Goal: Task Accomplishment & Management: Manage account settings

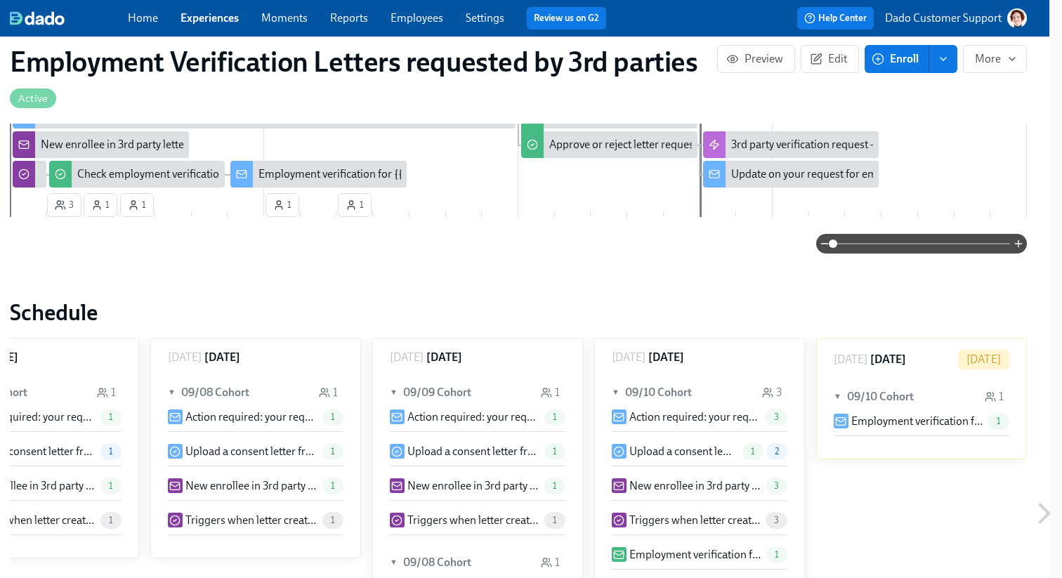
scroll to position [388, 13]
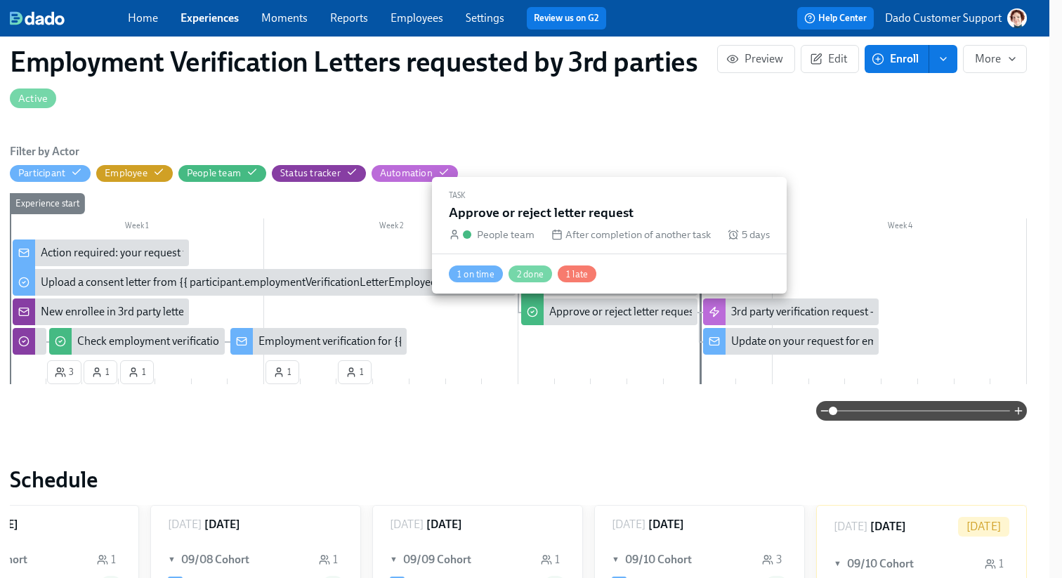
click at [604, 313] on div "Approve or reject letter request" at bounding box center [623, 311] width 148 height 15
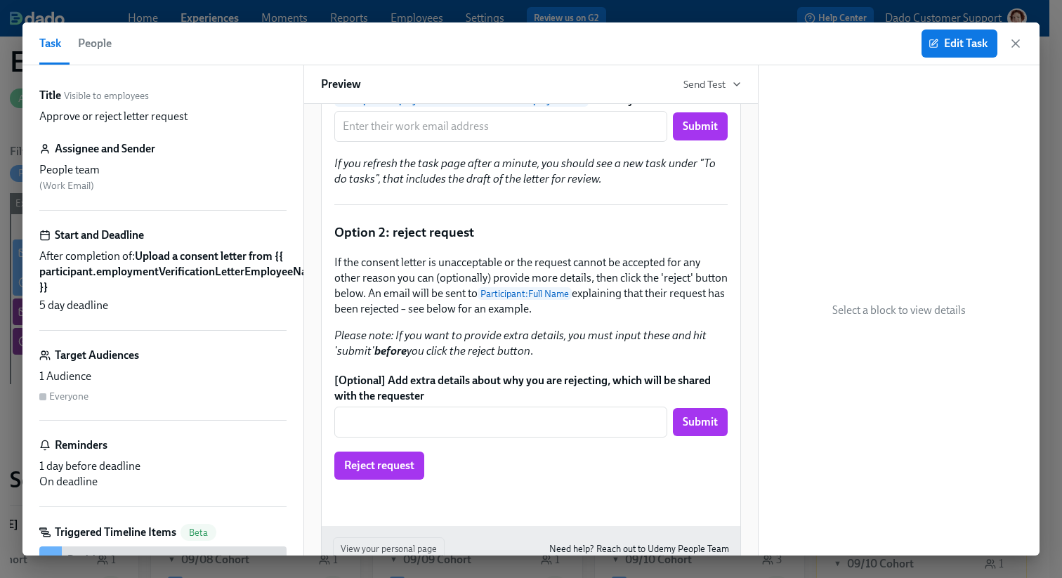
scroll to position [557, 0]
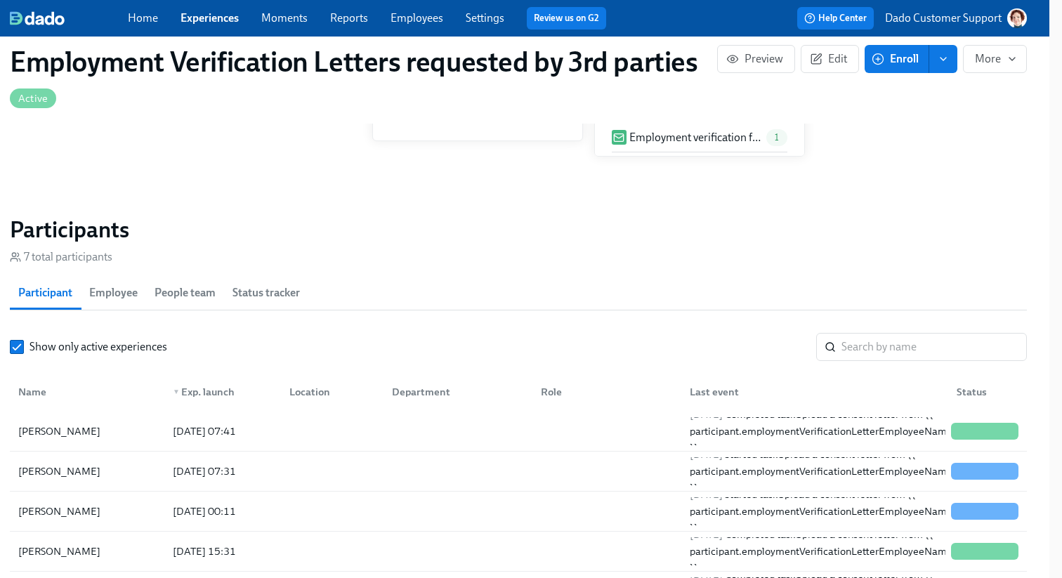
scroll to position [1334, 13]
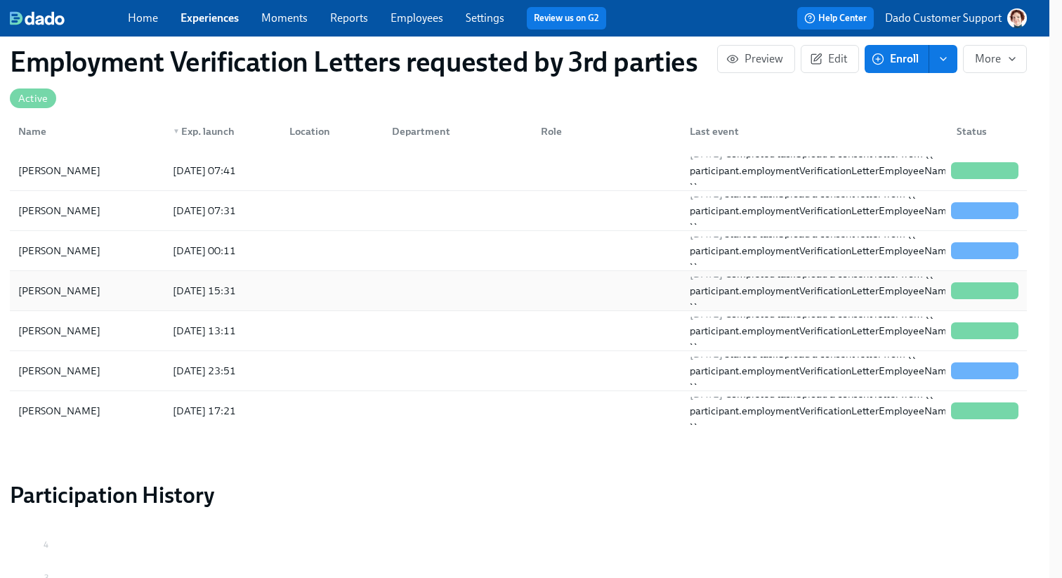
click at [103, 289] on div "Kamila Dzialowska" at bounding box center [59, 290] width 93 height 17
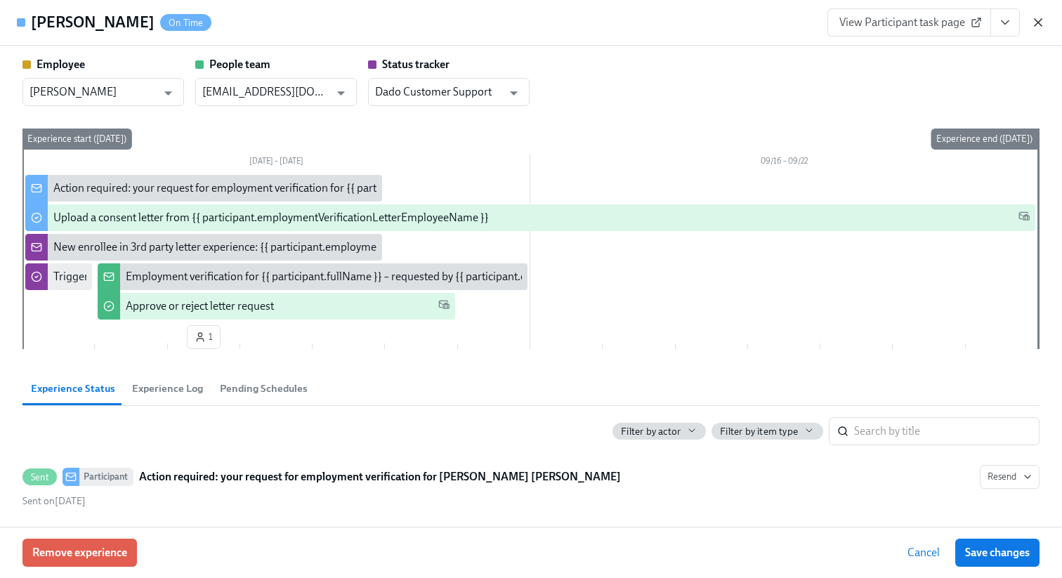
click at [1039, 24] on icon "button" at bounding box center [1038, 22] width 14 height 14
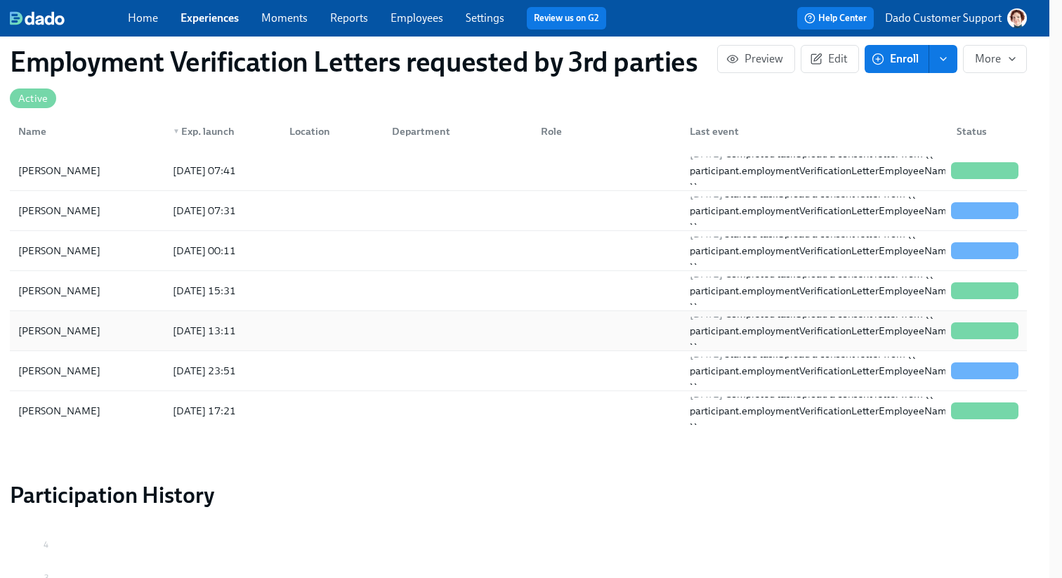
click at [141, 342] on div "Martyna Kondek" at bounding box center [87, 331] width 149 height 28
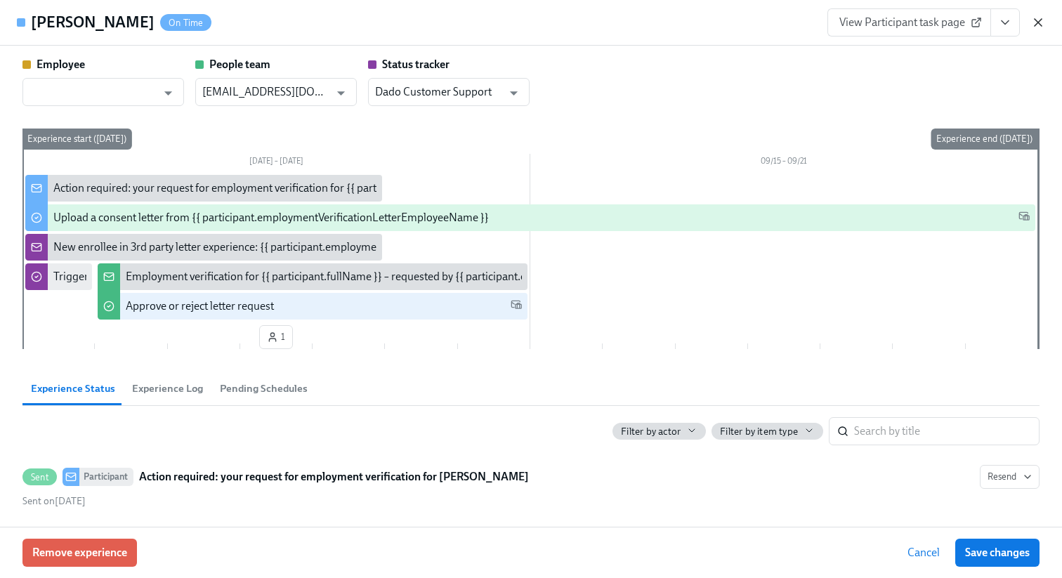
click at [1042, 24] on icon "button" at bounding box center [1038, 22] width 14 height 14
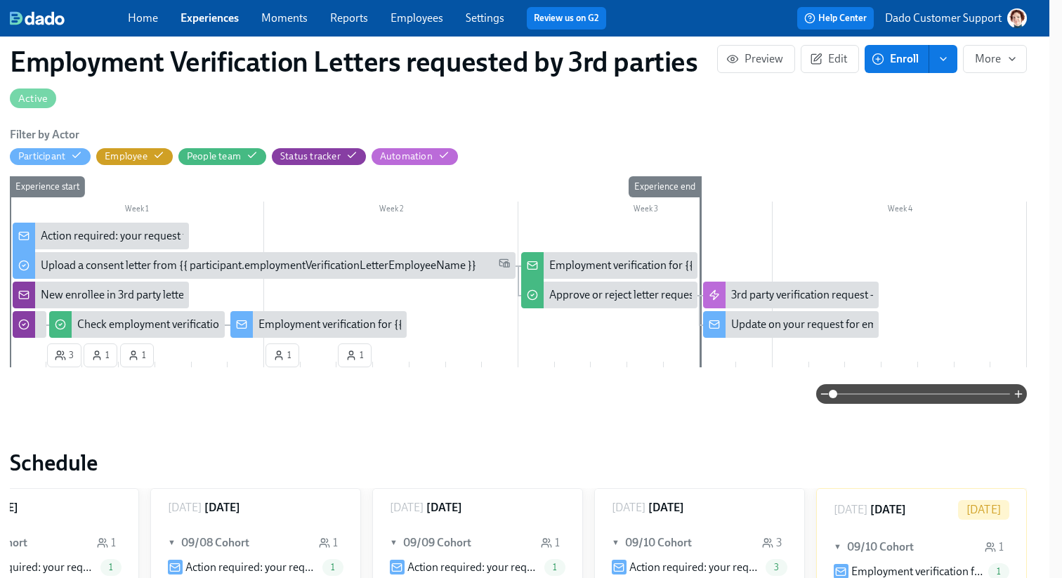
scroll to position [351, 13]
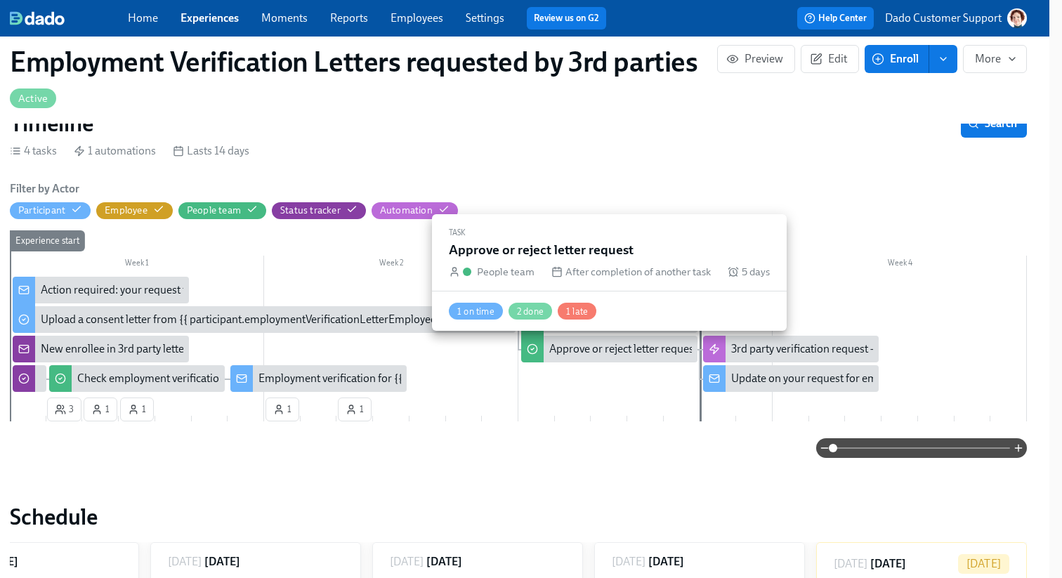
click at [559, 353] on div "Approve or reject letter request" at bounding box center [623, 348] width 148 height 15
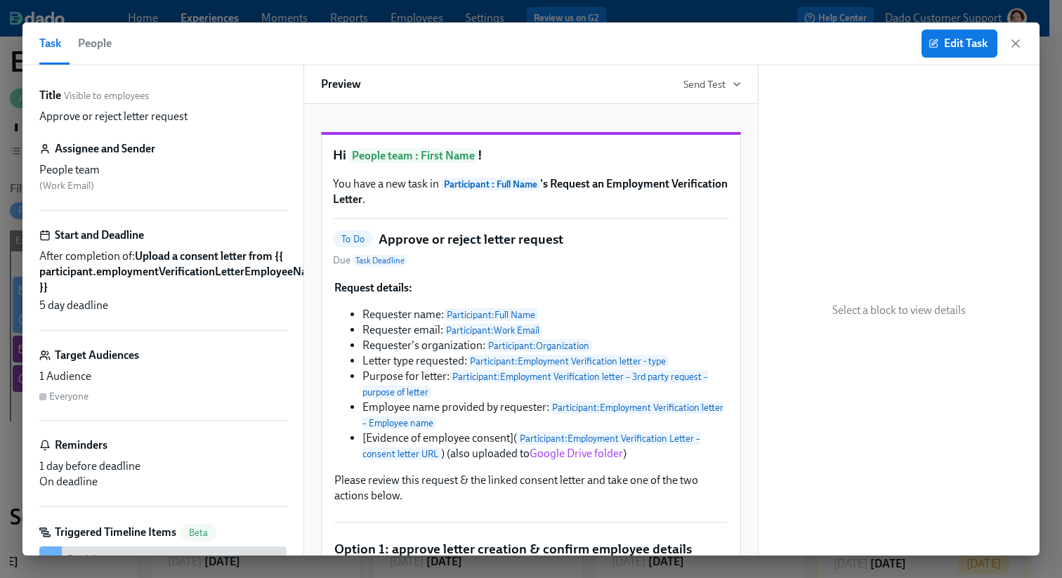
click at [89, 53] on span "People" at bounding box center [95, 44] width 34 height 20
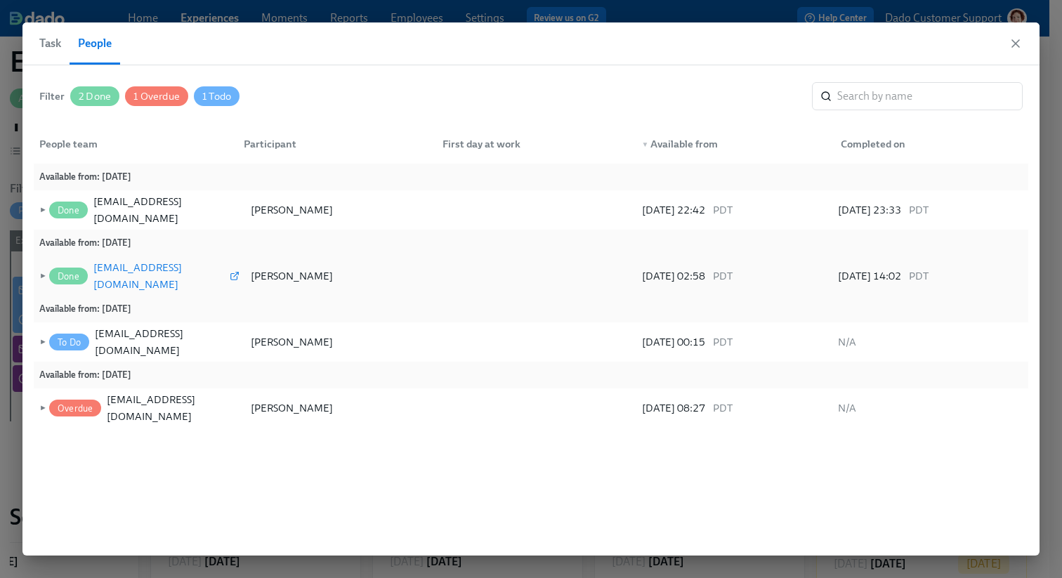
click at [124, 275] on div "[EMAIL_ADDRESS][DOMAIN_NAME]" at bounding box center [160, 276] width 134 height 34
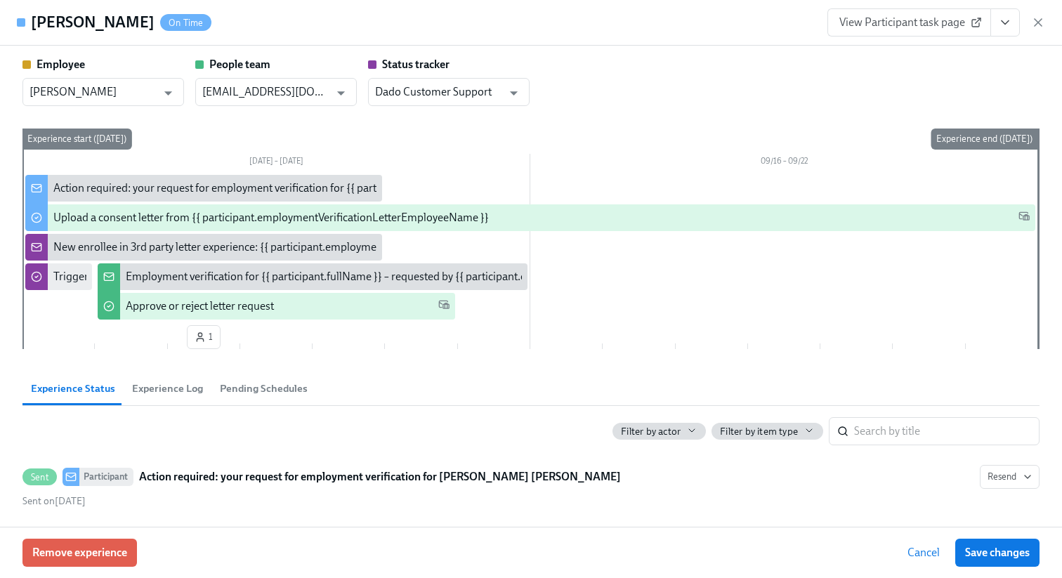
click at [994, 15] on button "View task page" at bounding box center [1006, 22] width 30 height 28
click at [897, 77] on link "View People team task page" at bounding box center [921, 77] width 134 height 15
click at [1041, 26] on icon "button" at bounding box center [1038, 22] width 14 height 14
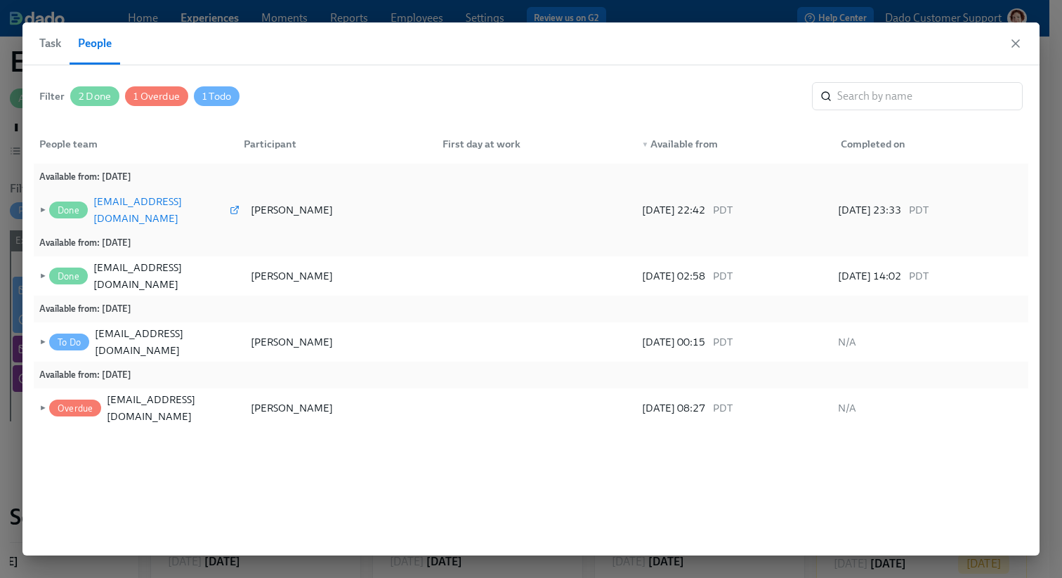
click at [145, 207] on div "[EMAIL_ADDRESS][DOMAIN_NAME]" at bounding box center [160, 210] width 134 height 34
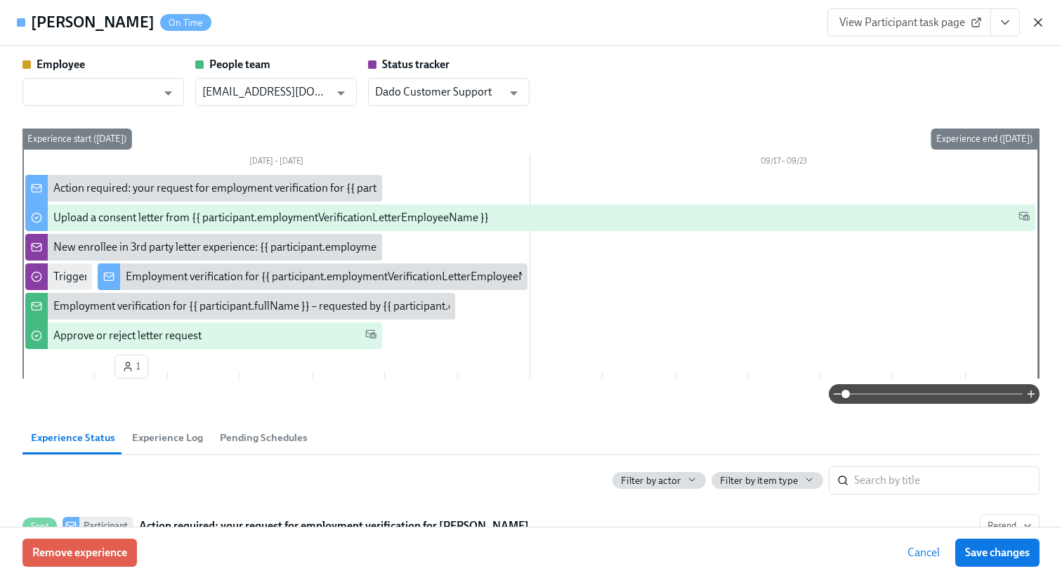
click at [1039, 22] on icon "button" at bounding box center [1038, 22] width 7 height 7
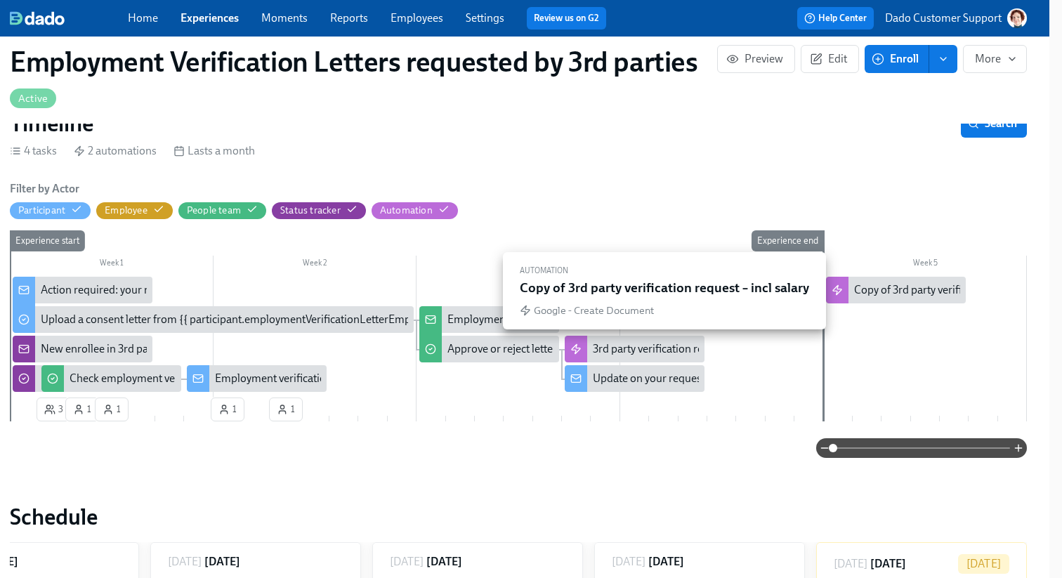
click at [876, 290] on div "Copy of 3rd party verification request – incl salary" at bounding box center [970, 289] width 232 height 15
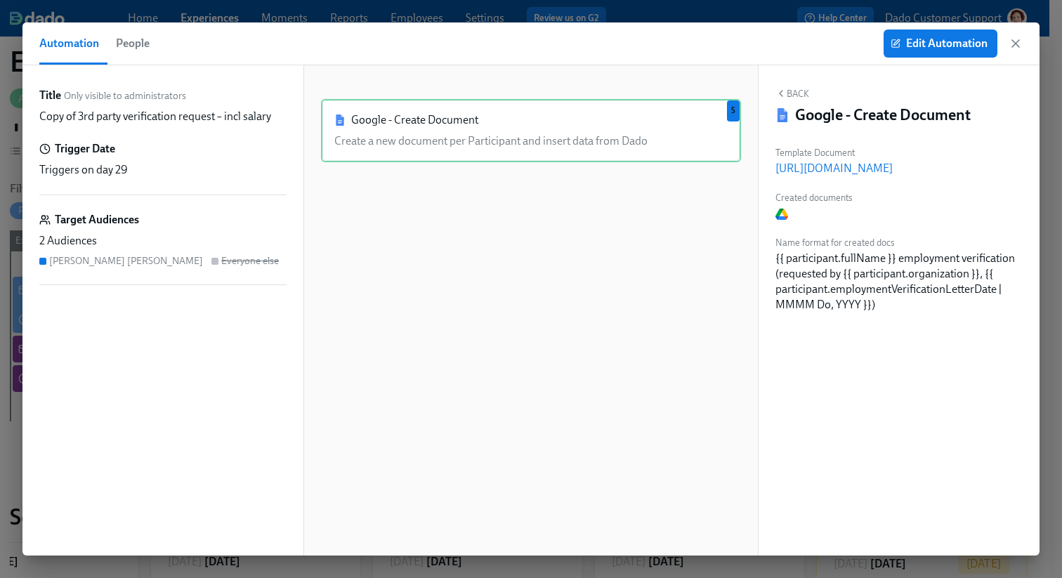
click at [119, 58] on button "People" at bounding box center [133, 43] width 51 height 42
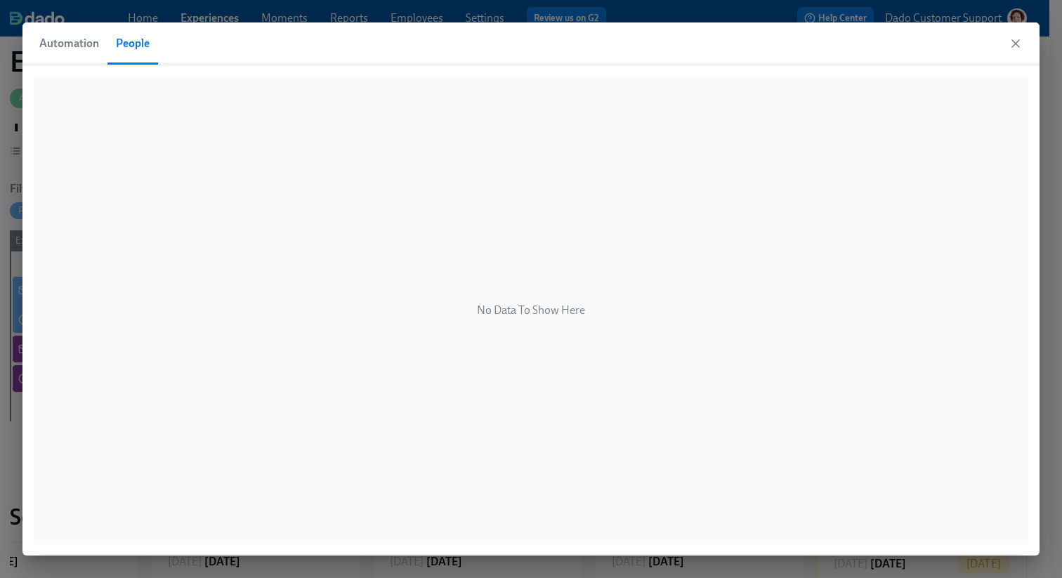
click at [129, 55] on button "People" at bounding box center [133, 43] width 51 height 42
click at [62, 48] on span "Automation" at bounding box center [69, 44] width 60 height 20
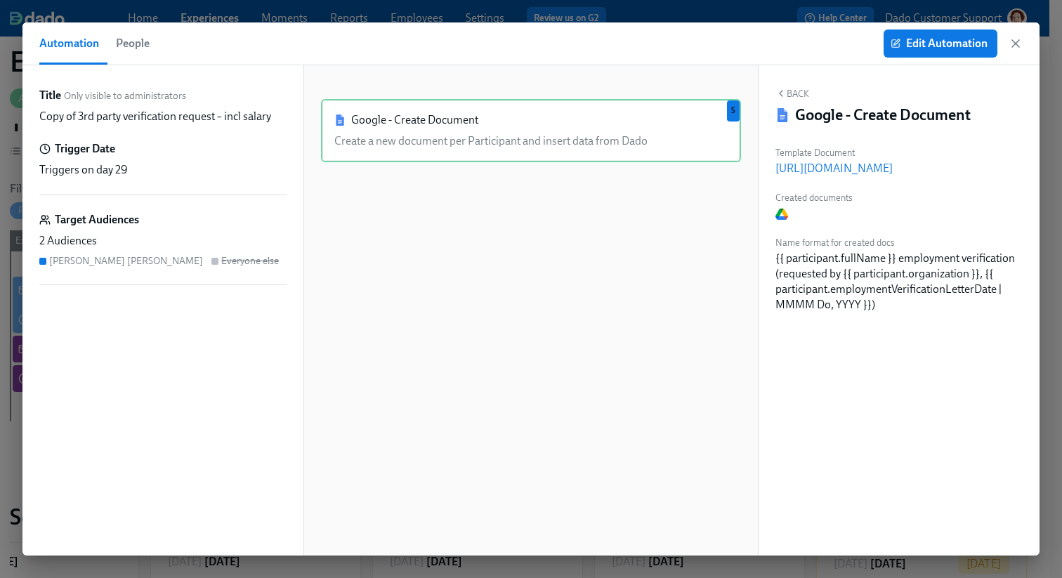
click at [126, 42] on span "People" at bounding box center [133, 44] width 34 height 20
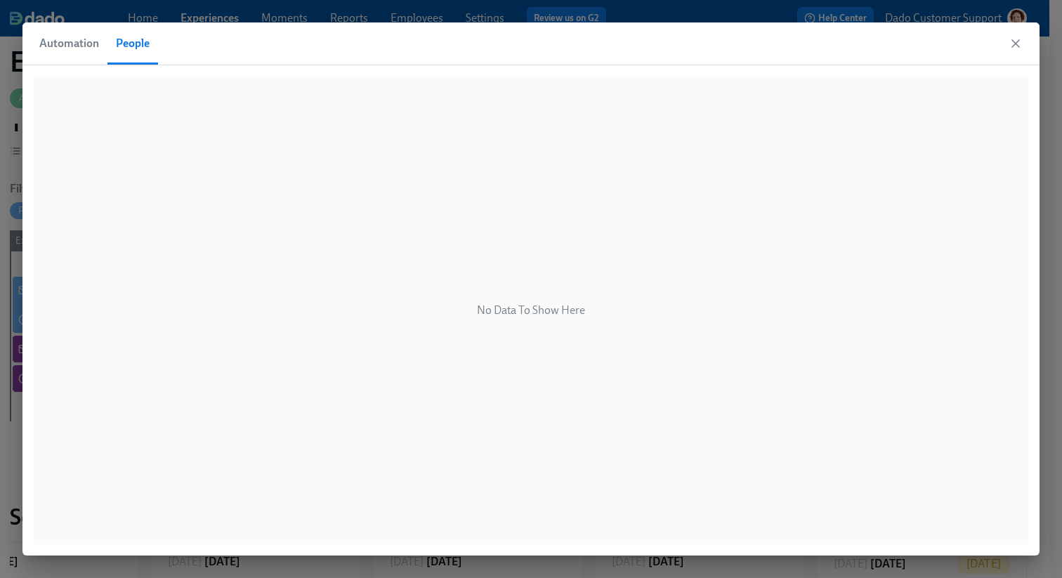
click at [44, 32] on button "Automation" at bounding box center [73, 43] width 68 height 42
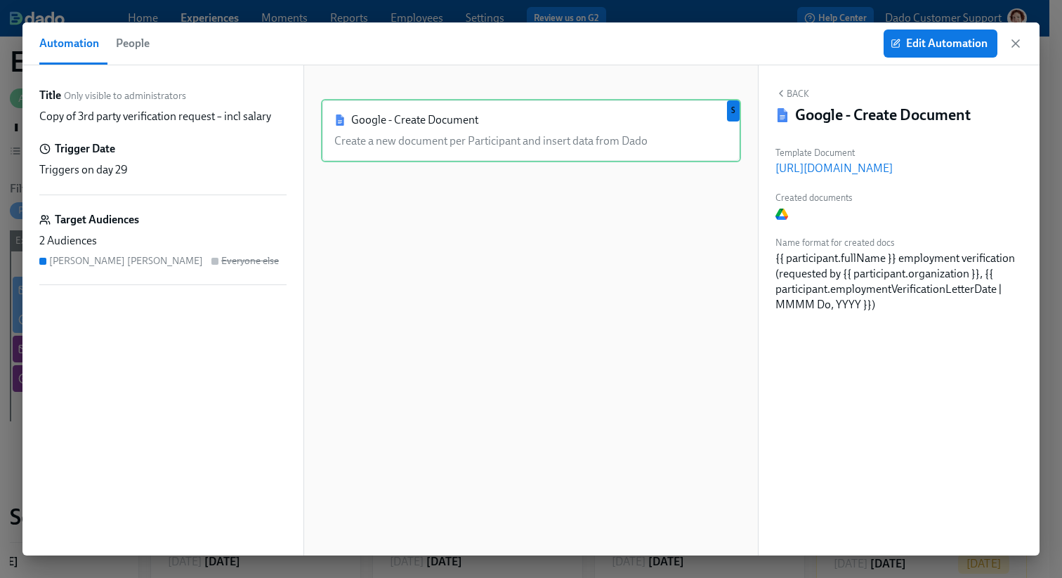
click at [135, 46] on span "People" at bounding box center [133, 44] width 34 height 20
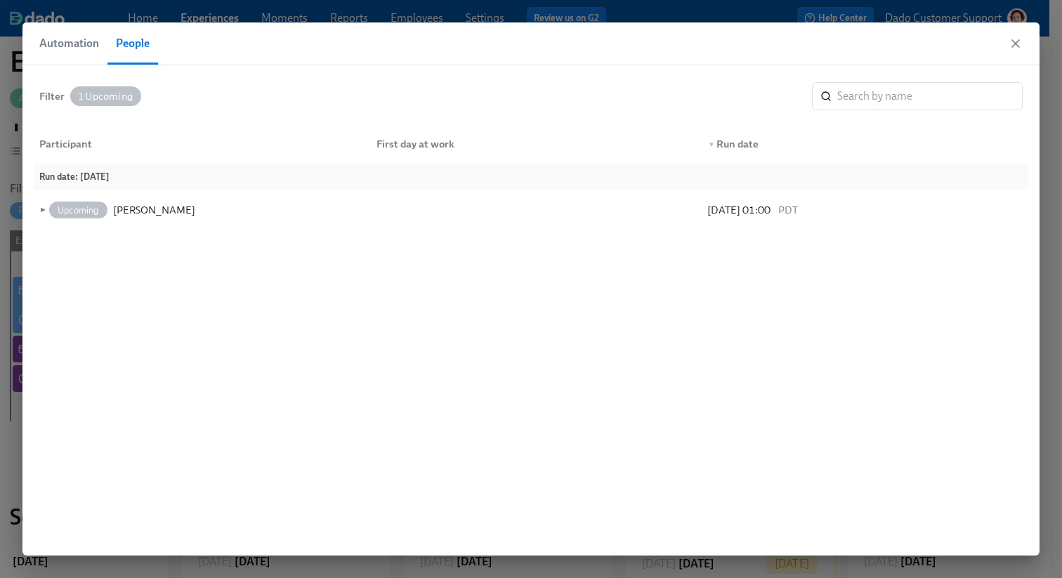
scroll to position [0, 748]
click at [41, 207] on span "►" at bounding box center [42, 209] width 10 height 15
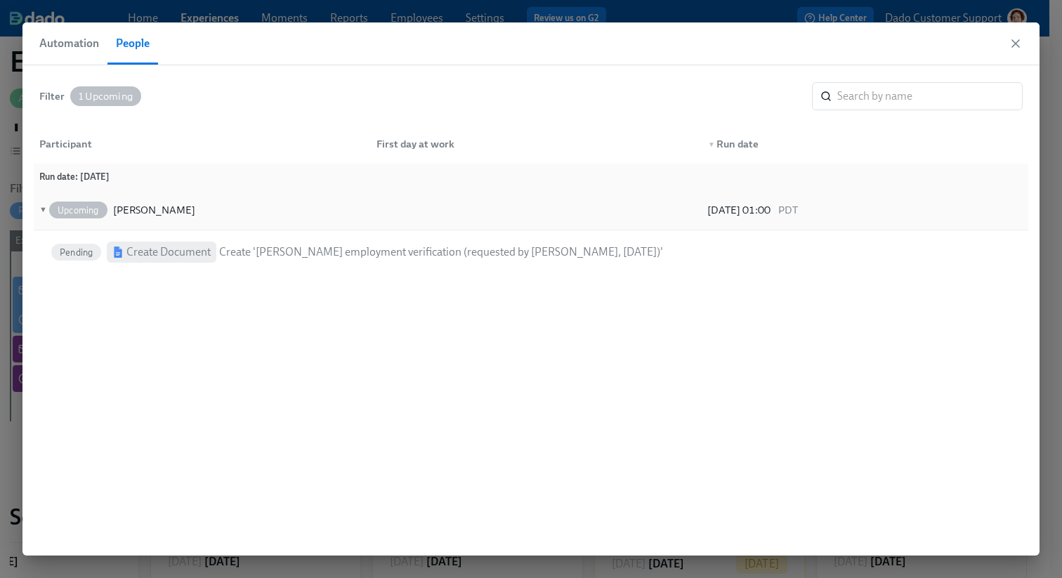
click at [47, 205] on div "Upcoming Kamila Dzialowska" at bounding box center [128, 210] width 164 height 17
click at [72, 62] on button "Automation" at bounding box center [73, 43] width 68 height 42
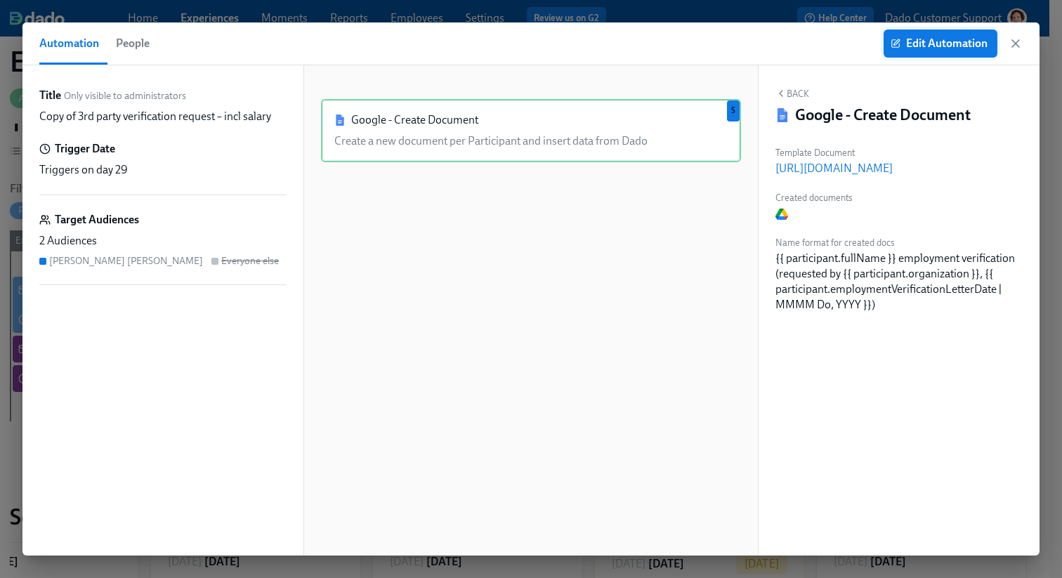
click at [937, 37] on span "Edit Automation" at bounding box center [941, 44] width 94 height 14
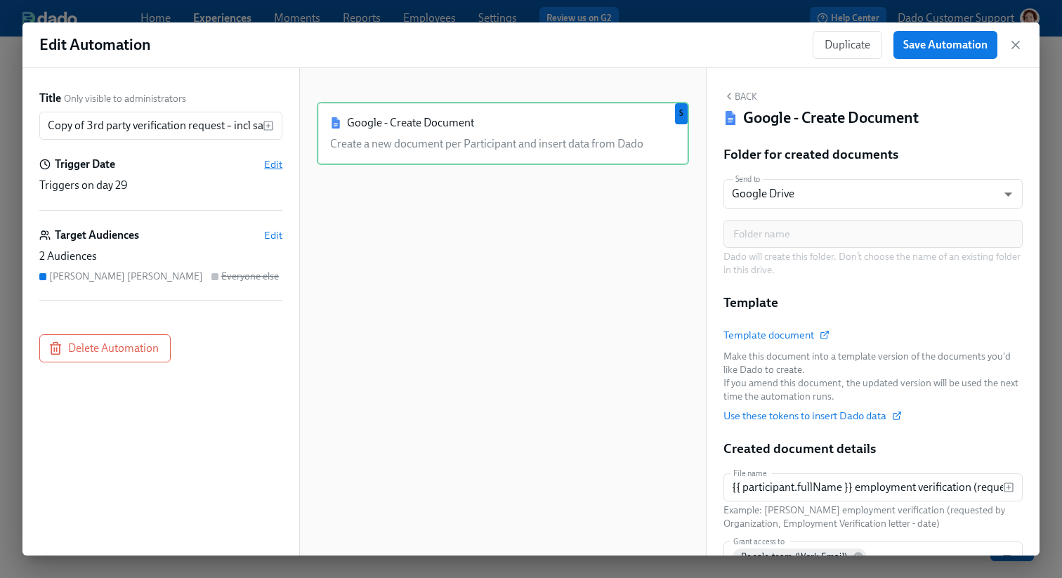
click at [271, 160] on span "Edit" at bounding box center [273, 164] width 18 height 14
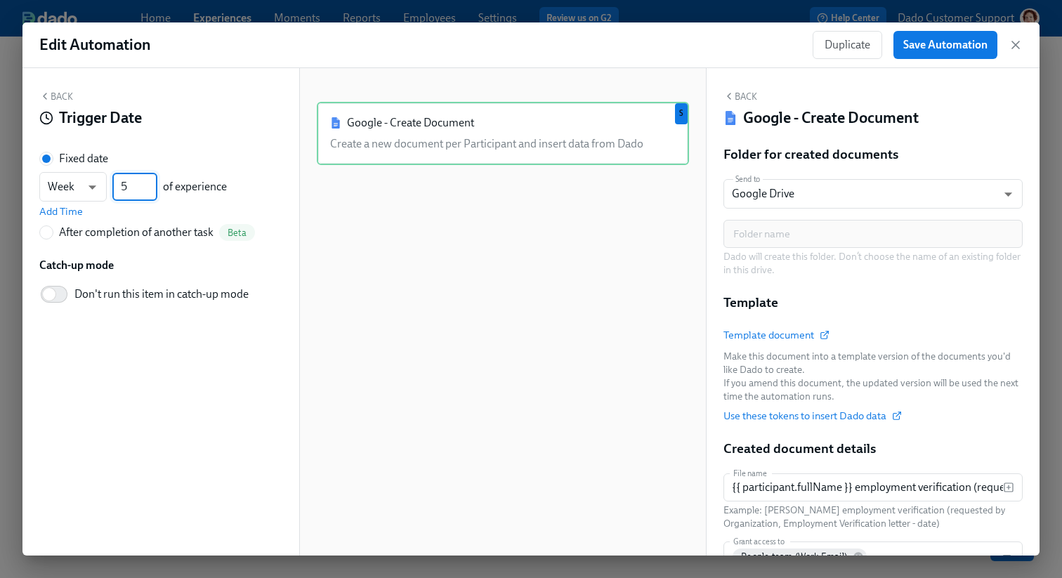
drag, startPoint x: 128, startPoint y: 184, endPoint x: 108, endPoint y: 184, distance: 19.7
click at [109, 184] on div "Week w ​ 5 ​ of experience" at bounding box center [133, 187] width 188 height 30
type input "1"
click at [942, 51] on span "Save Automation" at bounding box center [946, 45] width 84 height 14
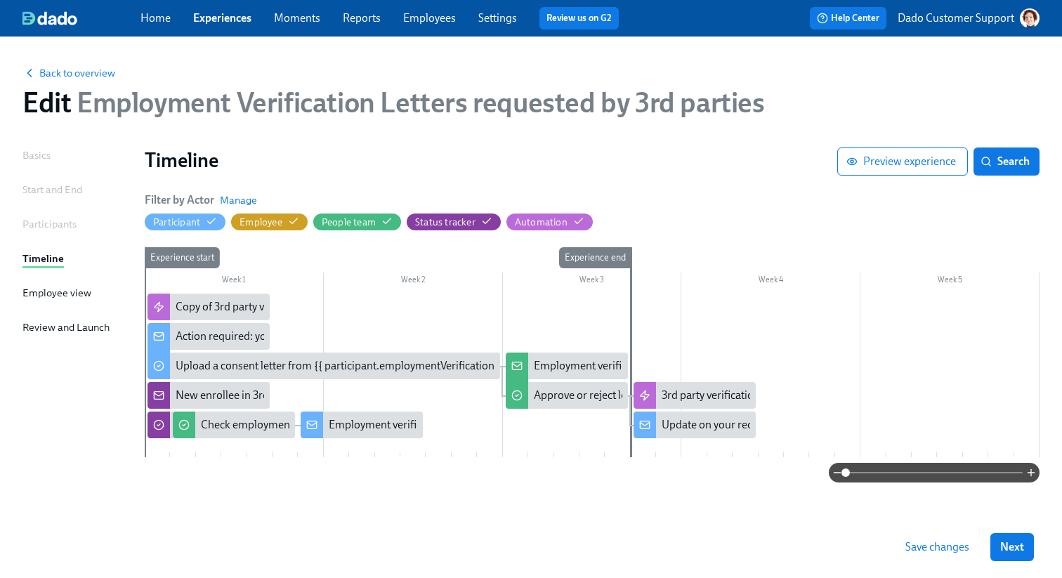
click at [920, 553] on span "Save changes" at bounding box center [938, 547] width 64 height 14
click at [76, 74] on span "Back to overview" at bounding box center [68, 73] width 93 height 14
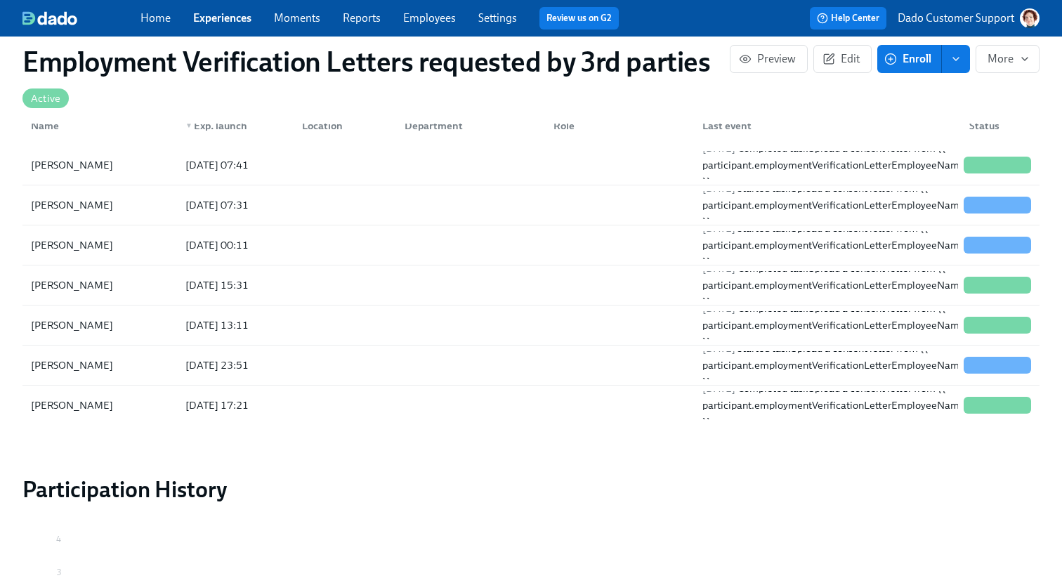
scroll to position [0, 526]
click at [103, 285] on div "Kamila Dzialowska" at bounding box center [71, 285] width 93 height 17
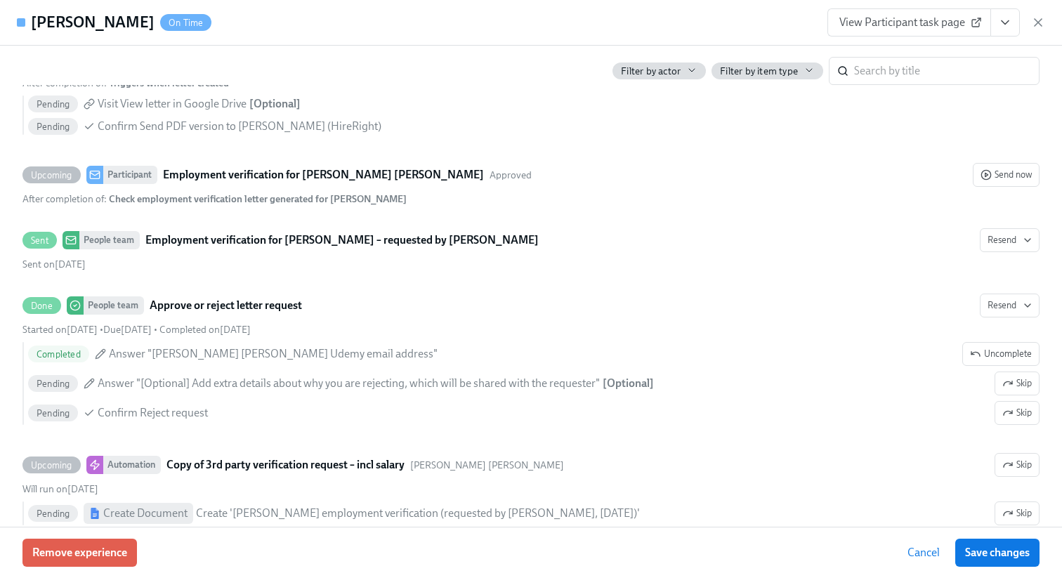
scroll to position [809, 0]
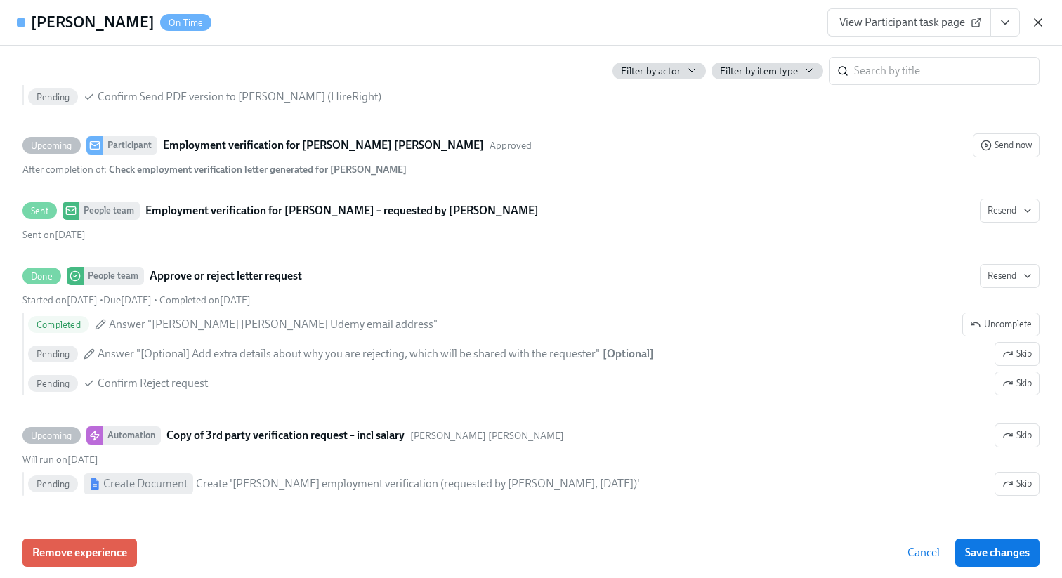
click at [1041, 19] on icon "button" at bounding box center [1038, 22] width 7 height 7
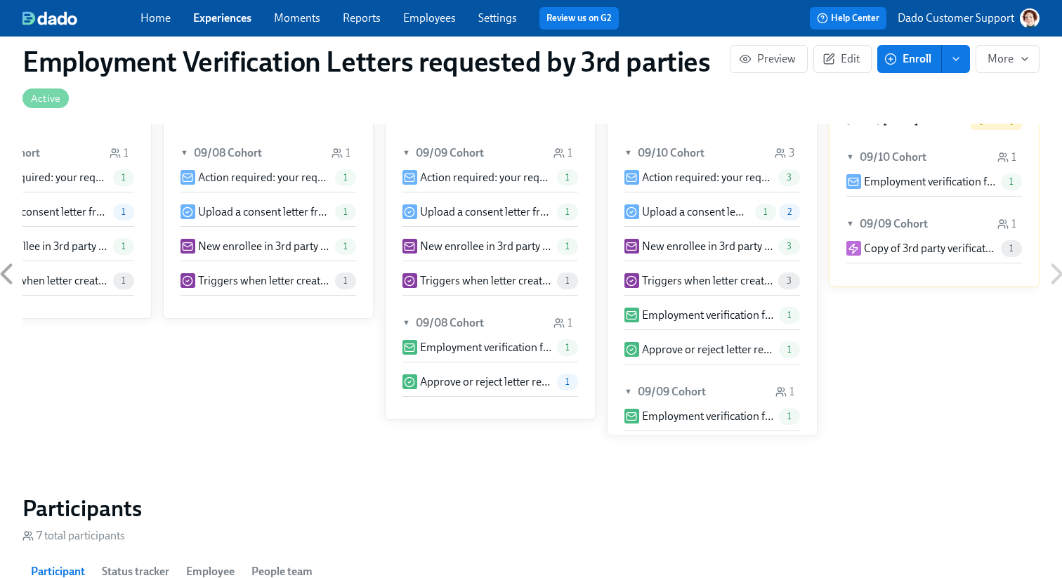
scroll to position [351, 0]
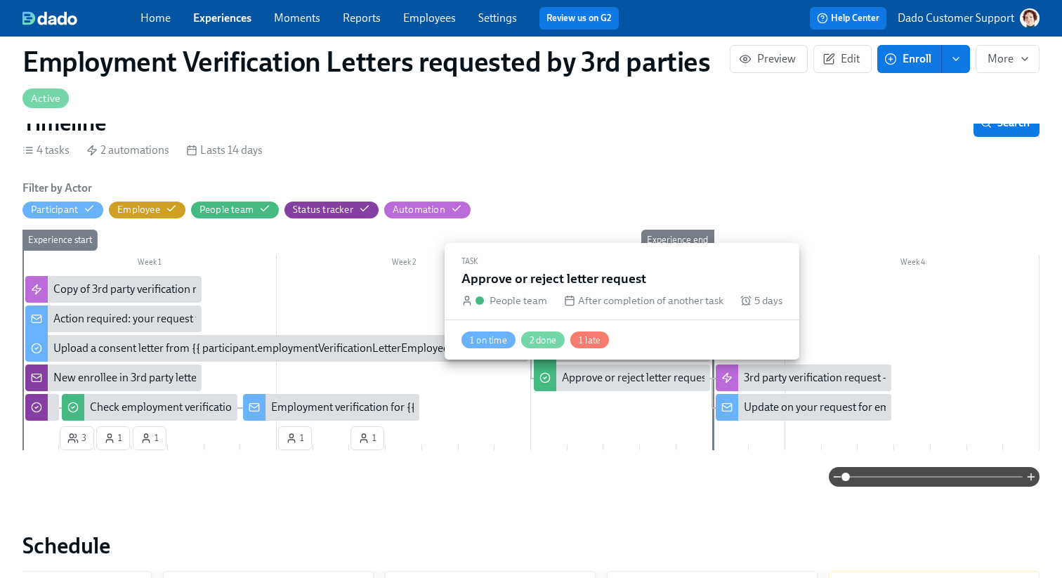
click at [642, 379] on div "Approve or reject letter request" at bounding box center [636, 377] width 148 height 15
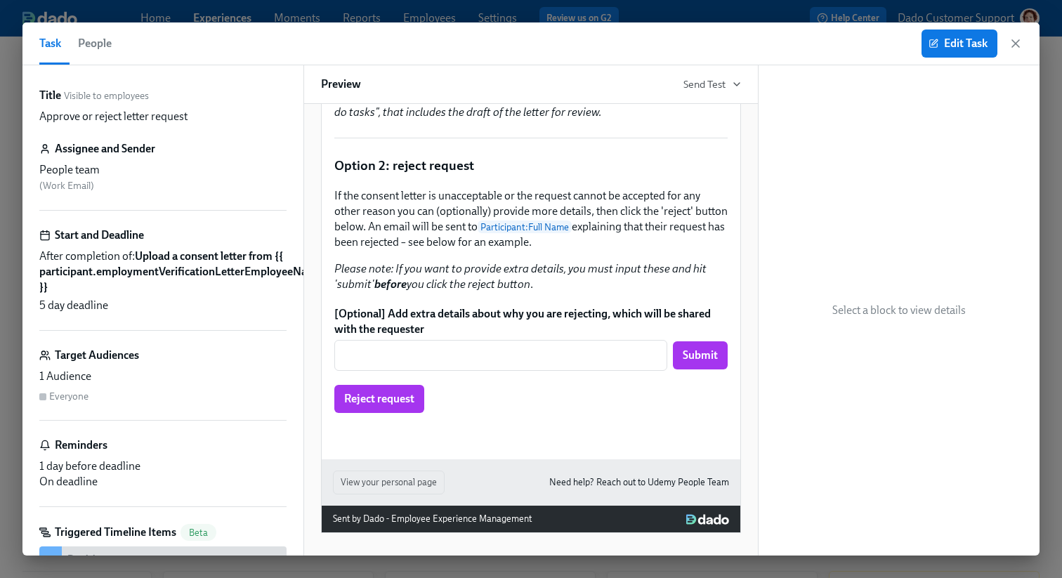
scroll to position [738, 0]
click at [446, 337] on div "Request details: Requester name: Participant : Full Name Requester email: Parti…" at bounding box center [531, 46] width 396 height 781
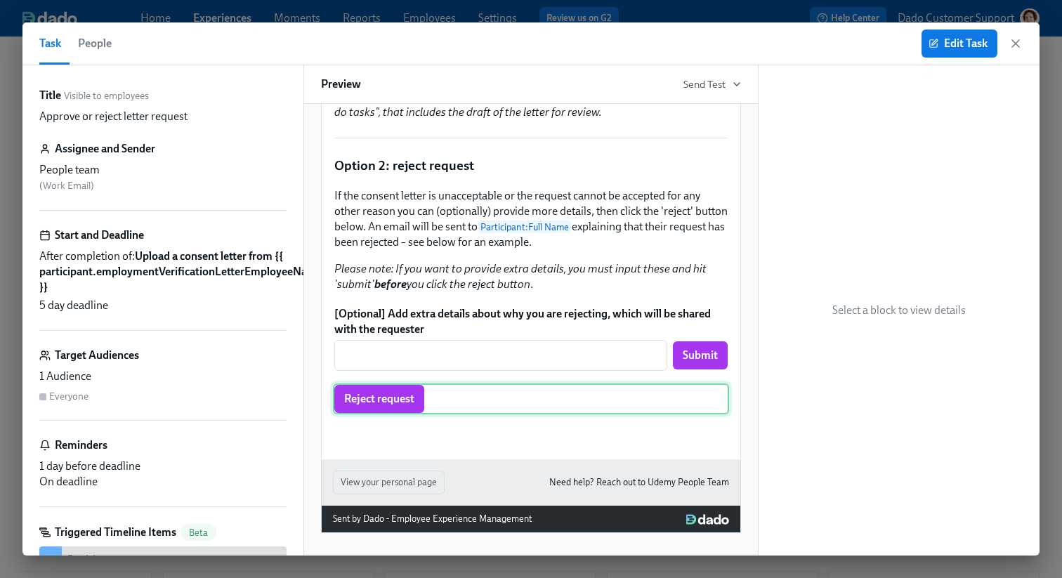
click at [397, 384] on div "Reject request" at bounding box center [531, 399] width 396 height 31
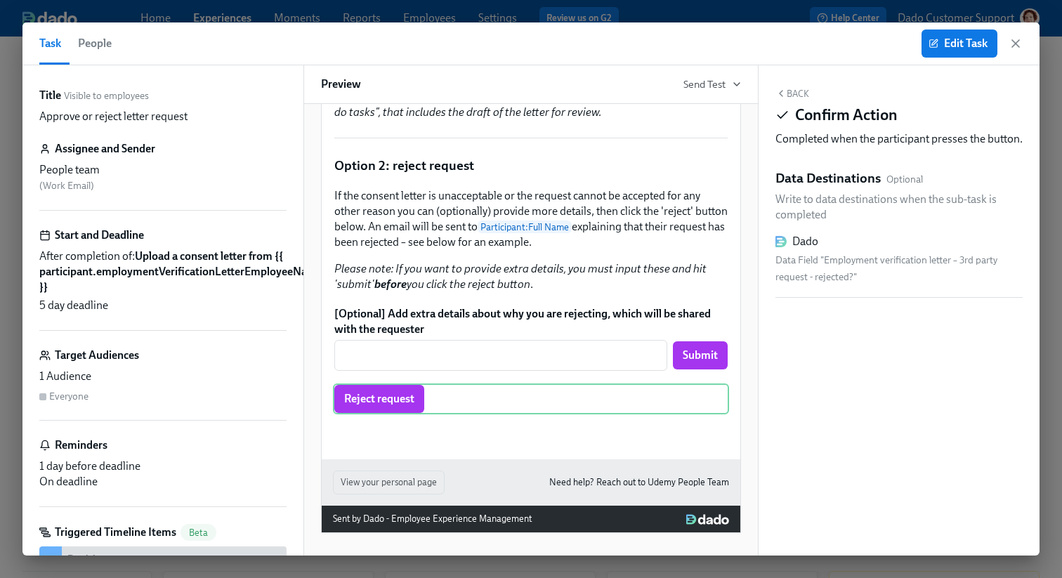
click at [964, 58] on div "Task People Edit Task" at bounding box center [530, 43] width 1017 height 43
click at [963, 47] on span "Edit Task" at bounding box center [960, 44] width 56 height 14
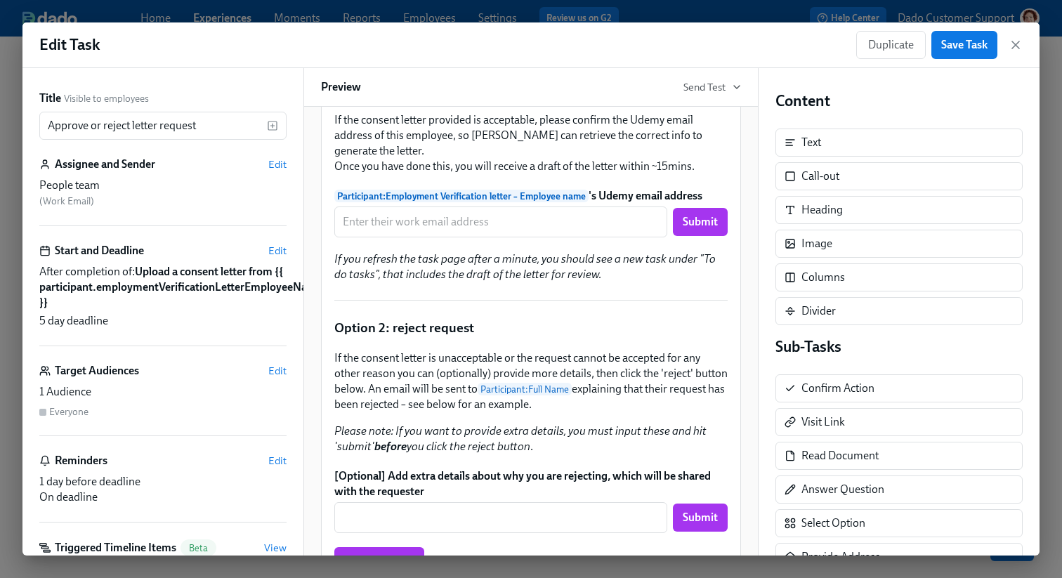
scroll to position [566, 0]
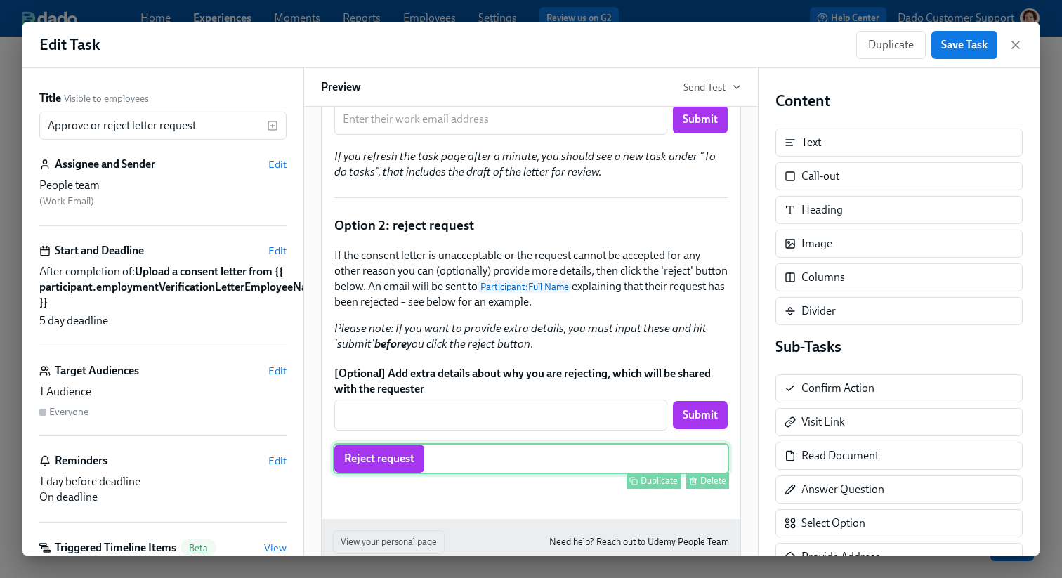
click at [386, 474] on div "Reject request Duplicate Delete" at bounding box center [531, 458] width 396 height 31
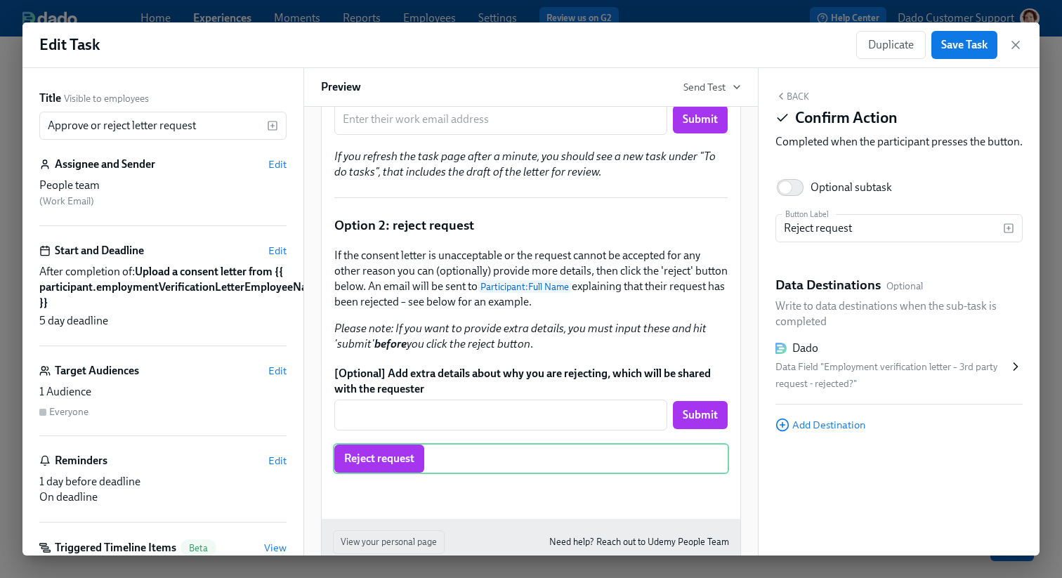
click at [917, 388] on div "Data Field "Employment verification letter – 3rd party request - rejected?"" at bounding box center [892, 376] width 233 height 34
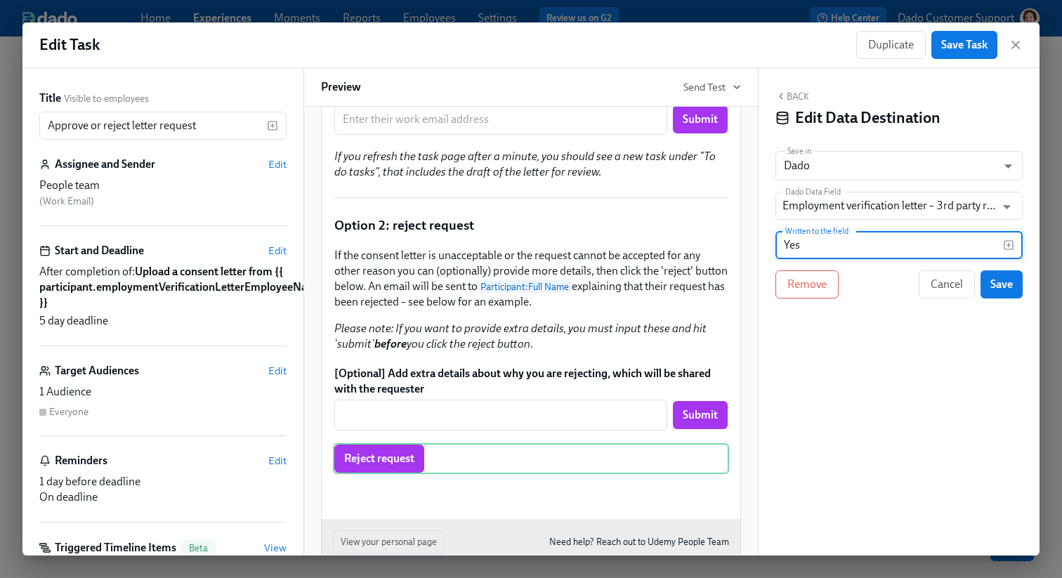
click at [876, 243] on input "Yes" at bounding box center [890, 245] width 228 height 28
click at [760, 65] on div "Edit Task Duplicate Save Task" at bounding box center [530, 45] width 1017 height 46
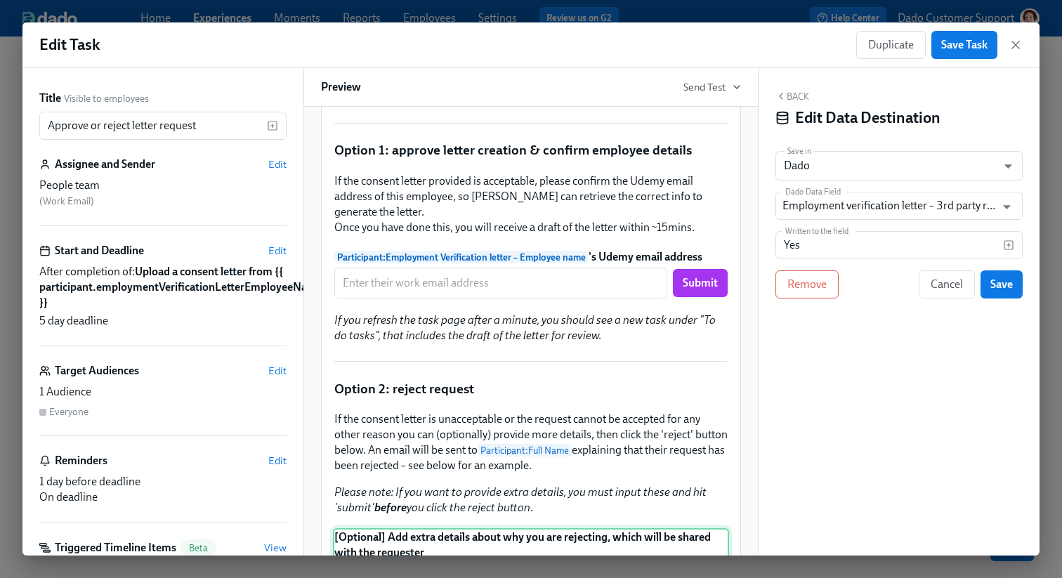
scroll to position [200, 0]
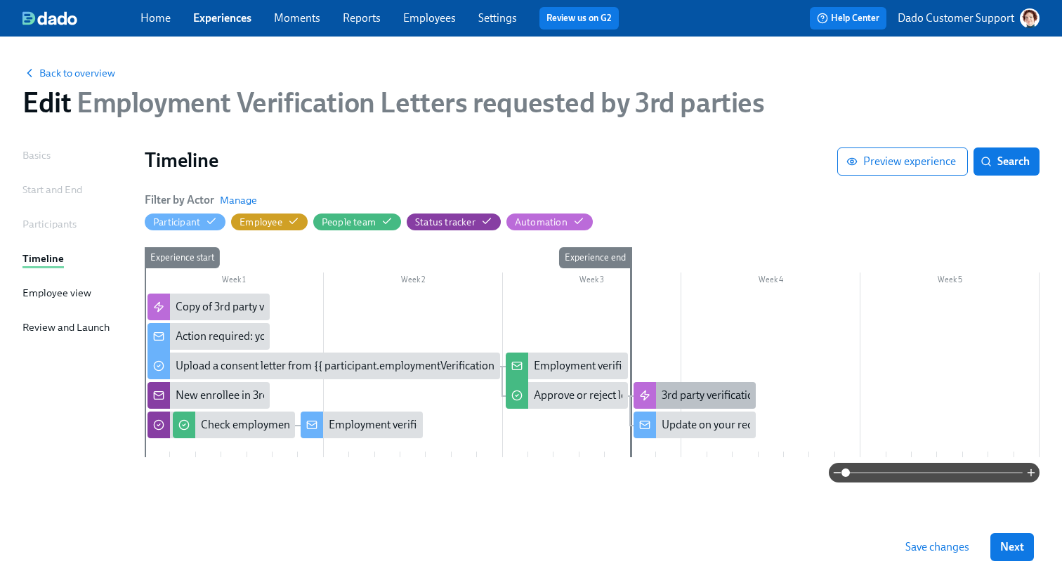
click at [675, 394] on div "3rd party verification request – incl salary" at bounding box center [758, 395] width 193 height 15
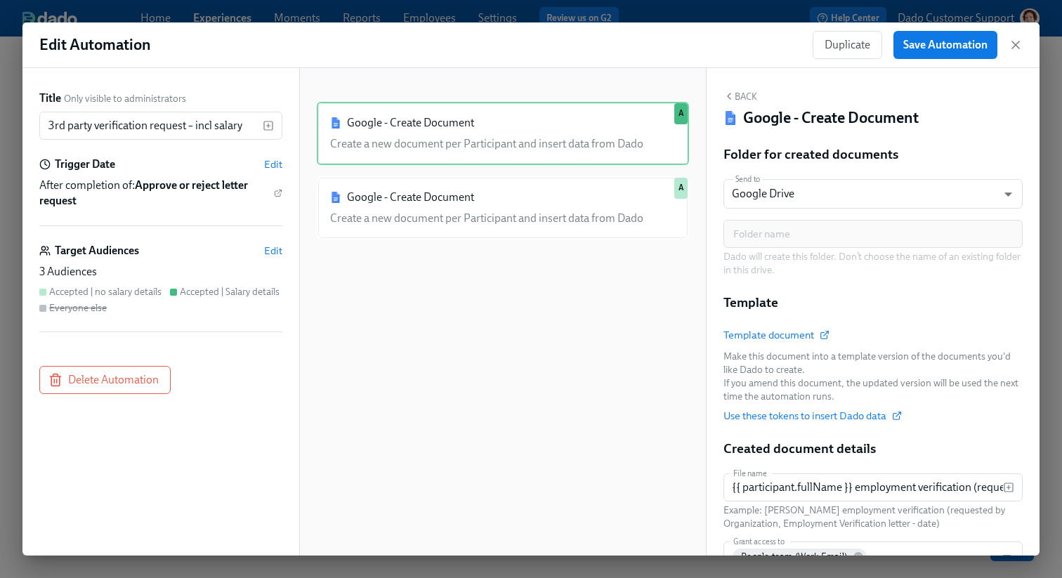
click at [295, 256] on div "Title Only visible to administrators 3rd party verification request – incl sala…" at bounding box center [160, 312] width 277 height 488
click at [271, 250] on span "Edit" at bounding box center [273, 251] width 18 height 14
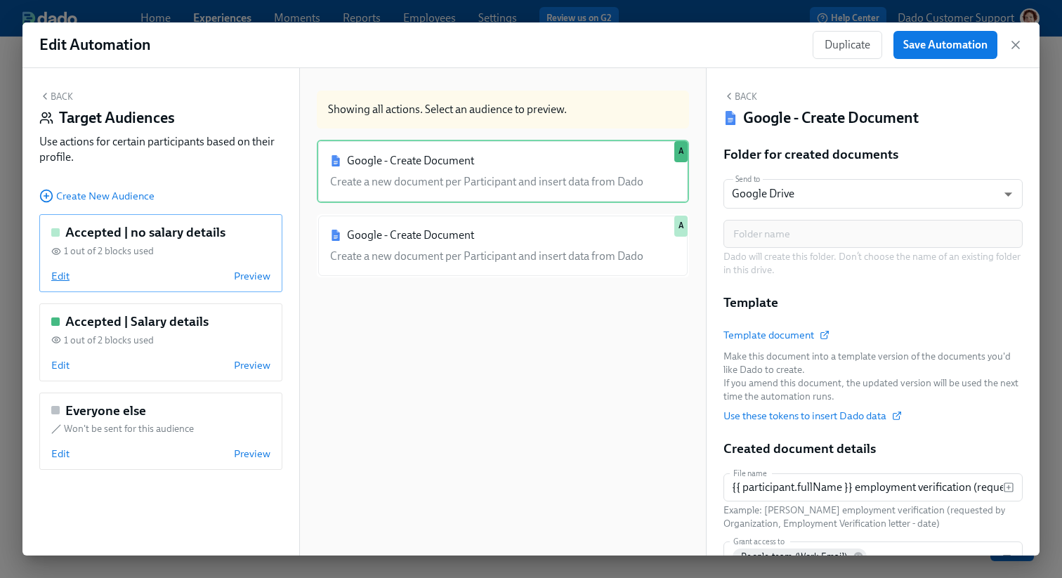
click at [60, 282] on span "Edit" at bounding box center [60, 276] width 18 height 14
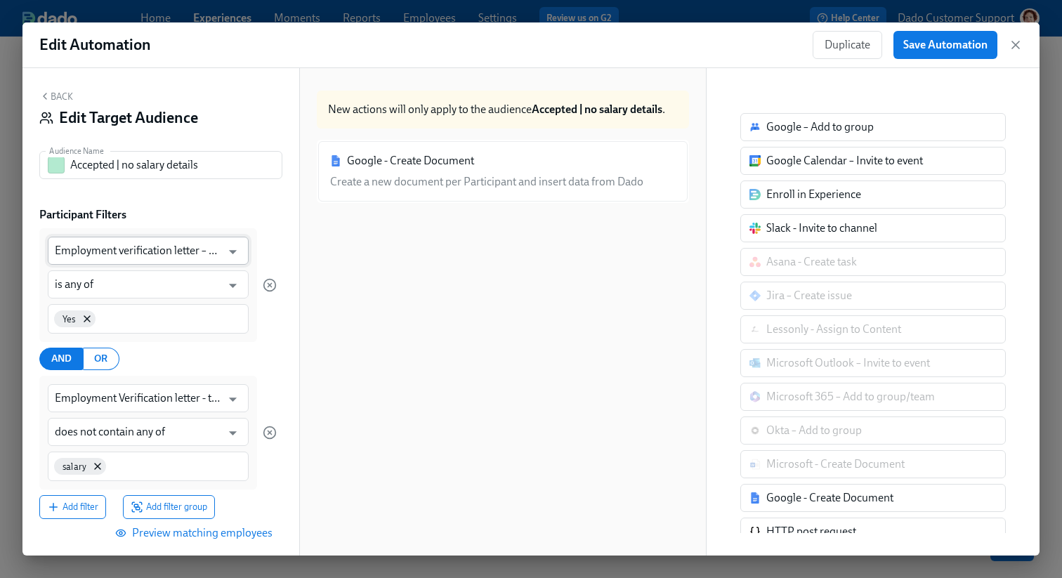
click at [170, 242] on input "Employment verification letter – 3rd party request - rejected?" at bounding box center [138, 251] width 167 height 28
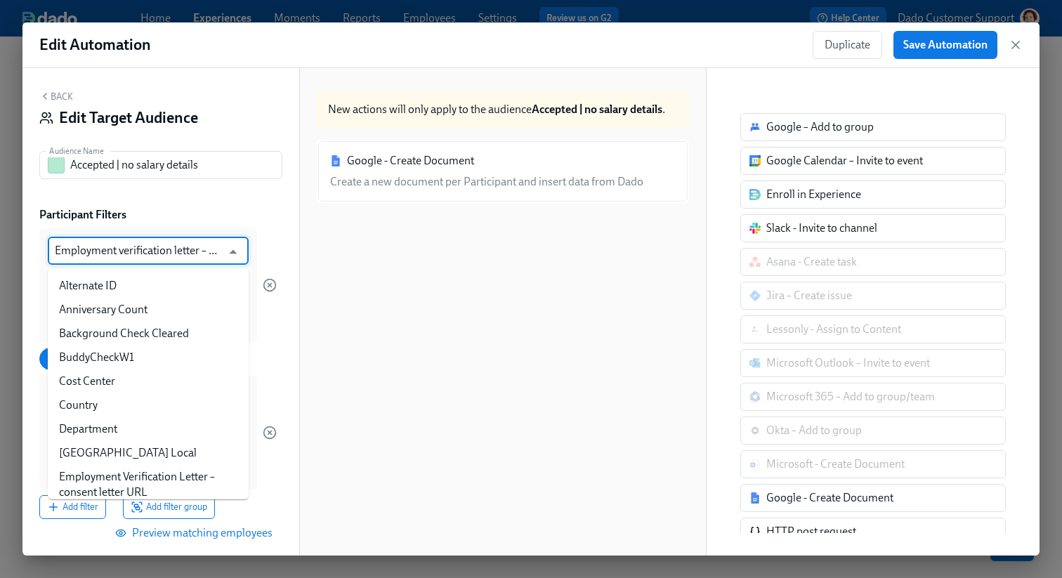
scroll to position [394, 0]
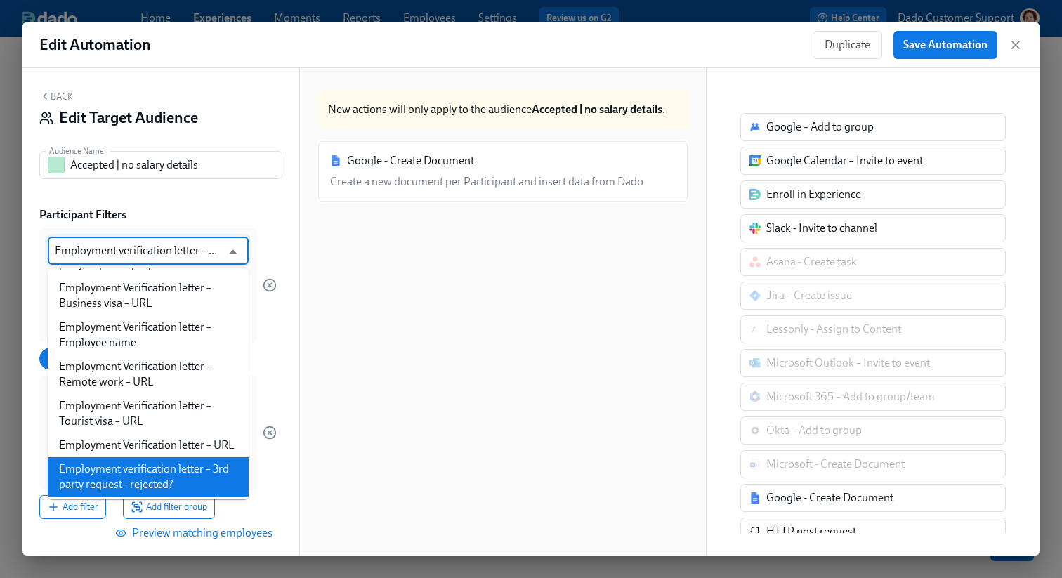
click at [230, 179] on div "Audience Name Accepted | no salary details Audience Name" at bounding box center [160, 170] width 243 height 39
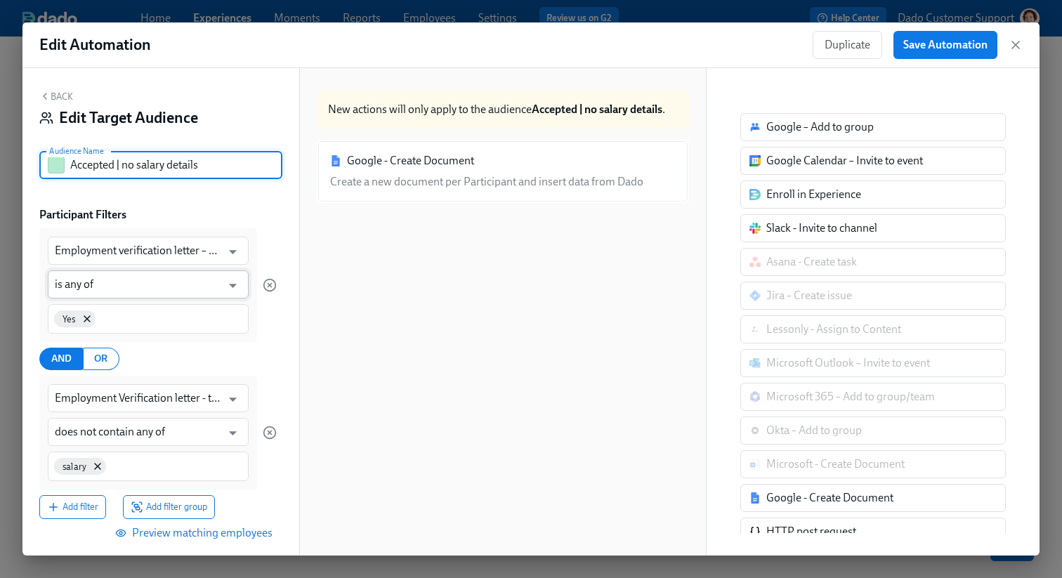
click at [103, 280] on input "is any of" at bounding box center [138, 285] width 167 height 28
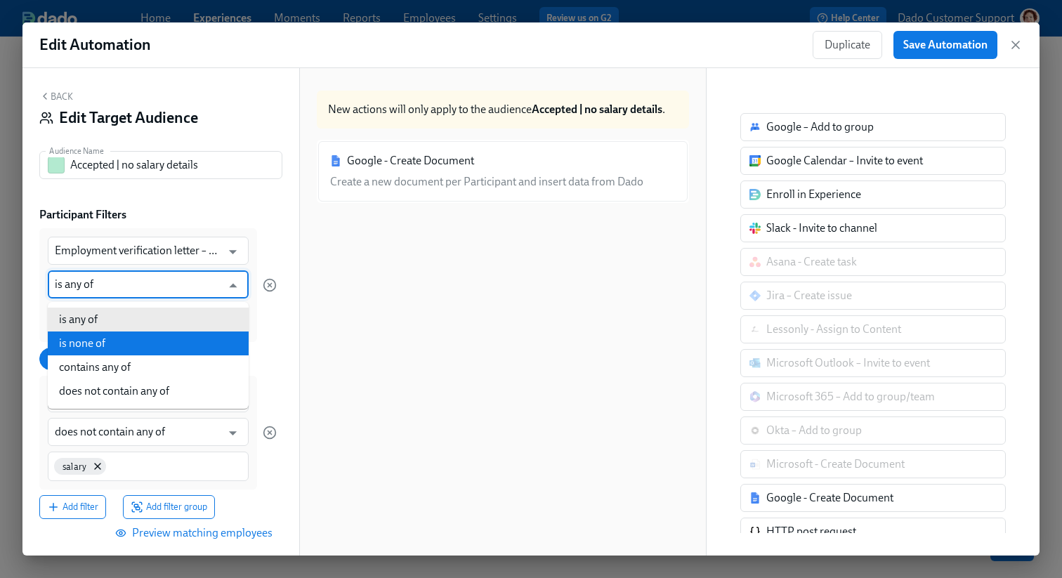
click at [96, 339] on li "is none of" at bounding box center [148, 344] width 201 height 24
type input "is none of"
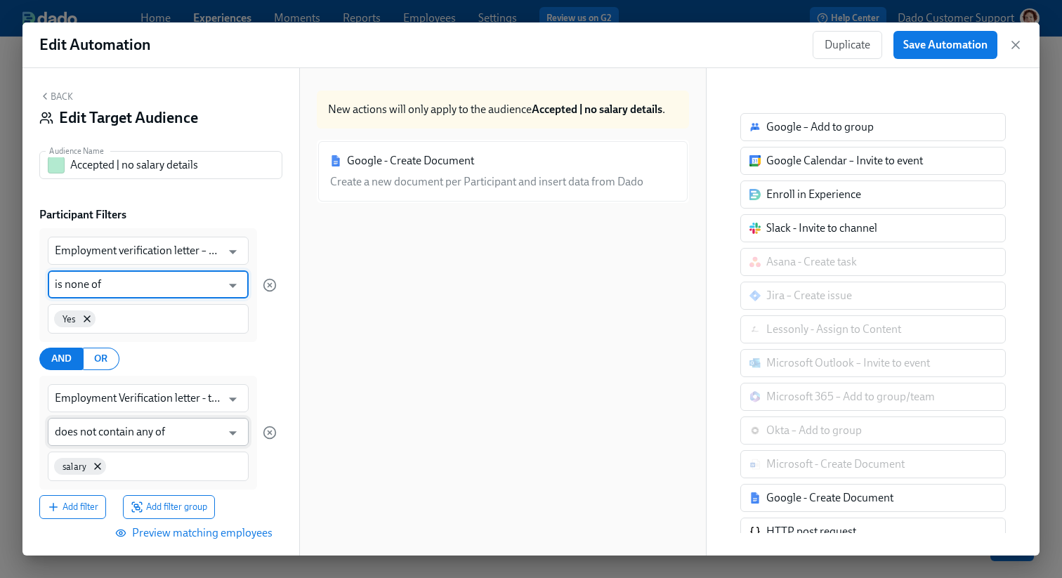
scroll to position [107, 0]
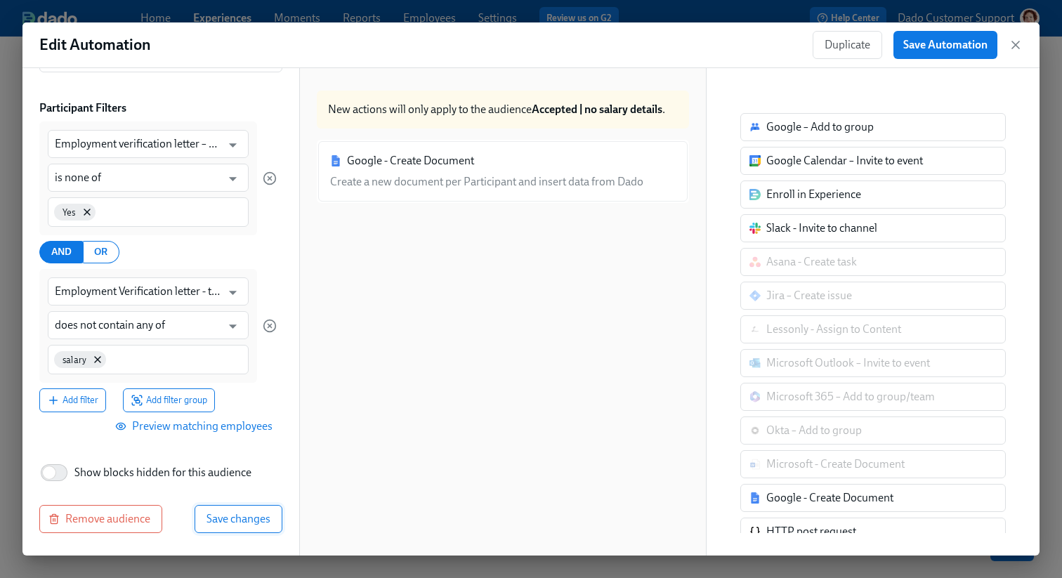
click at [214, 518] on span "Save changes" at bounding box center [239, 519] width 64 height 14
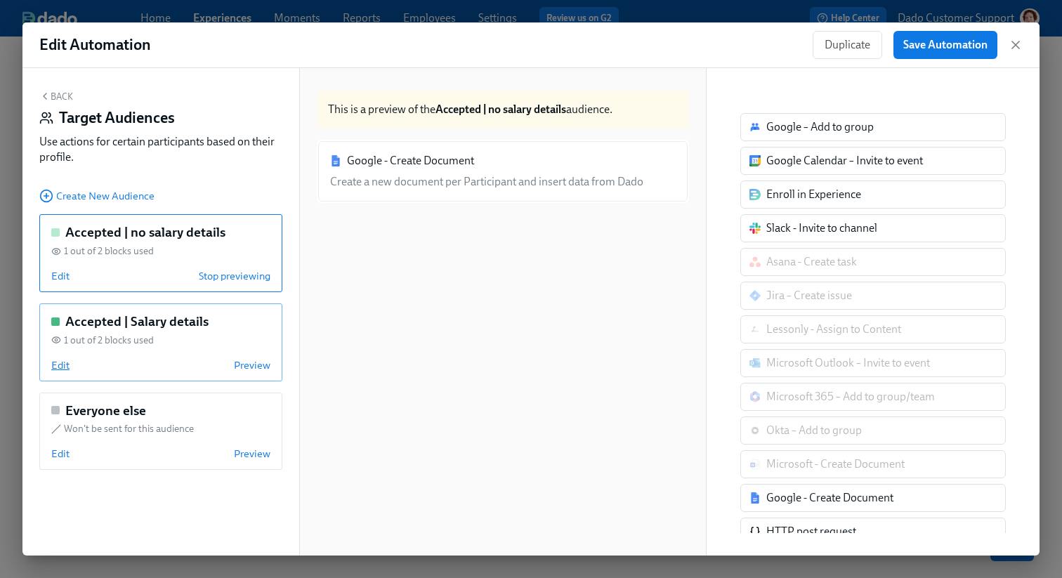
click at [51, 363] on span "Edit" at bounding box center [60, 365] width 18 height 14
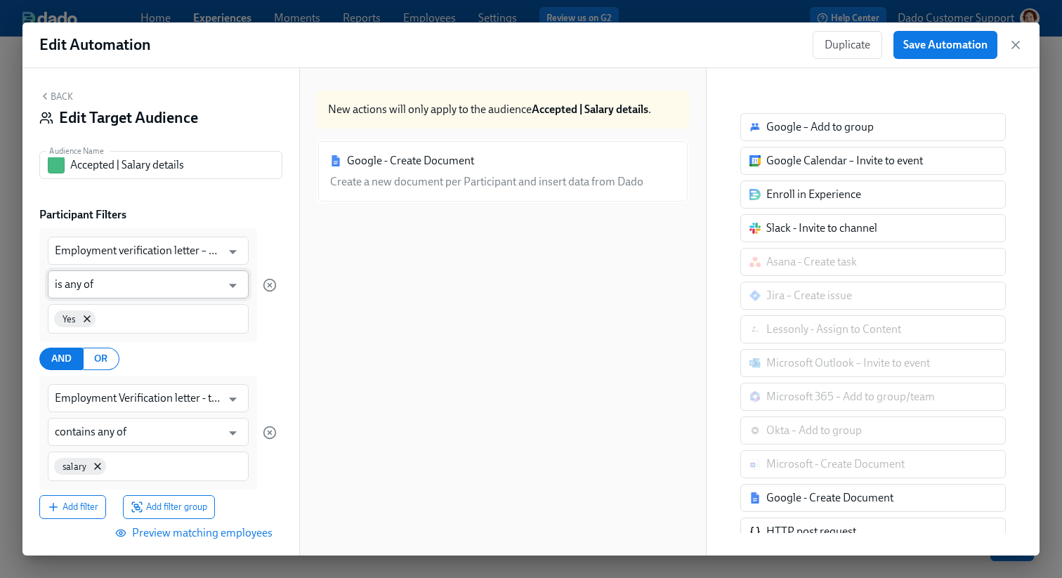
click at [112, 282] on input "is any of" at bounding box center [138, 285] width 167 height 28
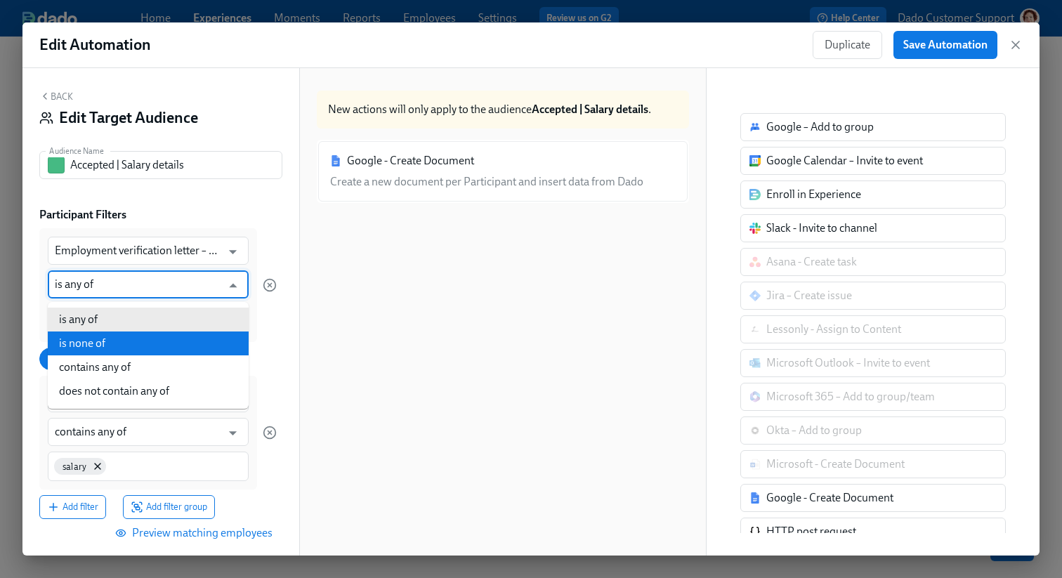
click at [108, 344] on li "is none of" at bounding box center [148, 344] width 201 height 24
type input "is none of"
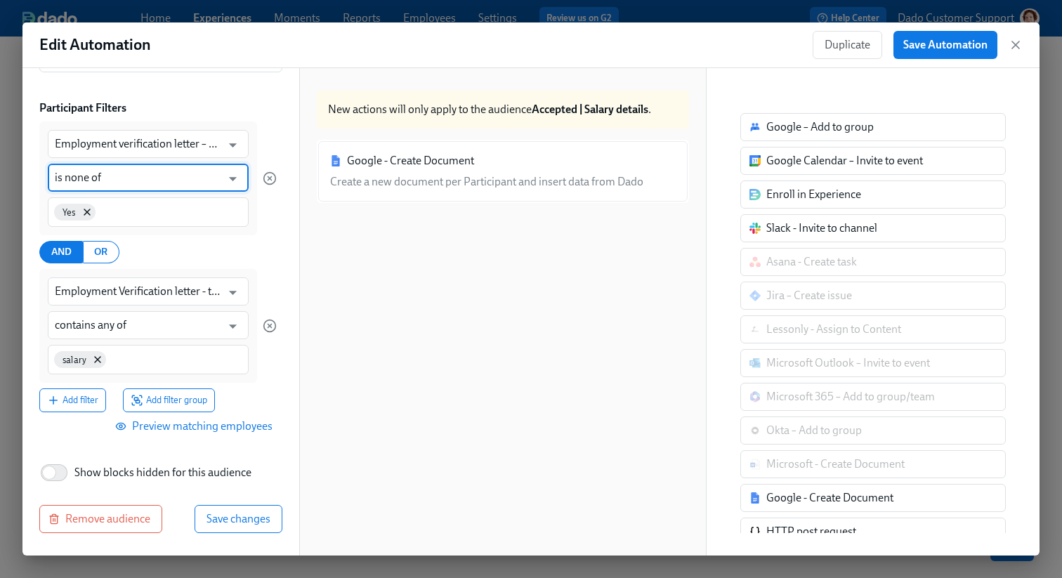
click at [221, 503] on div "Back Edit Target Audience Audience Name Accepted | Salary details Audience Name…" at bounding box center [160, 312] width 277 height 488
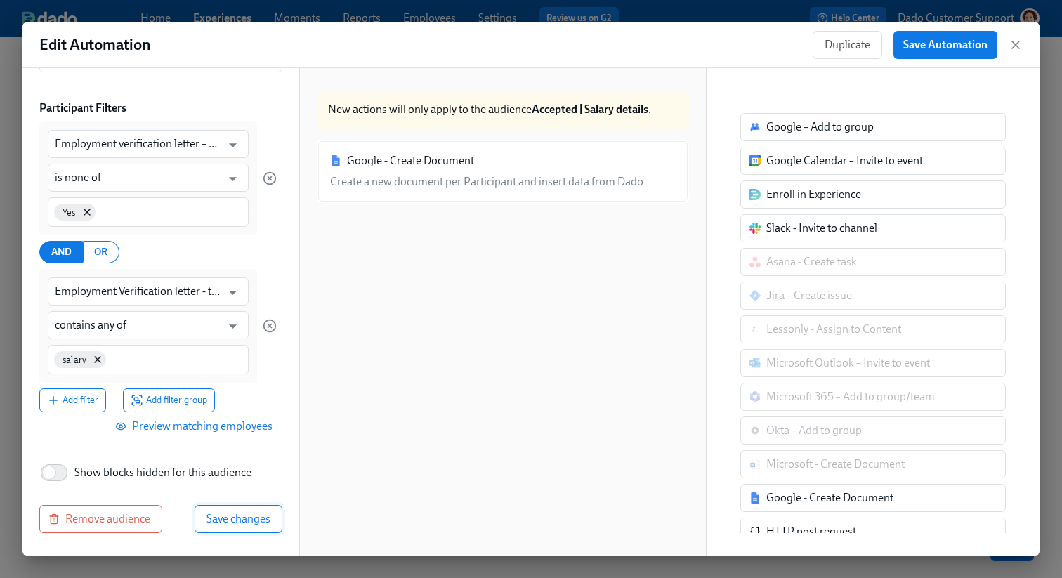
click at [221, 516] on span "Save changes" at bounding box center [239, 519] width 64 height 14
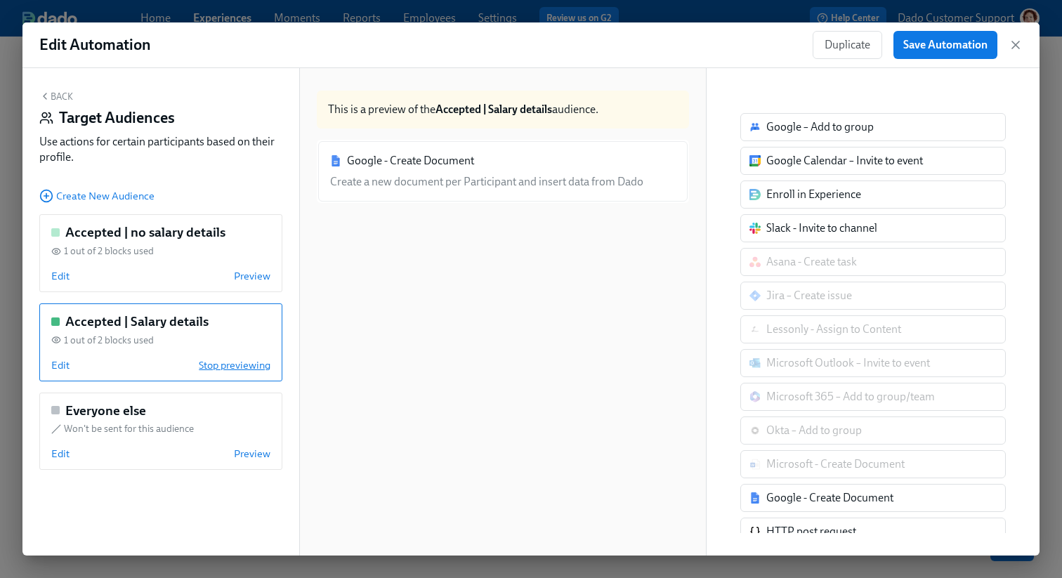
click at [237, 370] on span "Stop previewing" at bounding box center [235, 365] width 72 height 14
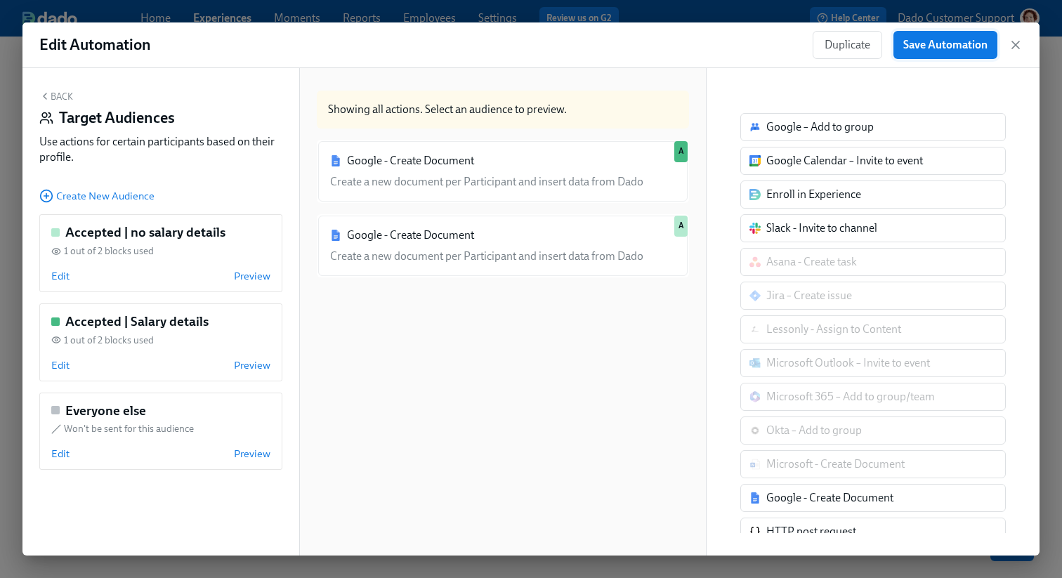
click at [984, 43] on span "Save Automation" at bounding box center [946, 45] width 84 height 14
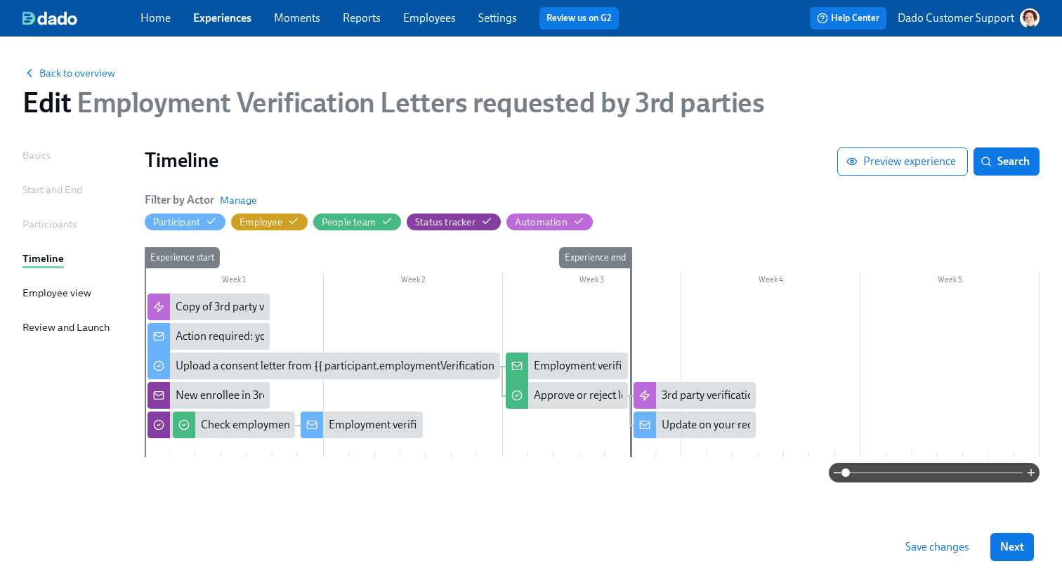
click at [916, 557] on button "Save changes" at bounding box center [938, 547] width 84 height 28
click at [50, 74] on span "Back to overview" at bounding box center [68, 73] width 93 height 14
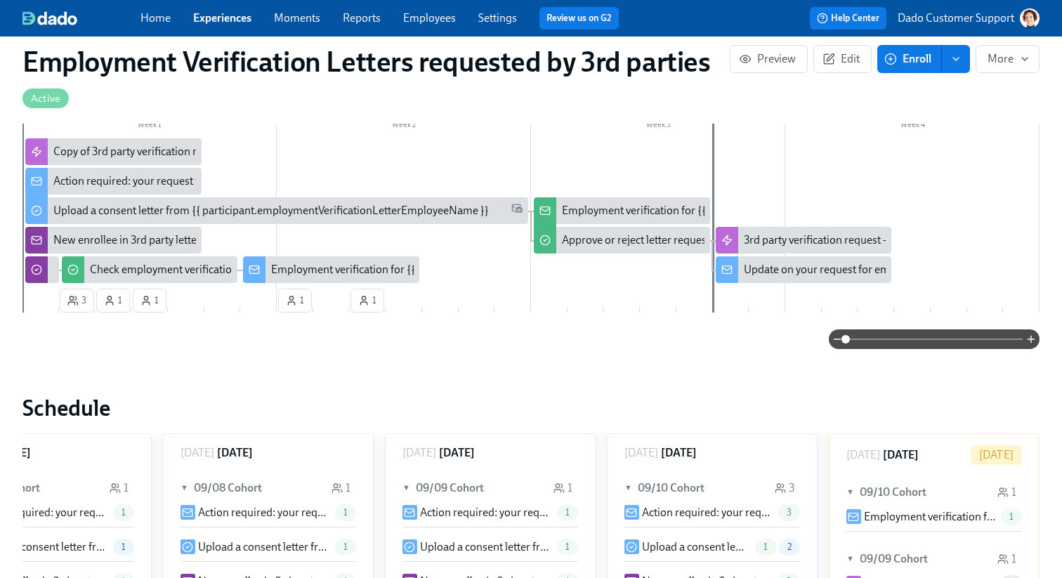
scroll to position [490, 0]
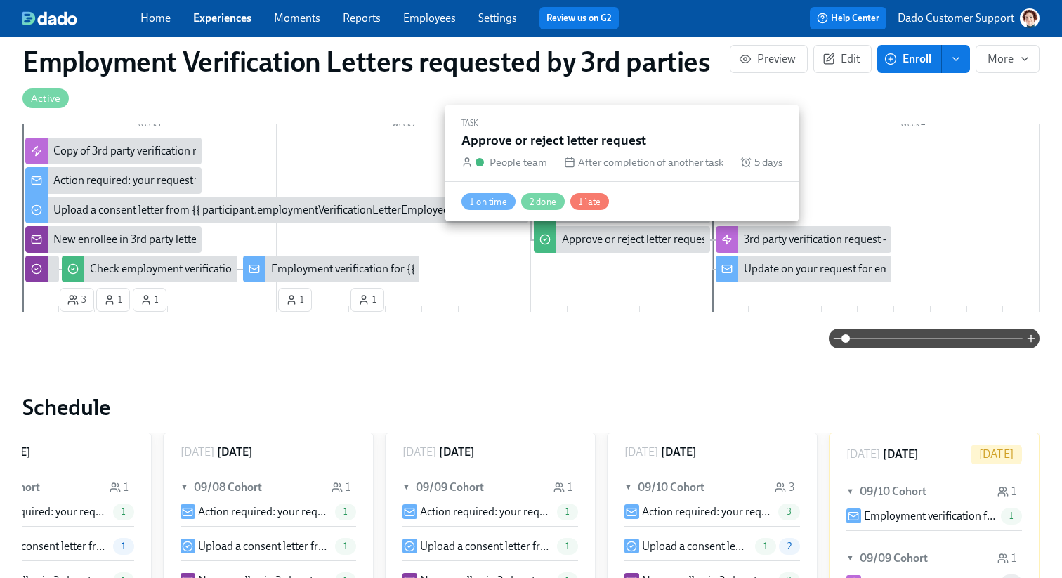
click at [646, 231] on div "Approve or reject letter request" at bounding box center [622, 239] width 176 height 27
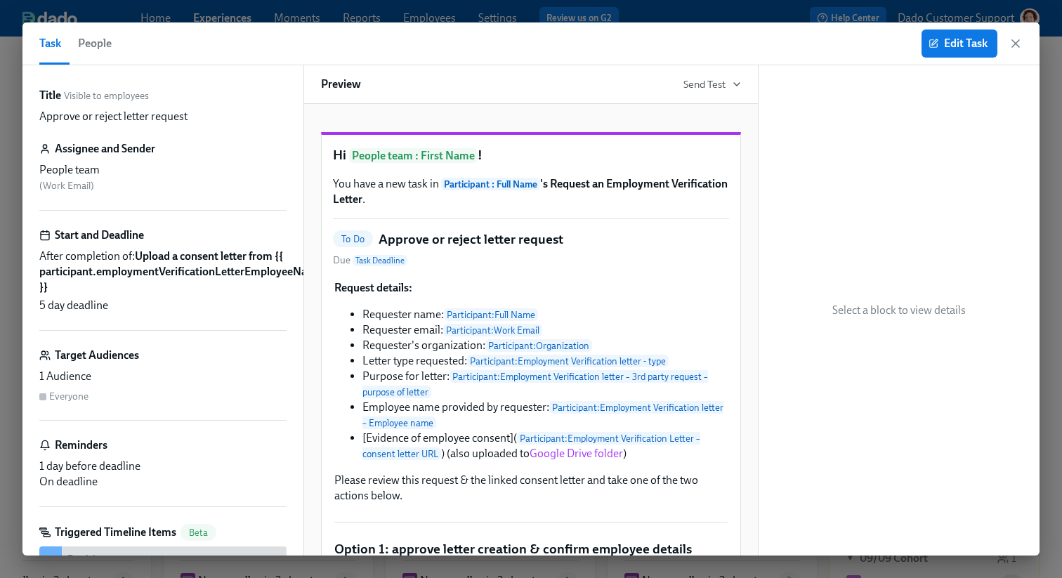
click at [118, 38] on button "People" at bounding box center [95, 43] width 51 height 42
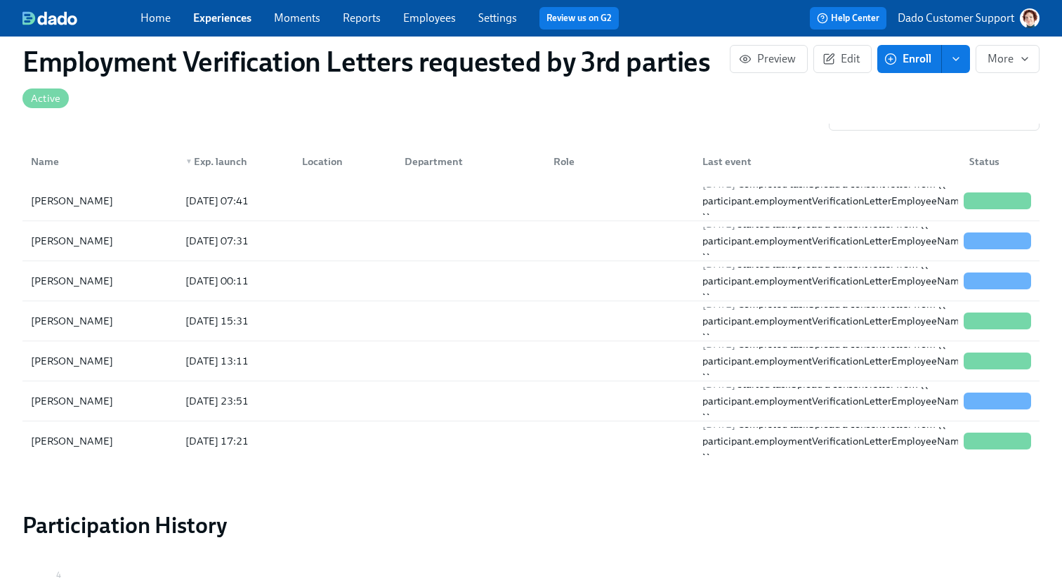
scroll to position [1329, 0]
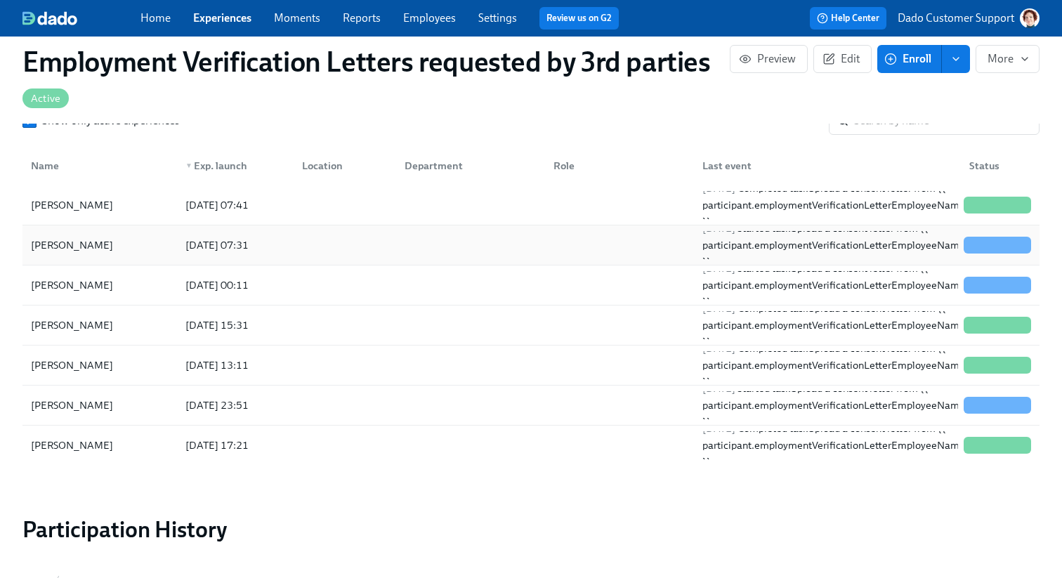
click at [85, 247] on div "Mike Singh" at bounding box center [71, 245] width 93 height 17
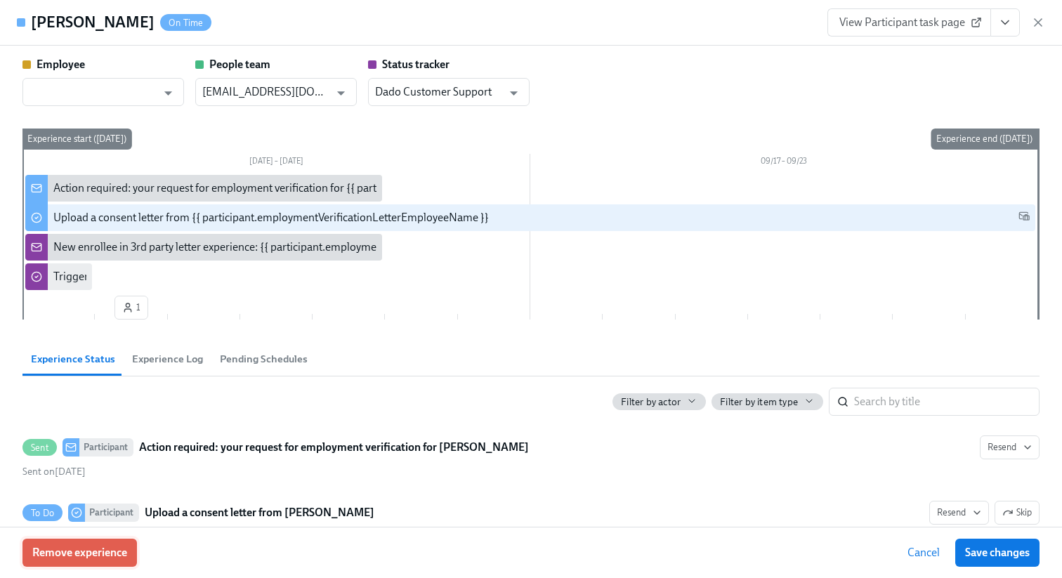
click at [63, 559] on span "Remove experience" at bounding box center [79, 553] width 95 height 14
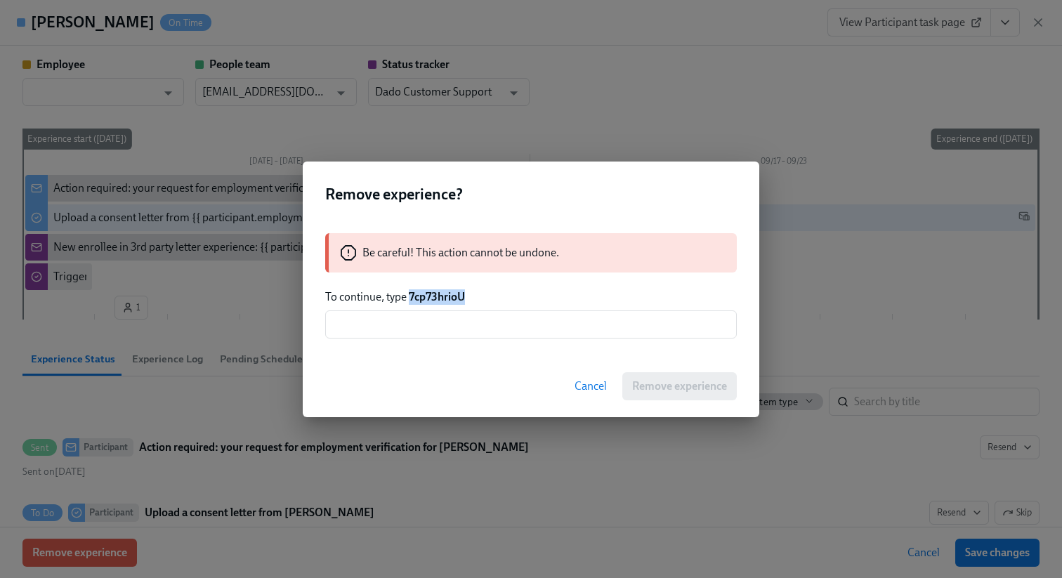
drag, startPoint x: 410, startPoint y: 299, endPoint x: 500, endPoint y: 307, distance: 90.3
click at [500, 306] on div "Be careful! This action cannot be undone. To continue, type 7cp73hrioU ​" at bounding box center [531, 285] width 457 height 139
copy strong "7cp73hrioU"
click at [490, 339] on div "Be careful! This action cannot be undone. To continue, type 7cp73hrioU ​" at bounding box center [531, 285] width 457 height 139
click at [575, 323] on input "text" at bounding box center [531, 325] width 412 height 28
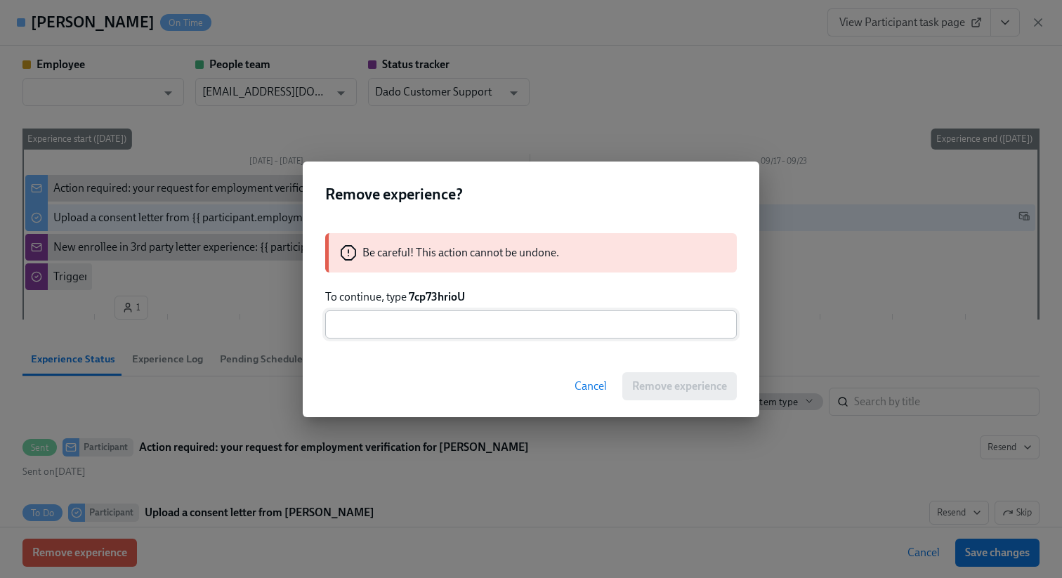
paste input "7cp73hrioU"
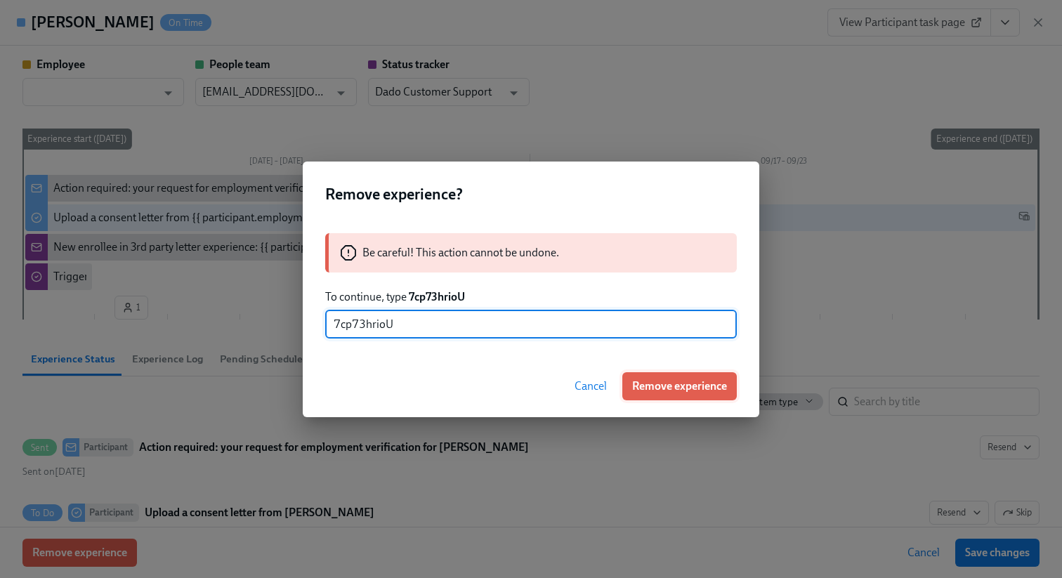
type input "7cp73hrioU"
click at [641, 388] on span "Remove experience" at bounding box center [679, 386] width 95 height 14
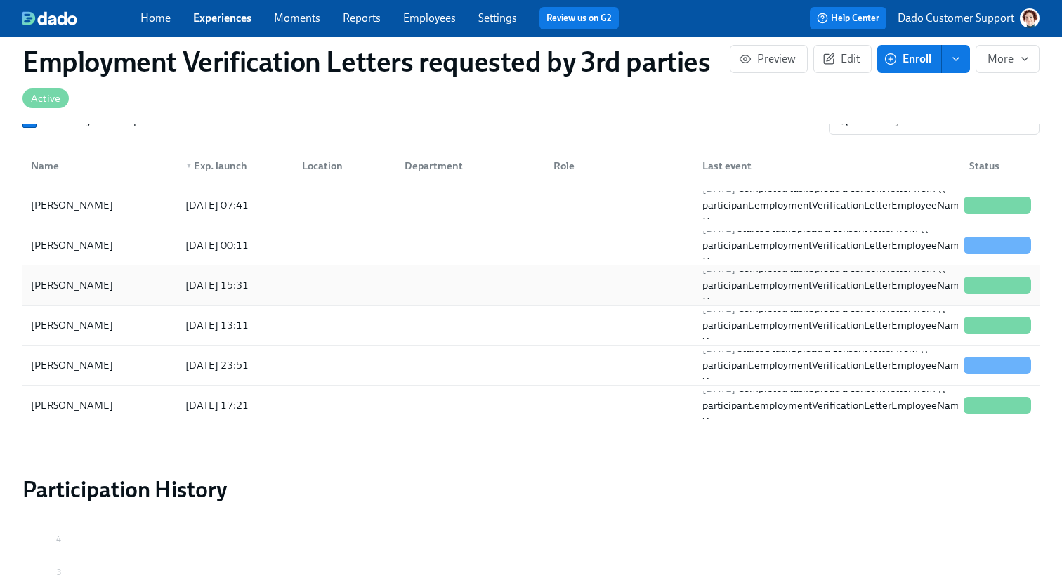
click at [96, 293] on div "Kamila Dzialowska" at bounding box center [71, 285] width 93 height 17
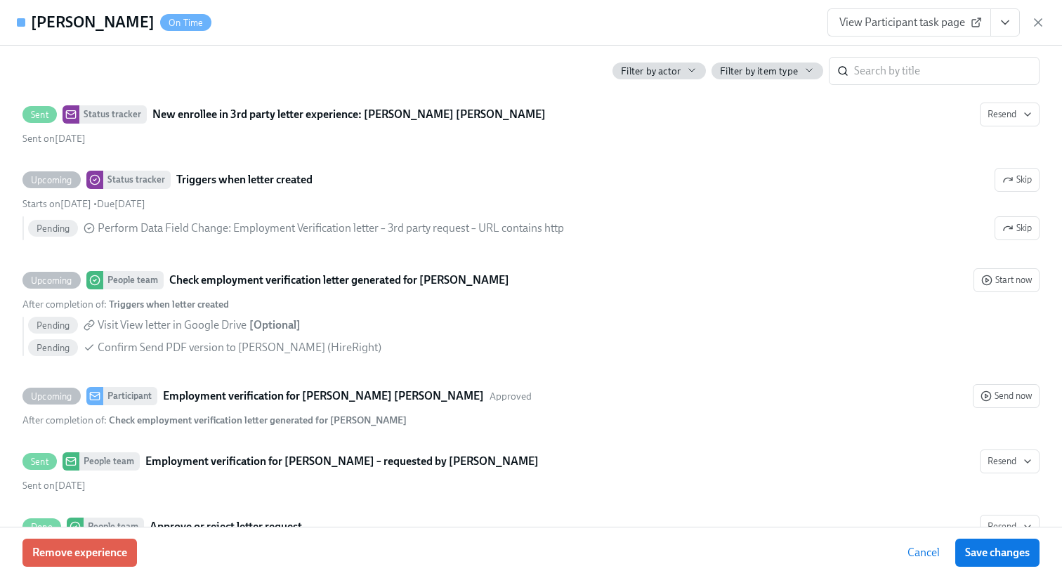
scroll to position [906, 0]
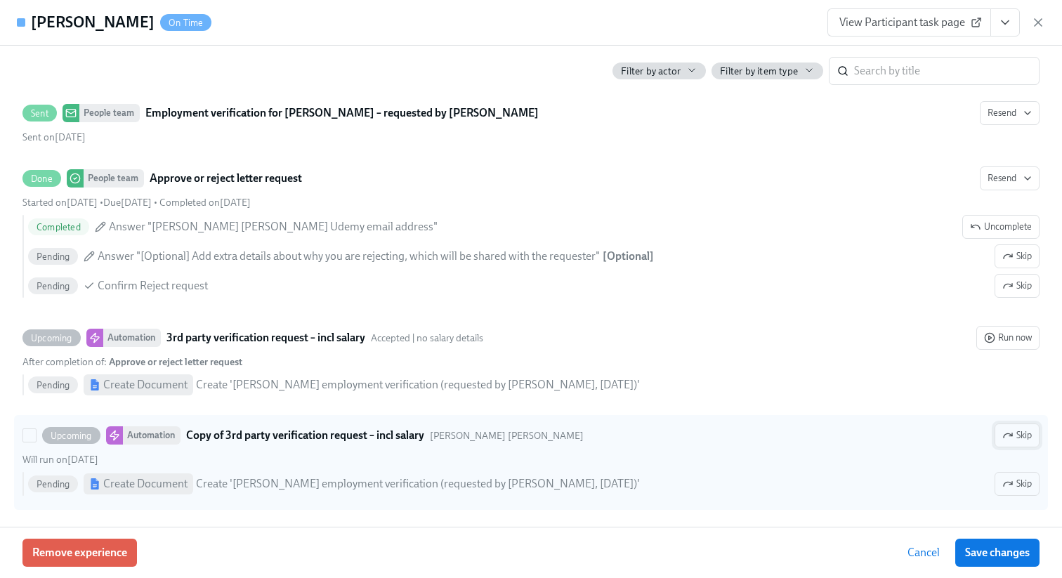
click at [1022, 441] on span "Skip" at bounding box center [1018, 436] width 30 height 14
click at [1005, 555] on span "Save changes" at bounding box center [997, 553] width 65 height 14
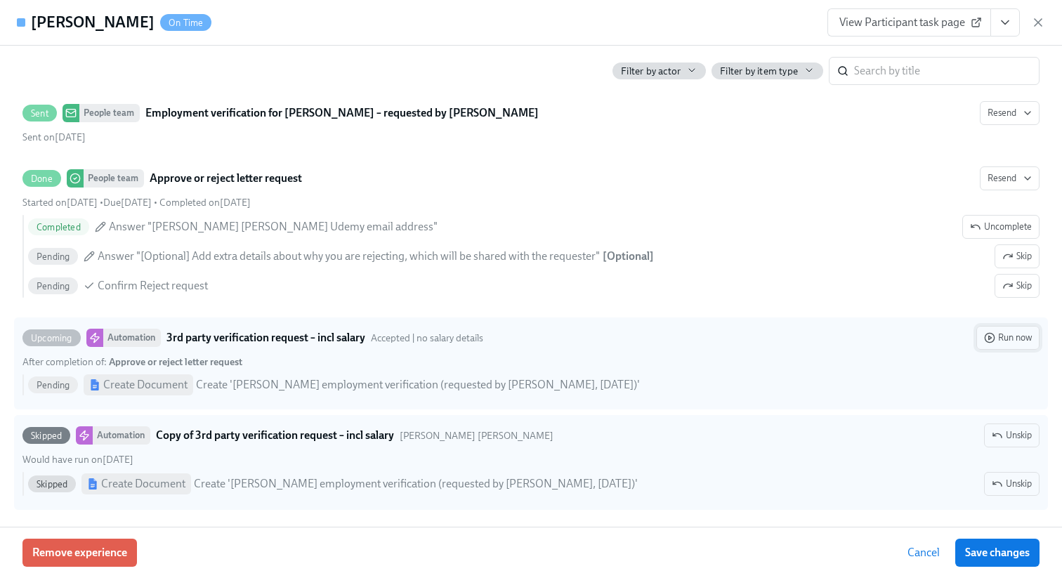
click at [1017, 341] on span "Run now" at bounding box center [1008, 338] width 48 height 14
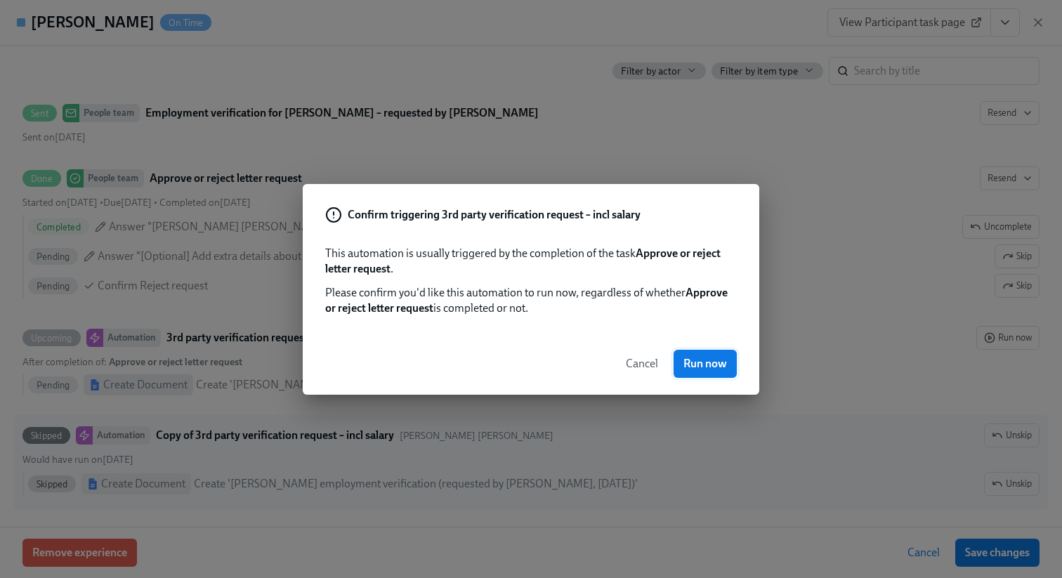
click at [709, 367] on span "Run now" at bounding box center [706, 364] width 44 height 14
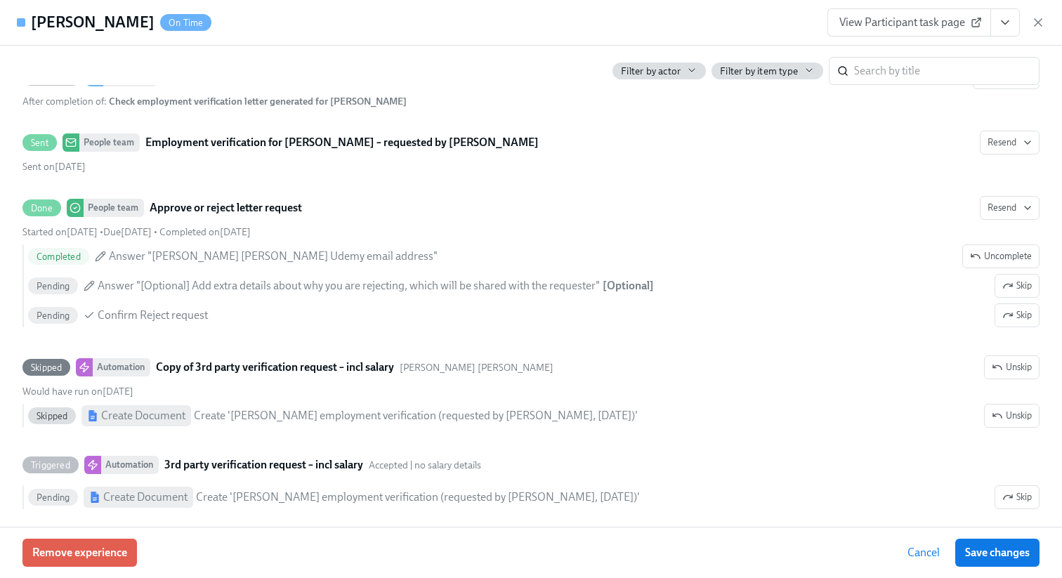
scroll to position [920, 0]
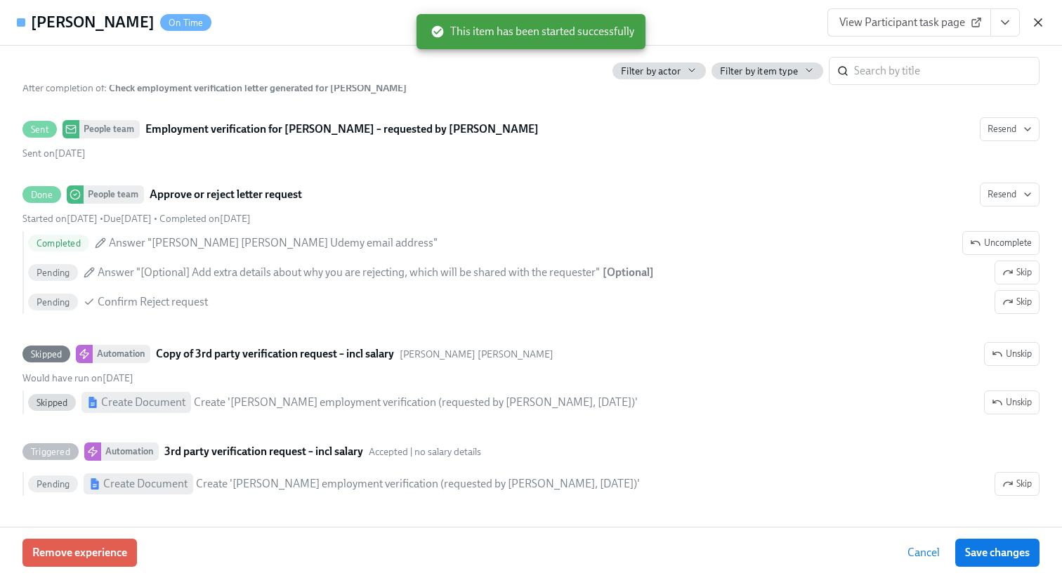
click at [1041, 22] on icon "button" at bounding box center [1038, 22] width 14 height 14
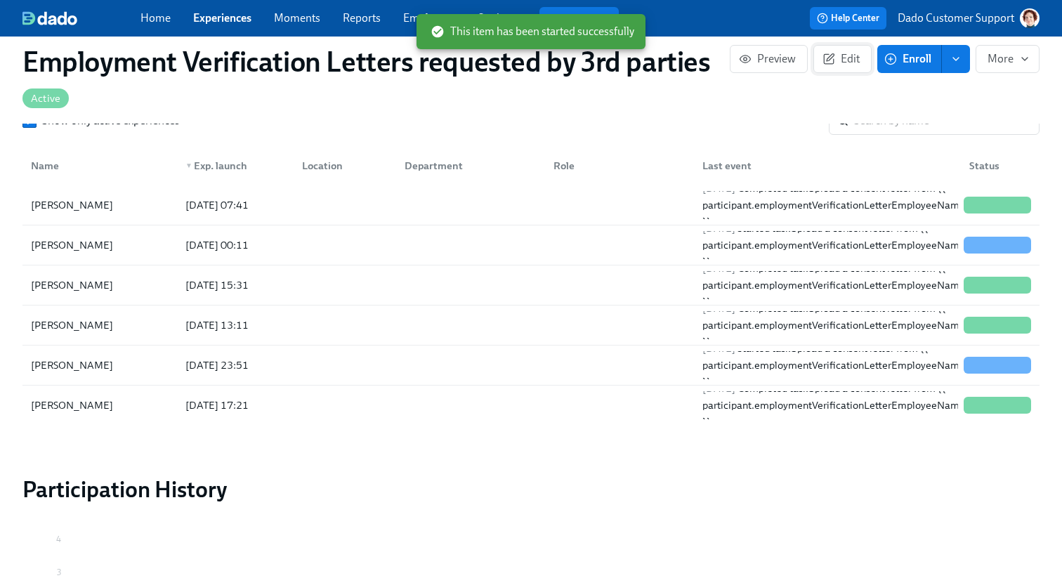
click at [845, 62] on span "Edit" at bounding box center [843, 59] width 34 height 14
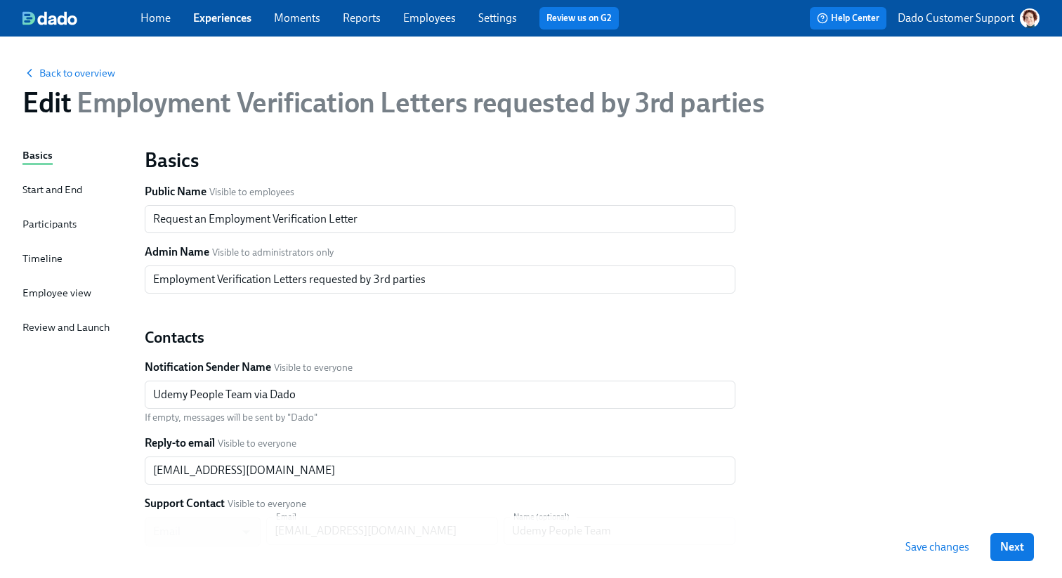
click at [48, 254] on div "Timeline" at bounding box center [42, 258] width 40 height 15
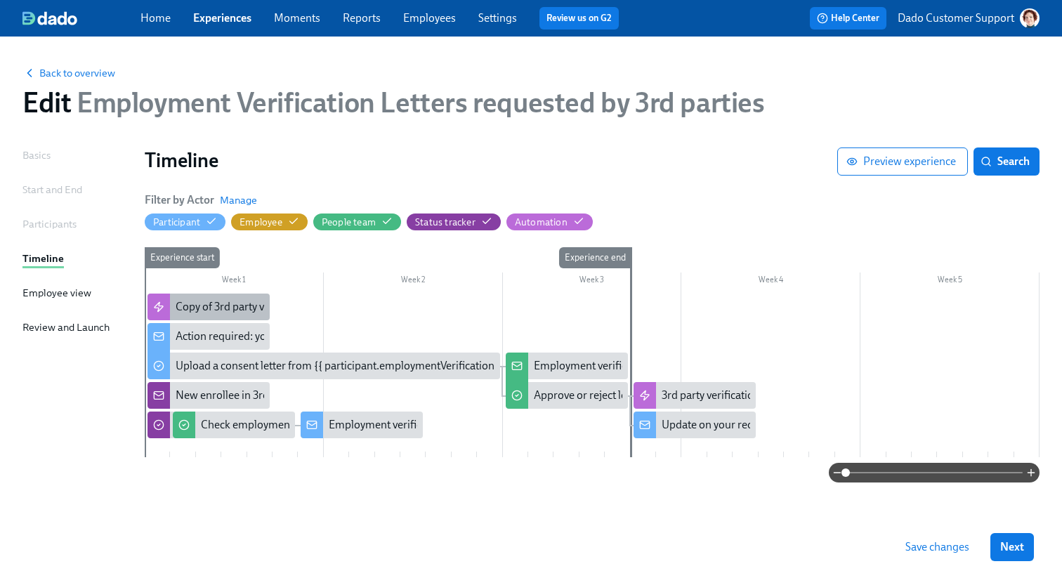
click at [186, 296] on div "Copy of 3rd party verification request – incl salary" at bounding box center [209, 307] width 122 height 27
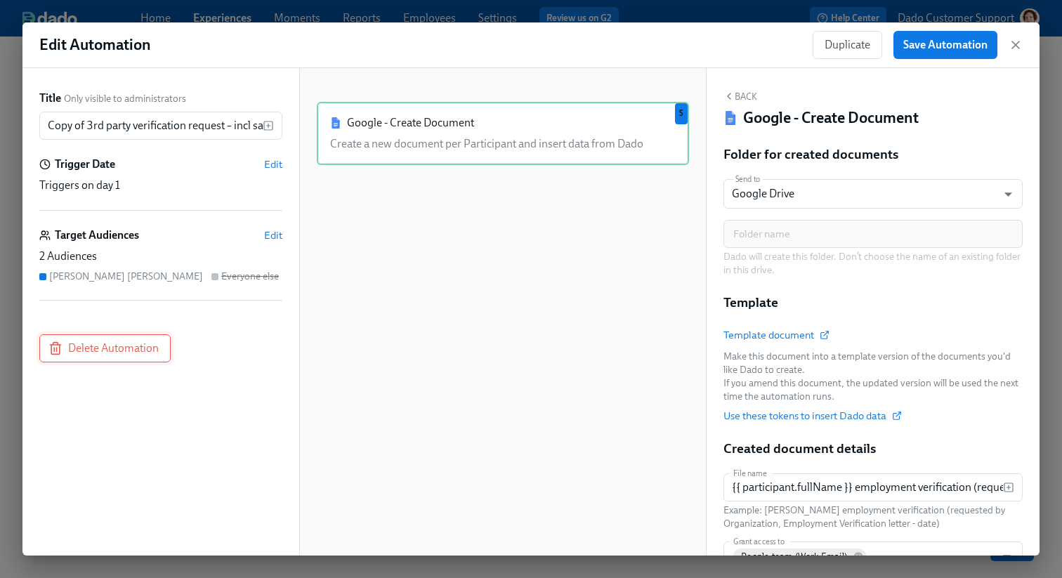
click at [119, 353] on span "Delete Automation" at bounding box center [105, 348] width 108 height 14
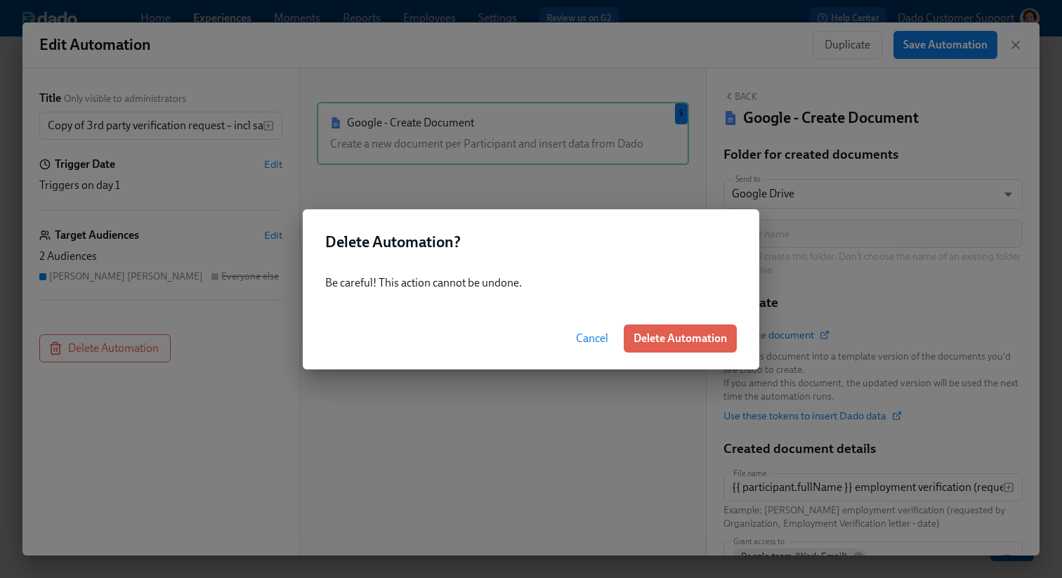
click at [707, 319] on div "Cancel Delete Automation" at bounding box center [531, 339] width 457 height 62
click at [692, 338] on span "Delete Automation" at bounding box center [680, 339] width 93 height 14
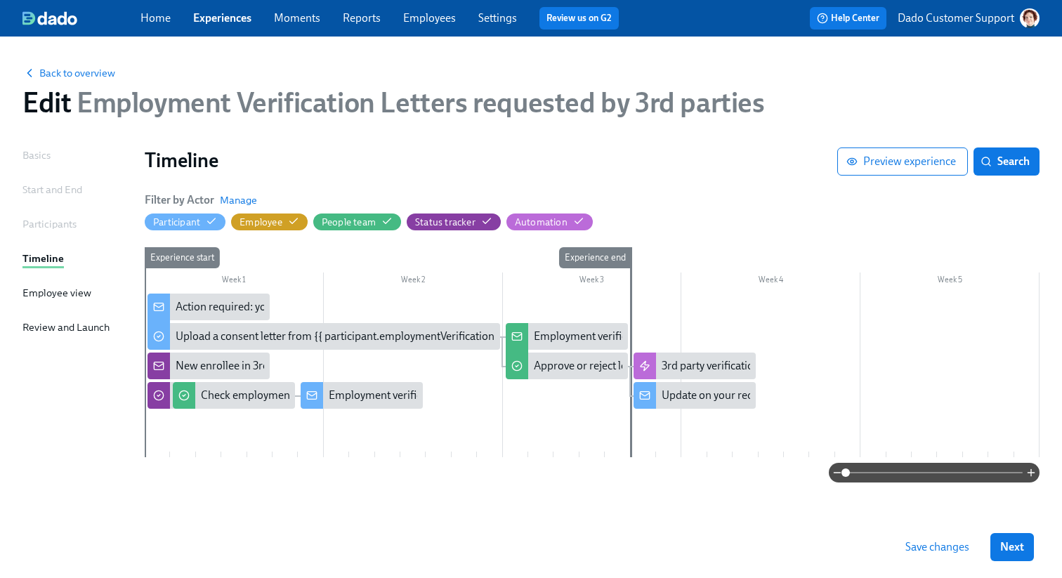
click at [886, 535] on div "Save changes Next" at bounding box center [531, 547] width 1062 height 62
click at [906, 542] on span "Save changes" at bounding box center [938, 547] width 64 height 14
click at [658, 391] on div "Update on your request for employment verification for {{ participant.employmen…" at bounding box center [695, 395] width 122 height 27
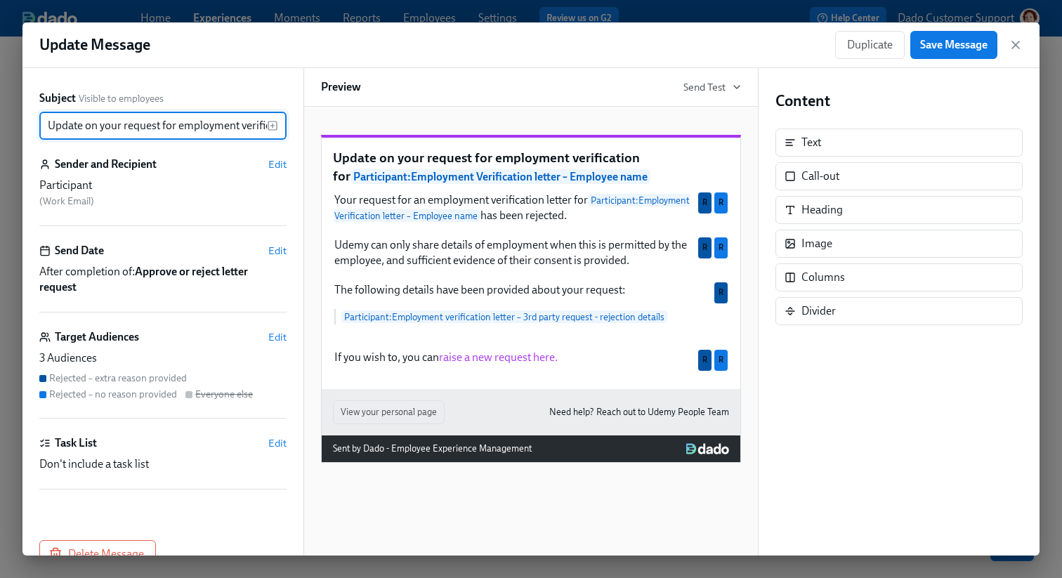
scroll to position [0, 344]
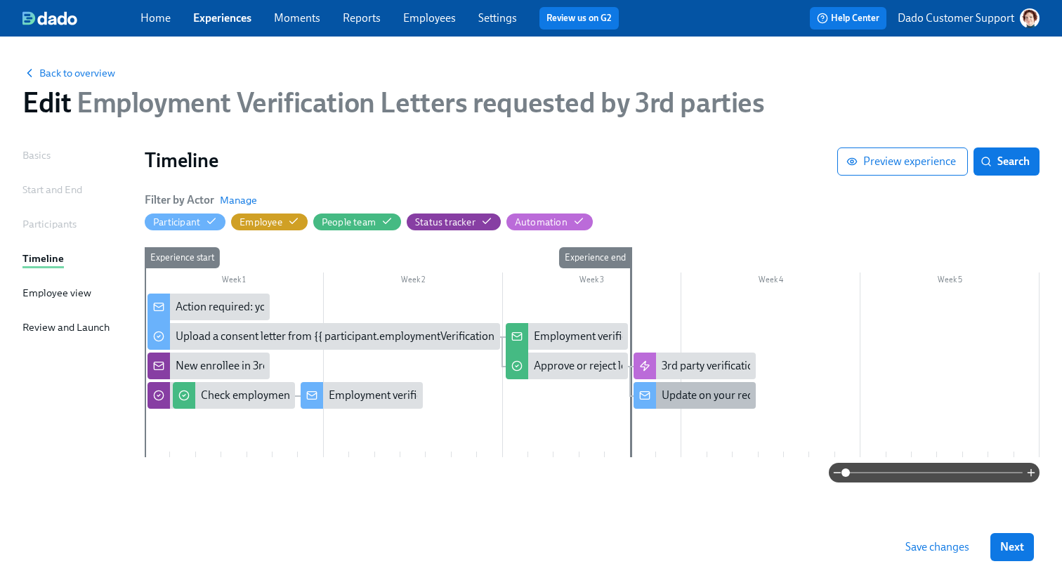
click at [675, 405] on div "Update on your request for employment verification for {{ participant.employmen…" at bounding box center [695, 395] width 122 height 27
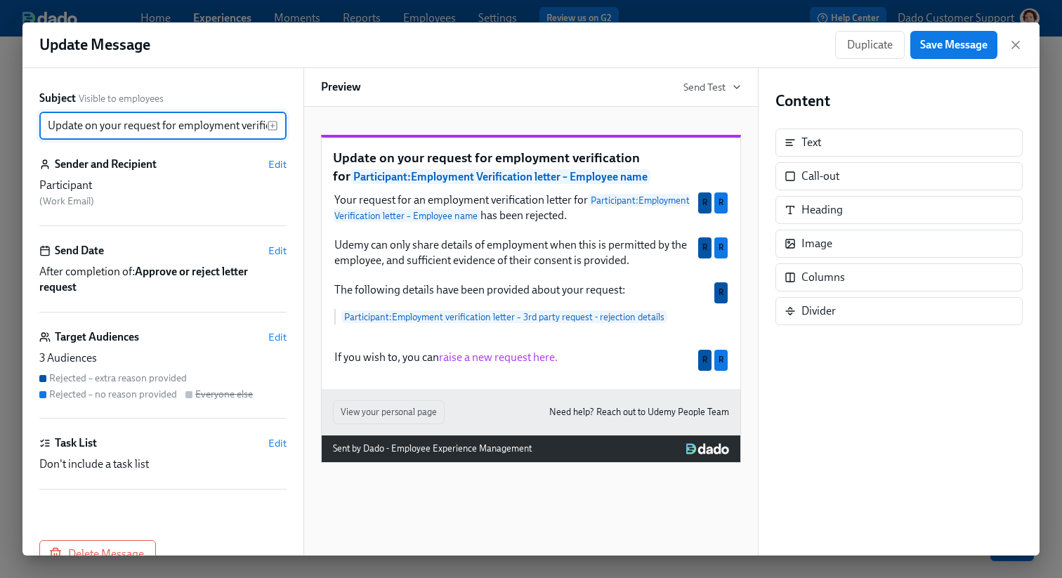
scroll to position [0, 344]
click at [271, 339] on span "Edit" at bounding box center [277, 337] width 18 height 14
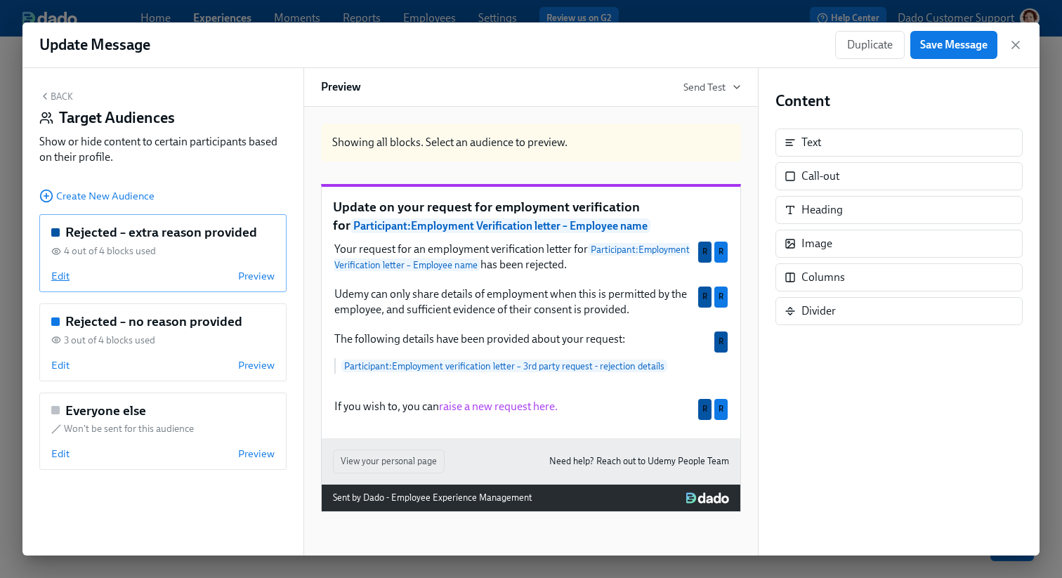
click at [65, 278] on span "Edit" at bounding box center [60, 276] width 18 height 14
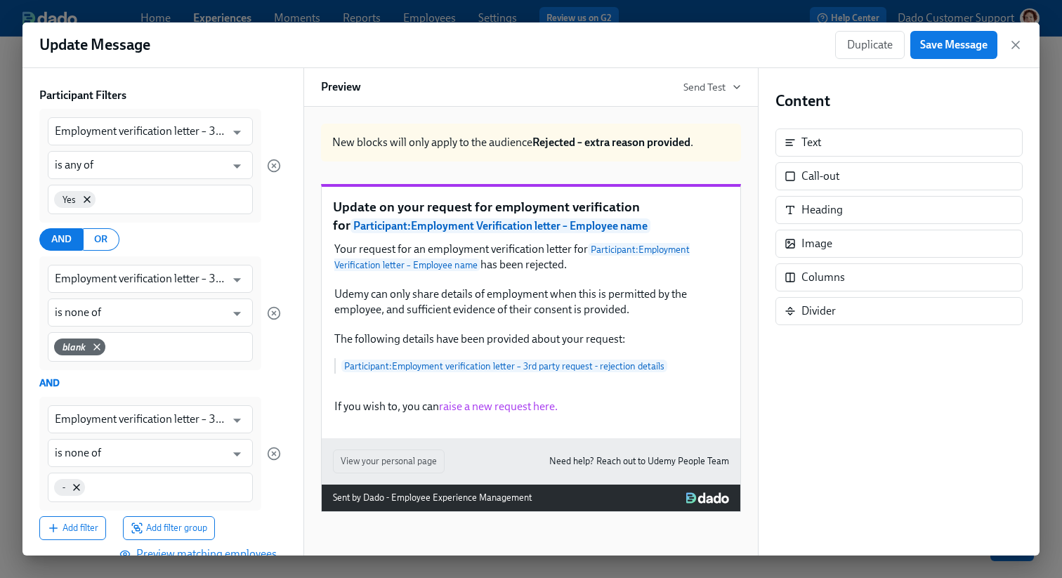
scroll to position [129, 0]
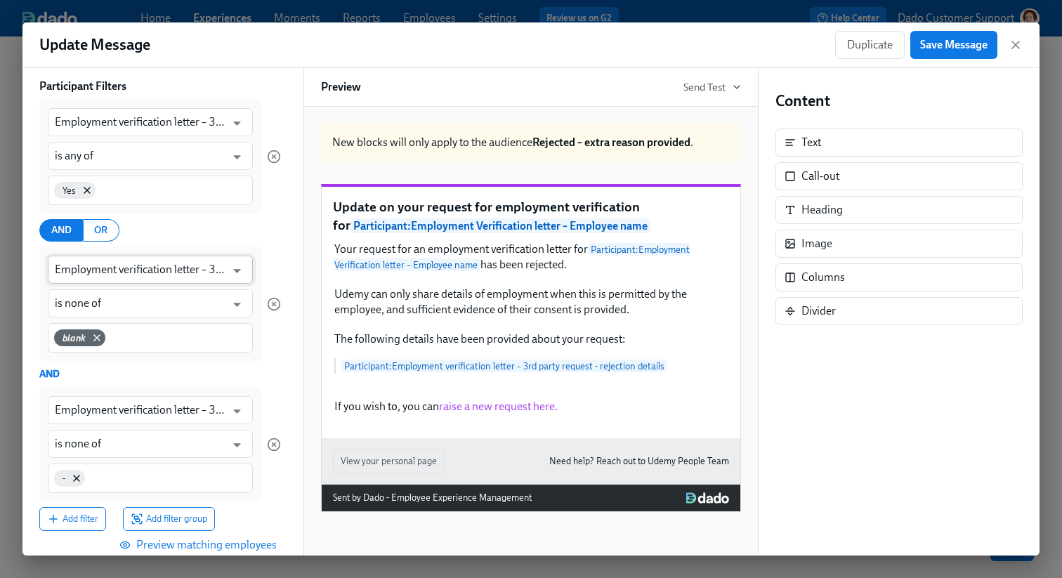
click at [193, 271] on input "Employment verification letter – 3rd party request - rejection details" at bounding box center [140, 270] width 171 height 28
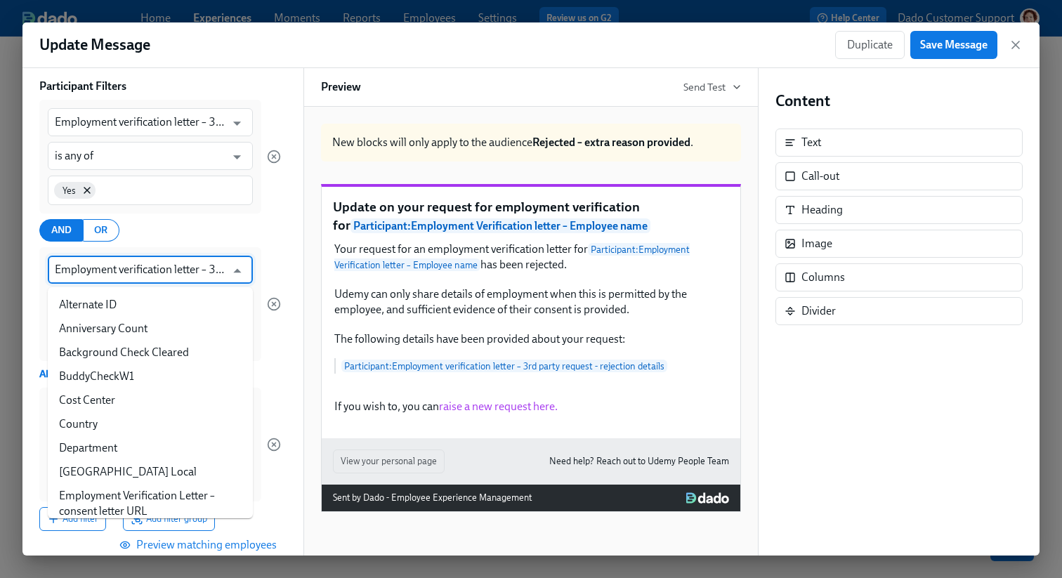
scroll to position [434, 0]
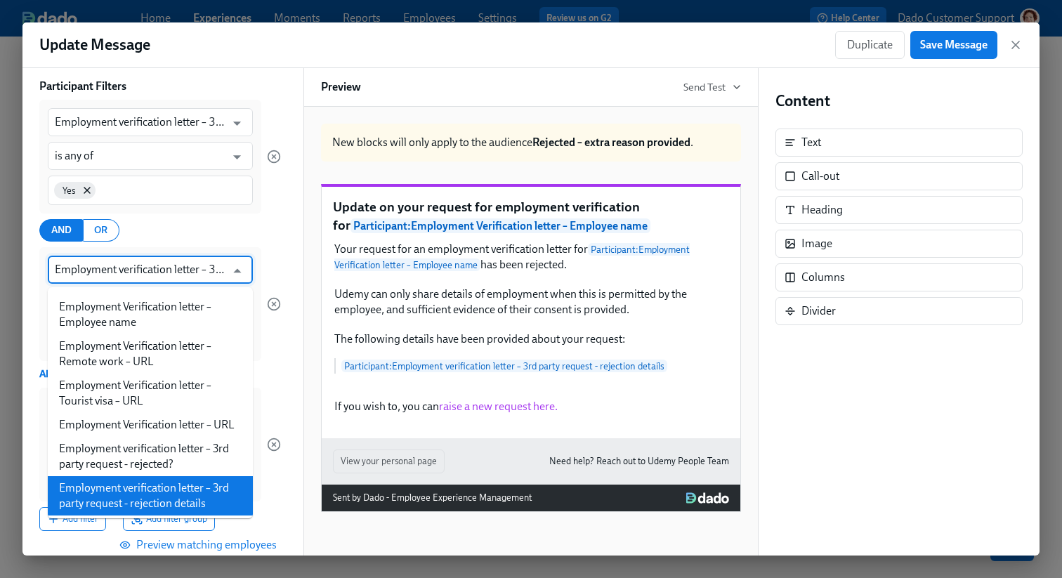
click at [245, 215] on div "Employment verification letter – 3rd party request - rejected? ​ is any of ​ Ye…" at bounding box center [160, 315] width 242 height 431
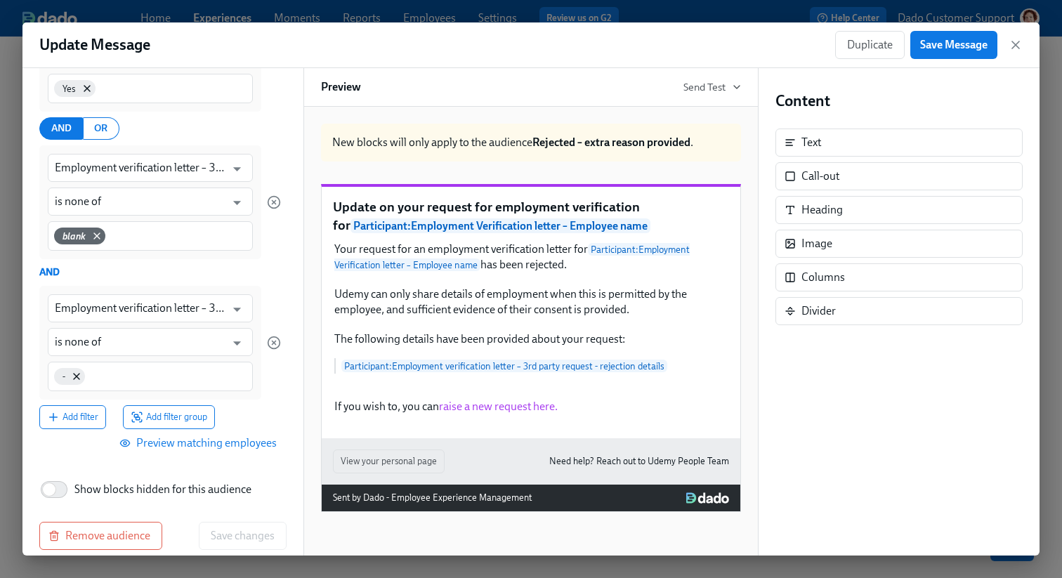
scroll to position [234, 0]
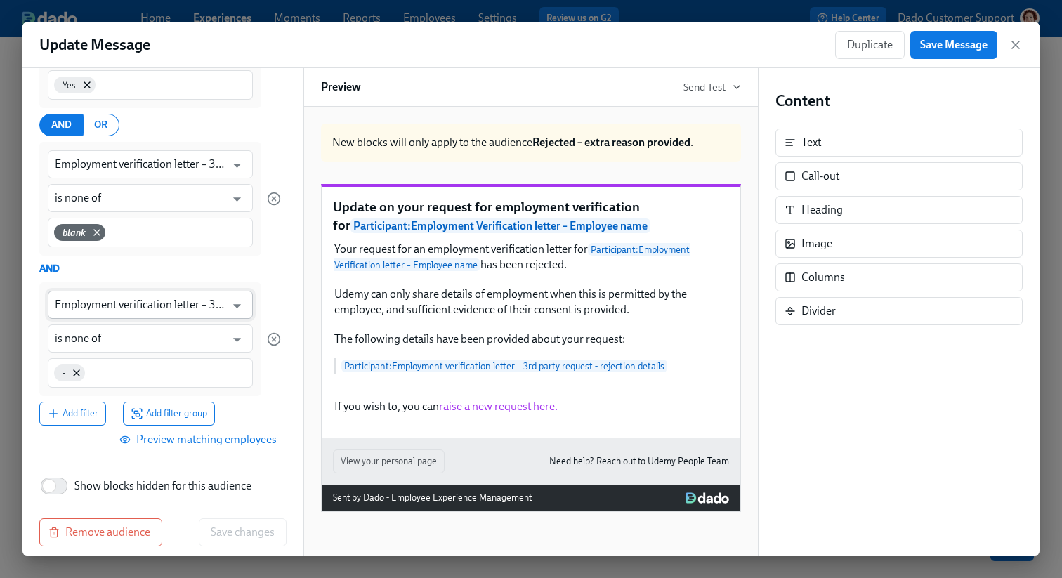
click at [136, 299] on input "Employment verification letter – 3rd party request - rejection details" at bounding box center [140, 305] width 171 height 28
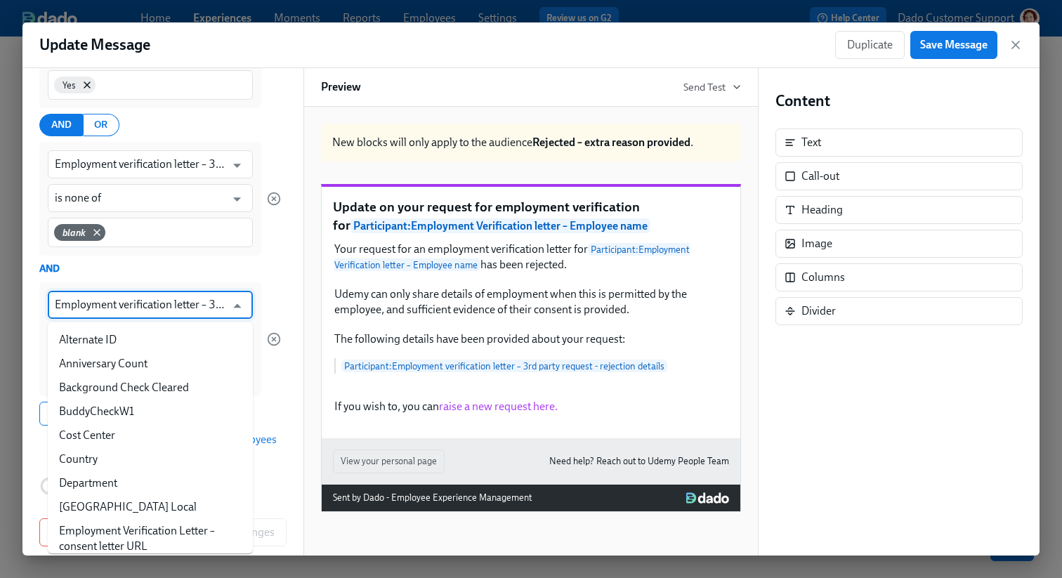
scroll to position [434, 0]
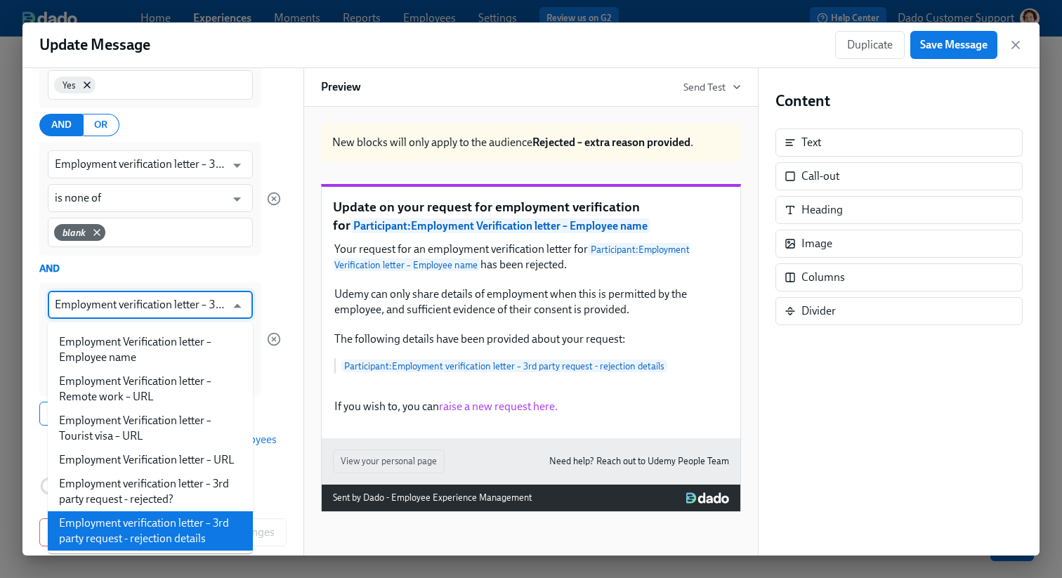
click at [240, 263] on div "AND" at bounding box center [160, 268] width 242 height 15
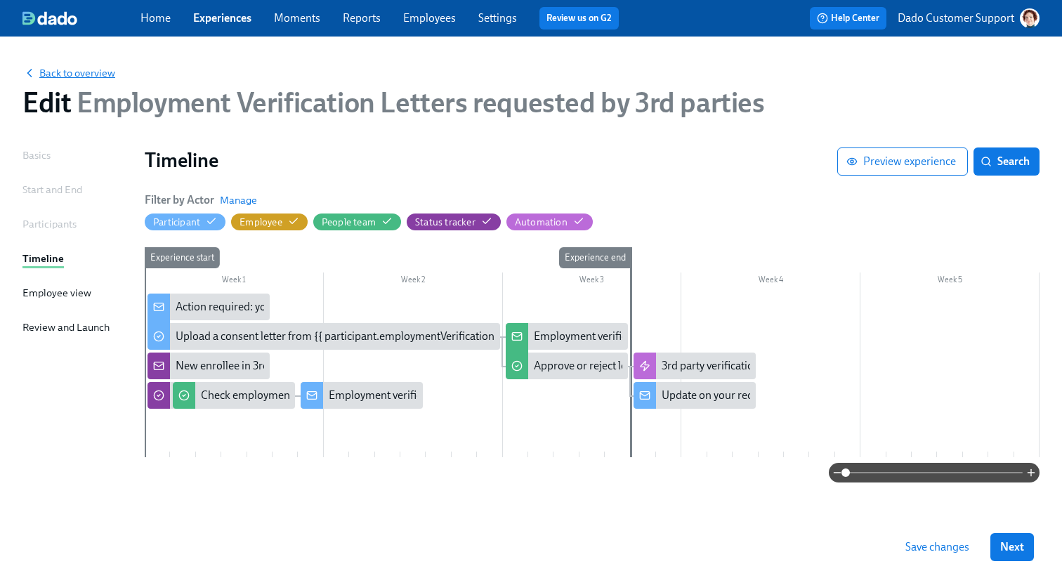
click at [93, 74] on span "Back to overview" at bounding box center [68, 73] width 93 height 14
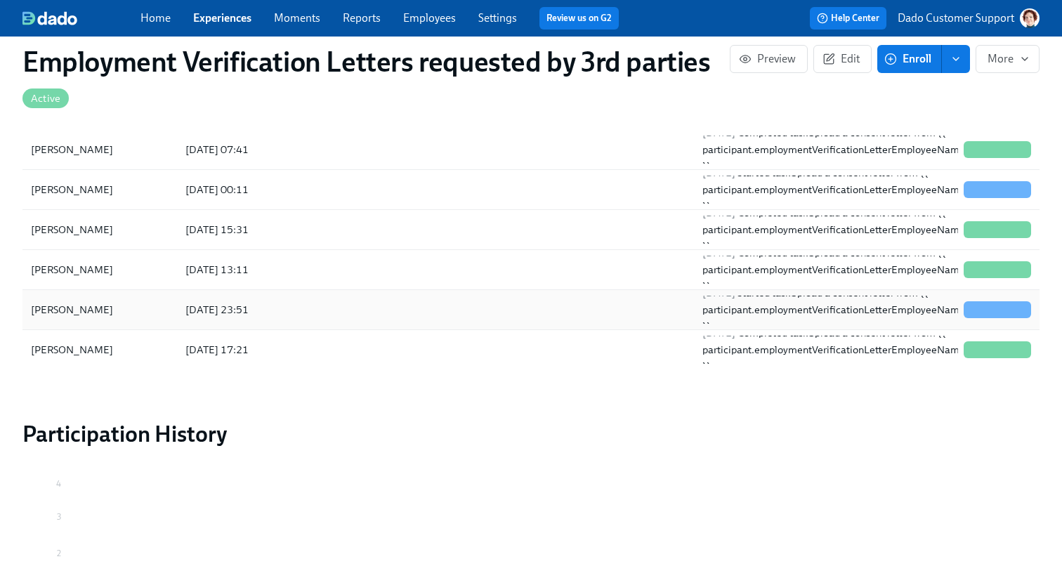
scroll to position [1350, 0]
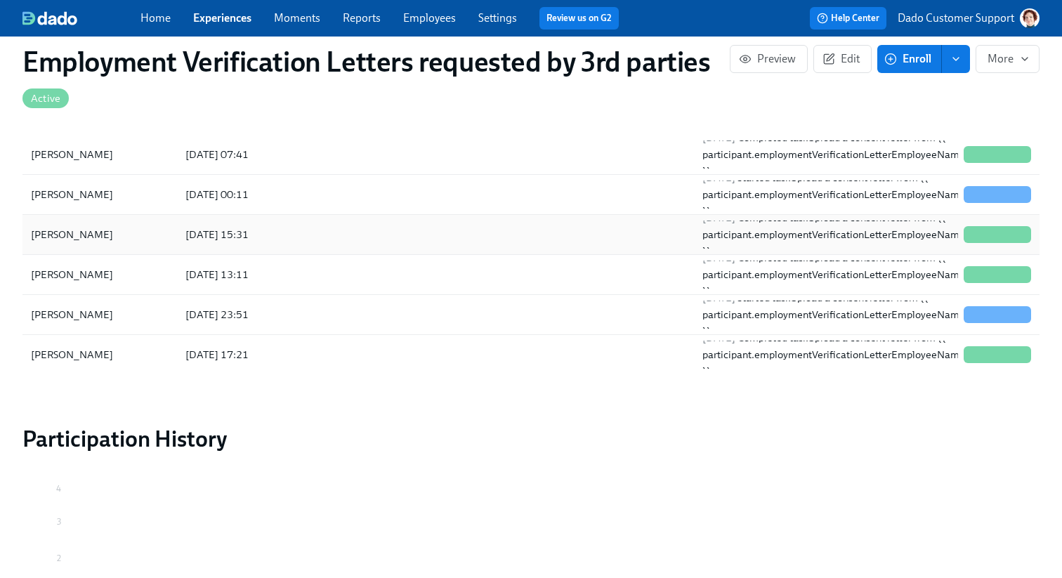
click at [61, 243] on div "Kamila Dzialowska" at bounding box center [71, 234] width 93 height 17
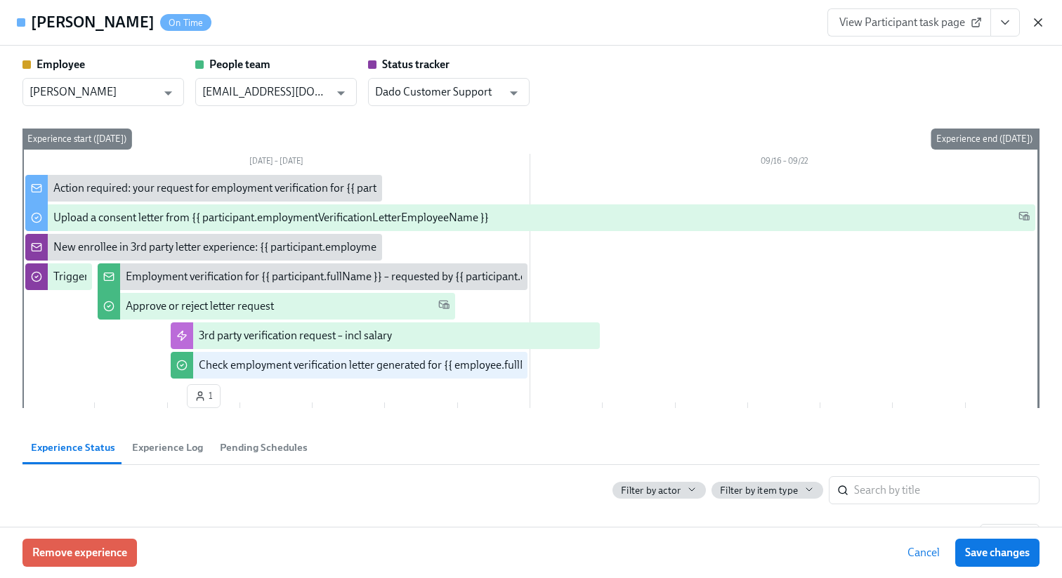
click at [1041, 22] on icon "button" at bounding box center [1038, 22] width 14 height 14
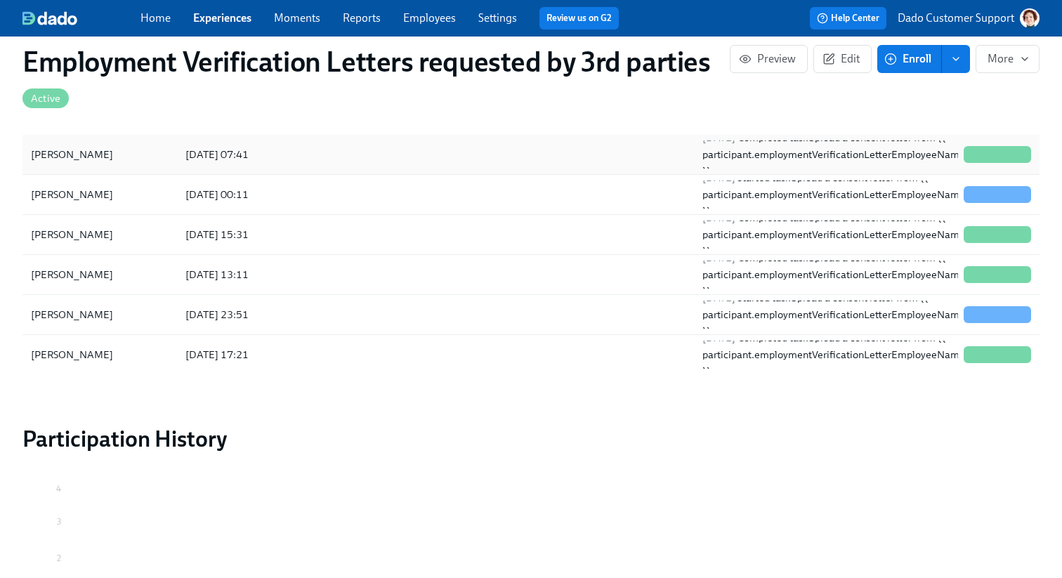
click at [563, 166] on div at bounding box center [616, 155] width 149 height 28
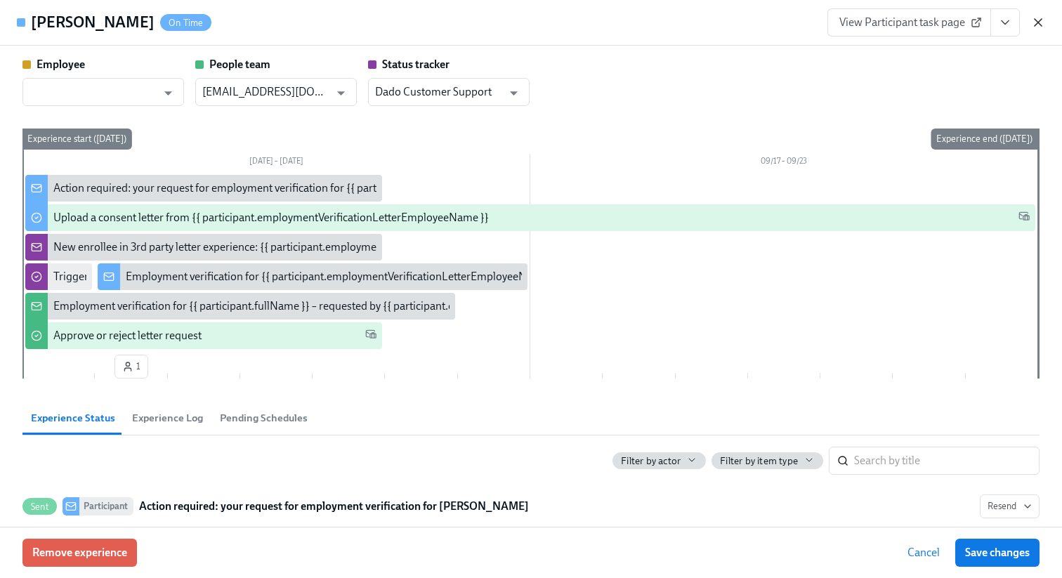
click at [1038, 22] on icon "button" at bounding box center [1038, 22] width 7 height 7
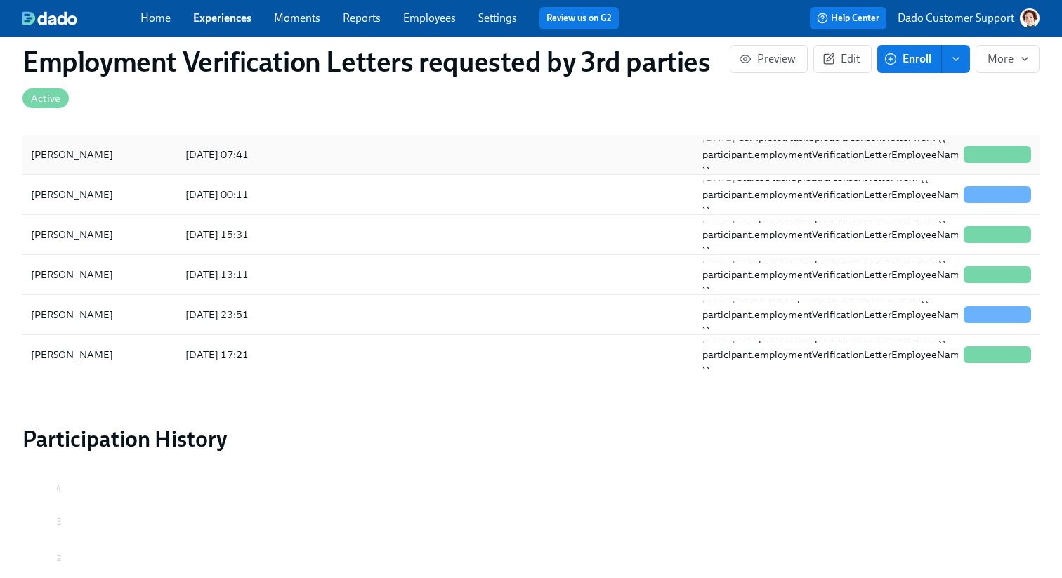
click at [268, 169] on div "Mike Singh 2025/09/11 07:41 2025/09/11 Completed task Upload a consent letter f…" at bounding box center [530, 155] width 1017 height 40
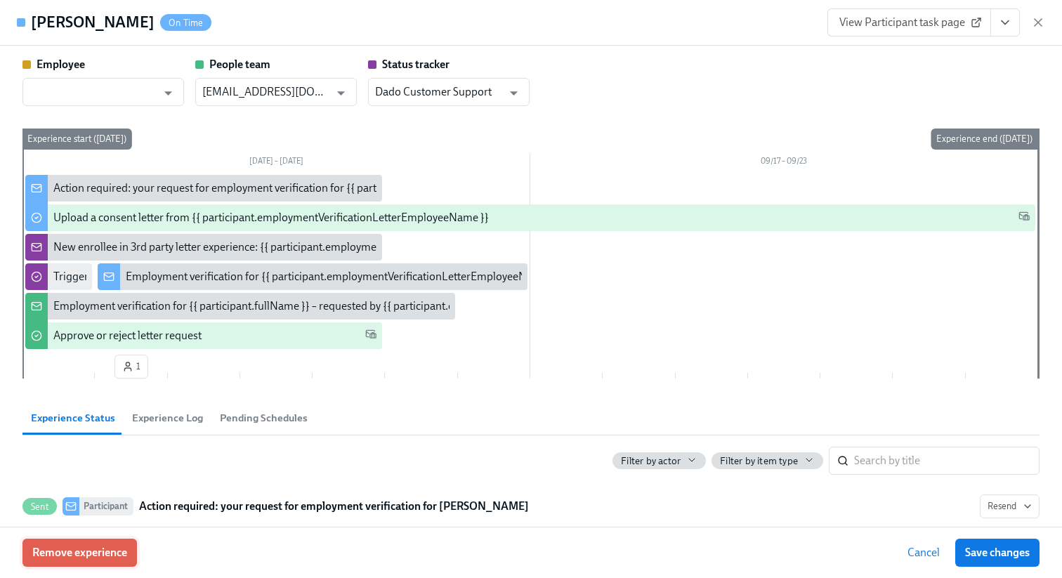
click at [69, 541] on button "Remove experience" at bounding box center [79, 553] width 115 height 28
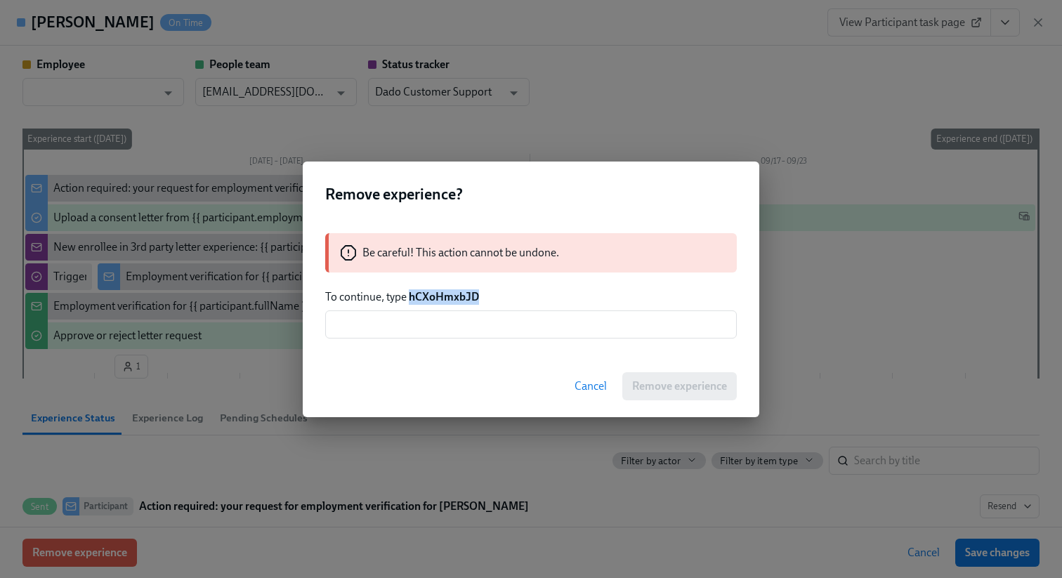
drag, startPoint x: 409, startPoint y: 296, endPoint x: 528, endPoint y: 302, distance: 118.9
click at [527, 302] on p "To continue, type hCXoHmxbJD" at bounding box center [531, 296] width 412 height 15
copy strong "hCXoHmxbJD"
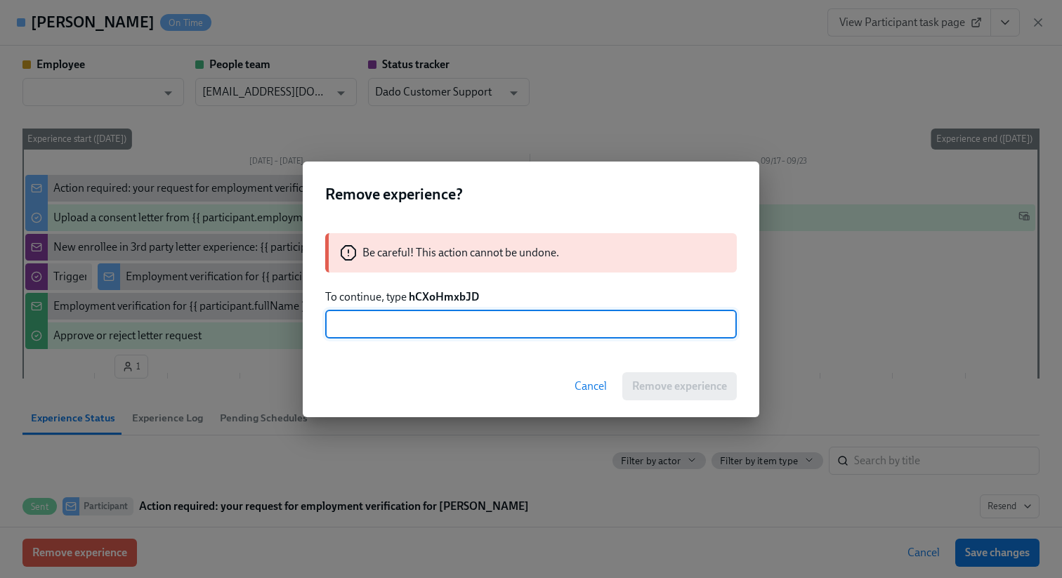
click at [509, 320] on input "text" at bounding box center [531, 325] width 412 height 28
paste input "hCXoHmxbJD"
type input "hCXoHmxbJD"
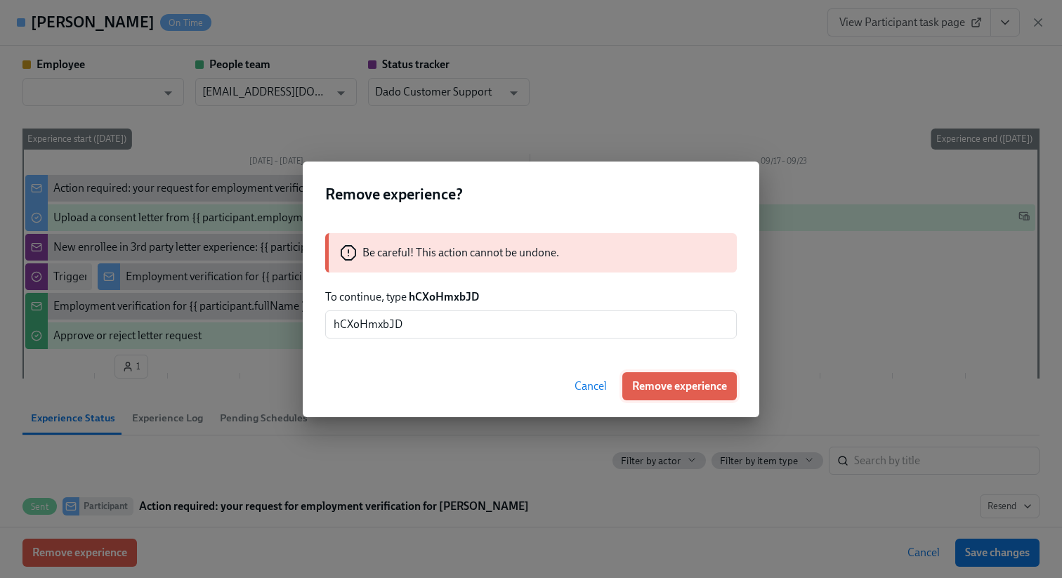
click at [696, 389] on span "Remove experience" at bounding box center [679, 386] width 95 height 14
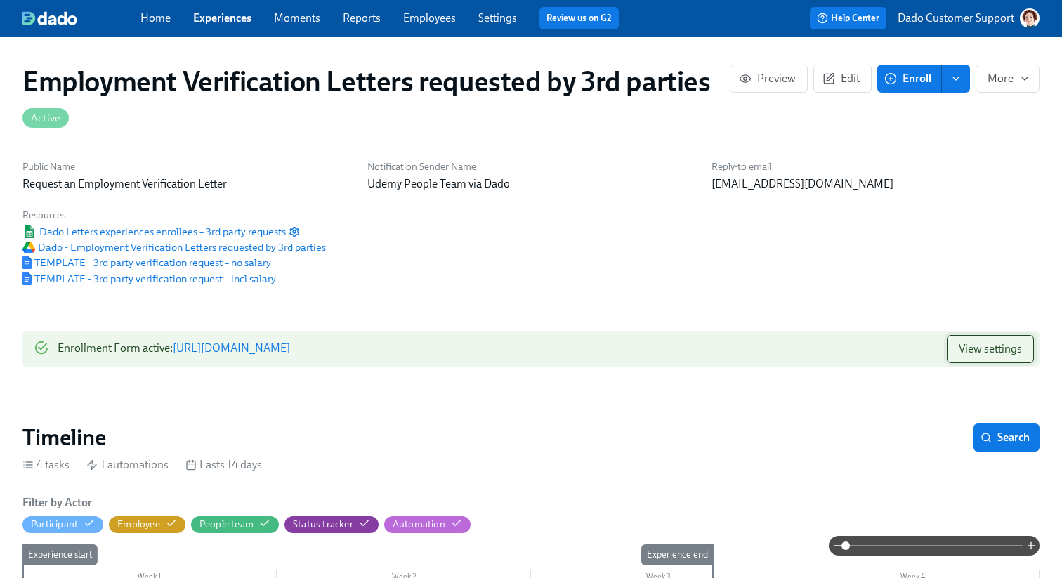
click at [998, 353] on span "View settings" at bounding box center [990, 349] width 63 height 14
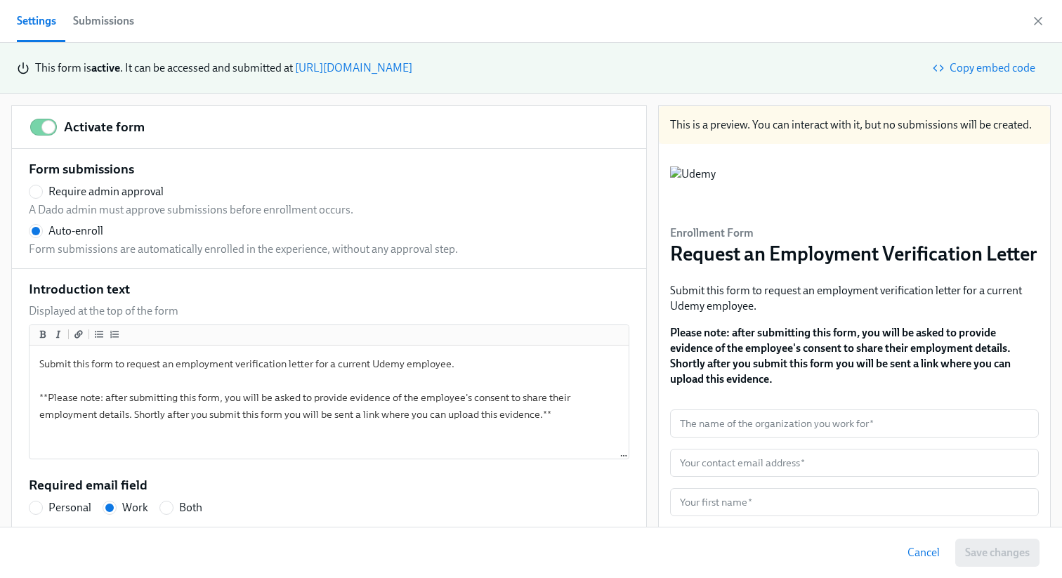
click at [105, 17] on div "Submissions" at bounding box center [103, 21] width 61 height 20
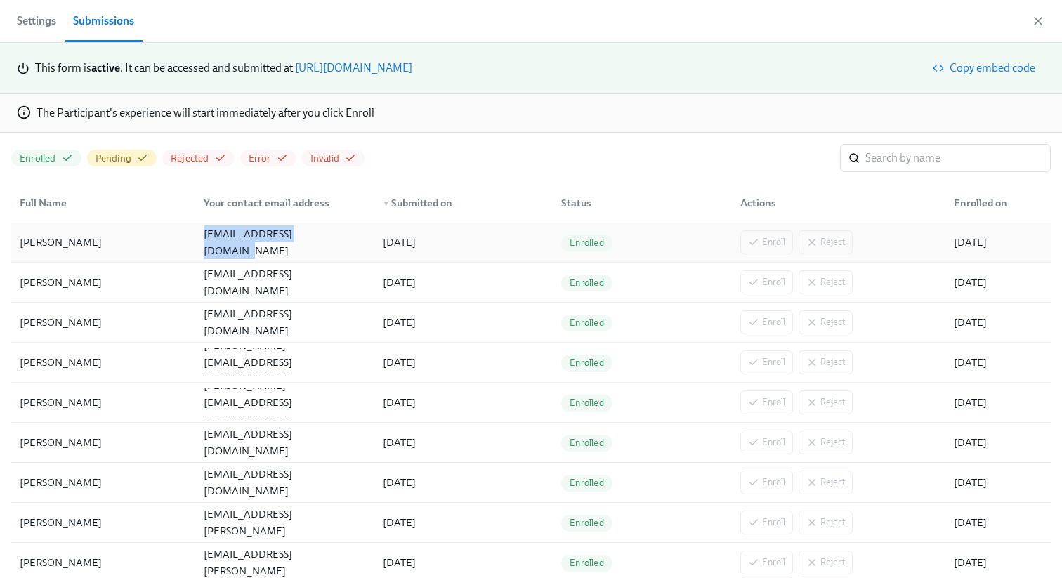
drag, startPoint x: 203, startPoint y: 247, endPoint x: 331, endPoint y: 247, distance: 127.9
click at [331, 247] on div "swatisingh402@gmail.com" at bounding box center [282, 242] width 178 height 28
copy div "swatisingh402@gmail.com"
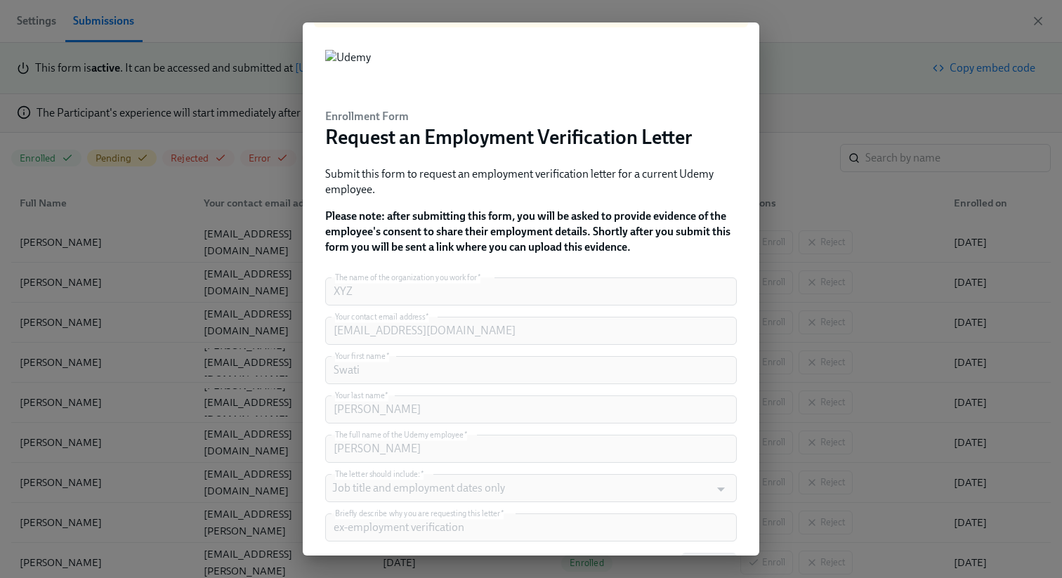
scroll to position [71, 0]
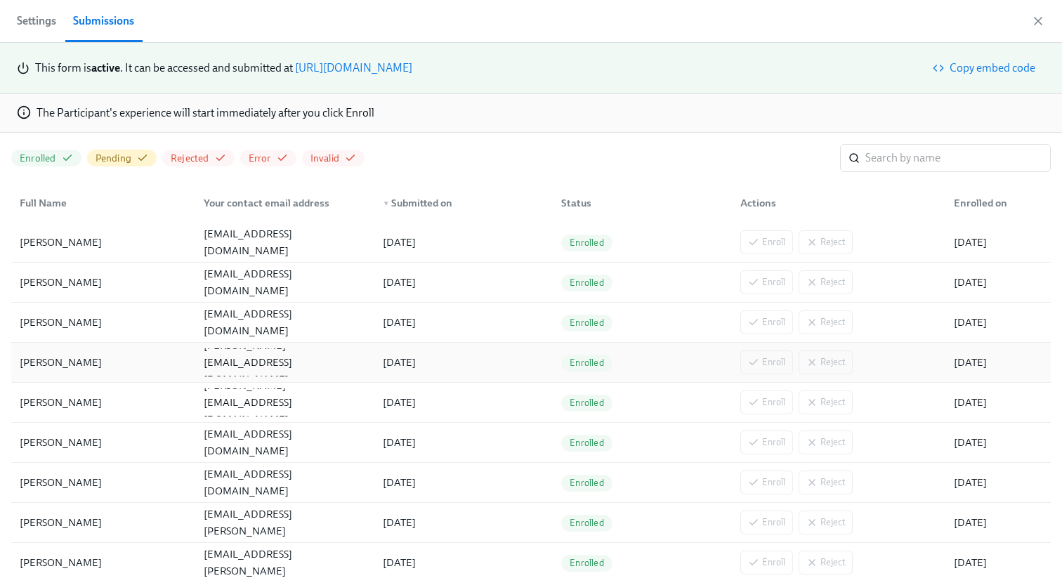
click at [102, 347] on div "Kamila Dzialowska kamila.dzialowska@hireright.com 09/09/2025 Enrolled Enroll Re…" at bounding box center [531, 363] width 1040 height 40
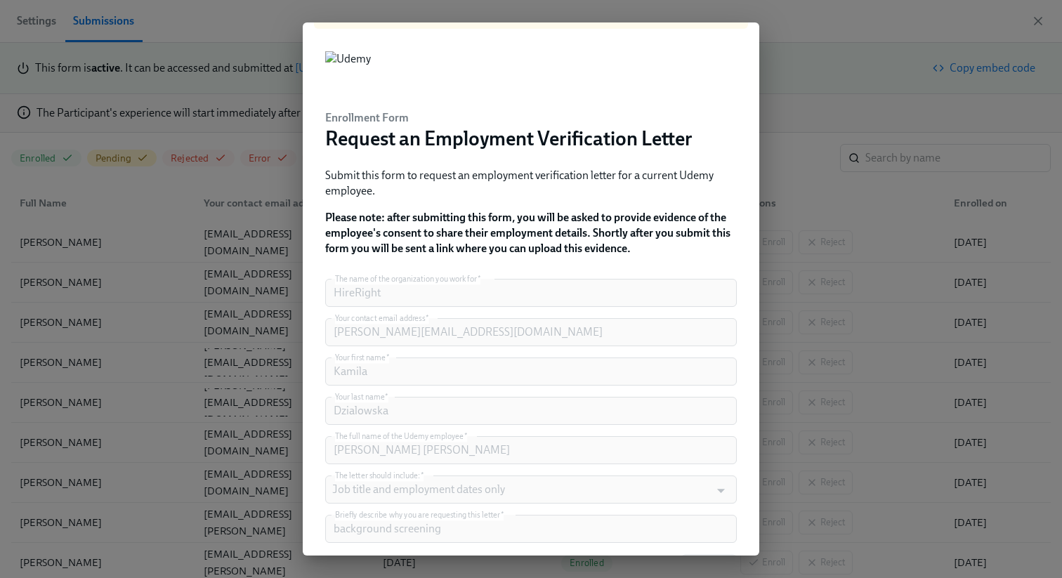
scroll to position [65, 0]
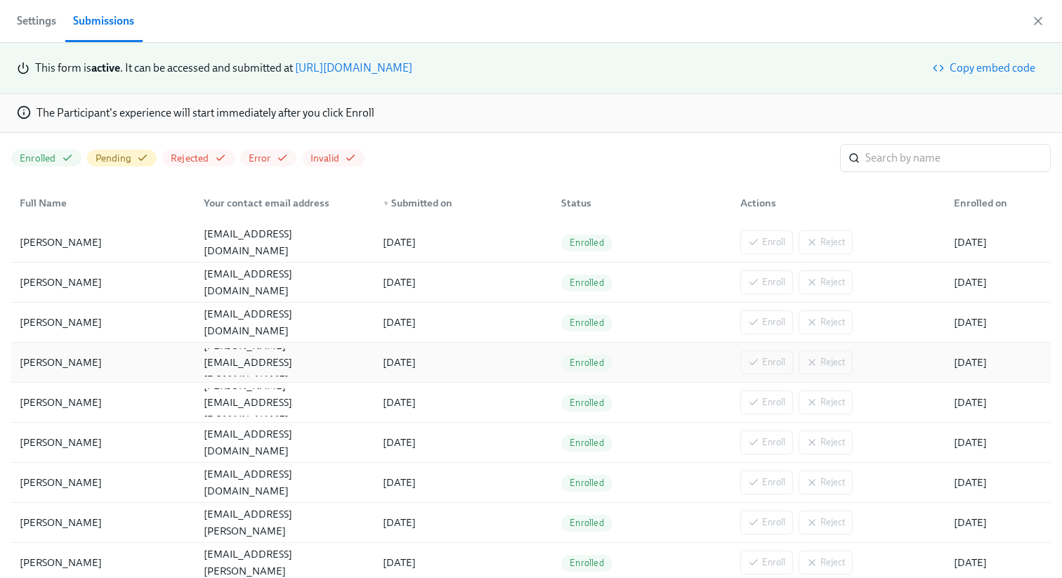
click at [106, 373] on div "Kamila Dzialowska" at bounding box center [103, 363] width 178 height 28
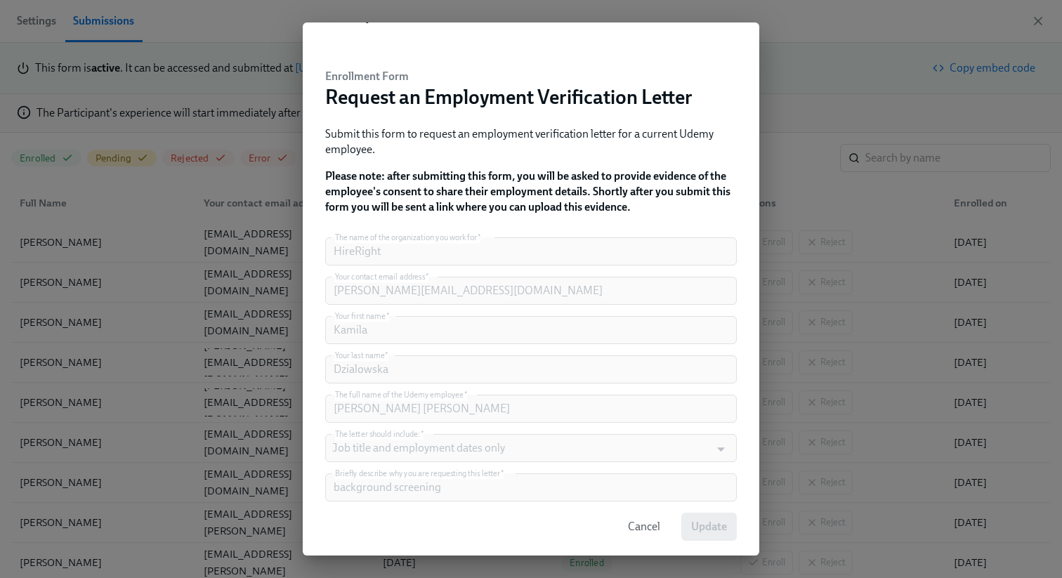
scroll to position [0, 0]
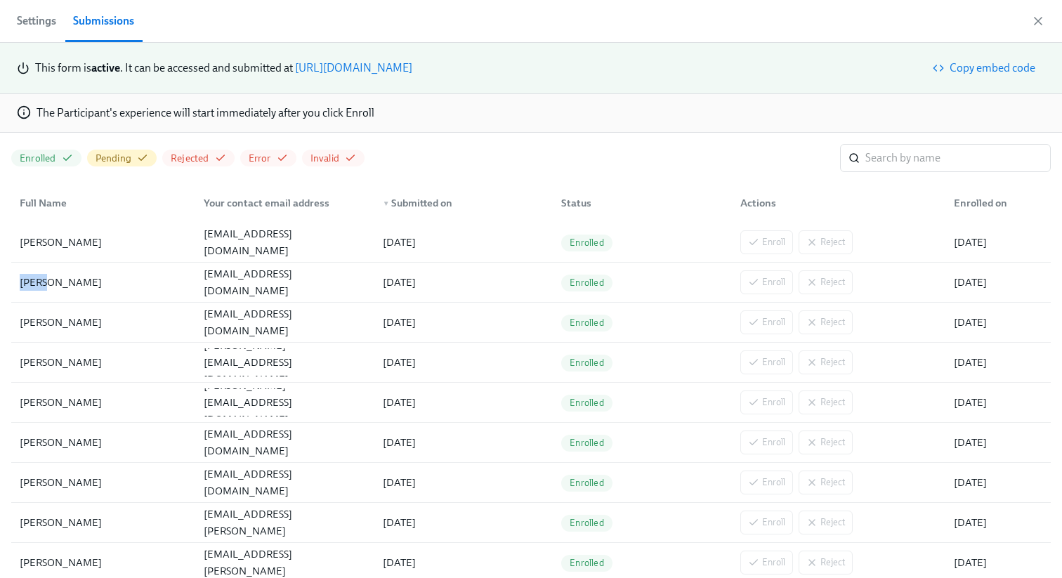
click at [122, 266] on div "Swati Singh swatisingh402@gmail.com 09/11/2025 Enrolled Enroll Reject 09/11/2025" at bounding box center [531, 283] width 1040 height 40
drag, startPoint x: 8, startPoint y: 360, endPoint x: 125, endPoint y: 363, distance: 116.7
copy div "Kamila Dzialowska"
click at [1041, 27] on icon "button" at bounding box center [1038, 21] width 14 height 14
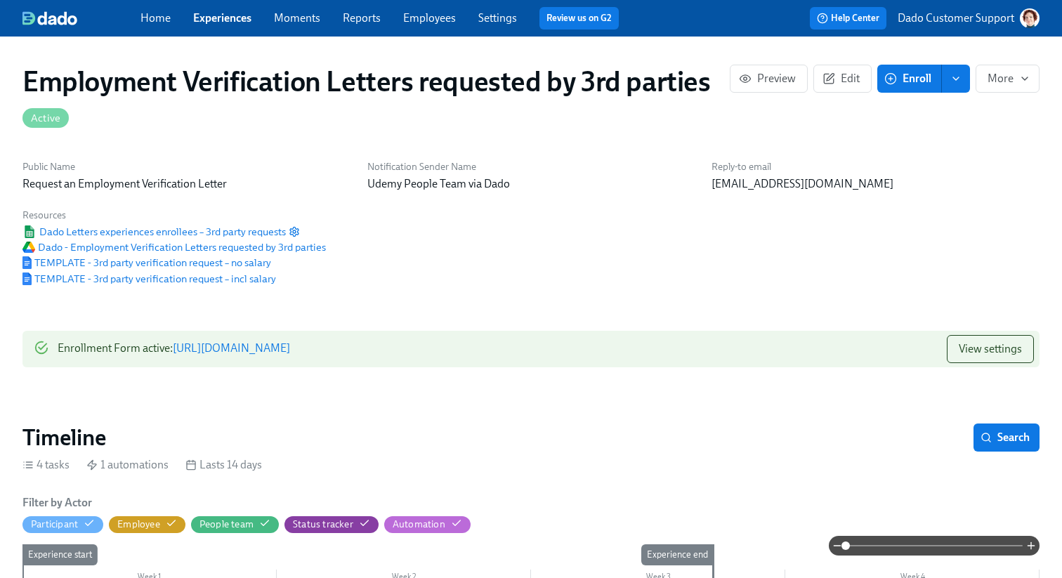
click at [434, 15] on link "Employees" at bounding box center [429, 17] width 53 height 13
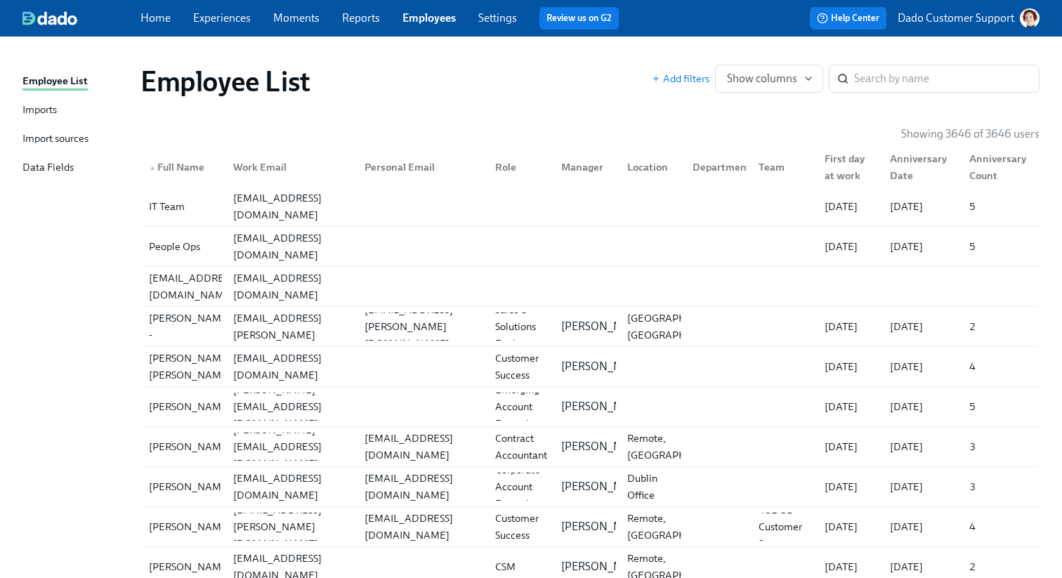
click at [37, 135] on div "Import sources" at bounding box center [55, 140] width 66 height 18
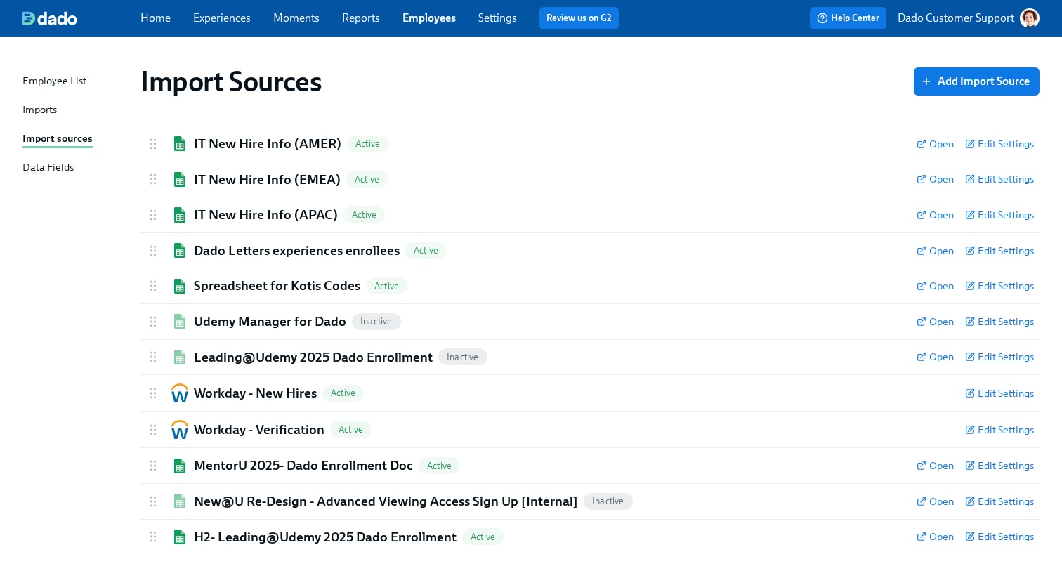
scroll to position [10, 0]
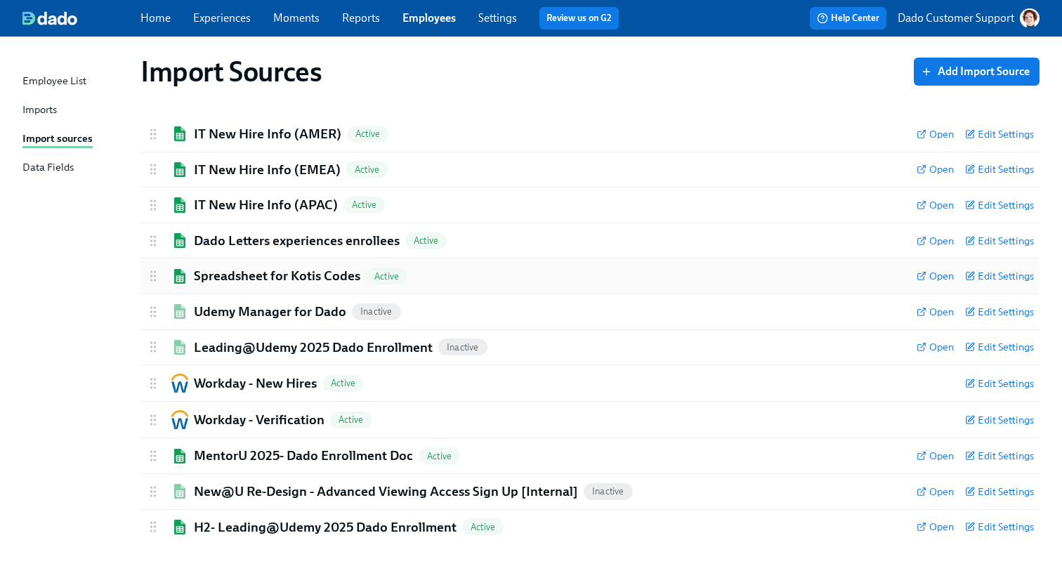
click at [284, 272] on h2 "Spreadsheet for Kotis Codes" at bounding box center [277, 276] width 167 height 18
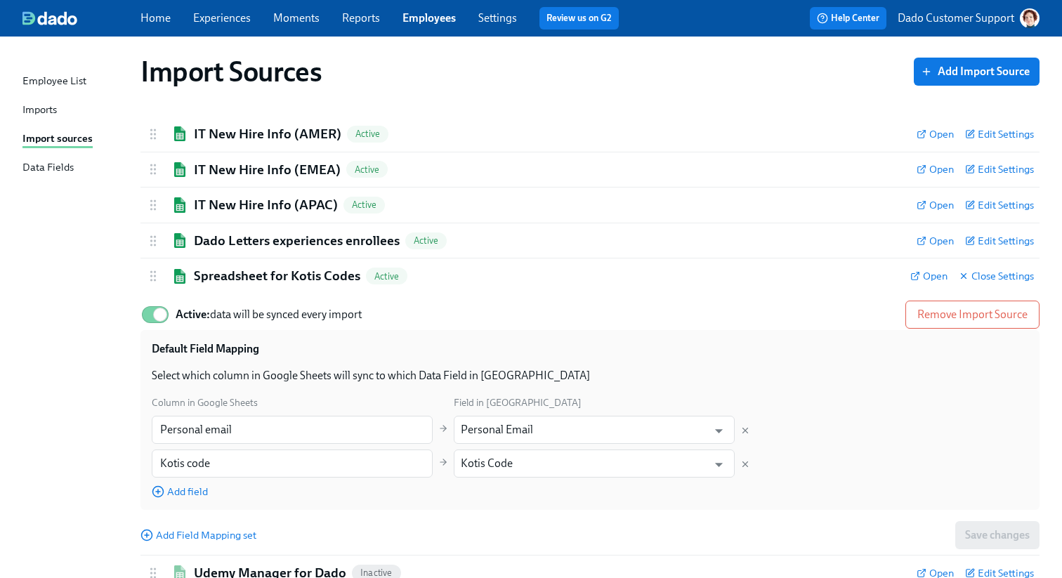
click at [427, 22] on link "Employees" at bounding box center [429, 17] width 53 height 13
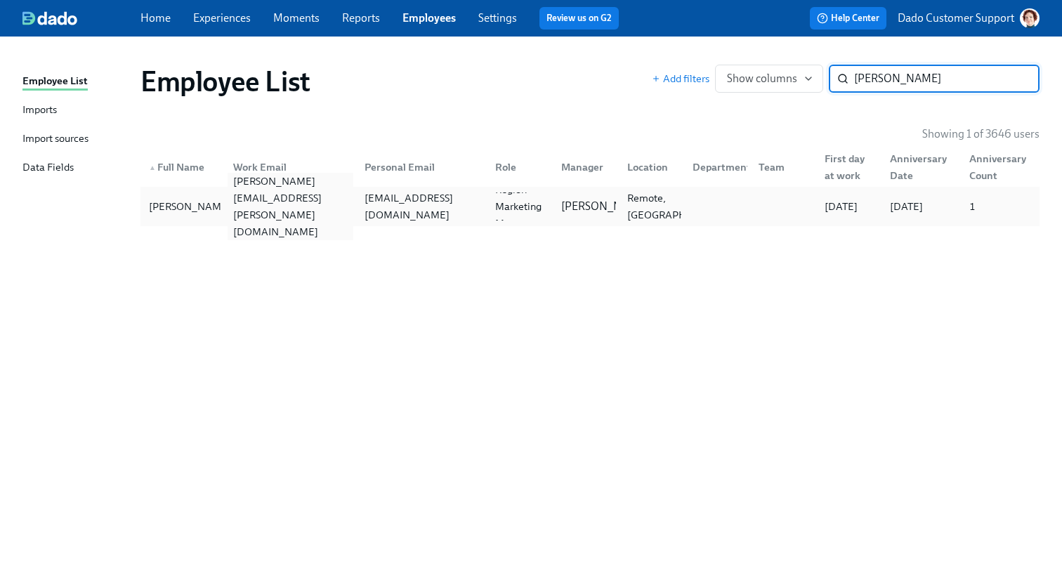
type input "Meghan M"
click at [231, 214] on div "meghan.martinez@udemy.com" at bounding box center [291, 206] width 126 height 67
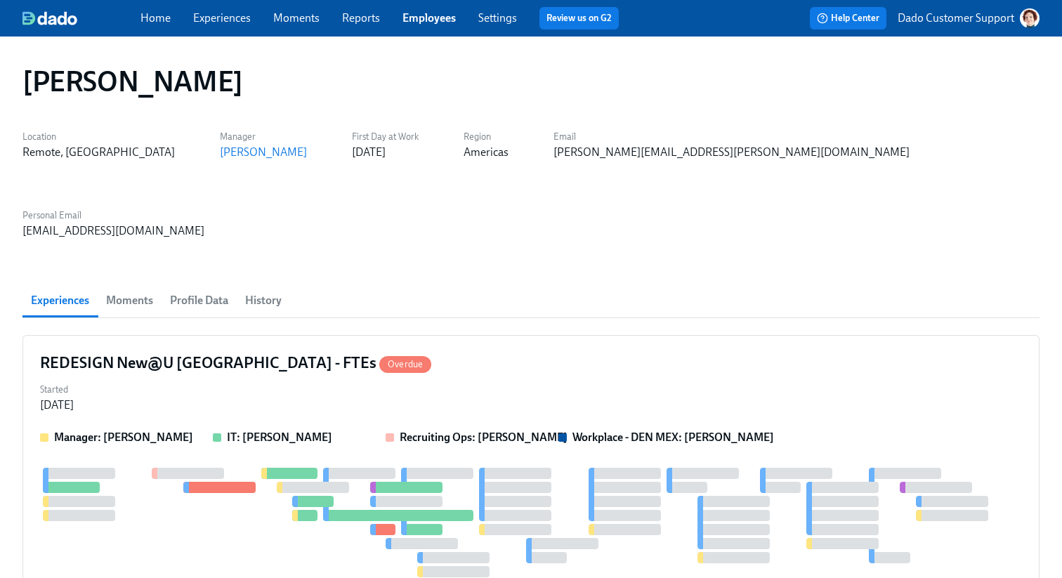
click at [255, 291] on span "History" at bounding box center [263, 301] width 37 height 20
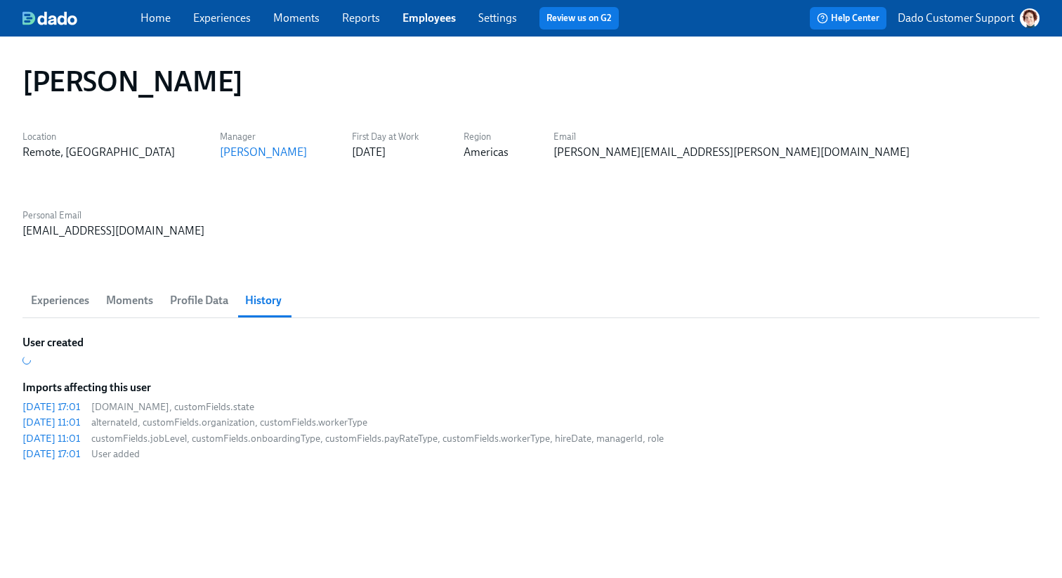
click at [212, 291] on span "Profile Data" at bounding box center [199, 301] width 58 height 20
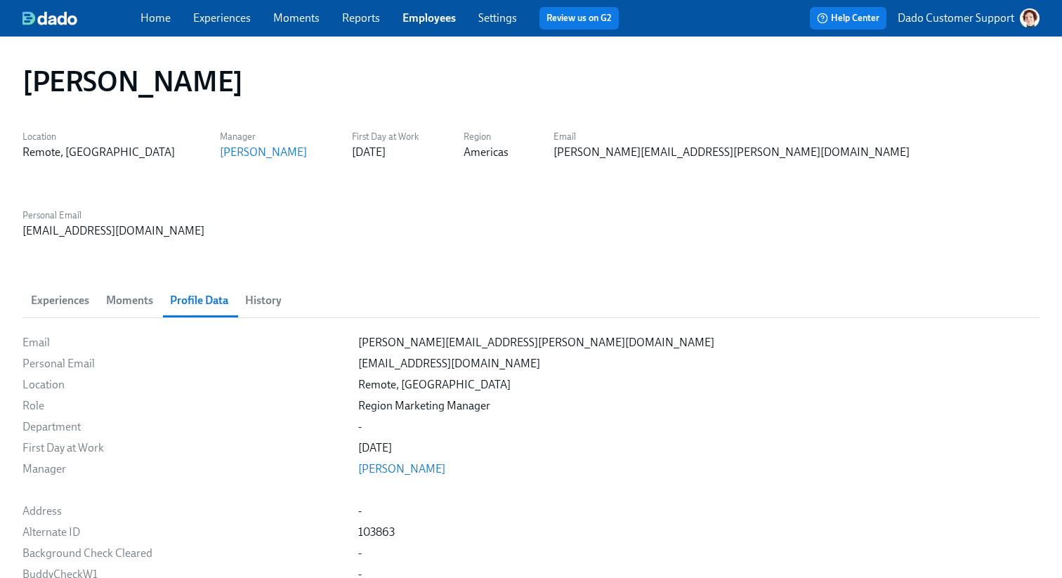
click at [258, 291] on span "History" at bounding box center [263, 301] width 37 height 20
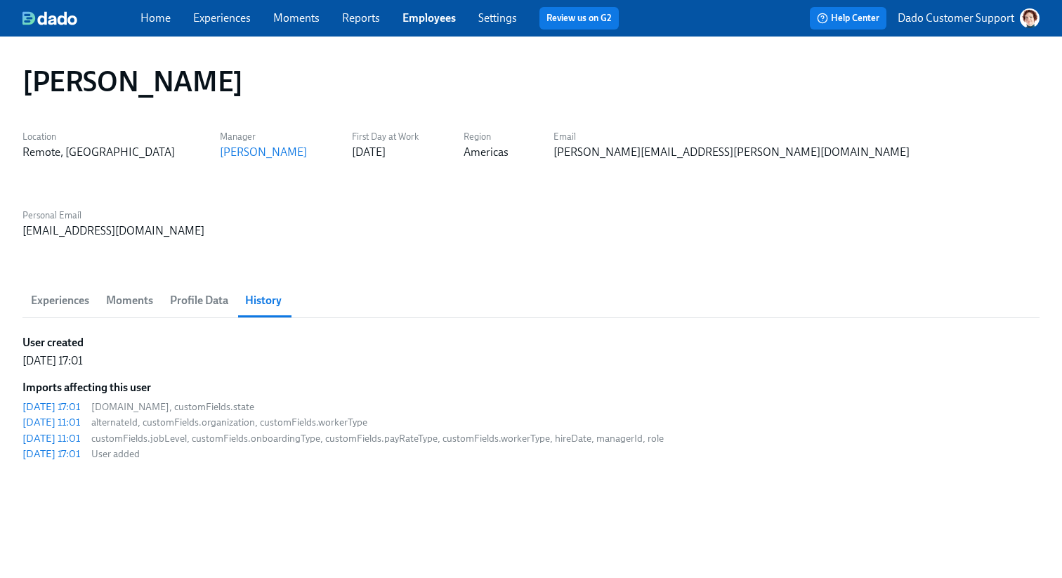
click at [660, 162] on div "Meghan Martinez Location Remote, TX Manager Hannah Richardson First Day at Work…" at bounding box center [530, 298] width 1017 height 491
drag, startPoint x: 657, startPoint y: 157, endPoint x: 899, endPoint y: 157, distance: 242.4
click at [899, 157] on div "Location Remote, TX Manager Hannah Richardson First Day at Work 09/08/2025 Regi…" at bounding box center [530, 182] width 1017 height 112
copy div "meghanrenee144@gmail.com"
click at [429, 23] on link "Employees" at bounding box center [429, 17] width 53 height 13
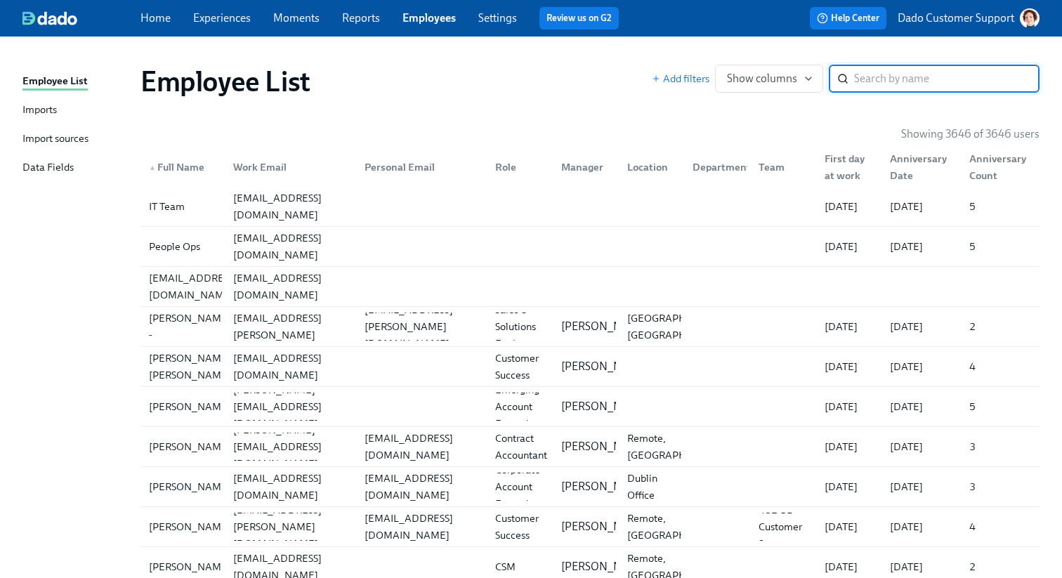
click at [52, 122] on div "Employee List Imports Import sources Data Fields" at bounding box center [81, 130] width 118 height 115
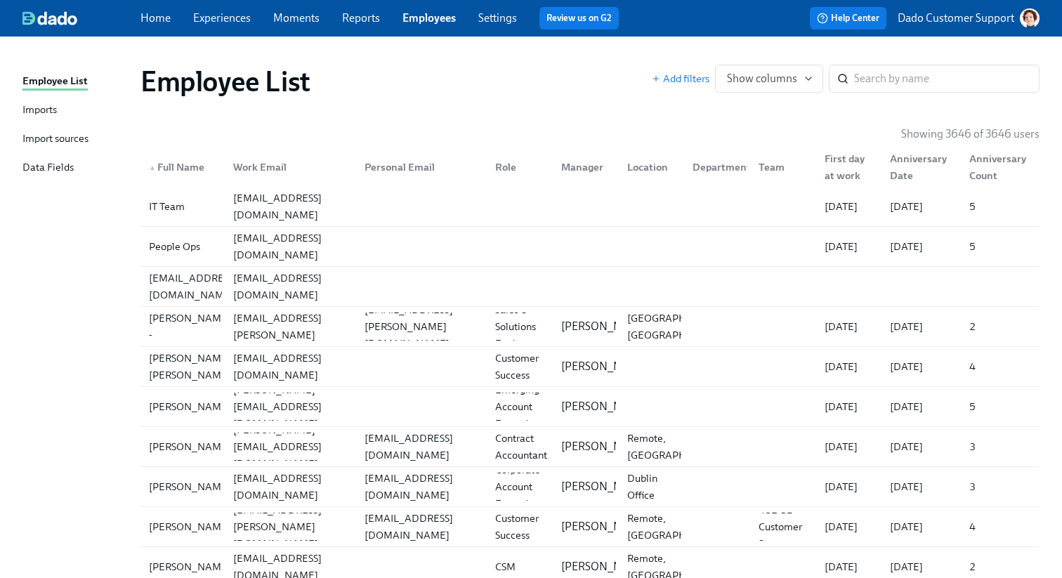
click at [37, 103] on div "Imports" at bounding box center [39, 111] width 34 height 18
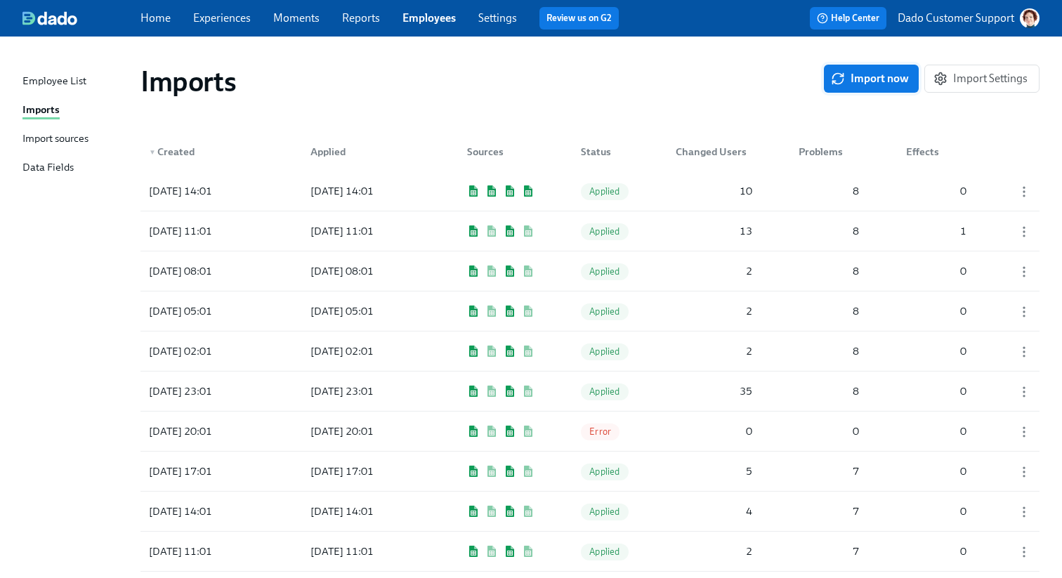
click at [878, 77] on span "Import now" at bounding box center [871, 79] width 75 height 14
click at [319, 185] on div at bounding box center [362, 191] width 126 height 28
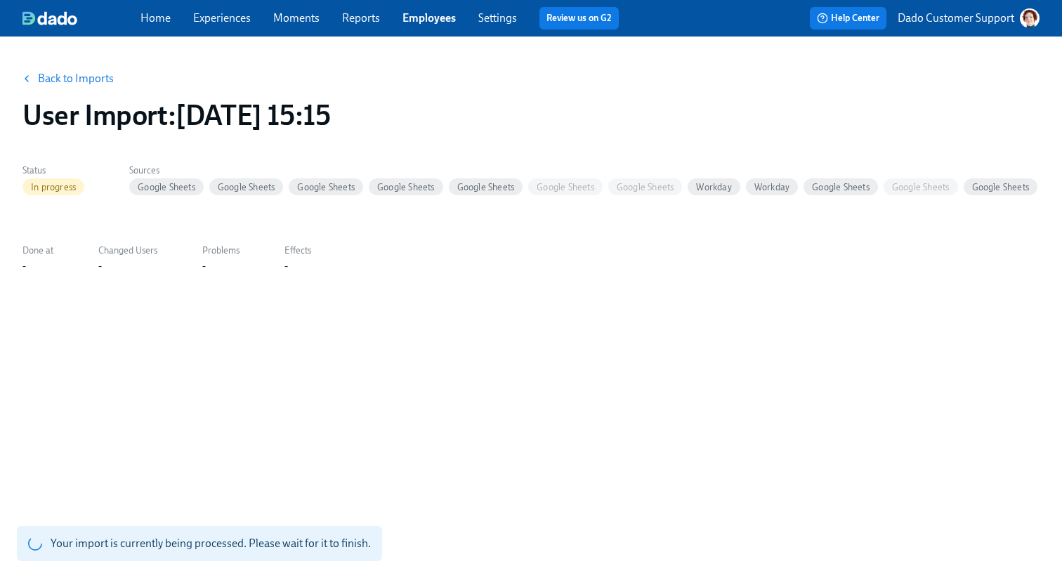
click at [60, 78] on link "Back to Imports" at bounding box center [76, 79] width 76 height 14
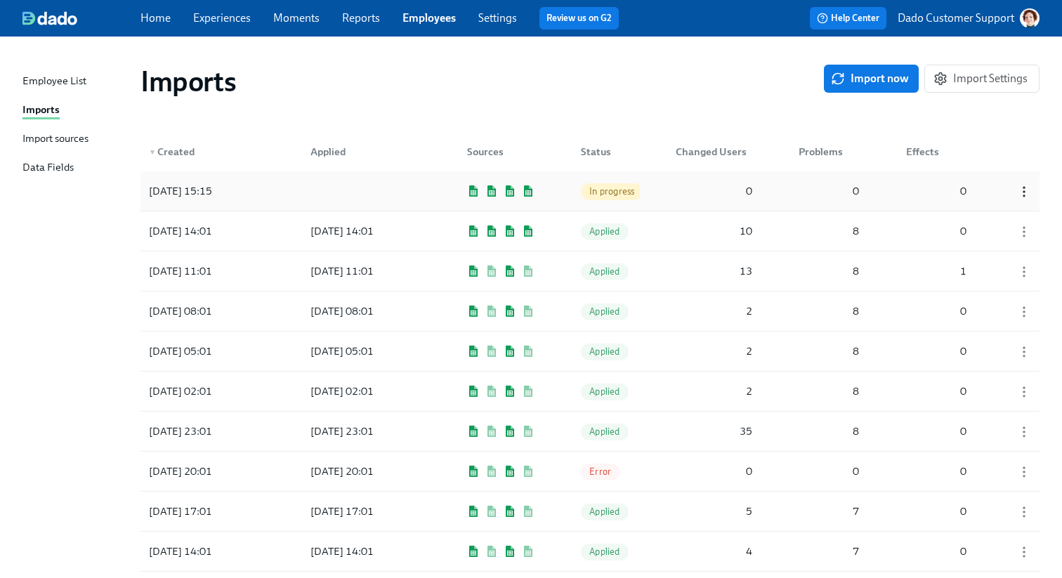
click at [1020, 191] on icon "button" at bounding box center [1024, 192] width 14 height 14
click at [989, 194] on div "Discard" at bounding box center [988, 191] width 37 height 15
click at [885, 89] on button "Import now" at bounding box center [871, 79] width 95 height 28
click at [63, 141] on div "Import sources" at bounding box center [55, 140] width 66 height 18
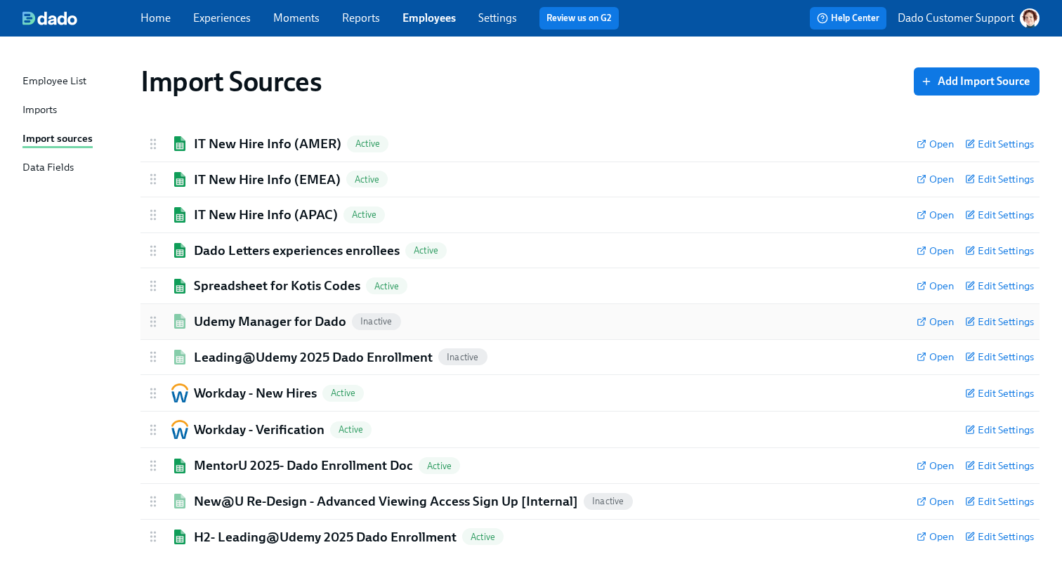
scroll to position [10, 0]
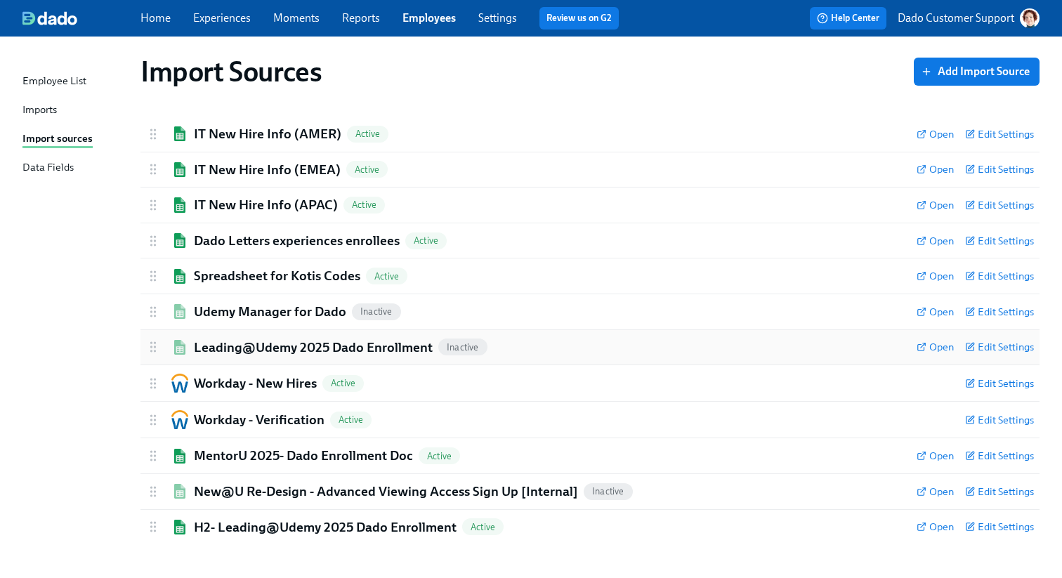
click at [218, 350] on h2 "Leading@Udemy 2025 Dado Enrollment" at bounding box center [313, 348] width 239 height 18
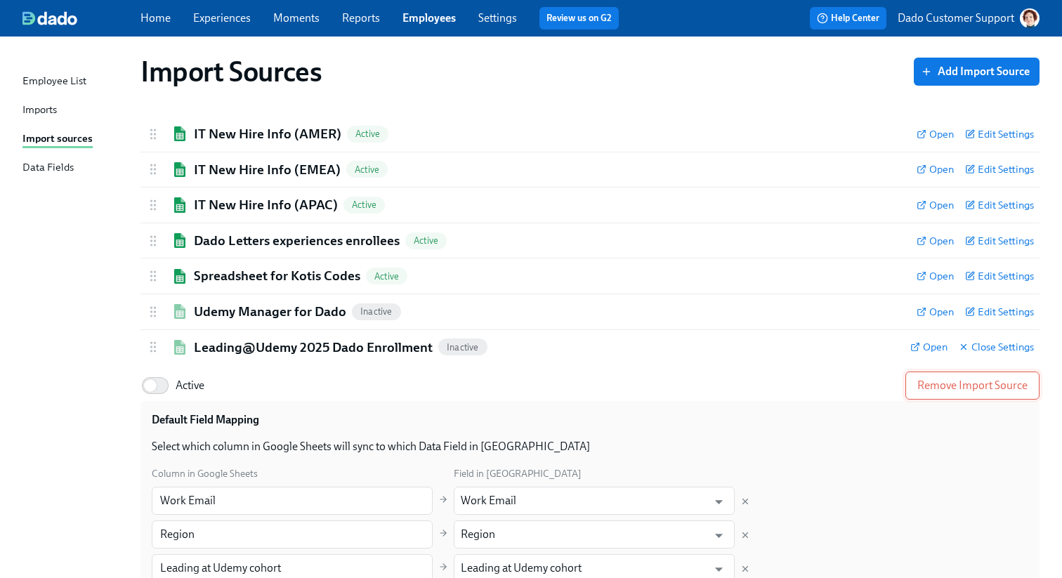
click at [925, 375] on button "Remove Import Source" at bounding box center [973, 386] width 134 height 28
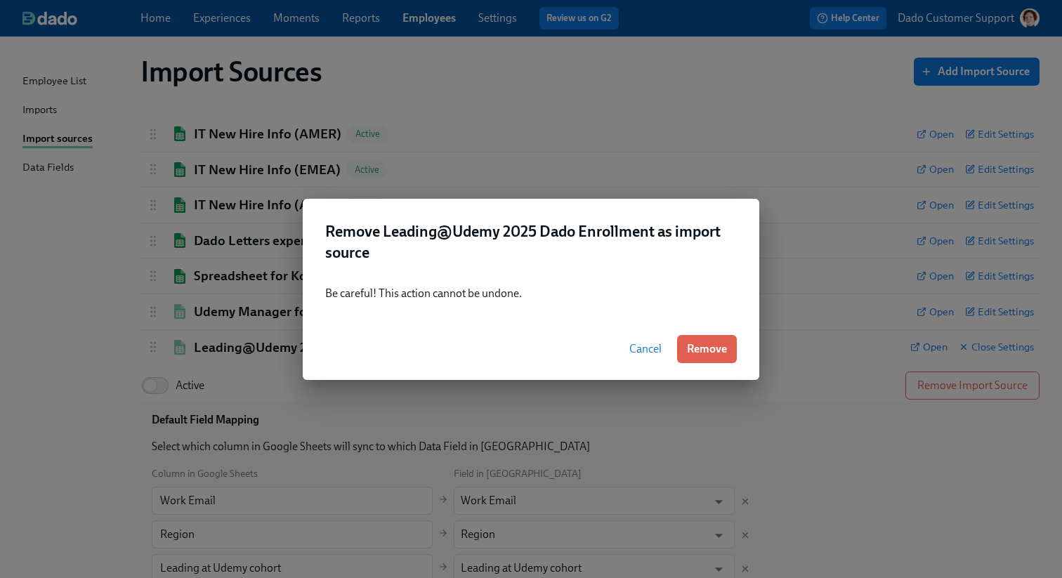
click at [739, 338] on div "Cancel Remove" at bounding box center [531, 349] width 457 height 62
click at [715, 345] on span "Remove" at bounding box center [707, 349] width 40 height 14
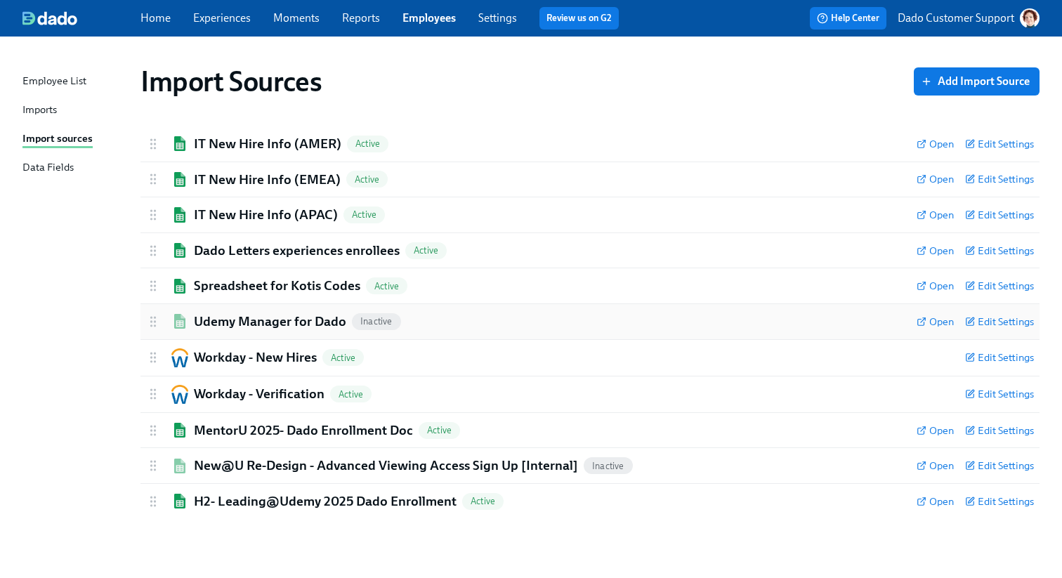
click at [469, 329] on div "Udemy Manager for Dado Inactive" at bounding box center [526, 322] width 760 height 18
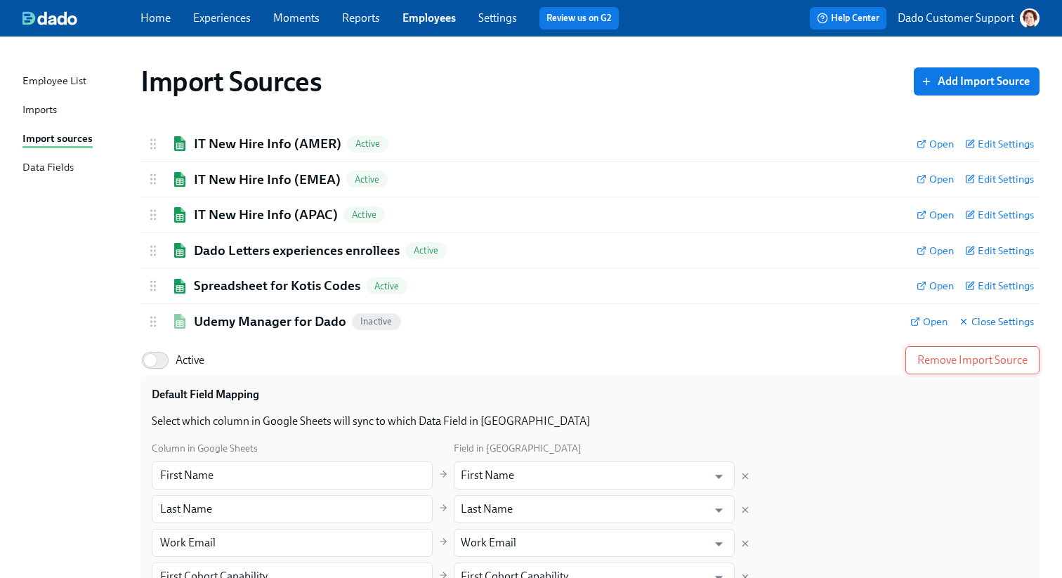
click at [963, 367] on button "Remove Import Source" at bounding box center [973, 360] width 134 height 28
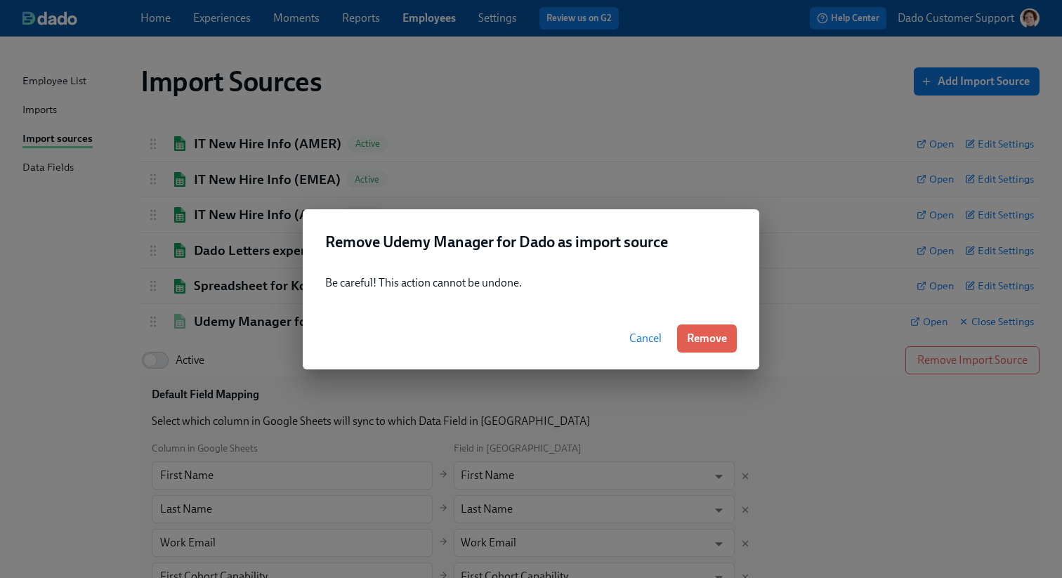
drag, startPoint x: 710, startPoint y: 337, endPoint x: 639, endPoint y: 344, distance: 71.4
click at [639, 344] on div "Cancel Remove" at bounding box center [531, 339] width 457 height 62
click at [639, 344] on span "Cancel" at bounding box center [646, 339] width 32 height 14
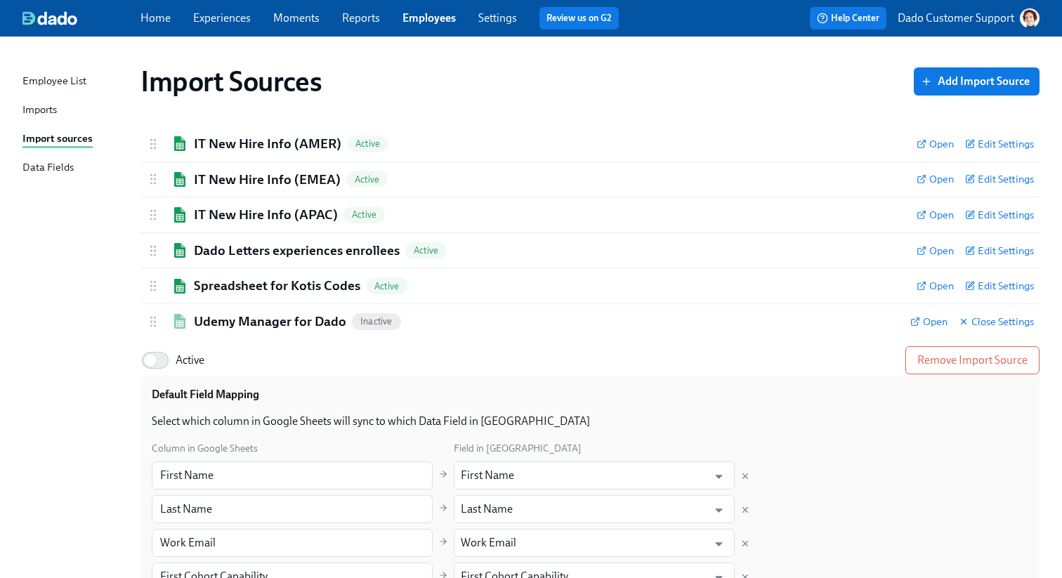
click at [632, 341] on div "Active Remove Import Source Default Field Mapping Select which column in Google…" at bounding box center [590, 537] width 899 height 396
click at [615, 327] on div "Udemy Manager for Dado Inactive" at bounding box center [522, 322] width 753 height 18
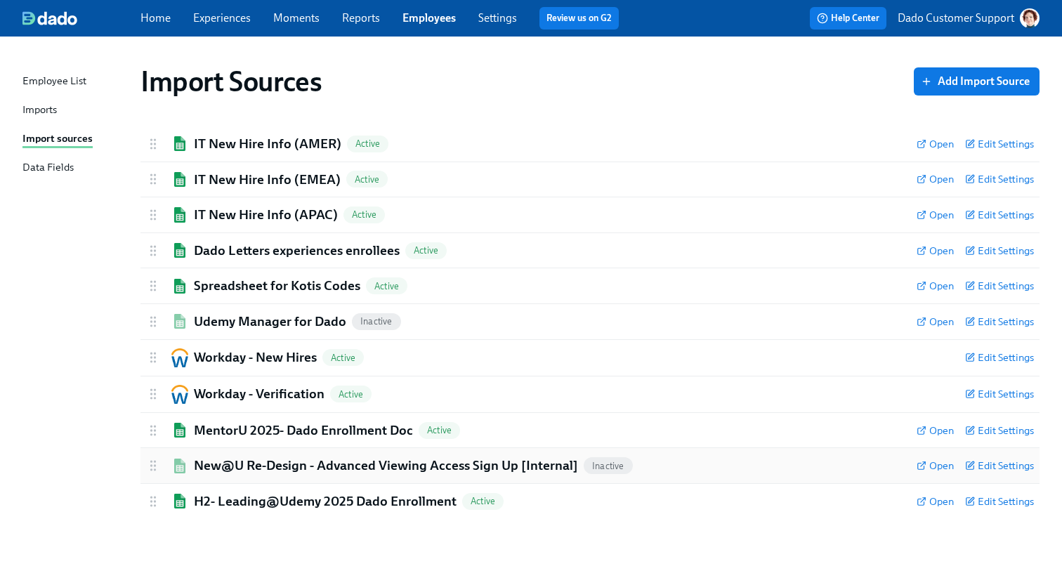
click at [419, 466] on h2 "New@U Re-Design - Advanced Viewing Access Sign Up [Internal]" at bounding box center [386, 466] width 384 height 18
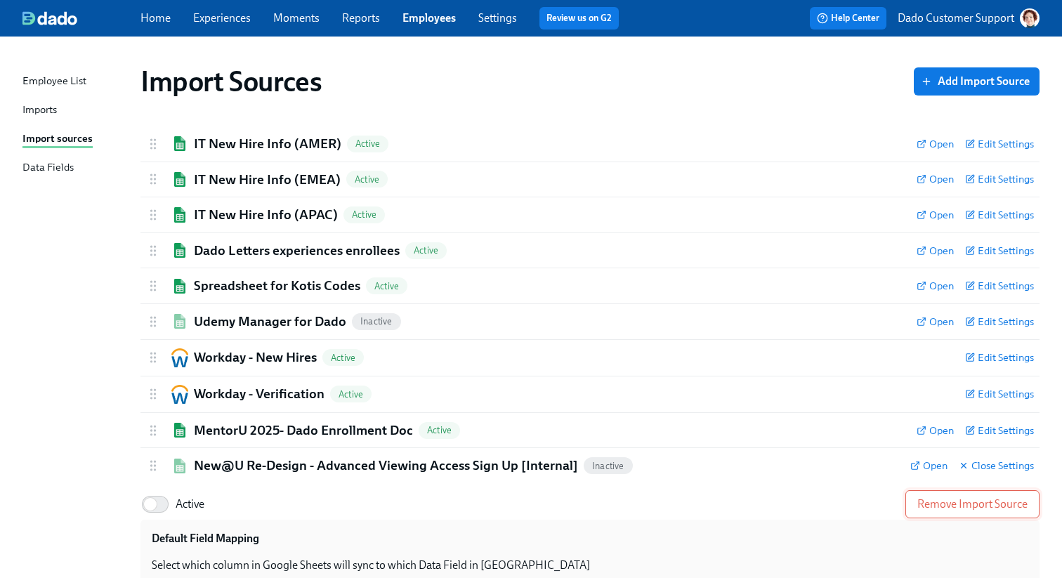
click at [973, 493] on button "Remove Import Source" at bounding box center [973, 504] width 134 height 28
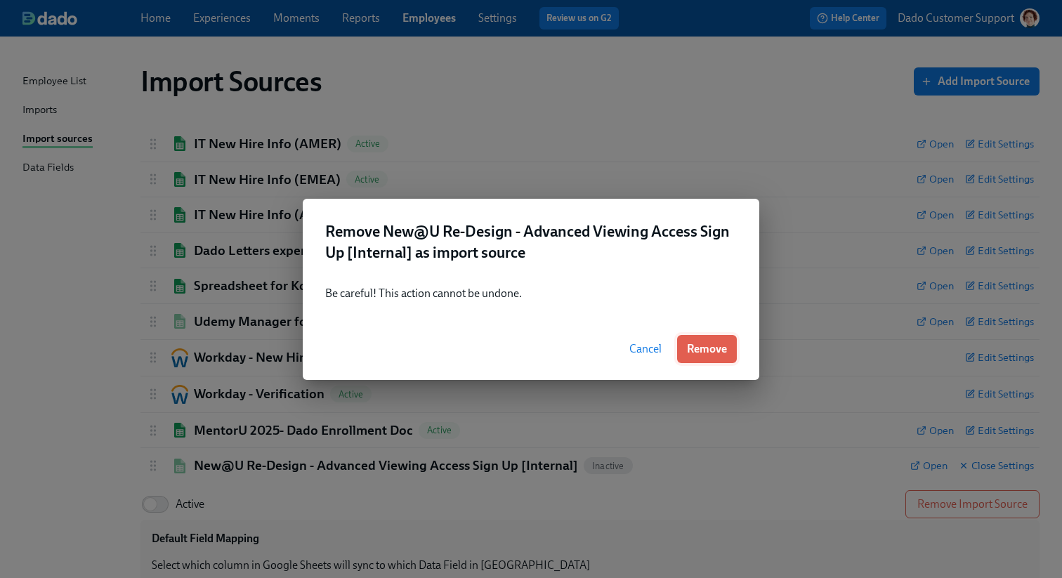
click at [726, 359] on button "Remove" at bounding box center [707, 349] width 60 height 28
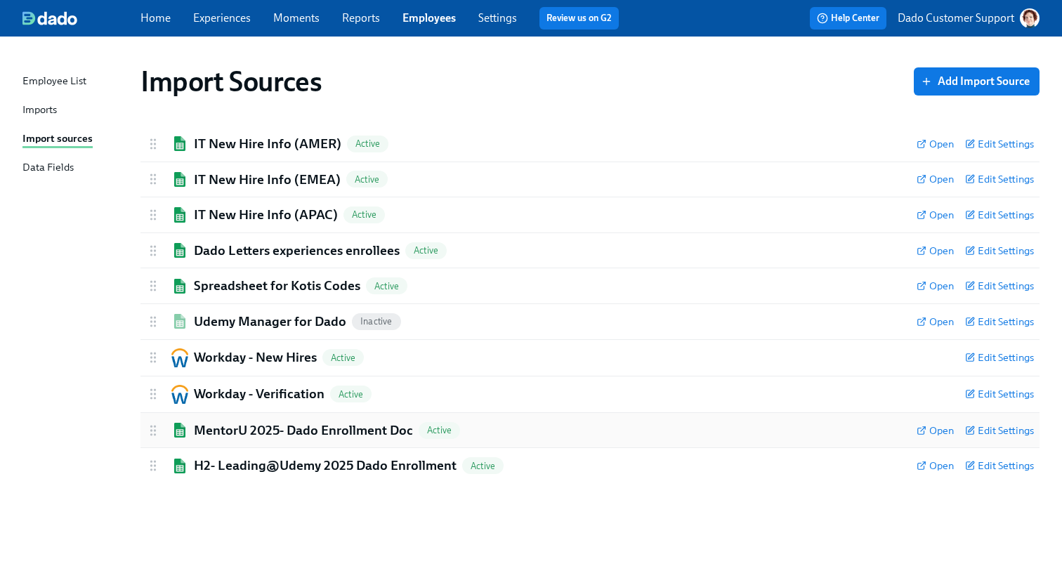
drag, startPoint x: 160, startPoint y: 462, endPoint x: 162, endPoint y: 429, distance: 33.1
click at [162, 429] on div "IT New Hire Info (AMER) Active Open Edit Settings Active: data will be synced e…" at bounding box center [590, 304] width 899 height 357
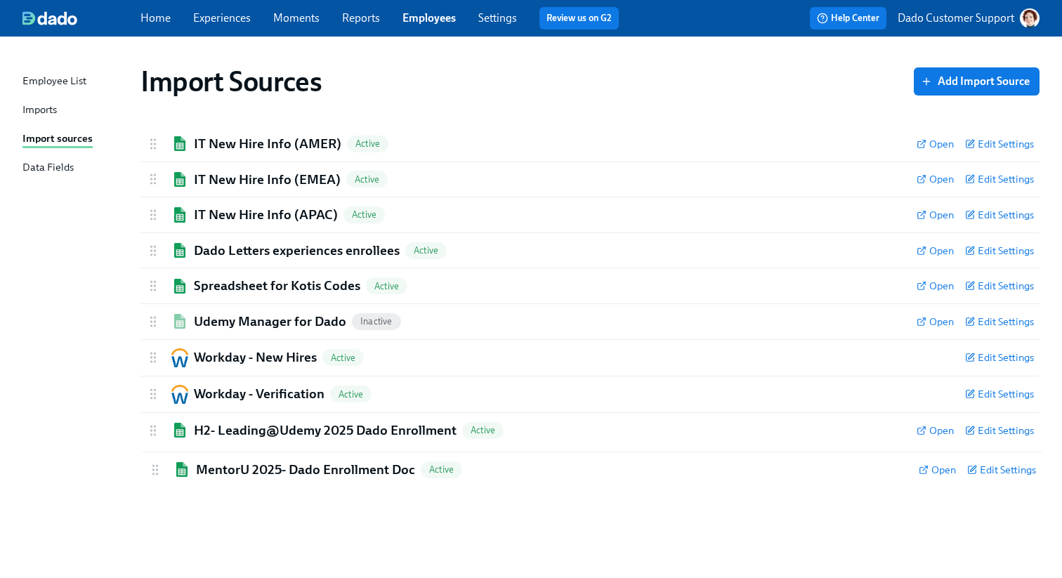
drag, startPoint x: 150, startPoint y: 426, endPoint x: 152, endPoint y: 469, distance: 43.6
click at [152, 469] on div "IT New Hire Info (AMER) Active Open Edit Settings Active: data will be synced e…" at bounding box center [590, 304] width 899 height 357
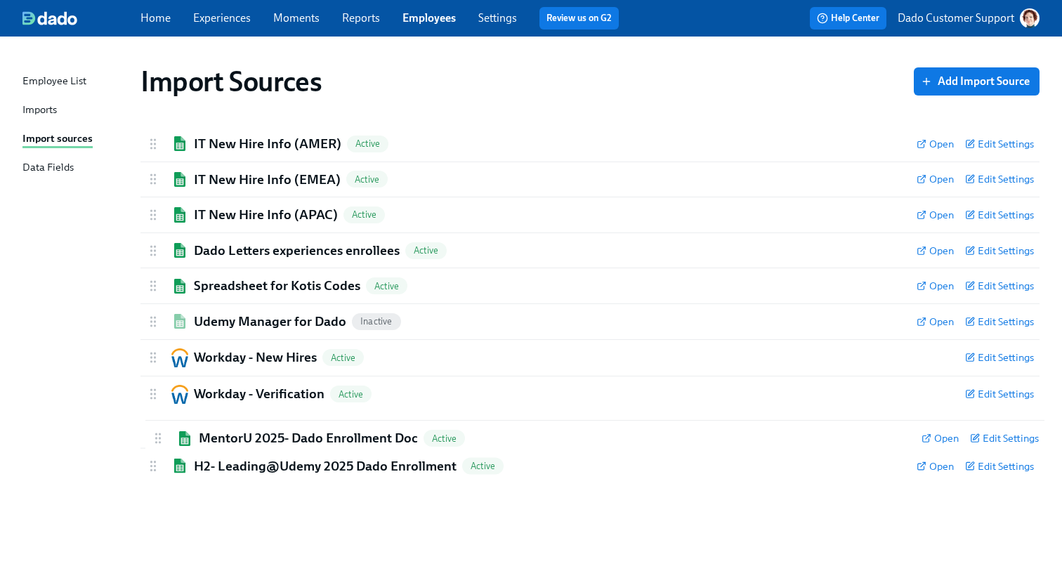
drag, startPoint x: 152, startPoint y: 469, endPoint x: 157, endPoint y: 438, distance: 32.0
click at [157, 438] on div "IT New Hire Info (AMER) Active Open Edit Settings Active: data will be synced e…" at bounding box center [590, 304] width 899 height 357
click at [43, 109] on div "Imports" at bounding box center [39, 111] width 34 height 18
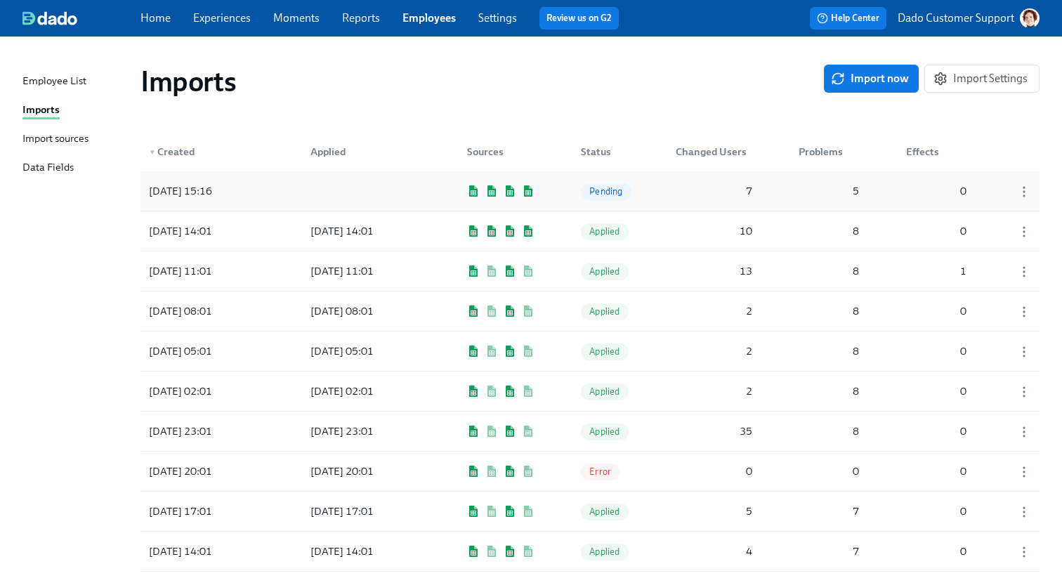
click at [218, 195] on div "2025/09/11 15:16" at bounding box center [180, 191] width 74 height 17
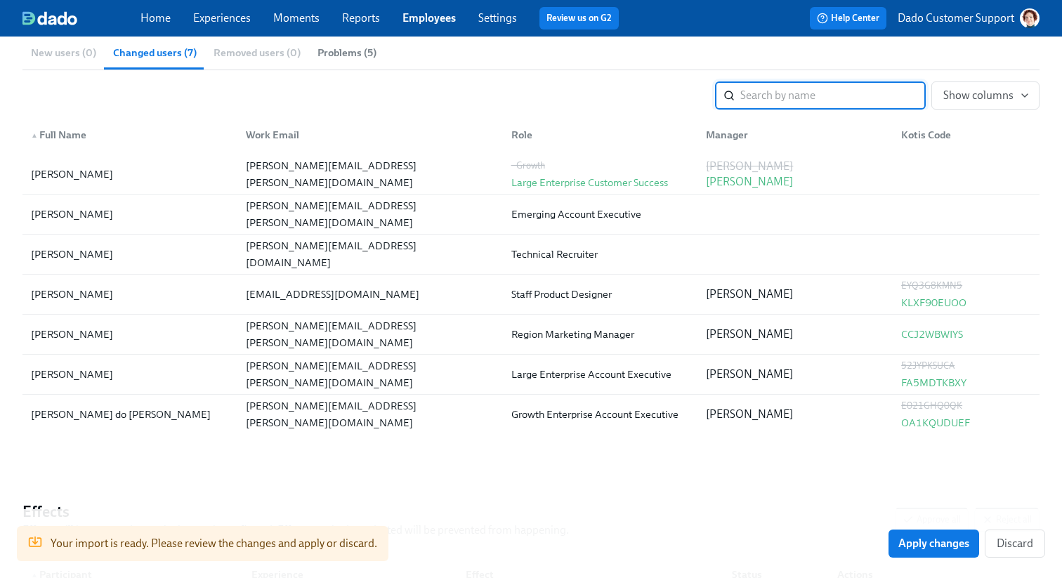
scroll to position [289, 0]
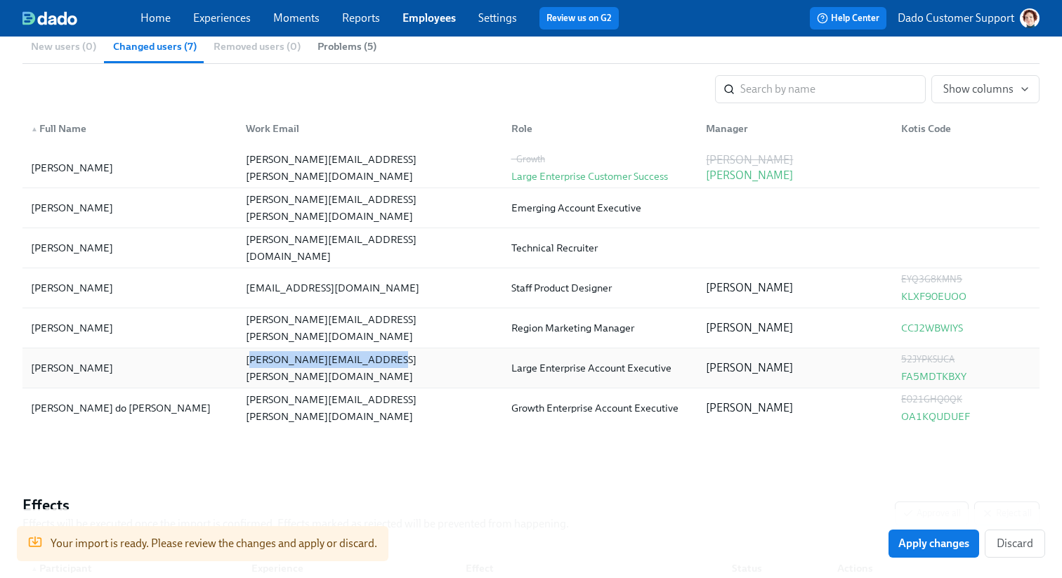
drag, startPoint x: 251, startPoint y: 363, endPoint x: 405, endPoint y: 366, distance: 153.9
click at [405, 366] on div "elizabeth.porter@udemy.com" at bounding box center [368, 368] width 266 height 28
drag, startPoint x: 24, startPoint y: 373, endPoint x: 120, endPoint y: 373, distance: 96.3
click at [39, 373] on div "Elizabeth Porter elizabeth.porter@udemy.com Large Enterprise Account Executive …" at bounding box center [530, 369] width 1017 height 40
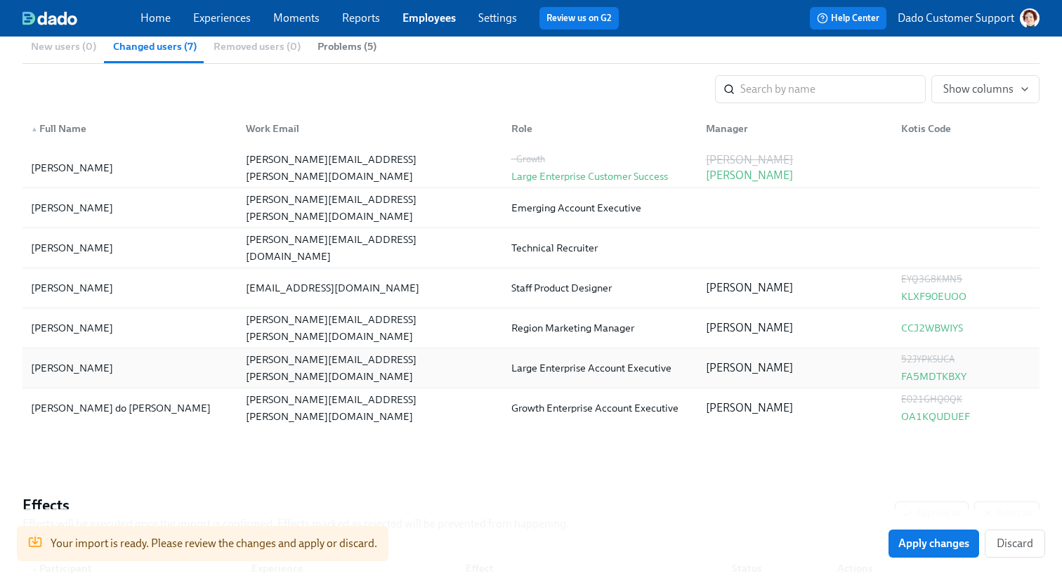
drag, startPoint x: 120, startPoint y: 373, endPoint x: 22, endPoint y: 372, distance: 98.4
click at [22, 372] on div "Elizabeth Porter elizabeth.porter@udemy.com Large Enterprise Account Executive …" at bounding box center [530, 369] width 1017 height 40
copy div "Elizabeth Porter"
drag, startPoint x: 237, startPoint y: 327, endPoint x: 413, endPoint y: 333, distance: 176.5
click at [413, 333] on div "meghan.martinez@udemy.com" at bounding box center [368, 328] width 266 height 28
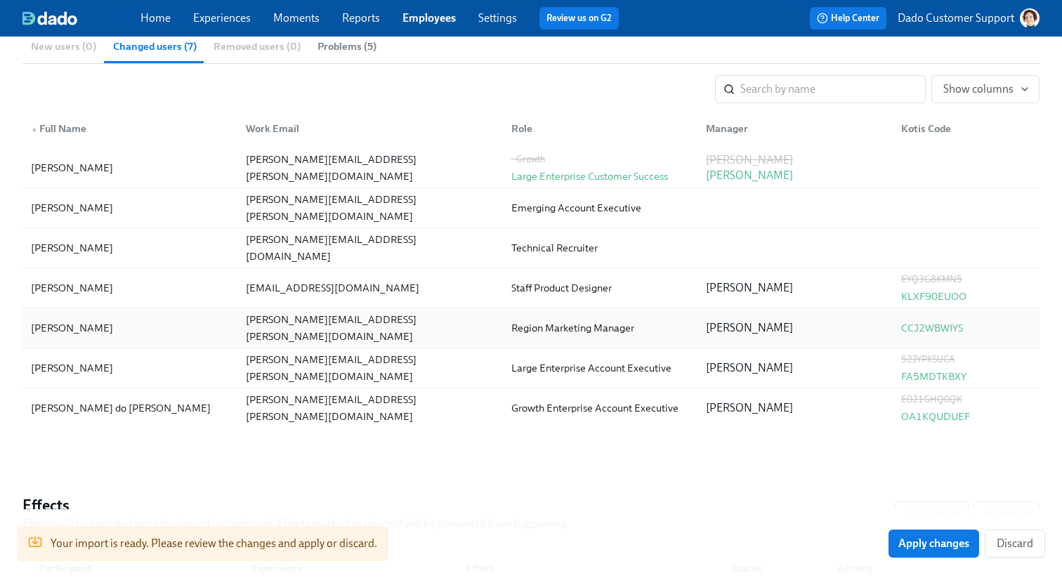
click at [94, 318] on div "Meghan Martinez" at bounding box center [129, 328] width 209 height 28
click at [105, 287] on div "Reina Mandtanavonsin" at bounding box center [72, 288] width 82 height 17
copy div "Mandtanavonsin"
click at [431, 18] on link "Employees" at bounding box center [429, 17] width 53 height 13
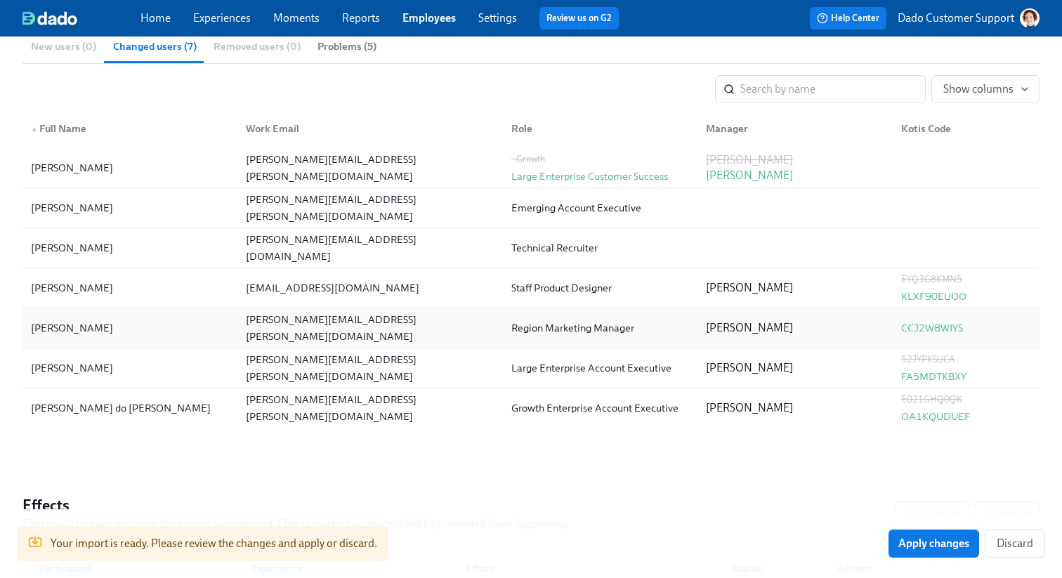
drag, startPoint x: 27, startPoint y: 330, endPoint x: 126, endPoint y: 330, distance: 99.1
click at [126, 330] on div "Back to Imports User Import : 2025/09/11 15:16 Status Pending Sources Google Sh…" at bounding box center [531, 229] width 1062 height 965
copy div "Meghan Martinez"
drag, startPoint x: 987, startPoint y: 315, endPoint x: 924, endPoint y: 338, distance: 66.5
click at [924, 338] on div "CCJ2WBWIYS" at bounding box center [963, 328] width 147 height 28
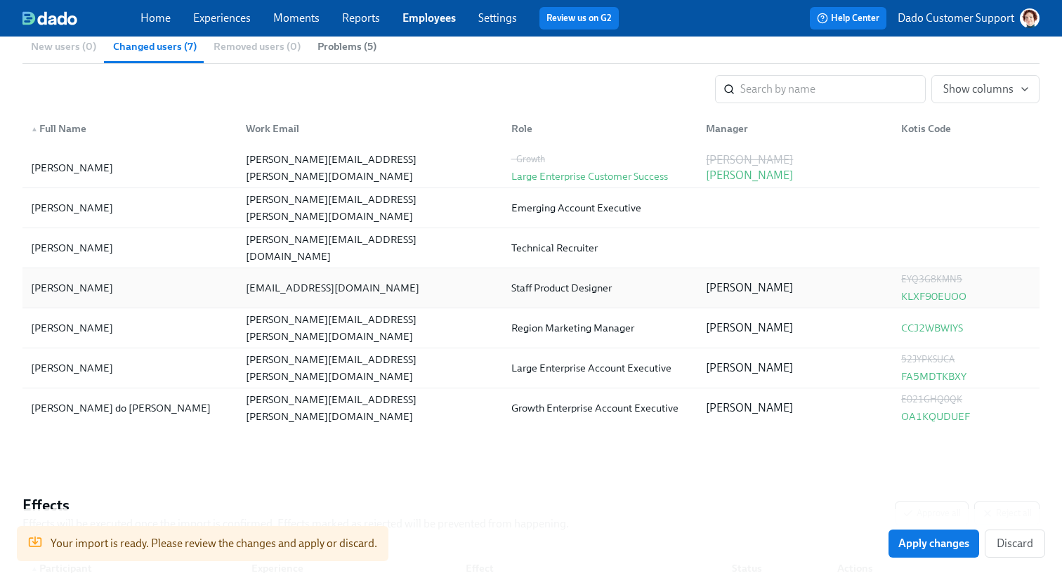
click at [872, 292] on div "Ole Lütjens" at bounding box center [792, 288] width 195 height 28
drag, startPoint x: 887, startPoint y: 358, endPoint x: 981, endPoint y: 358, distance: 93.5
click at [981, 358] on div "Elizabeth Porter elizabeth.porter@udemy.com Large Enterprise Account Executive …" at bounding box center [530, 369] width 1017 height 40
click at [981, 358] on div "52JYPKSUCA FA5MDTKBXY" at bounding box center [963, 368] width 147 height 28
drag, startPoint x: 972, startPoint y: 359, endPoint x: 902, endPoint y: 358, distance: 71.0
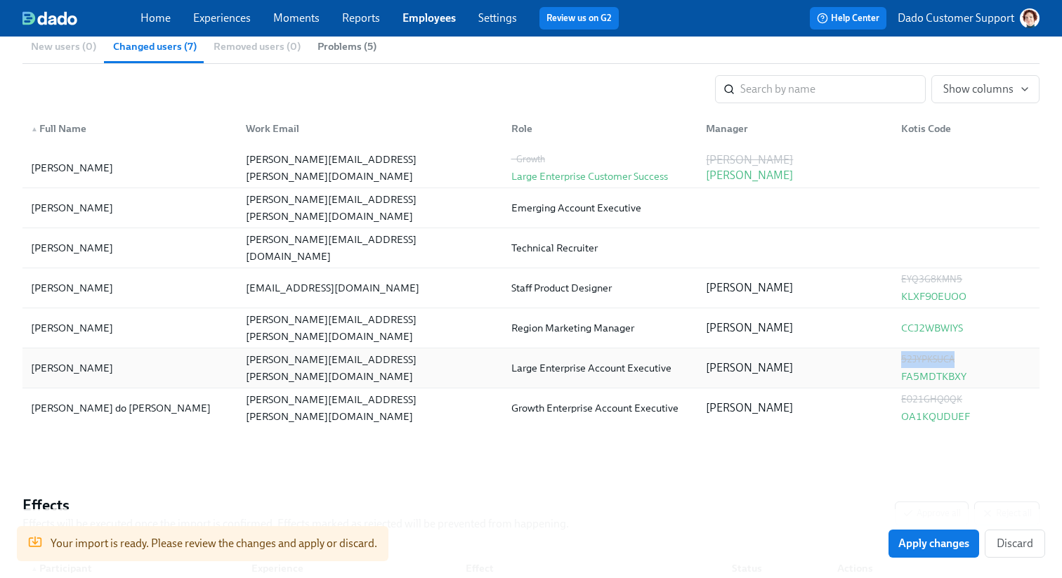
click at [902, 358] on div "52JYPKSUCA FA5MDTKBXY" at bounding box center [963, 368] width 147 height 28
copy div "52JYPKSUCA"
drag, startPoint x: 19, startPoint y: 415, endPoint x: 127, endPoint y: 415, distance: 108.2
click at [127, 415] on div "Back to Imports User Import : 2025/09/11 15:16 Status Pending Sources Google Sh…" at bounding box center [531, 229] width 1062 height 965
copy div "Fernando do Amaral"
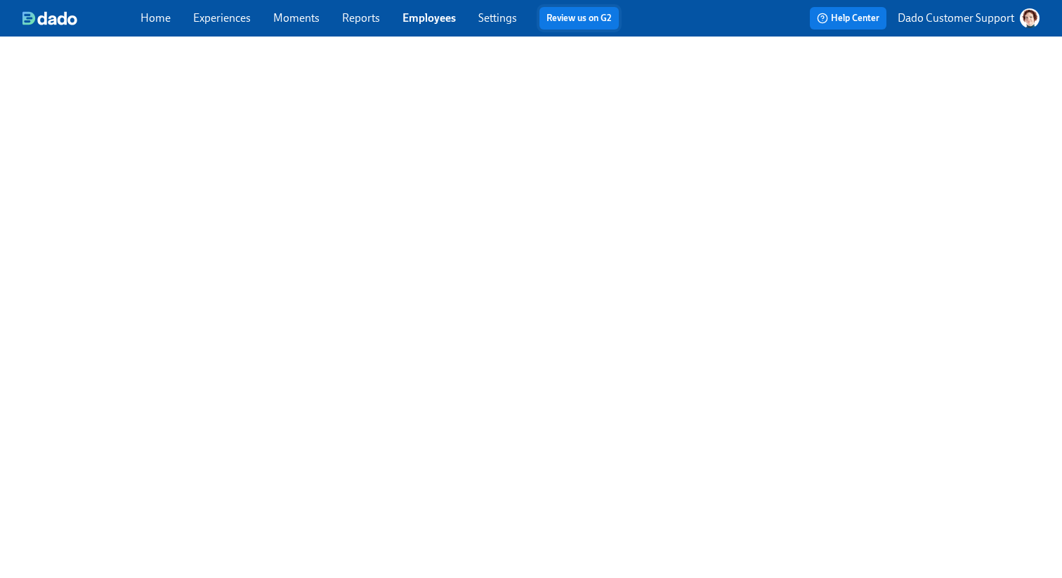
scroll to position [0, 0]
click at [195, 13] on link "Experiences" at bounding box center [222, 17] width 58 height 13
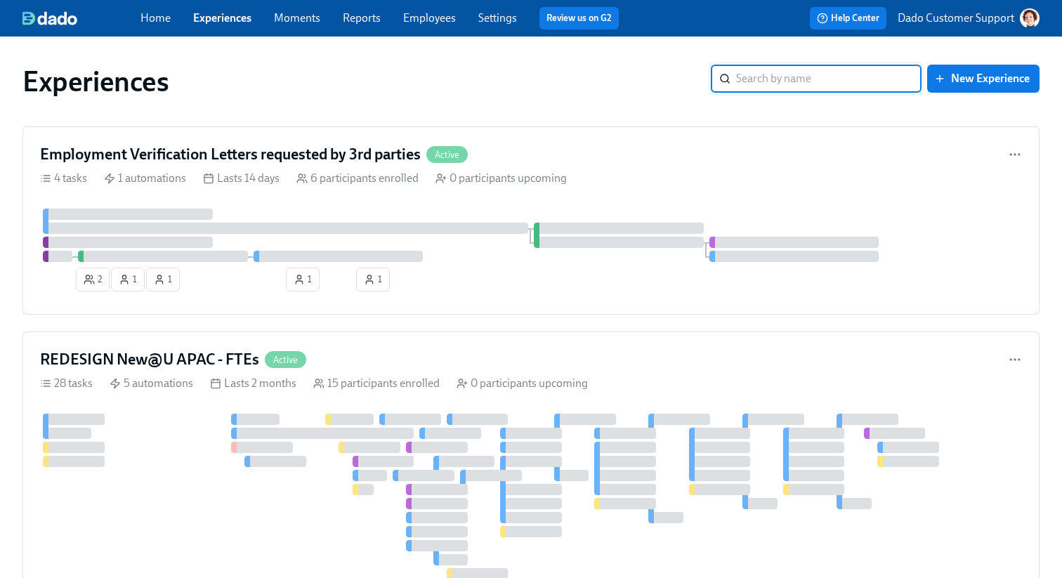
click at [444, 21] on link "Employees" at bounding box center [429, 17] width 53 height 13
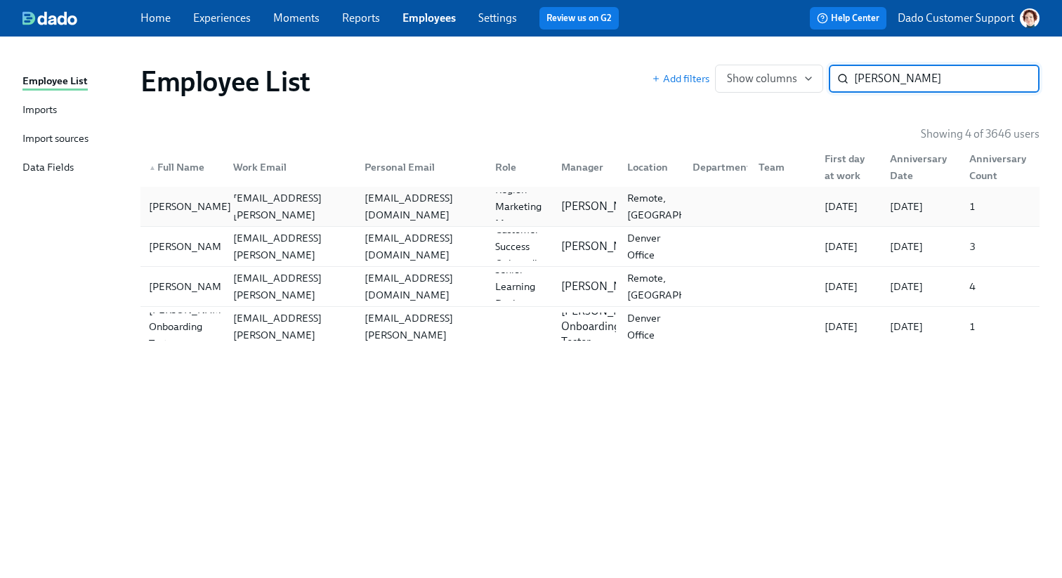
type input "meghan"
click at [145, 213] on div "Meghan Martinez" at bounding box center [189, 206] width 93 height 17
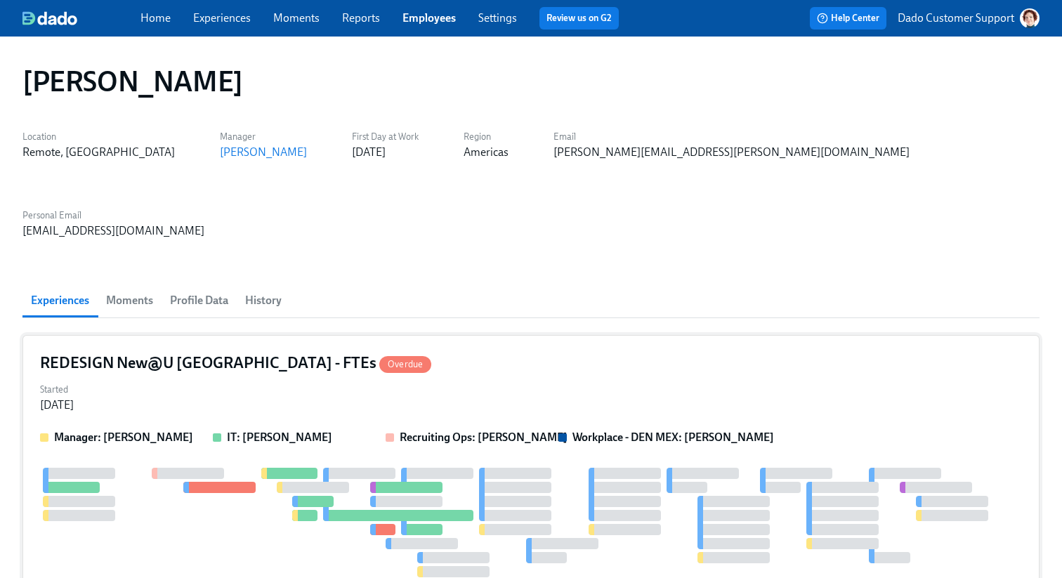
click at [198, 344] on div "REDESIGN New@U Americas - FTEs Overdue Started Sep 04, 2025 Manager: Hannah Ric…" at bounding box center [530, 496] width 1017 height 323
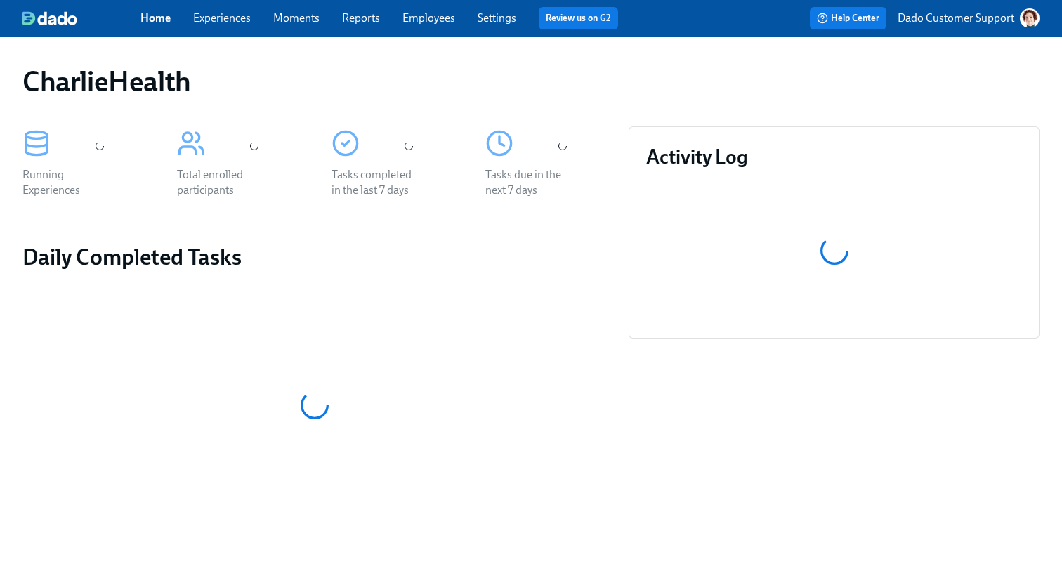
click at [196, 22] on link "Experiences" at bounding box center [222, 17] width 58 height 13
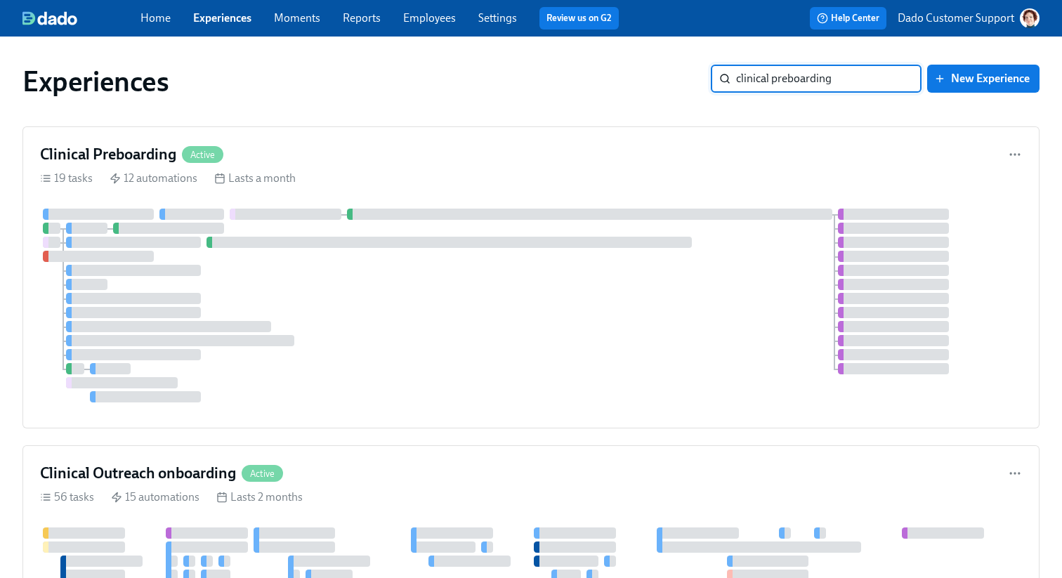
type input "clinical preboarding"
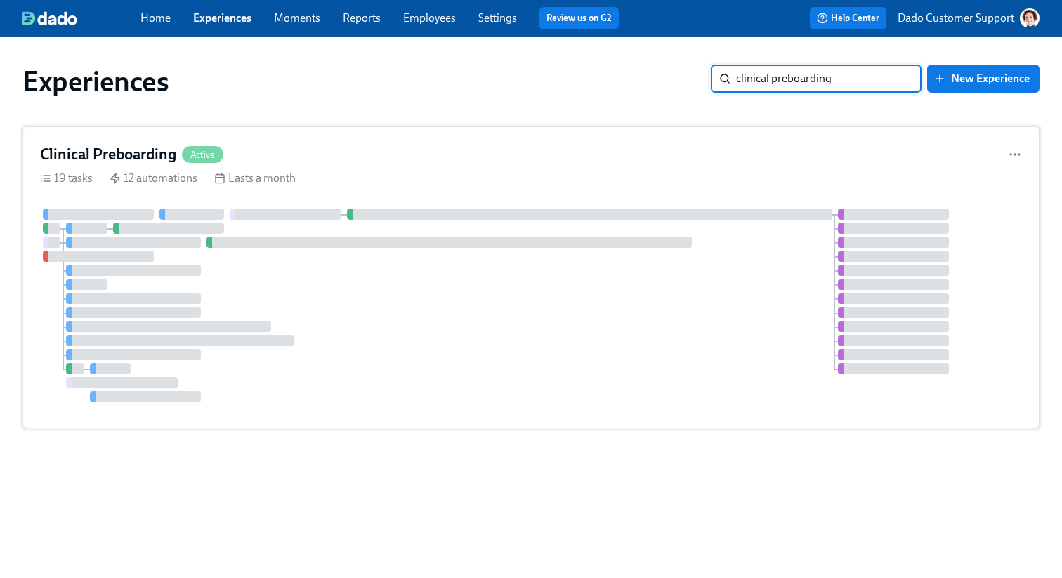
click at [148, 150] on h4 "Clinical Preboarding" at bounding box center [108, 154] width 136 height 21
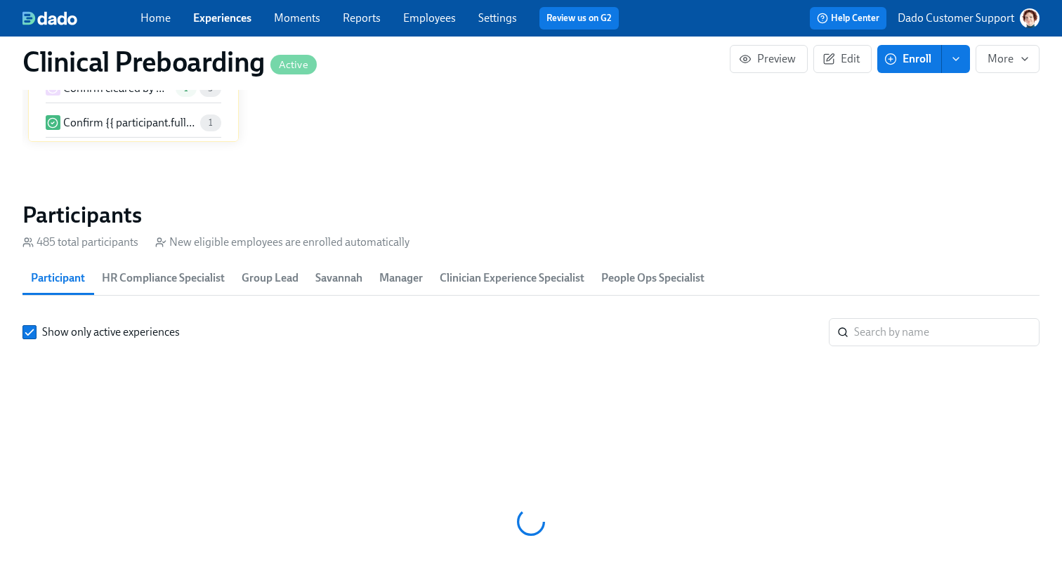
scroll to position [1466, 0]
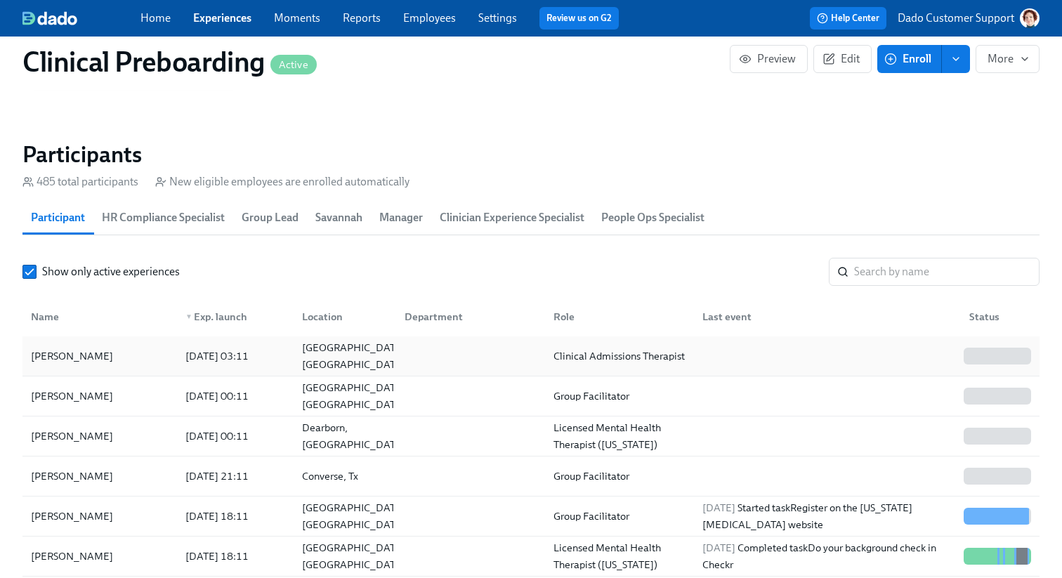
click at [636, 375] on div "Amanda LaBarrere 2025/09/11 03:11 West Monroe, LA Clinical Admissions Therapist" at bounding box center [530, 357] width 1017 height 40
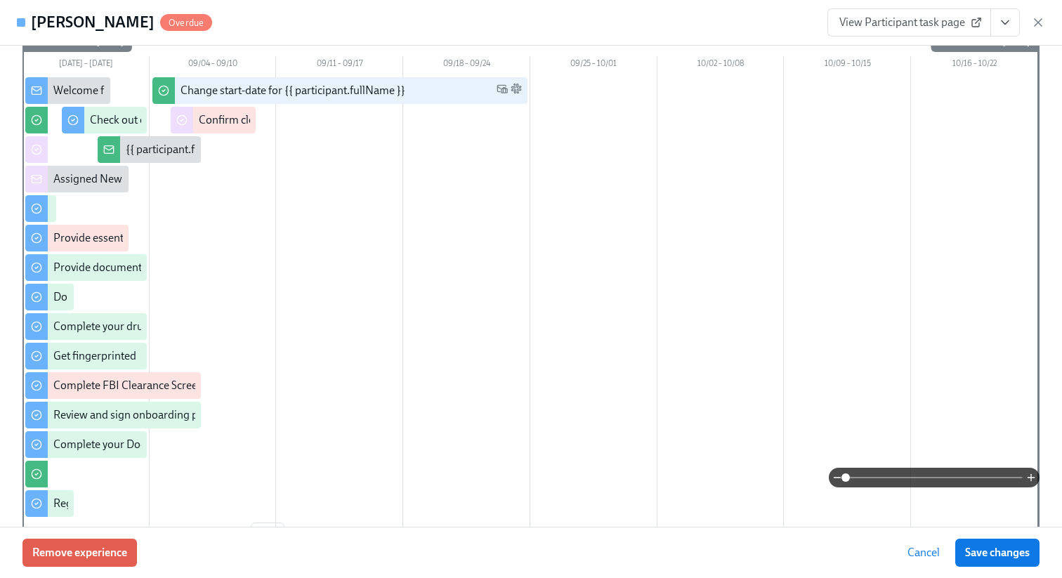
scroll to position [183, 0]
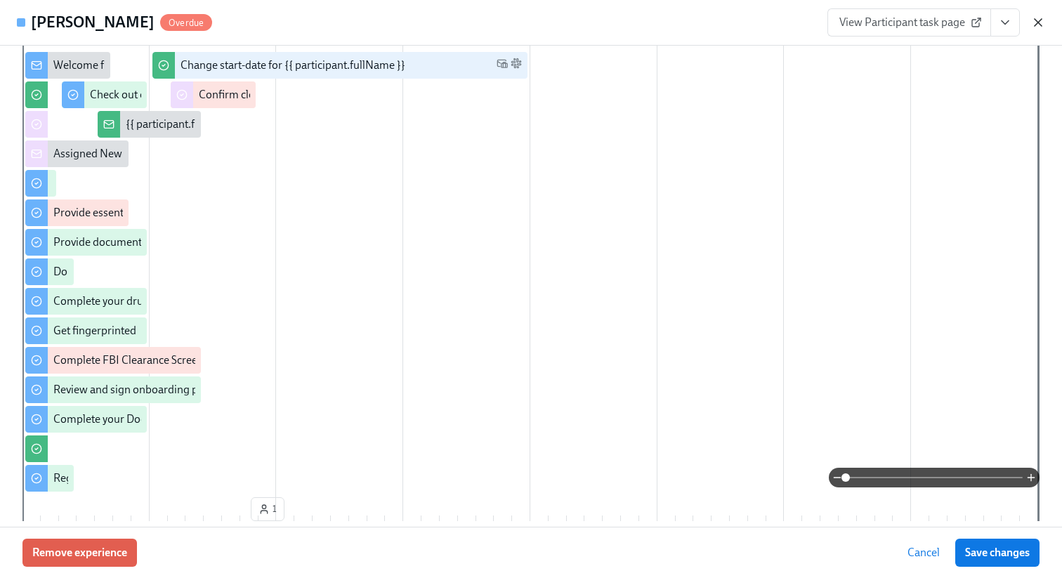
click at [1038, 21] on icon "button" at bounding box center [1038, 22] width 7 height 7
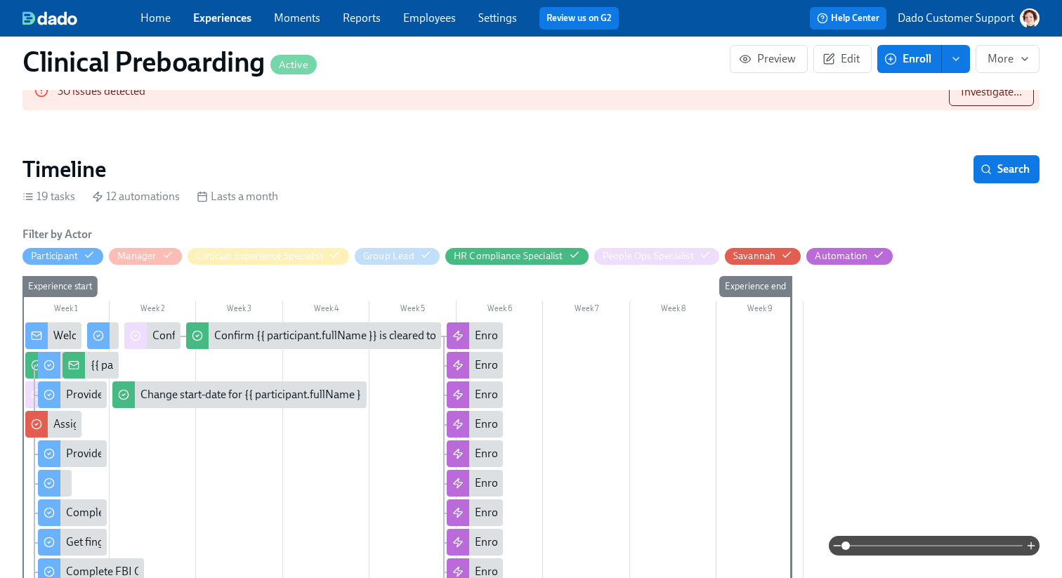
scroll to position [1, 0]
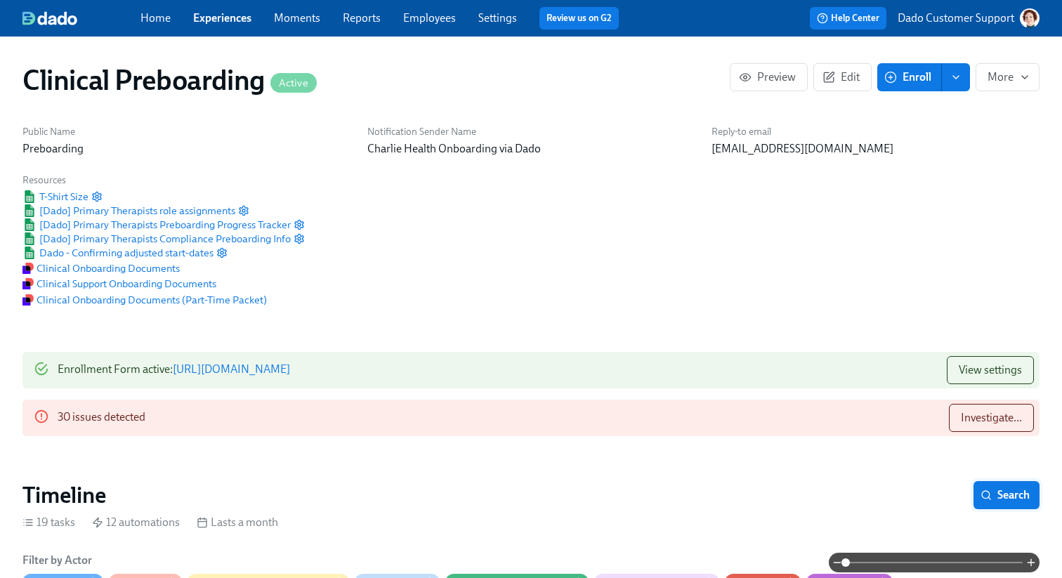
click at [1001, 494] on span "Search" at bounding box center [1007, 495] width 46 height 14
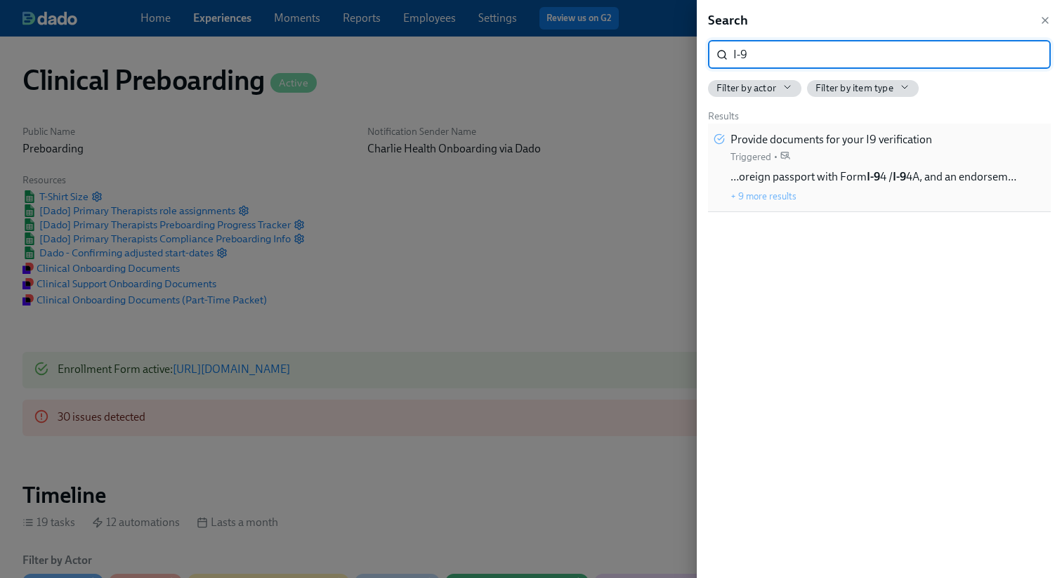
type input "I-9"
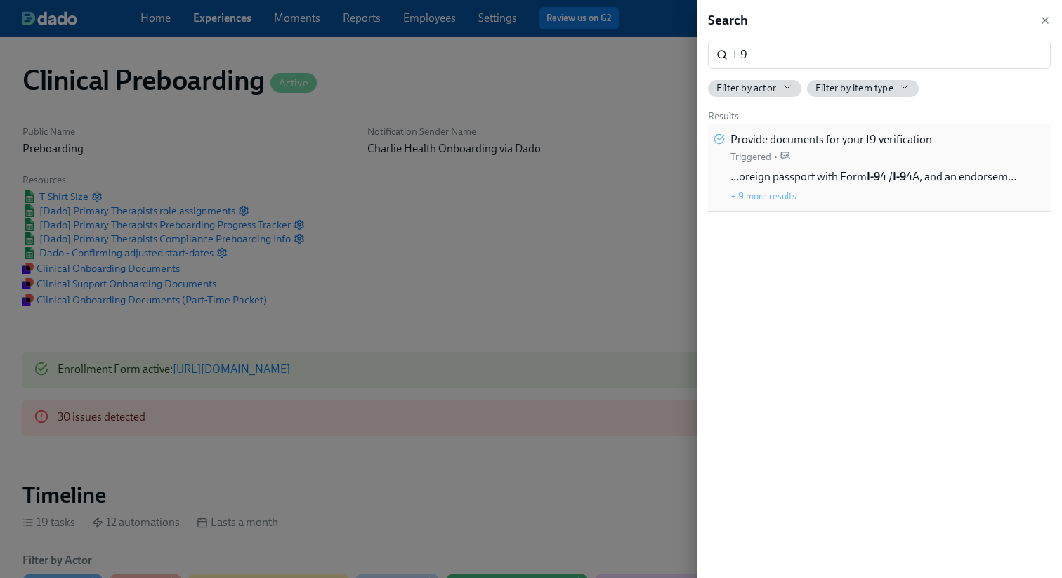
click at [994, 171] on span "…oreign passport with Form I-9 4 / I-9 4A, and an endorsem…" at bounding box center [874, 176] width 286 height 15
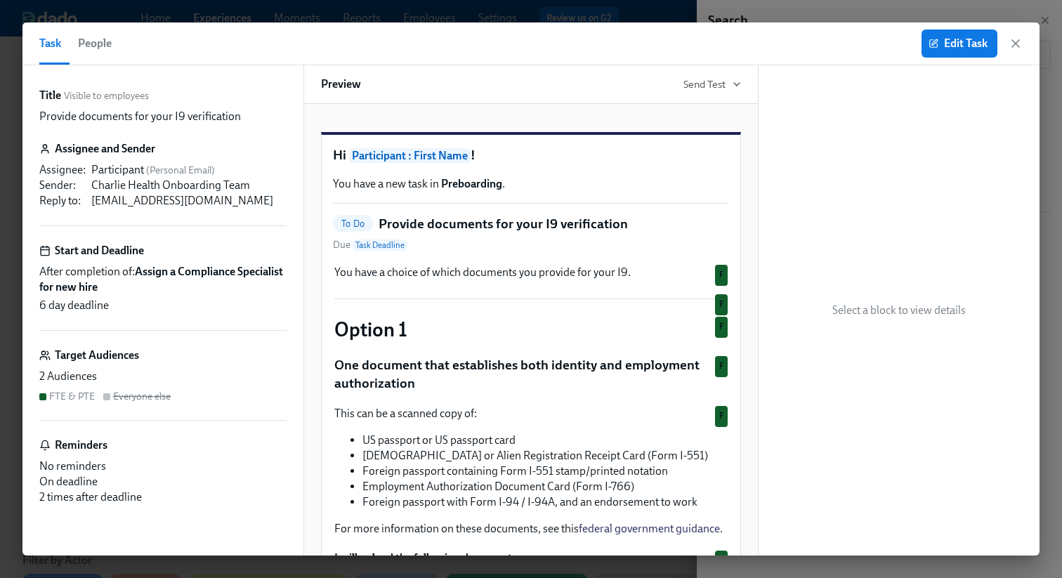
scroll to position [655, 0]
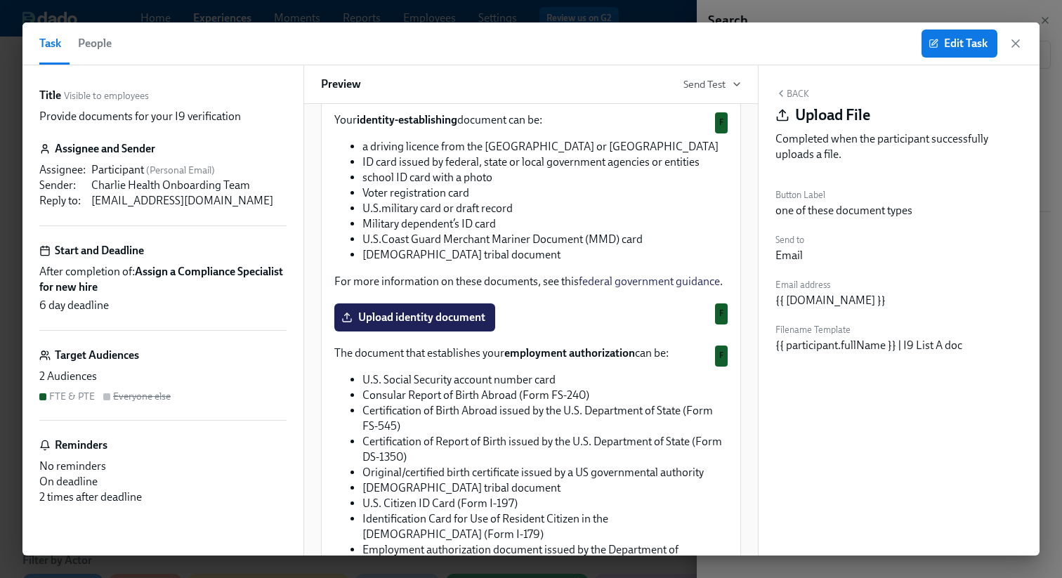
scroll to position [457, 0]
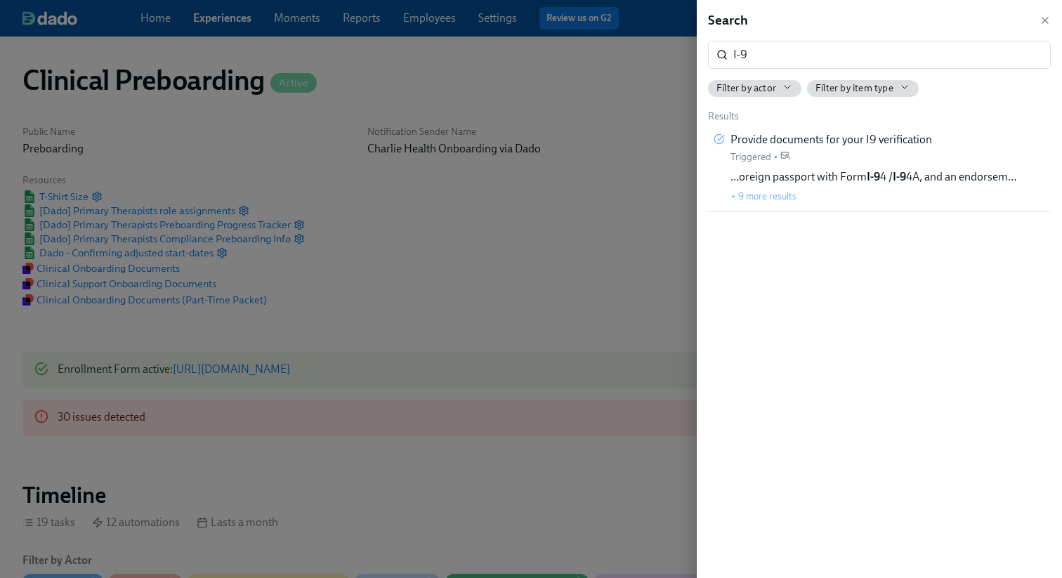
click at [367, 333] on div at bounding box center [531, 289] width 1062 height 578
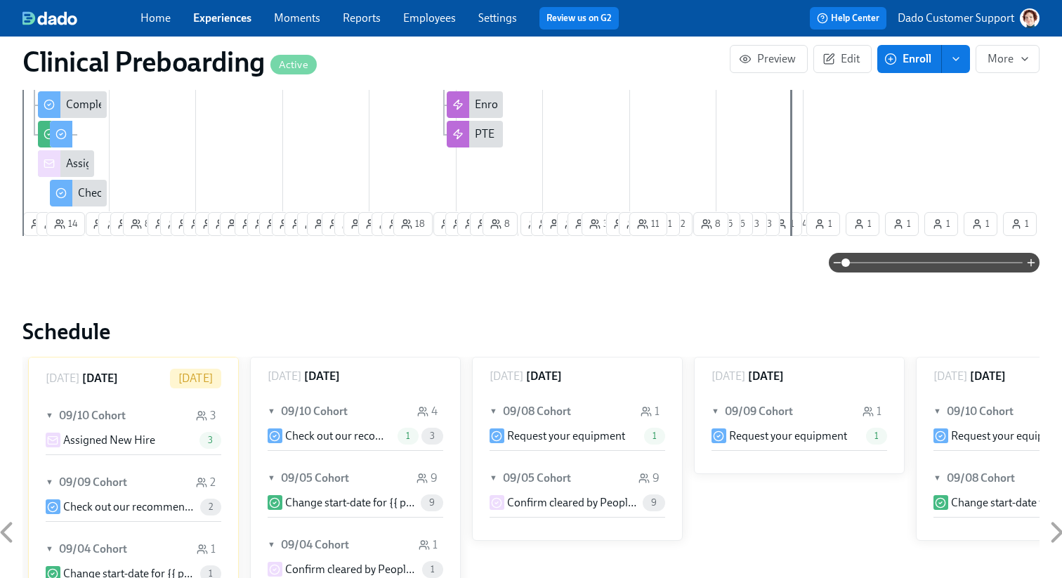
scroll to position [1306, 0]
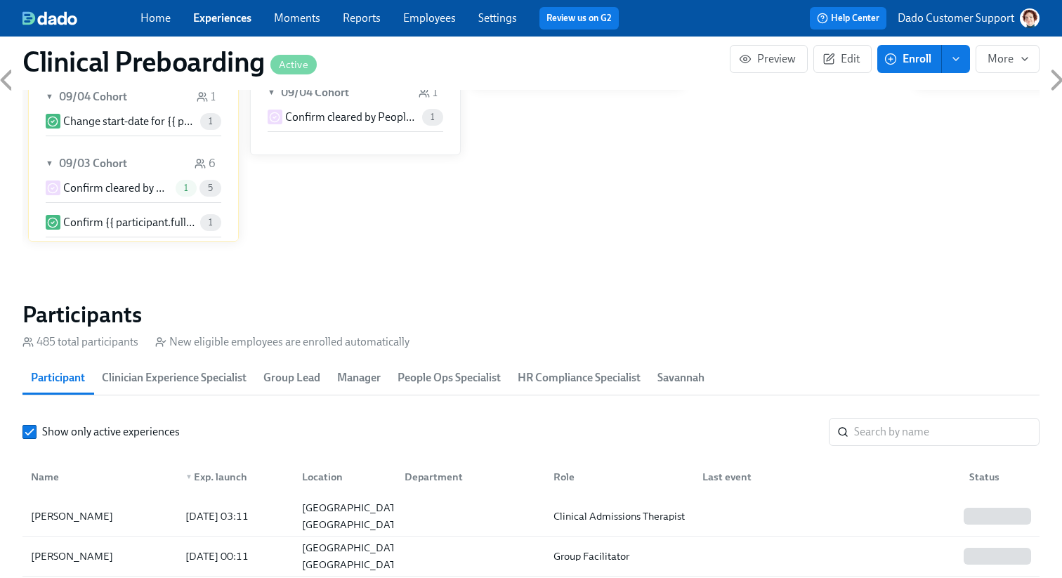
click at [481, 375] on span "People Ops Specialist" at bounding box center [449, 378] width 103 height 20
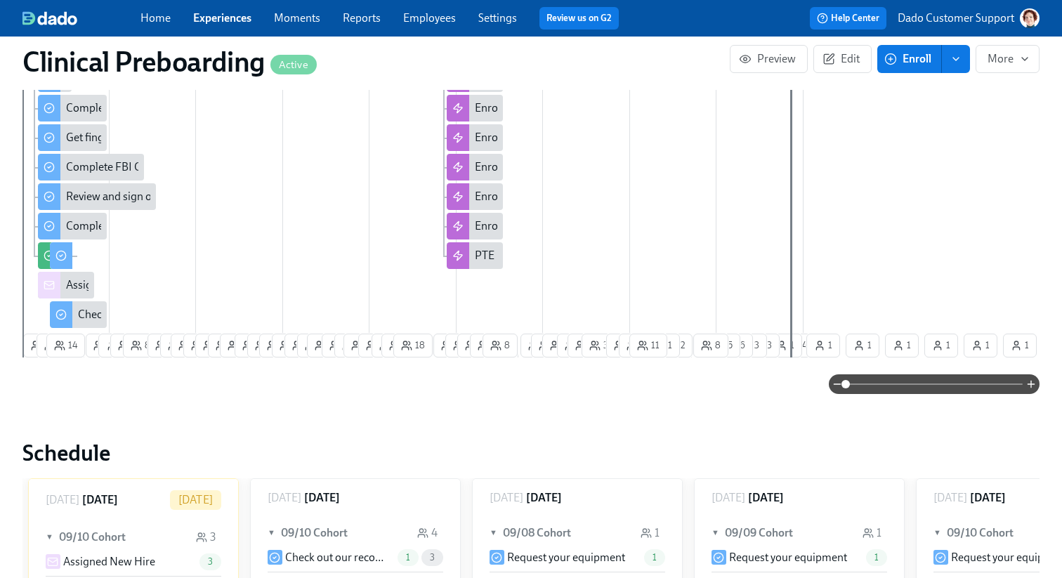
scroll to position [1412, 0]
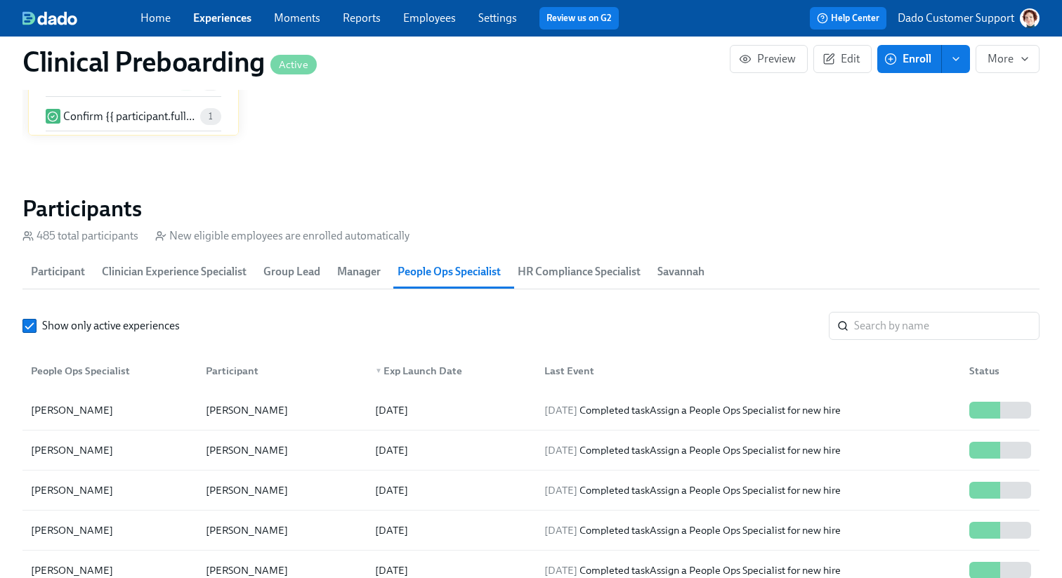
click at [557, 411] on span "2025/09/11" at bounding box center [561, 410] width 33 height 13
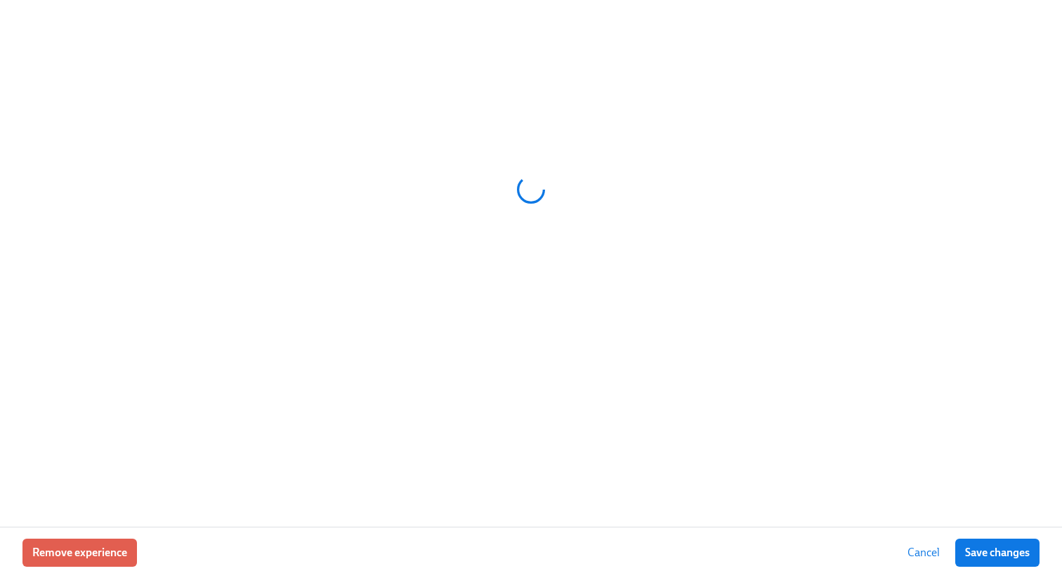
scroll to position [0, 17313]
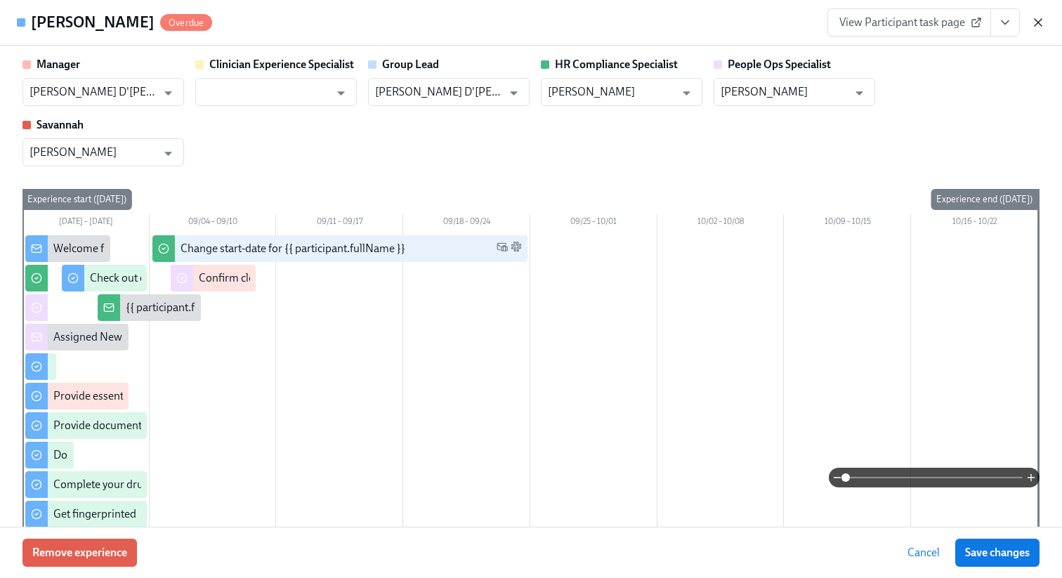
click at [1042, 24] on icon "button" at bounding box center [1038, 22] width 14 height 14
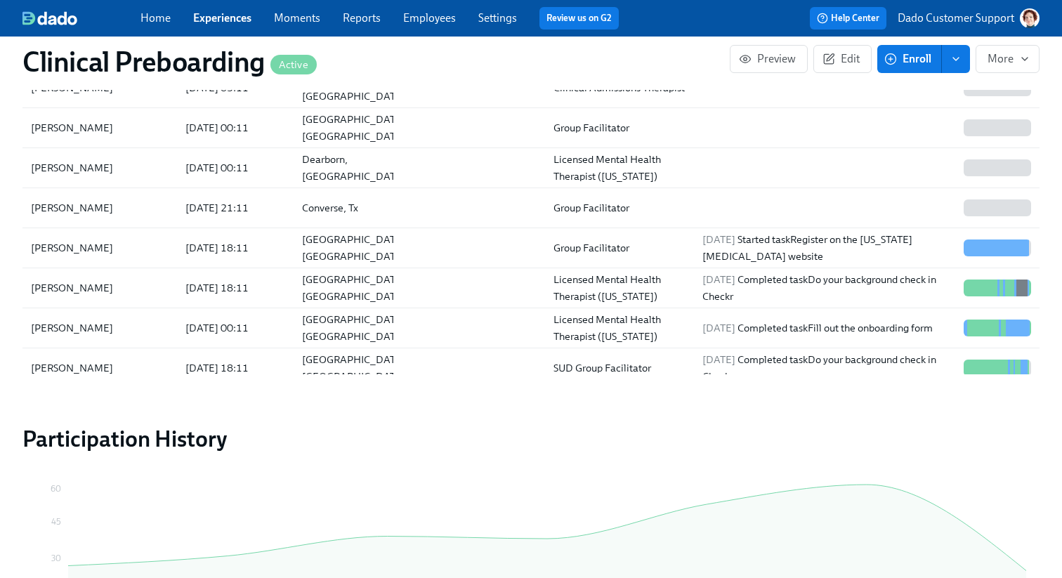
scroll to position [0, 18067]
click at [851, 58] on span "Edit" at bounding box center [843, 59] width 34 height 14
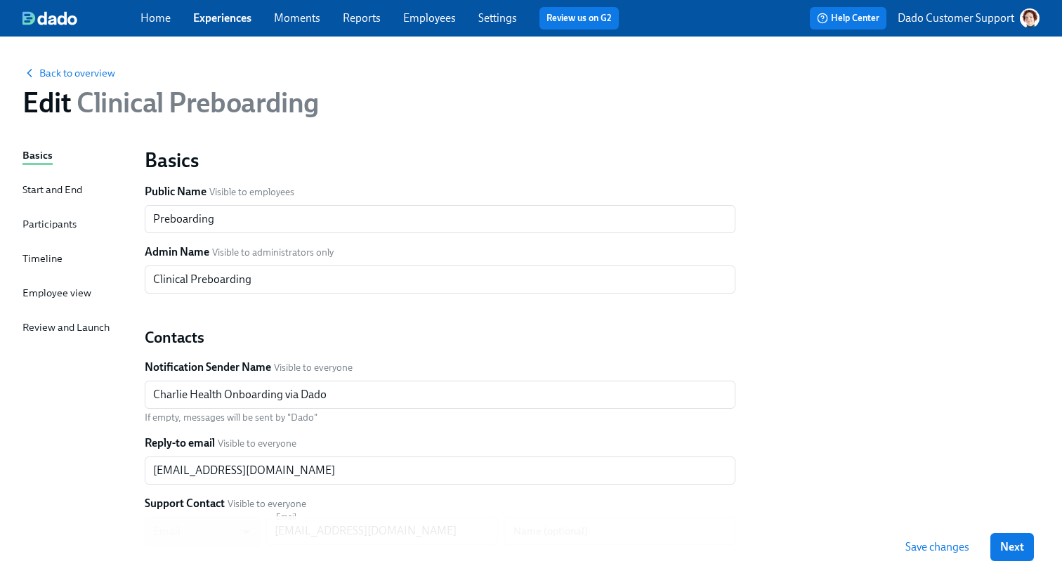
click at [32, 261] on div "Timeline" at bounding box center [42, 258] width 40 height 15
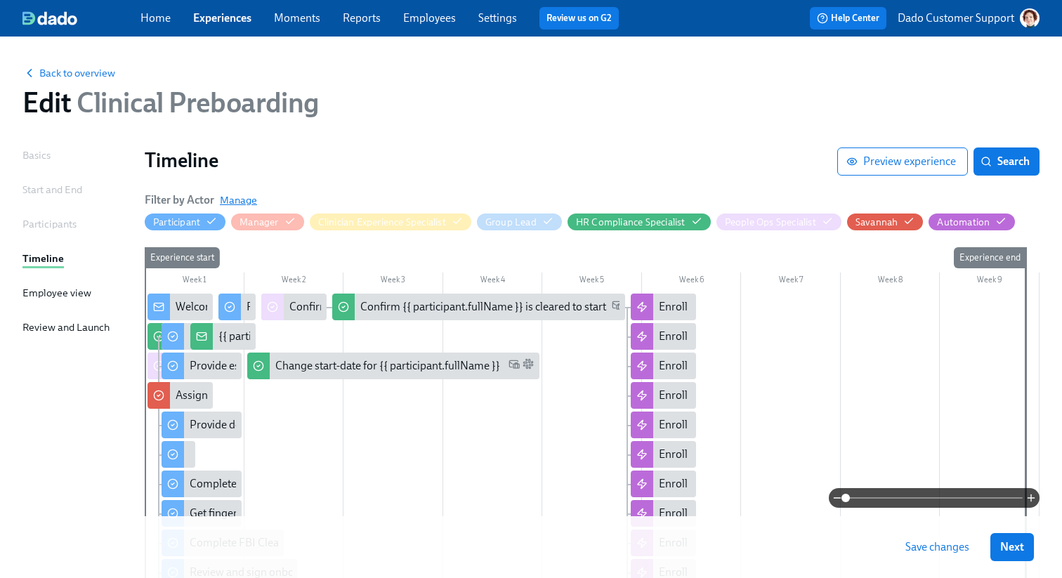
click at [235, 202] on span "Manage" at bounding box center [238, 200] width 37 height 14
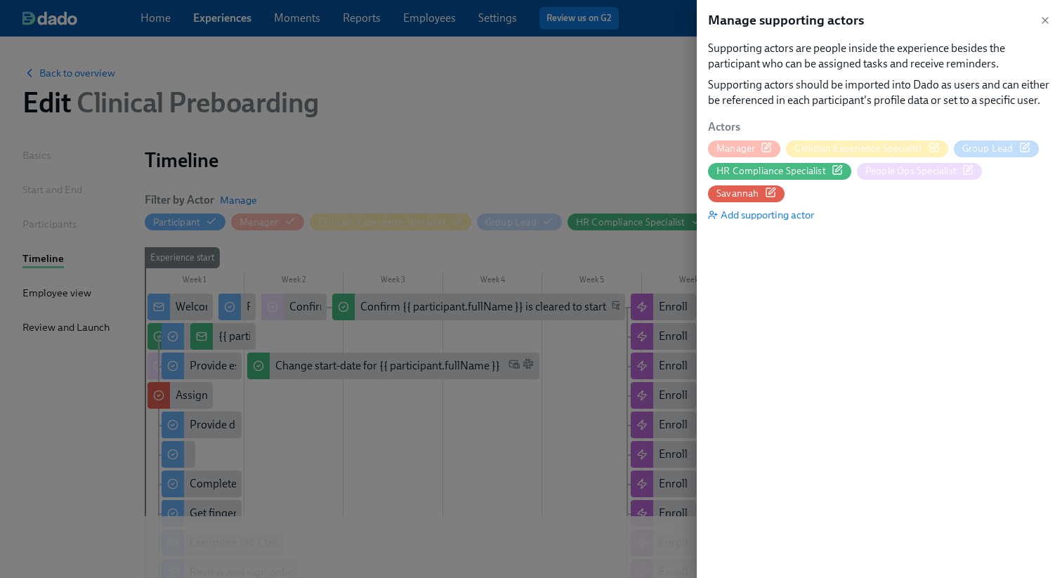
click at [974, 168] on icon "button" at bounding box center [968, 169] width 11 height 11
click at [225, 37] on div at bounding box center [531, 289] width 1062 height 578
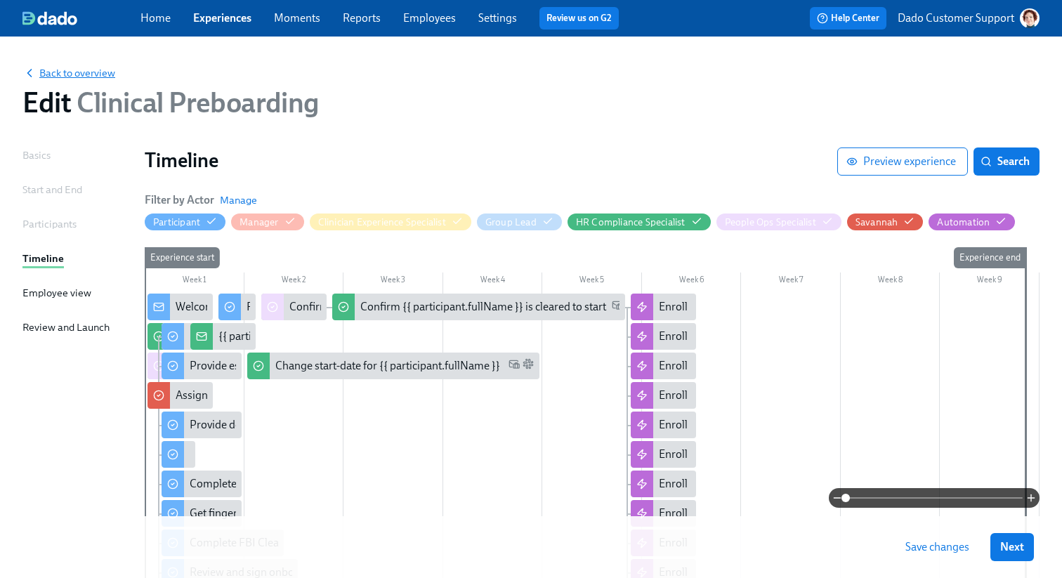
click at [59, 70] on span "Back to overview" at bounding box center [68, 73] width 93 height 14
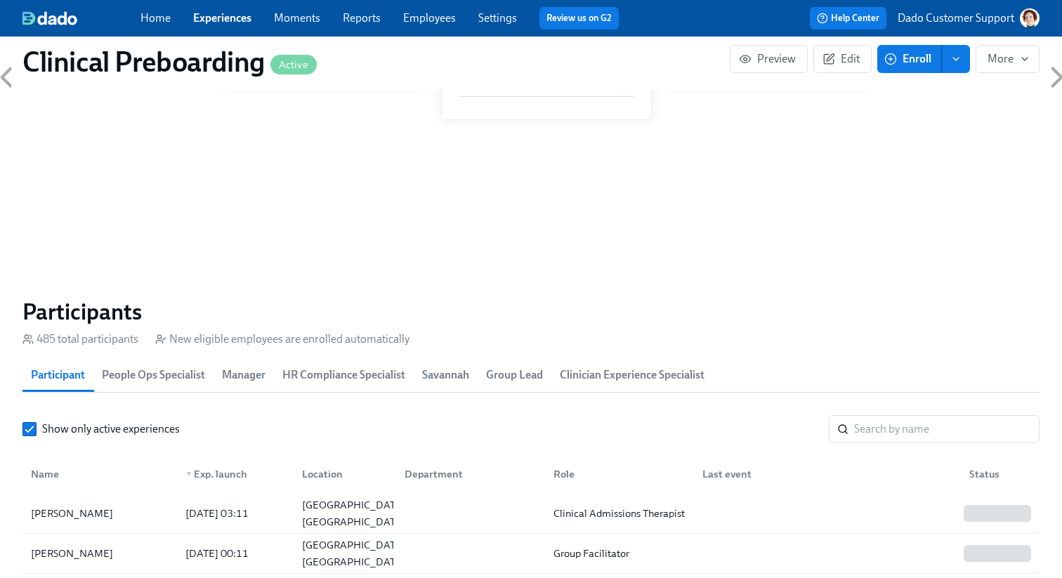
scroll to position [0, 18067]
click at [141, 379] on span "People Ops Specialist" at bounding box center [153, 375] width 103 height 20
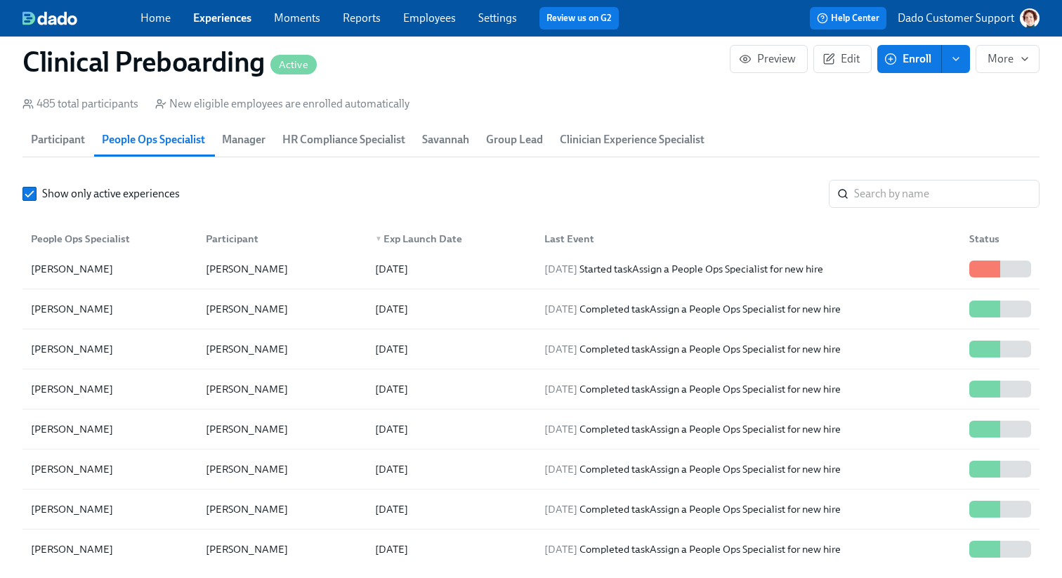
scroll to position [452, 0]
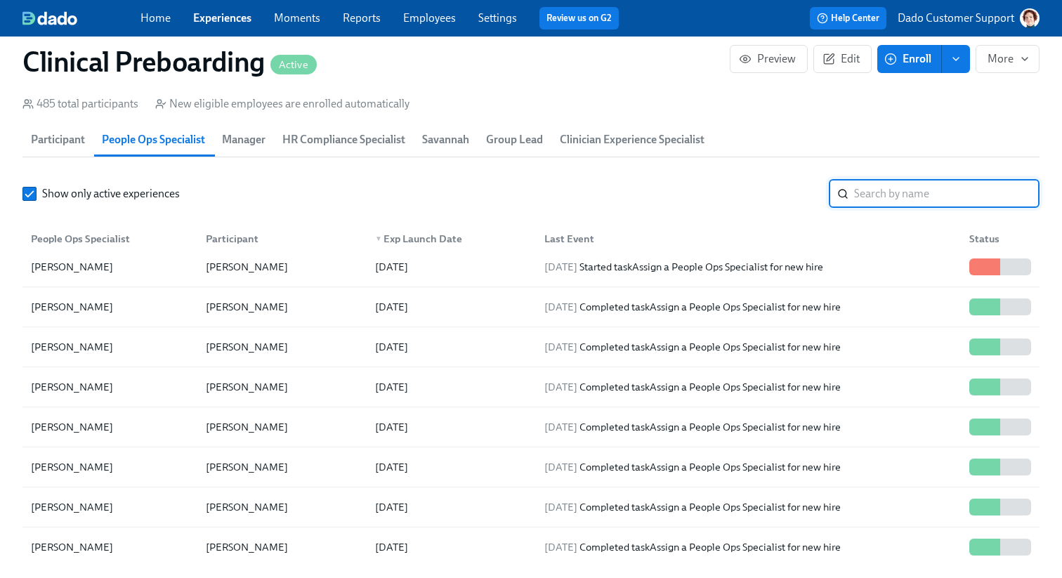
click at [977, 192] on input "search" at bounding box center [947, 194] width 186 height 28
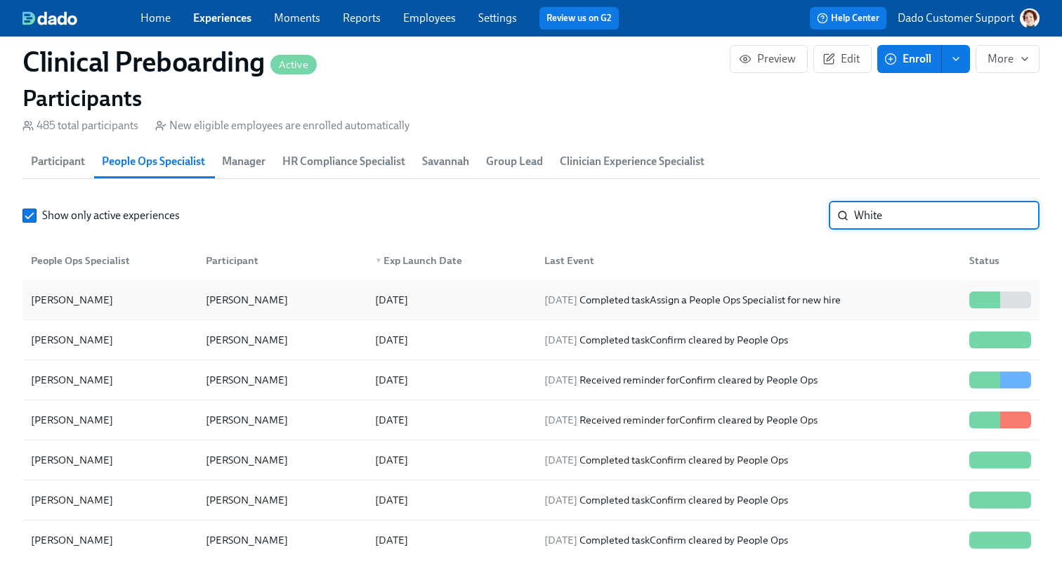
scroll to position [1495, 0]
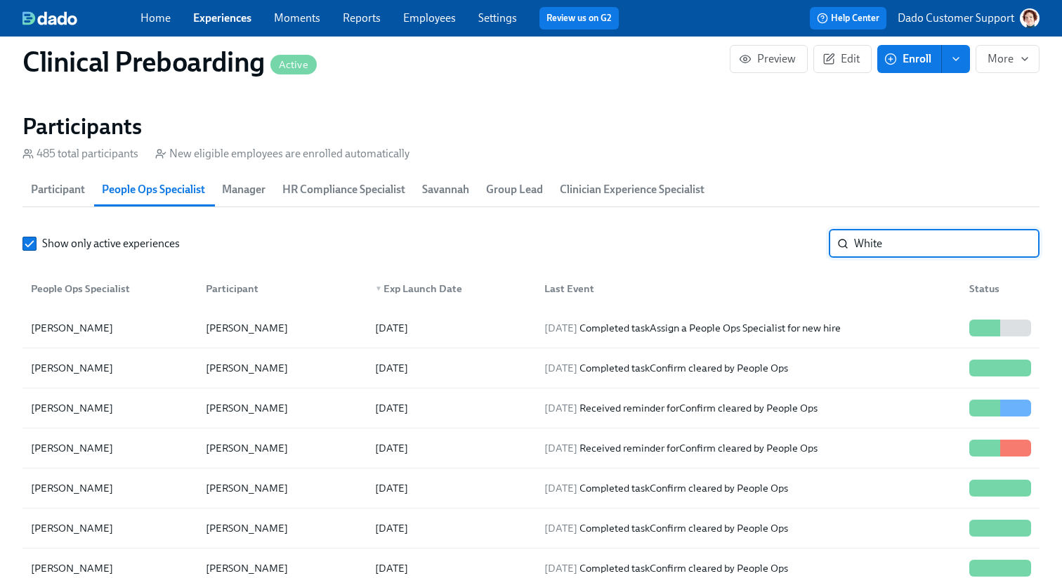
type input "White"
click at [185, 436] on div "Paige White" at bounding box center [109, 448] width 169 height 28
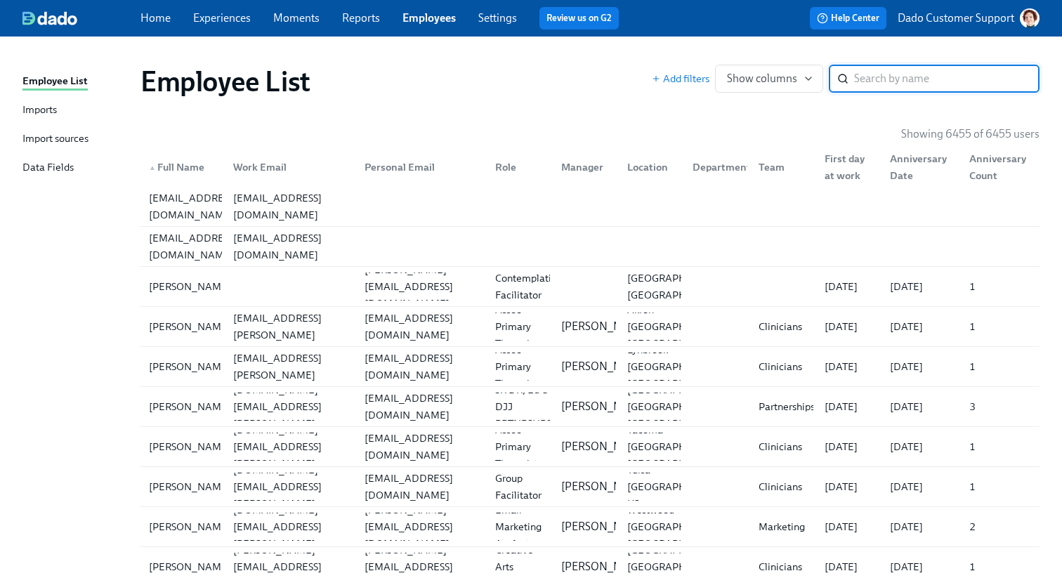
click at [870, 84] on input "search" at bounding box center [947, 79] width 186 height 28
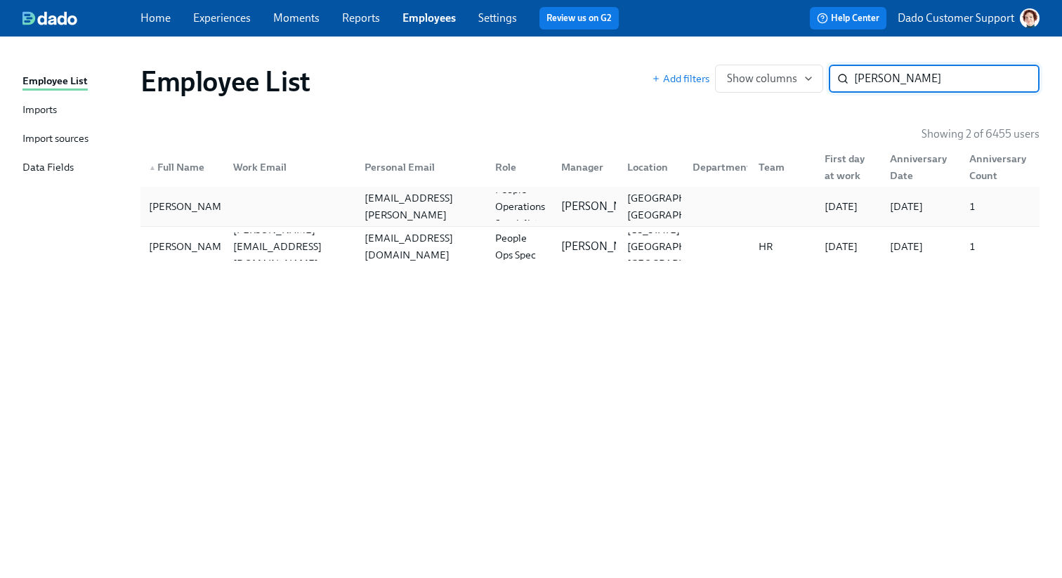
type input "[PERSON_NAME]"
click at [226, 198] on div at bounding box center [287, 207] width 131 height 28
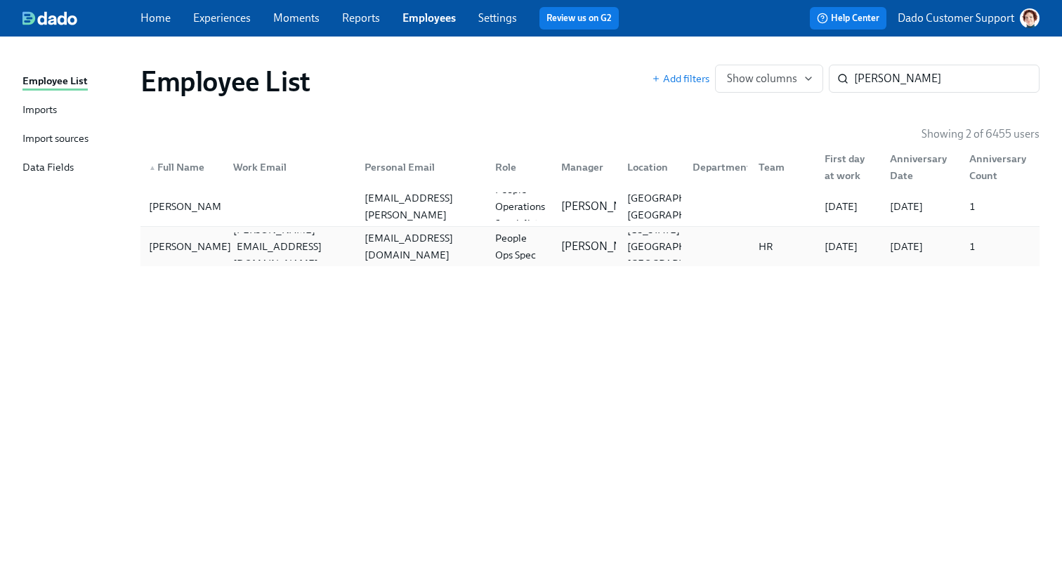
click at [197, 252] on div "[PERSON_NAME]" at bounding box center [189, 246] width 93 height 17
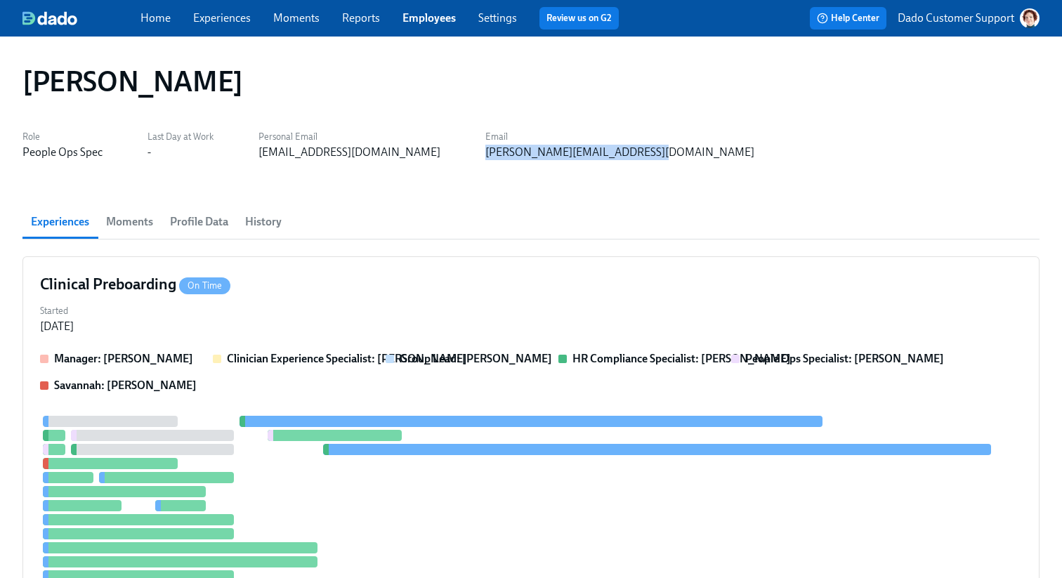
drag, startPoint x: 460, startPoint y: 149, endPoint x: 675, endPoint y: 155, distance: 215.1
click at [675, 155] on div "Role People Ops Spec Last Day at Work - Personal Email [EMAIL_ADDRESS][DOMAIN_N…" at bounding box center [530, 143] width 1017 height 34
copy div "[PERSON_NAME][EMAIL_ADDRESS][DOMAIN_NAME]"
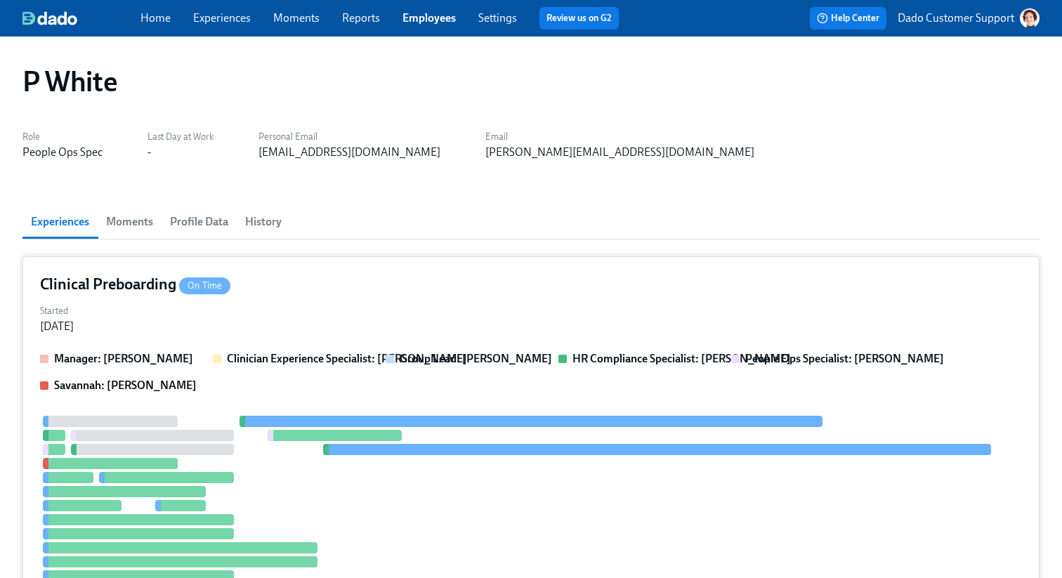
click at [141, 380] on strong "Savannah: [PERSON_NAME]" at bounding box center [125, 385] width 143 height 13
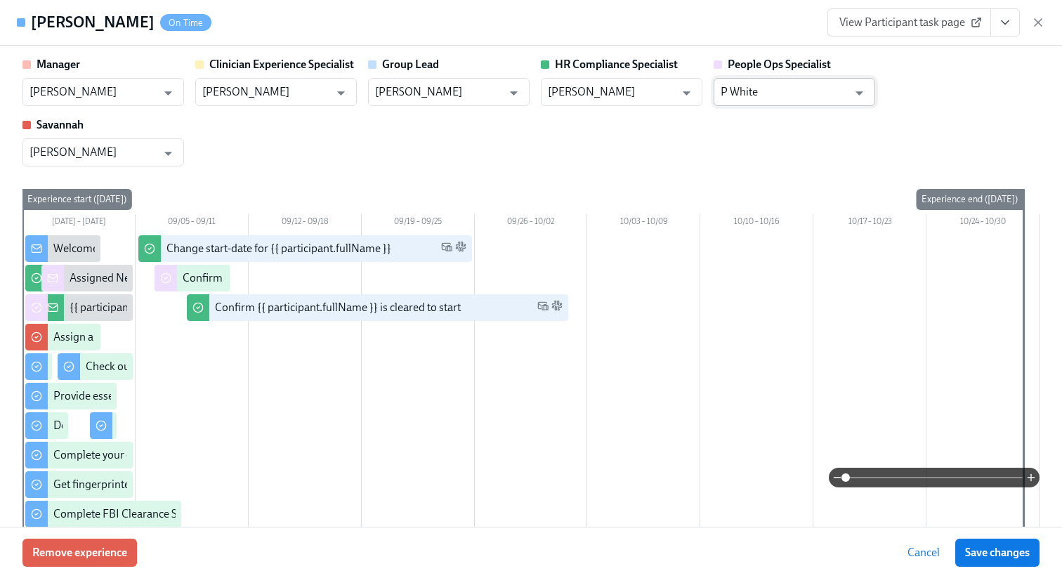
click at [763, 92] on input "P White" at bounding box center [784, 92] width 127 height 28
click at [755, 115] on li "[PERSON_NAME]" at bounding box center [795, 127] width 162 height 24
type input "[PERSON_NAME]"
click at [965, 554] on span "Save changes" at bounding box center [997, 553] width 65 height 14
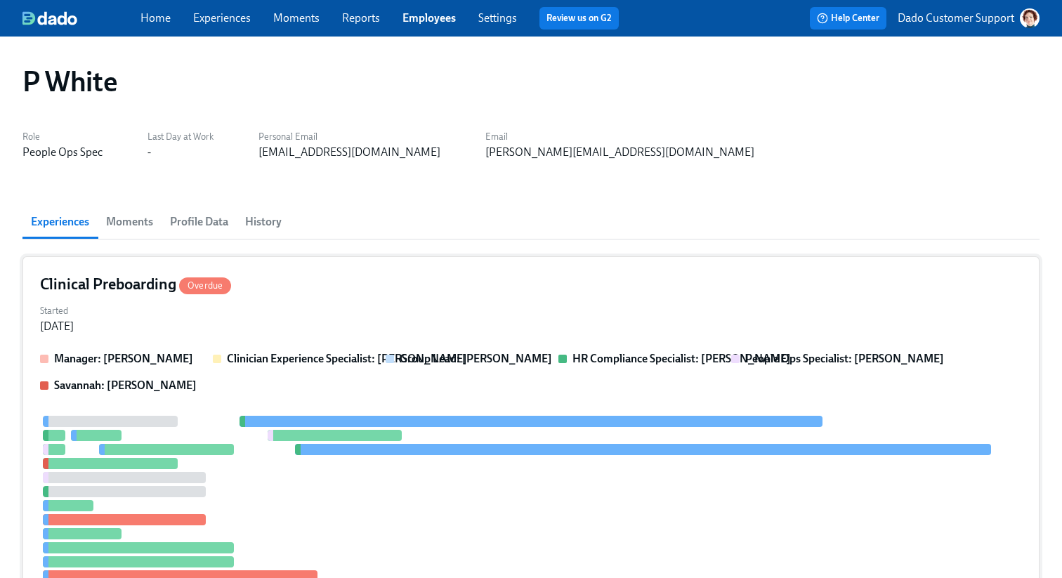
click at [305, 315] on div "Started [DATE]" at bounding box center [531, 318] width 982 height 34
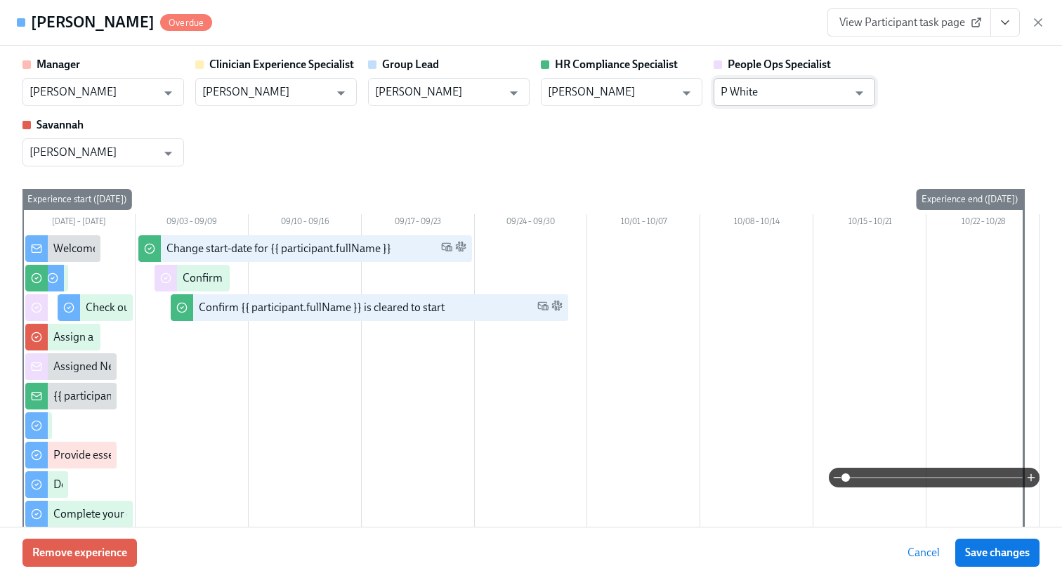
click at [762, 98] on input "P White" at bounding box center [784, 92] width 127 height 28
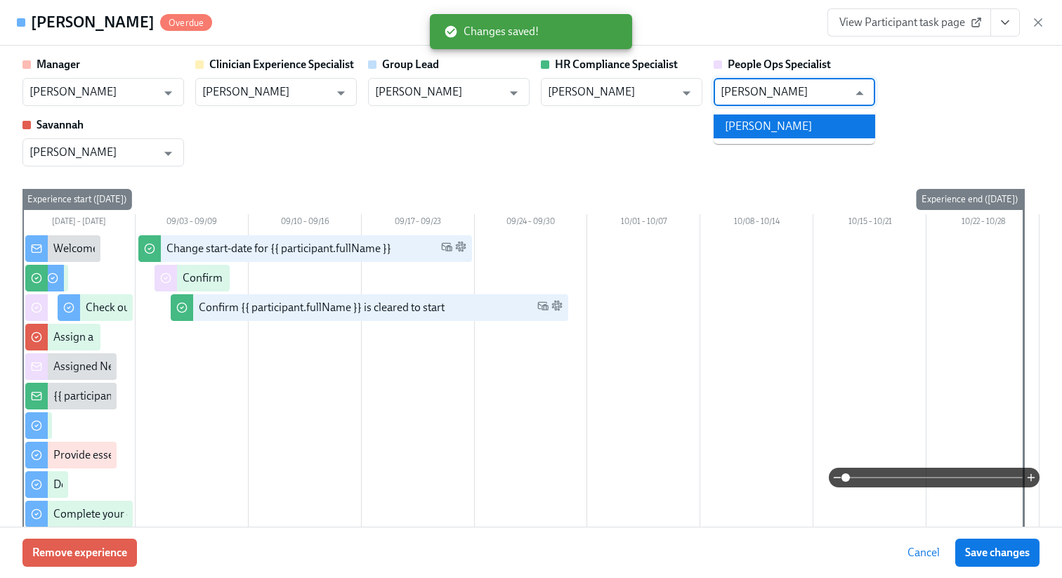
click at [734, 131] on li "[PERSON_NAME]" at bounding box center [795, 127] width 162 height 24
type input "[PERSON_NAME]"
click at [985, 547] on span "Save changes" at bounding box center [997, 553] width 65 height 14
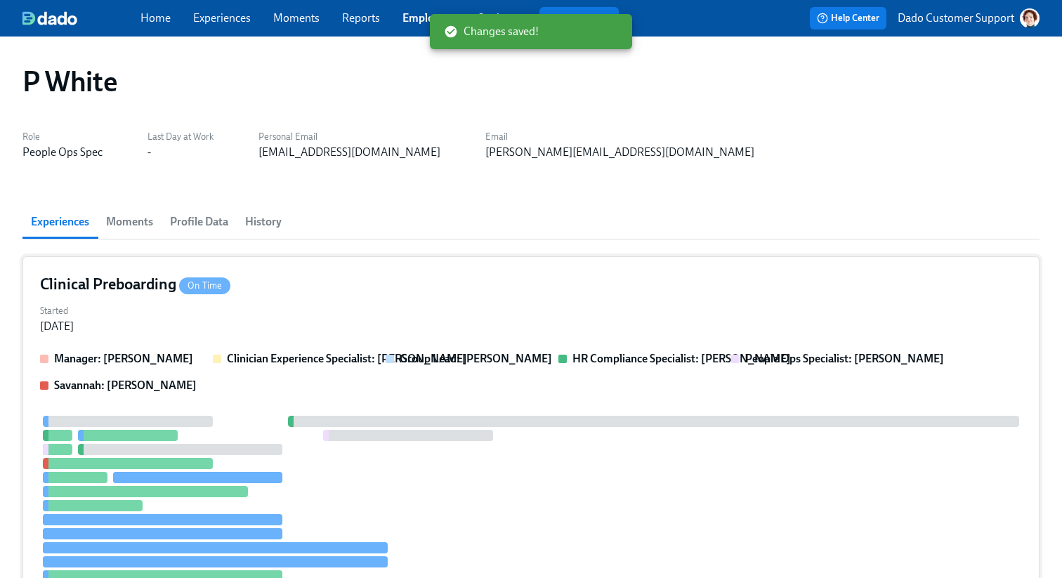
click at [415, 365] on strong "Group Lead: [PERSON_NAME]" at bounding box center [476, 358] width 152 height 13
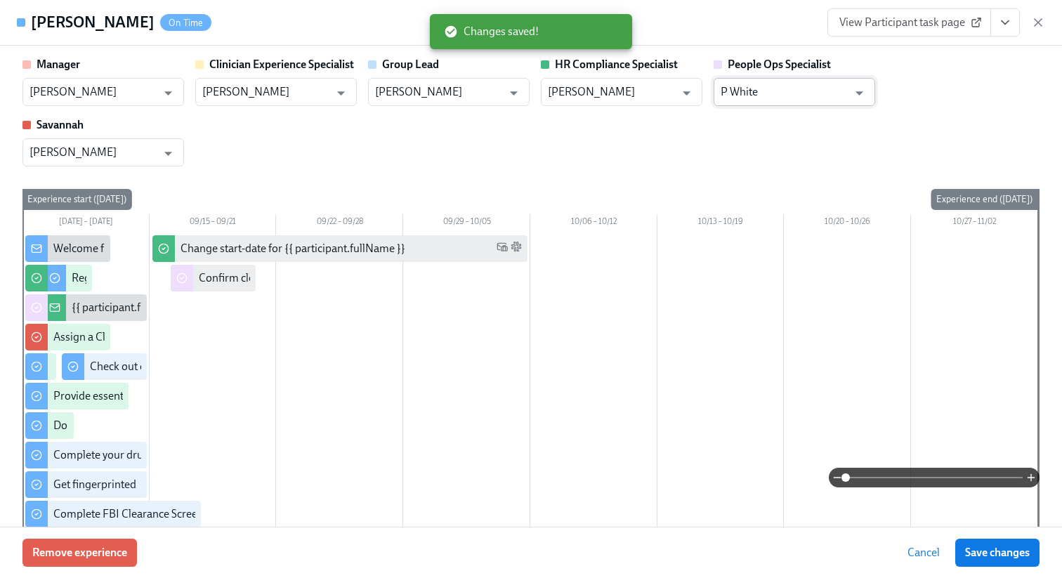
click at [777, 96] on input "P White" at bounding box center [784, 92] width 127 height 28
click at [744, 124] on li "[PERSON_NAME]" at bounding box center [795, 127] width 162 height 24
type input "[PERSON_NAME]"
click at [979, 553] on span "Save changes" at bounding box center [997, 553] width 65 height 14
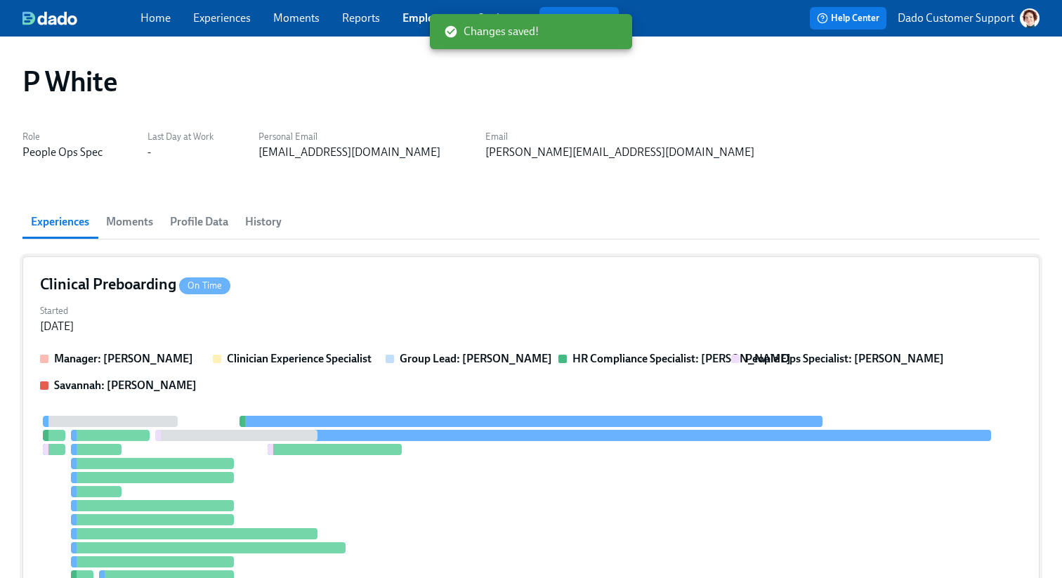
click at [558, 458] on div at bounding box center [531, 506] width 982 height 180
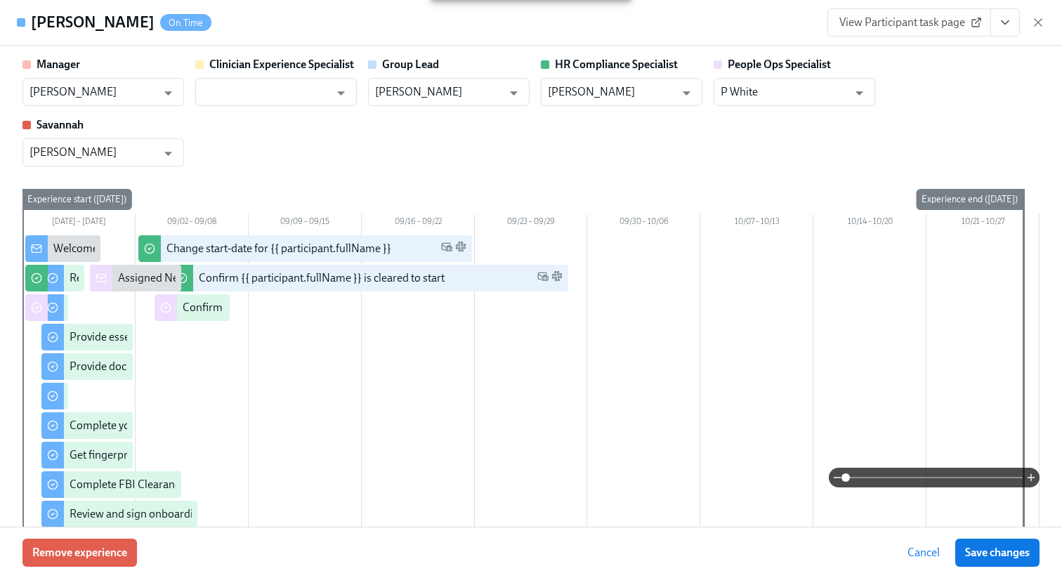
click at [796, 75] on div "People Ops Specialist P White ​" at bounding box center [795, 81] width 162 height 49
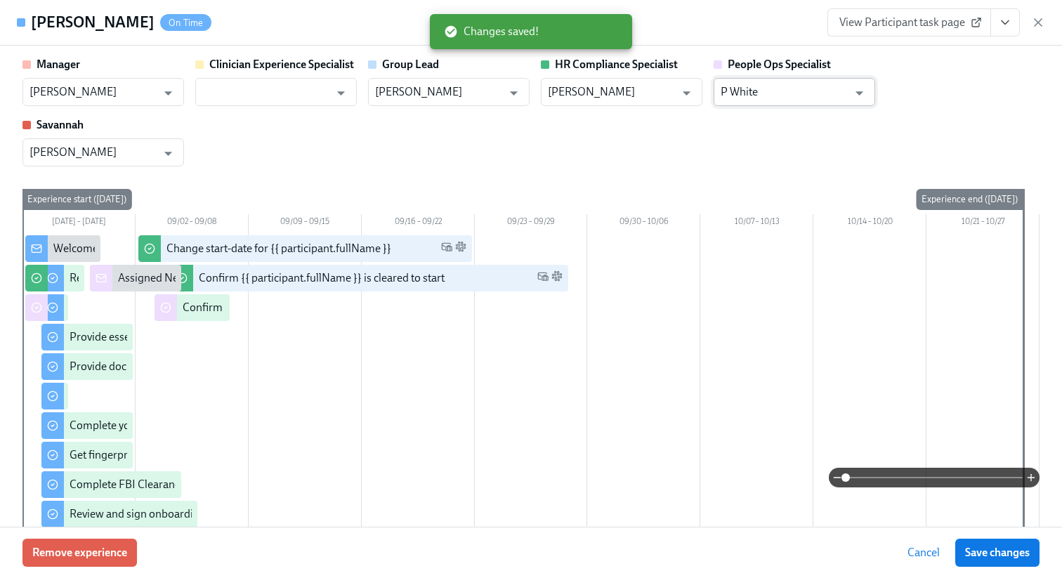
click at [795, 86] on input "P White" at bounding box center [784, 92] width 127 height 28
type input "[PERSON_NAME]"
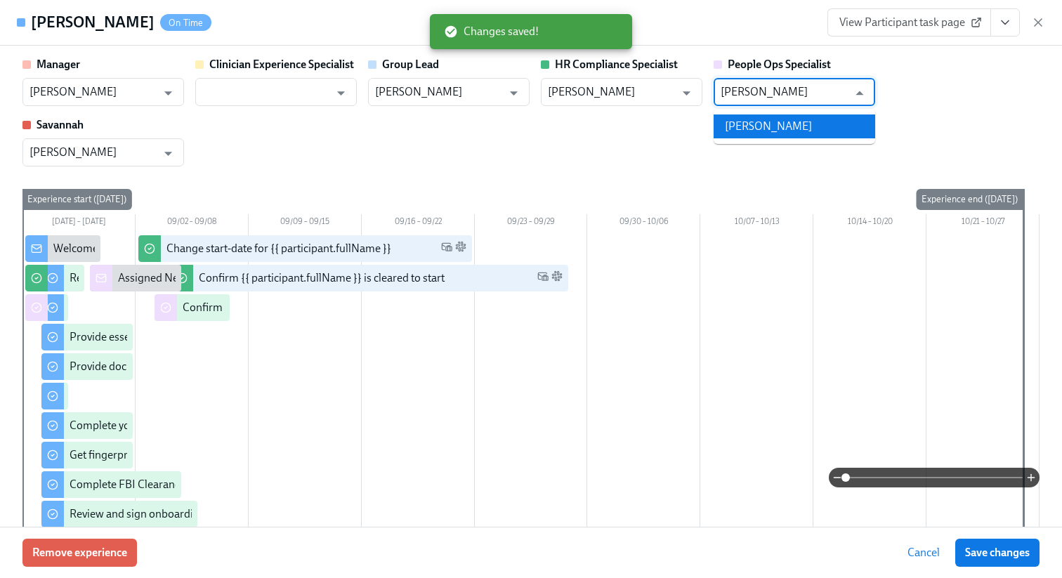
click at [762, 117] on li "[PERSON_NAME]" at bounding box center [795, 127] width 162 height 24
click at [981, 557] on span "Save changes" at bounding box center [997, 553] width 65 height 14
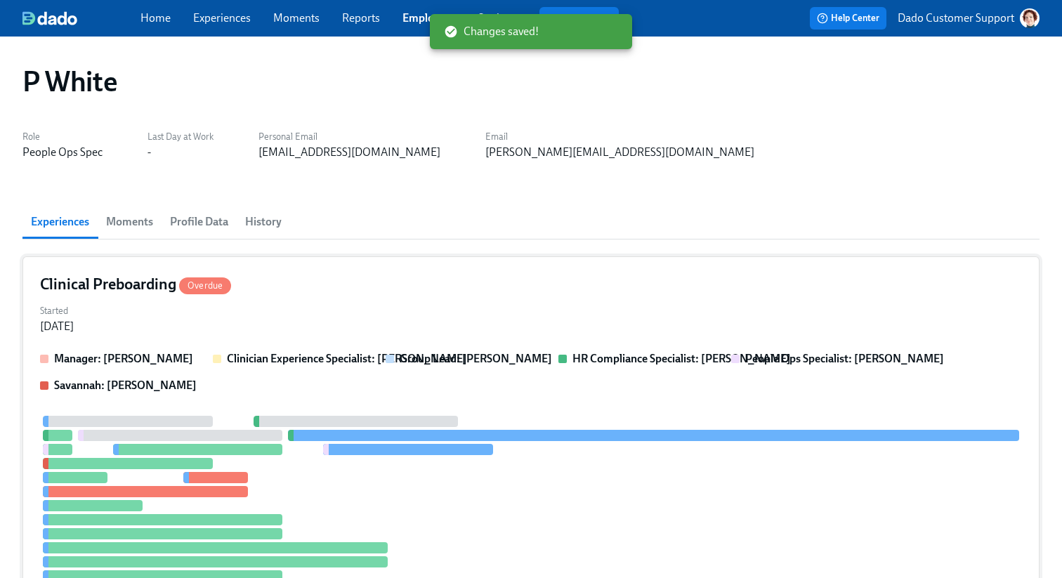
click at [530, 401] on div "Manager: [PERSON_NAME] Clinician Experience Specialist: [PERSON_NAME] Group Lea…" at bounding box center [531, 491] width 982 height 280
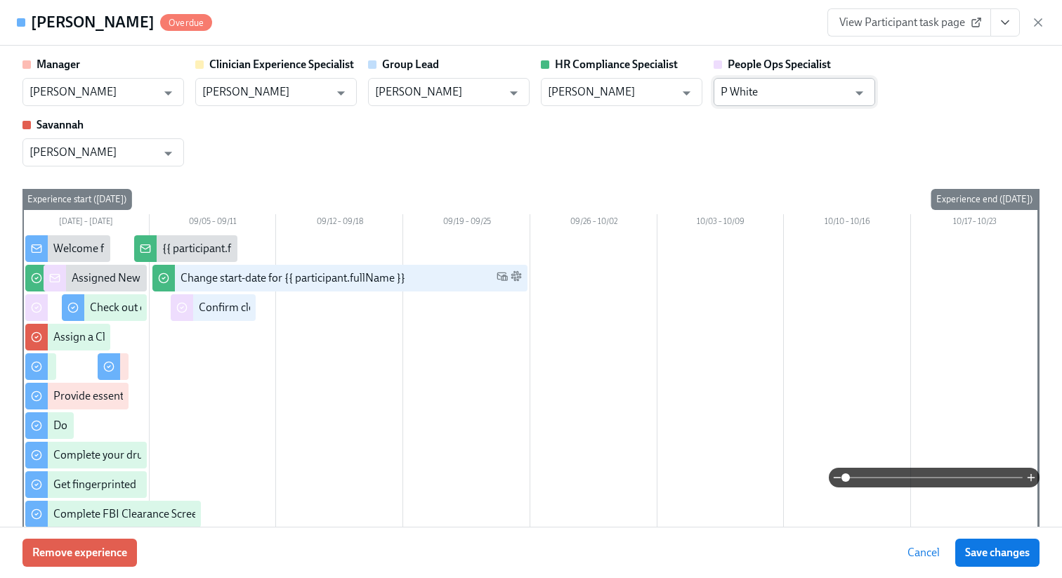
click at [776, 87] on input "P White" at bounding box center [784, 92] width 127 height 28
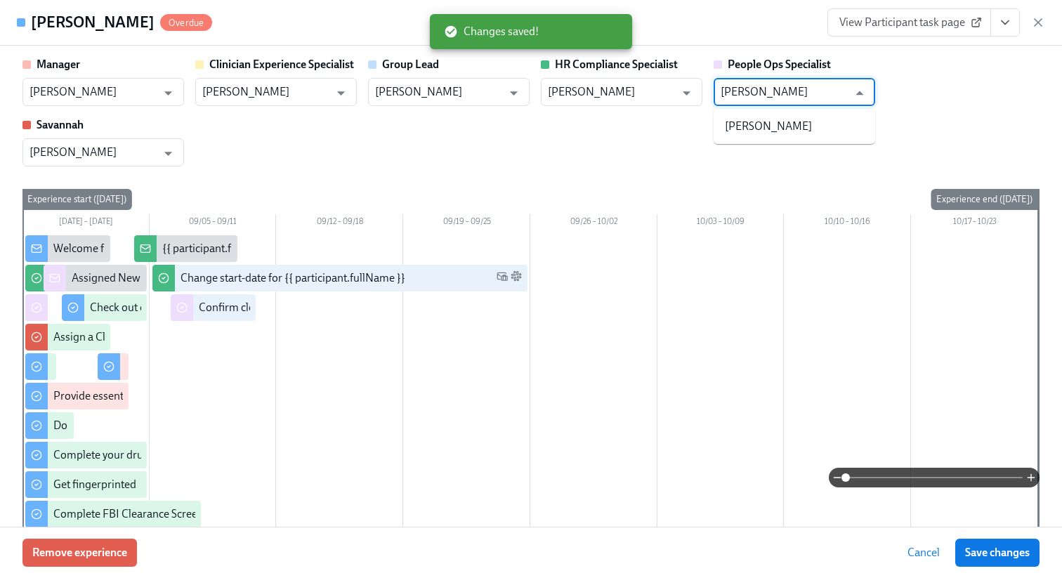
click at [759, 126] on li "[PERSON_NAME]" at bounding box center [795, 127] width 162 height 24
type input "[PERSON_NAME]"
click at [996, 556] on span "Save changes" at bounding box center [997, 553] width 65 height 14
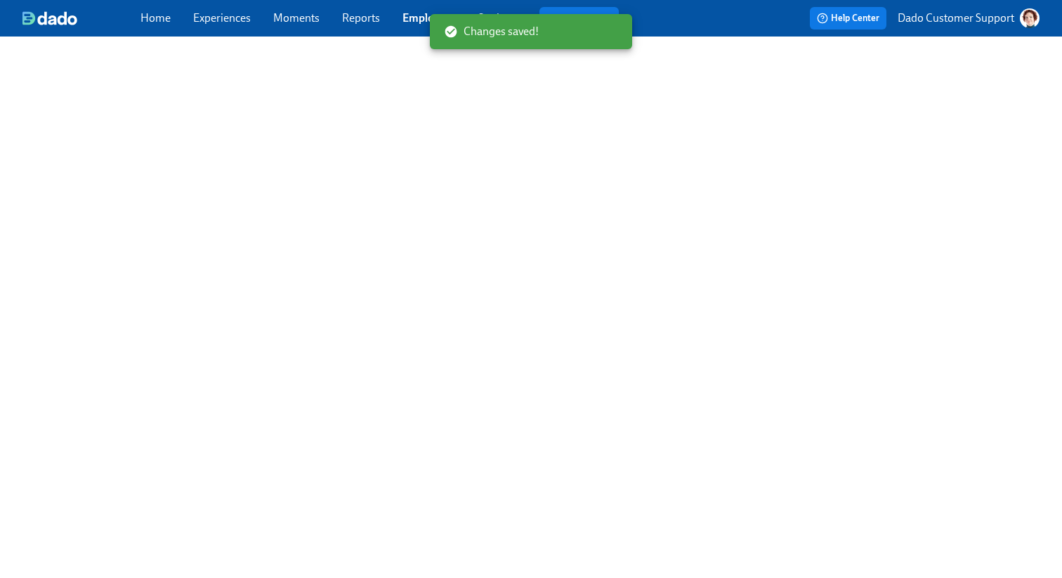
click at [408, 17] on link "Employees" at bounding box center [429, 17] width 53 height 13
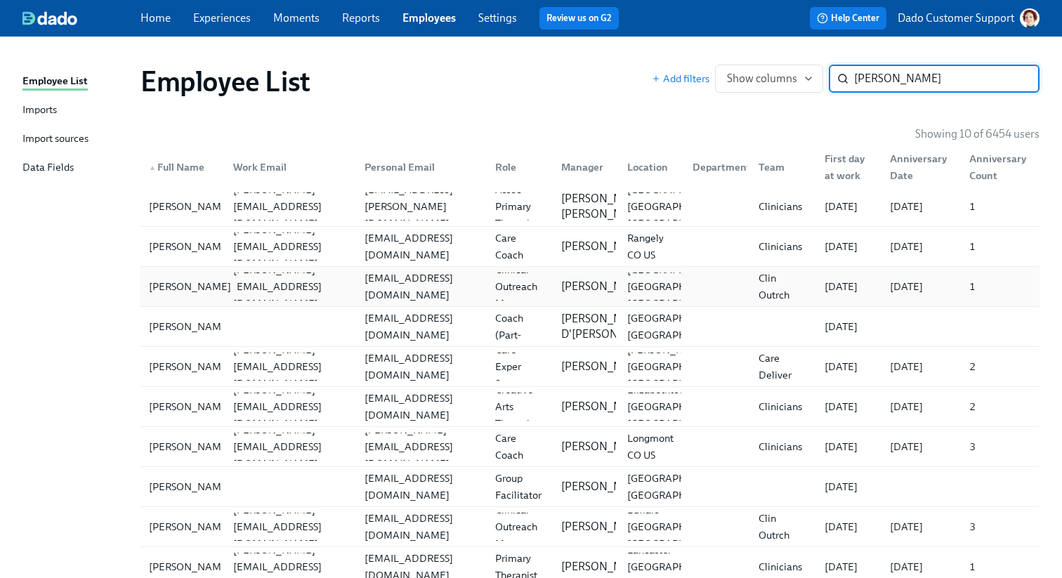
type input "[PERSON_NAME]"
click at [238, 325] on div at bounding box center [287, 327] width 131 height 28
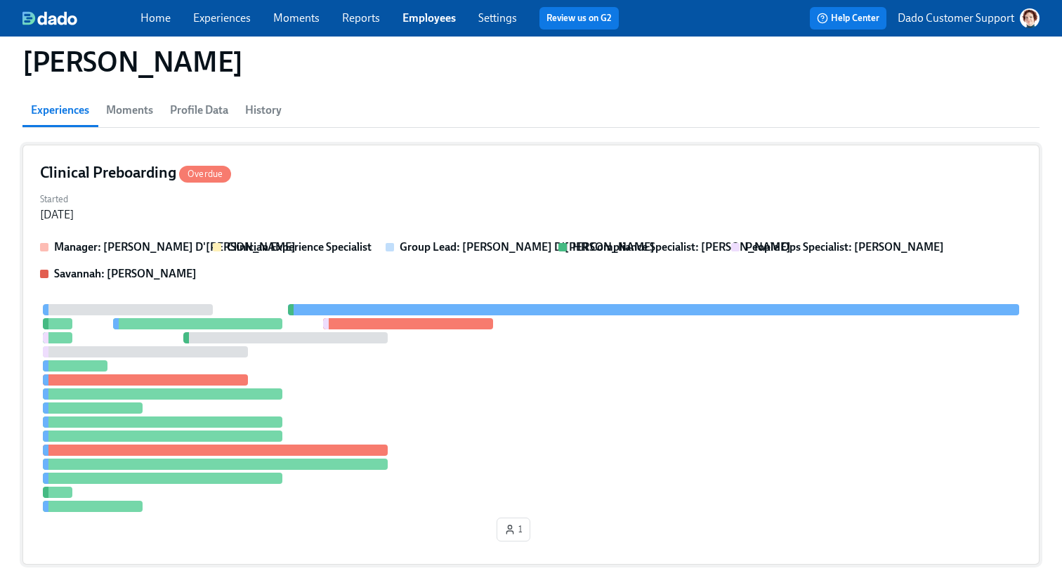
scroll to position [75, 0]
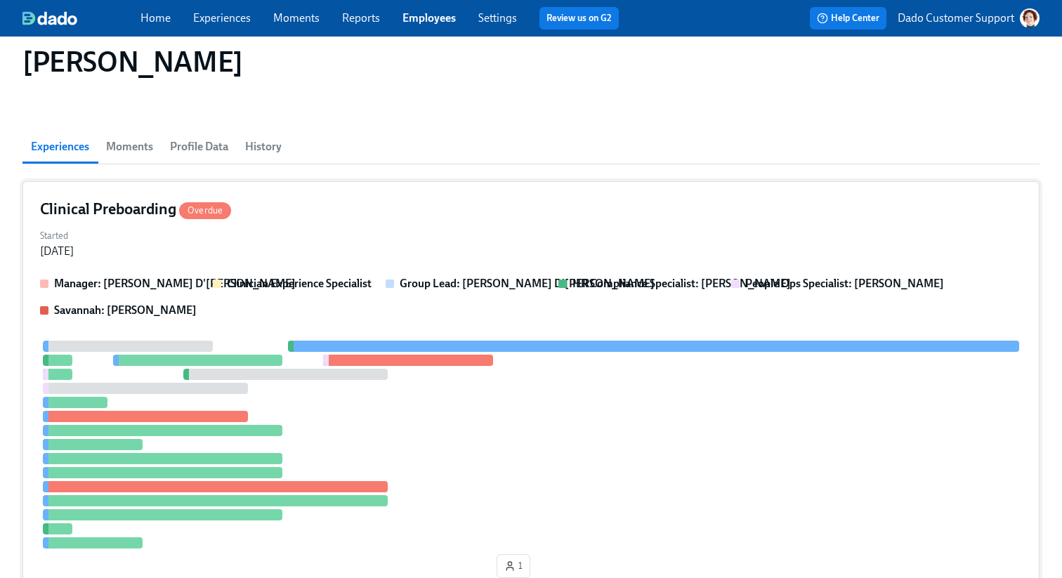
click at [152, 349] on div at bounding box center [128, 346] width 170 height 11
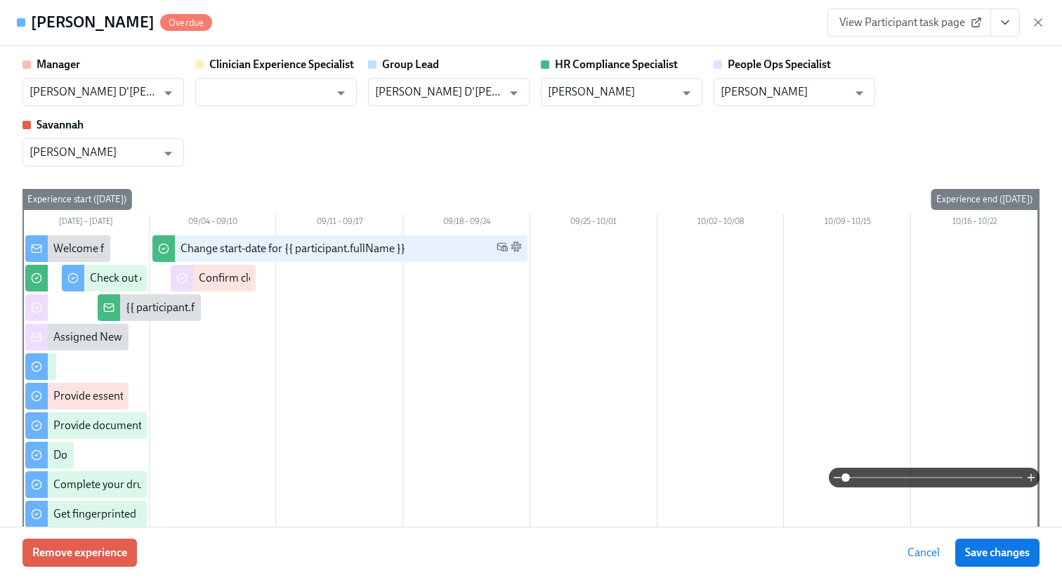
click at [907, 20] on span "View Participant task page" at bounding box center [910, 22] width 140 height 14
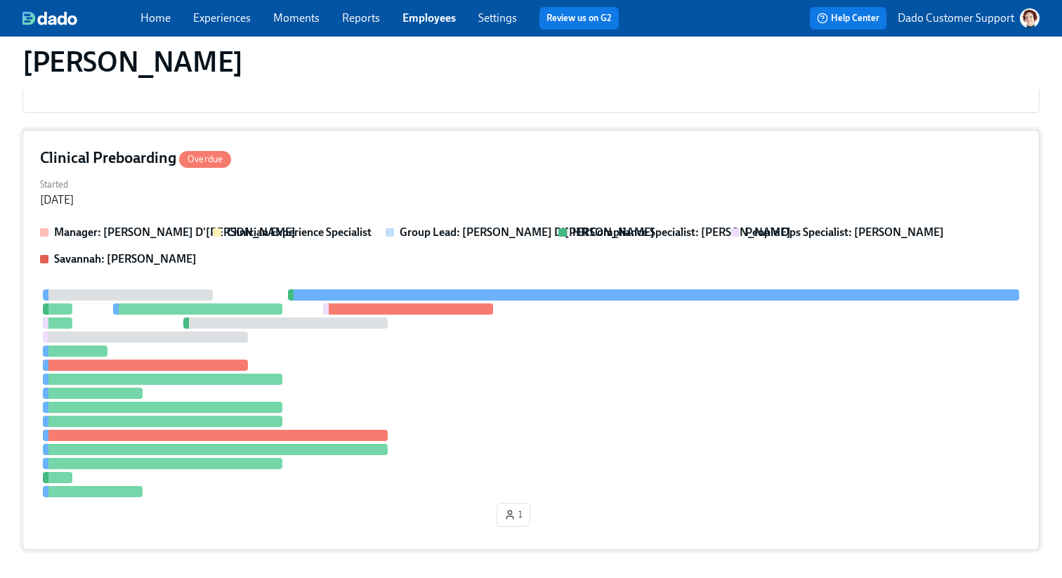
scroll to position [469, 0]
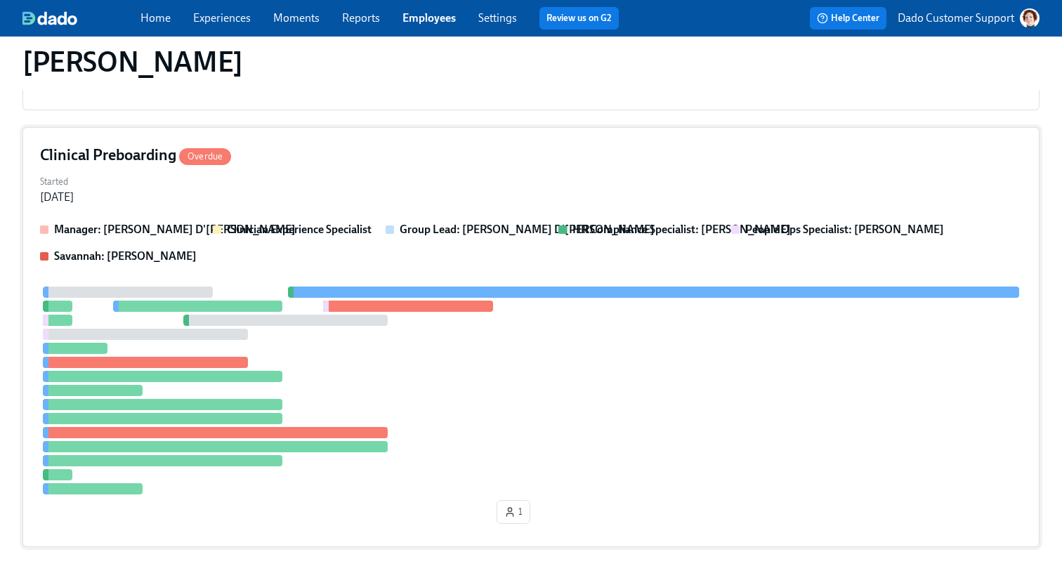
click at [348, 190] on div "Started [DATE]" at bounding box center [531, 188] width 982 height 34
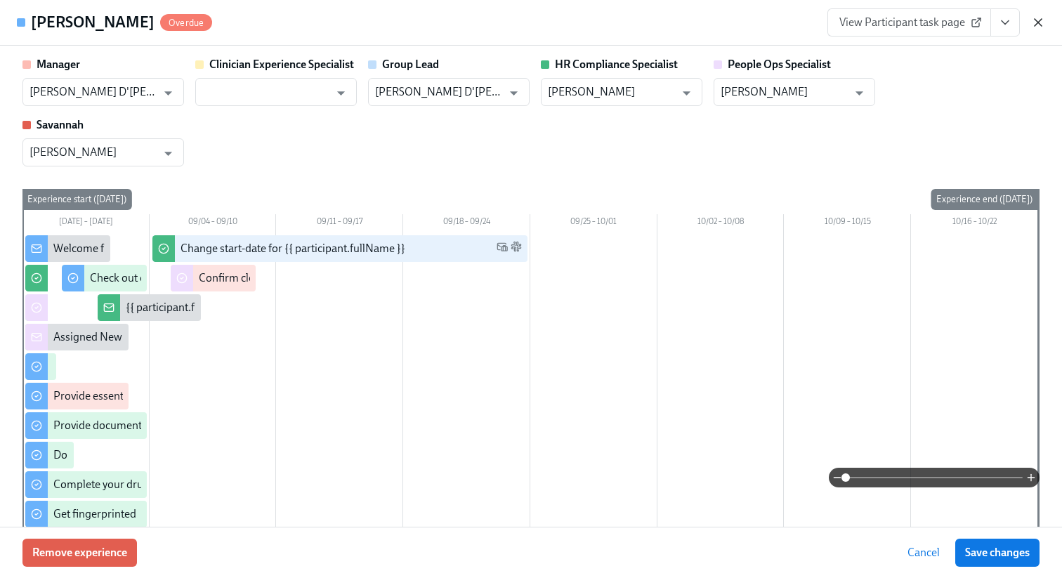
click at [1039, 22] on icon "button" at bounding box center [1038, 22] width 7 height 7
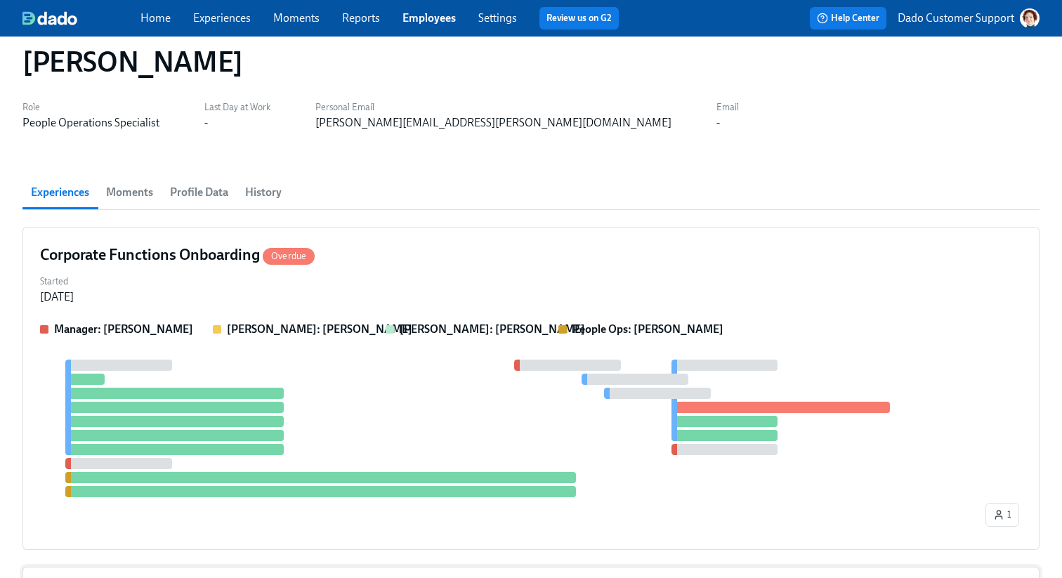
scroll to position [6, 0]
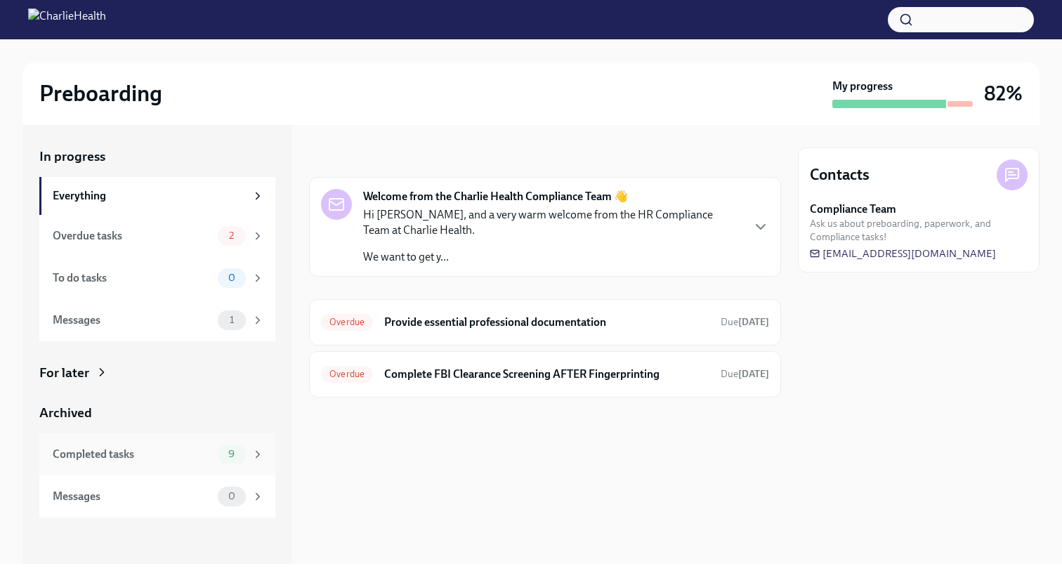
click at [79, 450] on div "Completed tasks" at bounding box center [133, 454] width 160 height 15
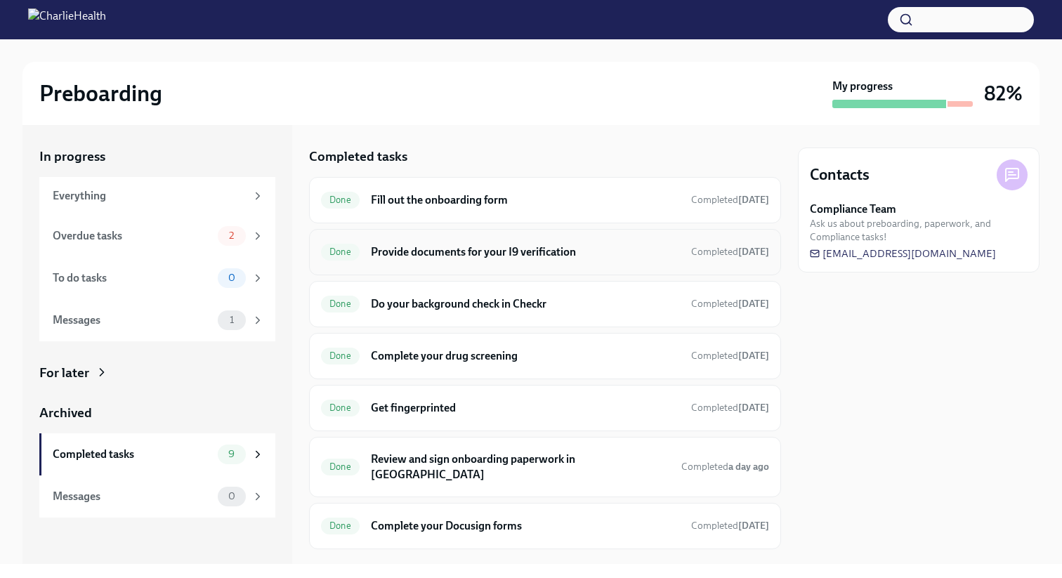
click at [462, 257] on h6 "Provide documents for your I9 verification" at bounding box center [525, 252] width 309 height 15
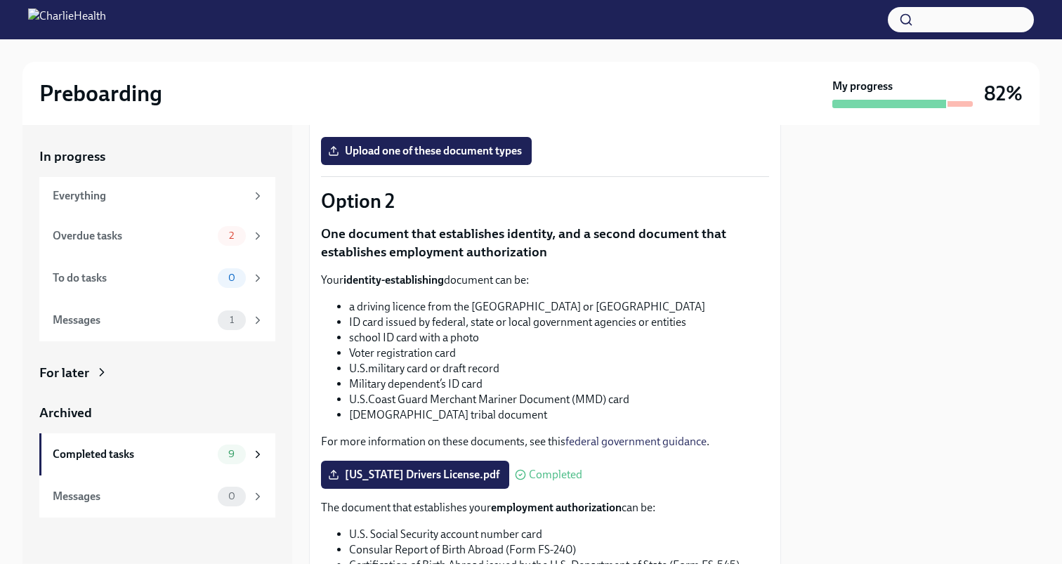
scroll to position [417, 0]
click at [421, 469] on span "[US_STATE] Drivers License.pdf" at bounding box center [415, 476] width 169 height 14
click at [0, 0] on input "[US_STATE] Drivers License.pdf" at bounding box center [0, 0] width 0 height 0
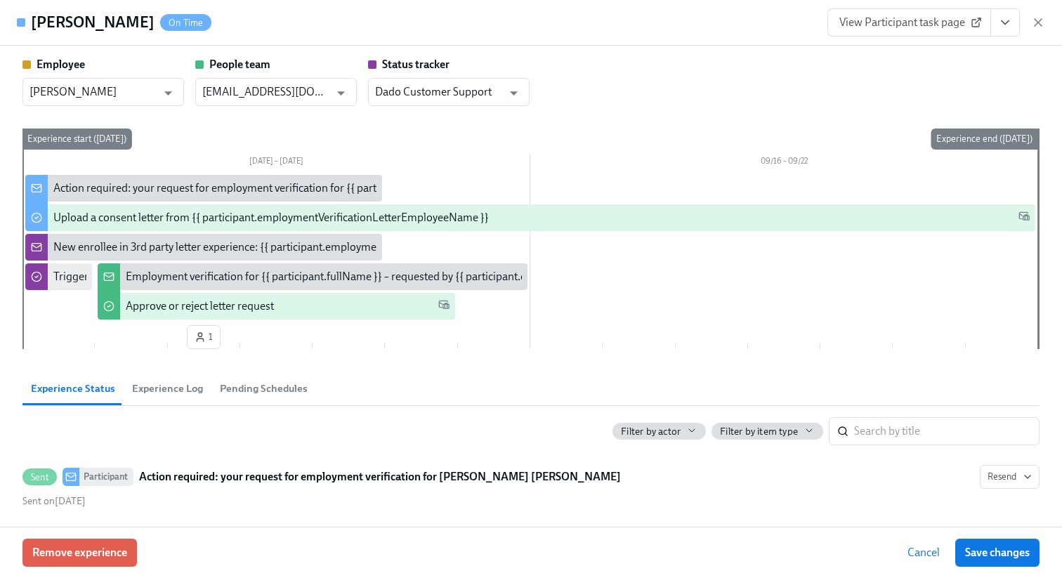
scroll to position [0, 526]
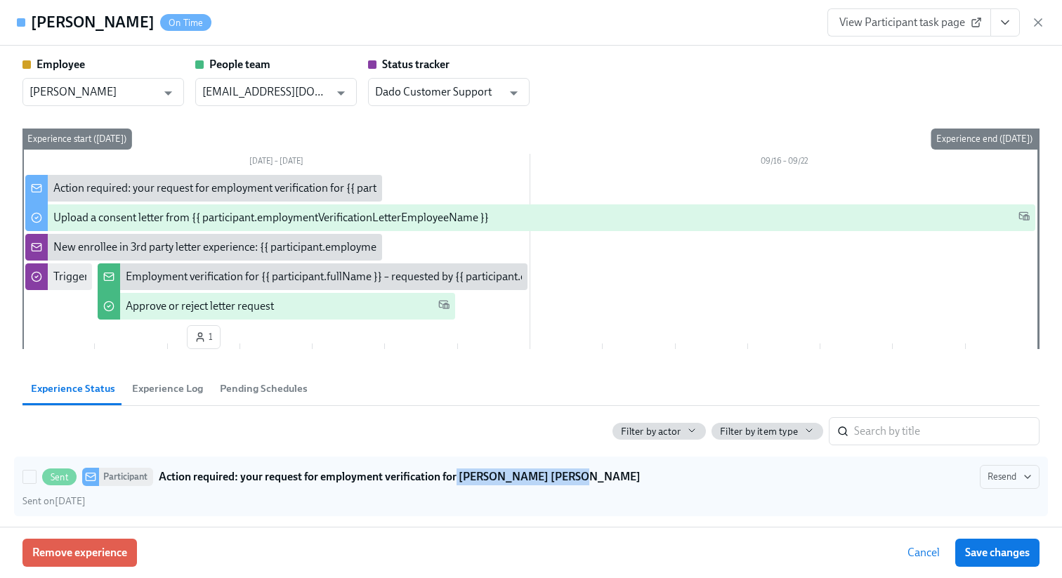
copy strong "[PERSON_NAME] [PERSON_NAME]"
drag, startPoint x: 458, startPoint y: 478, endPoint x: 566, endPoint y: 484, distance: 107.7
click at [566, 484] on div "Sent Participant Action required: your request for employment verification for …" at bounding box center [530, 477] width 1017 height 24
click at [585, 479] on div "Sent Participant Action required: your request for employment verification for …" at bounding box center [530, 477] width 1017 height 24
click at [36, 479] on input "Sent Participant Action required: your request for employment verification for …" at bounding box center [29, 477] width 13 height 13
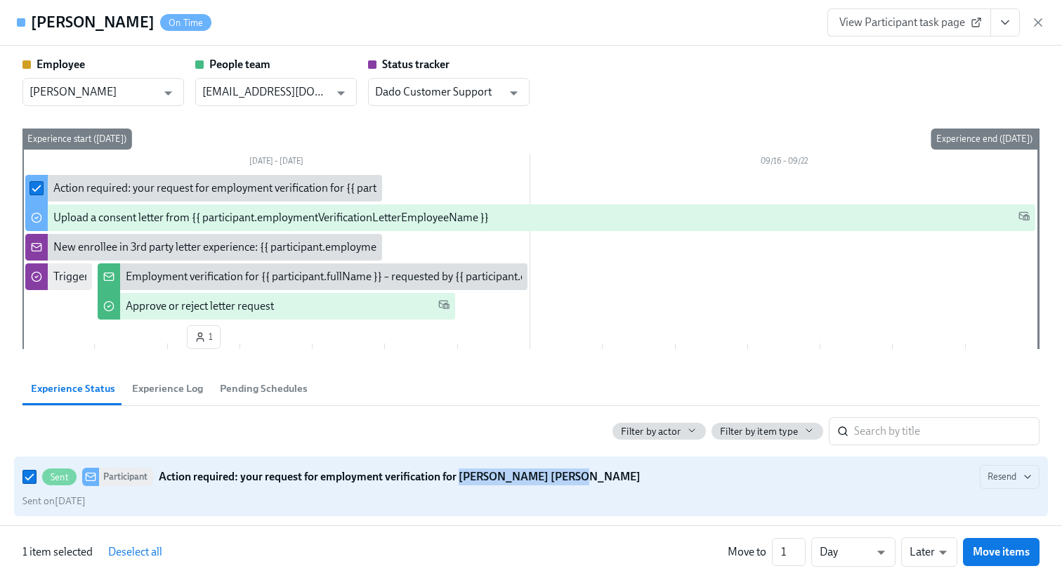
drag, startPoint x: 568, startPoint y: 479, endPoint x: 460, endPoint y: 479, distance: 107.5
click at [460, 479] on div "Sent Participant Action required: your request for employment verification for …" at bounding box center [530, 477] width 1017 height 24
copy strong "[PERSON_NAME] [PERSON_NAME]"
click at [24, 477] on input "Sent Participant Action required: your request for employment verification for …" at bounding box center [29, 477] width 13 height 13
checkbox input "false"
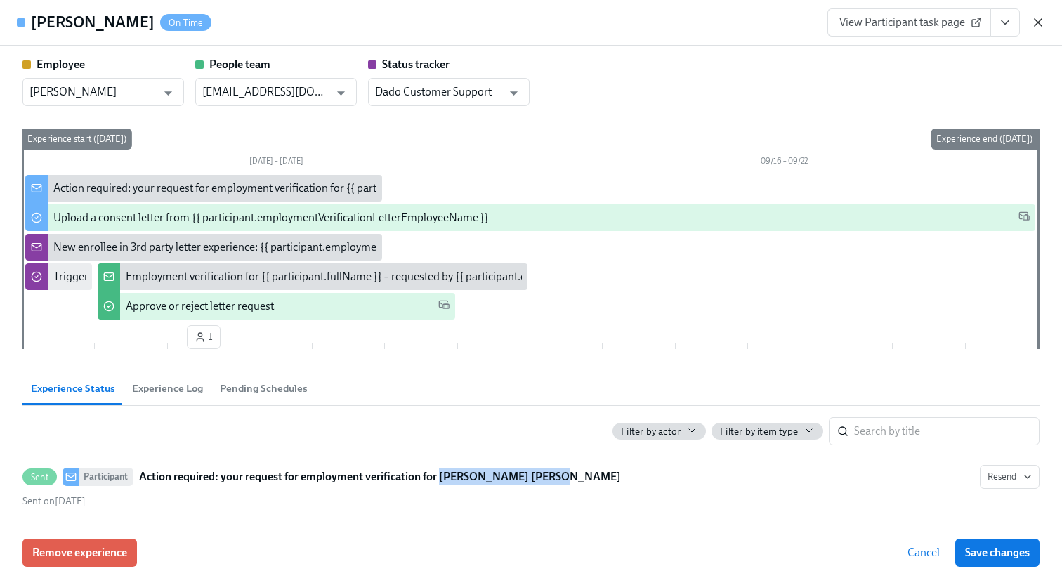
click at [1043, 24] on icon "button" at bounding box center [1038, 22] width 14 height 14
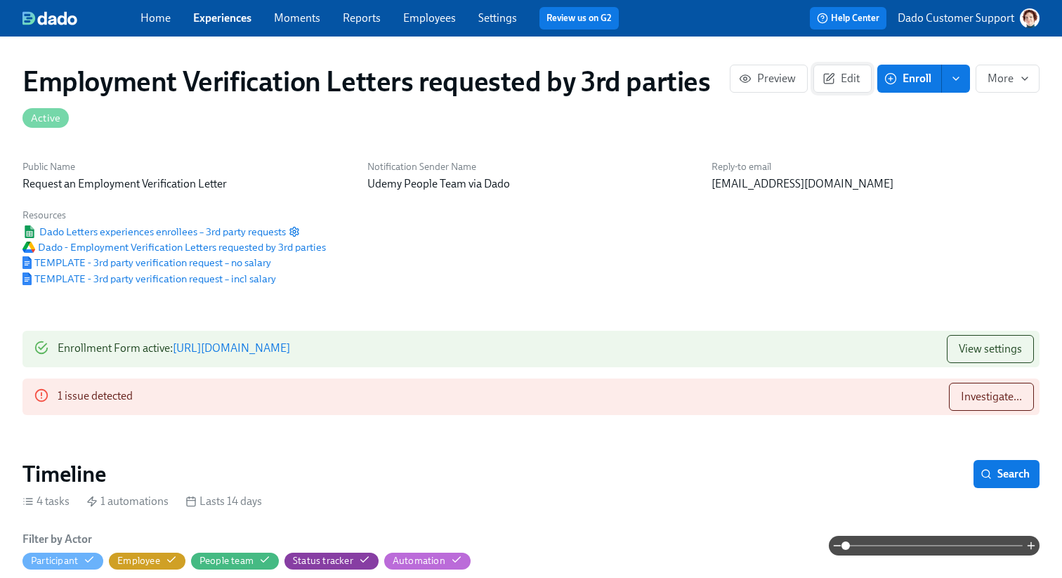
click at [846, 73] on span "Edit" at bounding box center [843, 79] width 34 height 14
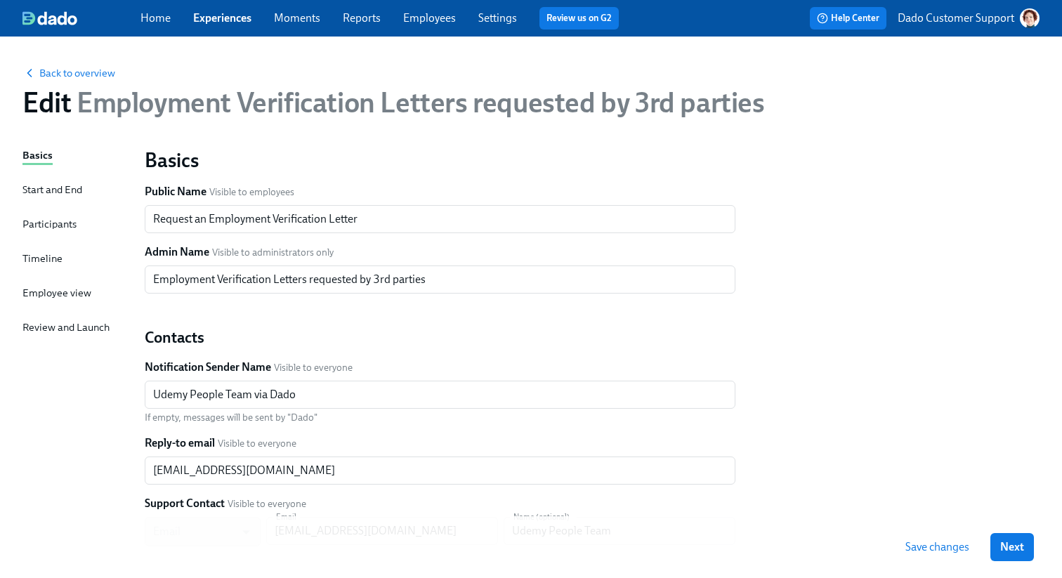
click at [40, 260] on div "Timeline" at bounding box center [42, 258] width 40 height 15
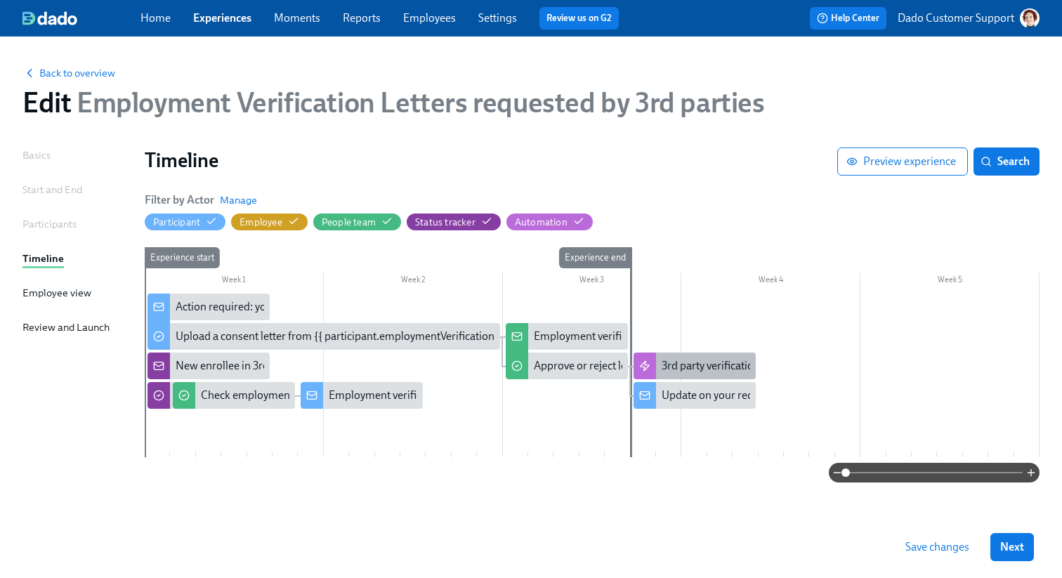
click at [679, 364] on div "3rd party verification request – incl salary" at bounding box center [758, 365] width 193 height 15
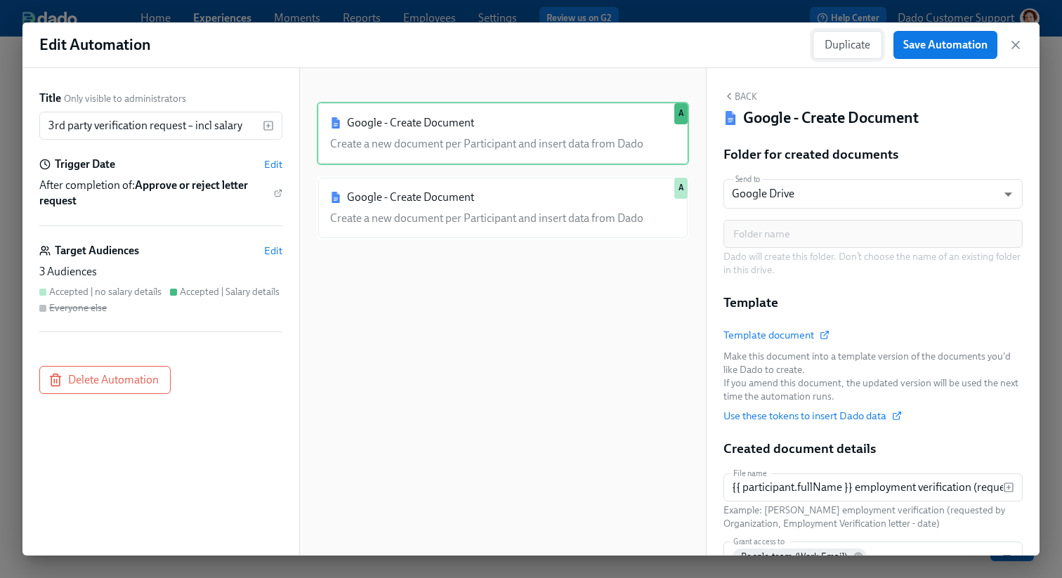
click at [850, 48] on span "Duplicate" at bounding box center [848, 45] width 46 height 14
click at [274, 249] on span "Edit" at bounding box center [273, 251] width 18 height 14
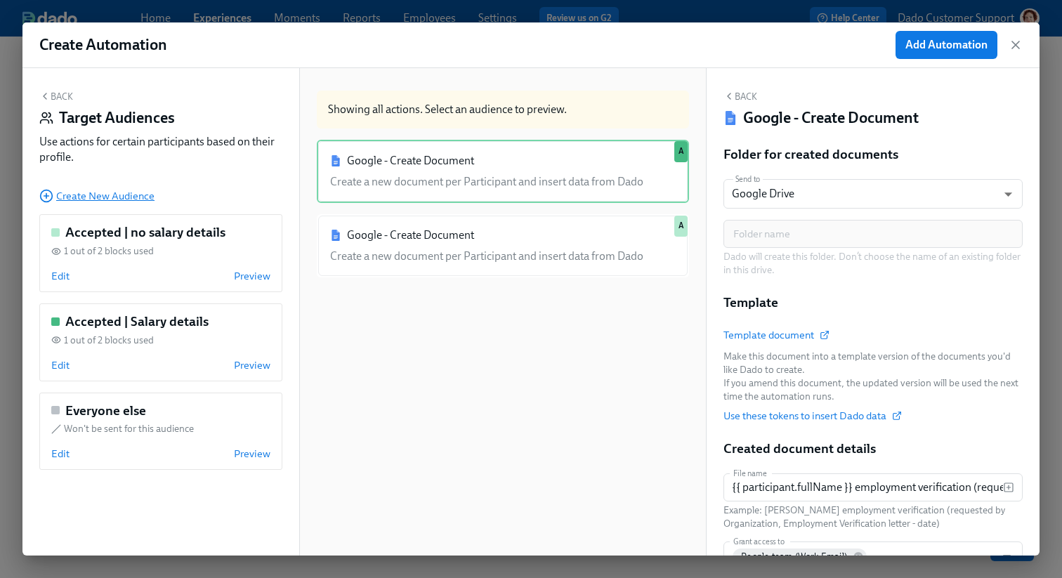
click at [58, 193] on span "Create New Audience" at bounding box center [96, 196] width 115 height 14
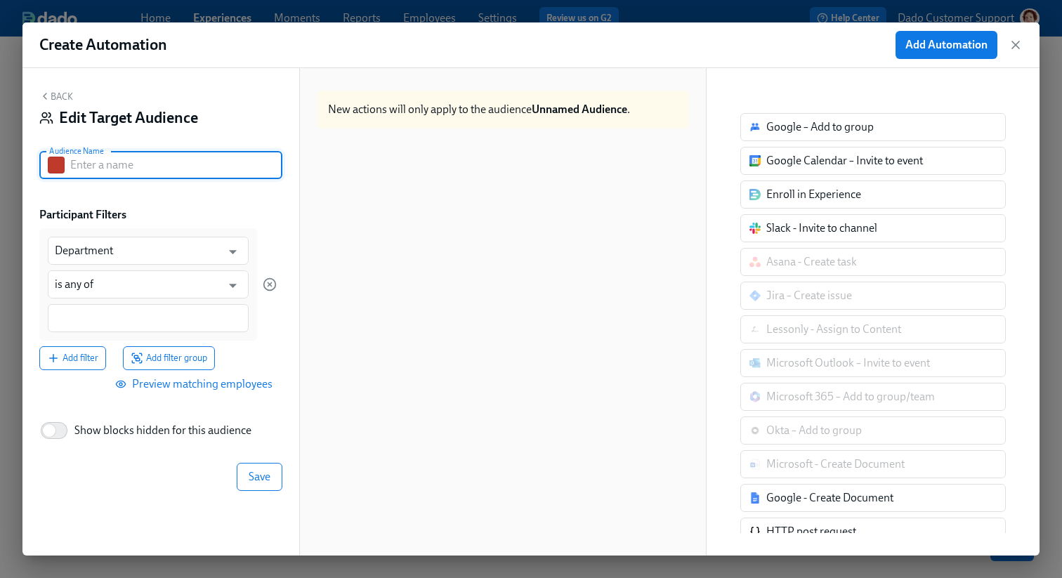
click at [103, 162] on input "text" at bounding box center [176, 165] width 212 height 28
paste input "[PERSON_NAME] [PERSON_NAME]"
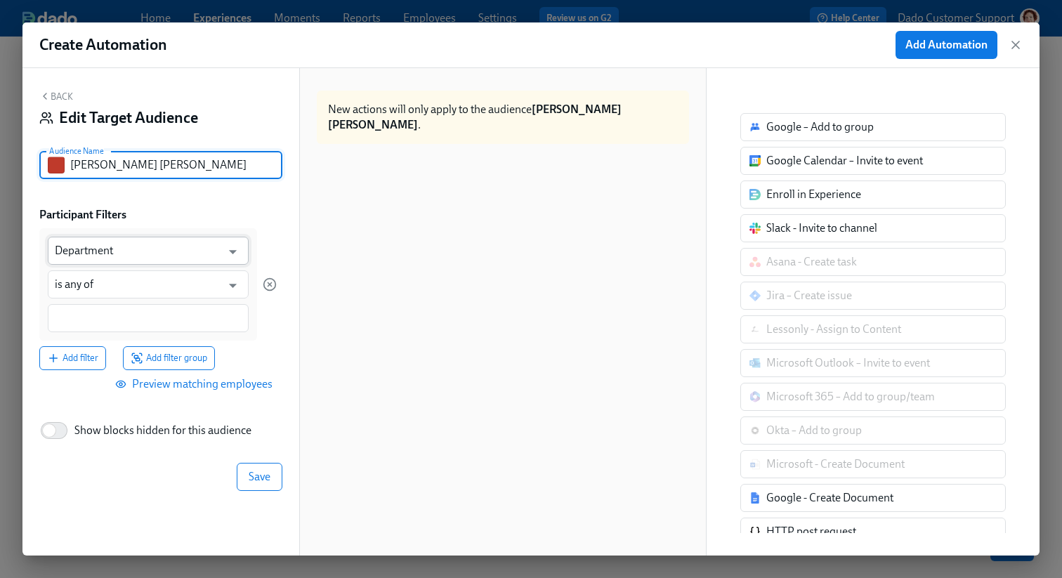
type input "[PERSON_NAME] [PERSON_NAME]"
click at [109, 253] on input "Department" at bounding box center [138, 251] width 167 height 28
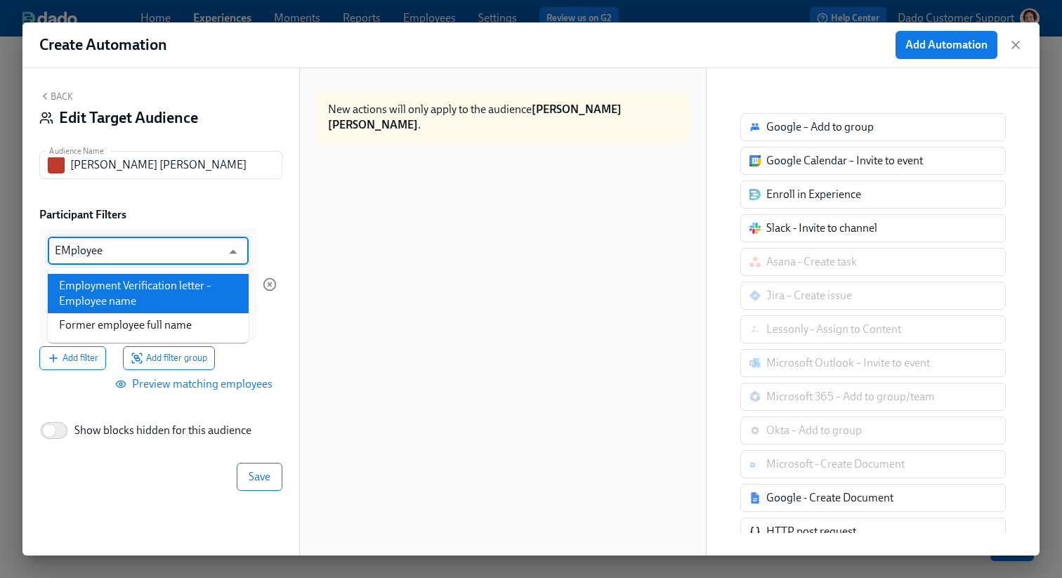
click at [105, 306] on li "Employment Verification letter – Employee name" at bounding box center [148, 293] width 201 height 39
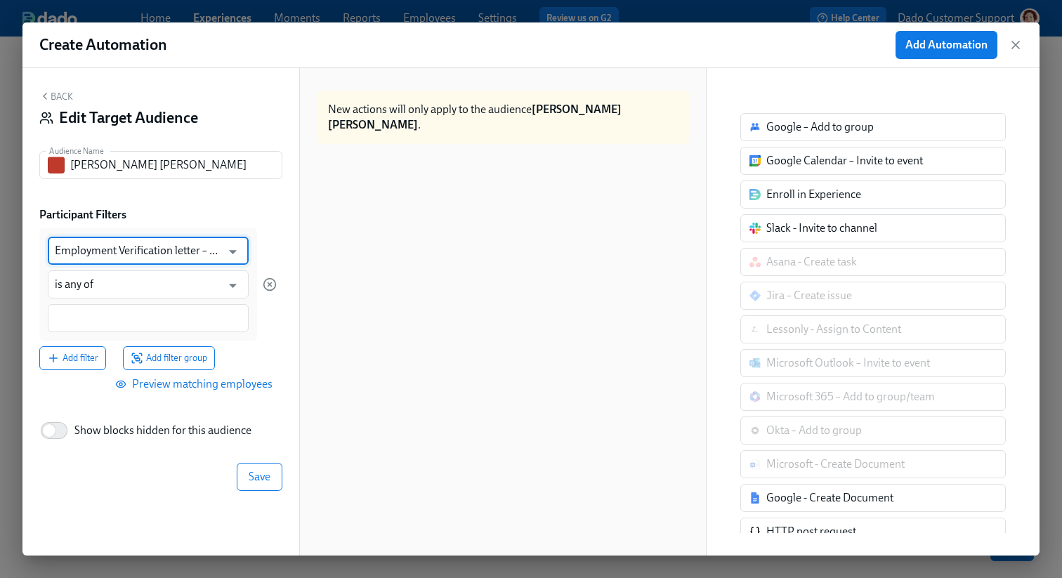
type input "Employment Verification letter – Employee name"
click at [95, 318] on input at bounding box center [148, 318] width 187 height 15
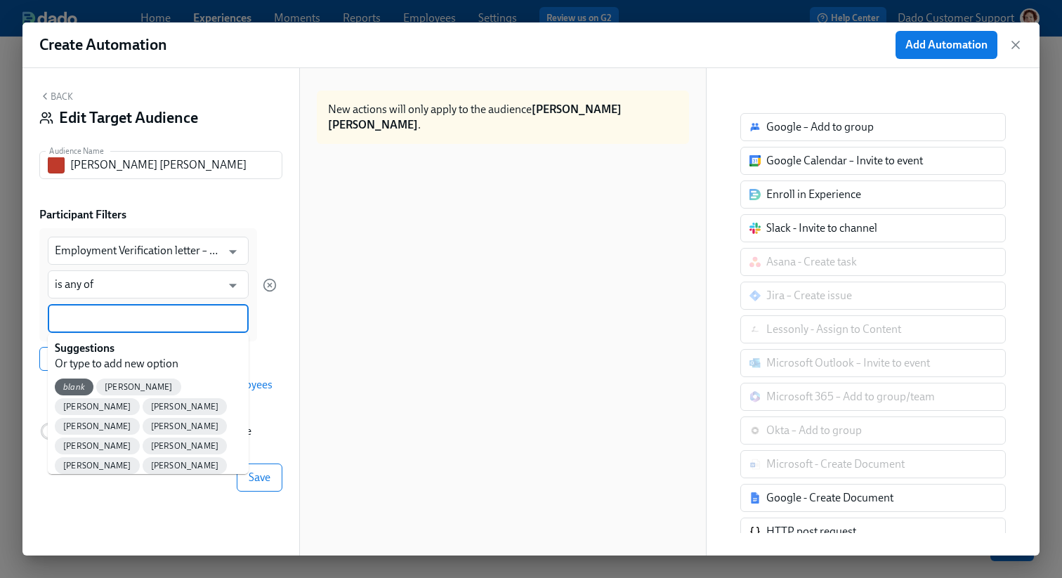
paste input "[PERSON_NAME] [PERSON_NAME]"
type input "[PERSON_NAME] [PERSON_NAME]"
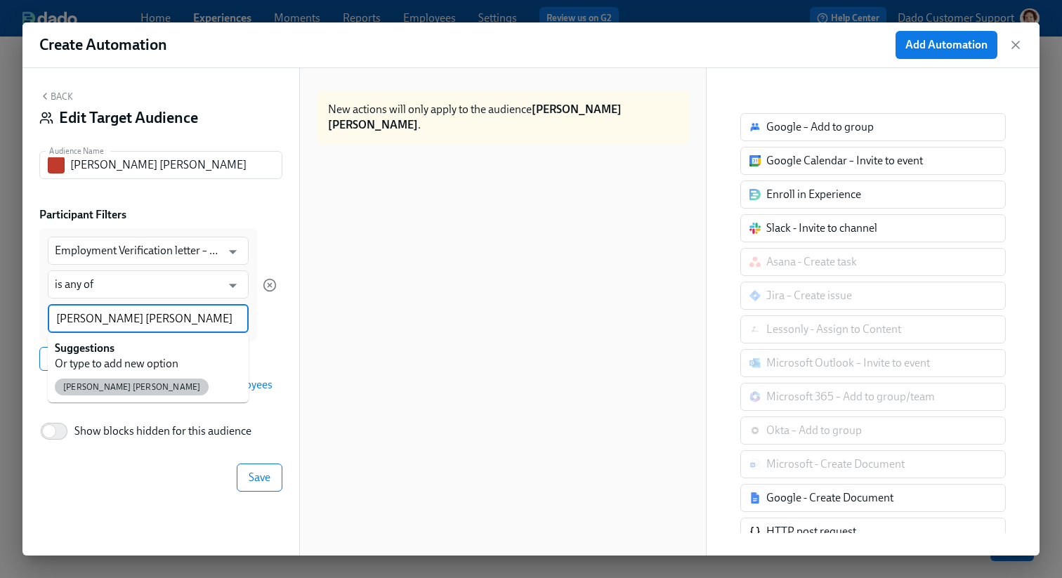
click at [85, 385] on span "[PERSON_NAME] [PERSON_NAME]" at bounding box center [132, 387] width 154 height 11
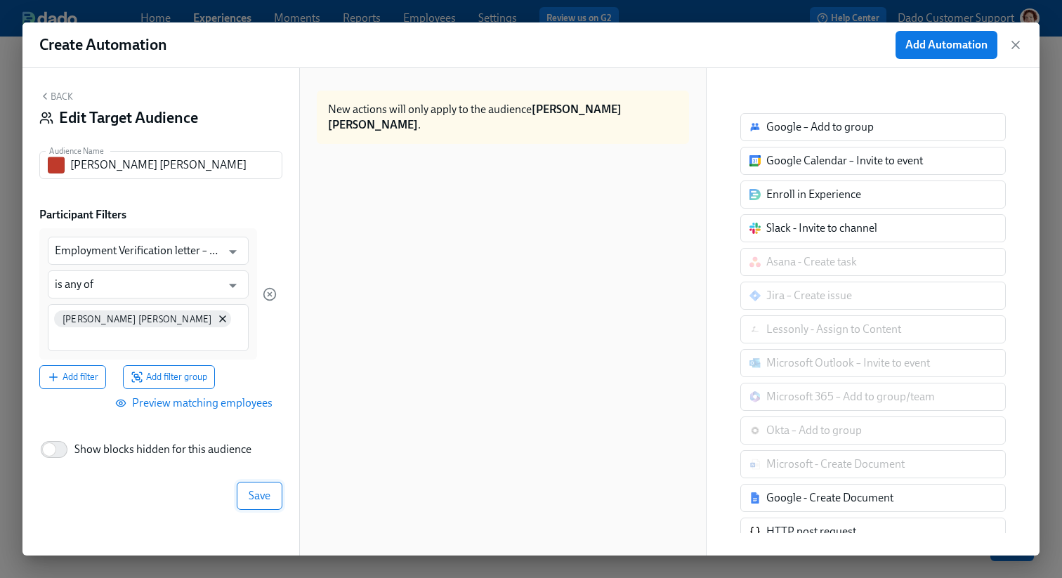
click at [244, 490] on button "Save" at bounding box center [260, 496] width 46 height 28
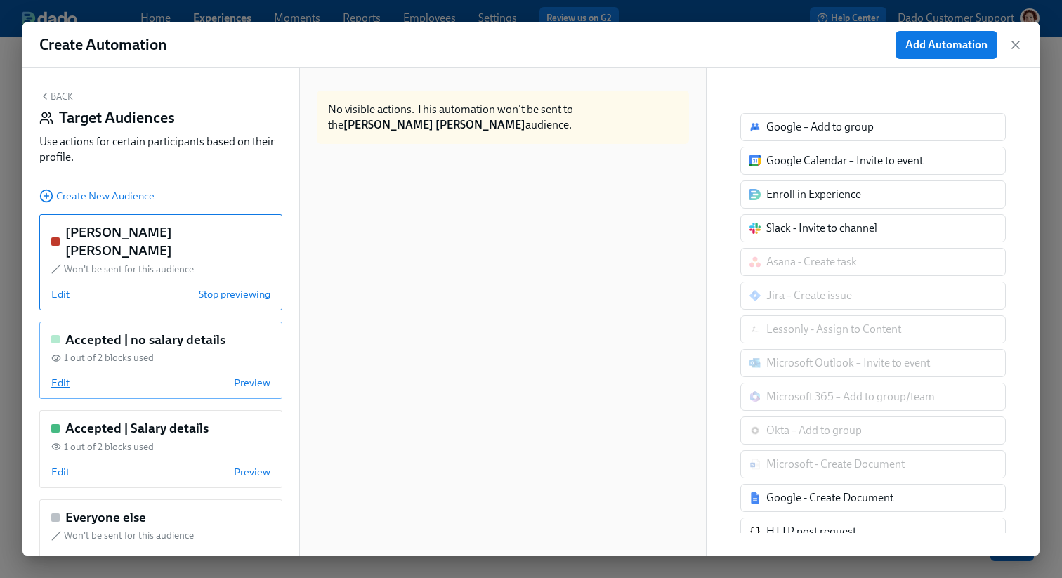
click at [60, 376] on span "Edit" at bounding box center [60, 383] width 18 height 14
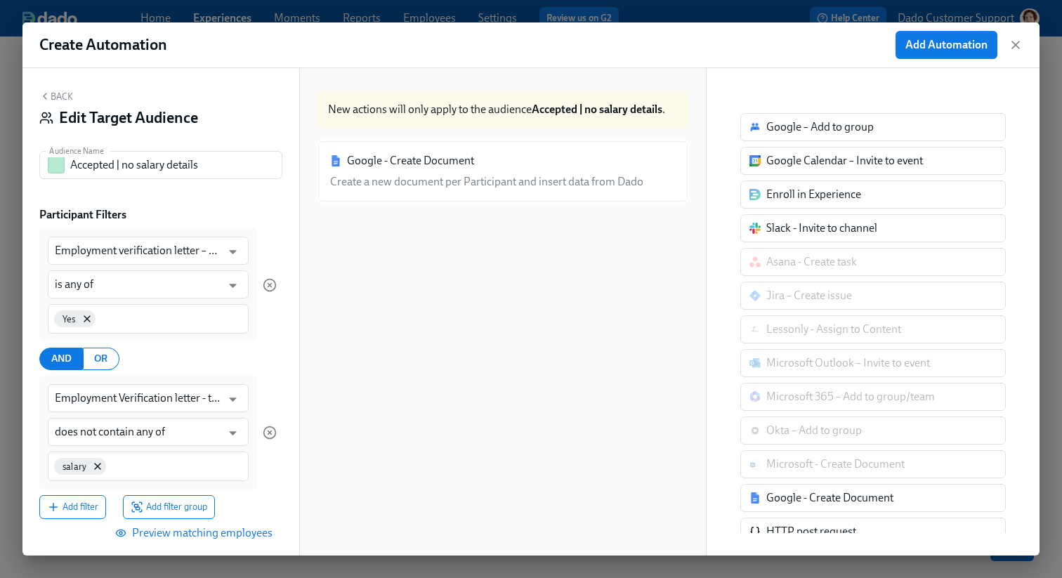
click at [66, 91] on button "Back" at bounding box center [56, 96] width 34 height 11
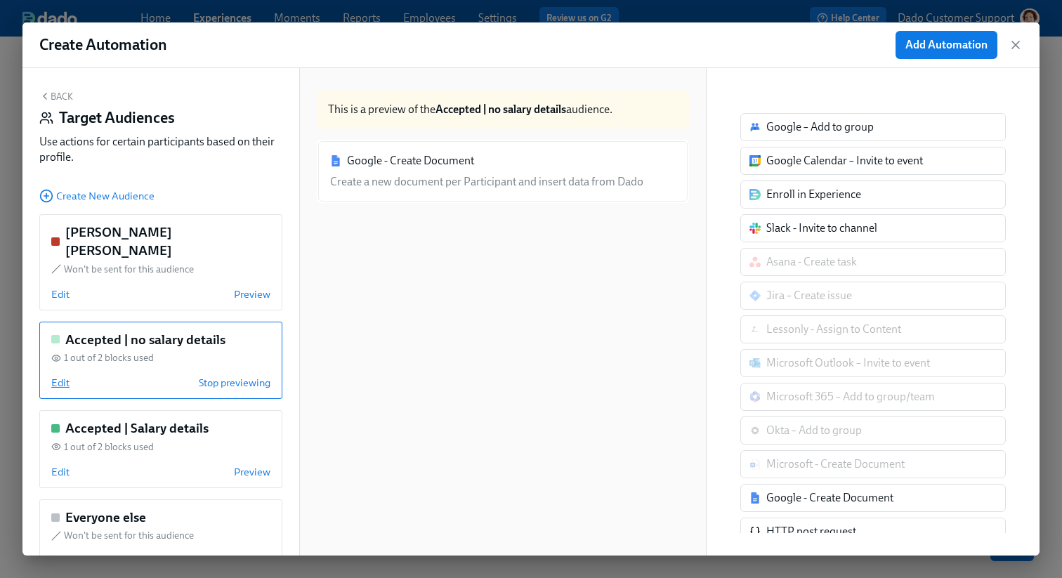
click at [61, 376] on span "Edit" at bounding box center [60, 383] width 18 height 14
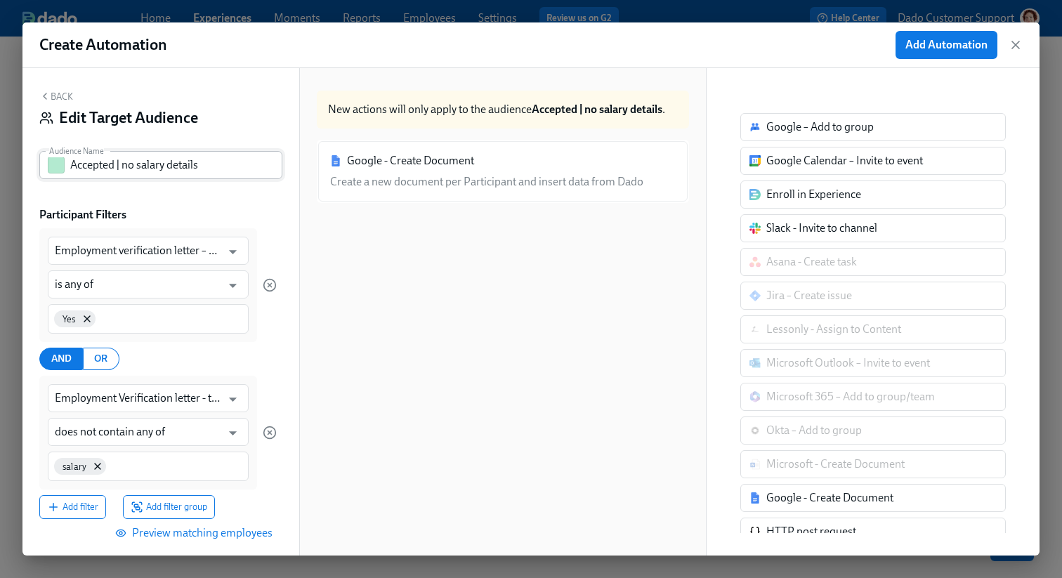
click at [162, 170] on input "Accepted | no salary details" at bounding box center [176, 165] width 212 height 28
paste input "Job title and employment dates only"
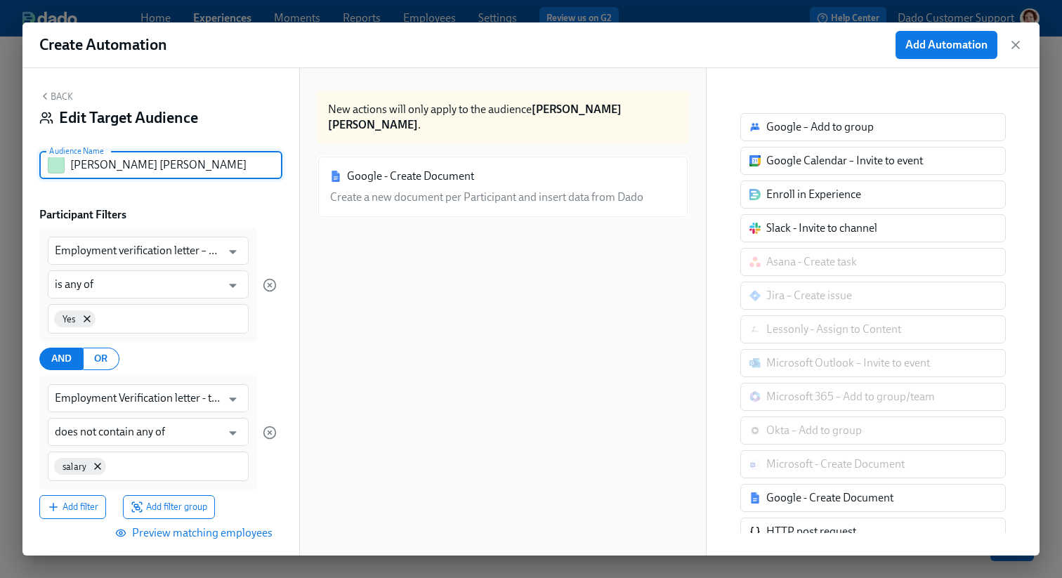
type input "[PERSON_NAME] [PERSON_NAME]"
click at [60, 160] on button "button" at bounding box center [56, 165] width 17 height 17
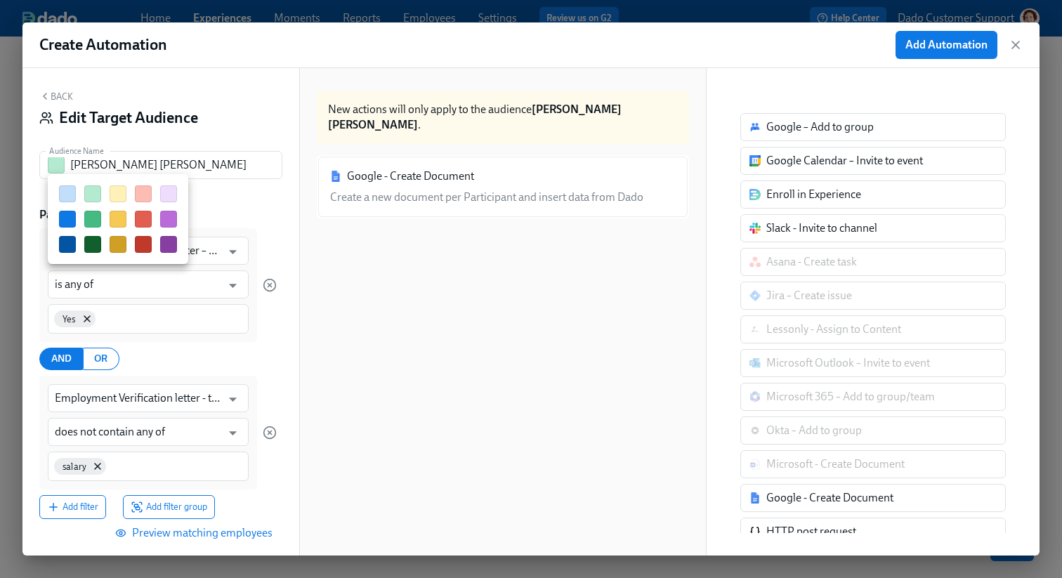
click at [72, 219] on button "button" at bounding box center [67, 219] width 17 height 17
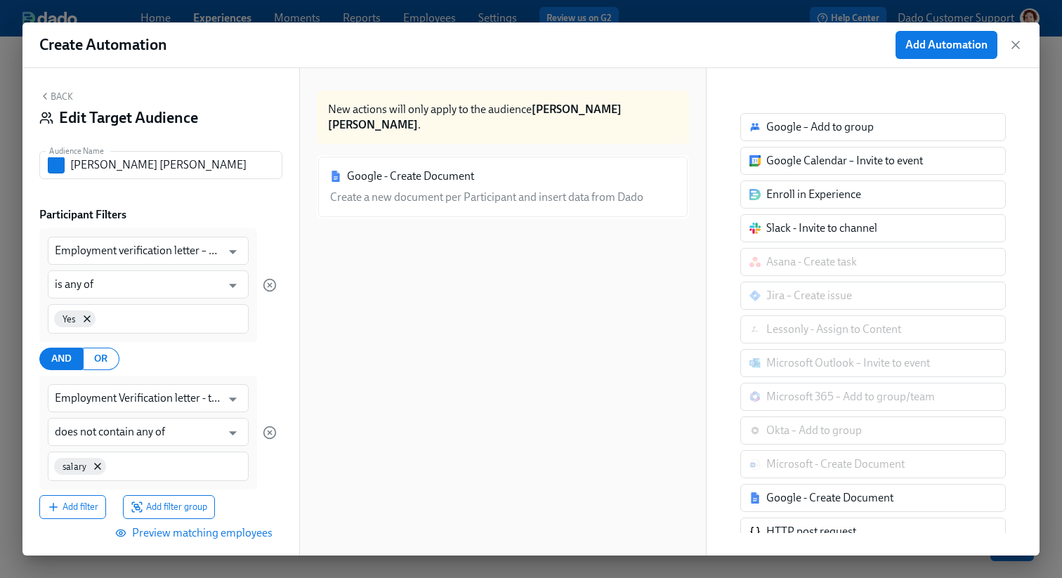
scroll to position [107, 0]
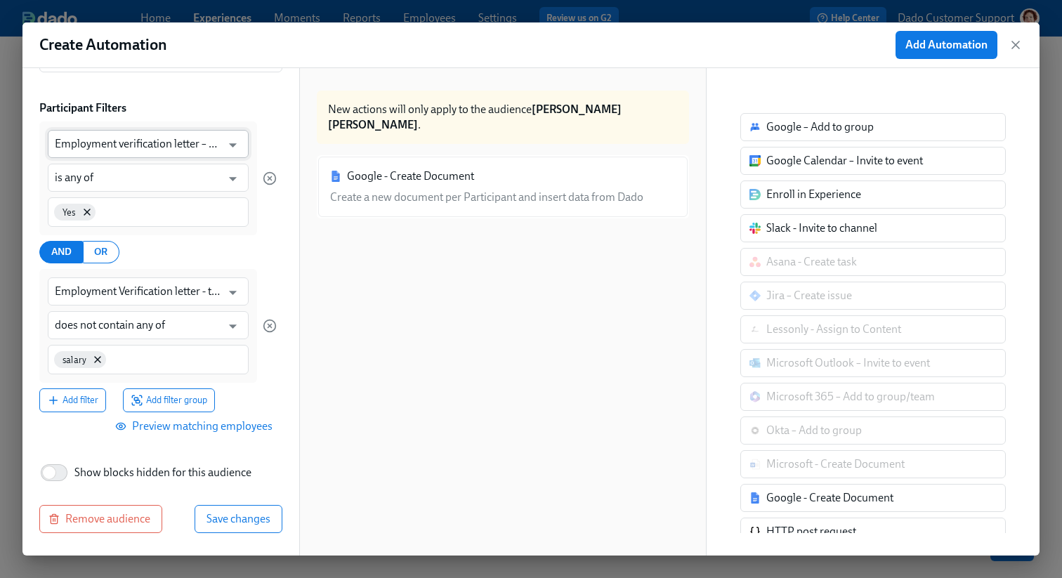
click at [105, 157] on body "Home Experiences Moments Reports Employees Settings Review us on G2 Help Center…" at bounding box center [531, 289] width 1062 height 578
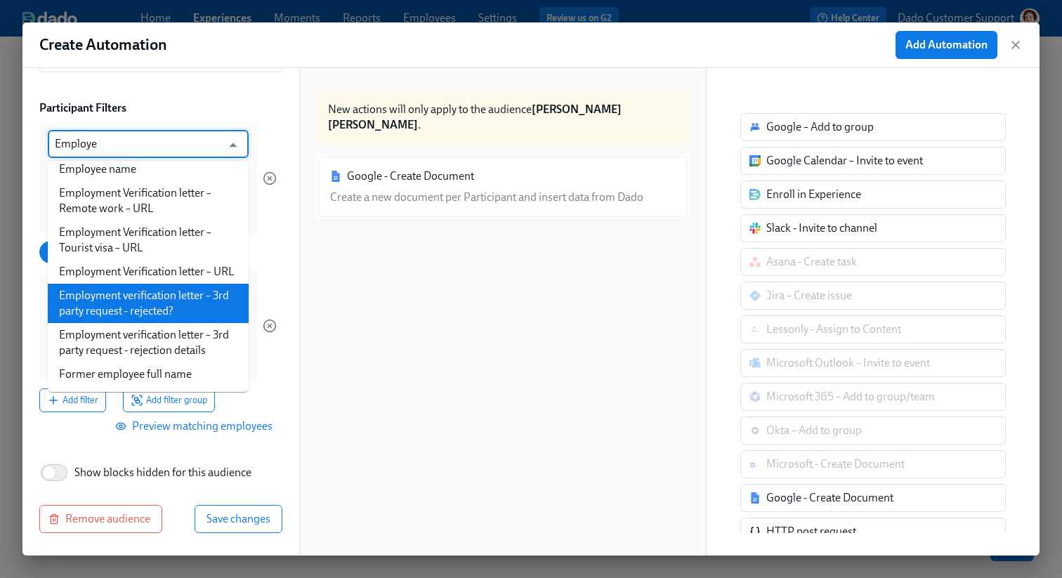
scroll to position [0, 0]
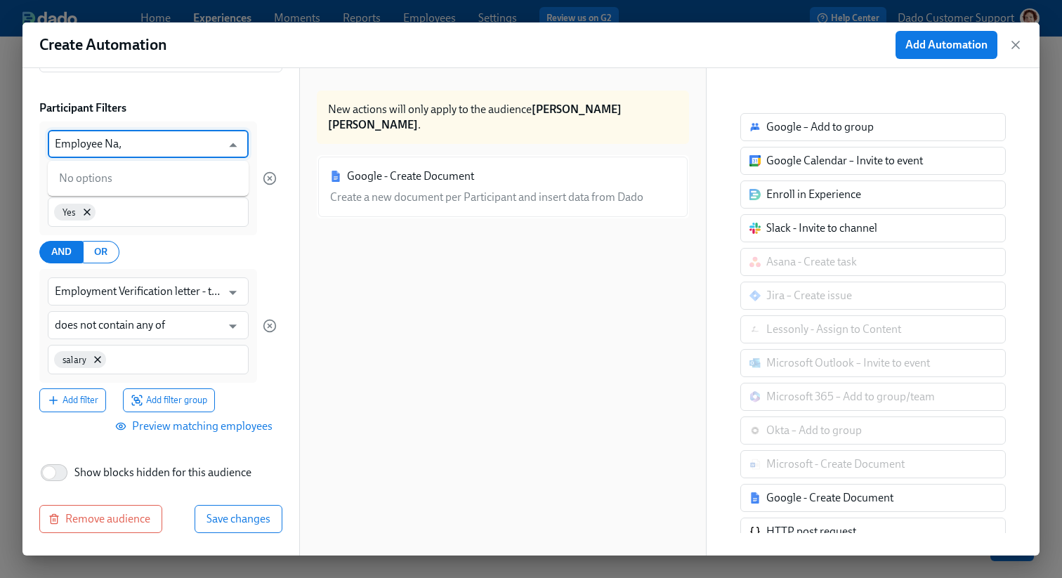
type input "Employee Na"
click at [123, 190] on li "Employment Verification letter – Employee name" at bounding box center [148, 186] width 201 height 39
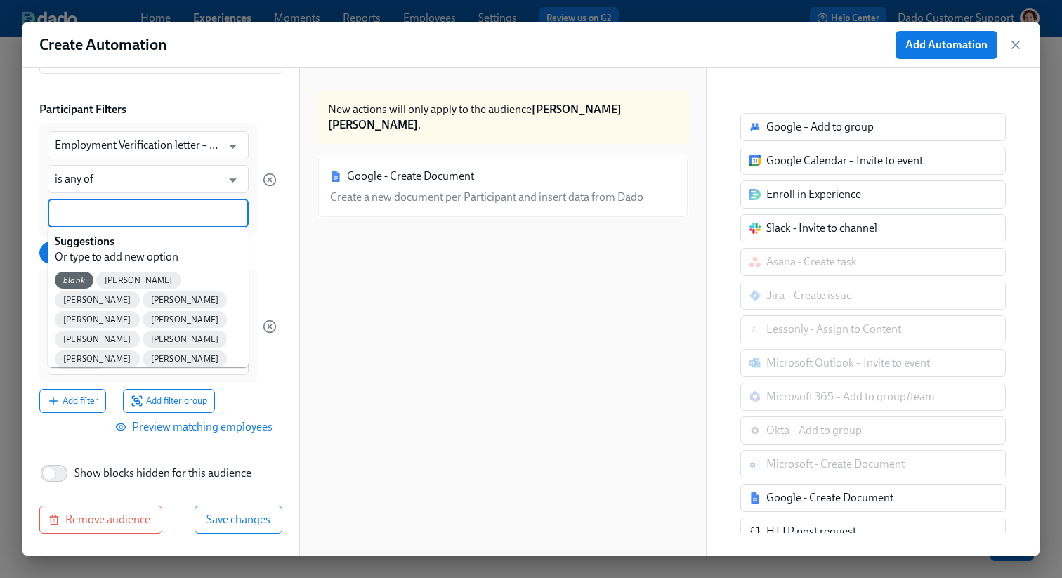
click at [77, 208] on input at bounding box center [148, 213] width 187 height 15
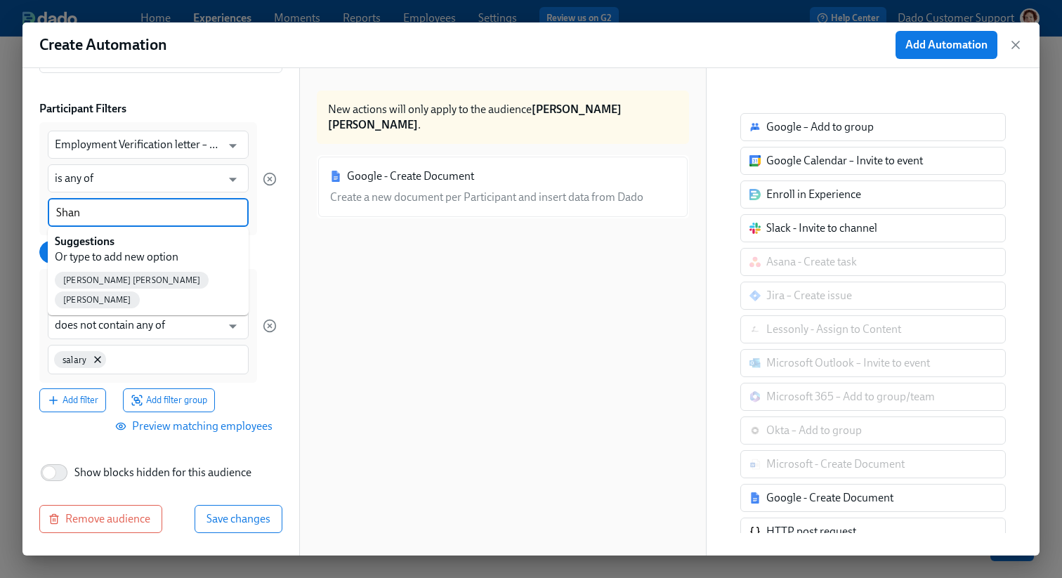
type input "[PERSON_NAME]"
click at [81, 282] on span "[PERSON_NAME] [PERSON_NAME]" at bounding box center [132, 280] width 154 height 11
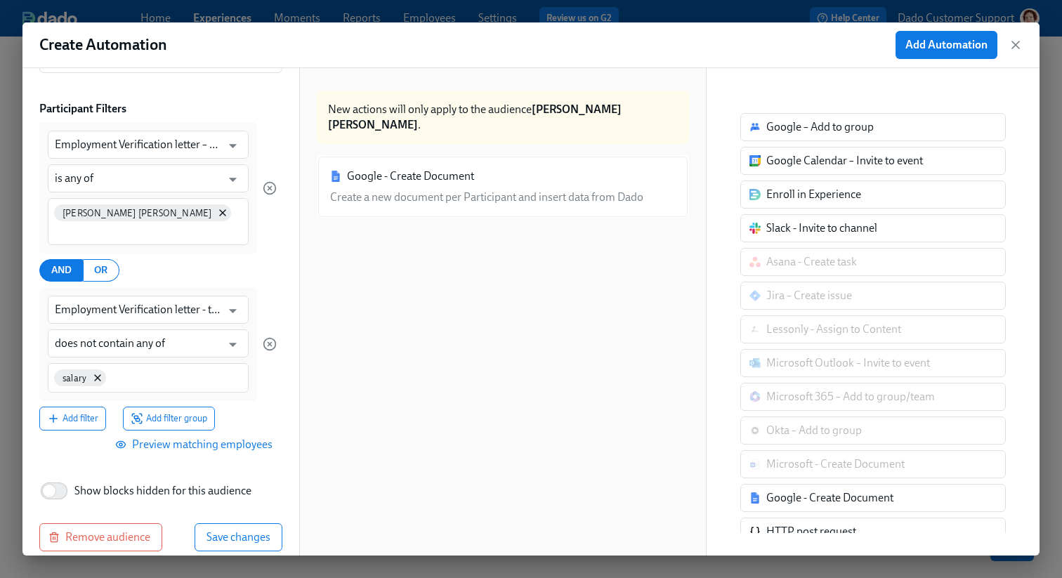
scroll to position [124, 0]
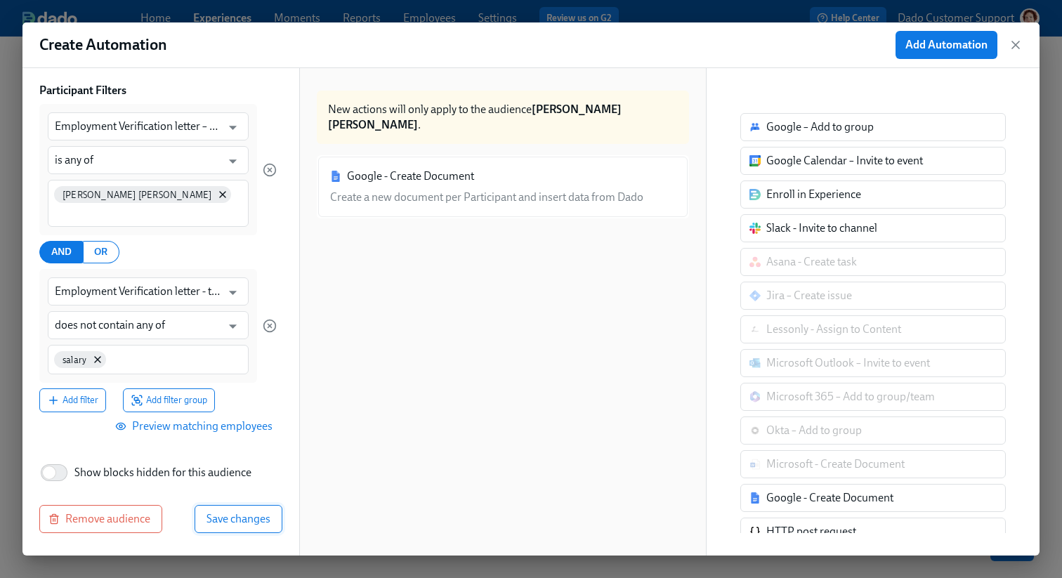
click at [238, 525] on span "Save changes" at bounding box center [239, 519] width 64 height 14
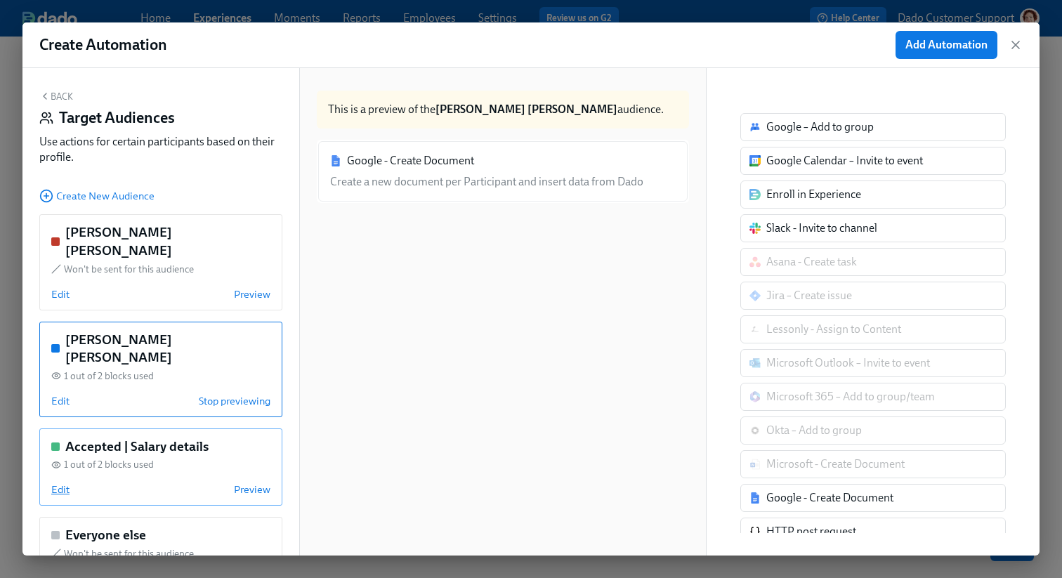
click at [63, 483] on span "Edit" at bounding box center [60, 490] width 18 height 14
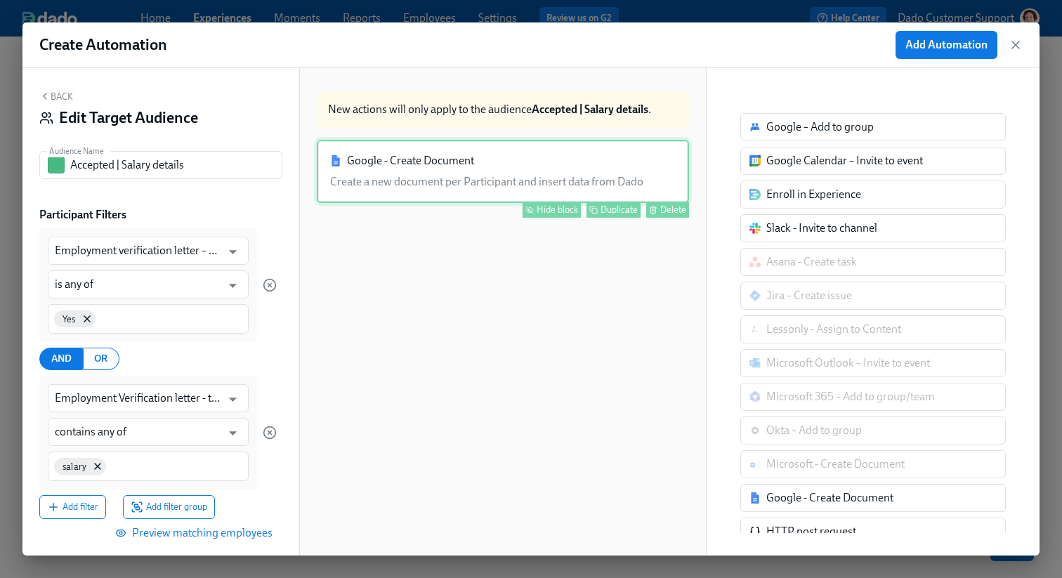
click at [674, 203] on button "Delete" at bounding box center [667, 210] width 43 height 16
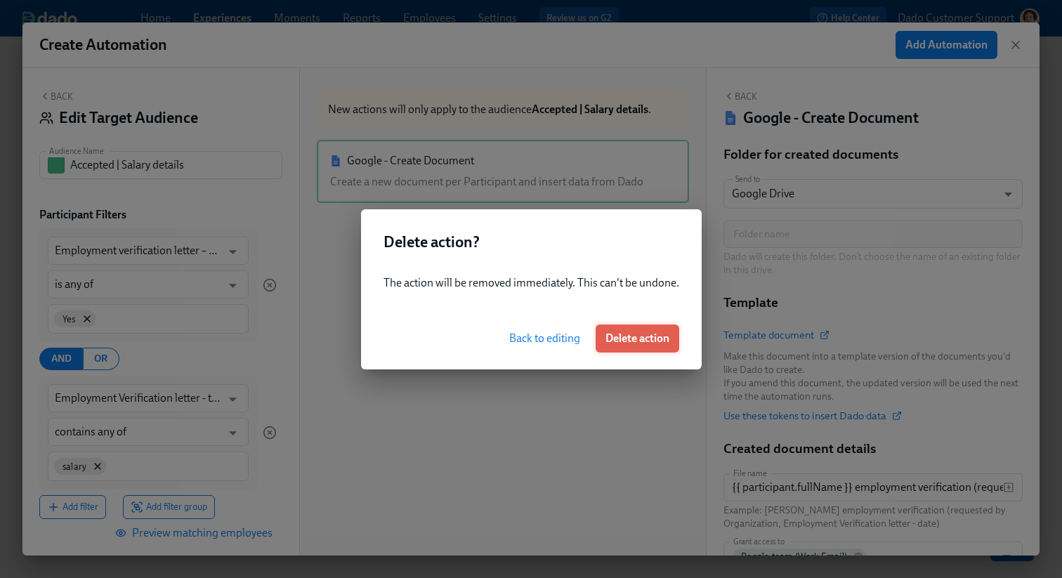
click at [649, 340] on span "Delete action" at bounding box center [638, 339] width 64 height 14
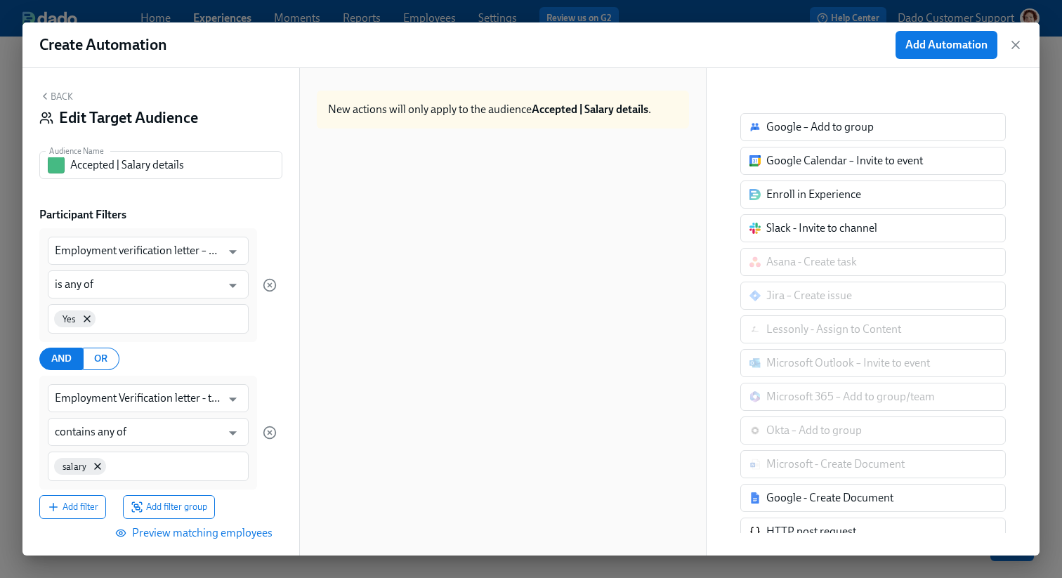
scroll to position [107, 0]
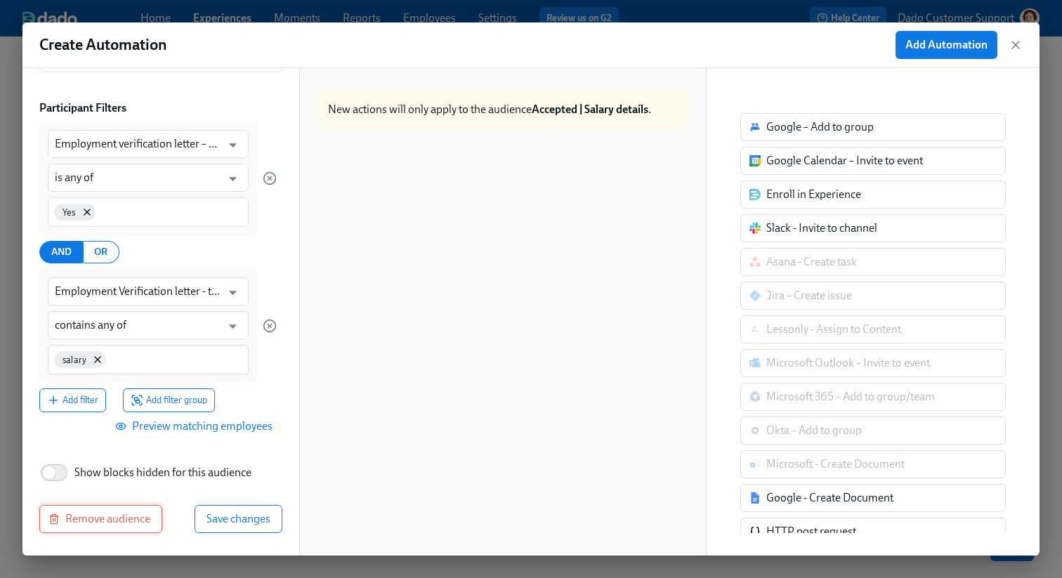
click at [81, 516] on span "Remove audience" at bounding box center [100, 519] width 99 height 14
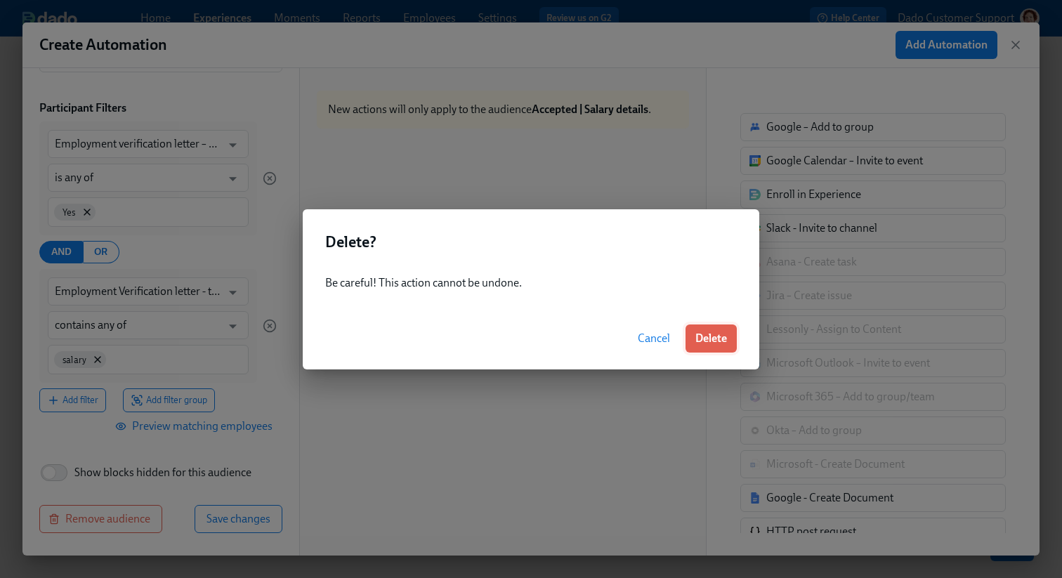
click at [695, 351] on button "Delete" at bounding box center [711, 339] width 51 height 28
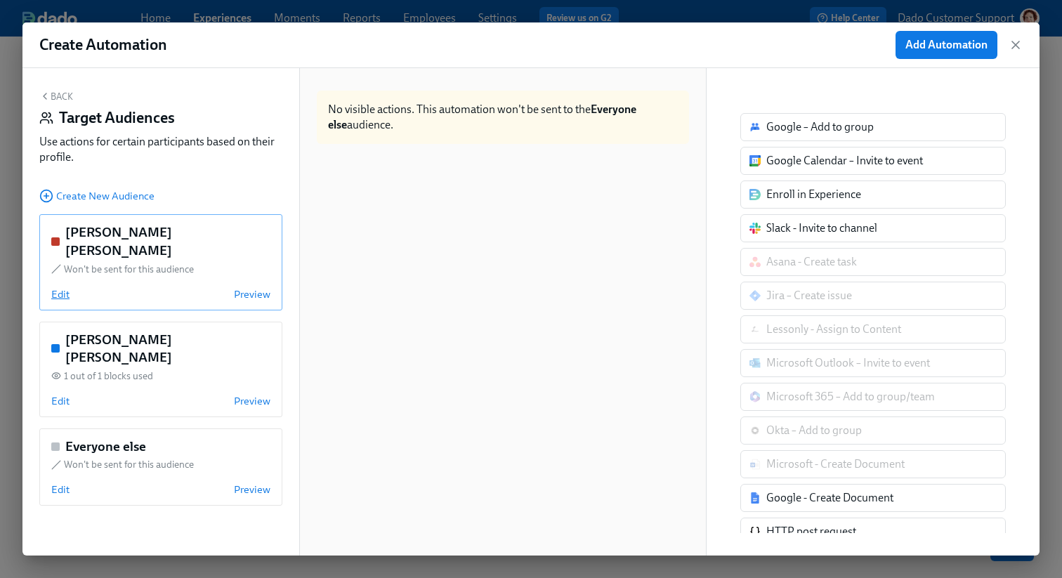
click at [60, 287] on span "Edit" at bounding box center [60, 294] width 18 height 14
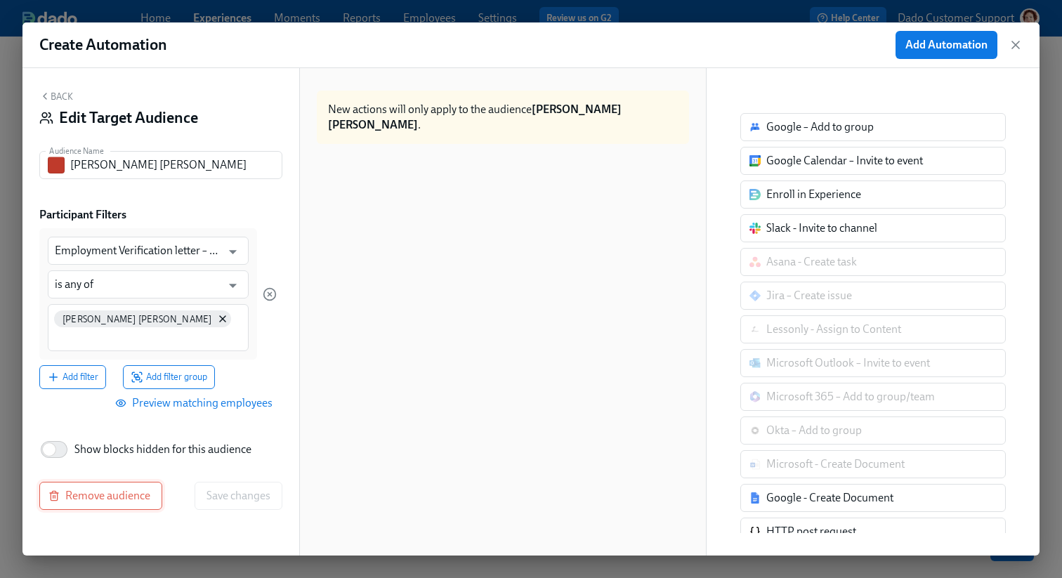
click at [94, 497] on span "Remove audience" at bounding box center [100, 496] width 99 height 14
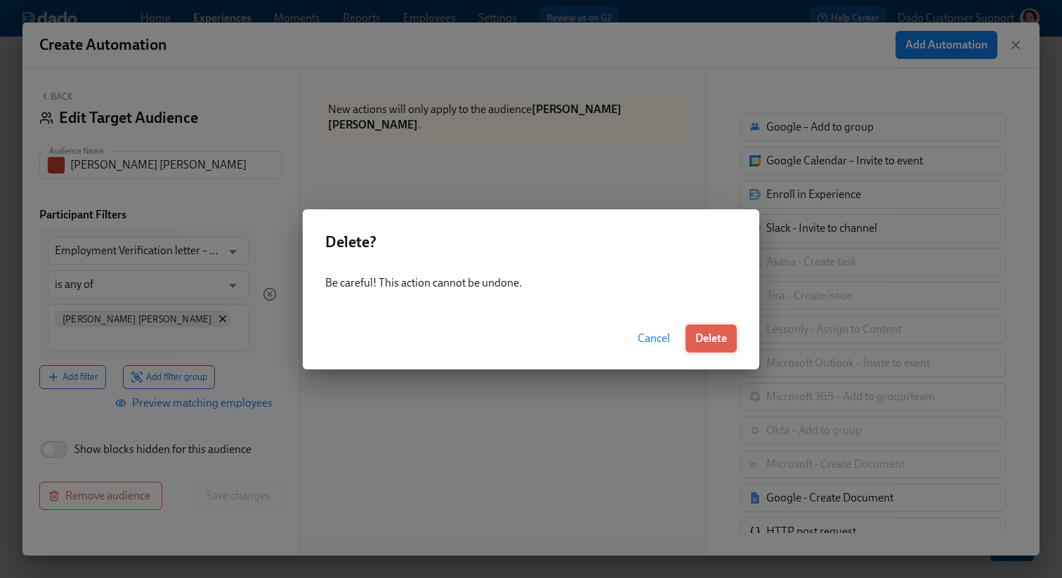
click at [701, 349] on button "Delete" at bounding box center [711, 339] width 51 height 28
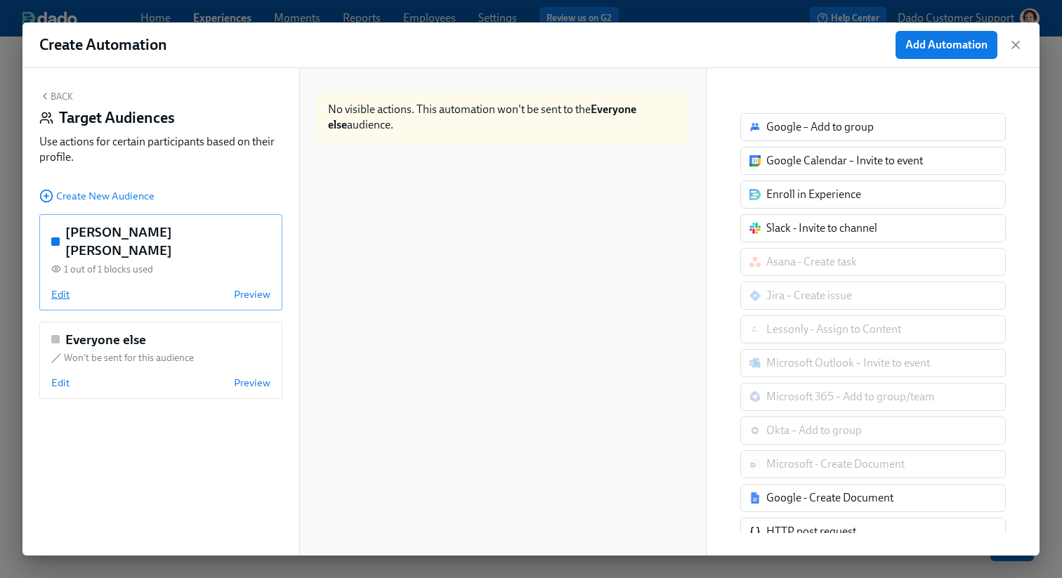
click at [58, 287] on span "Edit" at bounding box center [60, 294] width 18 height 14
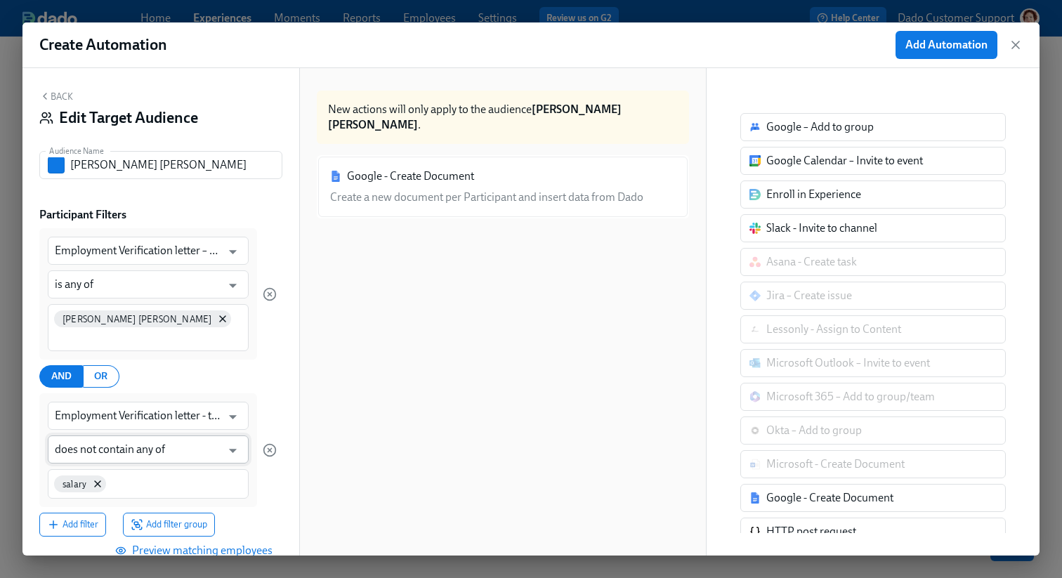
scroll to position [124, 0]
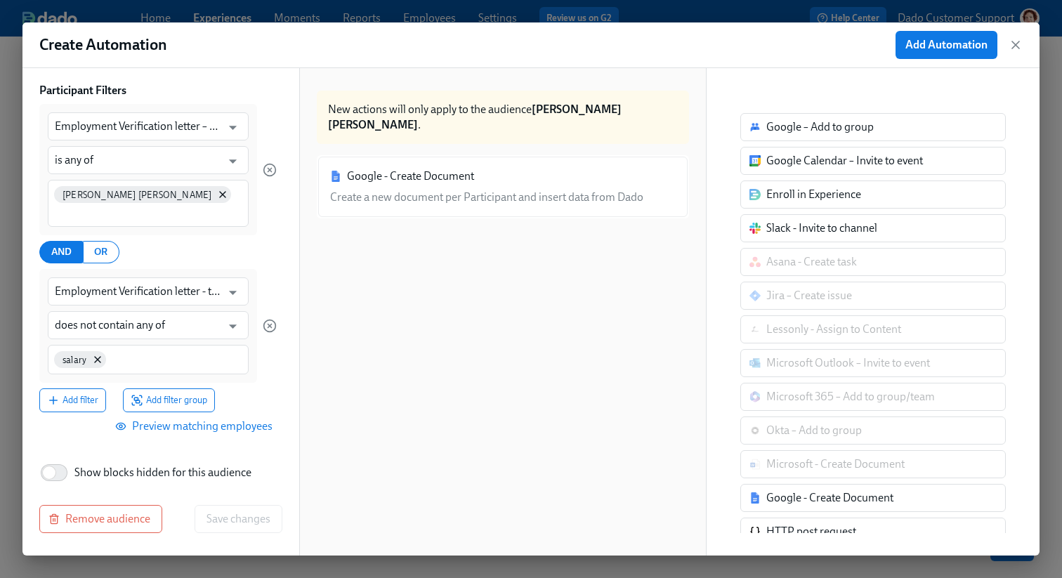
click at [235, 416] on button "Preview matching employees" at bounding box center [195, 426] width 174 height 28
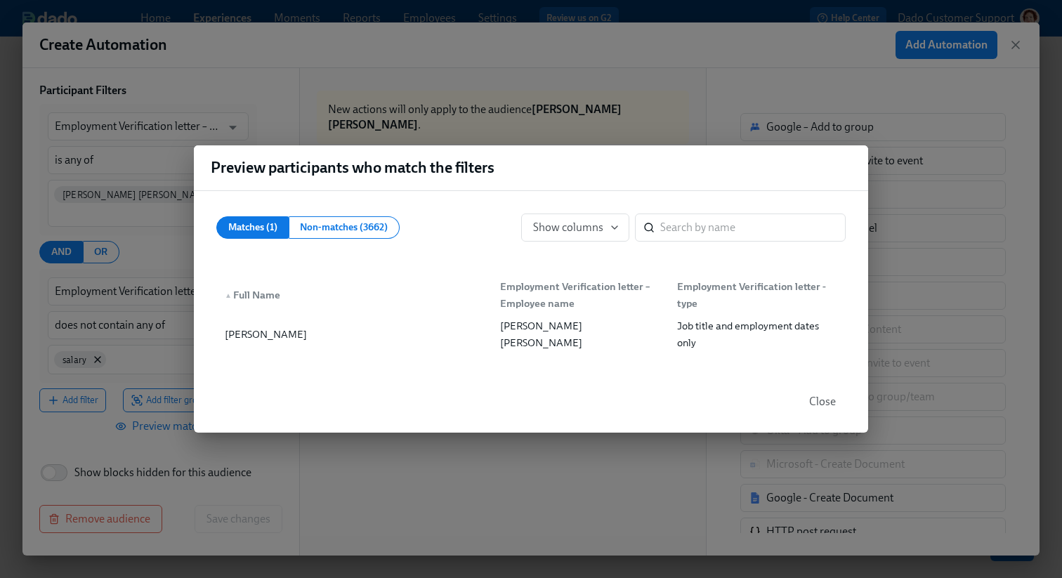
click at [397, 110] on div "Preview participants who match the filters Matches (1) Non-matches (3662) Show …" at bounding box center [531, 289] width 1062 height 578
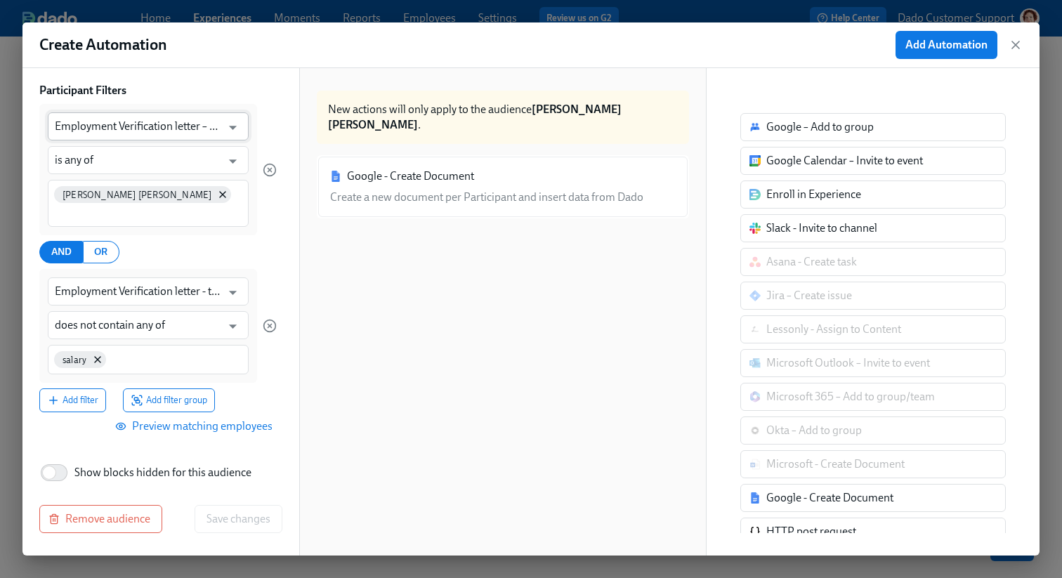
scroll to position [0, 0]
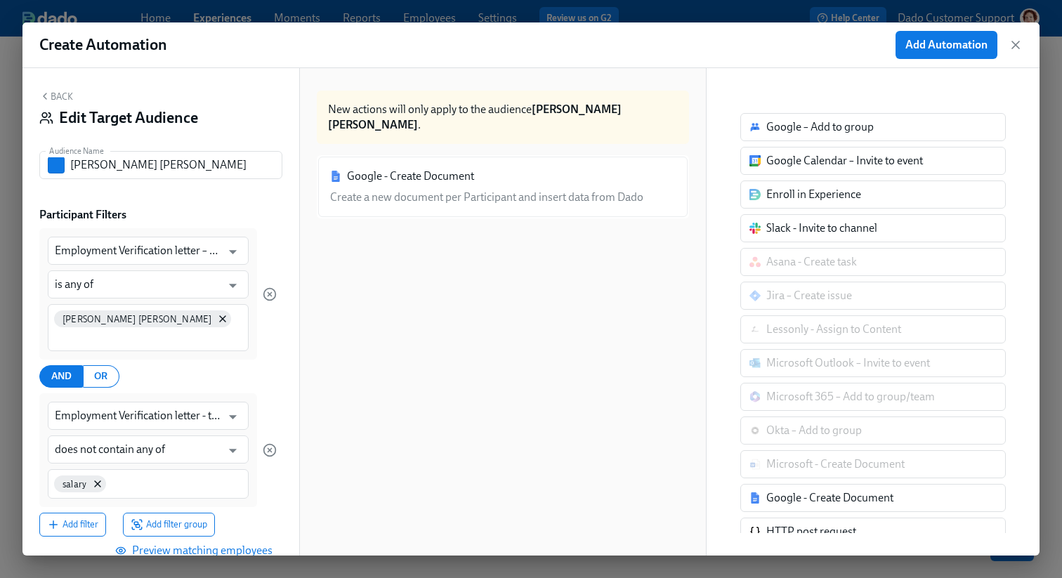
click at [47, 91] on div "Back Edit Target Audience" at bounding box center [160, 113] width 243 height 44
click at [67, 96] on button "Back" at bounding box center [56, 96] width 34 height 11
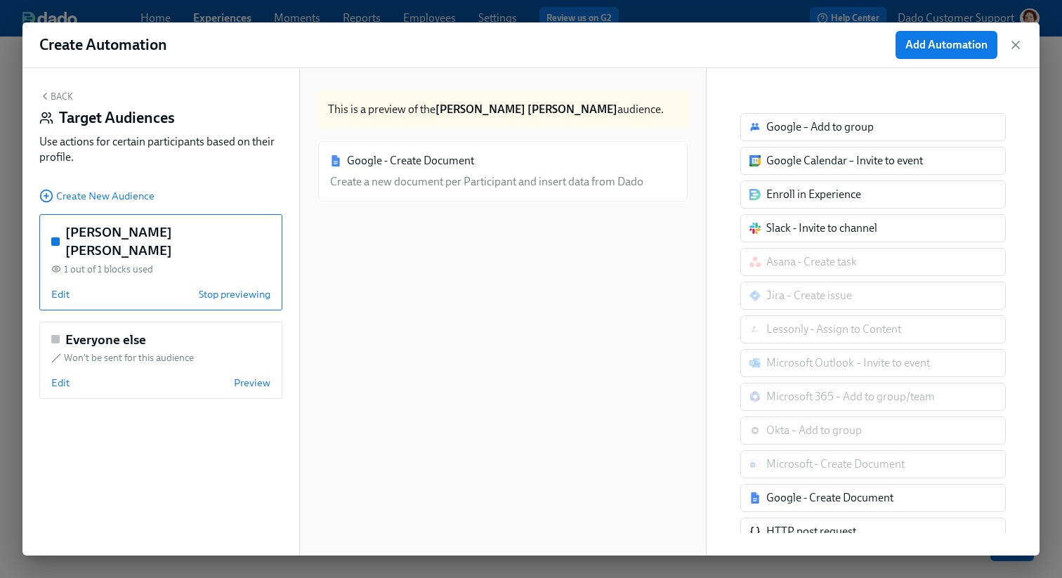
click at [69, 93] on button "Back" at bounding box center [56, 96] width 34 height 11
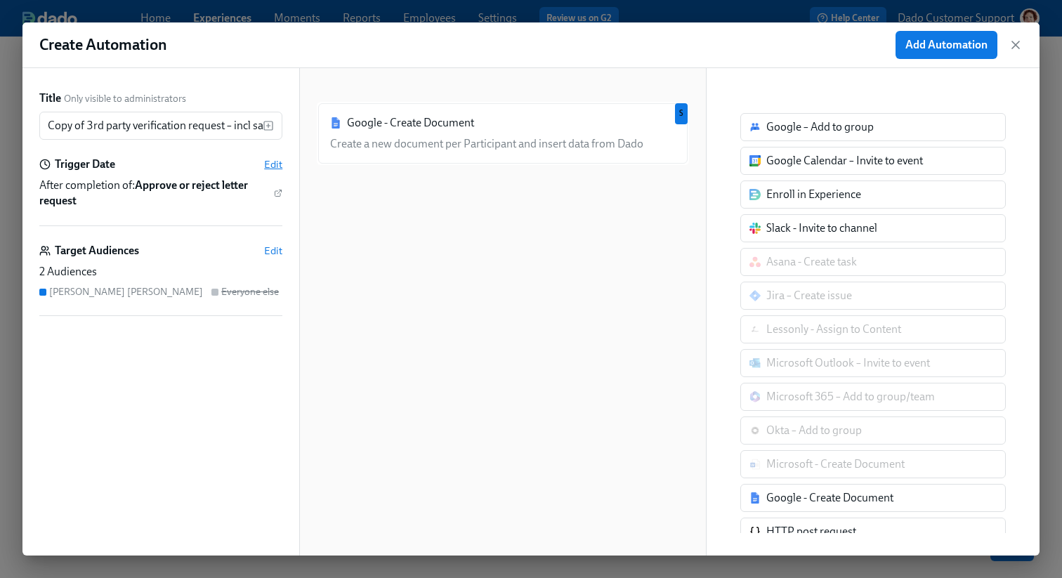
click at [271, 164] on span "Edit" at bounding box center [273, 164] width 18 height 14
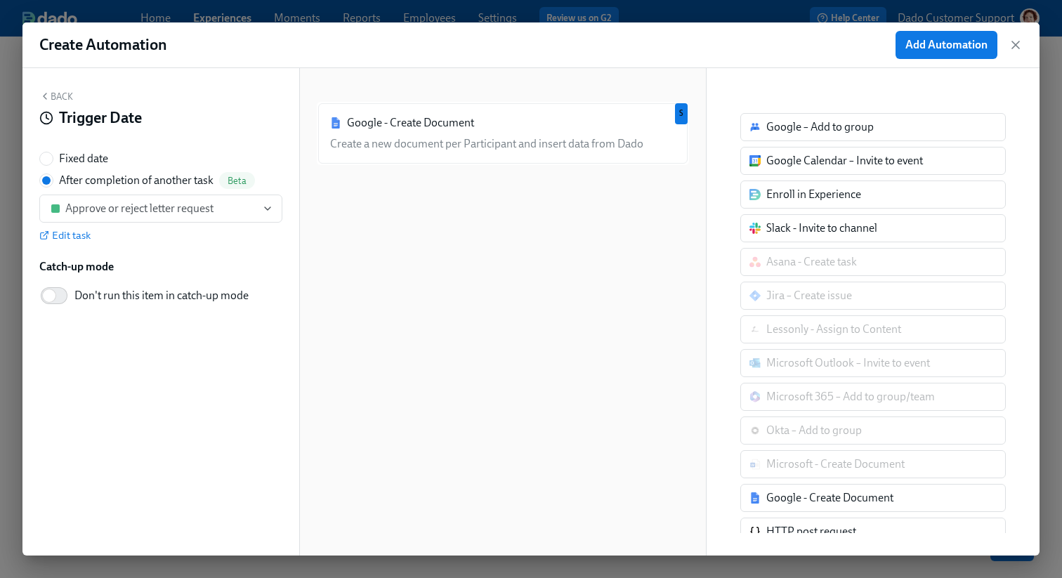
click at [92, 155] on span "Fixed date" at bounding box center [83, 158] width 49 height 15
click at [53, 155] on input "Fixed date" at bounding box center [46, 158] width 13 height 13
radio input "true"
radio input "false"
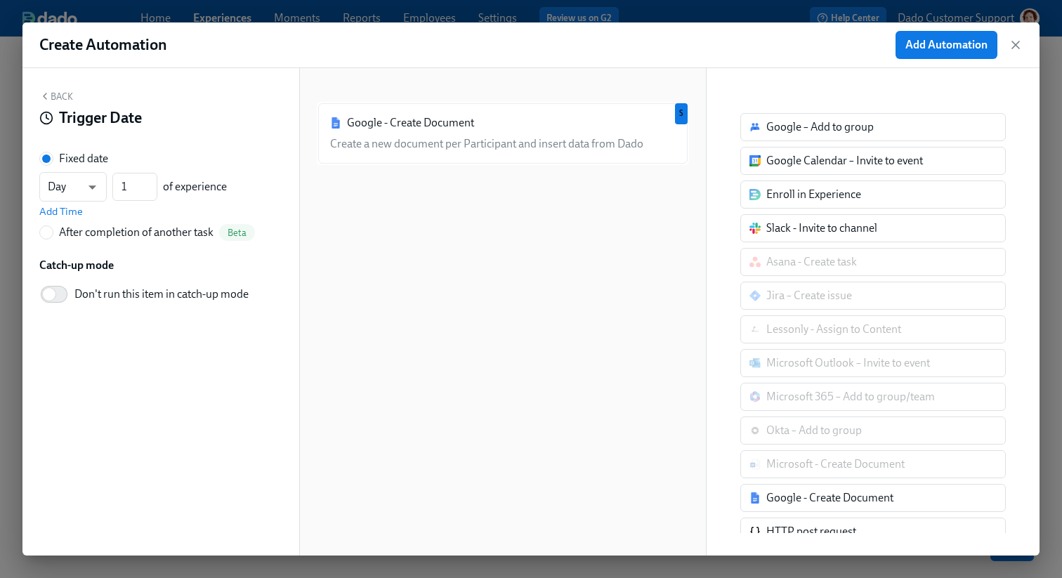
click at [377, 328] on div "Google - Create Document Create a new document per Participant and insert data …" at bounding box center [503, 323] width 372 height 443
click at [940, 41] on span "Add Automation" at bounding box center [947, 45] width 82 height 14
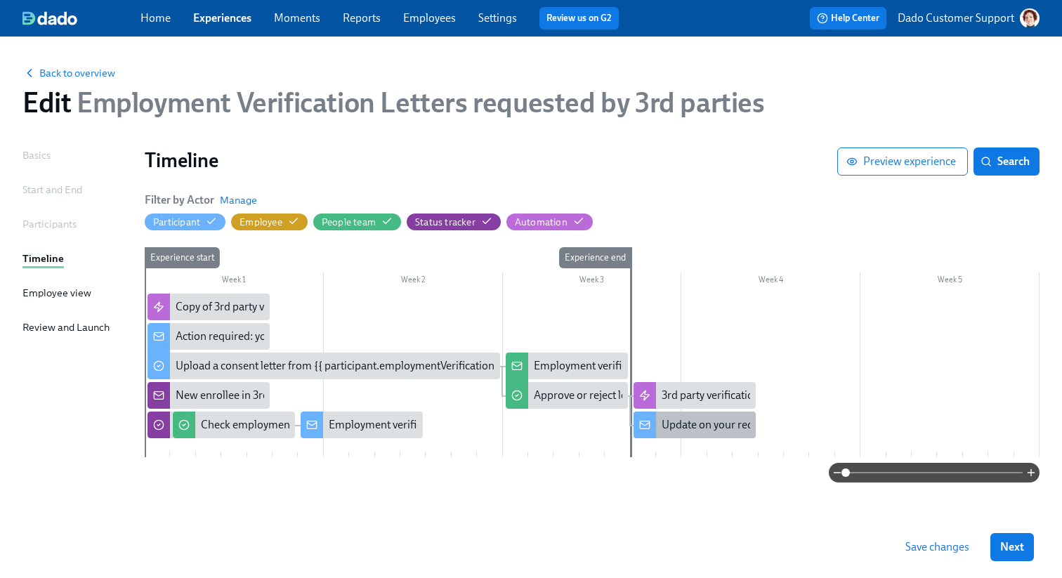
click at [676, 422] on div "Update on your request for employment verification for {{ participant.employmen…" at bounding box center [943, 424] width 563 height 15
click at [157, 429] on icon at bounding box center [158, 424] width 11 height 11
click at [219, 306] on div "Copy of 3rd party verification request – incl salary" at bounding box center [292, 306] width 232 height 15
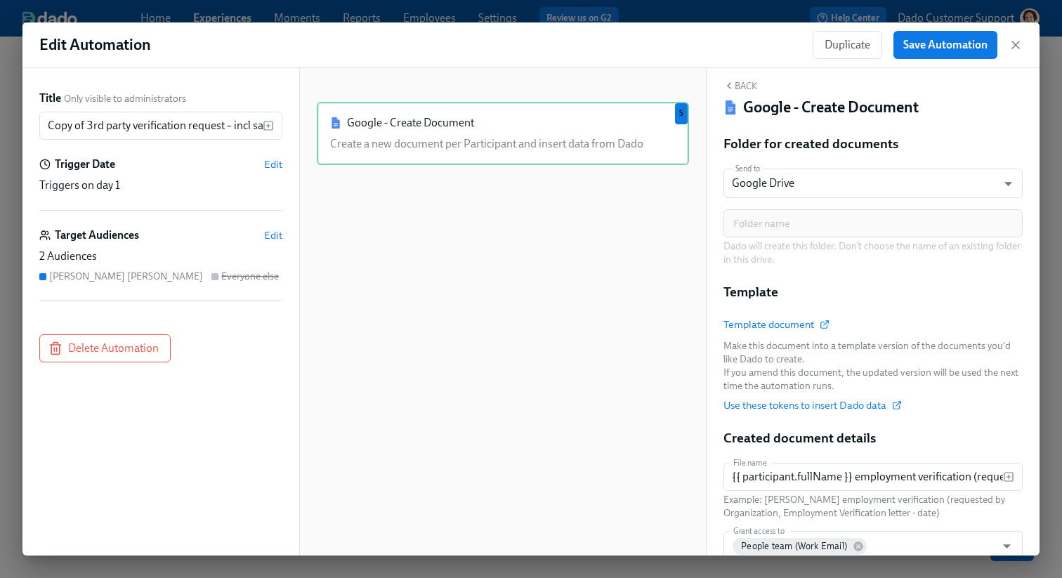
scroll to position [12, 0]
click at [798, 320] on span "Template document" at bounding box center [776, 323] width 105 height 14
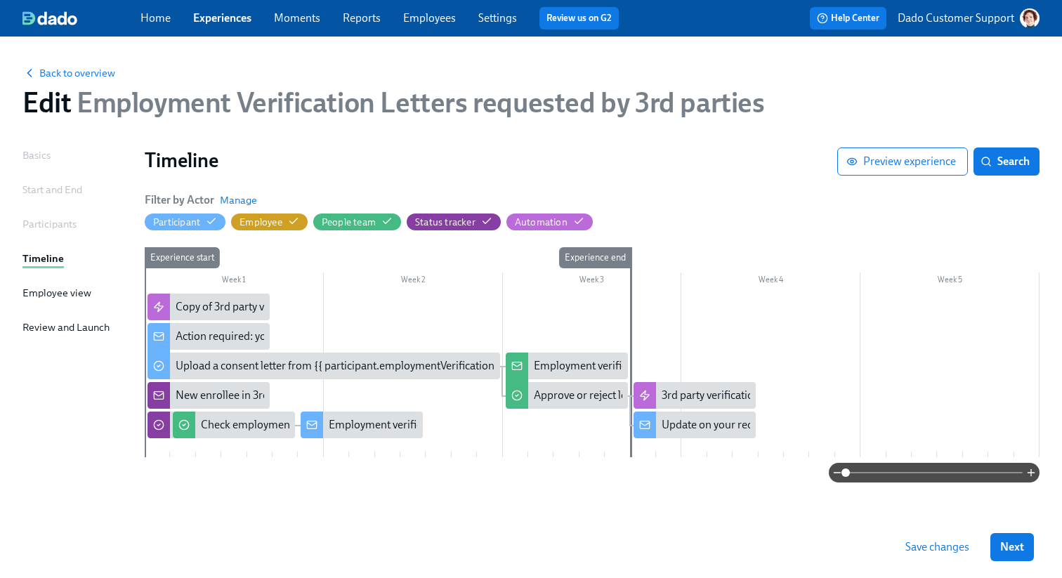
click at [937, 552] on span "Save changes" at bounding box center [938, 547] width 64 height 14
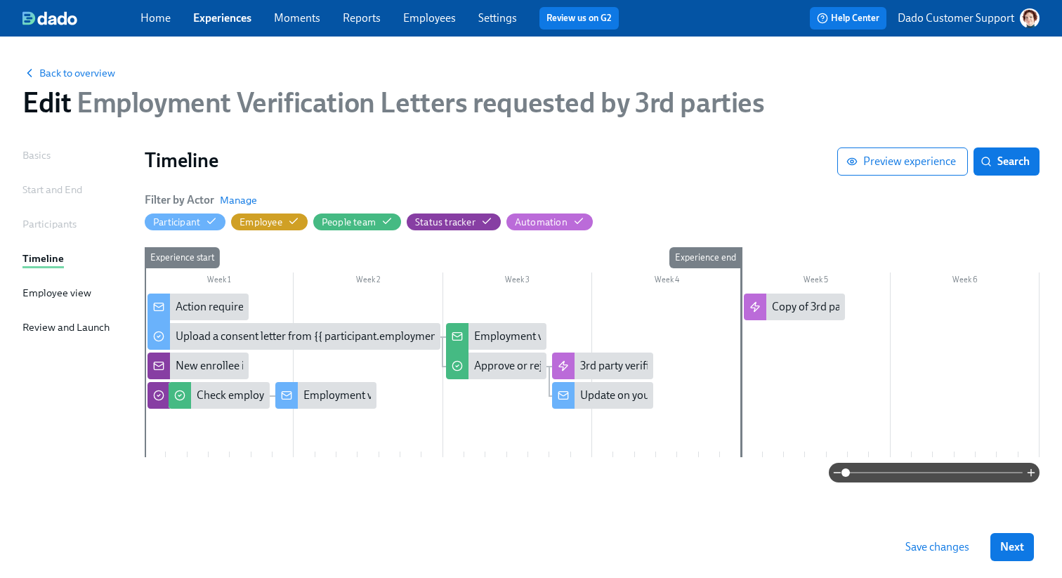
click at [939, 552] on span "Save changes" at bounding box center [938, 547] width 64 height 14
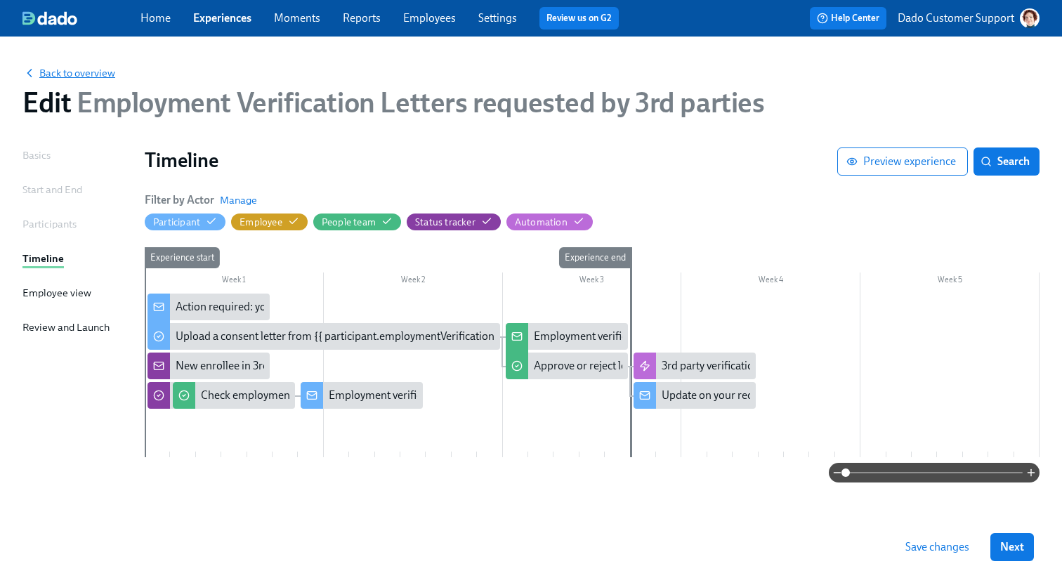
click at [47, 76] on span "Back to overview" at bounding box center [68, 73] width 93 height 14
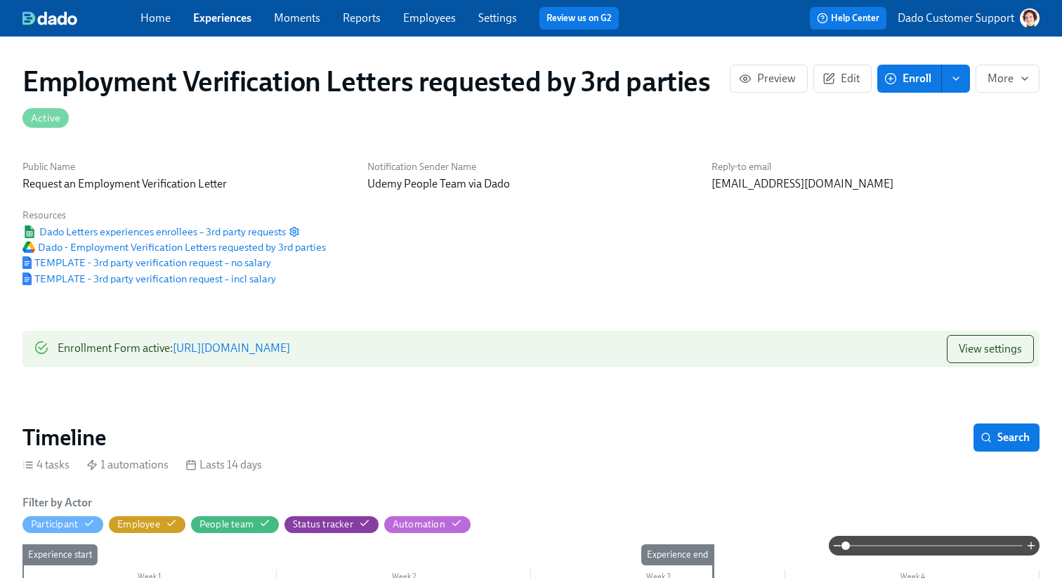
scroll to position [0, 526]
click at [889, 84] on icon "button" at bounding box center [891, 78] width 13 height 13
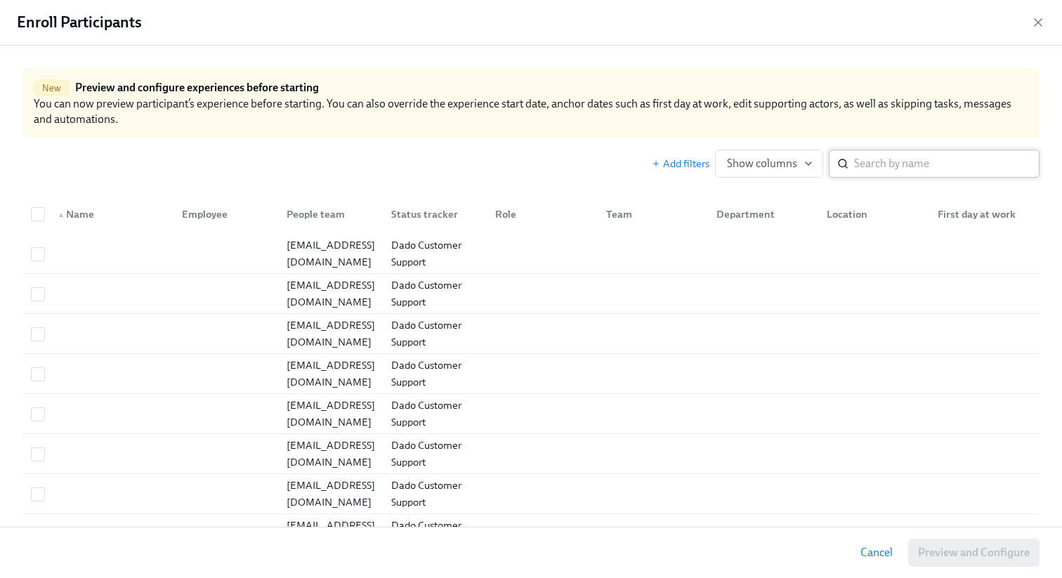
click at [920, 168] on input "search" at bounding box center [947, 164] width 186 height 28
paste input "[EMAIL_ADDRESS][DOMAIN_NAME]"
type input "[EMAIL_ADDRESS][DOMAIN_NAME]"
click at [662, 172] on div "Add filters Show columns ​" at bounding box center [846, 164] width 388 height 28
click at [672, 166] on span "Add filters" at bounding box center [681, 164] width 58 height 14
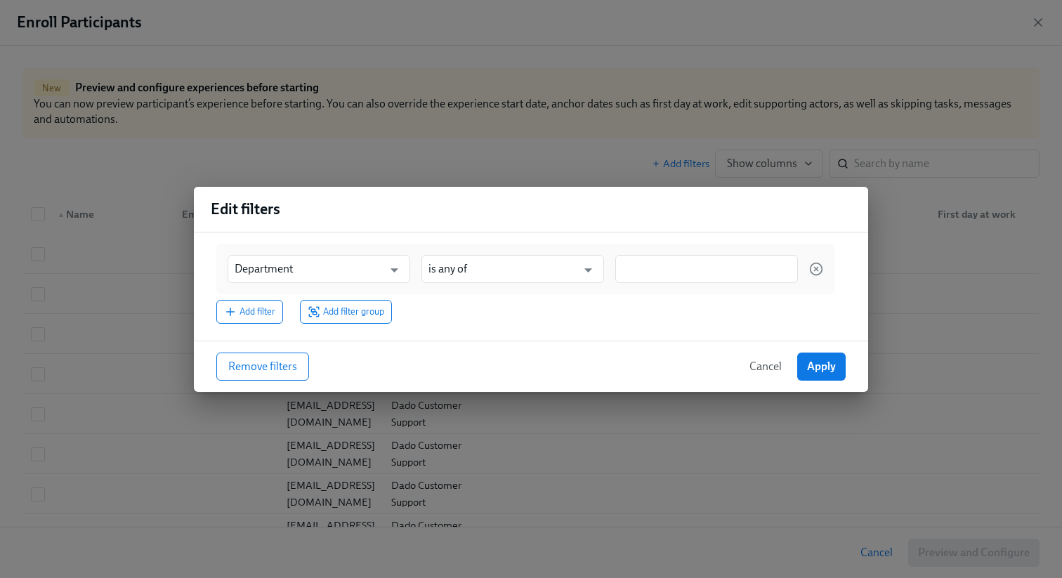
click at [732, 252] on div "Department ​ is any of ​" at bounding box center [525, 269] width 618 height 51
click at [713, 264] on input at bounding box center [707, 268] width 169 height 15
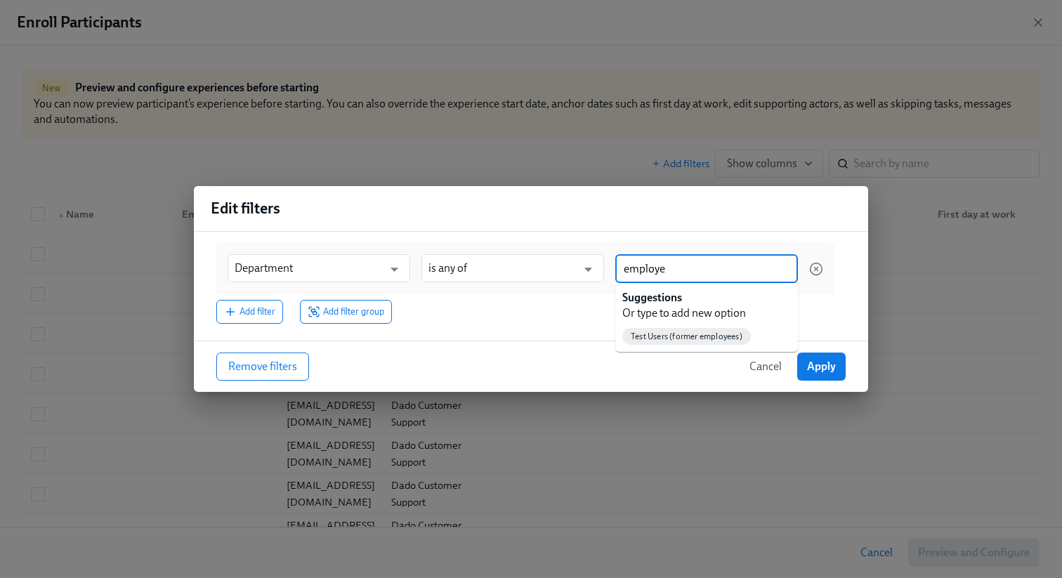
type input "employee"
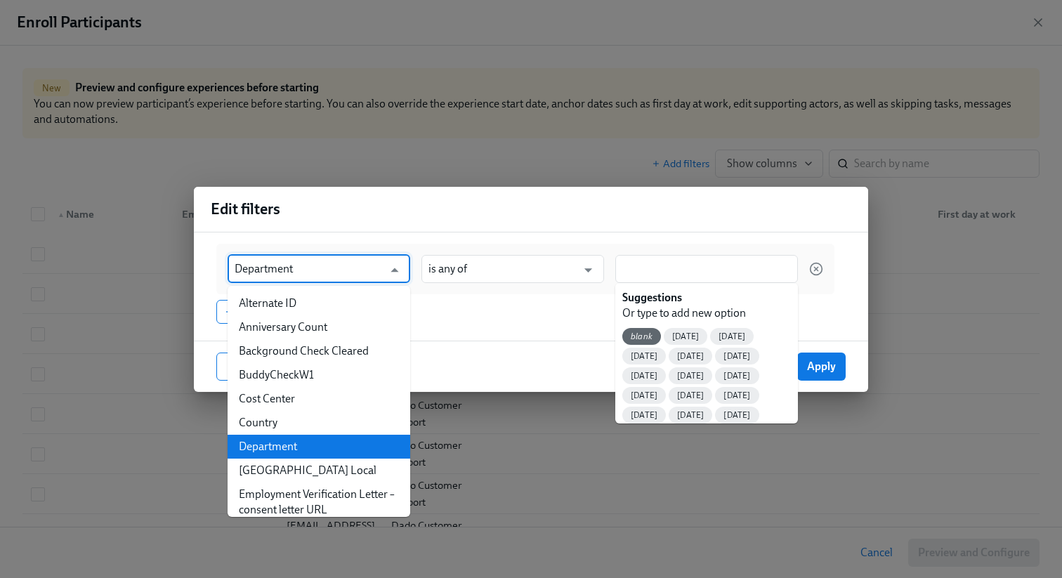
click at [305, 273] on input "Department" at bounding box center [309, 269] width 148 height 28
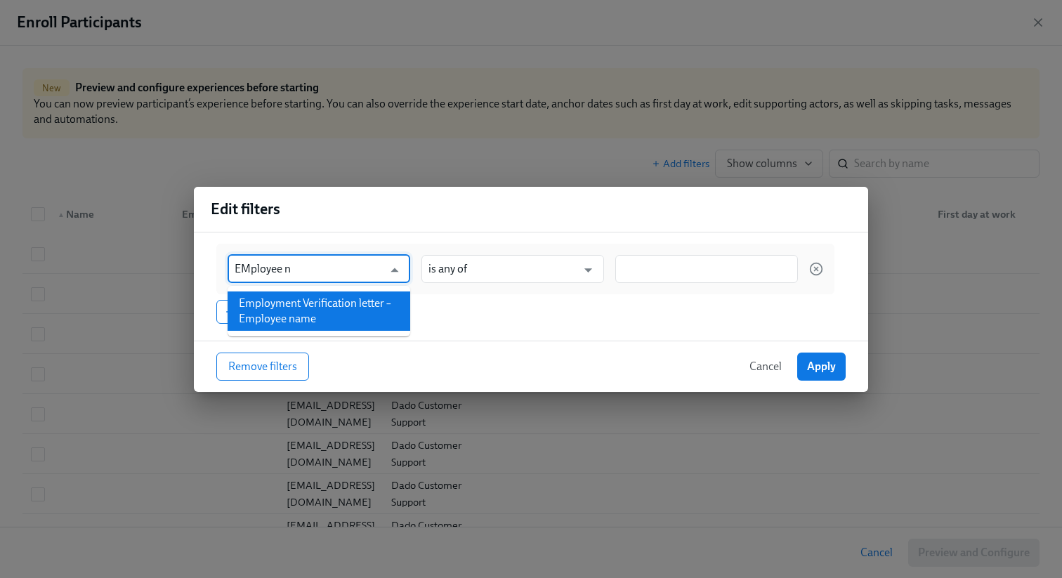
click at [289, 314] on li "Employment Verification letter – Employee name" at bounding box center [319, 311] width 183 height 39
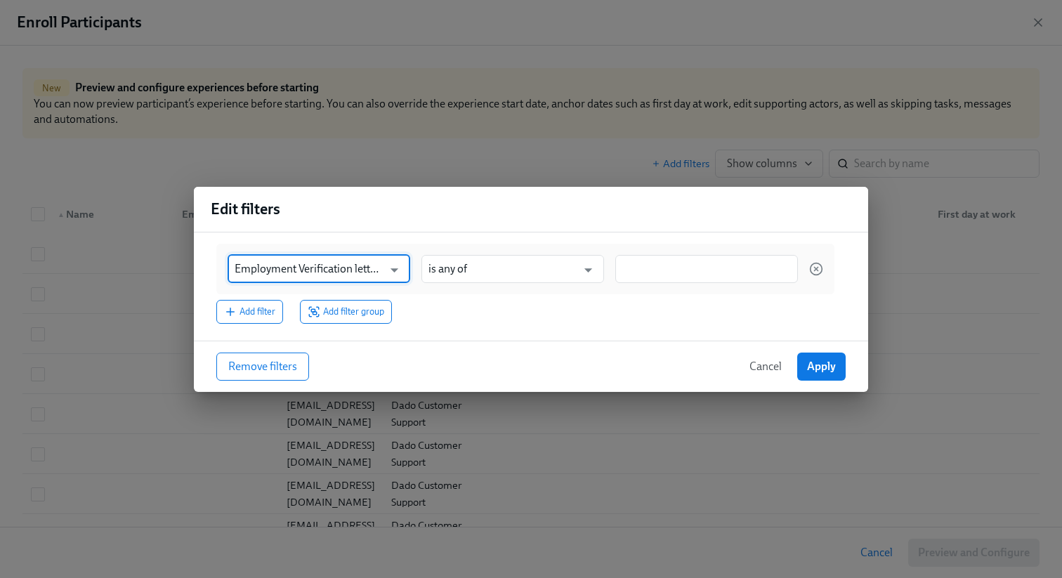
type input "Employment Verification letter – Employee name"
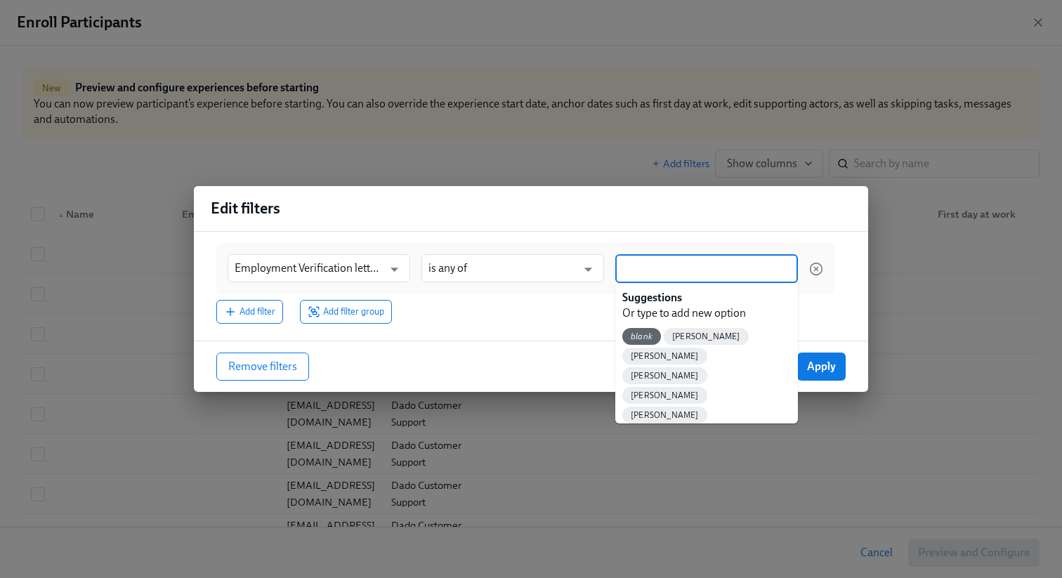
click at [708, 268] on input at bounding box center [707, 268] width 169 height 15
paste input "[PERSON_NAME]"
type input "[PERSON_NAME]"
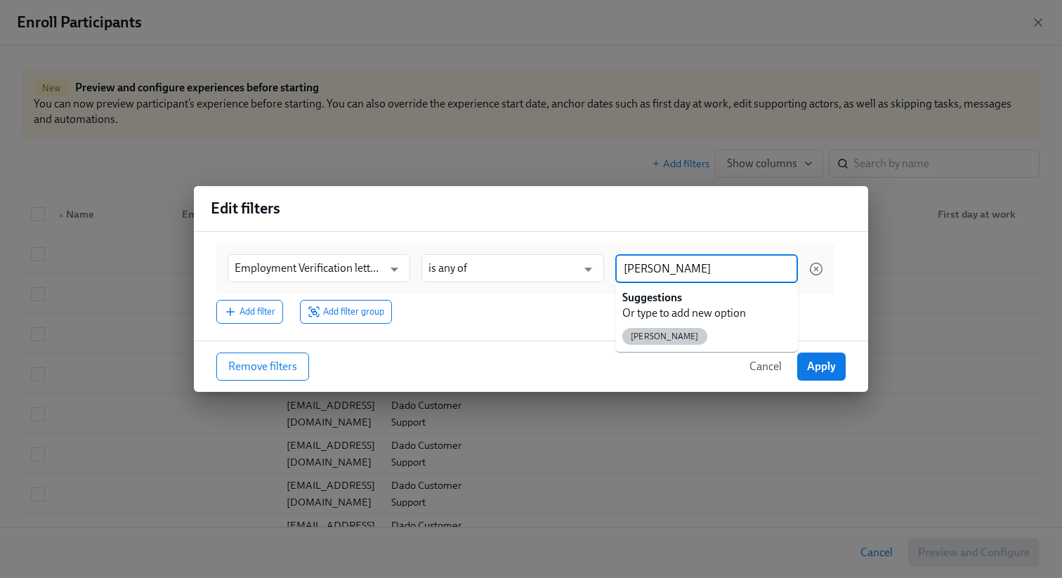
click at [667, 341] on span "[PERSON_NAME]" at bounding box center [665, 337] width 85 height 11
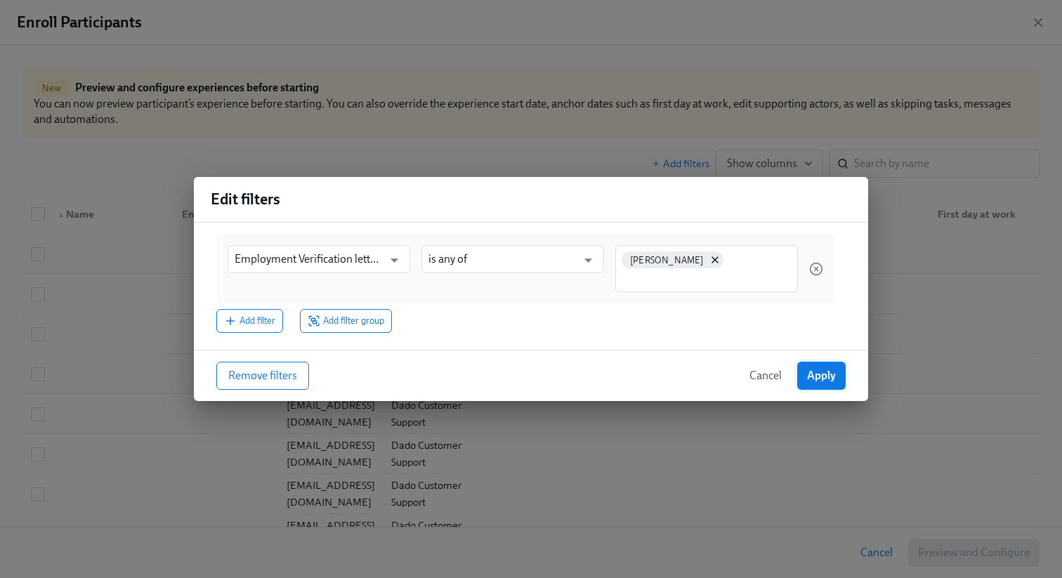
click at [809, 383] on button "Apply" at bounding box center [822, 376] width 48 height 28
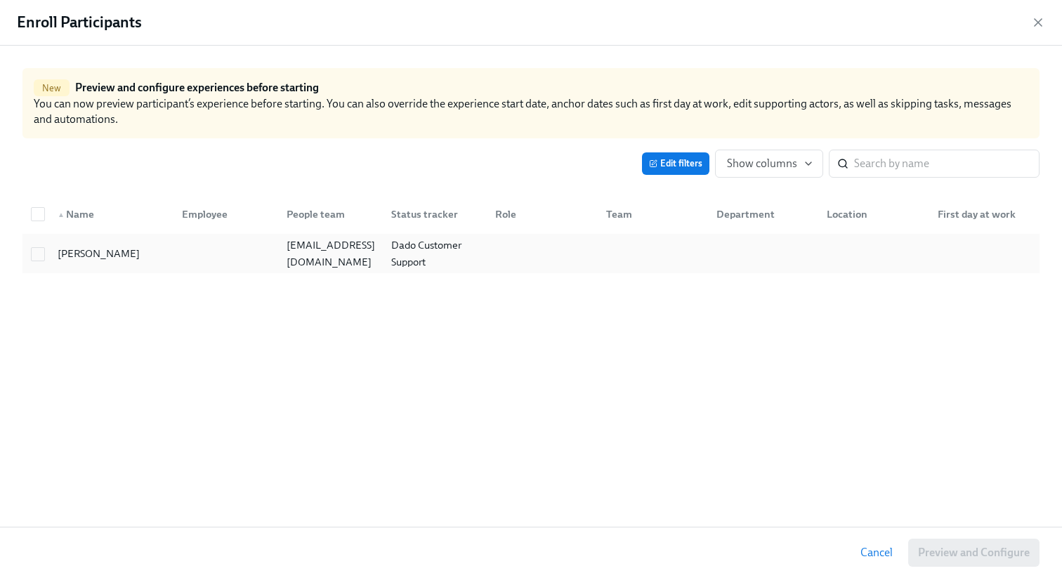
click at [96, 252] on div "[PERSON_NAME]" at bounding box center [98, 253] width 93 height 17
checkbox input "true"
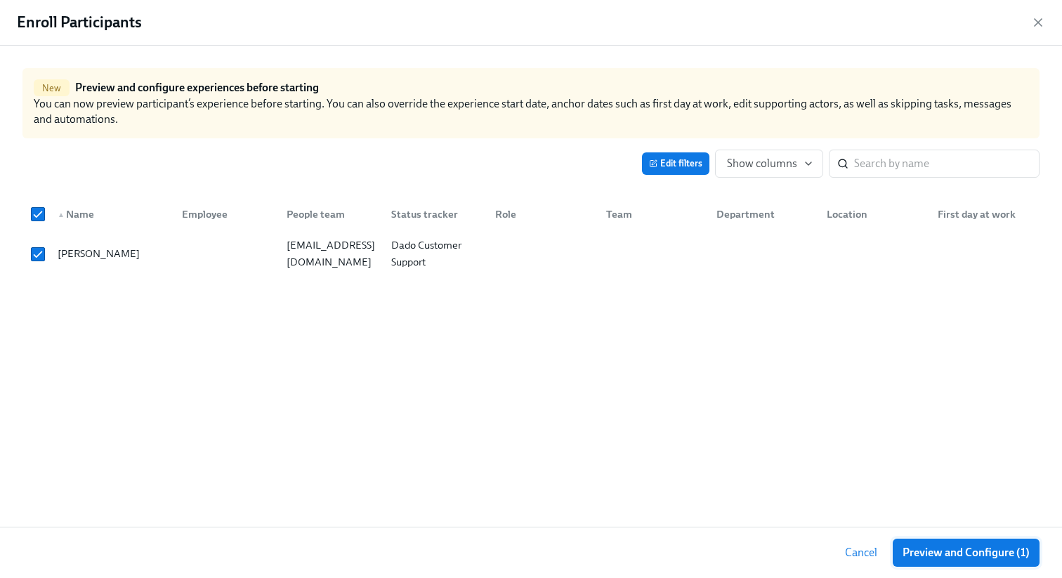
click at [930, 553] on span "Preview and Configure (1)" at bounding box center [966, 553] width 127 height 14
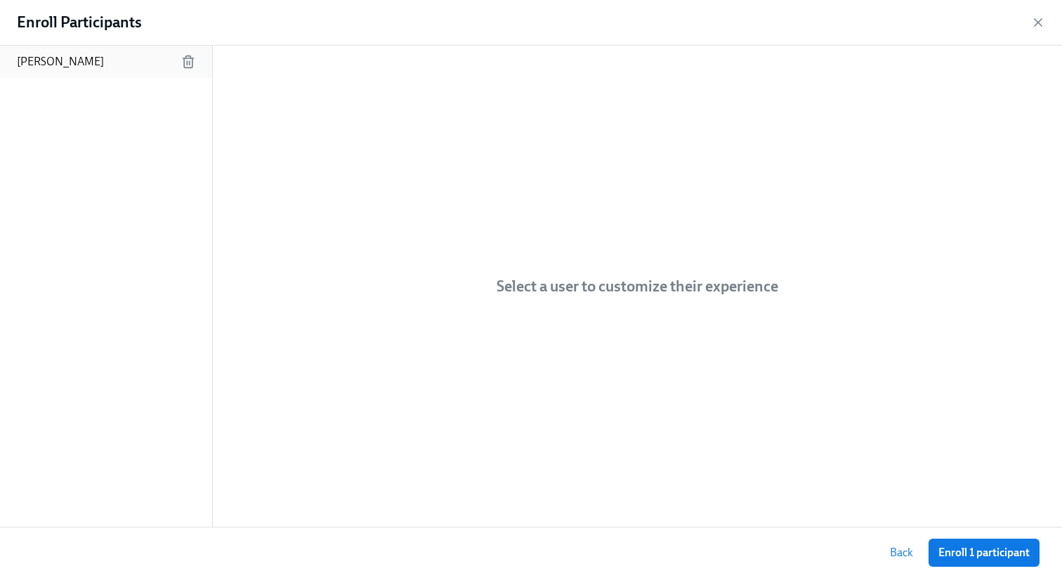
click at [126, 69] on div "[PERSON_NAME]" at bounding box center [106, 62] width 212 height 32
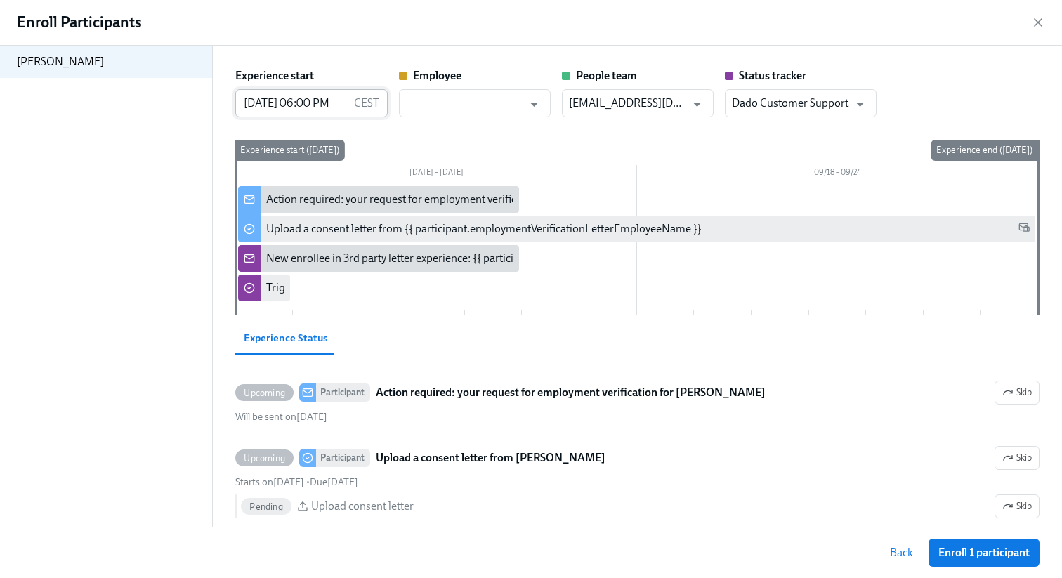
click at [323, 109] on input "[DATE] 06:00 PM" at bounding box center [291, 103] width 112 height 28
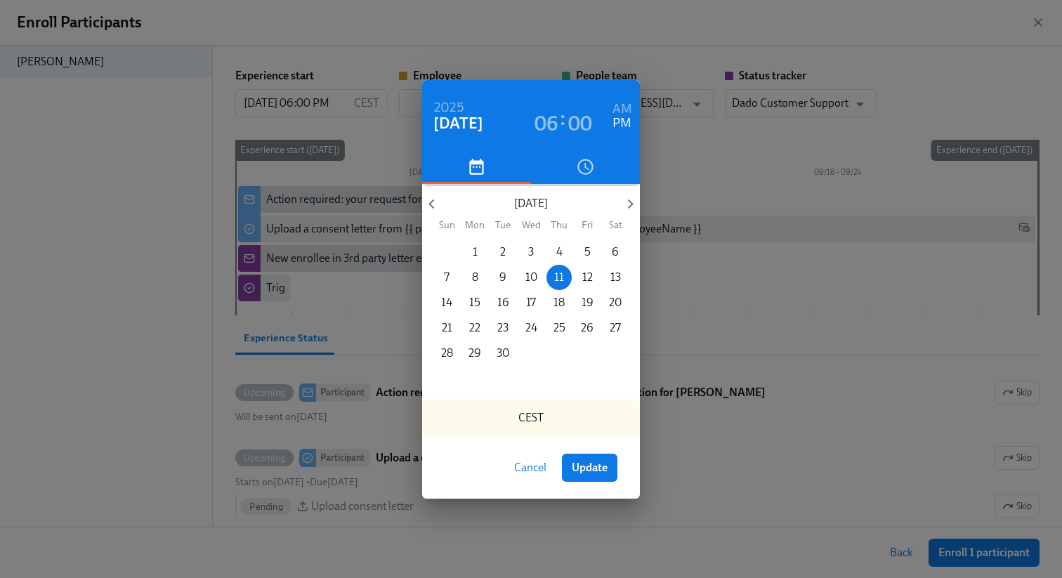
click at [627, 103] on h6 "AM" at bounding box center [623, 109] width 20 height 22
click at [590, 474] on span "Update" at bounding box center [590, 468] width 36 height 14
type input "[DATE] 06:00 AM"
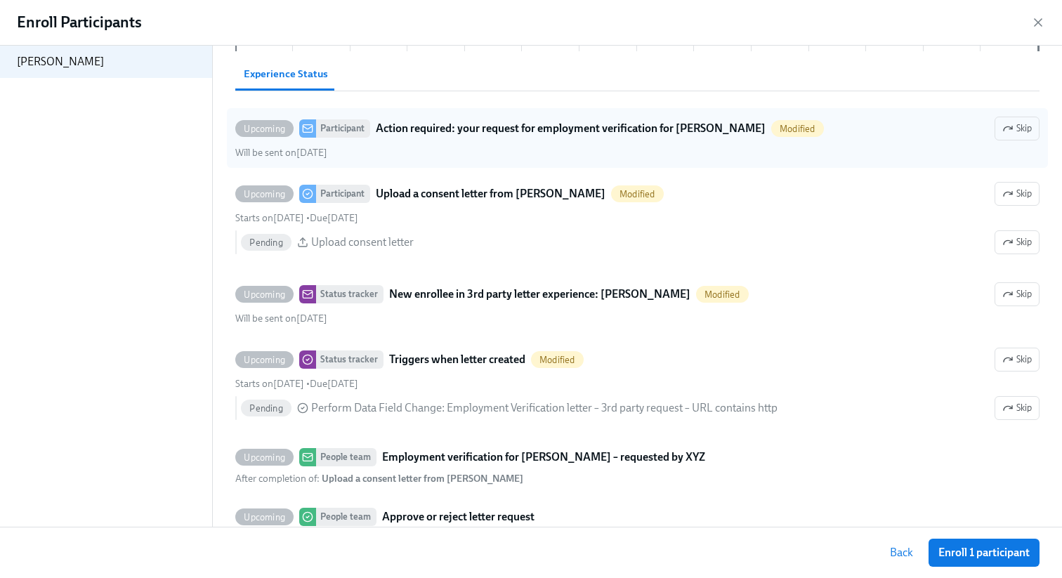
scroll to position [262, 0]
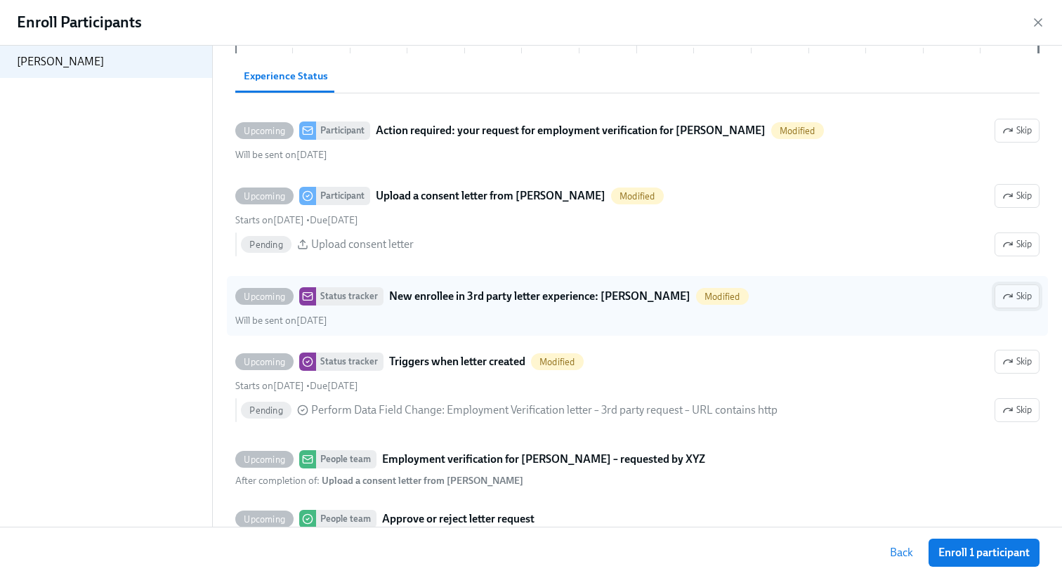
click at [1027, 294] on span "Skip" at bounding box center [1018, 296] width 30 height 14
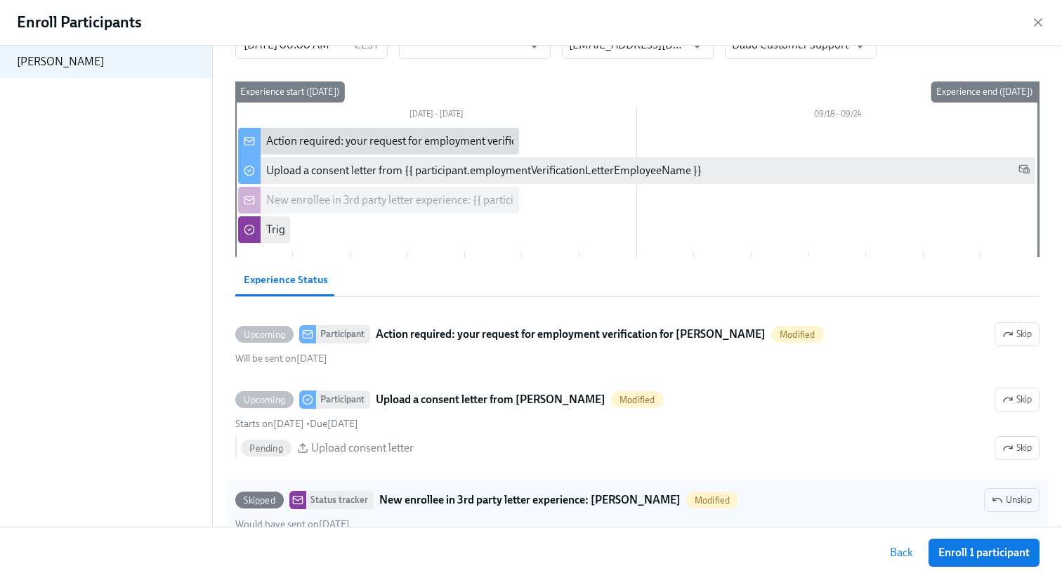
scroll to position [0, 0]
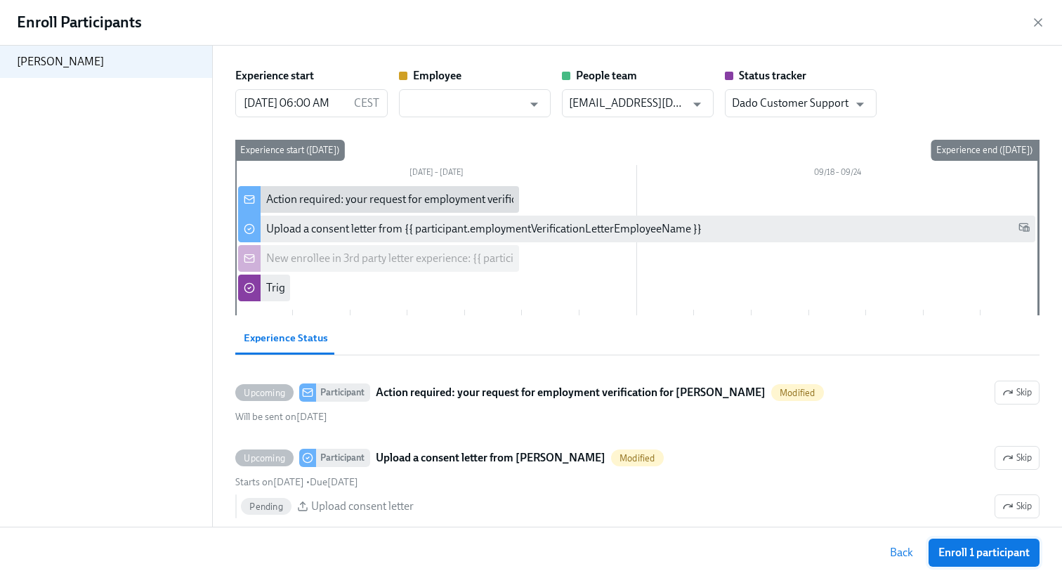
click at [963, 552] on span "Enroll 1 participant" at bounding box center [984, 553] width 91 height 14
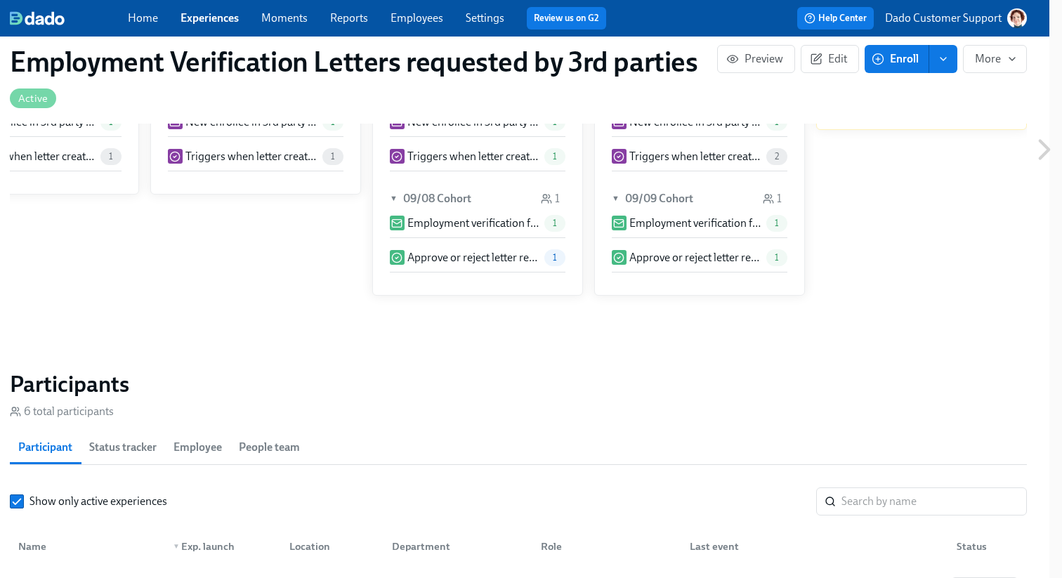
scroll to position [0, 13]
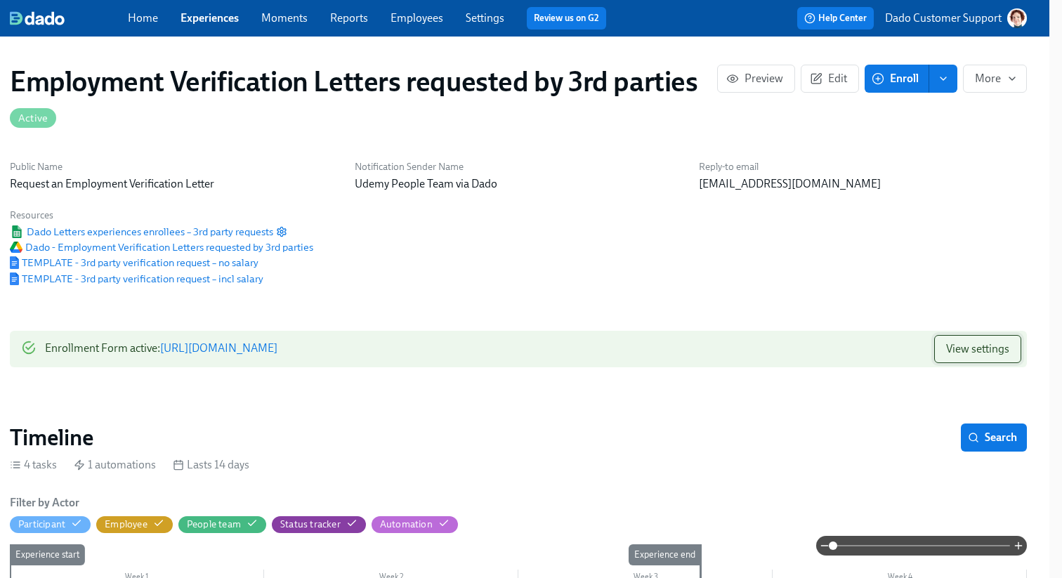
click at [982, 356] on span "View settings" at bounding box center [977, 349] width 63 height 14
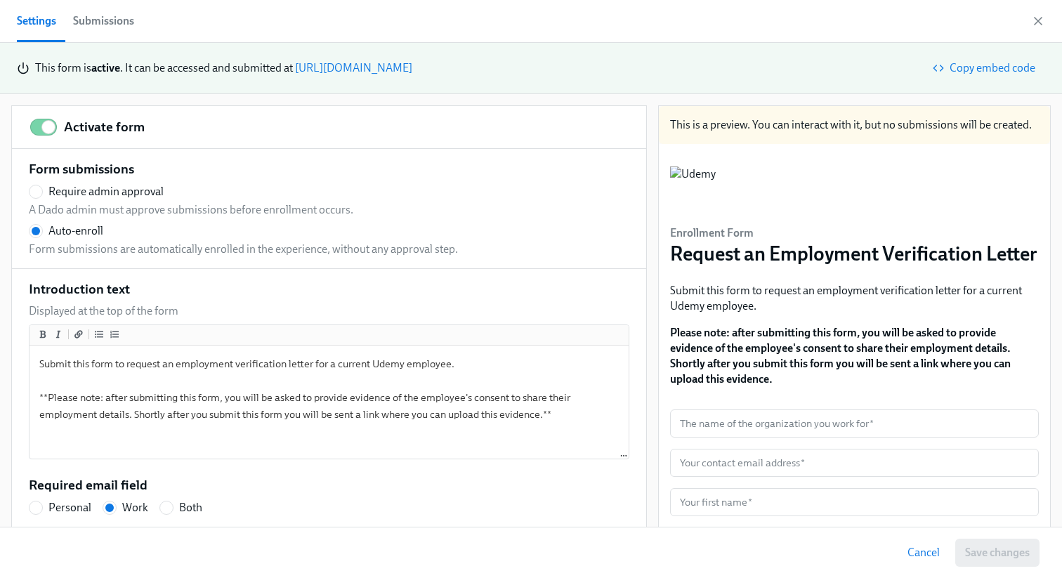
click at [117, 29] on div "Submissions" at bounding box center [103, 21] width 61 height 20
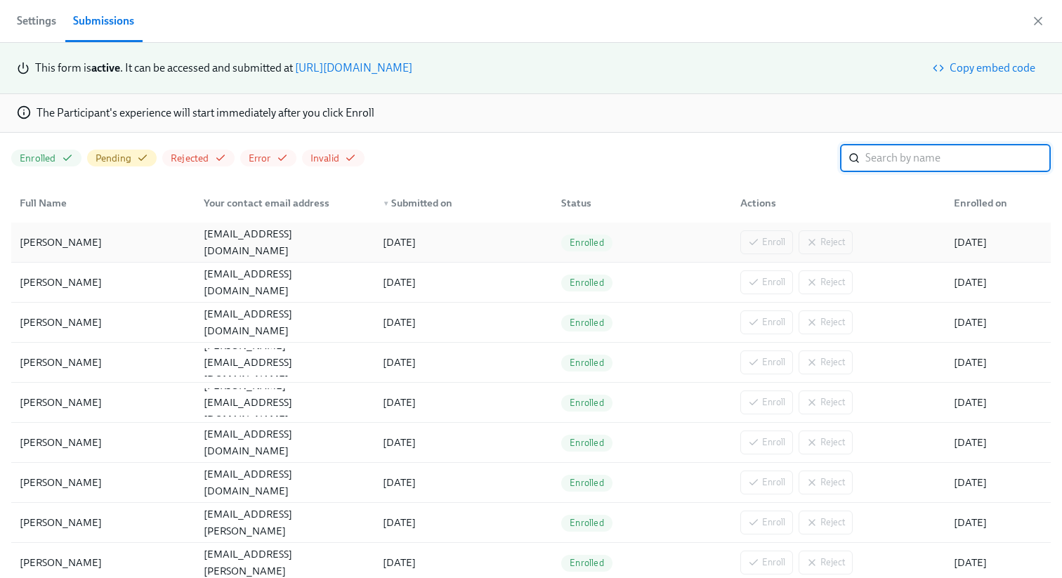
click at [170, 244] on div "[PERSON_NAME]" at bounding box center [103, 242] width 178 height 28
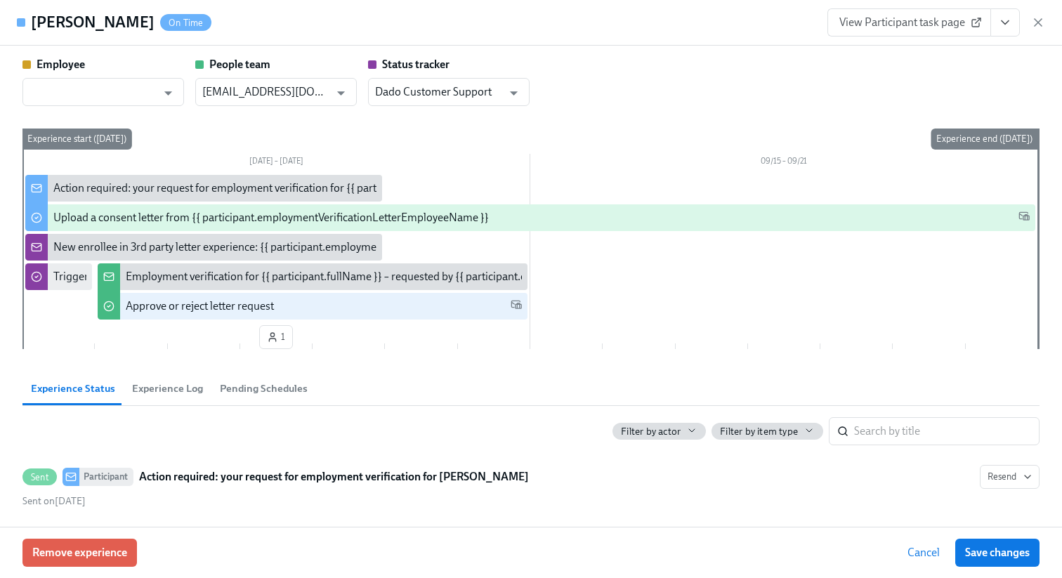
scroll to position [0, 522]
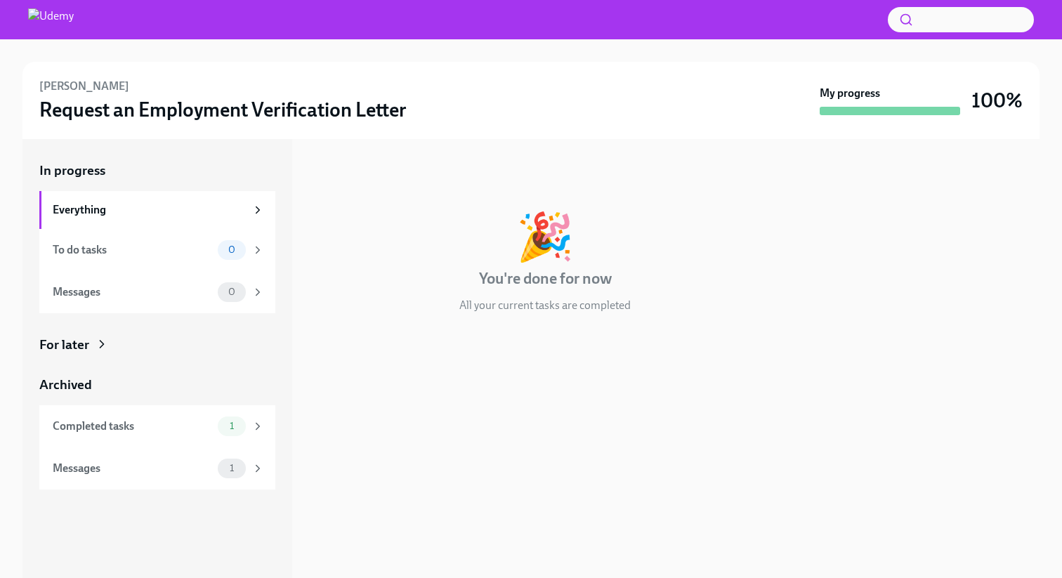
click at [98, 336] on div "For later" at bounding box center [157, 345] width 236 height 18
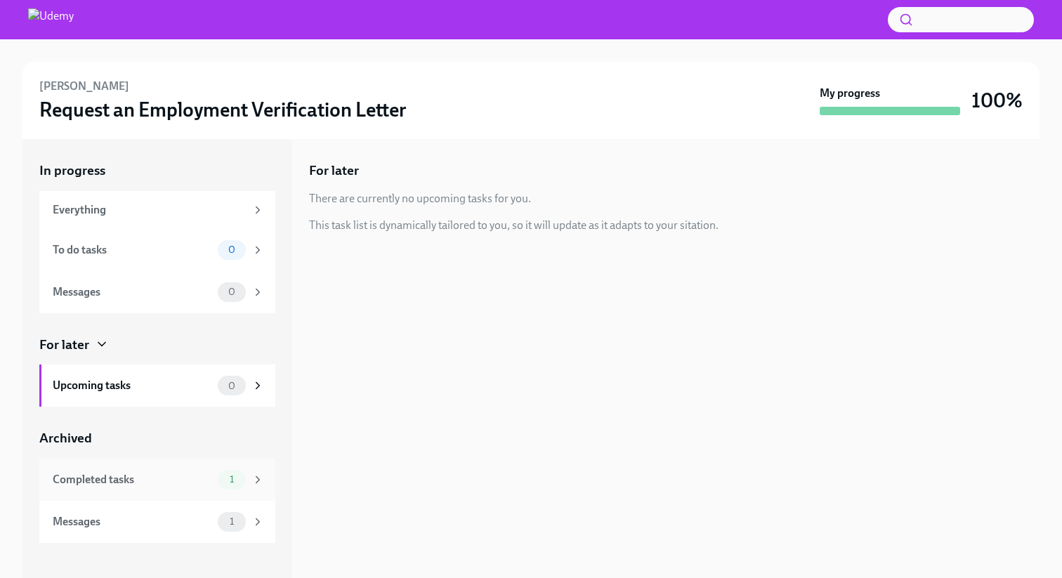
click at [121, 474] on div "Completed tasks" at bounding box center [133, 479] width 160 height 15
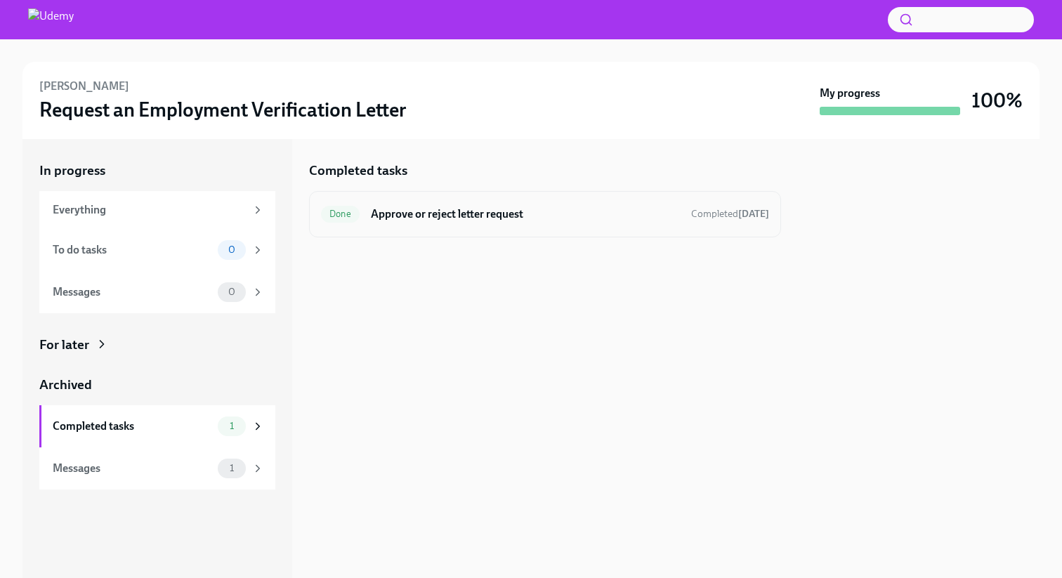
click at [429, 211] on h6 "Approve or reject letter request" at bounding box center [525, 214] width 309 height 15
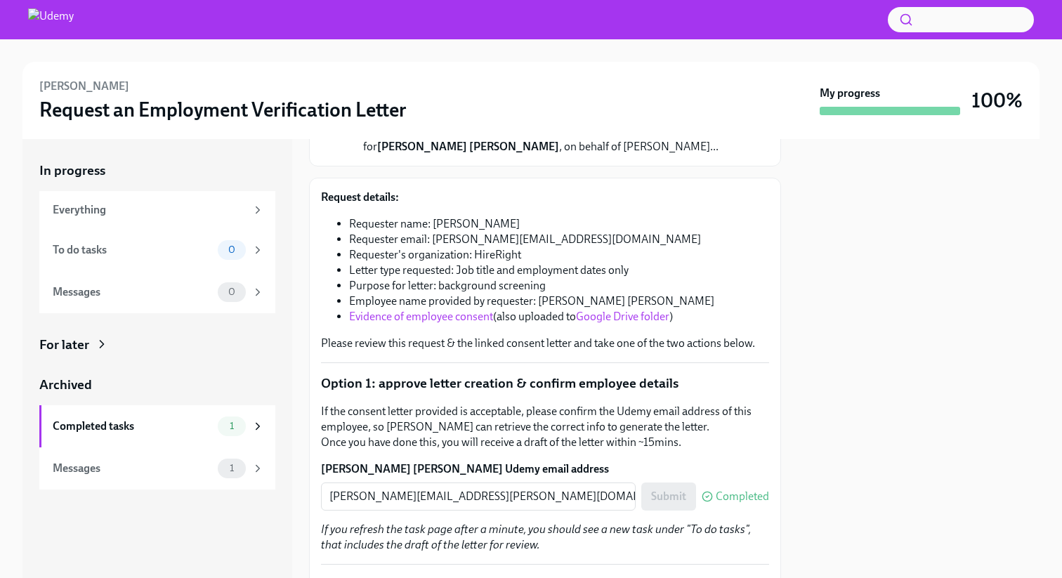
scroll to position [150, 0]
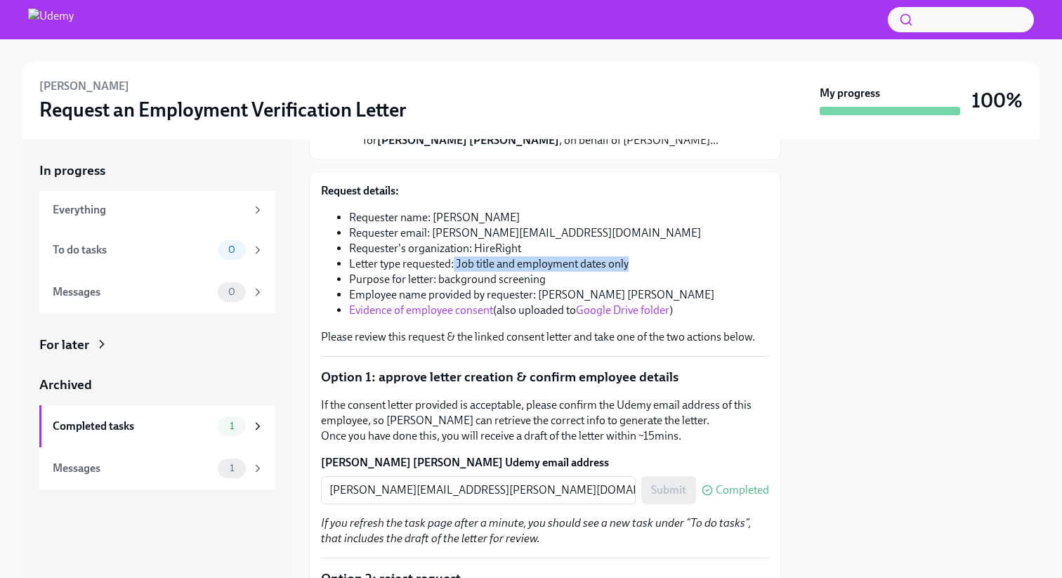
drag, startPoint x: 454, startPoint y: 249, endPoint x: 663, endPoint y: 247, distance: 208.7
click at [663, 256] on li "Letter type requested: Job title and employment dates only" at bounding box center [559, 263] width 420 height 15
copy li "Job title and employment dates only"
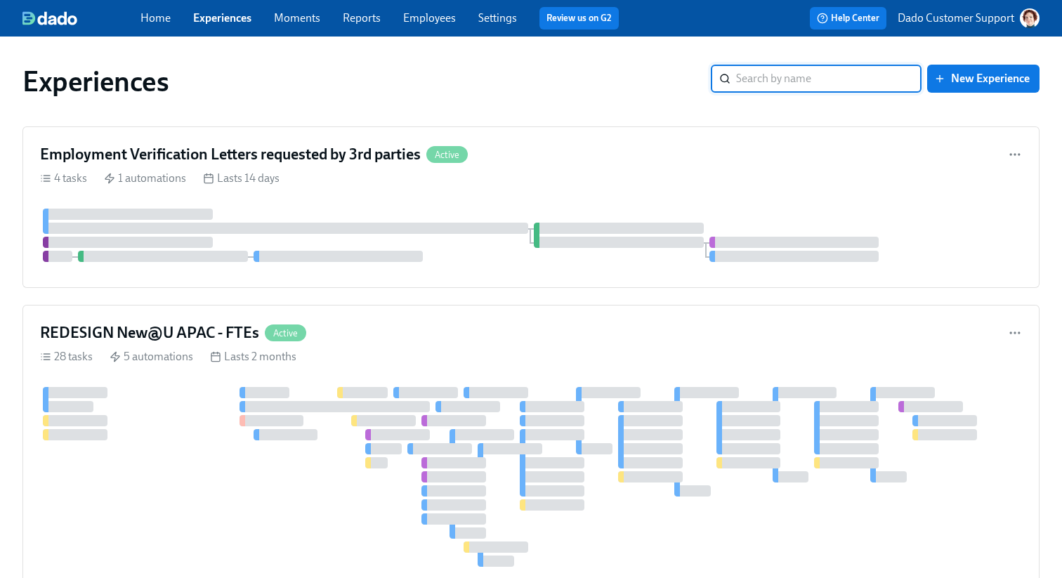
click at [805, 84] on input "search" at bounding box center [829, 79] width 186 height 28
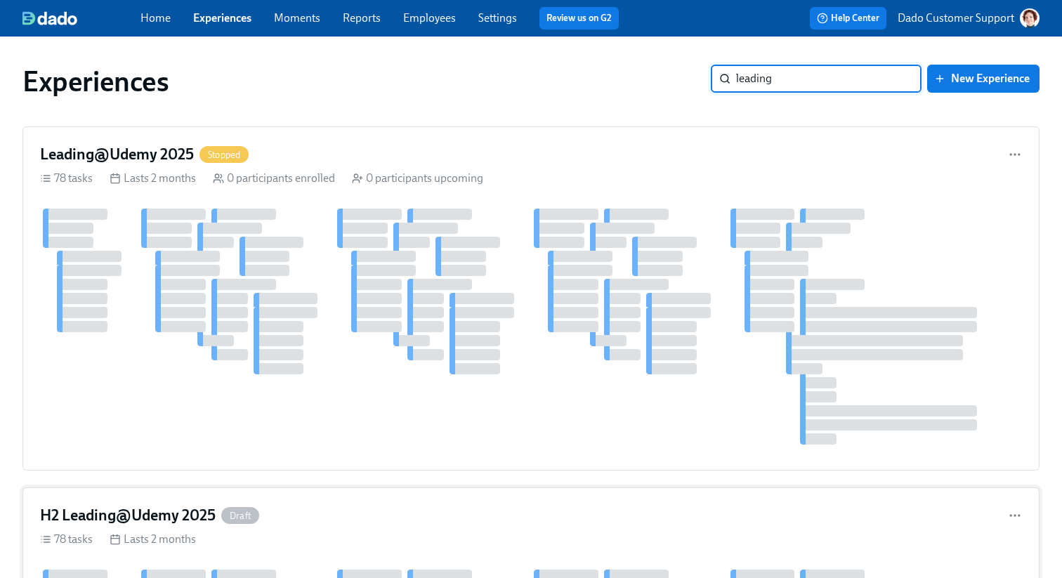
type input "leading"
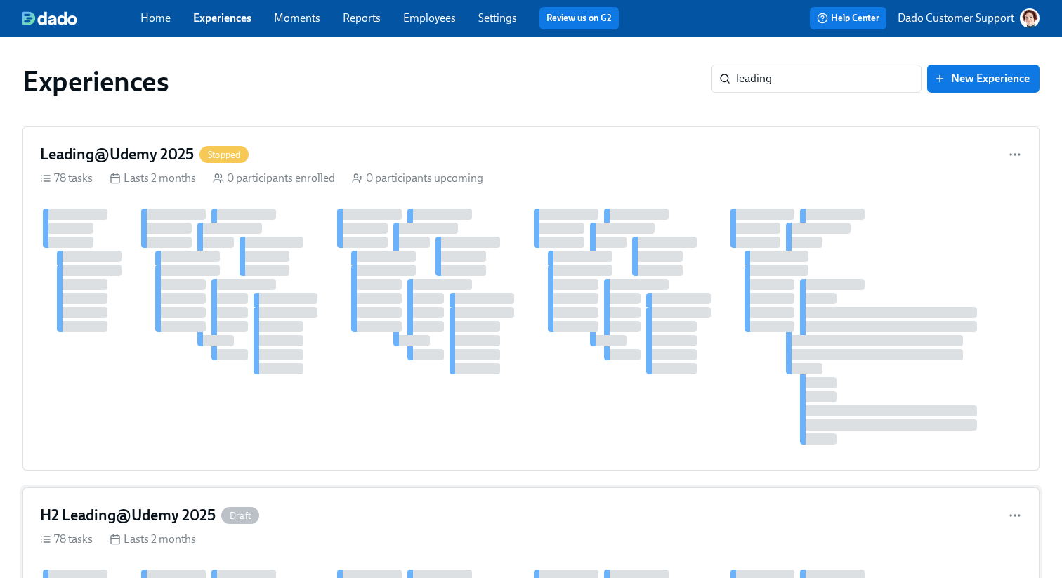
click at [392, 523] on div "H2 Leading@Udemy 2025 Draft" at bounding box center [531, 515] width 982 height 21
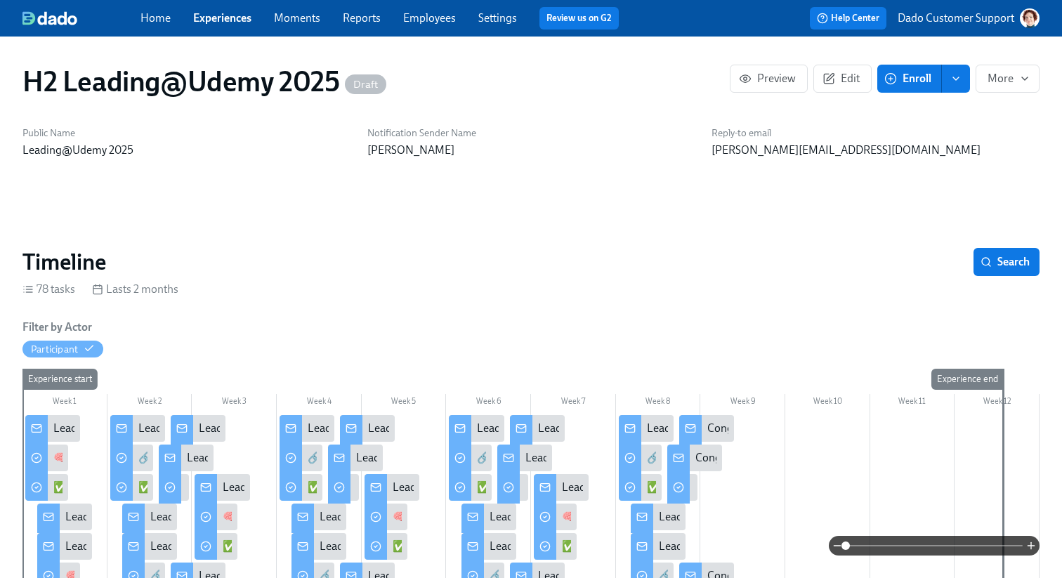
click at [964, 82] on button "enroll" at bounding box center [956, 79] width 28 height 28
click at [963, 82] on span "enroll" at bounding box center [956, 79] width 14 height 14
click at [209, 14] on link "Experiences" at bounding box center [222, 17] width 58 height 13
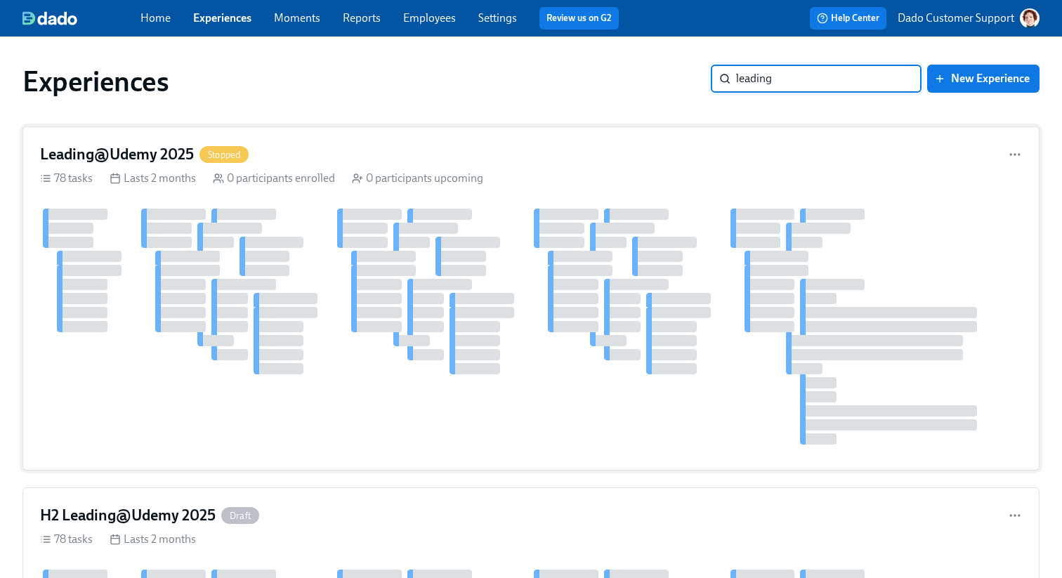
type input "leading"
click at [242, 375] on div at bounding box center [531, 327] width 982 height 236
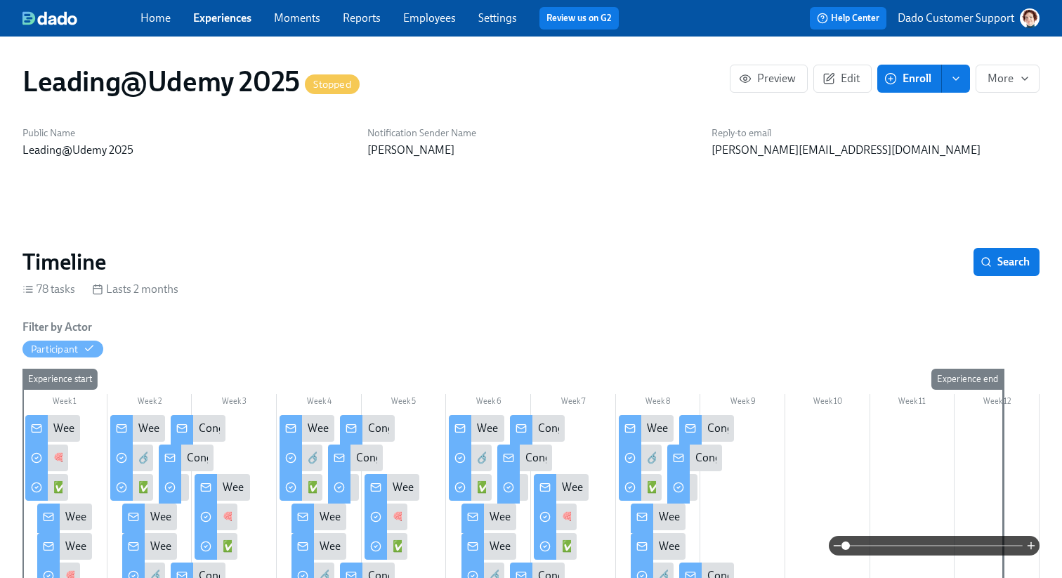
click at [913, 79] on span "Enroll" at bounding box center [909, 79] width 44 height 14
click at [971, 60] on div "Leading@Udemy 2025 Stopped Preview Edit Enroll Enroll manually Enrollment form …" at bounding box center [531, 81] width 1040 height 56
click at [1006, 93] on div "Leading@Udemy 2025 Stopped Preview Edit Enroll More" at bounding box center [530, 82] width 1017 height 34
click at [1006, 81] on span "More" at bounding box center [1008, 79] width 40 height 14
click at [972, 115] on li "Start" at bounding box center [992, 113] width 96 height 30
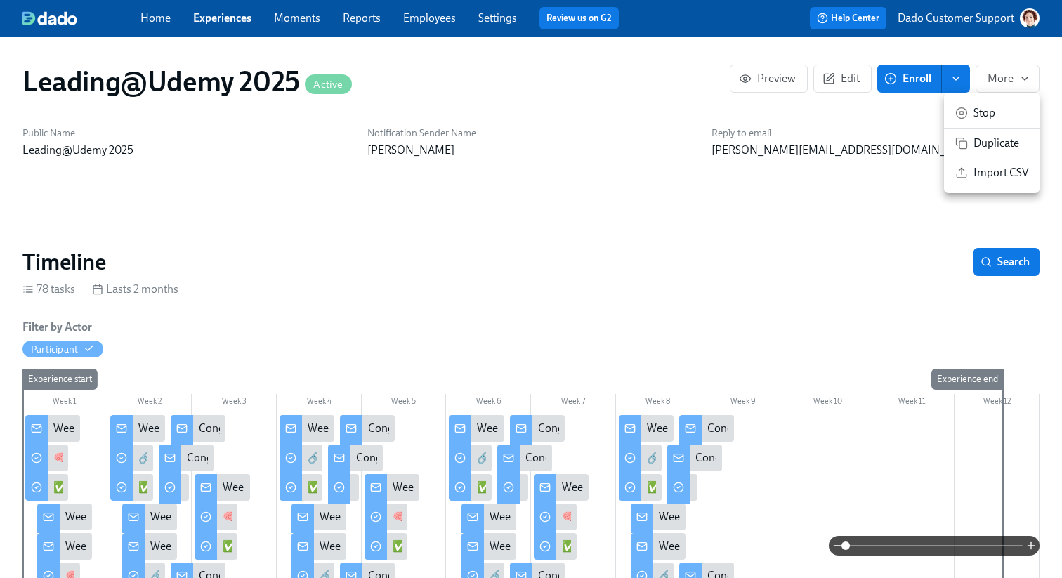
click at [906, 166] on div at bounding box center [531, 289] width 1062 height 578
click at [917, 77] on span "Enroll" at bounding box center [909, 79] width 44 height 14
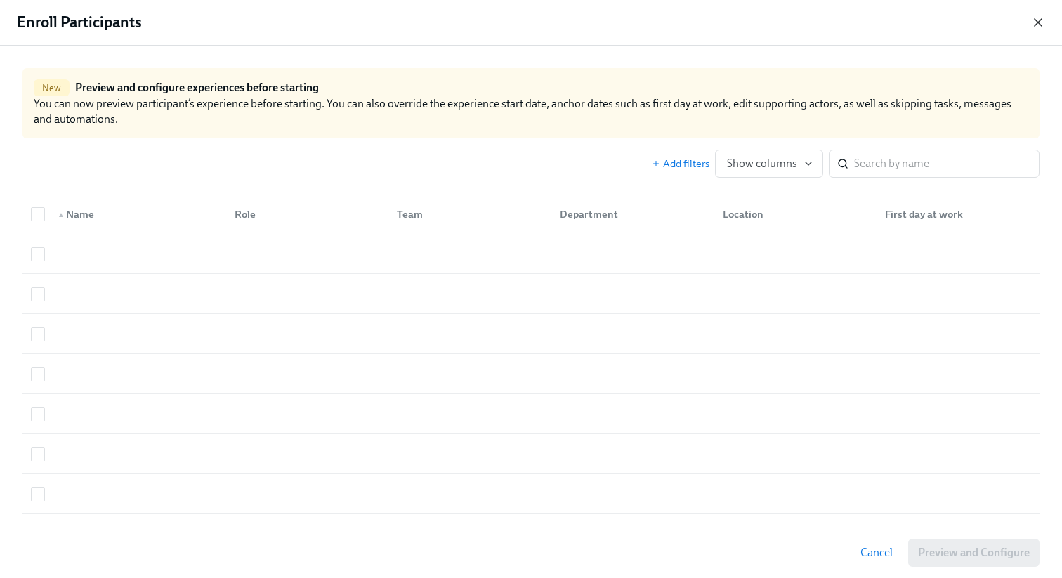
click at [1041, 20] on icon "button" at bounding box center [1038, 22] width 14 height 14
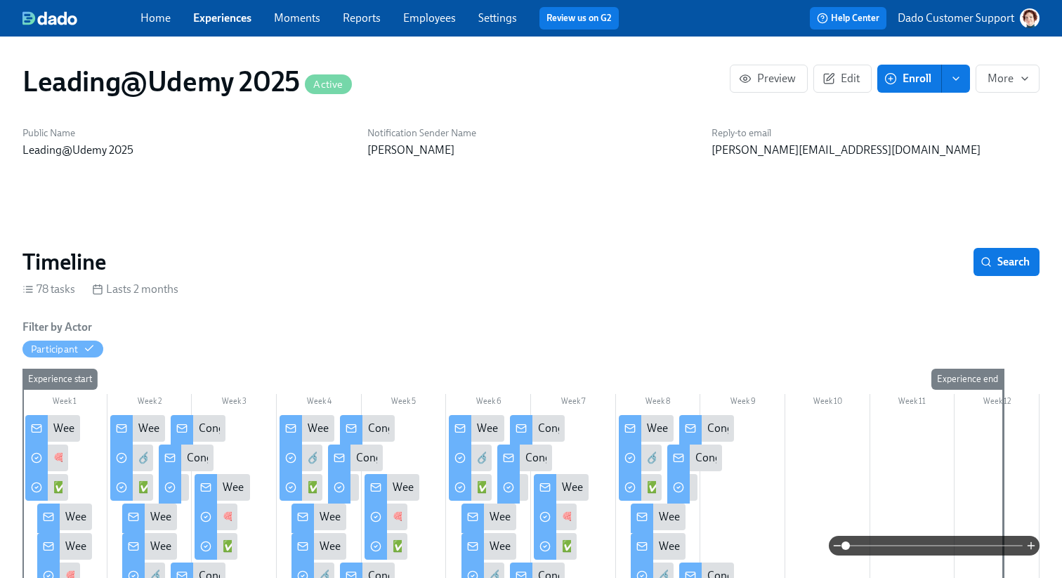
click at [904, 79] on span "Enroll" at bounding box center [909, 79] width 44 height 14
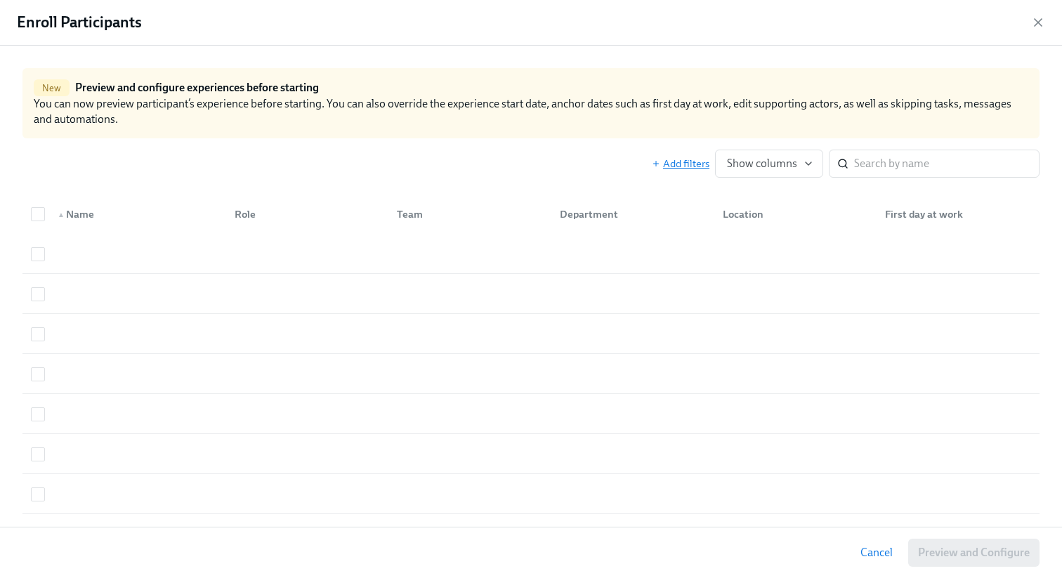
click at [691, 164] on span "Add filters" at bounding box center [681, 164] width 58 height 14
click at [1039, 23] on icon "button" at bounding box center [1038, 22] width 7 height 7
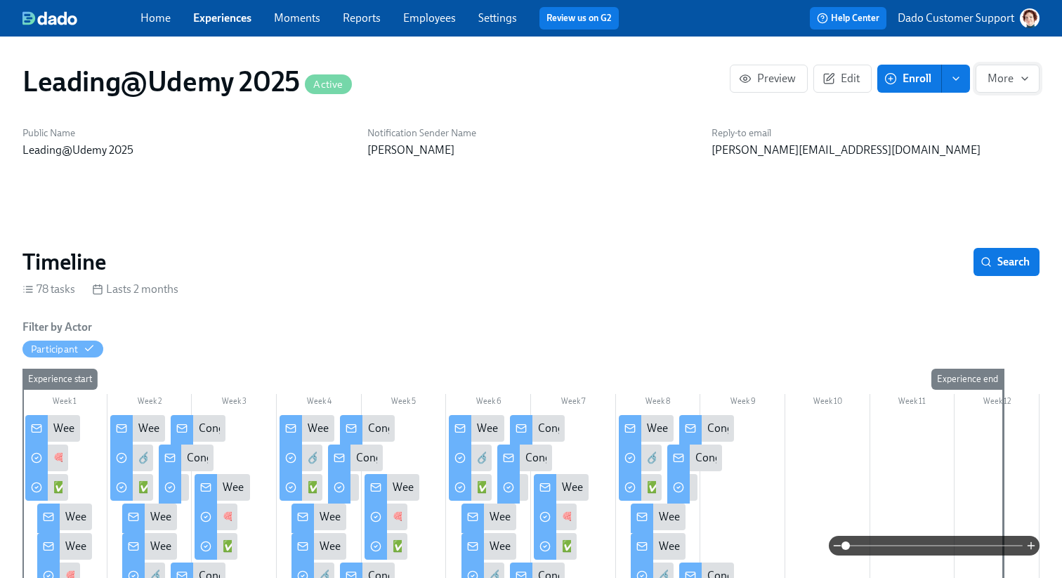
click at [1005, 87] on button "More" at bounding box center [1008, 79] width 64 height 28
click at [988, 109] on span "Stop" at bounding box center [1001, 112] width 55 height 15
click at [637, 119] on div at bounding box center [531, 289] width 1062 height 578
click at [434, 8] on div "Home Experiences Moments Reports Employees Settings Review us on G2" at bounding box center [386, 18] width 490 height 22
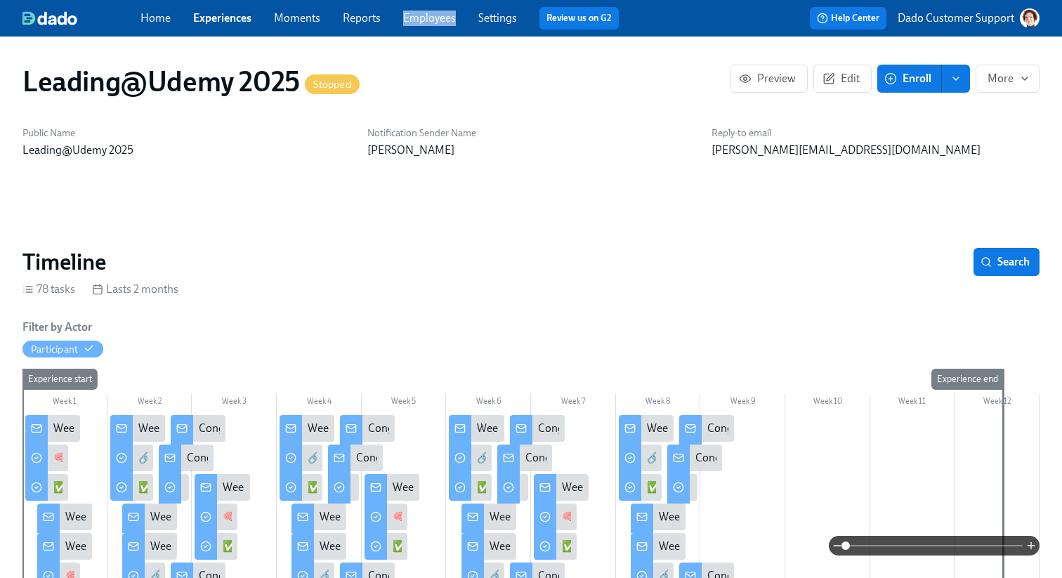
click at [427, 18] on link "Employees" at bounding box center [429, 17] width 53 height 13
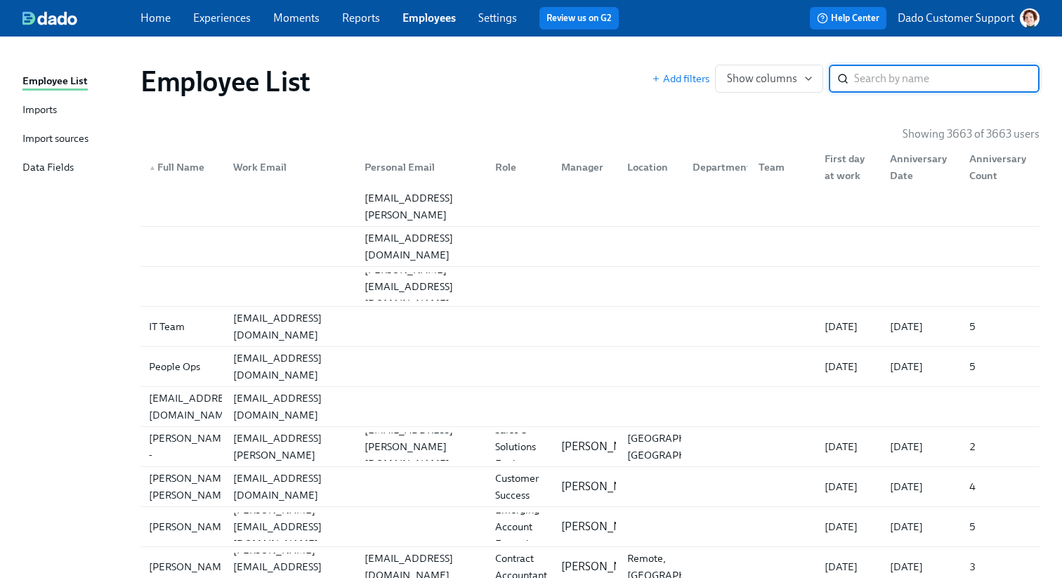
click at [171, 173] on div "▲ Full Name" at bounding box center [176, 167] width 67 height 17
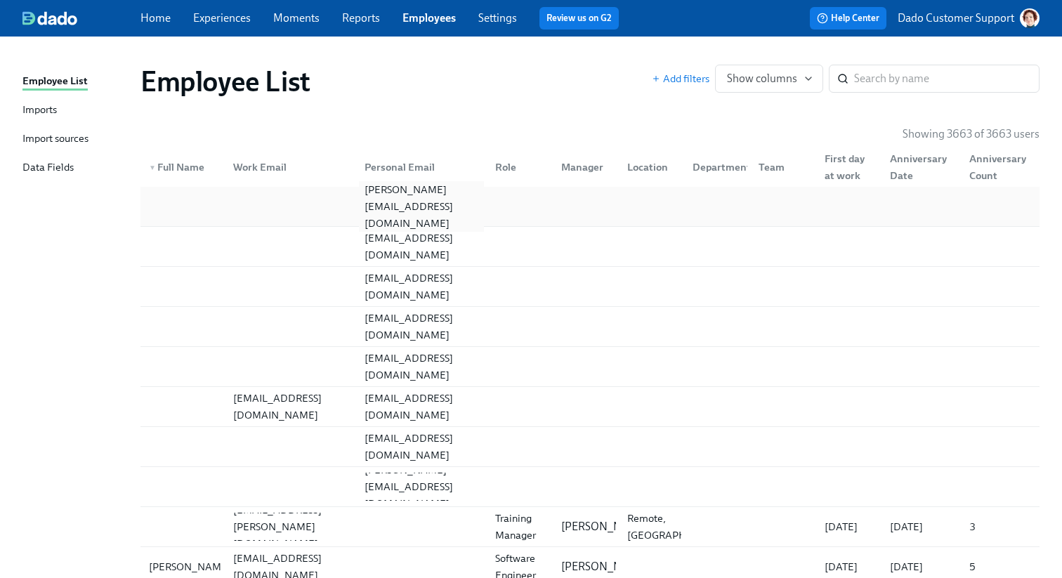
click at [403, 202] on div "[PERSON_NAME][EMAIL_ADDRESS][DOMAIN_NAME]" at bounding box center [422, 206] width 126 height 51
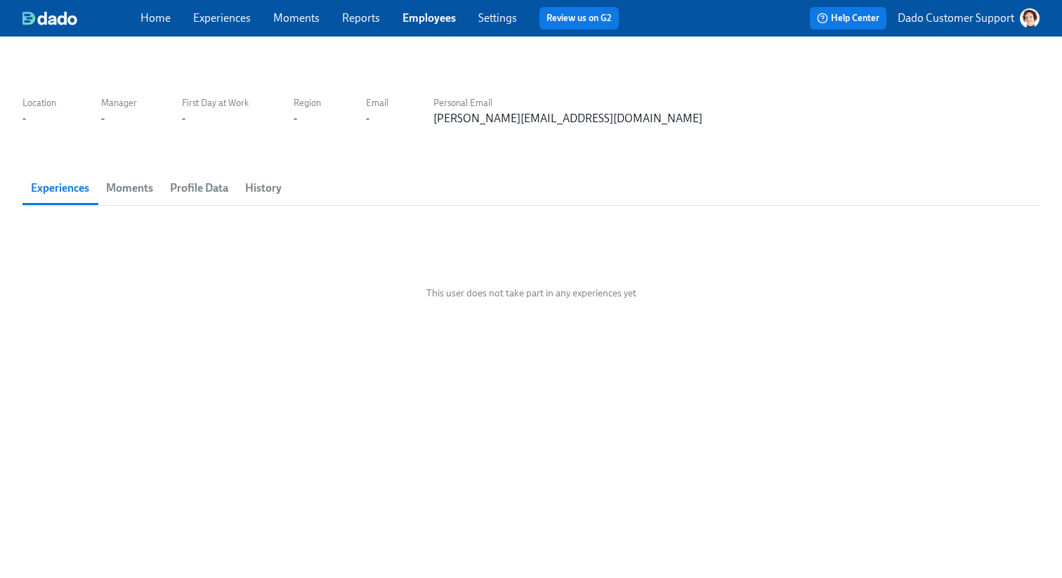
click at [272, 179] on span "History" at bounding box center [263, 188] width 37 height 20
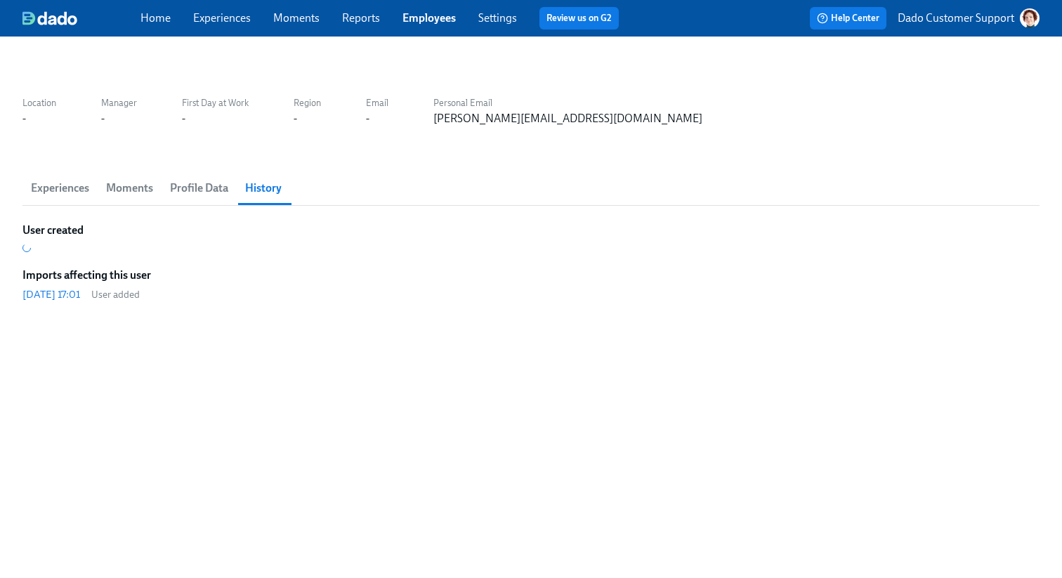
click at [200, 189] on span "Profile Data" at bounding box center [199, 188] width 58 height 20
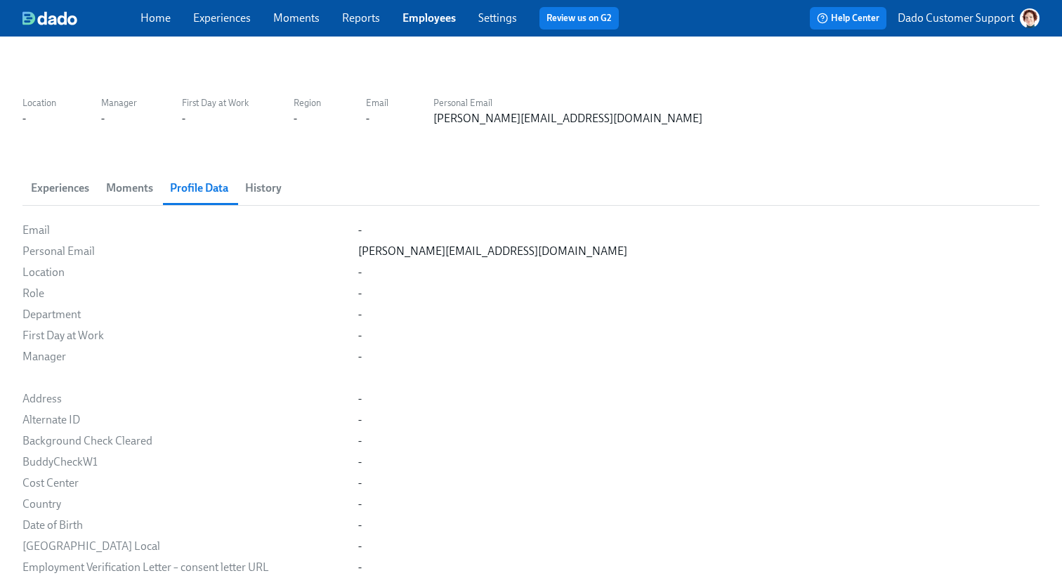
click at [254, 188] on span "History" at bounding box center [263, 188] width 37 height 20
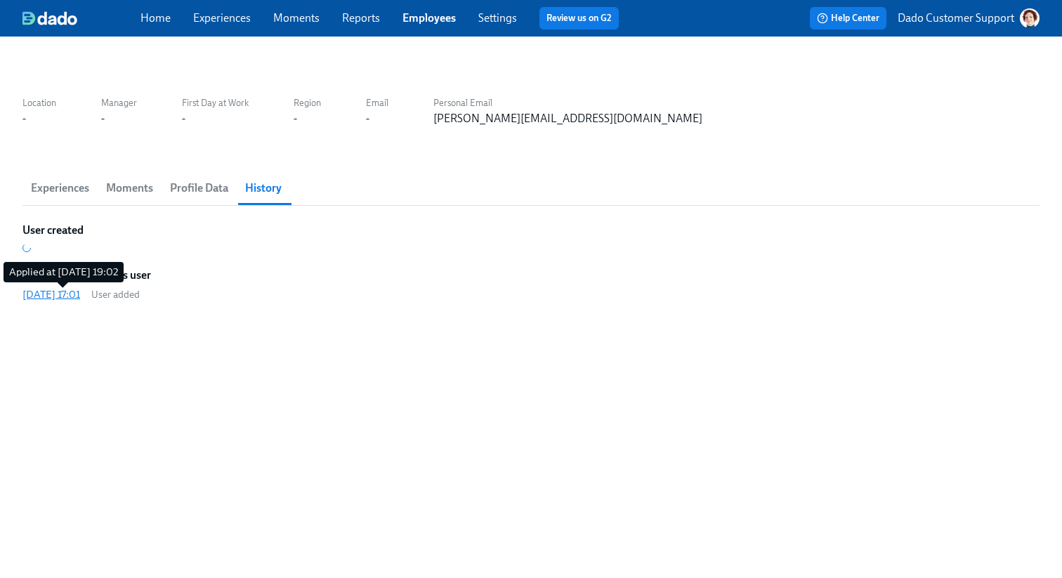
click at [67, 294] on div "[DATE] 17:01" at bounding box center [51, 294] width 58 height 14
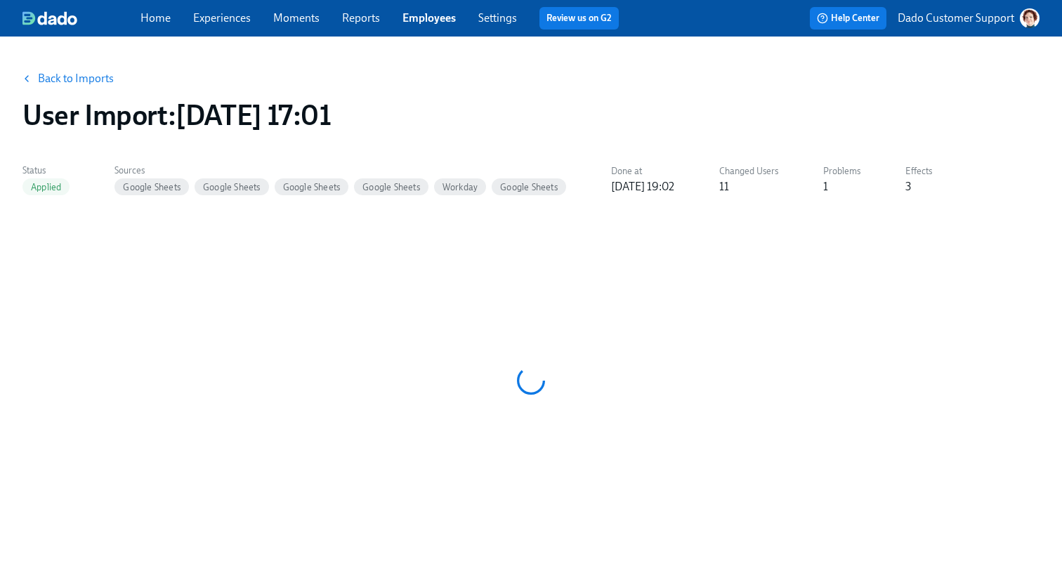
click at [65, 89] on button "Back to Imports" at bounding box center [69, 79] width 110 height 28
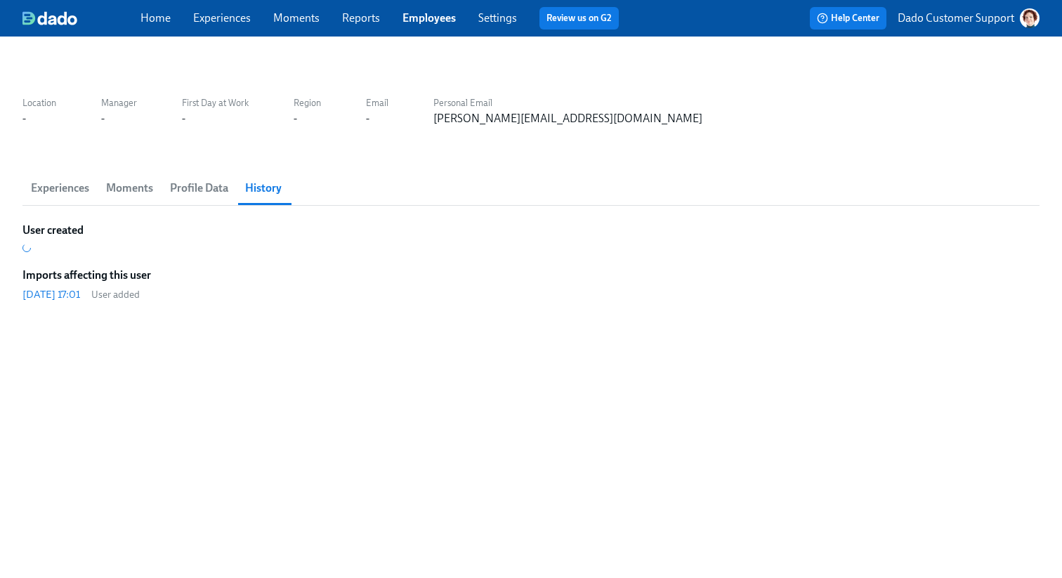
click at [197, 190] on span "Profile Data" at bounding box center [199, 188] width 58 height 20
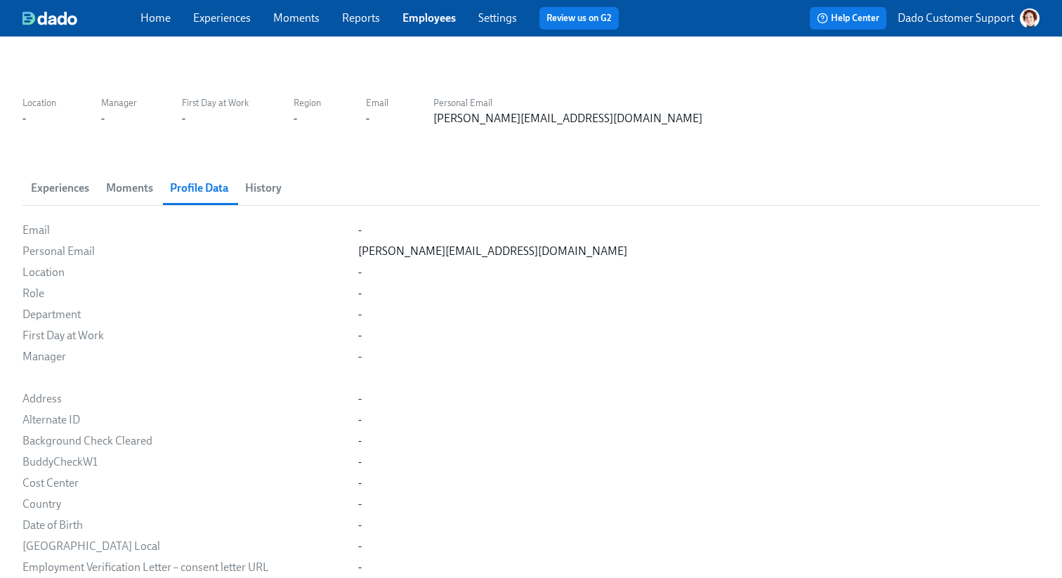
click at [434, 18] on link "Employees" at bounding box center [429, 17] width 53 height 13
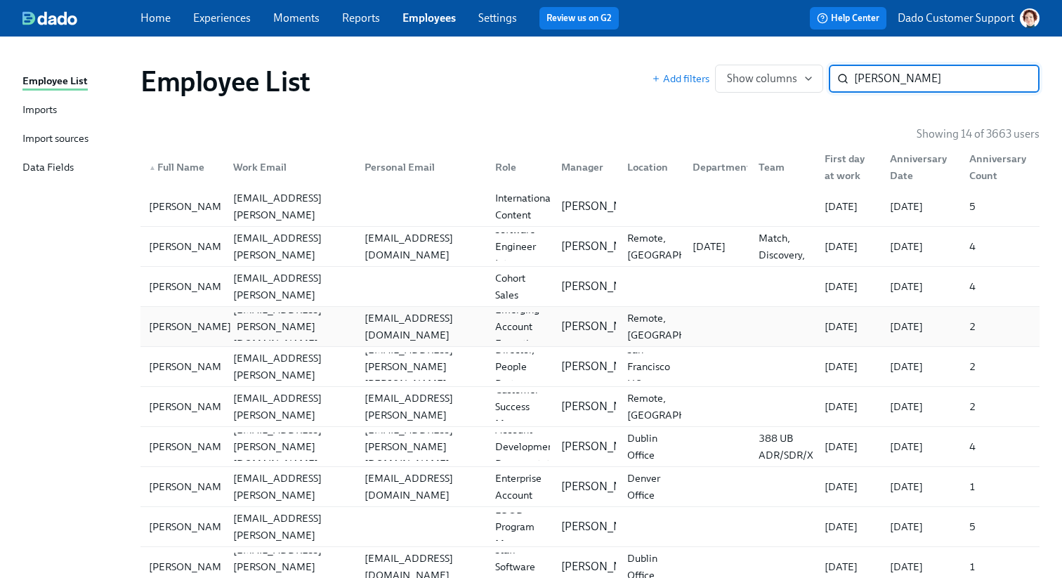
scroll to position [29, 0]
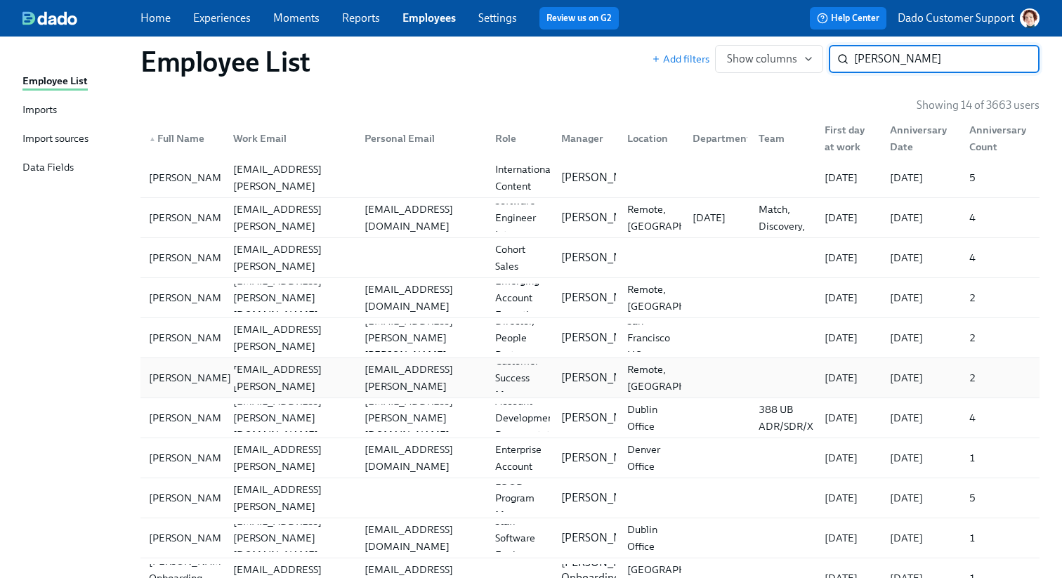
type input "[PERSON_NAME]"
click at [182, 379] on div "[PERSON_NAME]" at bounding box center [189, 378] width 93 height 17
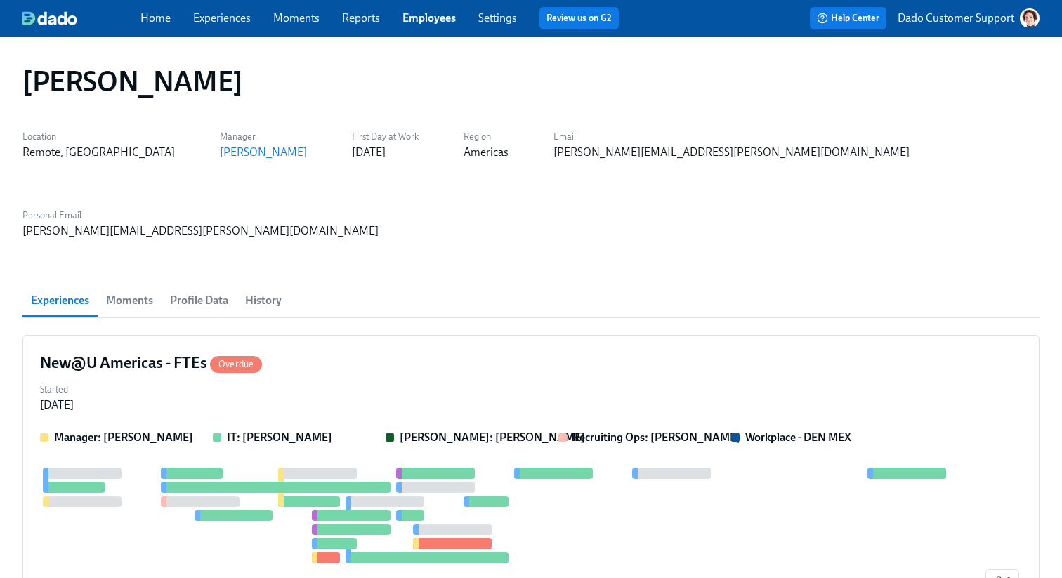
click at [418, 13] on link "Employees" at bounding box center [429, 17] width 53 height 13
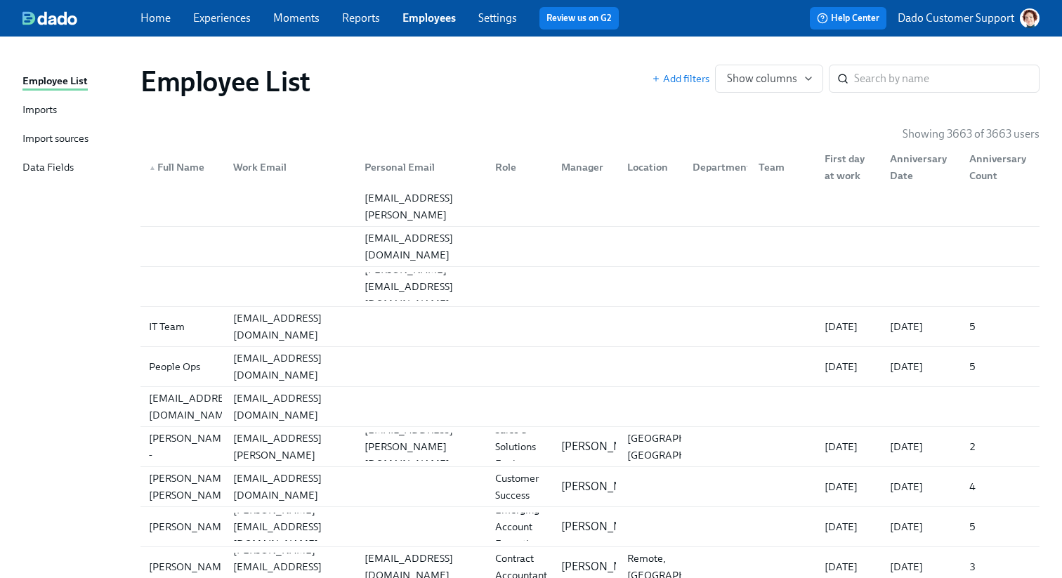
click at [190, 163] on div "▲ Full Name" at bounding box center [176, 167] width 67 height 17
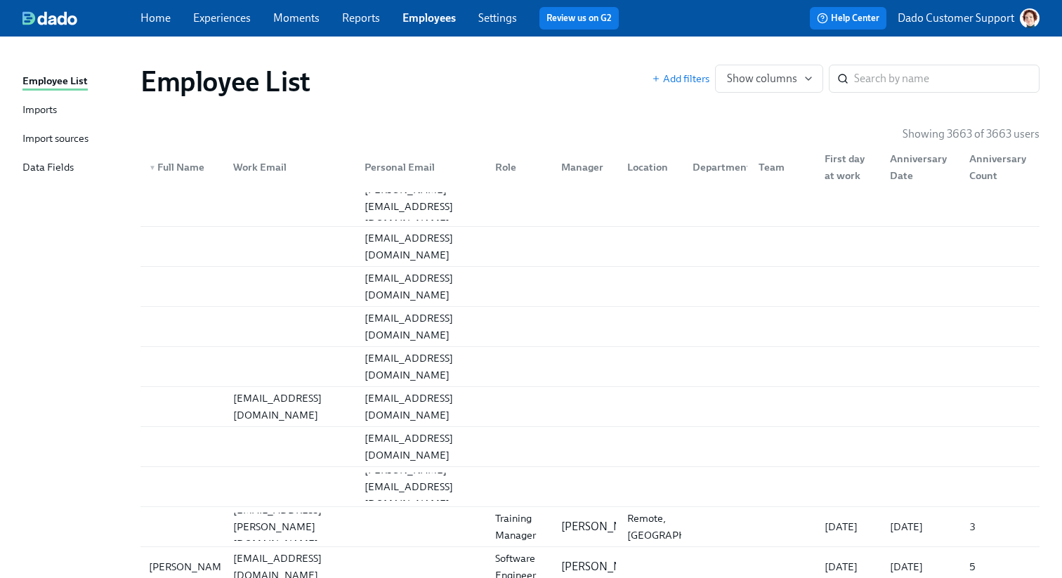
click at [41, 143] on div "Import sources" at bounding box center [55, 140] width 66 height 18
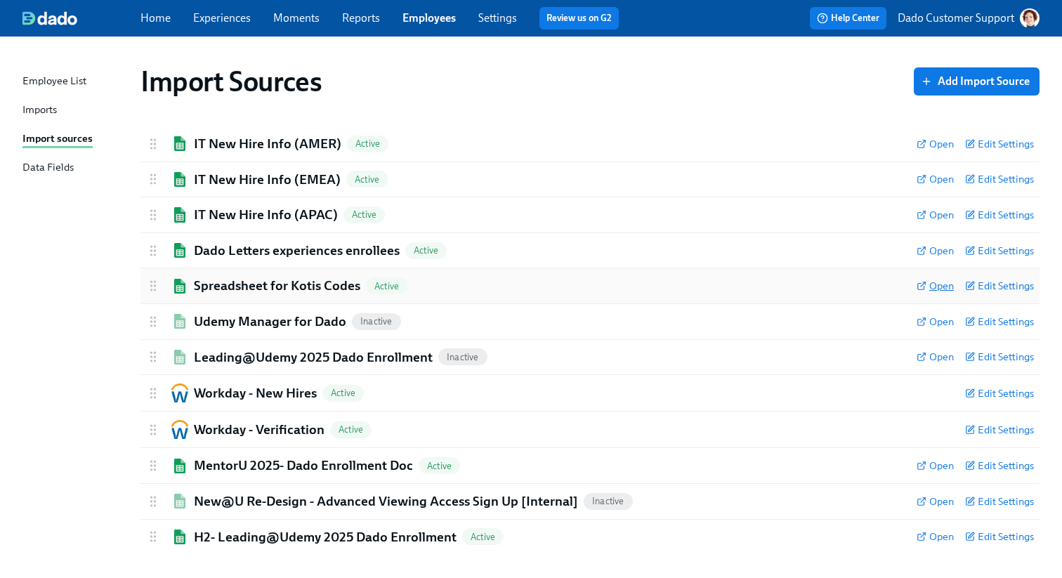
click at [926, 279] on span "Open" at bounding box center [935, 286] width 37 height 14
click at [48, 79] on div "Employee List" at bounding box center [54, 82] width 64 height 18
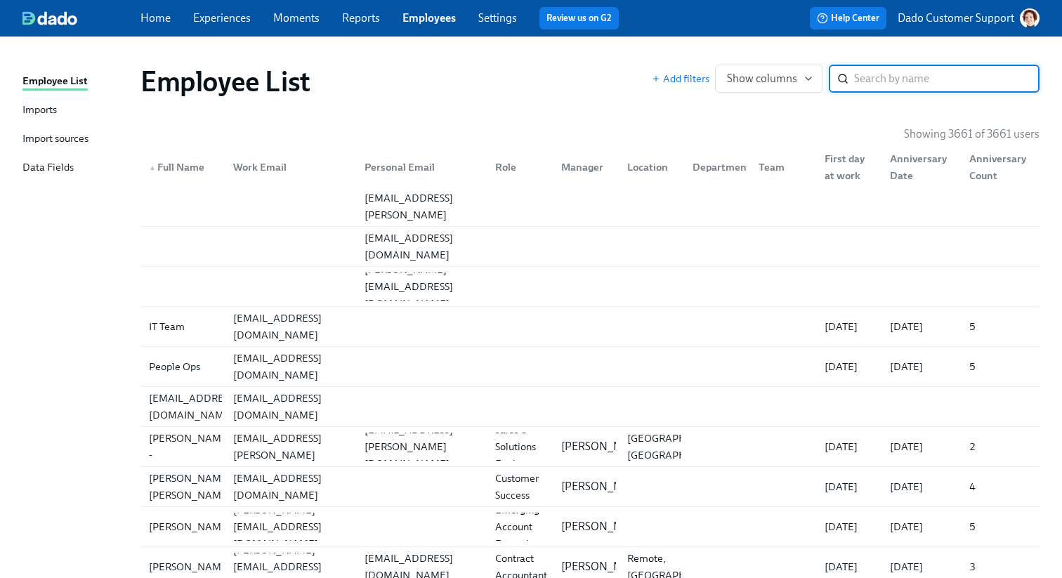
click at [176, 144] on div "▲ Full Name Work Email Personal Email Role Manager Location Department Team Fir…" at bounding box center [590, 164] width 899 height 45
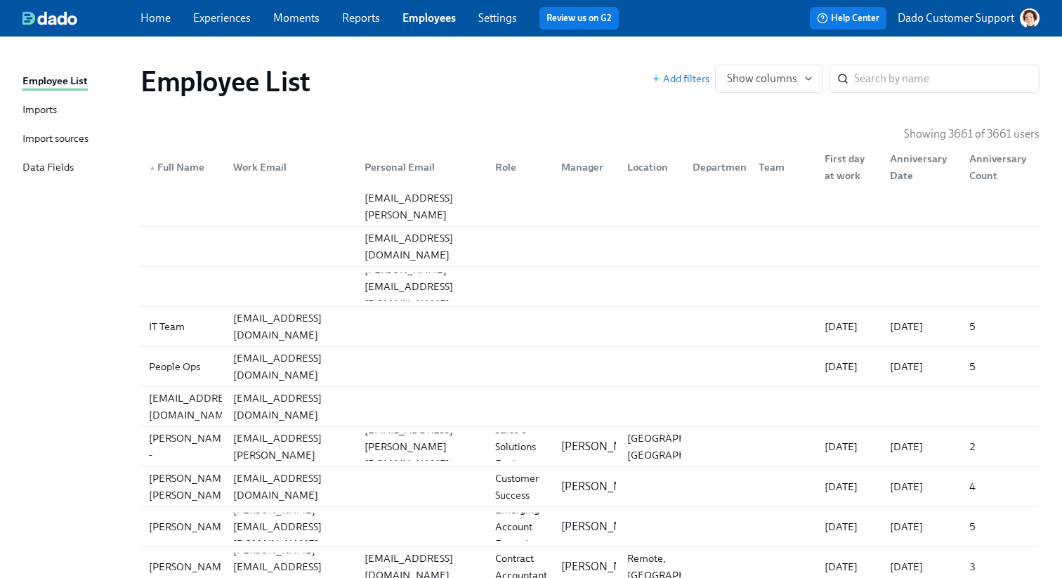
click at [169, 160] on div "▲ Full Name" at bounding box center [176, 167] width 67 height 17
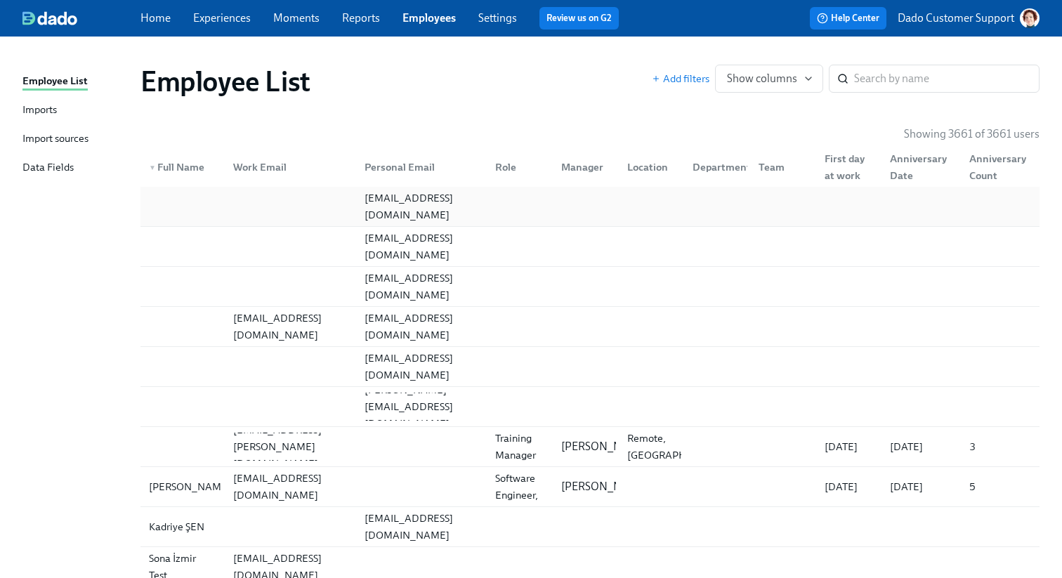
click at [163, 200] on div at bounding box center [182, 207] width 79 height 28
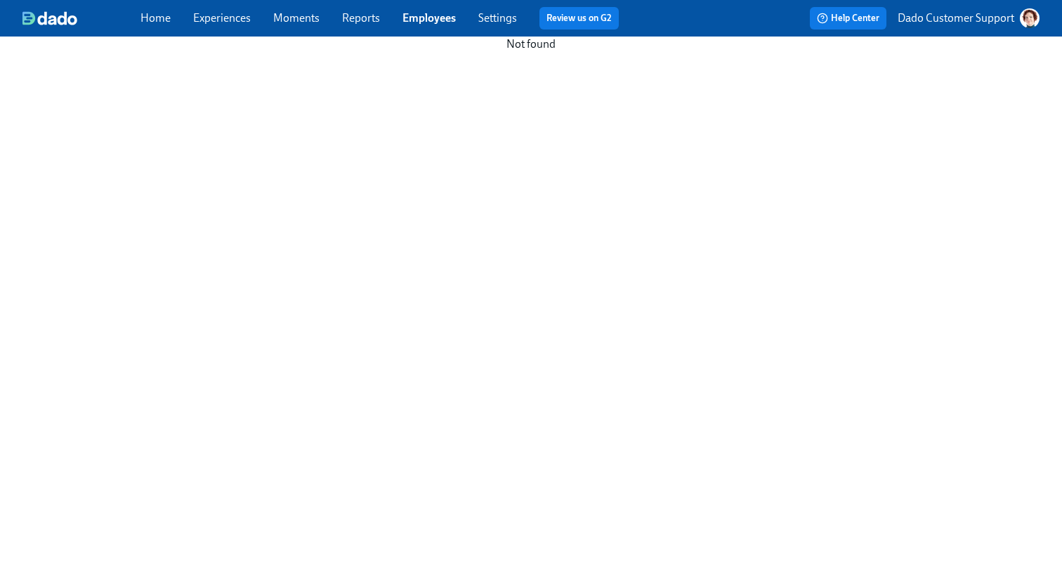
click at [432, 20] on link "Employees" at bounding box center [429, 17] width 53 height 13
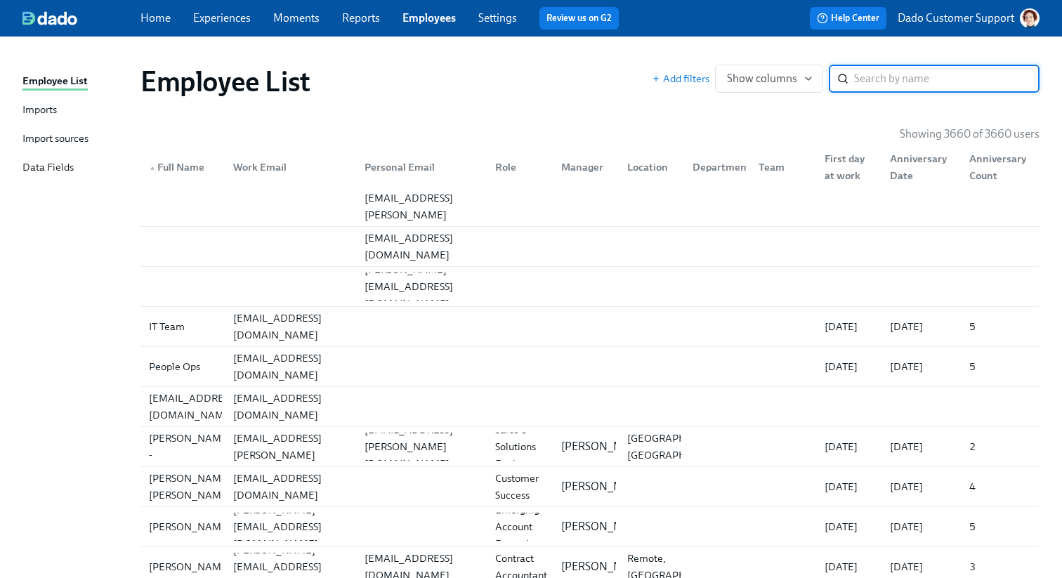
click at [161, 166] on div "▲ Full Name" at bounding box center [176, 167] width 67 height 17
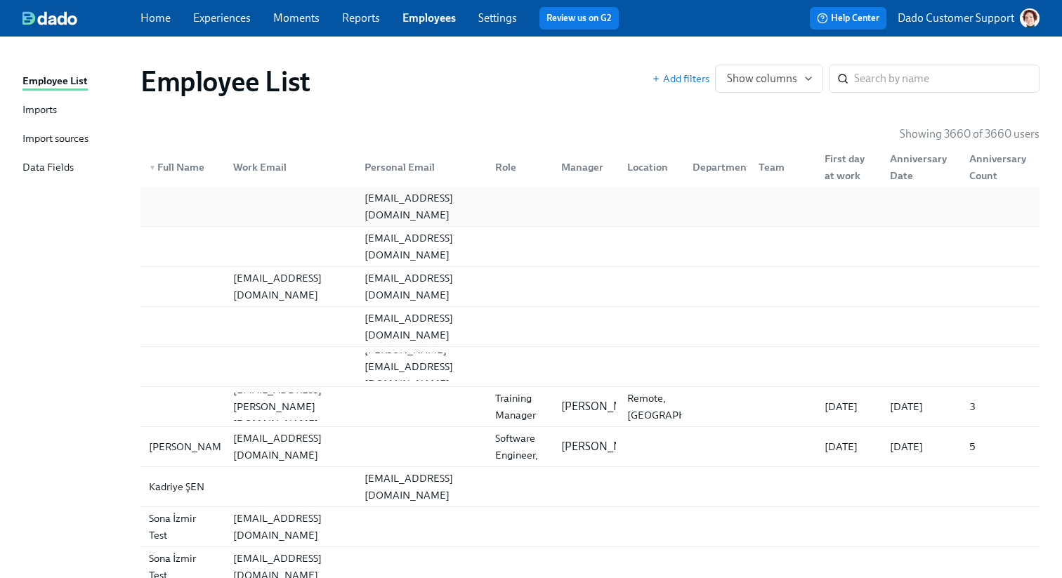
click at [190, 190] on div "bablpra12345@gmail.com" at bounding box center [590, 206] width 899 height 39
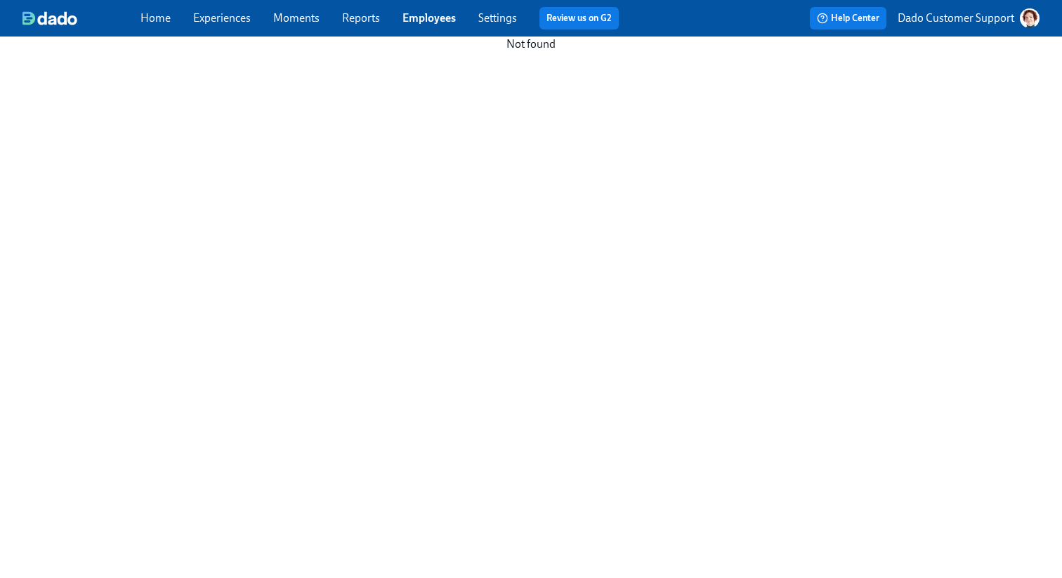
click at [422, 12] on link "Employees" at bounding box center [429, 17] width 53 height 13
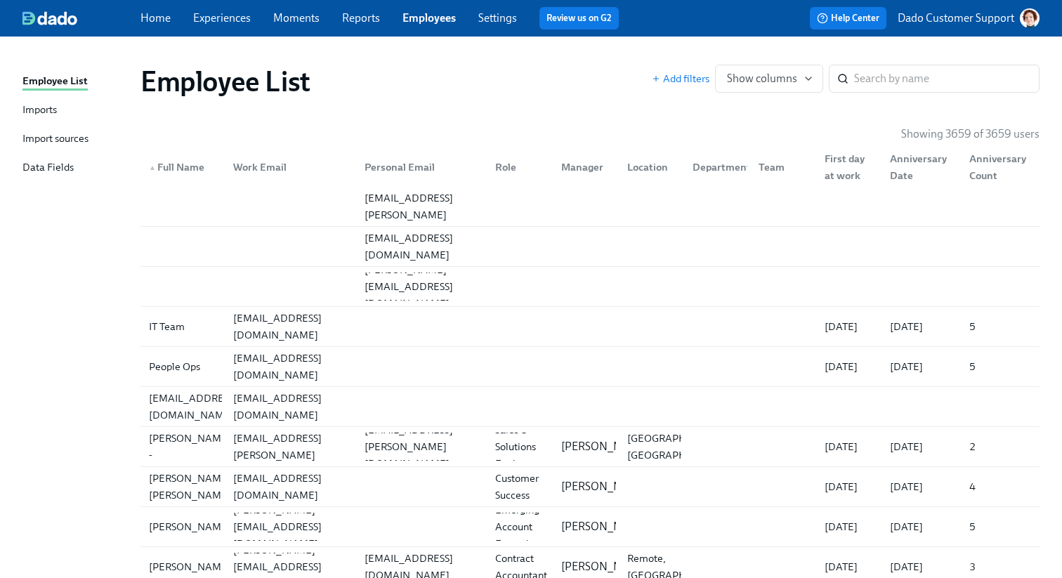
click at [176, 162] on div "▲ Full Name" at bounding box center [176, 167] width 67 height 17
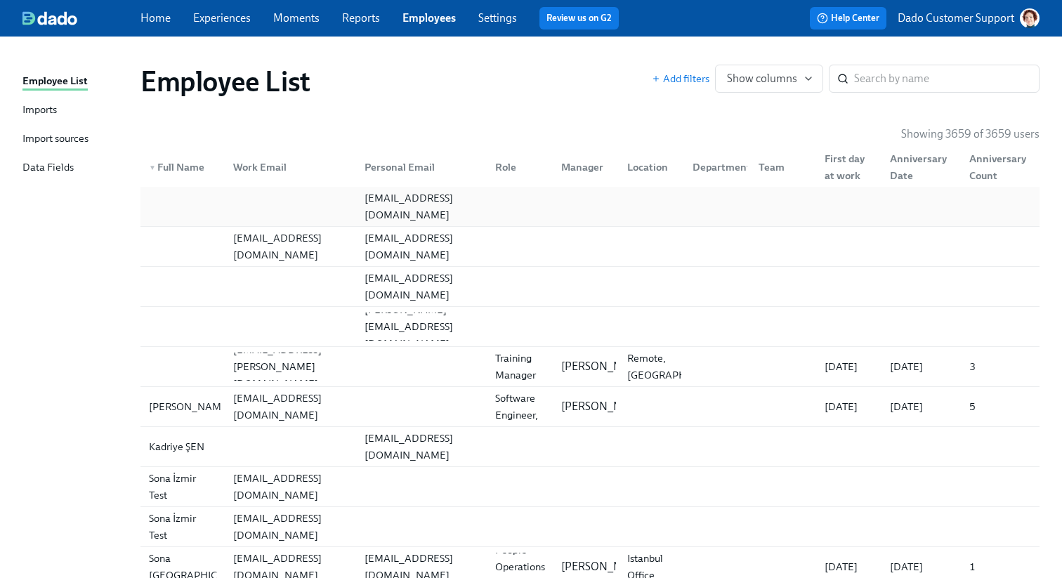
click at [172, 198] on div at bounding box center [182, 207] width 79 height 28
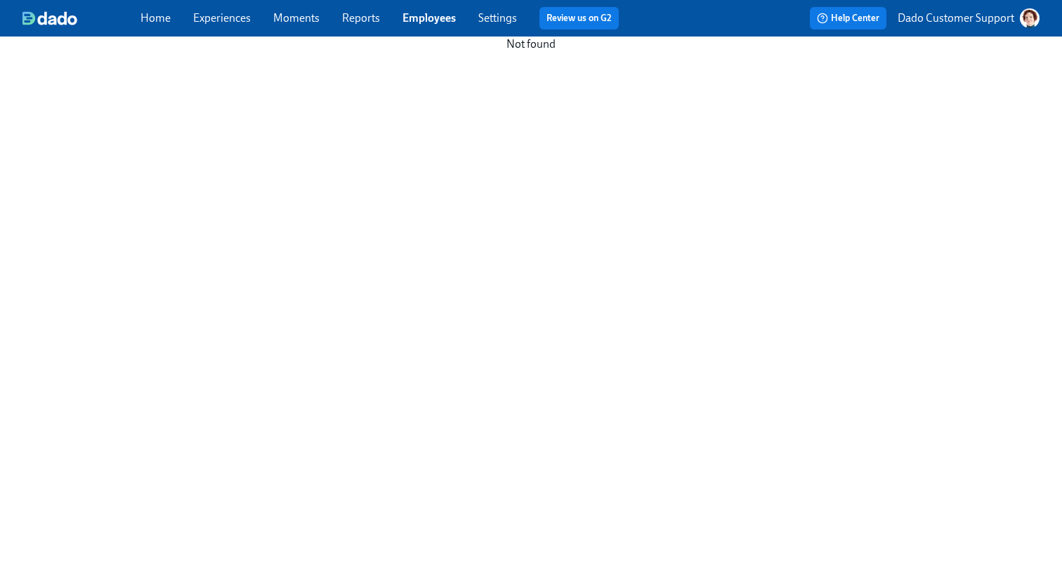
click at [419, 22] on link "Employees" at bounding box center [429, 17] width 53 height 13
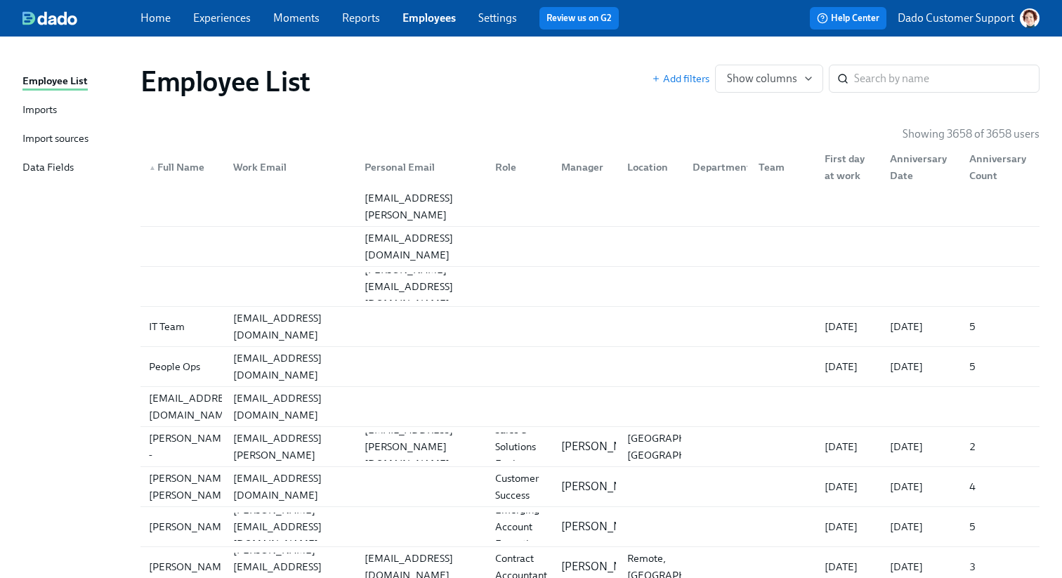
click at [170, 164] on div "▲ Full Name" at bounding box center [176, 167] width 67 height 17
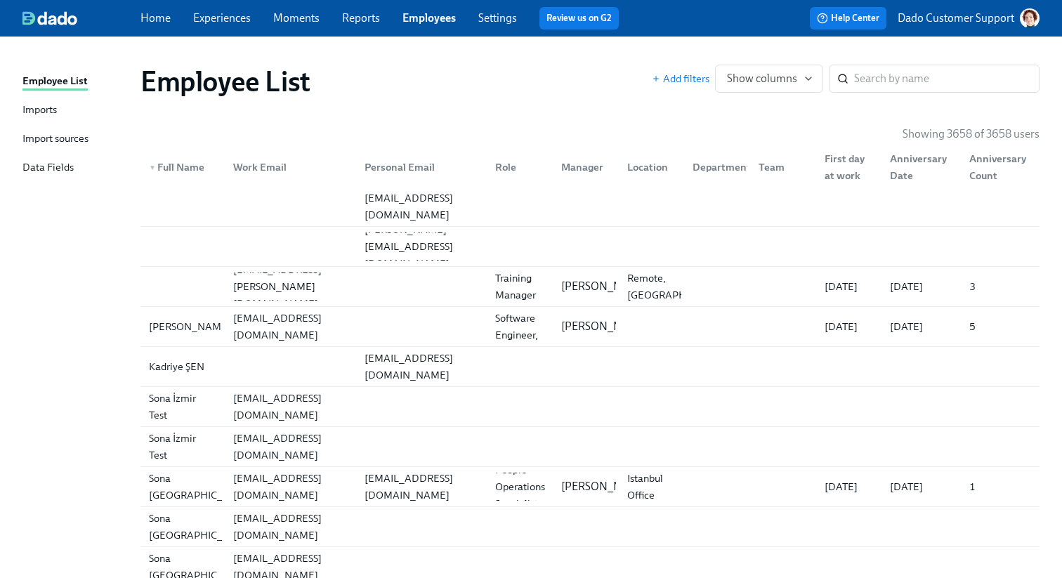
click at [176, 171] on div "▼ Full Name" at bounding box center [176, 167] width 67 height 17
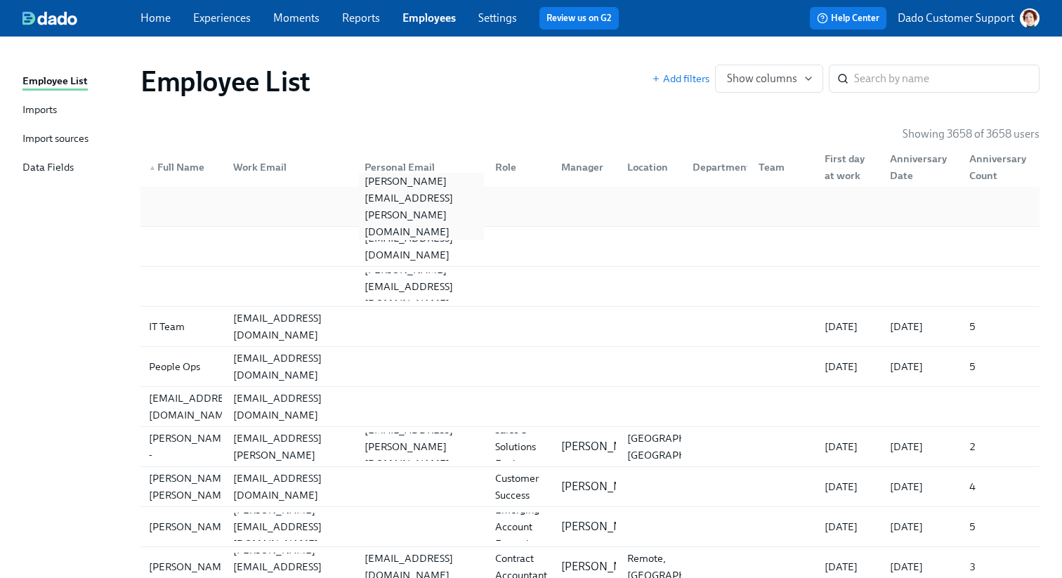
click at [371, 197] on div "alan.griffin@ucdconnect.ie" at bounding box center [422, 206] width 126 height 67
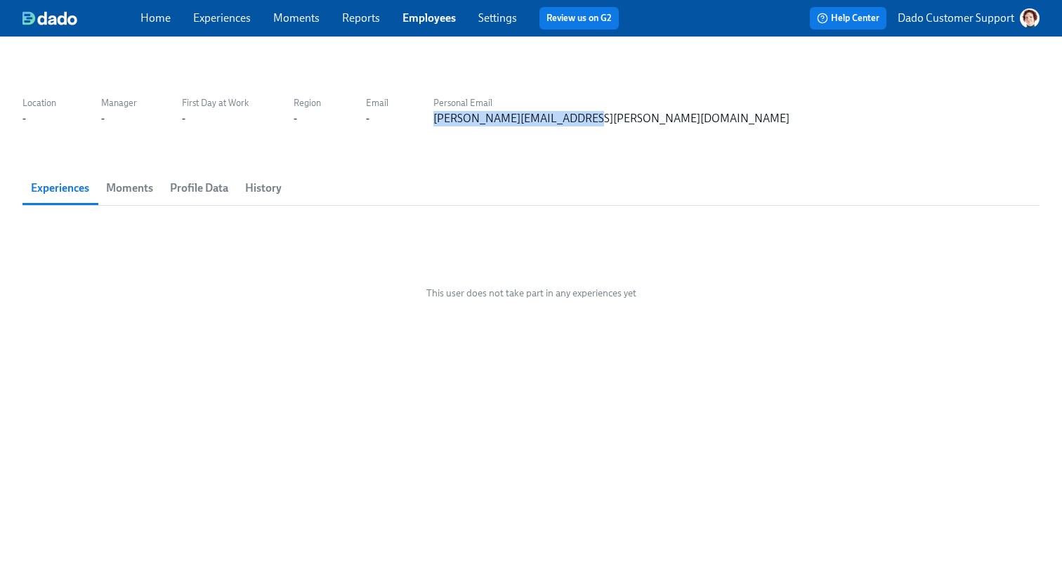
drag, startPoint x: 417, startPoint y: 117, endPoint x: 591, endPoint y: 132, distance: 174.9
click at [591, 132] on div "Location - Manager - First Day at Work - Region - Email - Personal Email alan.g…" at bounding box center [530, 298] width 1017 height 491
copy div "alan.griffin@ucdconnect.ie"
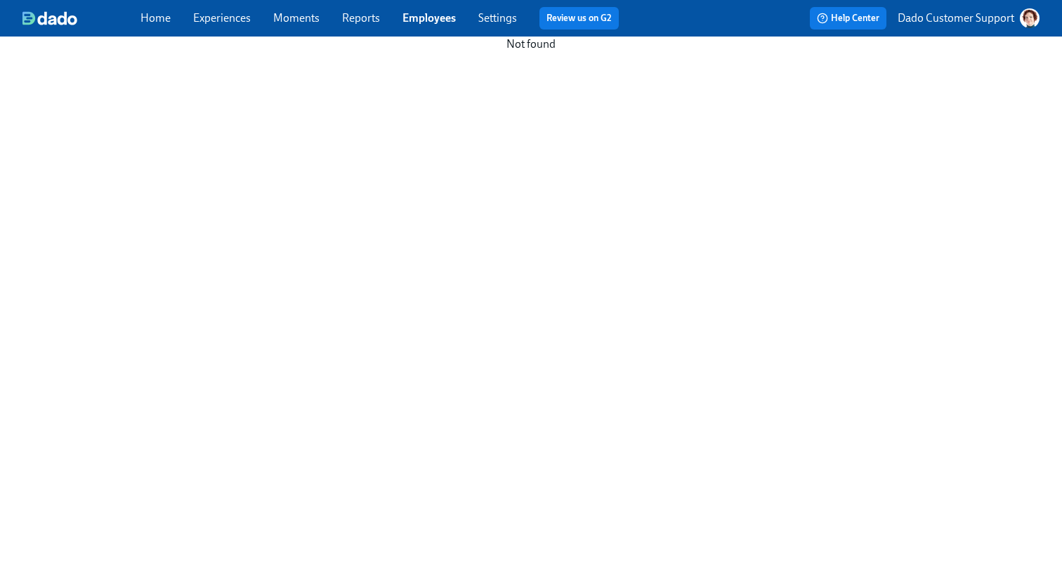
click at [430, 21] on link "Employees" at bounding box center [429, 17] width 53 height 13
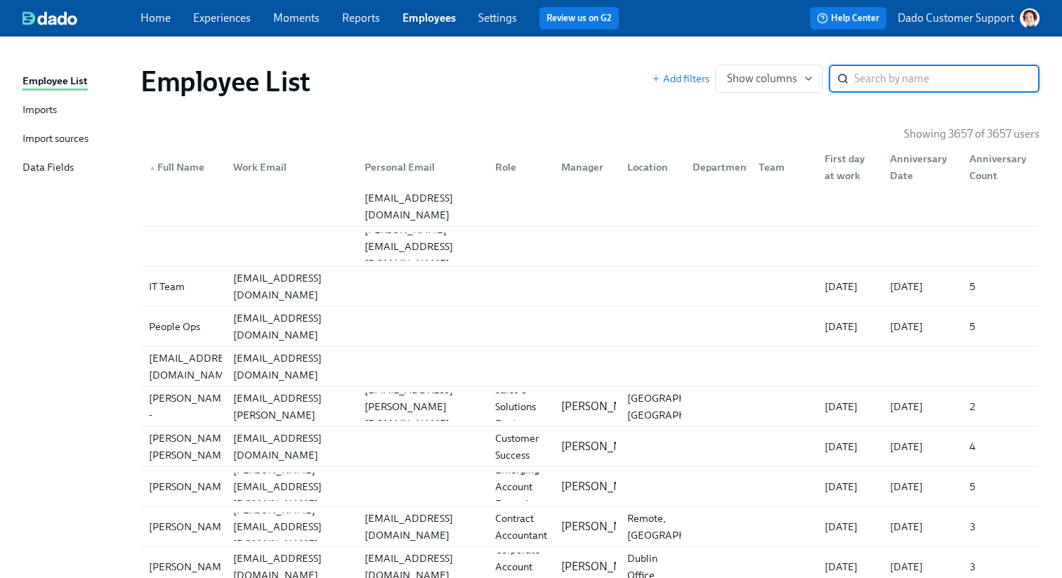
click at [164, 170] on div "▲ Full Name" at bounding box center [176, 167] width 67 height 17
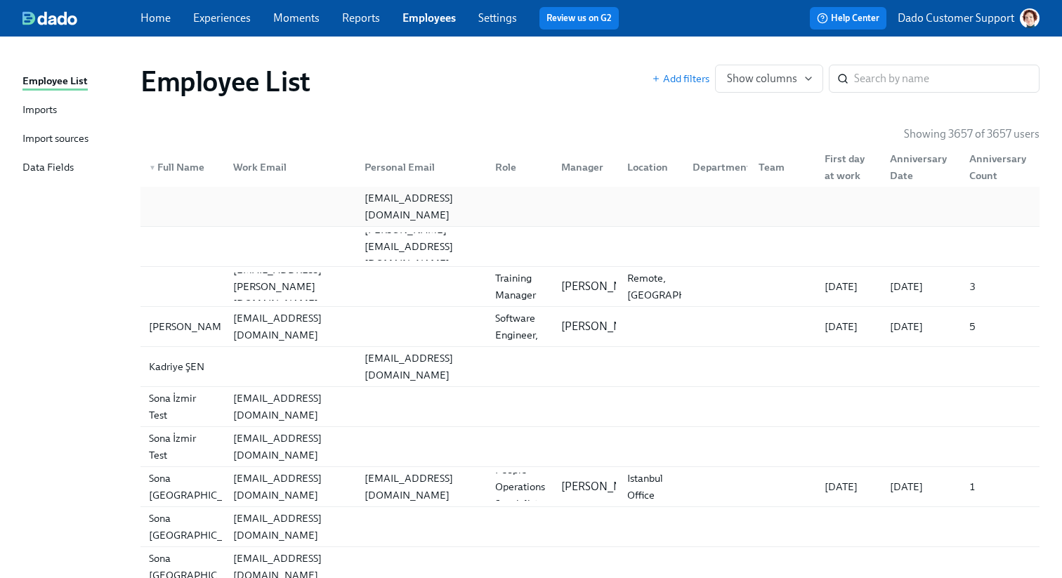
click at [190, 202] on div at bounding box center [182, 207] width 79 height 28
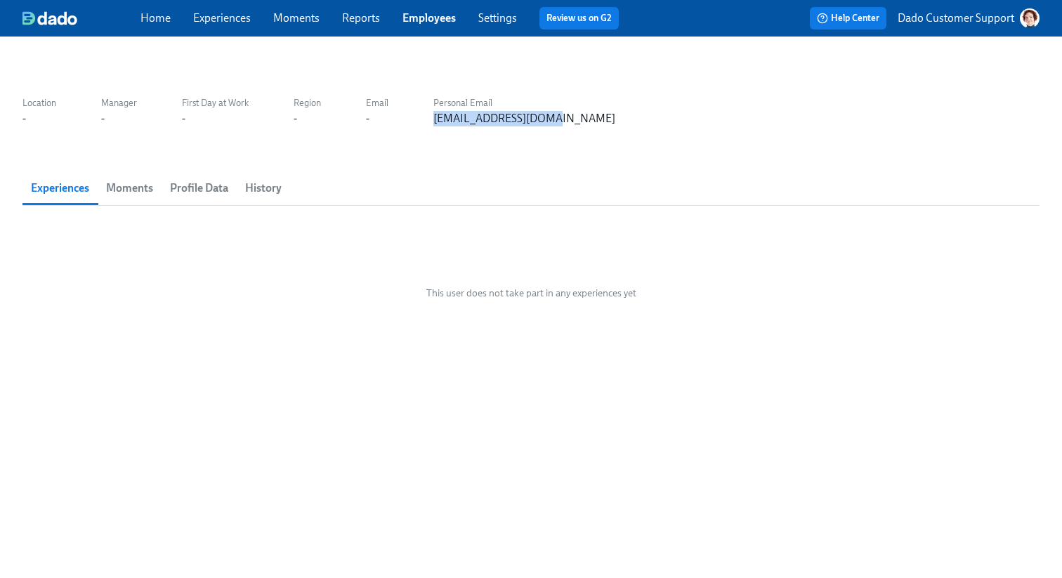
drag, startPoint x: 428, startPoint y: 119, endPoint x: 642, endPoint y: 128, distance: 214.5
click at [642, 128] on div "Location - Manager - First Day at Work - Region - Email - Personal Email dg6199…" at bounding box center [530, 298] width 1017 height 491
copy div "dg6199@srmist.edu.in"
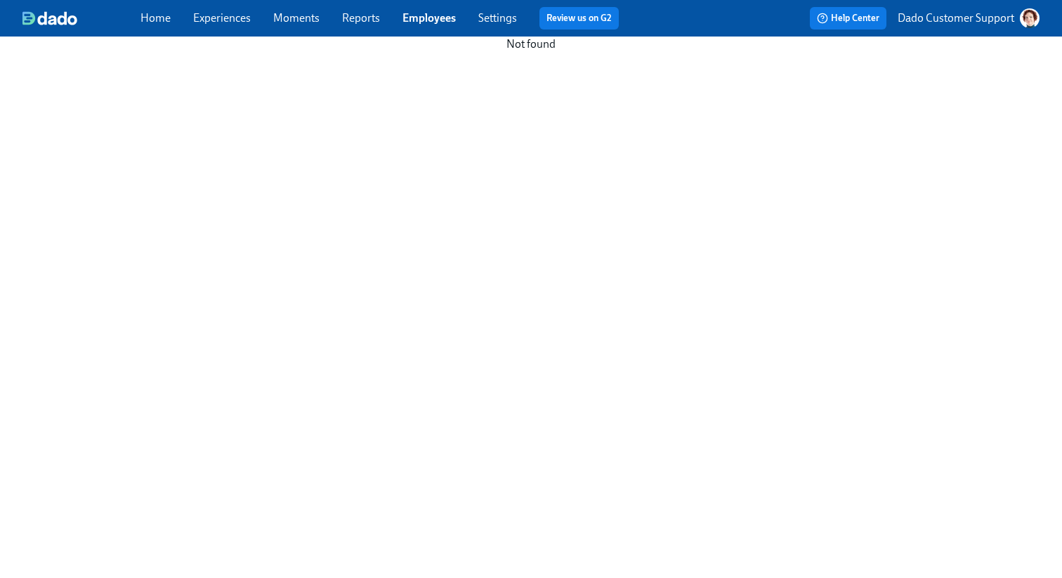
click at [406, 22] on link "Employees" at bounding box center [429, 17] width 53 height 13
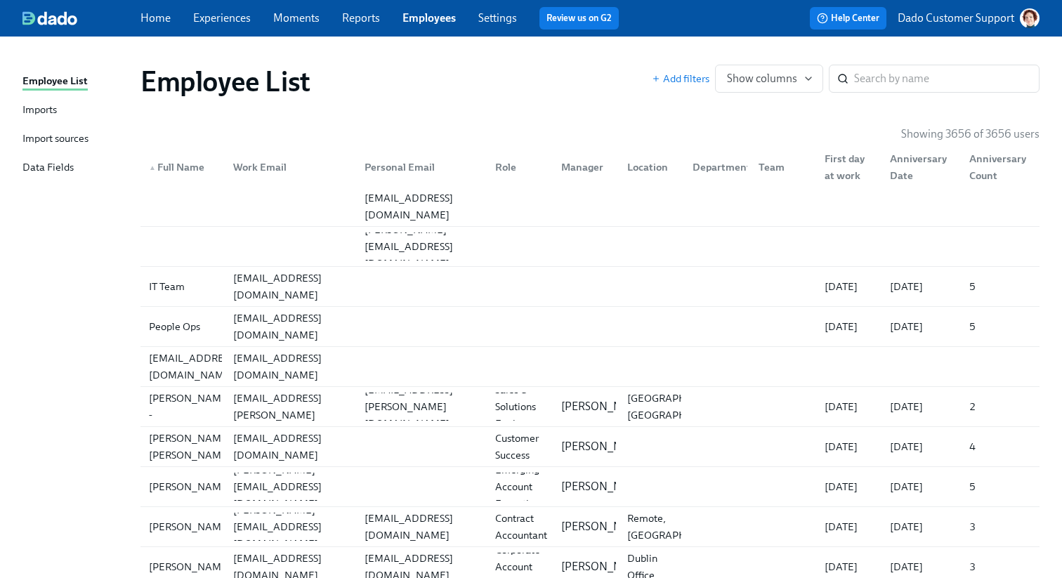
click at [169, 171] on div "▲ Full Name" at bounding box center [176, 167] width 67 height 17
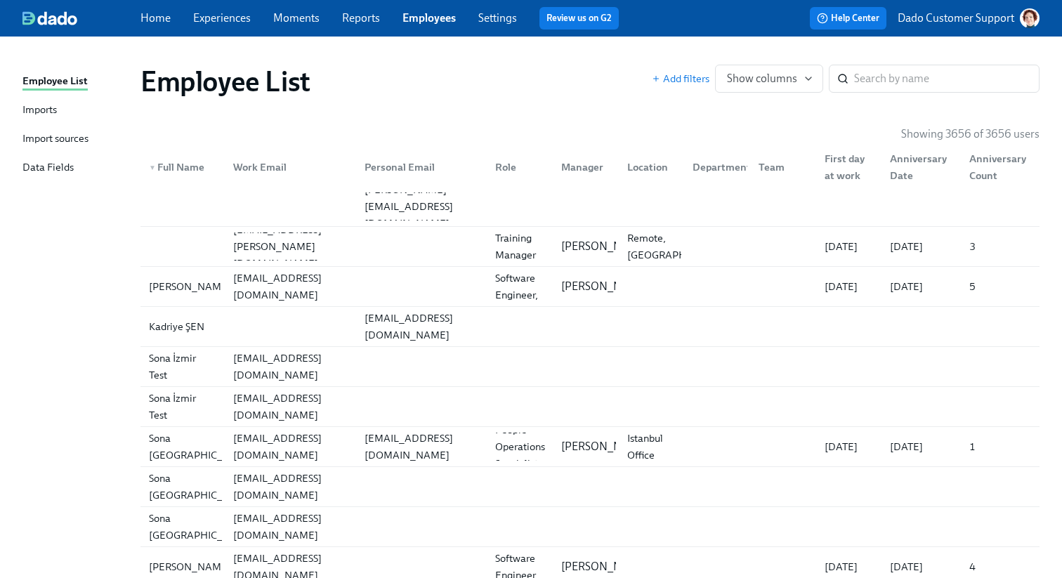
click at [169, 171] on div "▼ Full Name" at bounding box center [176, 167] width 67 height 17
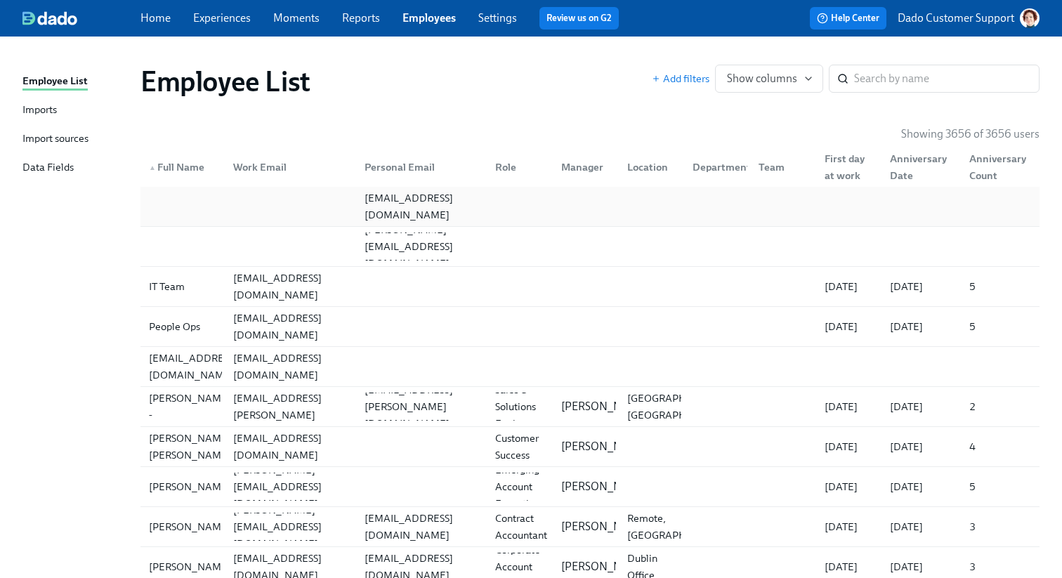
click at [169, 210] on div at bounding box center [182, 207] width 79 height 28
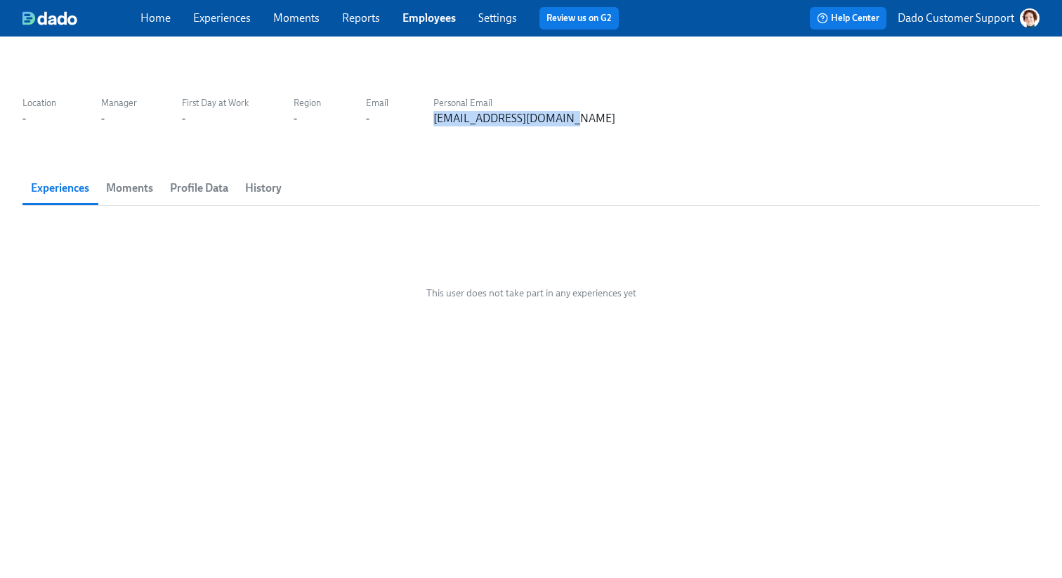
drag, startPoint x: 434, startPoint y: 115, endPoint x: 649, endPoint y: 138, distance: 216.3
click at [649, 138] on div "Location - Manager - First Day at Work - Region - Email - Personal Email sarahl…" at bounding box center [530, 298] width 1017 height 491
copy div "sarahlynnwise@gmail.com"
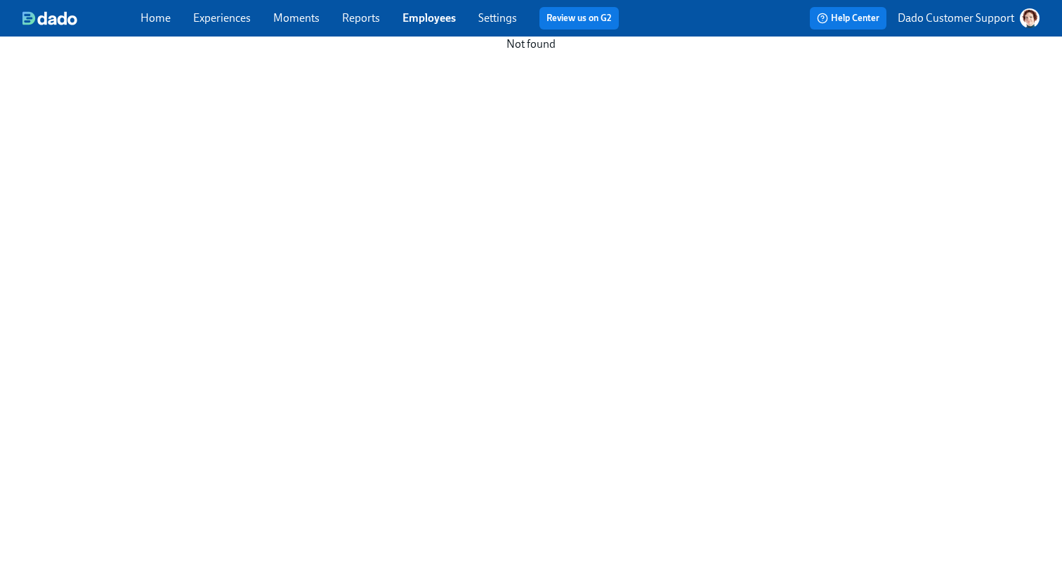
click at [444, 25] on span "Employees" at bounding box center [429, 18] width 53 height 15
click at [429, 17] on link "Employees" at bounding box center [429, 17] width 53 height 13
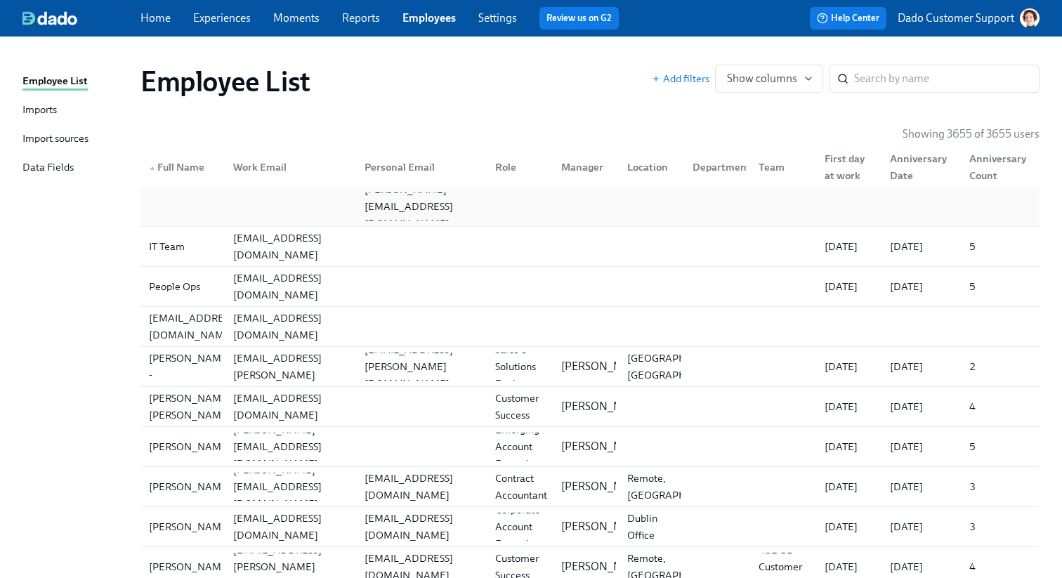
click at [195, 205] on div at bounding box center [182, 207] width 79 height 28
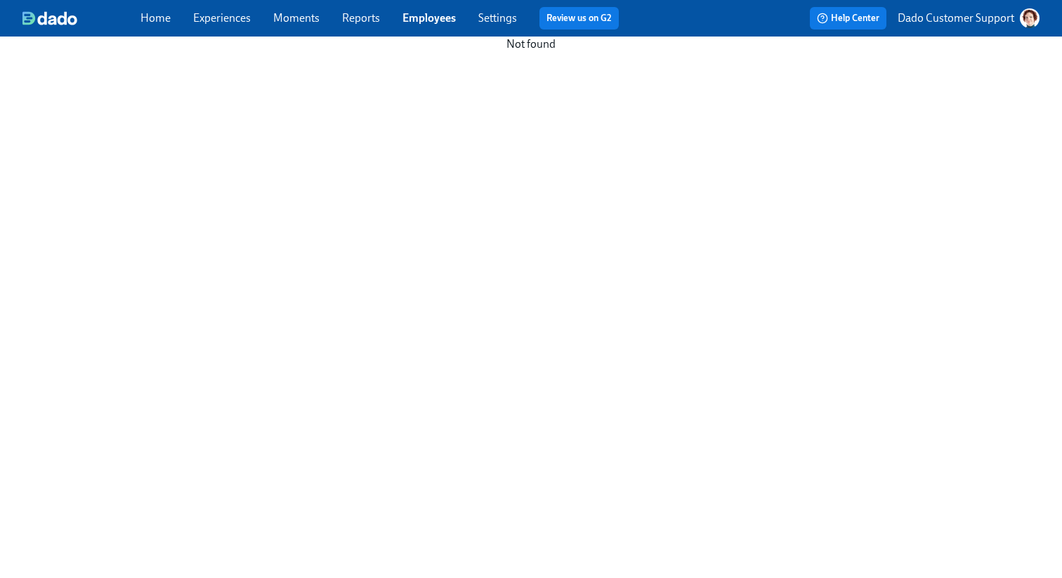
click at [412, 11] on span "Employees" at bounding box center [429, 18] width 53 height 15
click at [412, 18] on link "Employees" at bounding box center [429, 17] width 53 height 13
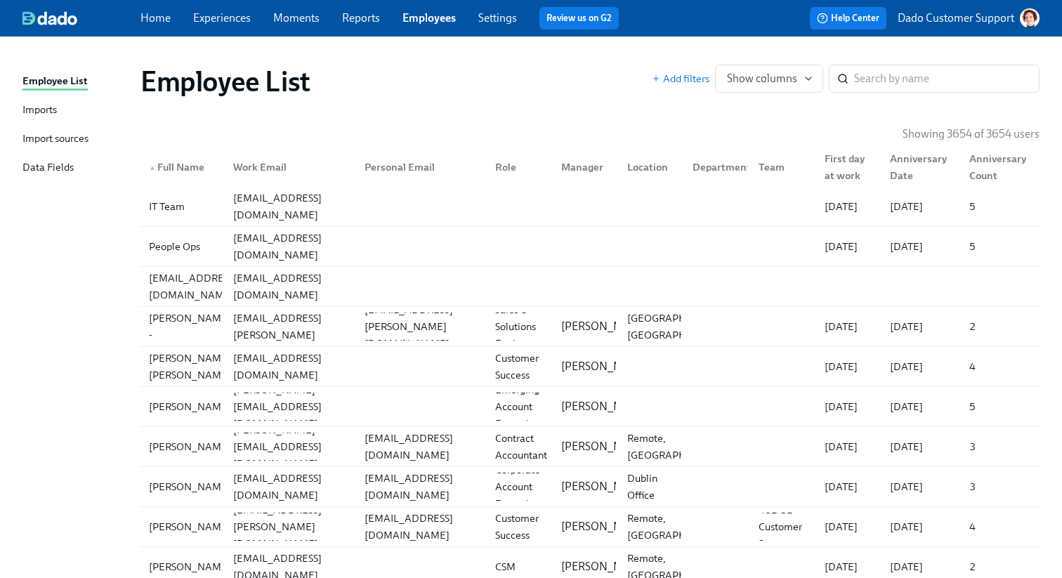
click at [167, 160] on div "▲ Full Name" at bounding box center [176, 167] width 67 height 17
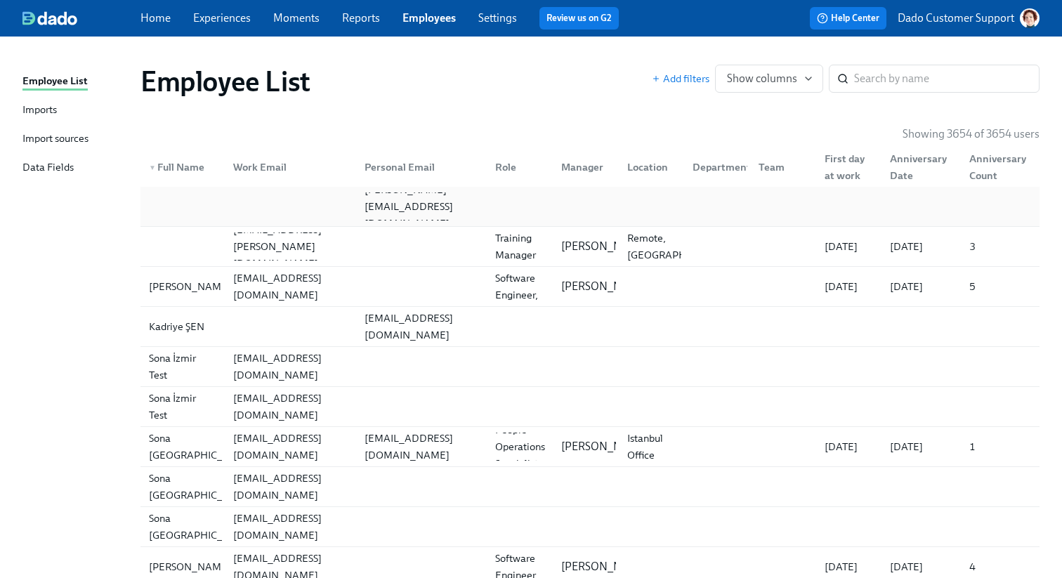
click at [173, 209] on div at bounding box center [182, 207] width 79 height 28
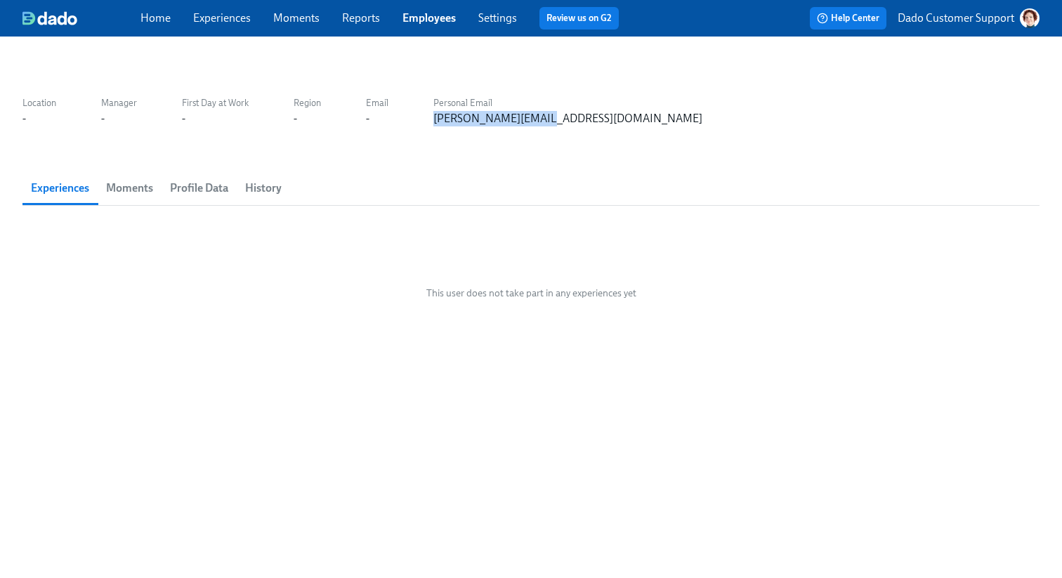
drag, startPoint x: 418, startPoint y: 126, endPoint x: 660, endPoint y: 128, distance: 242.4
click at [660, 128] on div "Location - Manager - First Day at Work - Region - Email - Personal Email tori@t…" at bounding box center [530, 298] width 1017 height 491
copy div "tori@tomahawkhr.com"
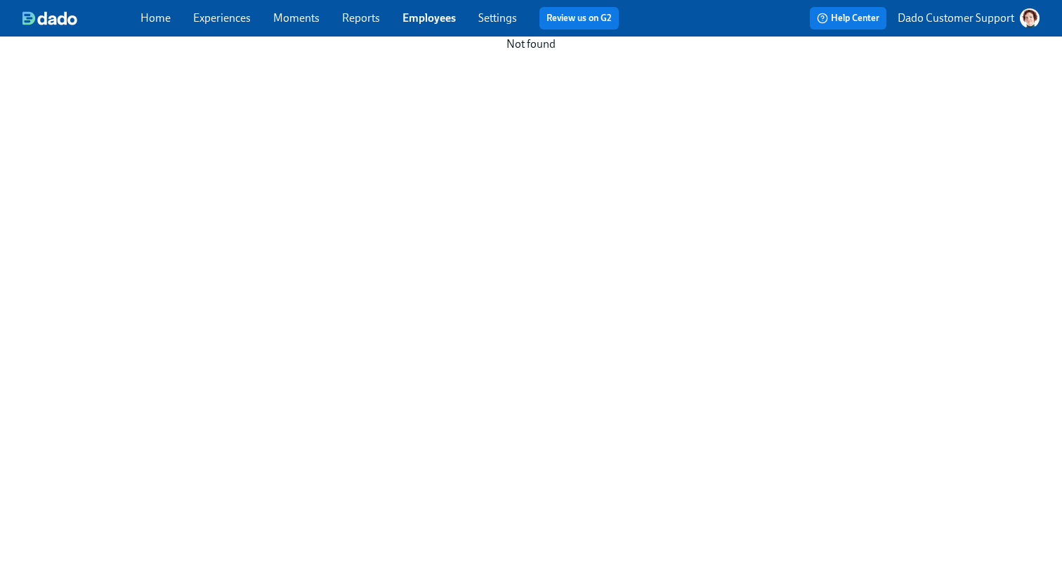
click at [432, 20] on link "Employees" at bounding box center [429, 17] width 53 height 13
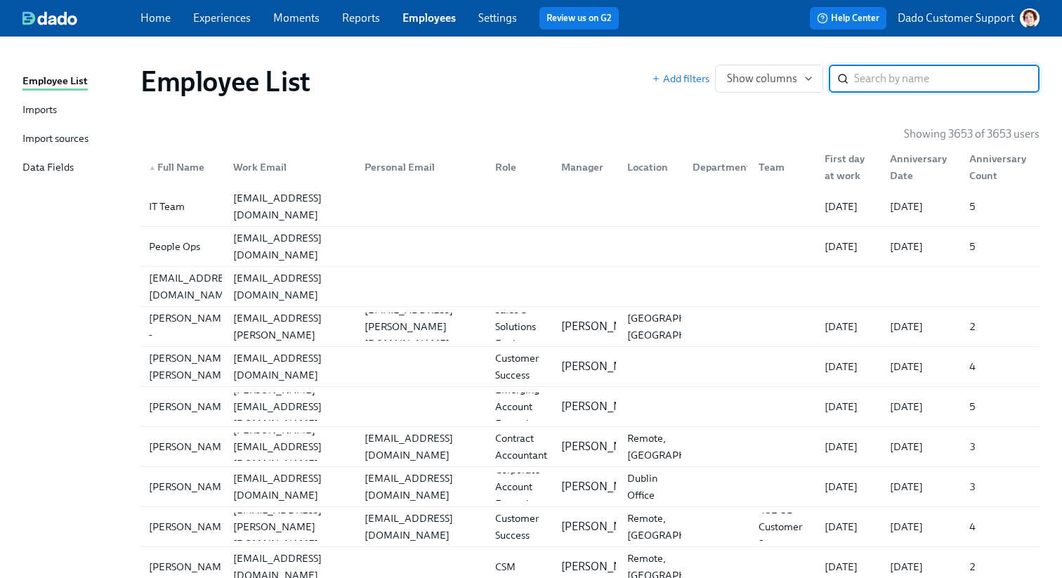
type input "allenjaco.robert@taskus.com"
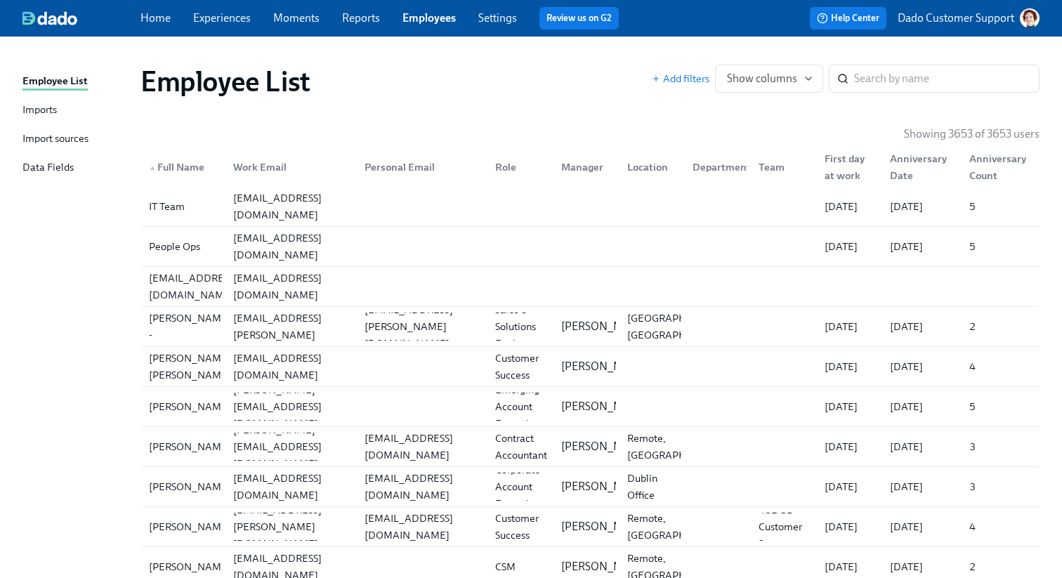
click at [204, 169] on div "▲ Full Name" at bounding box center [176, 167] width 67 height 17
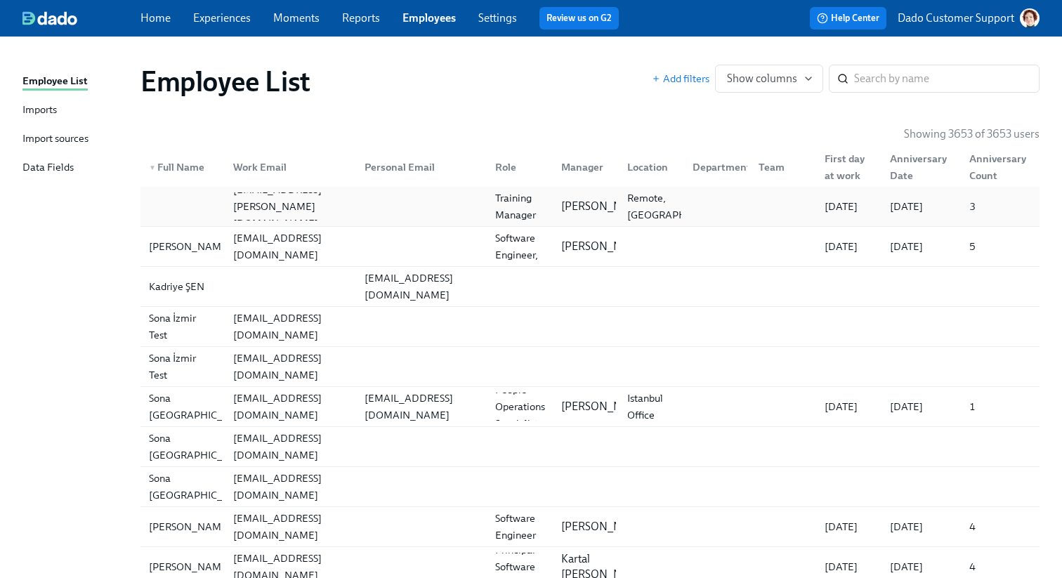
click at [184, 202] on div at bounding box center [182, 207] width 79 height 28
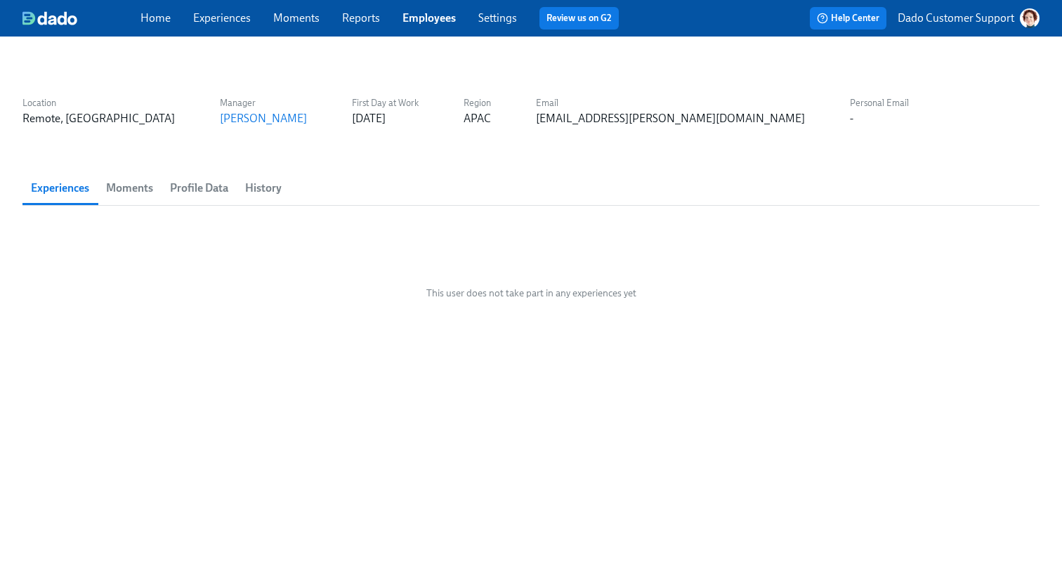
click at [131, 189] on span "Moments" at bounding box center [129, 188] width 47 height 20
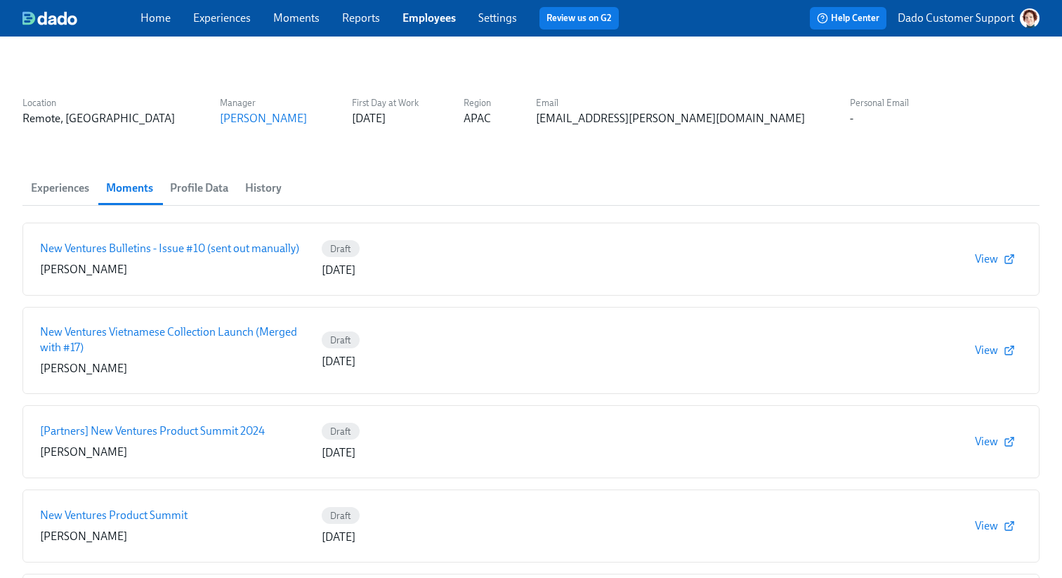
click at [201, 187] on span "Profile Data" at bounding box center [199, 188] width 58 height 20
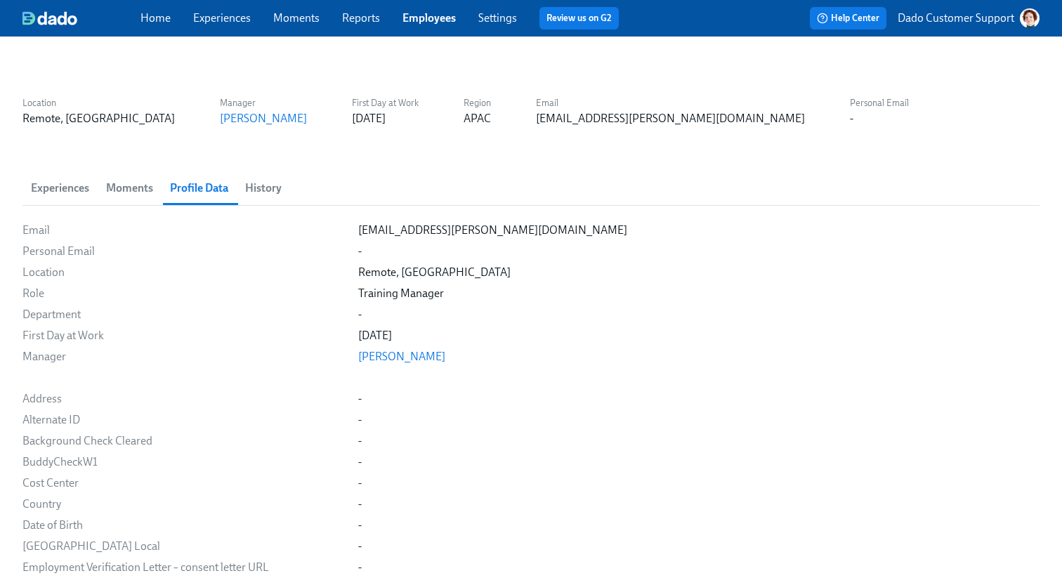
click at [264, 189] on span "History" at bounding box center [263, 188] width 37 height 20
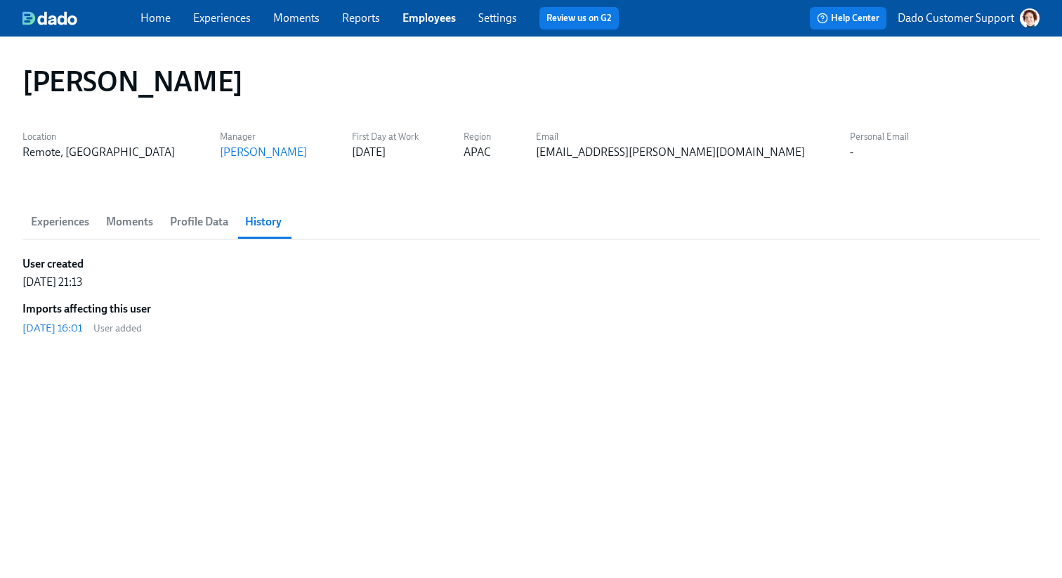
click at [436, 12] on link "Employees" at bounding box center [429, 17] width 53 height 13
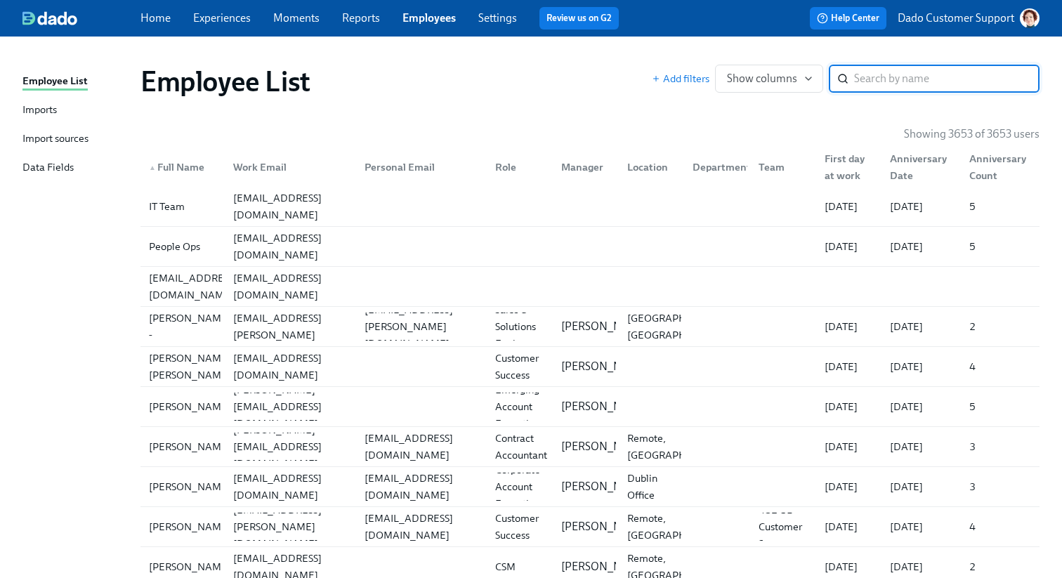
click at [178, 163] on div "▲ Full Name" at bounding box center [176, 167] width 67 height 17
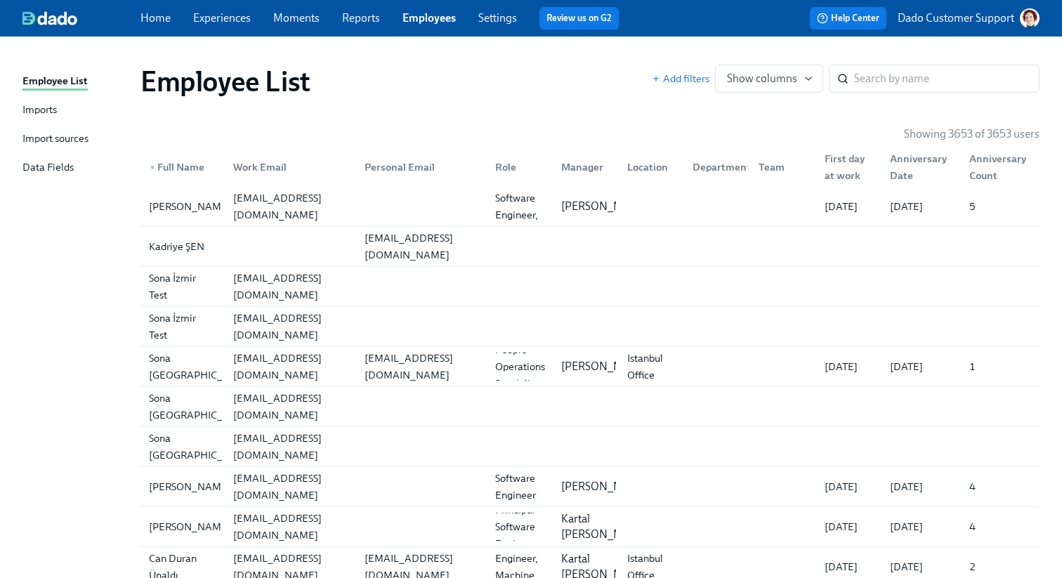
click at [178, 163] on div "▼ Full Name" at bounding box center [176, 167] width 67 height 17
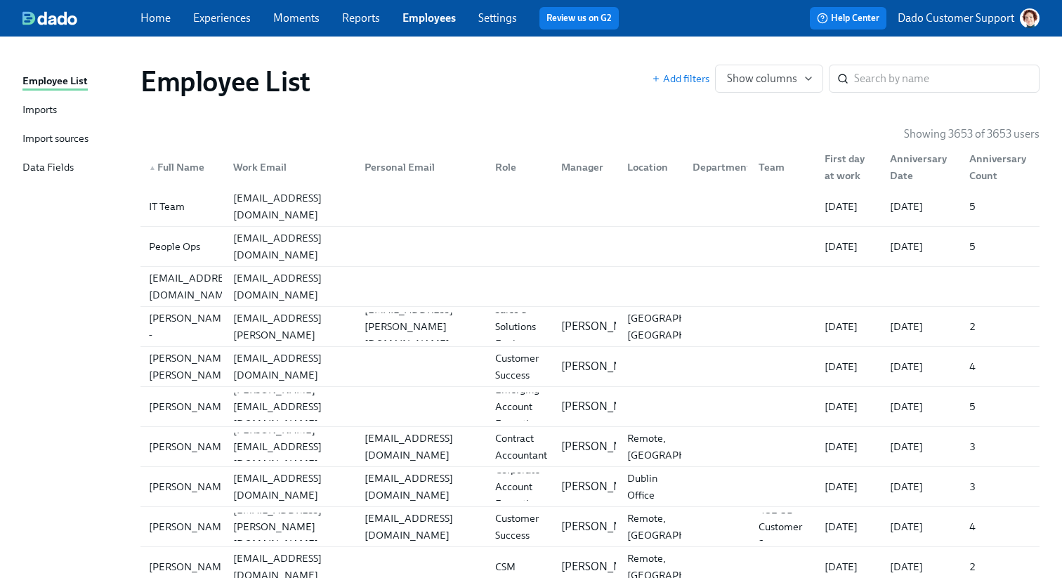
click at [178, 162] on div "▲ Full Name" at bounding box center [176, 167] width 67 height 17
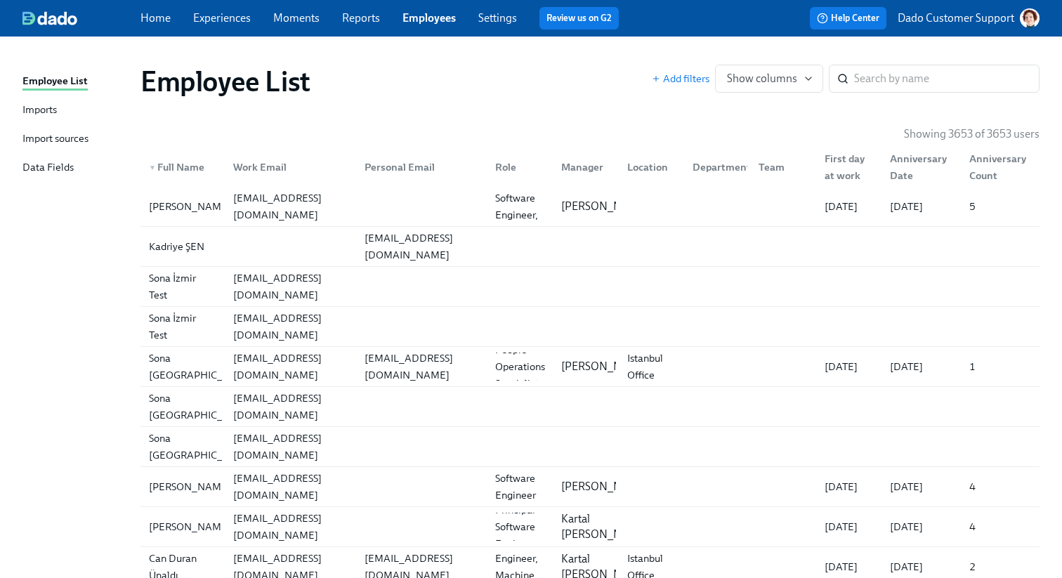
click at [184, 165] on div "▼ Full Name" at bounding box center [176, 167] width 67 height 17
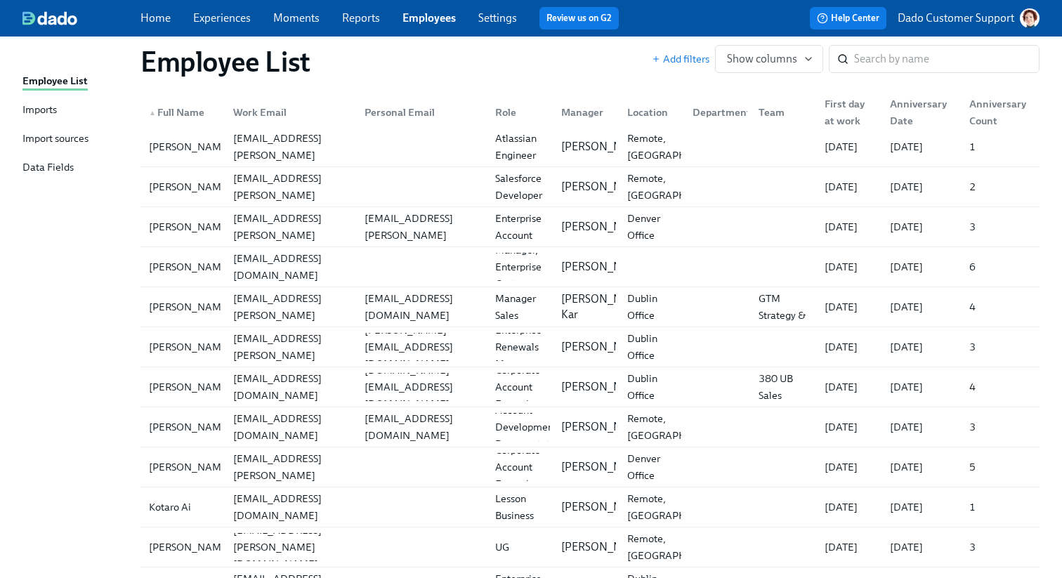
scroll to position [1499, 0]
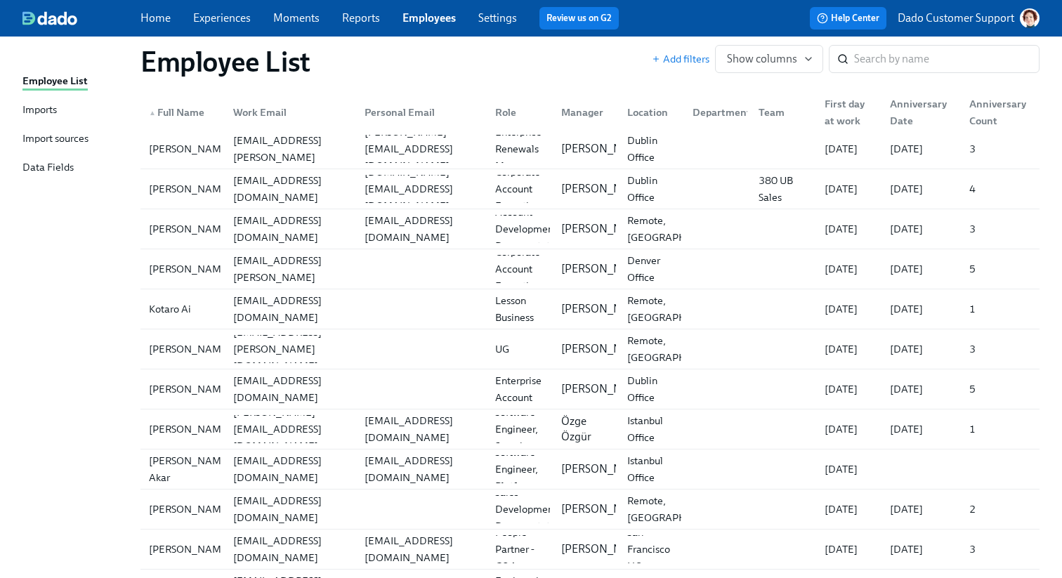
click at [188, 111] on div "▲ Full Name" at bounding box center [176, 112] width 67 height 17
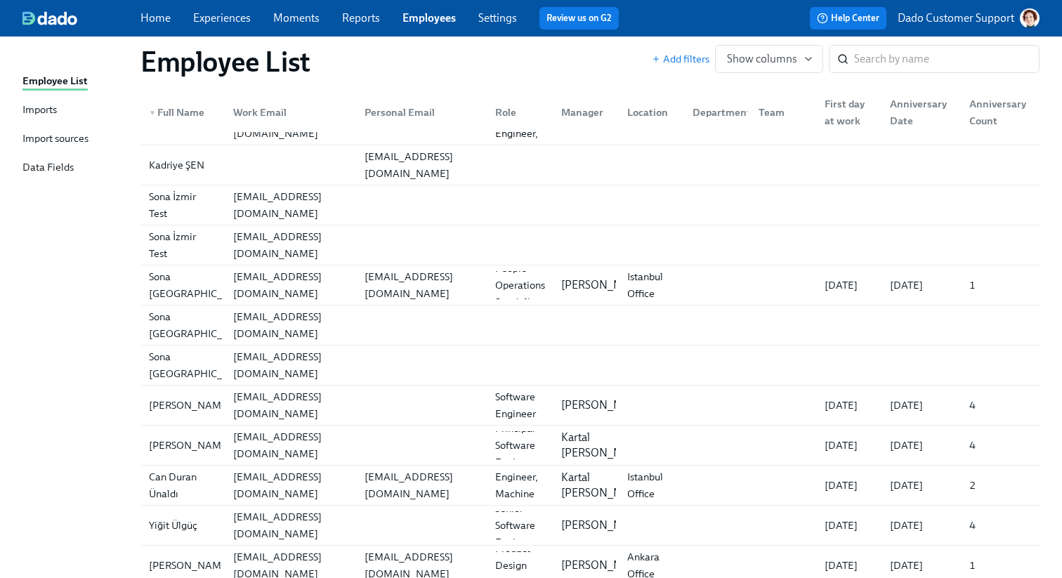
scroll to position [0, 0]
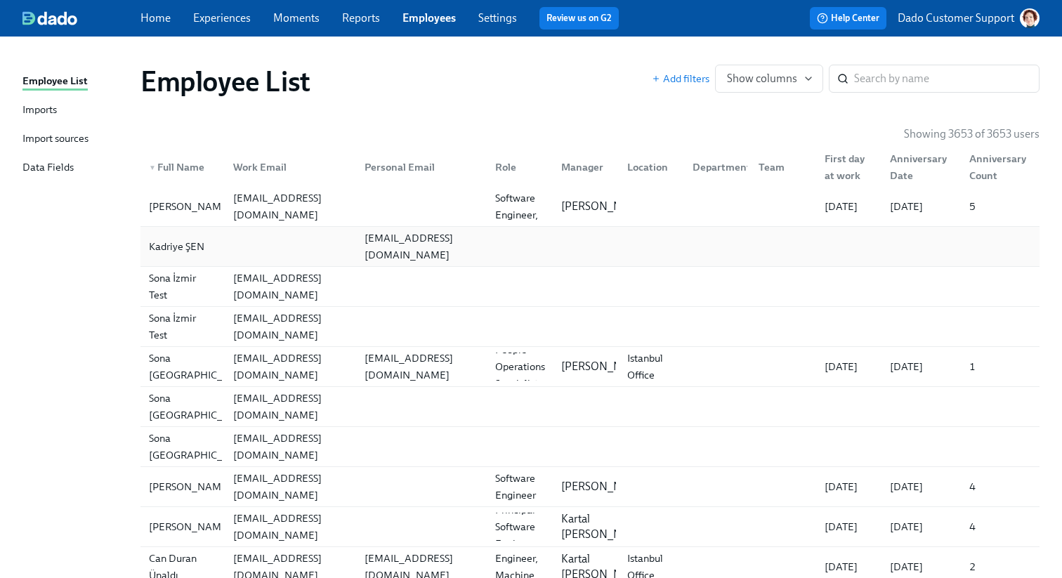
click at [206, 249] on div "Kadriye ŞEN" at bounding box center [176, 246] width 67 height 17
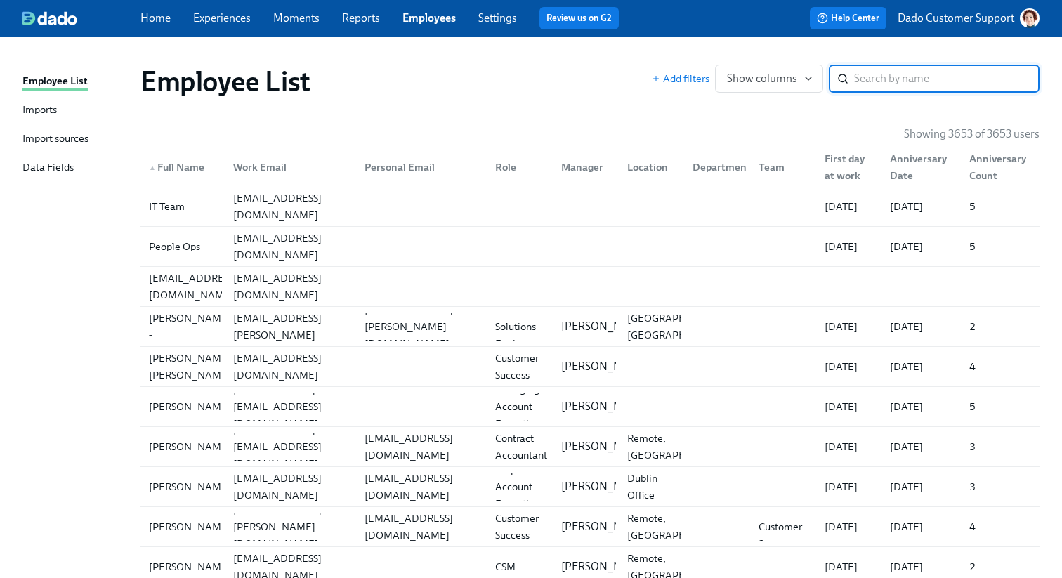
type input "allenjaco"
click at [207, 169] on div "▲ Full Name" at bounding box center [176, 167] width 67 height 17
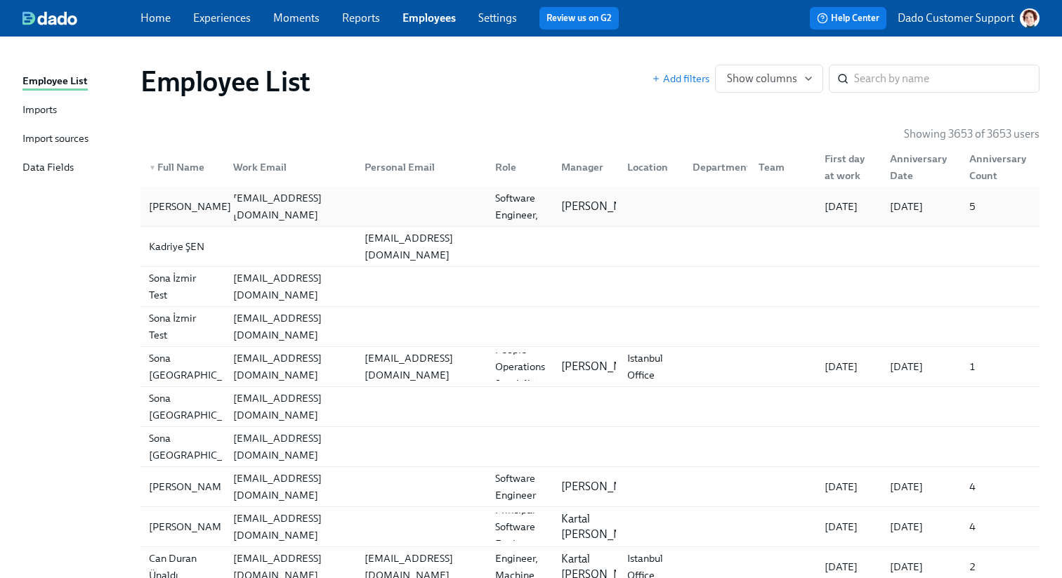
click at [188, 193] on div "Kadriye Şen" at bounding box center [182, 207] width 79 height 28
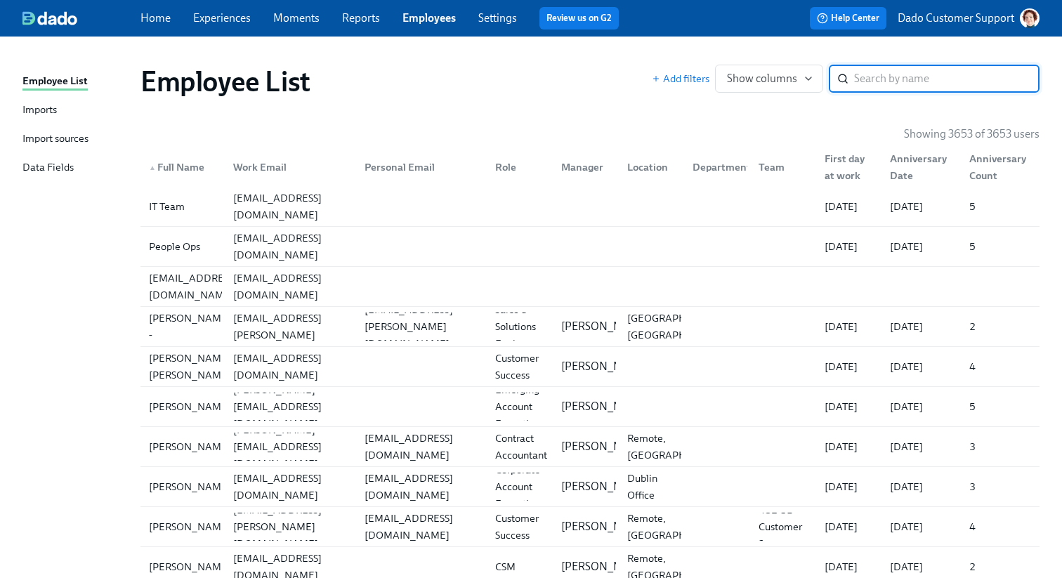
click at [171, 159] on div "▲ Full Name" at bounding box center [176, 167] width 67 height 17
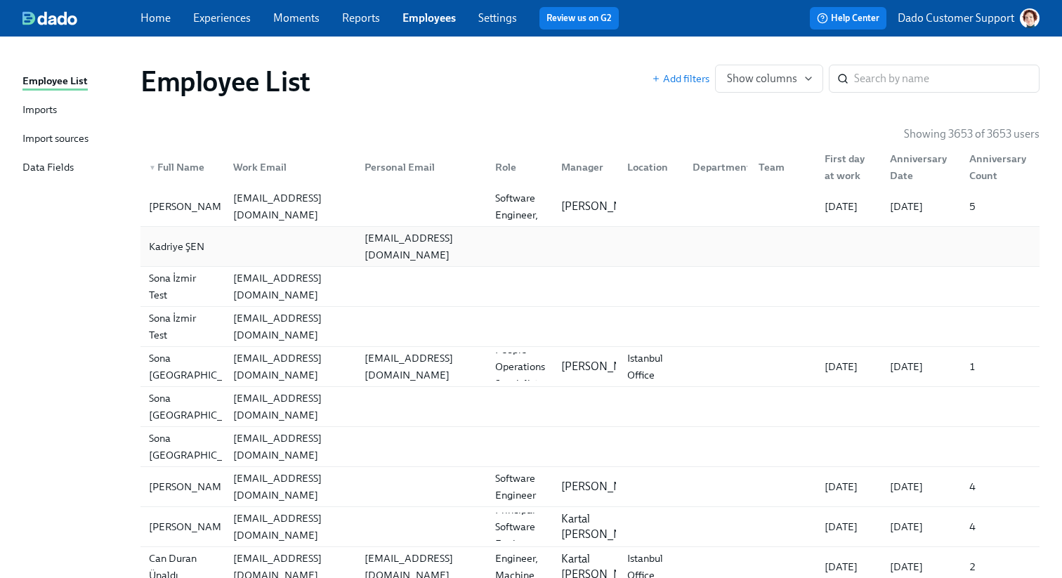
click at [172, 242] on div "Kadriye ŞEN" at bounding box center [176, 246] width 67 height 17
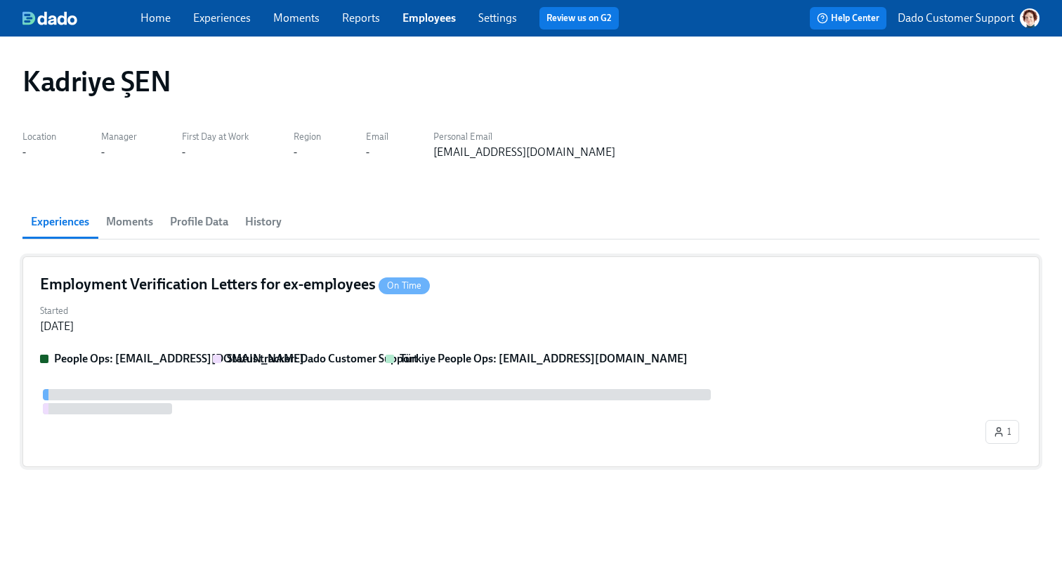
click at [152, 326] on div "Started Jun 12, 2025" at bounding box center [531, 318] width 982 height 34
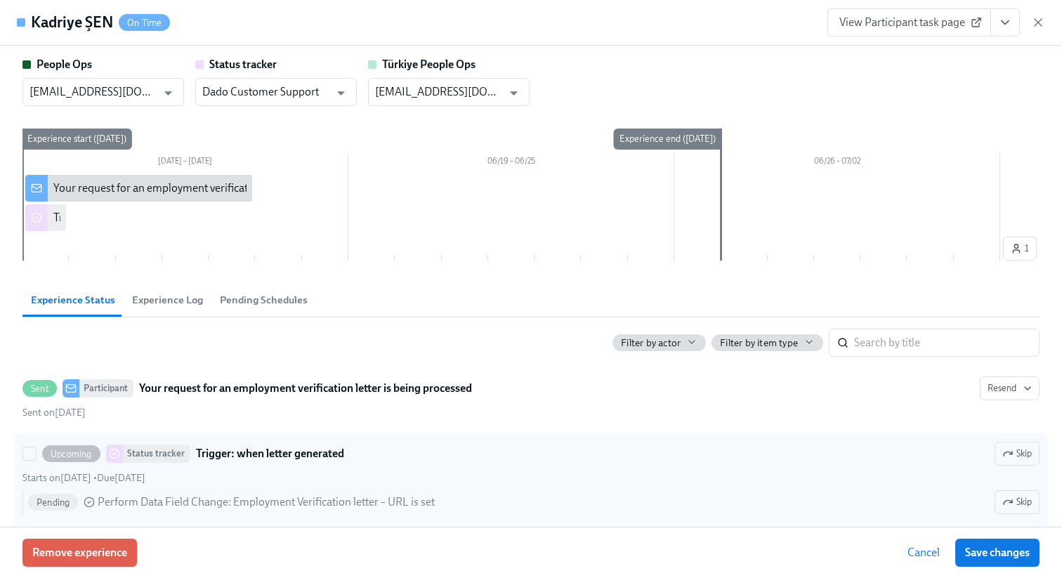
scroll to position [18, 0]
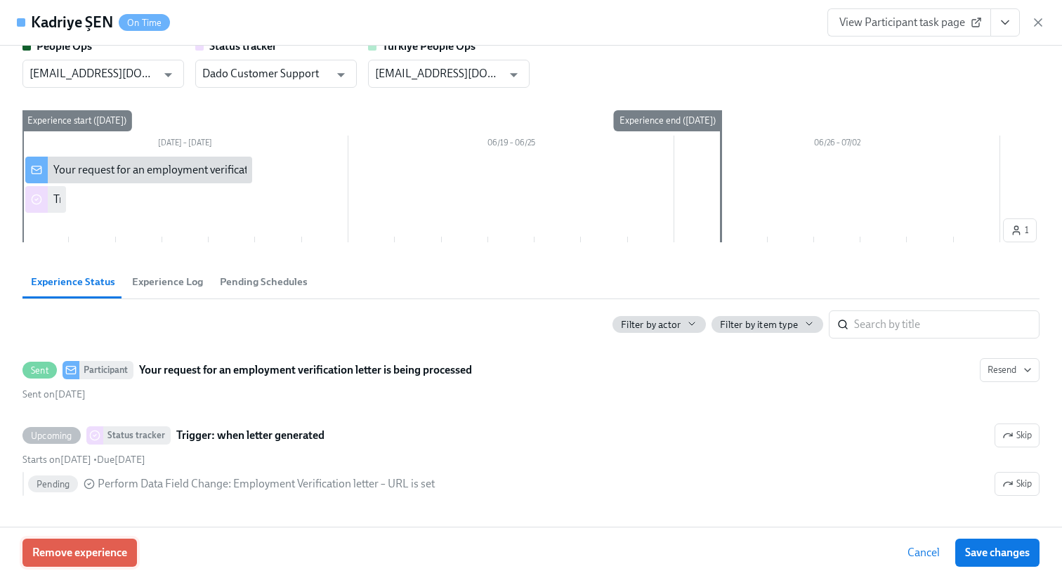
click at [80, 547] on span "Remove experience" at bounding box center [79, 553] width 95 height 14
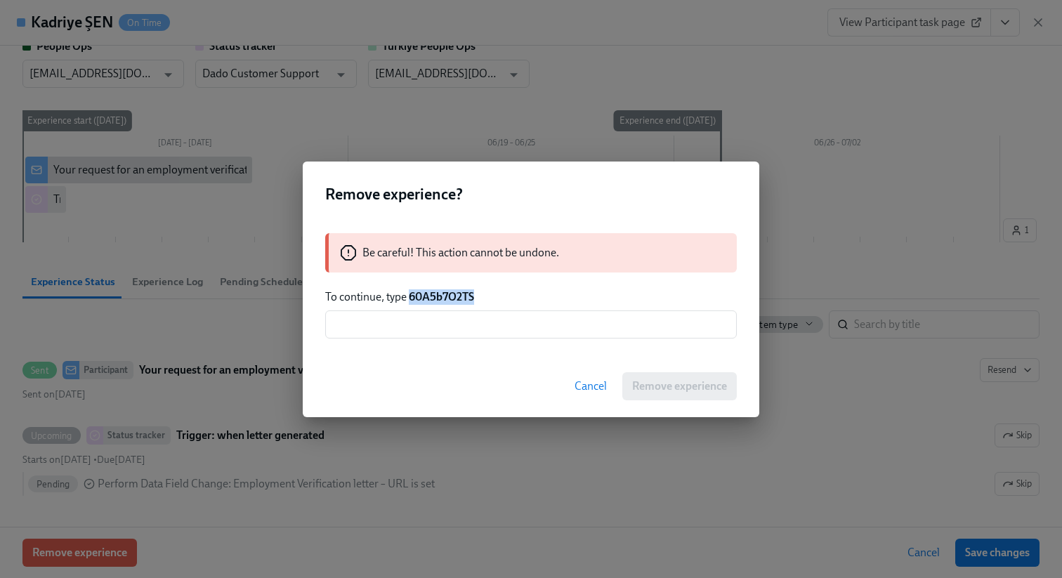
drag, startPoint x: 411, startPoint y: 298, endPoint x: 510, endPoint y: 300, distance: 99.1
click at [511, 300] on p "To continue, type 60A5b7O2TS" at bounding box center [531, 296] width 412 height 15
copy strong "60A5b7O2TS"
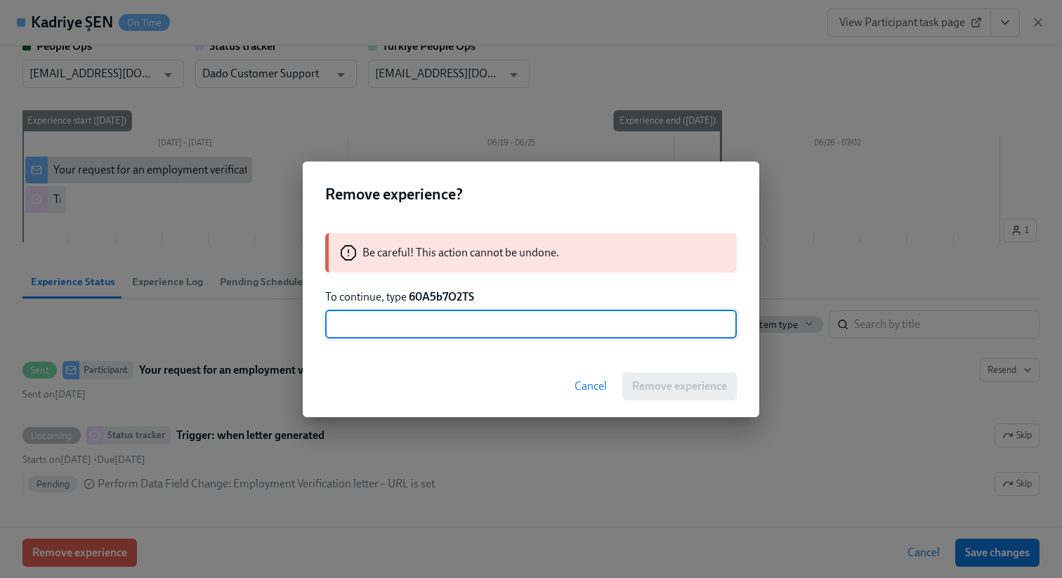
click at [484, 335] on input "text" at bounding box center [531, 325] width 412 height 28
paste input "60A5b7O2TS"
type input "60A5b7O2TS"
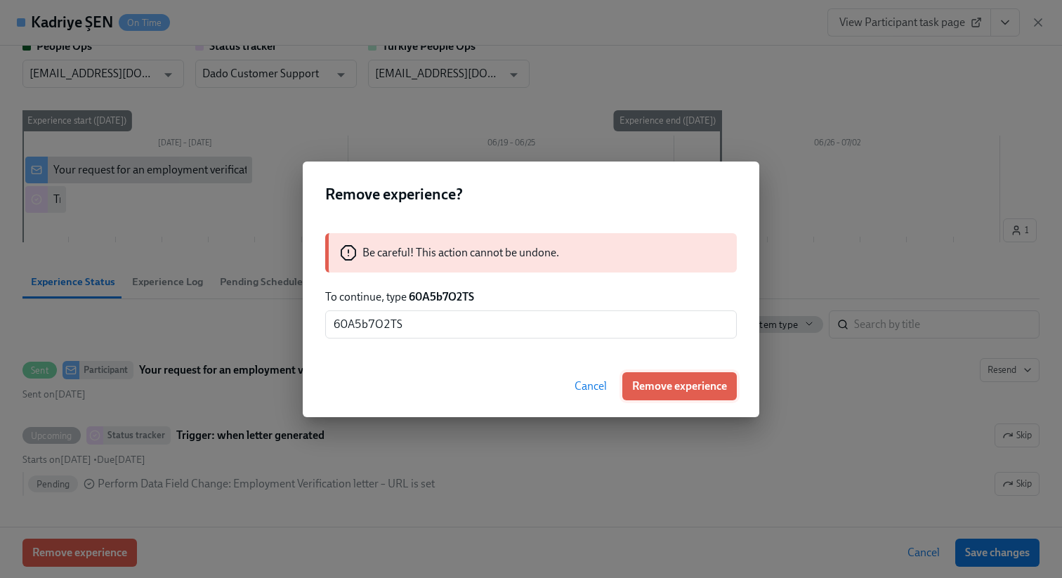
click at [649, 374] on button "Remove experience" at bounding box center [680, 386] width 115 height 28
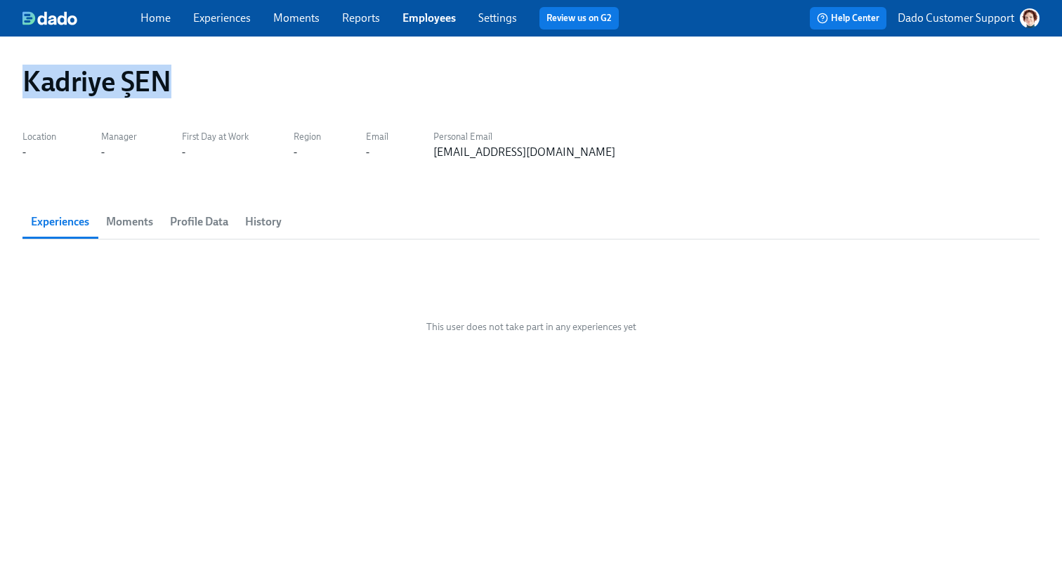
drag, startPoint x: 15, startPoint y: 73, endPoint x: 384, endPoint y: 121, distance: 372.0
click at [381, 119] on div "Kadriye ŞEN Location - Manager - First Day at Work - Region - Email - Personal …" at bounding box center [530, 298] width 1017 height 491
click at [381, 175] on div "Kadriye ŞEN Location - Manager - First Day at Work - Region - Email - Personal …" at bounding box center [530, 298] width 1017 height 491
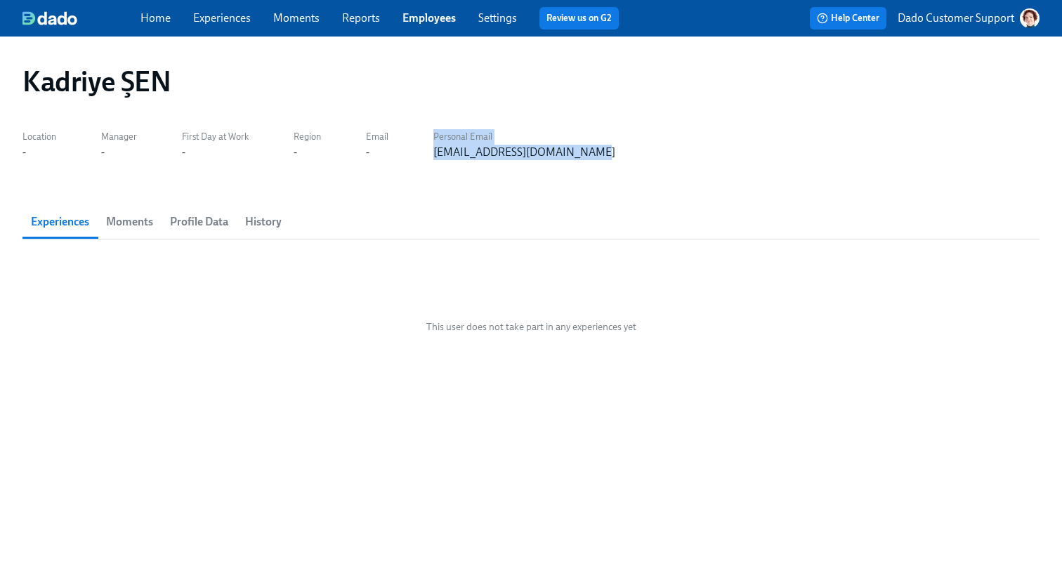
drag, startPoint x: 398, startPoint y: 156, endPoint x: 659, endPoint y: 161, distance: 261.4
click at [658, 161] on div "Kadriye ŞEN Location - Manager - First Day at Work - Region - Email - Personal …" at bounding box center [530, 298] width 1017 height 491
click at [659, 161] on div "Kadriye ŞEN Location - Manager - First Day at Work - Region - Email - Personal …" at bounding box center [530, 298] width 1017 height 491
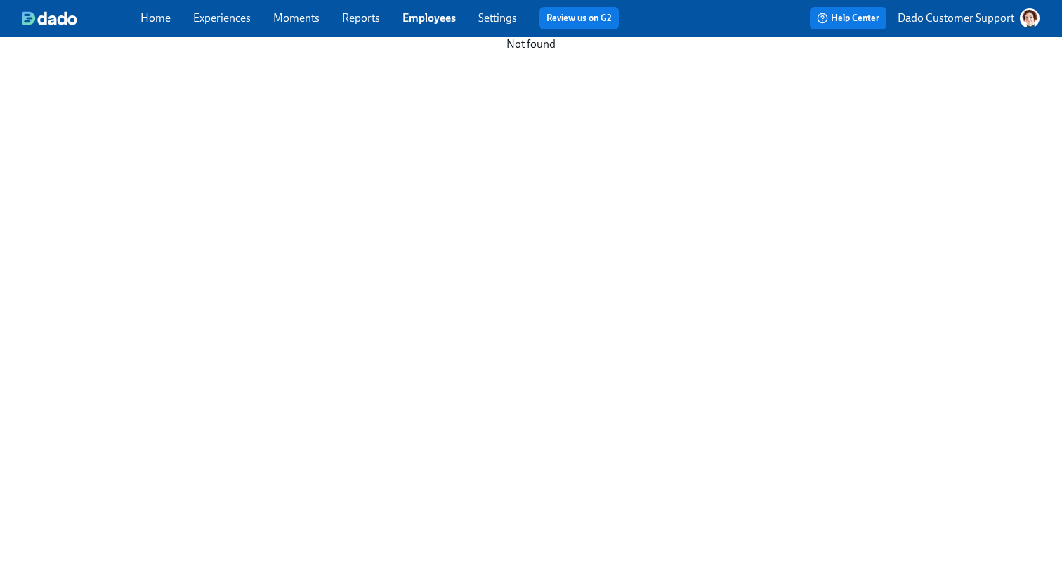
click at [450, 7] on div "Home Experiences Moments Reports Employees Settings Review us on G2" at bounding box center [386, 18] width 490 height 22
click at [435, 21] on link "Employees" at bounding box center [429, 17] width 53 height 13
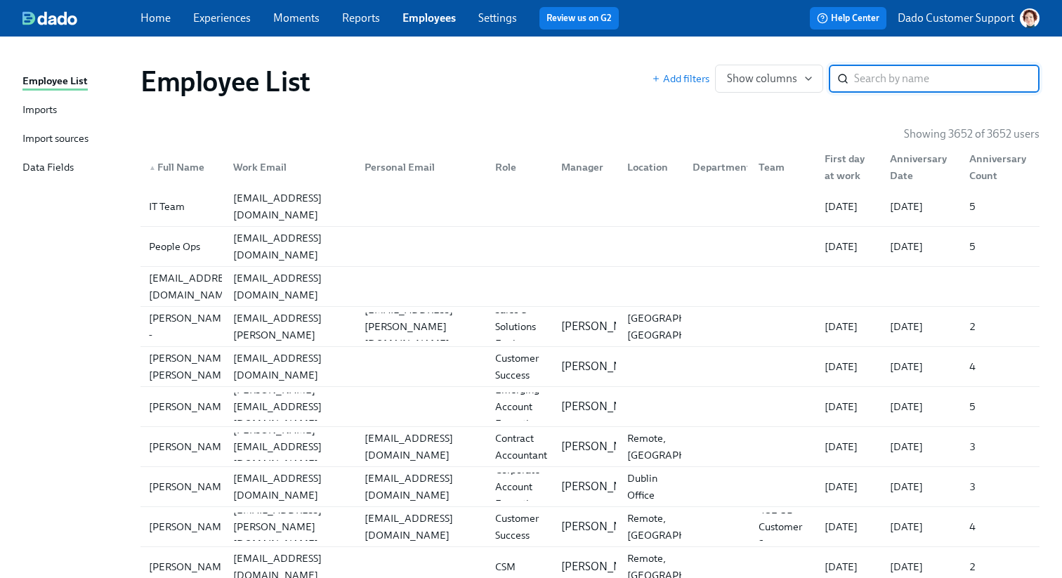
click at [169, 171] on div "▲ Full Name" at bounding box center [176, 167] width 67 height 17
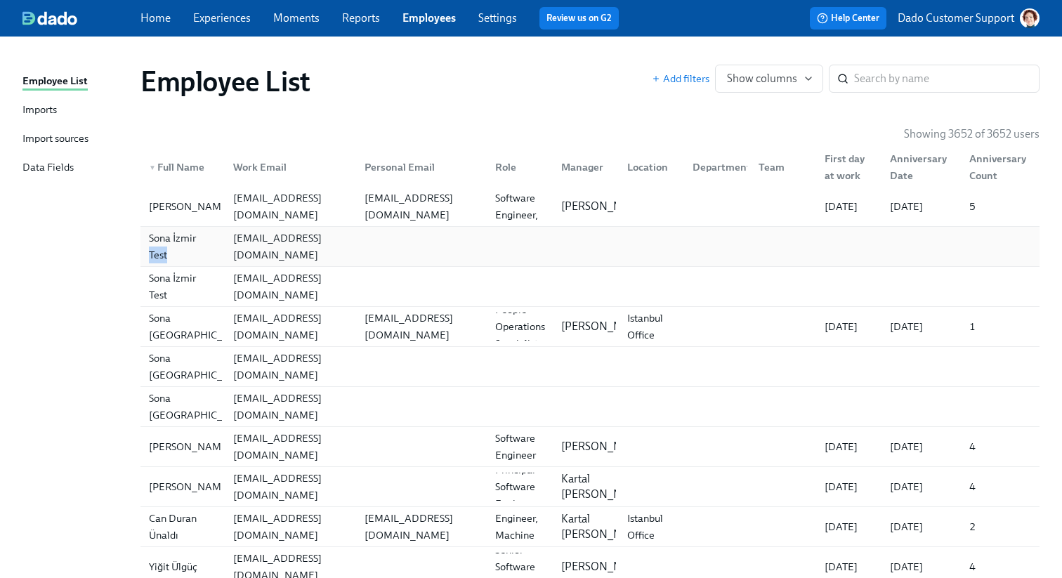
drag, startPoint x: 119, startPoint y: 253, endPoint x: 174, endPoint y: 252, distance: 55.5
click at [167, 241] on div "Sona İzmir Test" at bounding box center [182, 247] width 79 height 34
click at [171, 287] on div "Sona İzmir Test" at bounding box center [182, 287] width 79 height 34
click at [179, 359] on div "Sona İzmir" at bounding box center [200, 367] width 115 height 34
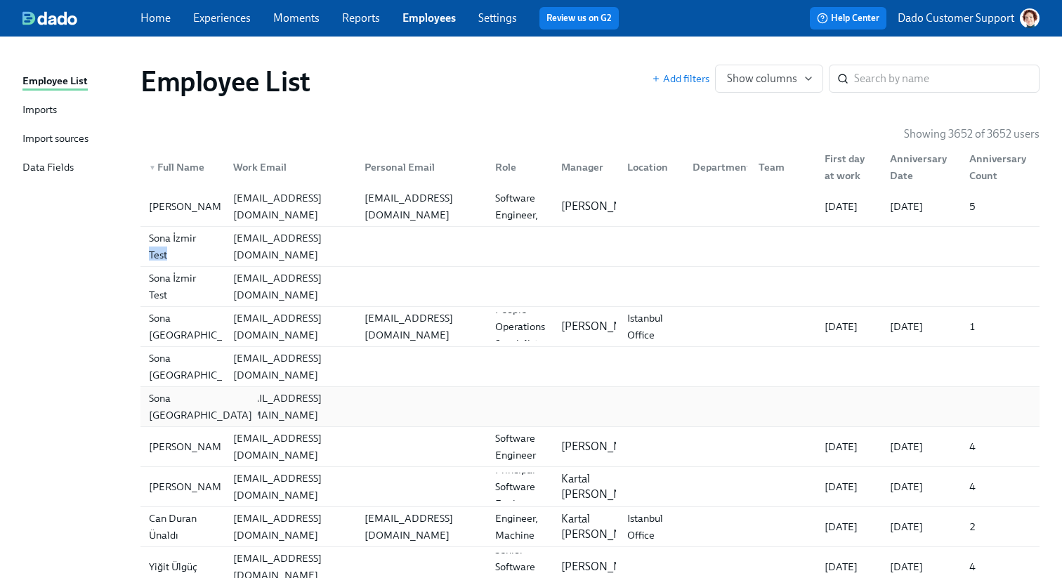
click at [178, 404] on div "Sona İzmir" at bounding box center [200, 407] width 115 height 34
drag, startPoint x: 110, startPoint y: 277, endPoint x: 169, endPoint y: 278, distance: 58.3
copy div "Sona"
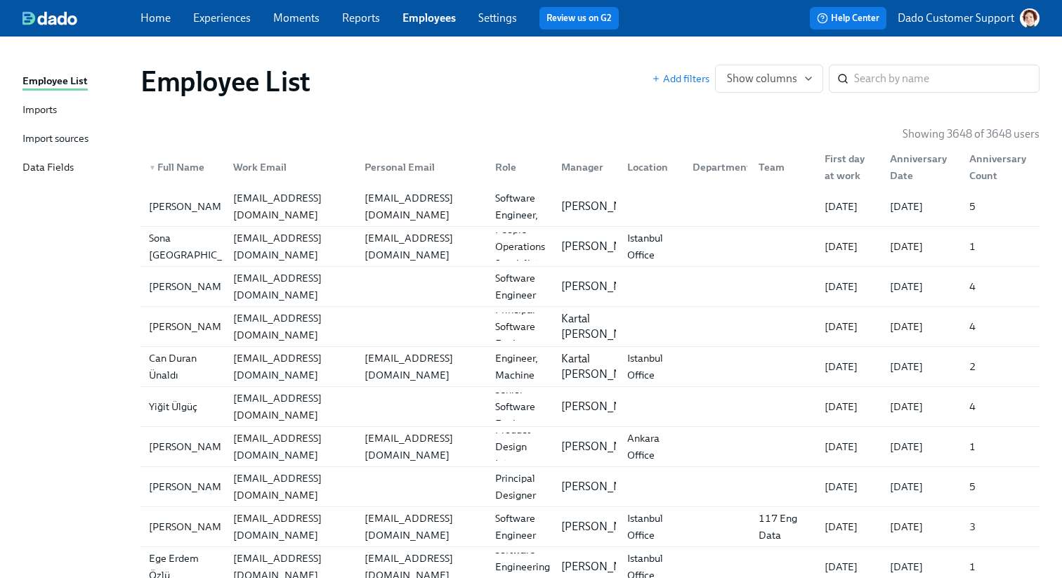
click at [426, 17] on link "Employees" at bounding box center [429, 17] width 53 height 13
click at [916, 86] on input "search" at bounding box center [947, 79] width 186 height 28
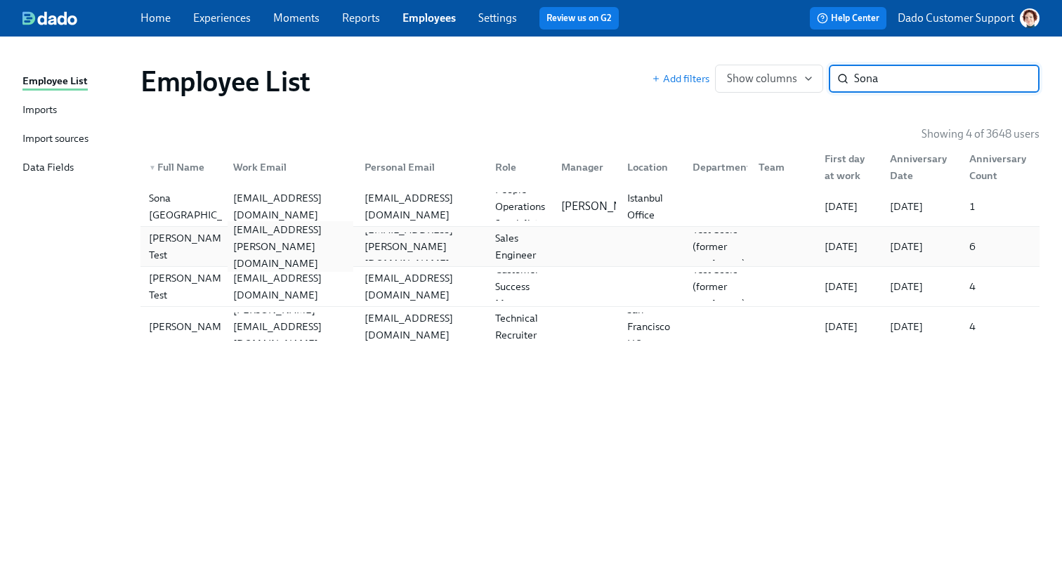
type input "Sona"
click at [237, 240] on div "sona.izmir+testudemy-tate@udemy.com" at bounding box center [291, 246] width 126 height 51
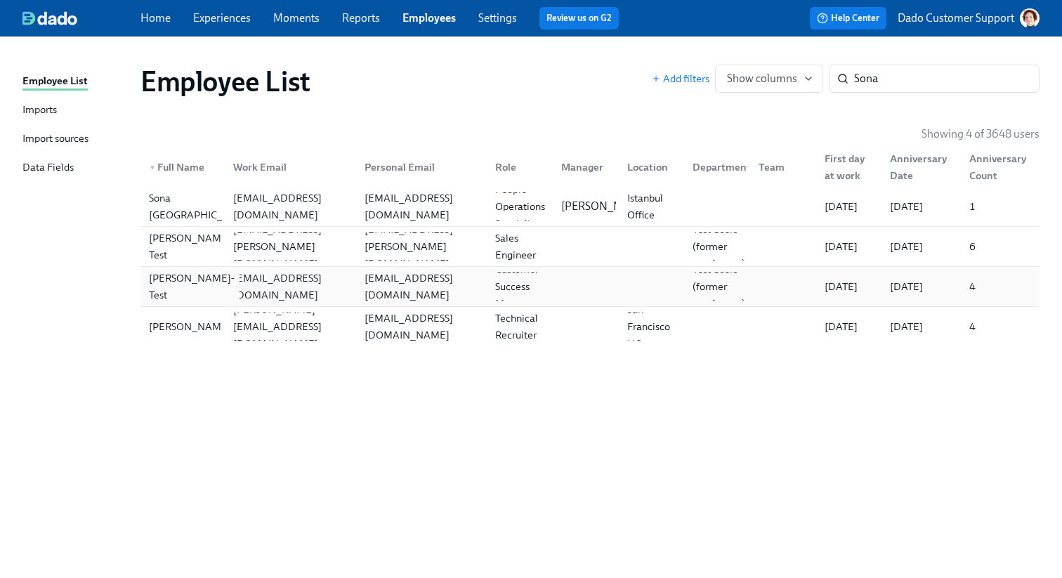
click at [207, 275] on div "Sona Manço-Test" at bounding box center [191, 287] width 96 height 34
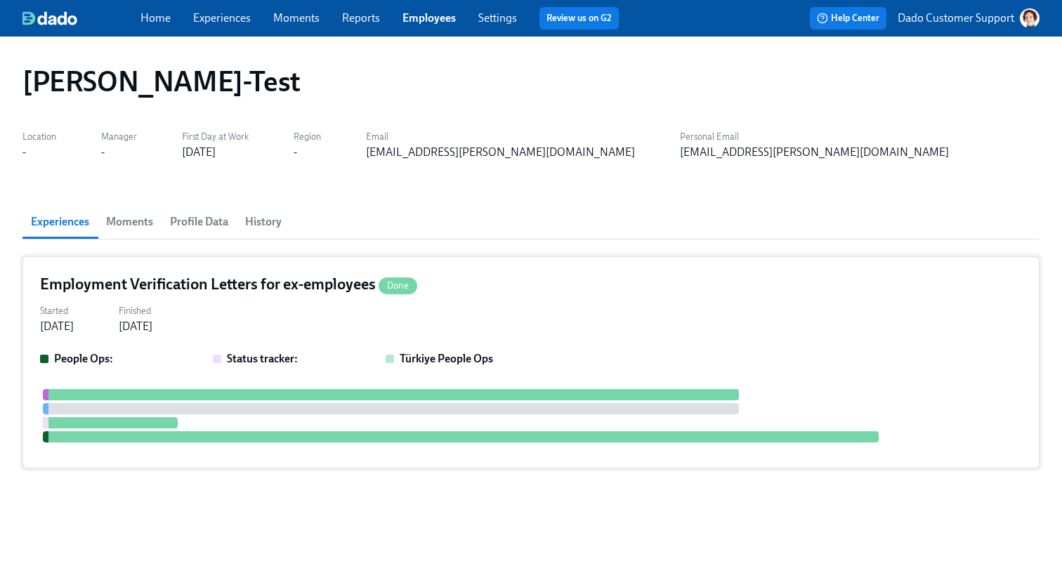
click at [501, 361] on div "Türkiye People Ops" at bounding box center [467, 358] width 162 height 15
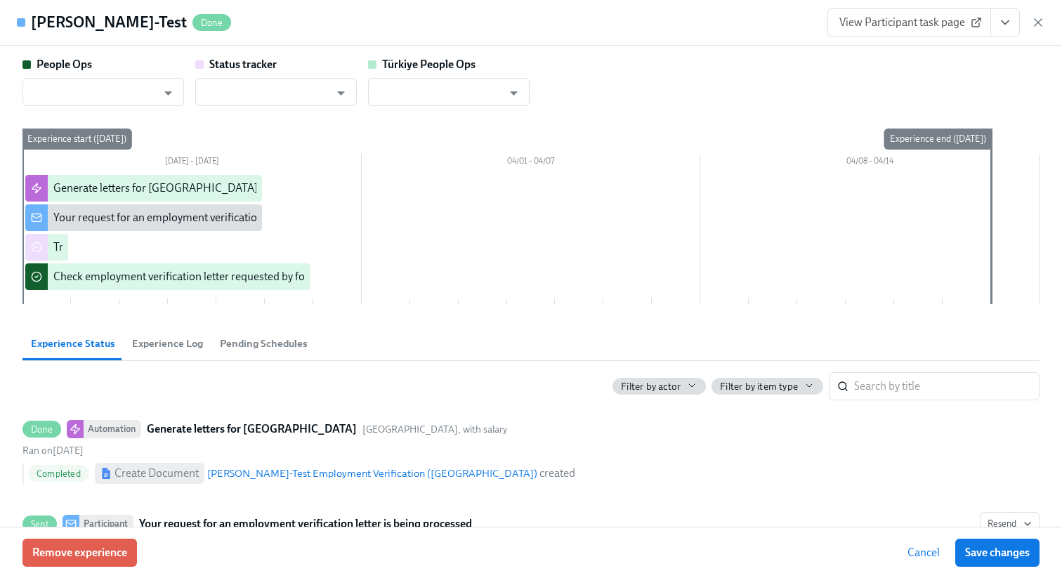
type input "[EMAIL_ADDRESS][DOMAIN_NAME]"
type input "Dado Customer Support"
click at [82, 563] on button "Remove experience" at bounding box center [79, 553] width 115 height 28
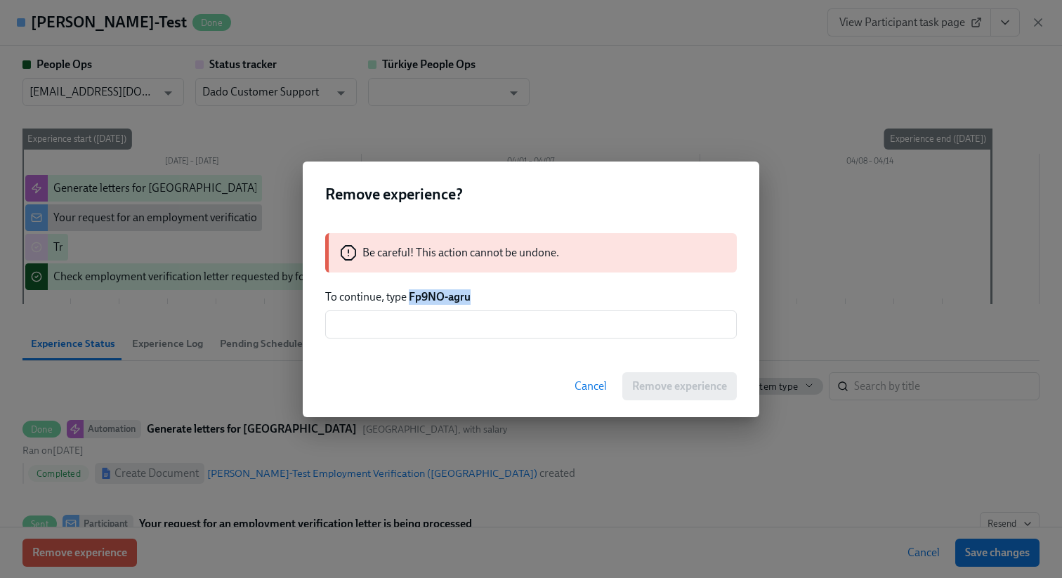
drag, startPoint x: 411, startPoint y: 297, endPoint x: 512, endPoint y: 297, distance: 100.5
click at [512, 297] on p "To continue, type Fp9NO-agru" at bounding box center [531, 296] width 412 height 15
copy strong "Fp9NO-agru"
click at [511, 311] on input "text" at bounding box center [531, 325] width 412 height 28
paste input "Fp9NO-agru"
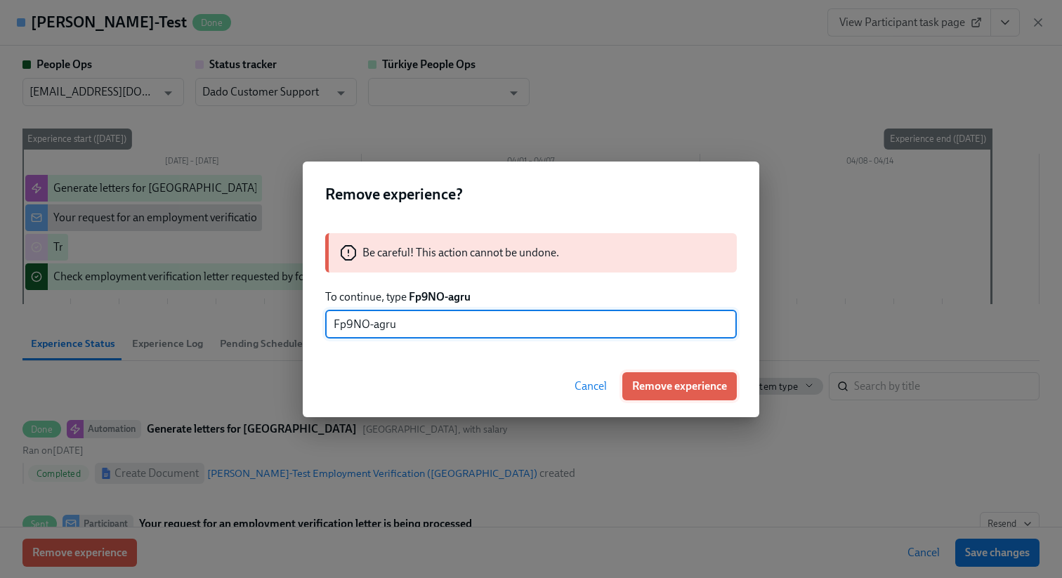
type input "Fp9NO-agru"
click at [686, 375] on button "Remove experience" at bounding box center [680, 386] width 115 height 28
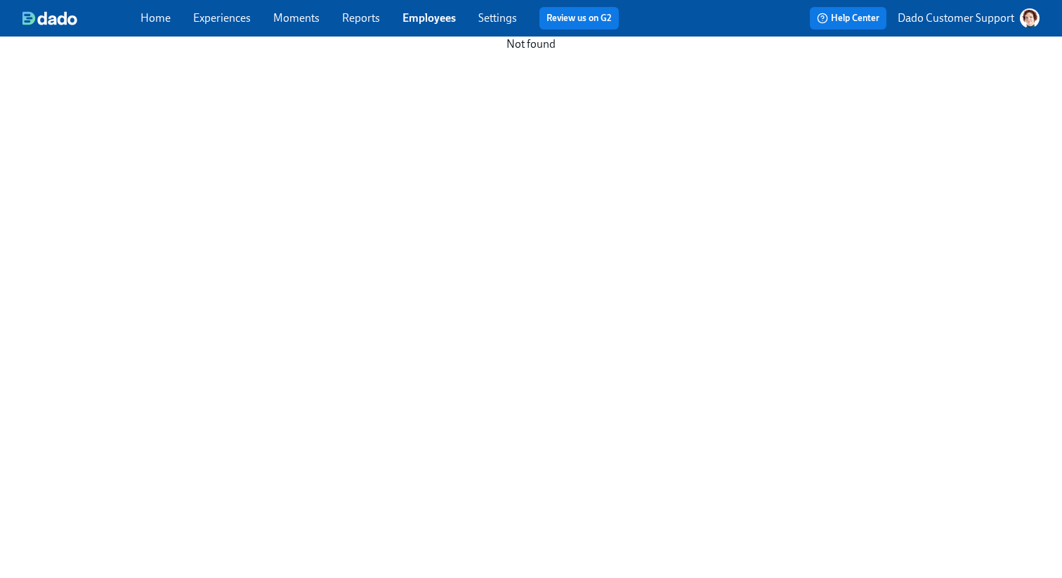
click at [228, 14] on link "Experiences" at bounding box center [222, 17] width 58 height 13
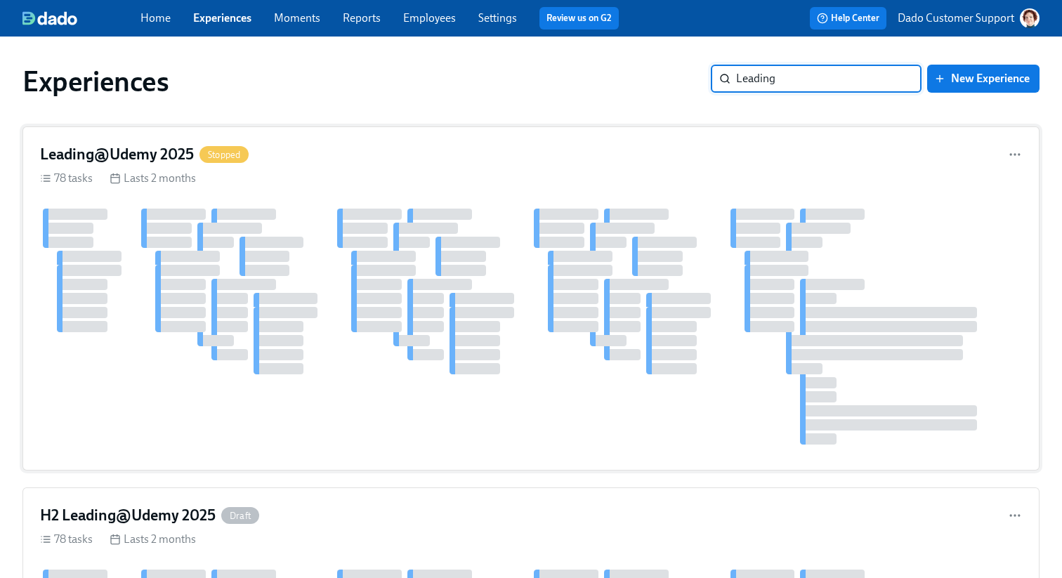
type input "Leading"
click at [268, 214] on div at bounding box center [243, 214] width 65 height 11
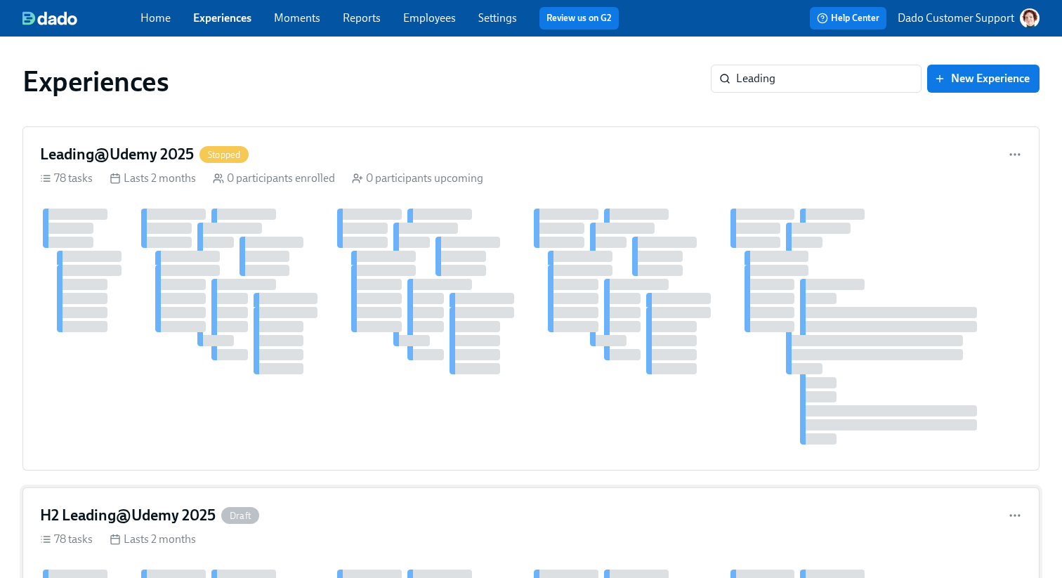
click at [155, 514] on h4 "H2 Leading@Udemy 2025" at bounding box center [128, 515] width 176 height 21
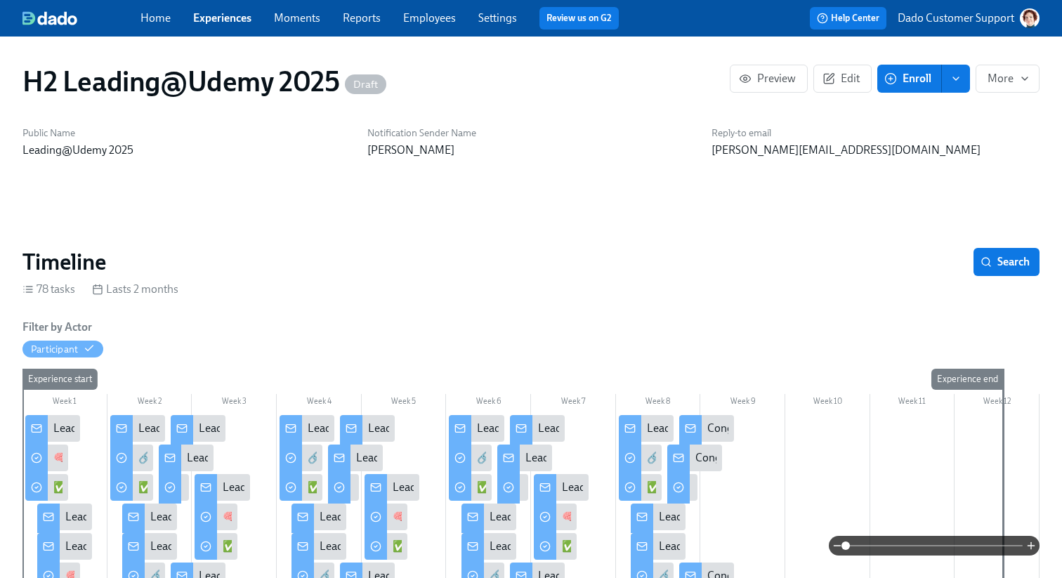
click at [904, 70] on button "Enroll" at bounding box center [910, 79] width 65 height 28
click at [724, 134] on h6 "Reply-to email" at bounding box center [876, 132] width 328 height 13
click at [840, 81] on span "Edit" at bounding box center [843, 79] width 34 height 14
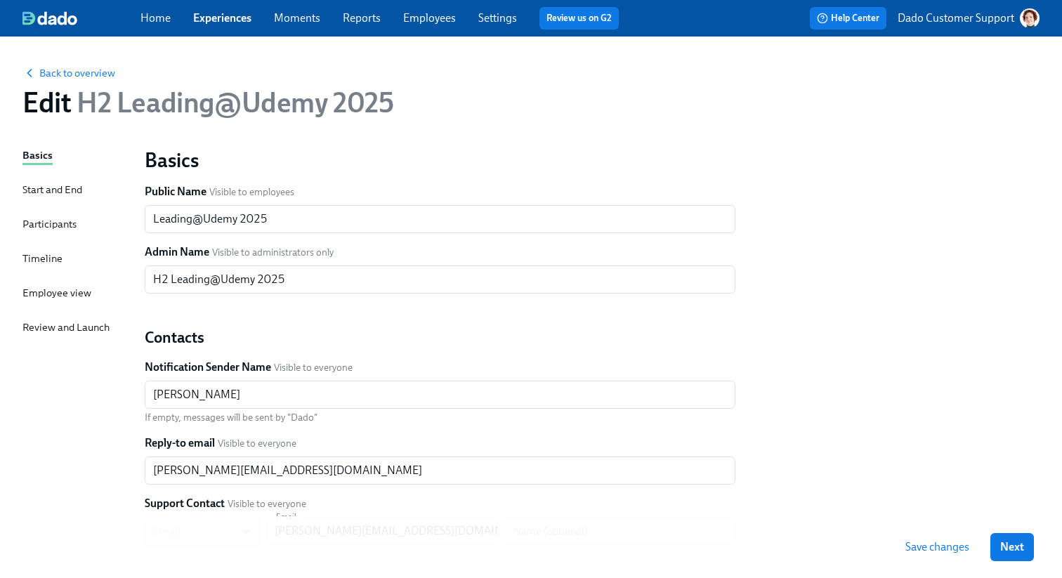
click at [54, 226] on div "Participants" at bounding box center [49, 223] width 54 height 15
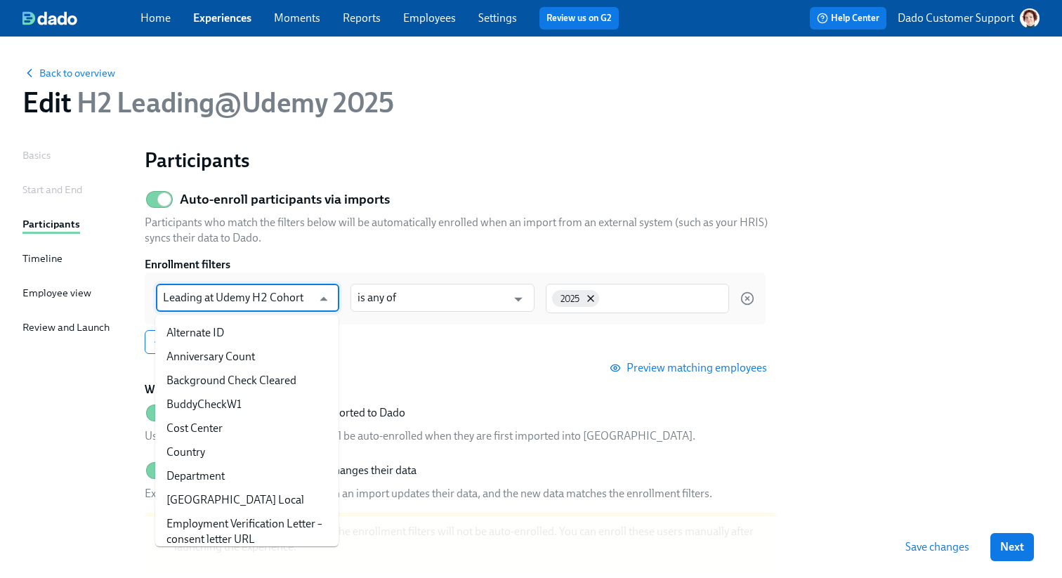
scroll to position [750, 0]
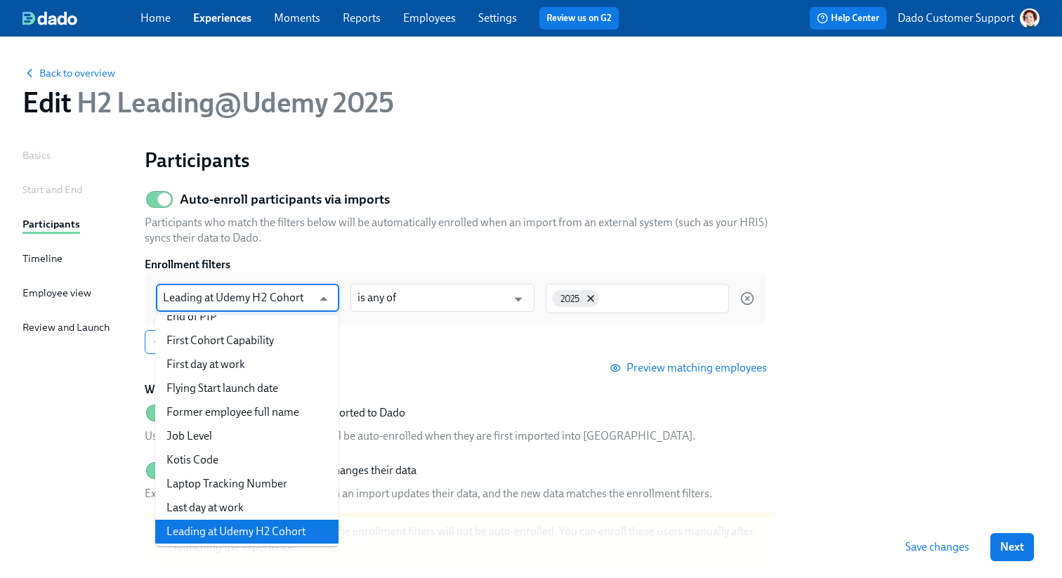
drag, startPoint x: 164, startPoint y: 297, endPoint x: 346, endPoint y: 304, distance: 182.8
click at [346, 304] on div "Leading at Udemy H2 Cohort ​ is any of ​ 2025" at bounding box center [455, 299] width 621 height 52
click at [441, 147] on div "Back to overview Edit H2 Leading@Udemy 2025 Basics Start and End Participants T…" at bounding box center [530, 368] width 1017 height 631
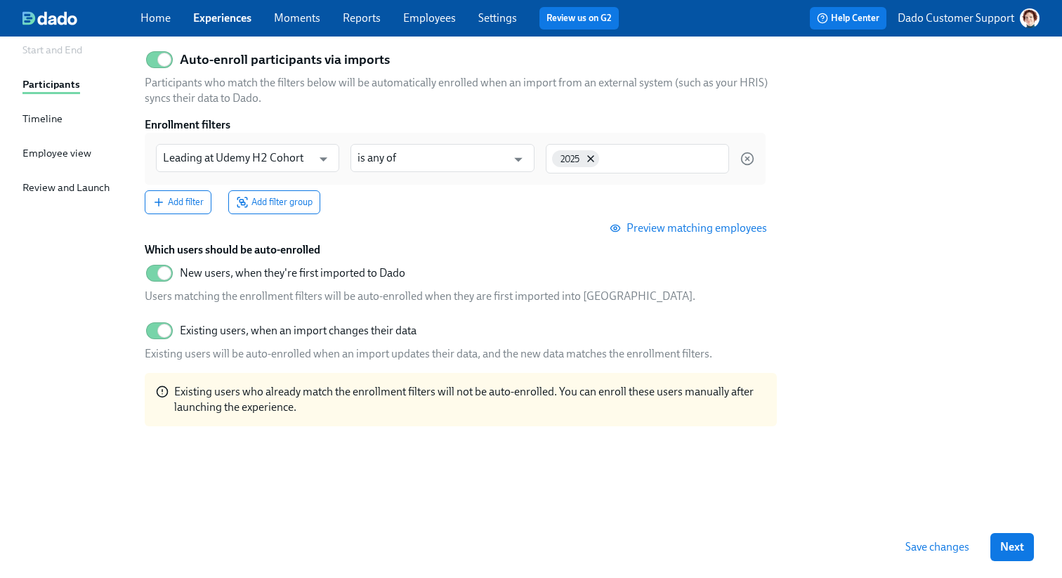
scroll to position [0, 0]
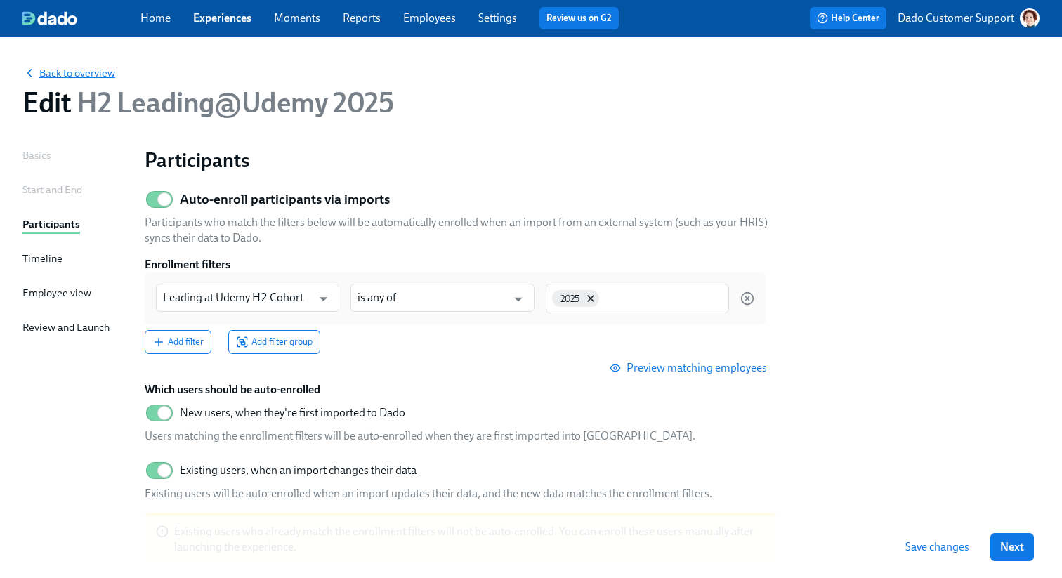
click at [67, 69] on span "Back to overview" at bounding box center [68, 73] width 93 height 14
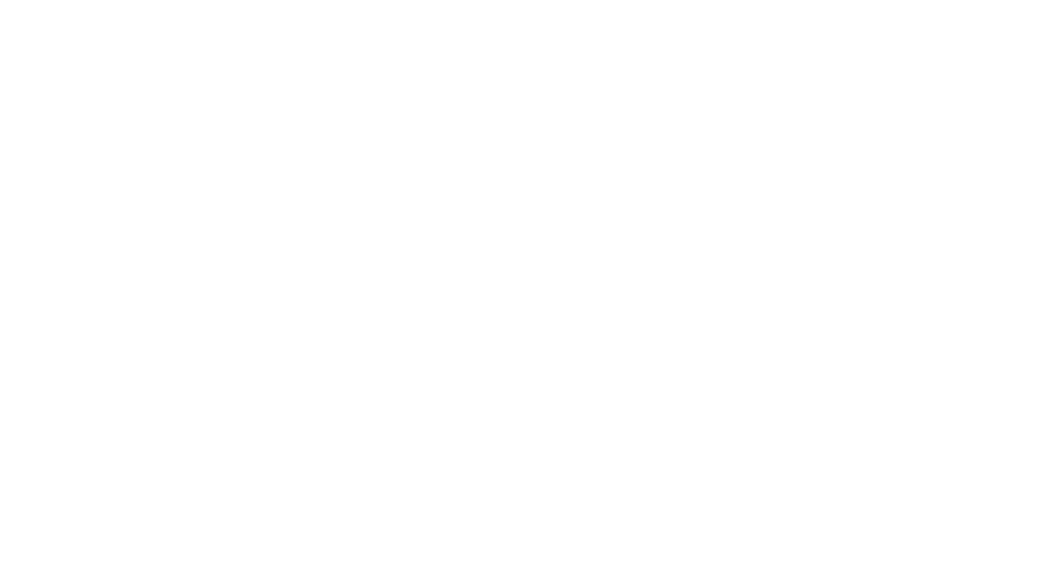
click at [221, 0] on html at bounding box center [531, 0] width 1062 height 0
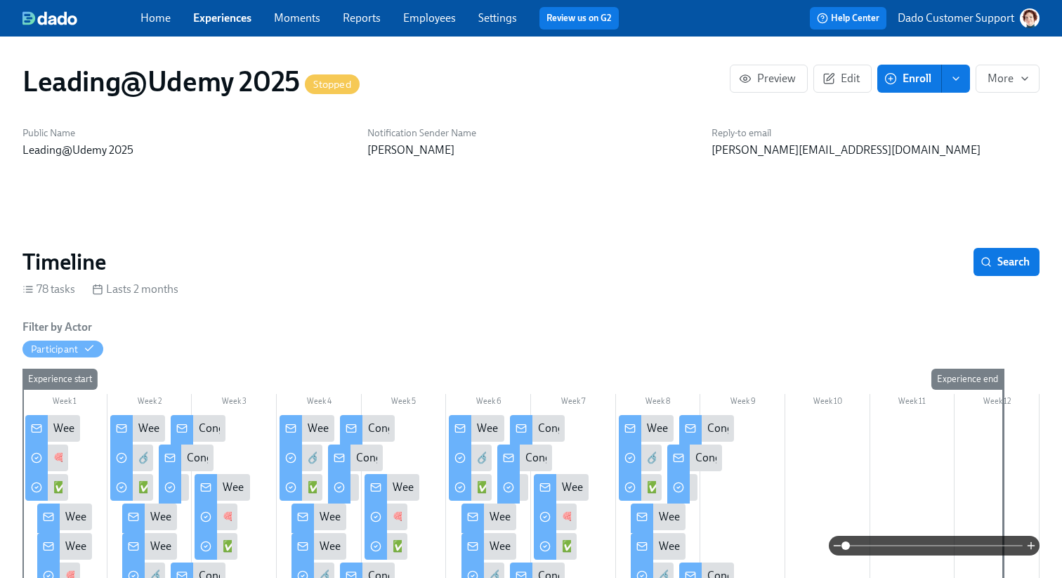
click at [414, 21] on link "Employees" at bounding box center [429, 17] width 53 height 13
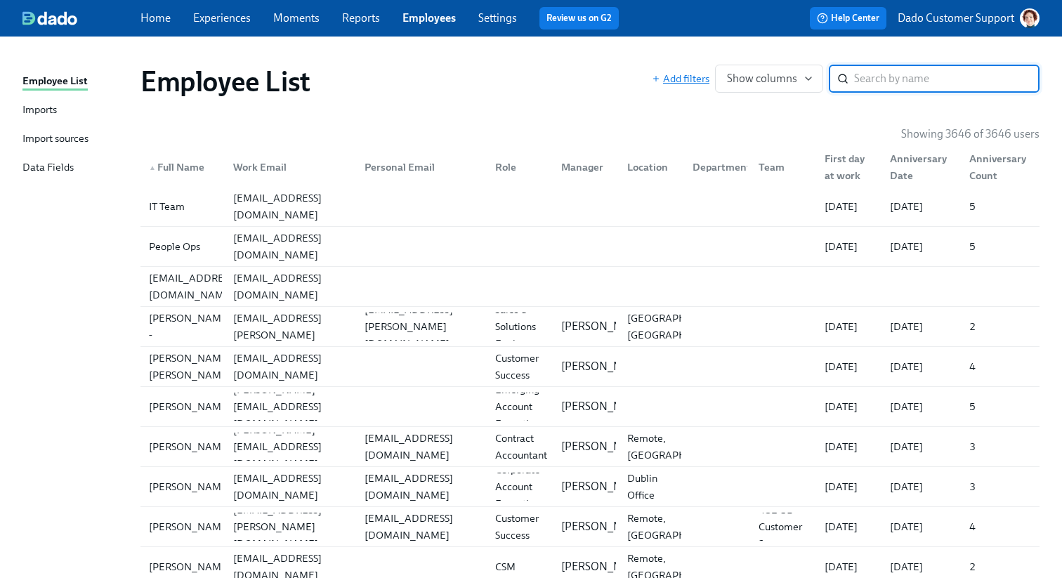
click at [658, 74] on icon "button" at bounding box center [656, 78] width 8 height 8
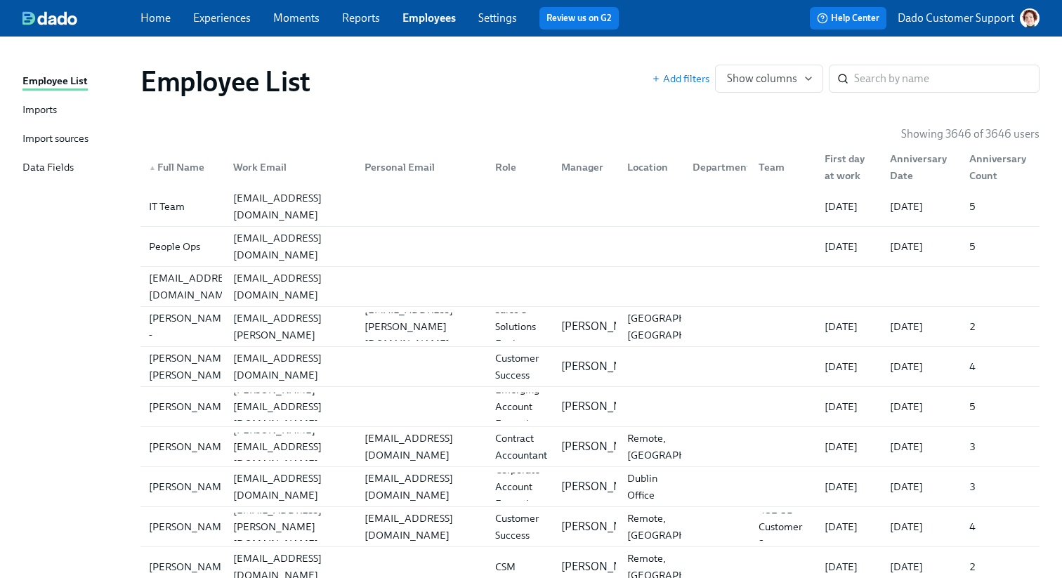
click at [233, 18] on link "Experiences" at bounding box center [222, 17] width 58 height 13
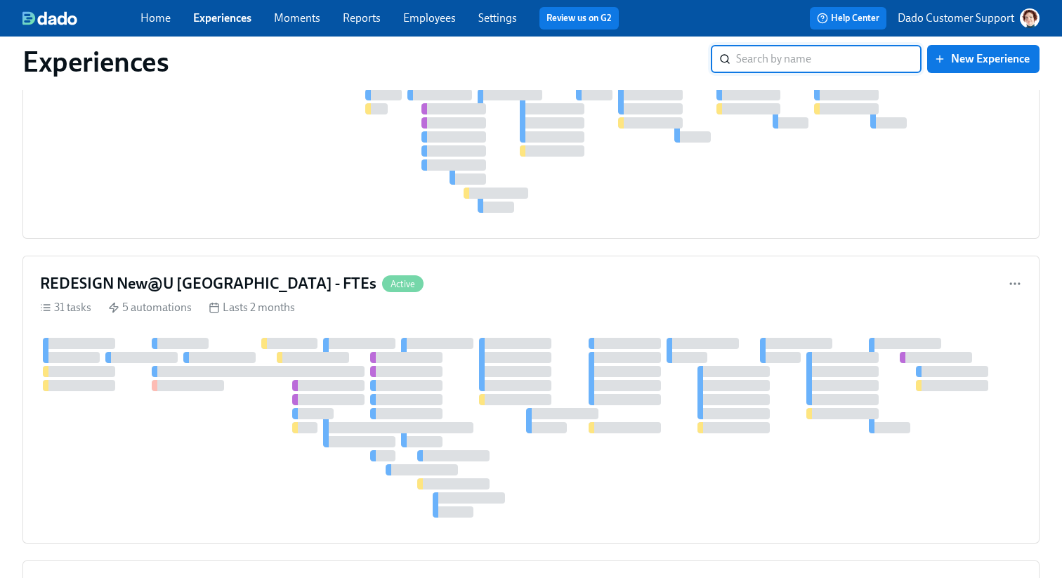
scroll to position [365, 0]
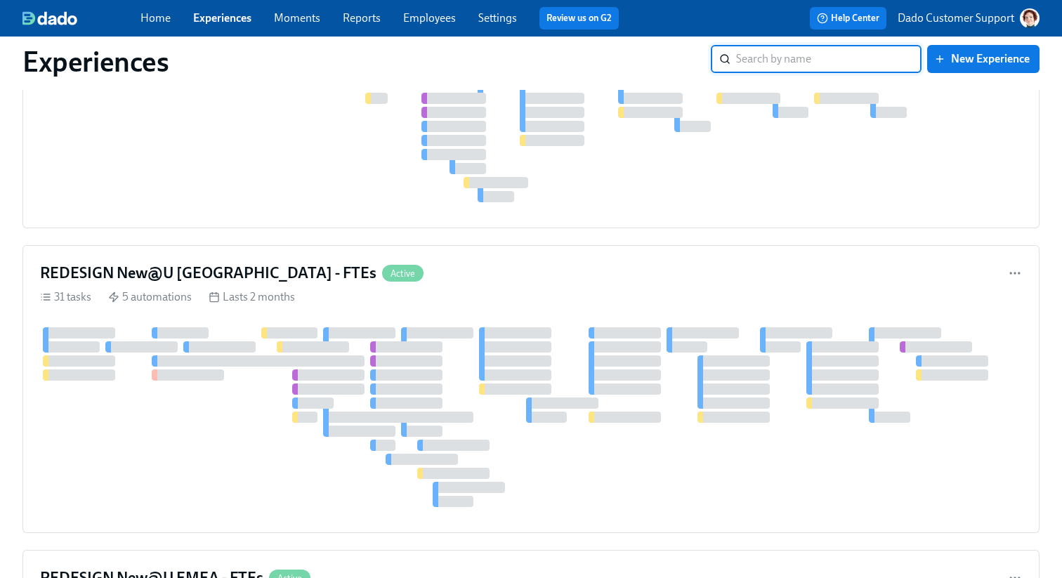
click at [241, 280] on h4 "REDESIGN New@U [GEOGRAPHIC_DATA] - FTEs" at bounding box center [208, 273] width 337 height 21
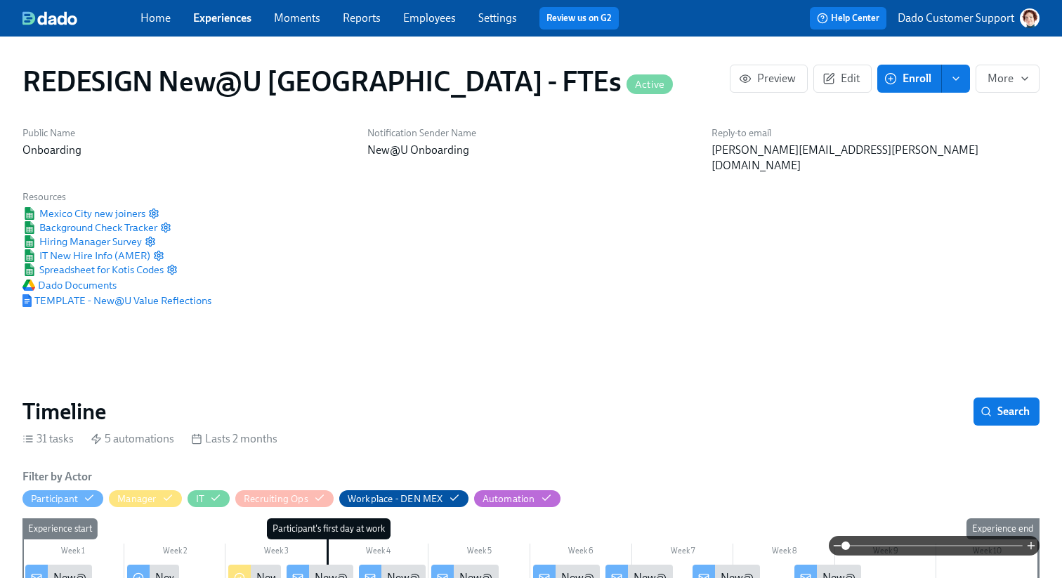
click at [913, 80] on span "Enroll" at bounding box center [909, 79] width 44 height 14
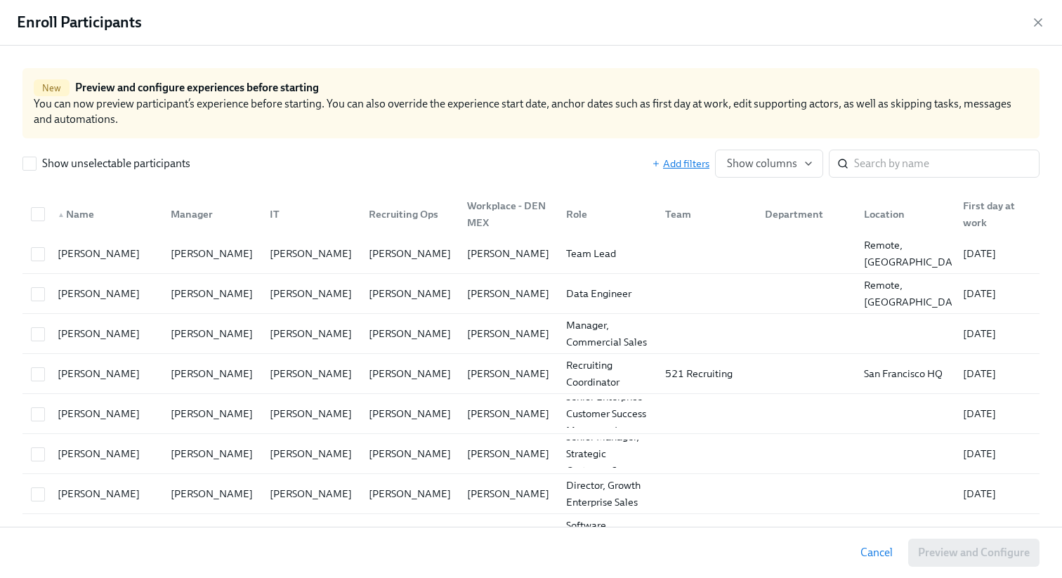
scroll to position [0, 9542]
click at [688, 161] on span "Add filters" at bounding box center [681, 164] width 58 height 14
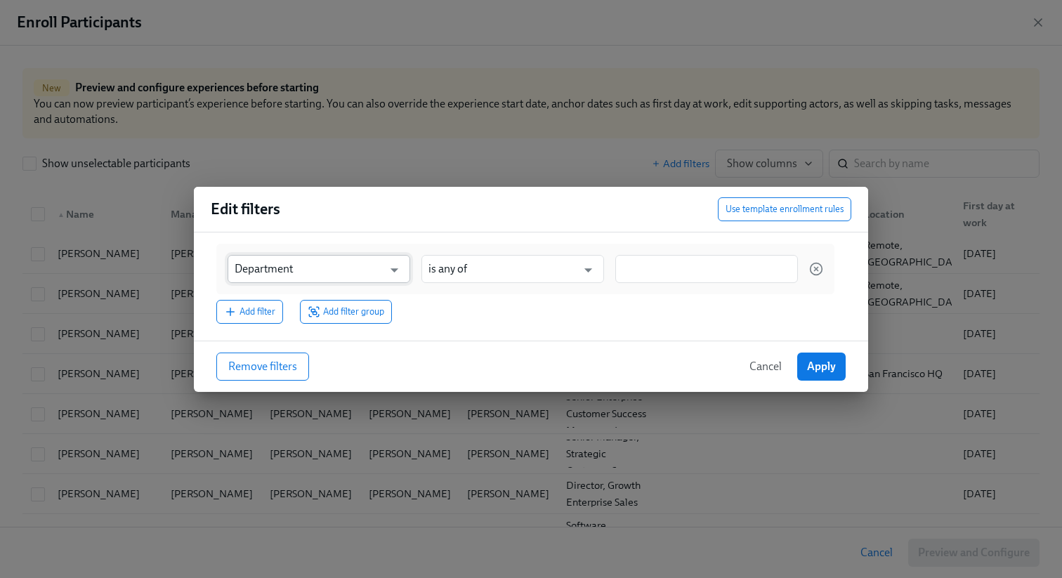
click at [365, 270] on input "Department" at bounding box center [309, 269] width 148 height 28
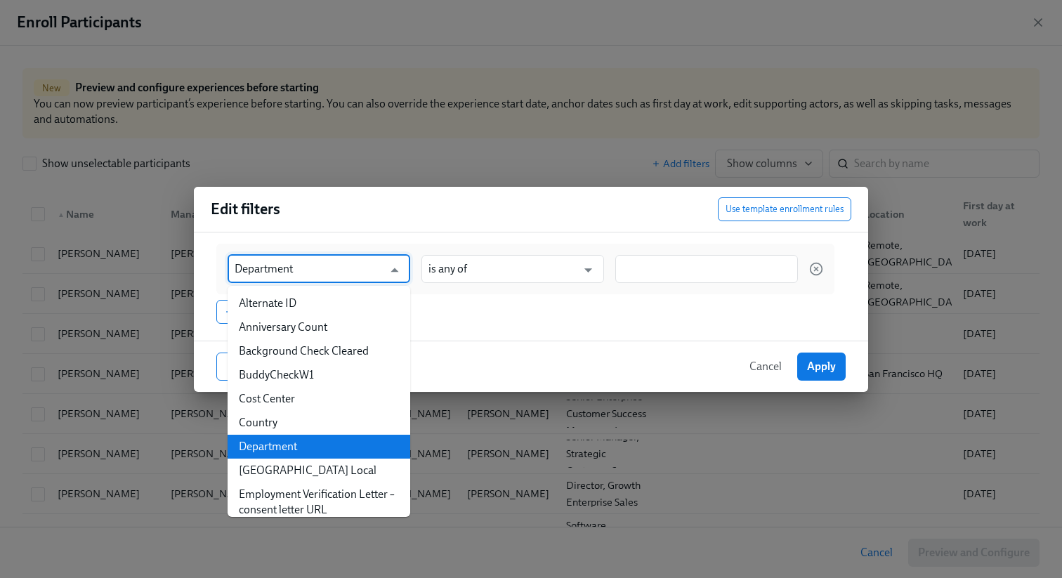
paste input "Leading at Udemy H2 Cohor"
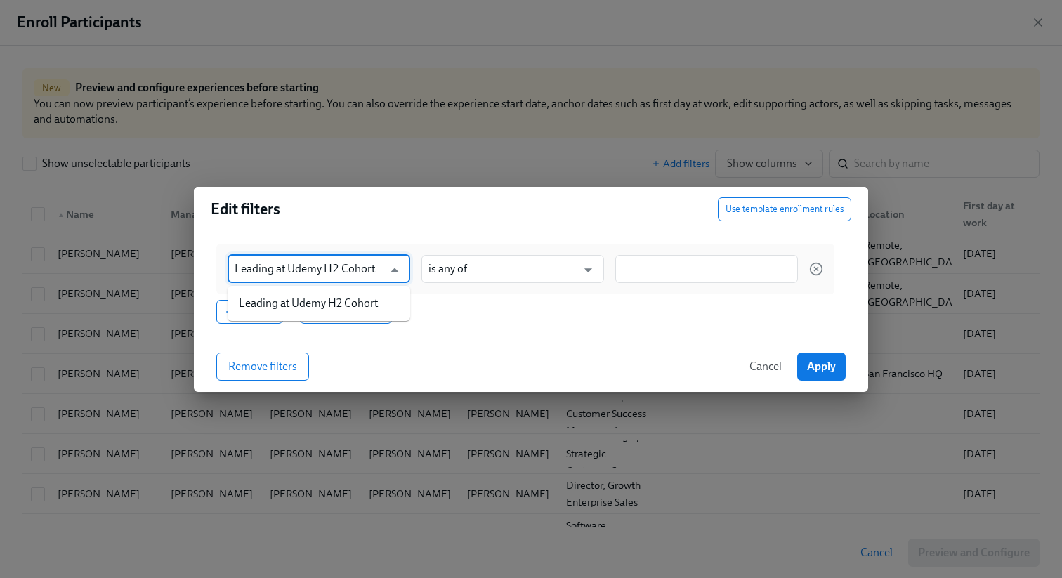
click at [355, 295] on li "Leading at Udemy H2 Cohort" at bounding box center [319, 304] width 183 height 24
type input "Leading at Udemy H2 Cohort"
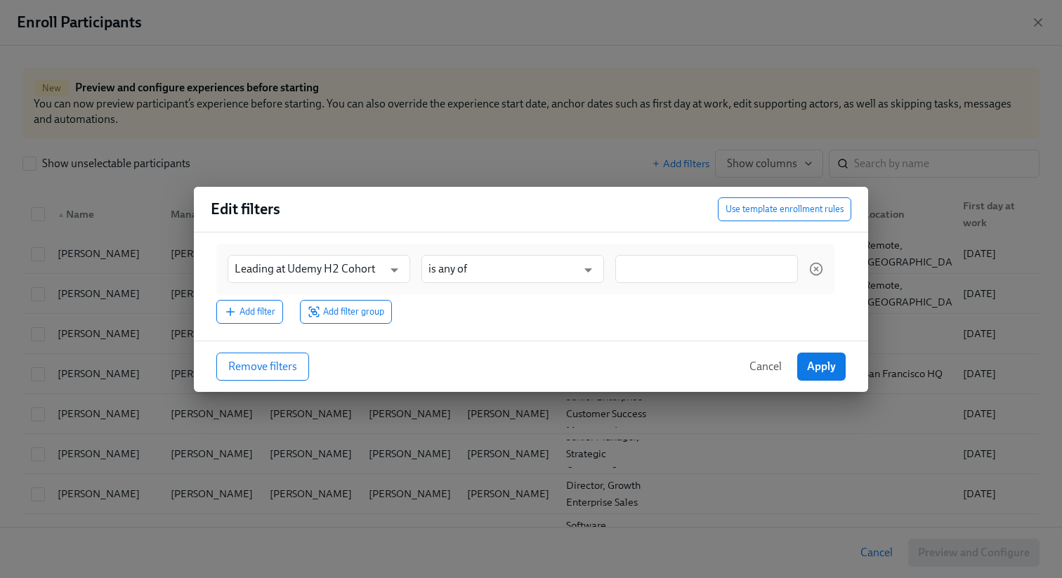
click at [639, 282] on div at bounding box center [707, 269] width 183 height 28
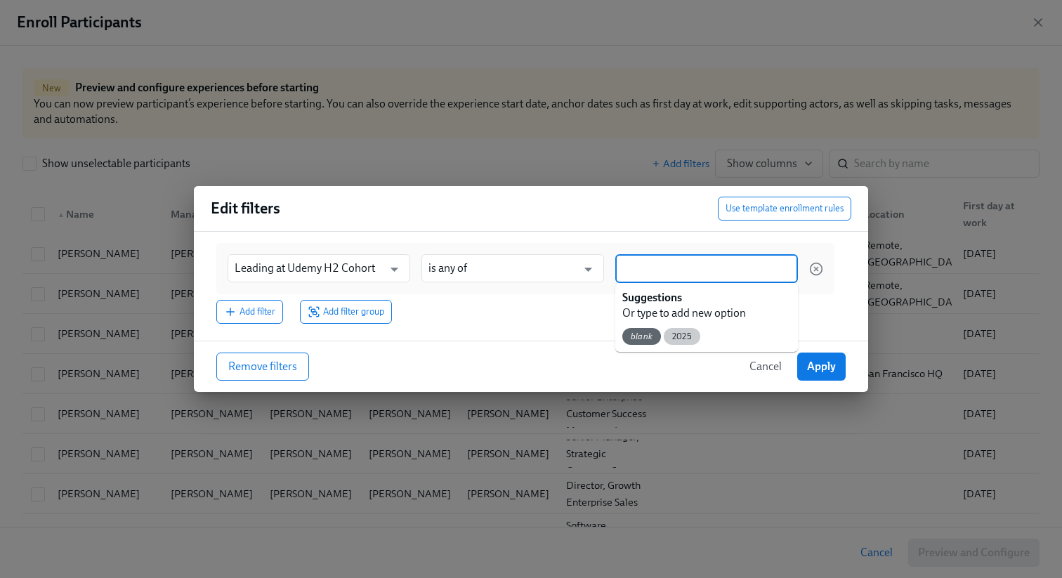
click at [680, 340] on span "2025" at bounding box center [682, 337] width 37 height 11
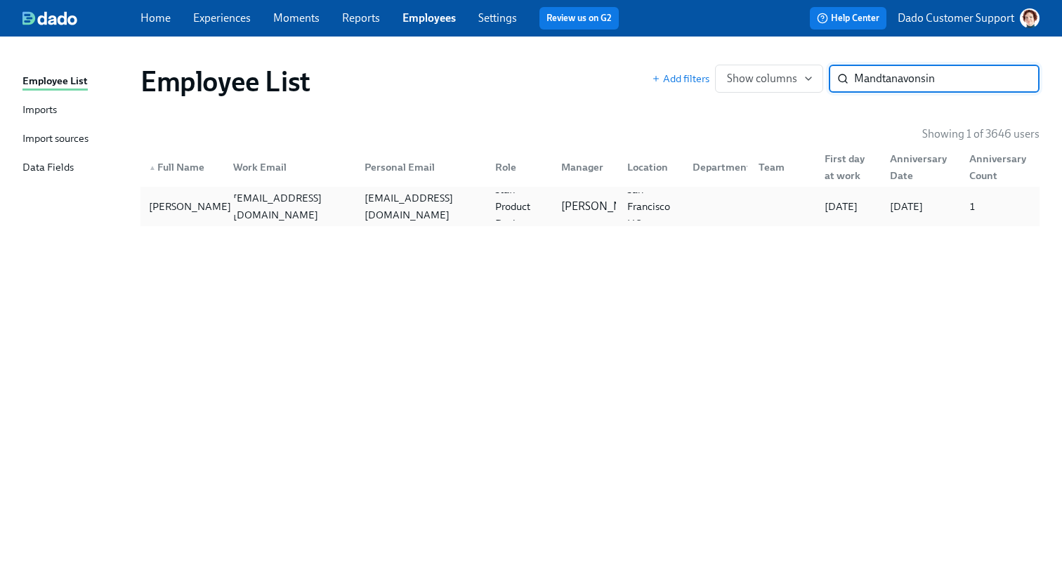
type input "Mandtanavonsin"
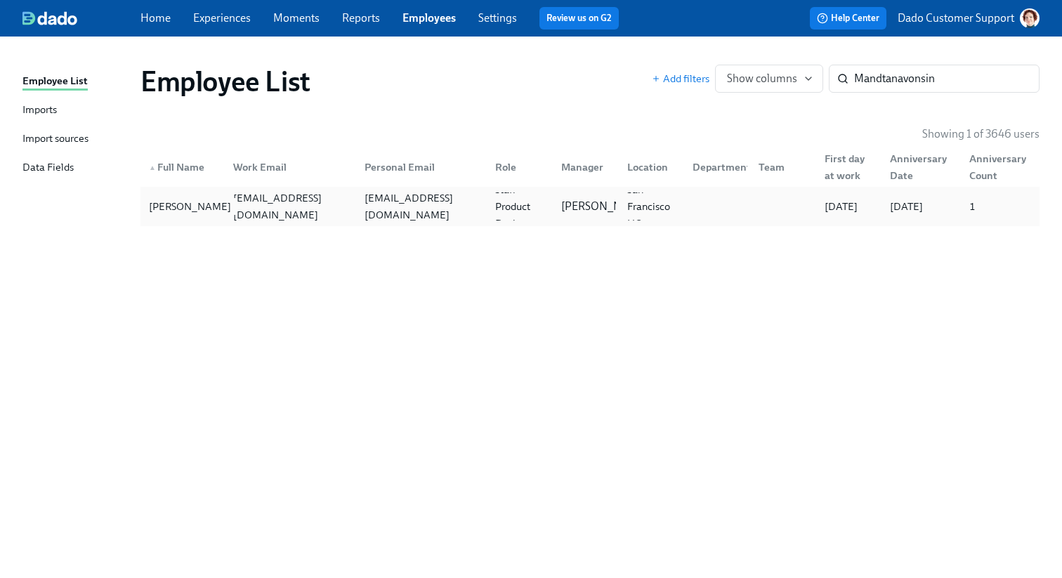
click at [216, 211] on div "Reina Mandtanavonsin" at bounding box center [189, 206] width 93 height 17
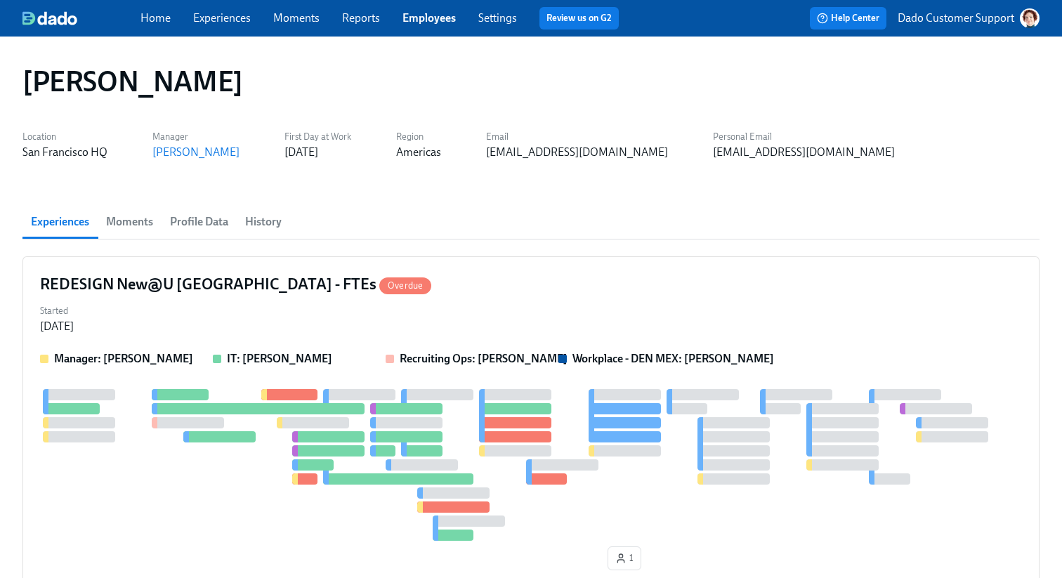
click at [266, 221] on span "History" at bounding box center [263, 222] width 37 height 20
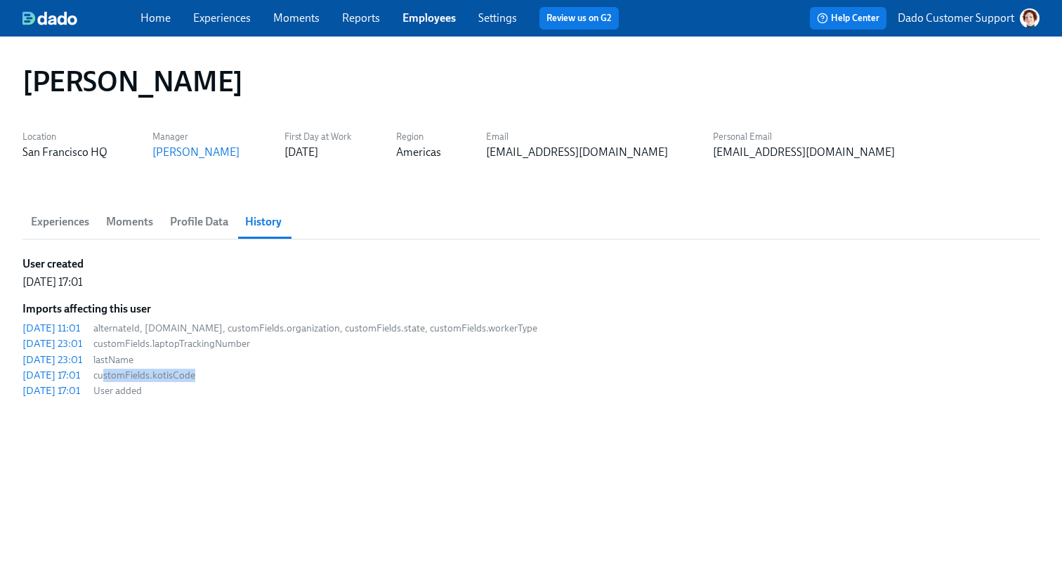
drag, startPoint x: 126, startPoint y: 381, endPoint x: 232, endPoint y: 380, distance: 105.4
click at [232, 380] on span "customFields.kotisCode" at bounding box center [315, 375] width 444 height 13
click at [58, 374] on div "2025/08/05 17:01" at bounding box center [51, 375] width 58 height 14
click at [423, 21] on link "Employees" at bounding box center [429, 17] width 53 height 13
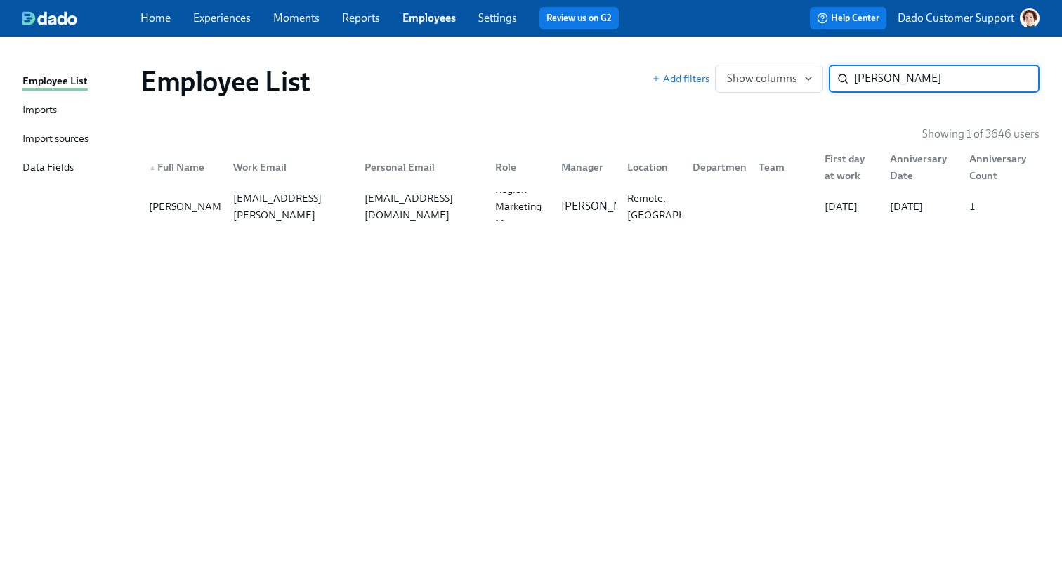
type input "Meghan Martinez"
click at [188, 186] on div "▲ Full Name Work Email Personal Email Role Manager Location Department Team Fir…" at bounding box center [590, 164] width 899 height 45
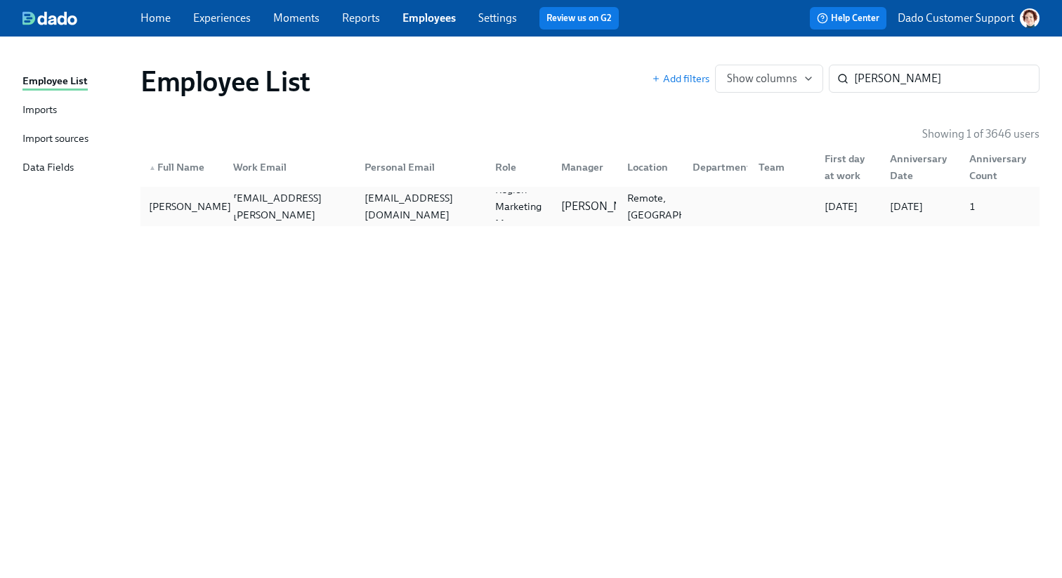
click at [169, 211] on div "Meghan Martinez" at bounding box center [189, 206] width 93 height 17
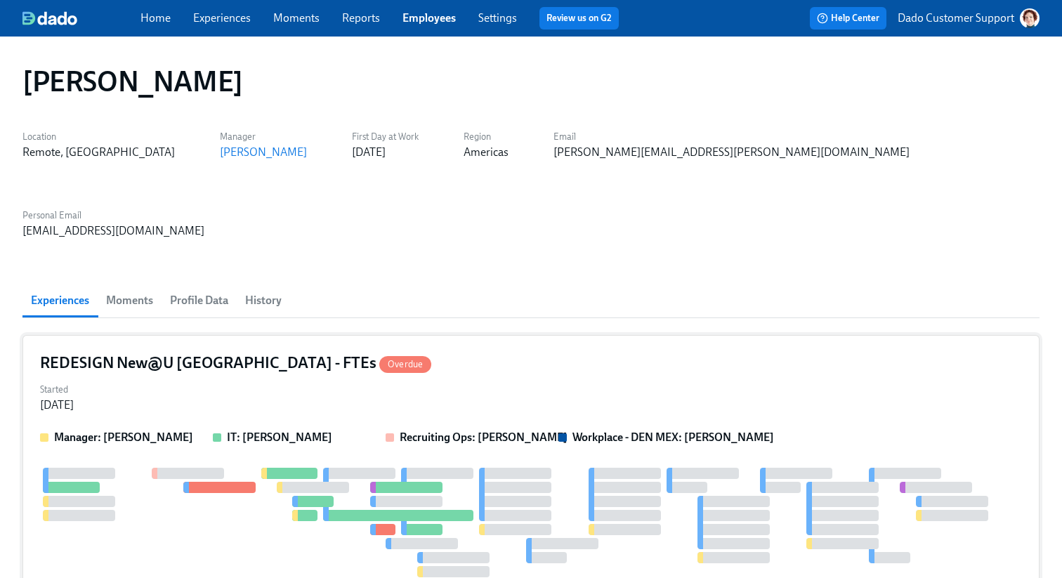
click at [223, 349] on div "REDESIGN New@U Americas - FTEs Overdue Started Sep 04, 2025 Manager: Hannah Ric…" at bounding box center [530, 496] width 1017 height 323
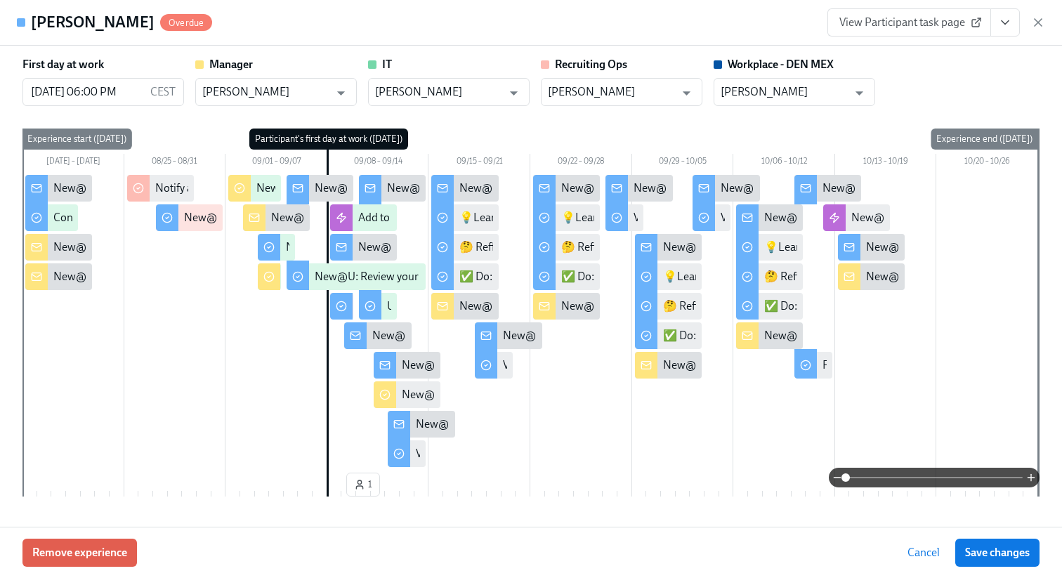
click at [927, 476] on span at bounding box center [934, 478] width 177 height 20
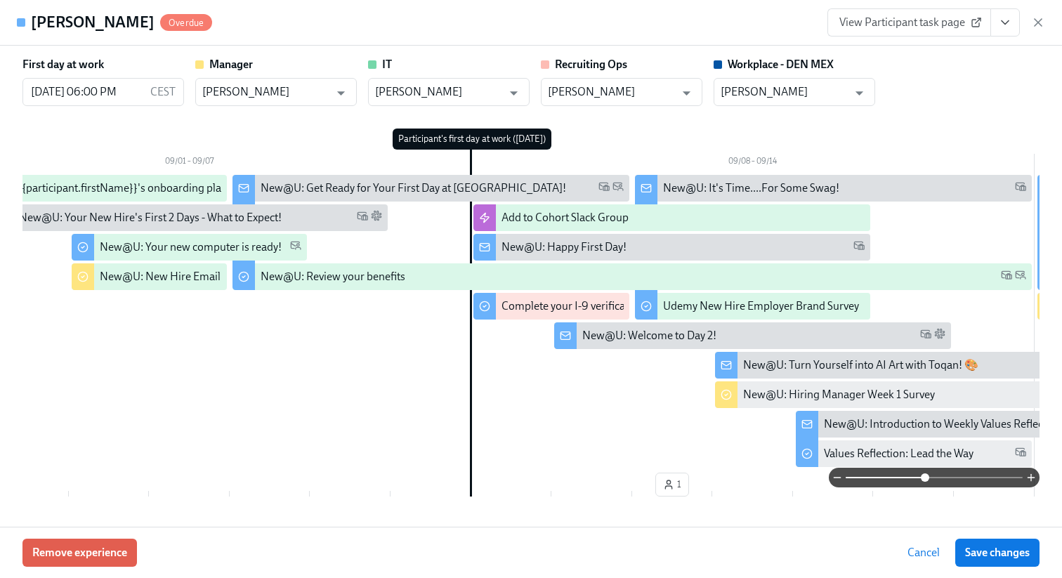
scroll to position [0, 1644]
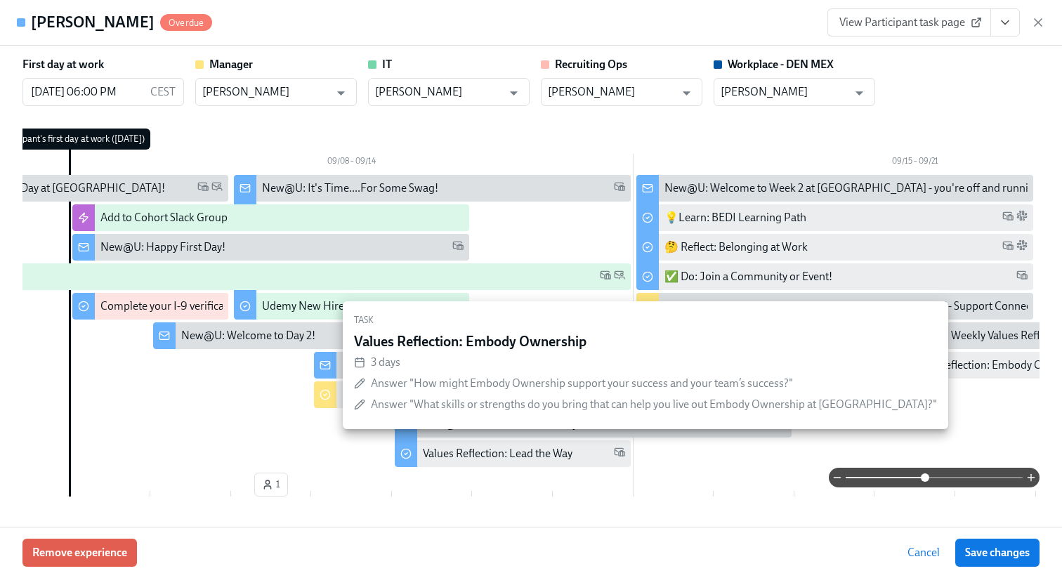
click at [1047, 23] on div "Meghan Martinez Overdue View Participant task page" at bounding box center [531, 23] width 1062 height 46
click at [1035, 23] on icon "button" at bounding box center [1038, 22] width 14 height 14
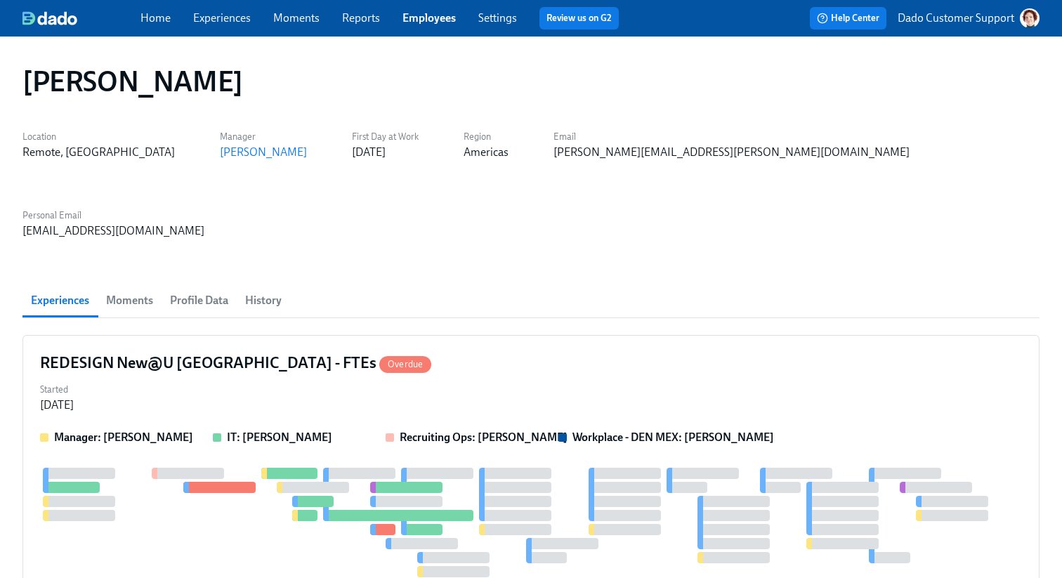
click at [167, 81] on h1 "Meghan Martinez" at bounding box center [132, 82] width 221 height 34
click at [274, 291] on span "History" at bounding box center [263, 301] width 37 height 20
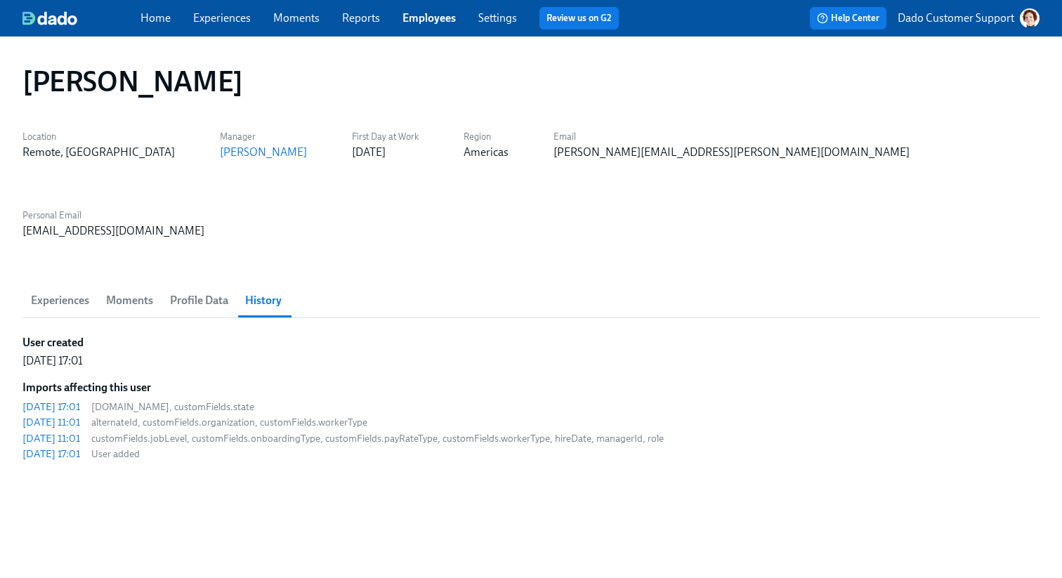
click at [102, 431] on div "Meghan Martinez Location Remote, TX Manager Hannah Richardson First Day at Work…" at bounding box center [530, 298] width 1017 height 491
click at [434, 21] on link "Employees" at bounding box center [429, 17] width 53 height 13
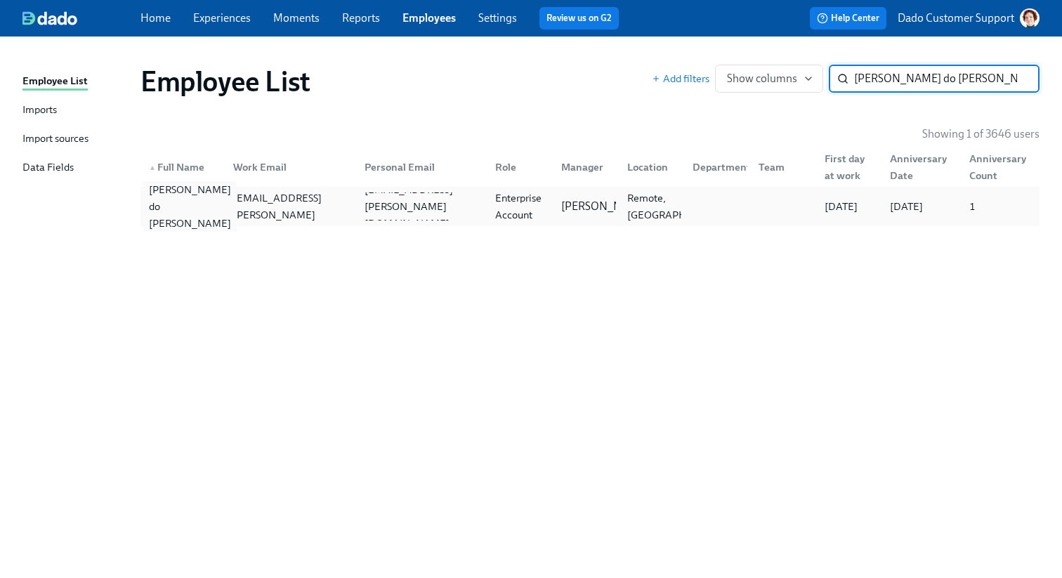
type input "Fernando do Amaral"
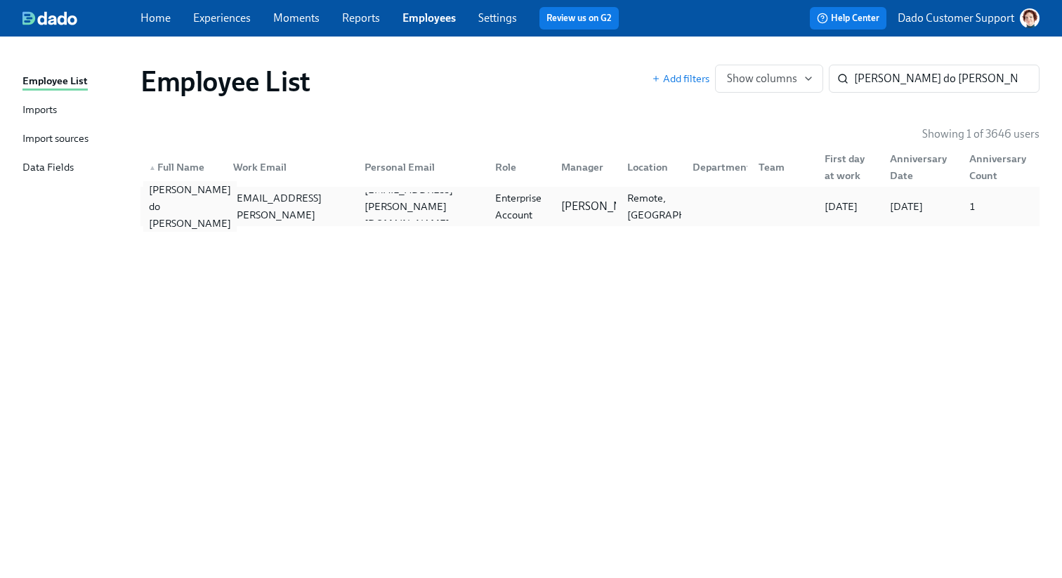
click at [186, 194] on div "Fernando do Amaral" at bounding box center [189, 206] width 93 height 51
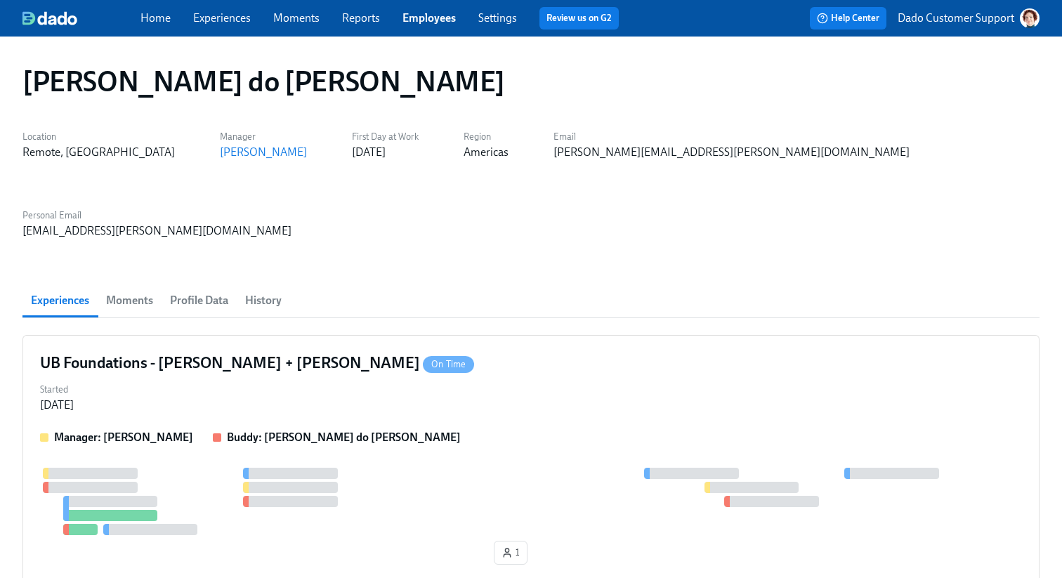
click at [462, 4] on div "Home Experiences Moments Reports Employees Settings Review us on G2 Help Center…" at bounding box center [531, 18] width 1062 height 37
click at [436, 14] on link "Employees" at bounding box center [429, 17] width 53 height 13
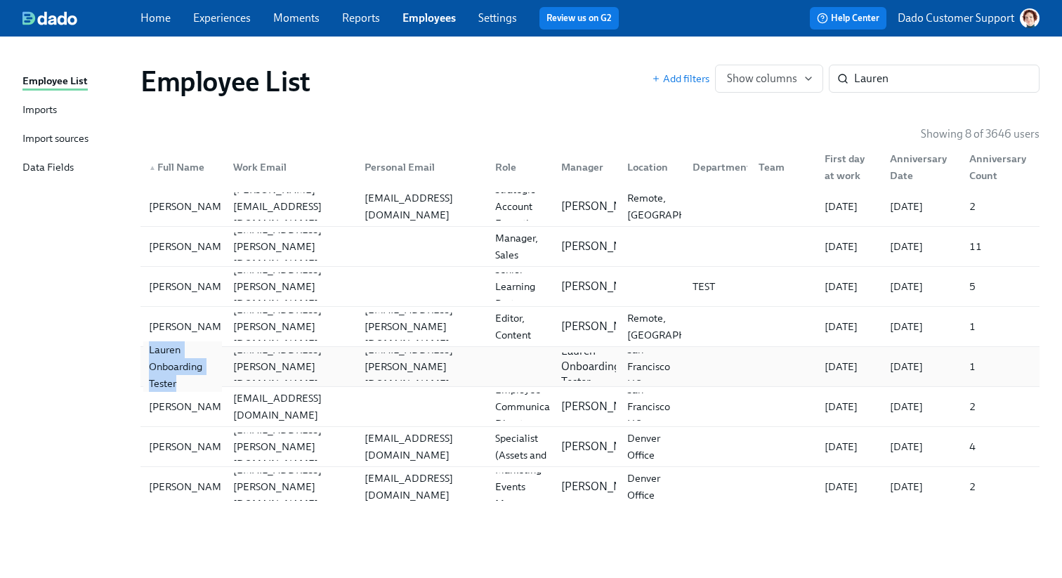
drag, startPoint x: 136, startPoint y: 349, endPoint x: 186, endPoint y: 384, distance: 60.9
click at [186, 384] on div "Employee List Add filters Show columns Lauren ​ Showing 8 of 3646 users ▲ Full …" at bounding box center [530, 298] width 1017 height 491
copy div "Lauren Onboarding Tester"
click at [183, 368] on div "Lauren Onboarding Tester" at bounding box center [182, 366] width 79 height 51
click at [952, 73] on input "Lauren" at bounding box center [947, 79] width 186 height 28
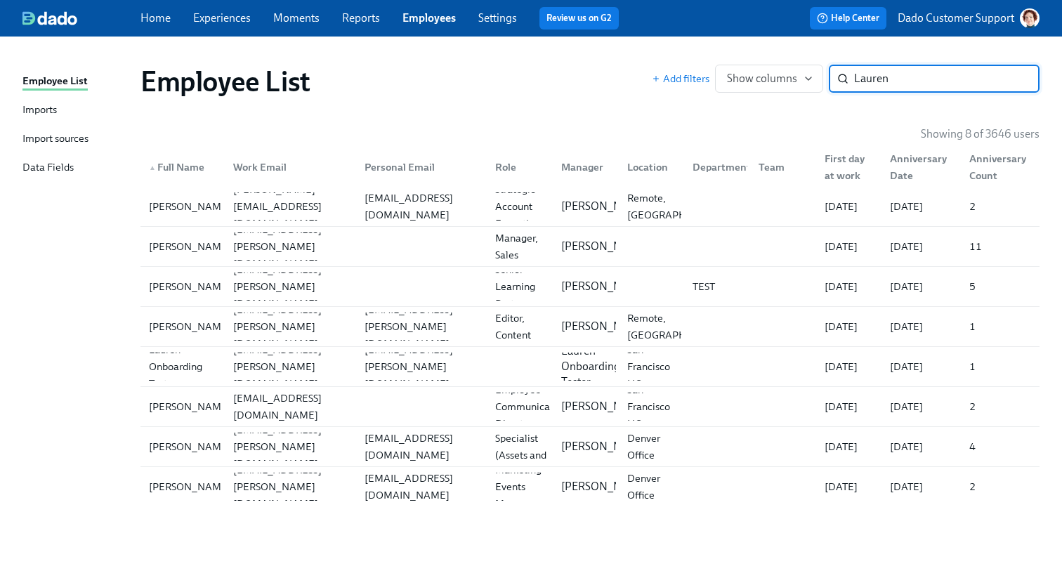
paste input "Onboarding Tester"
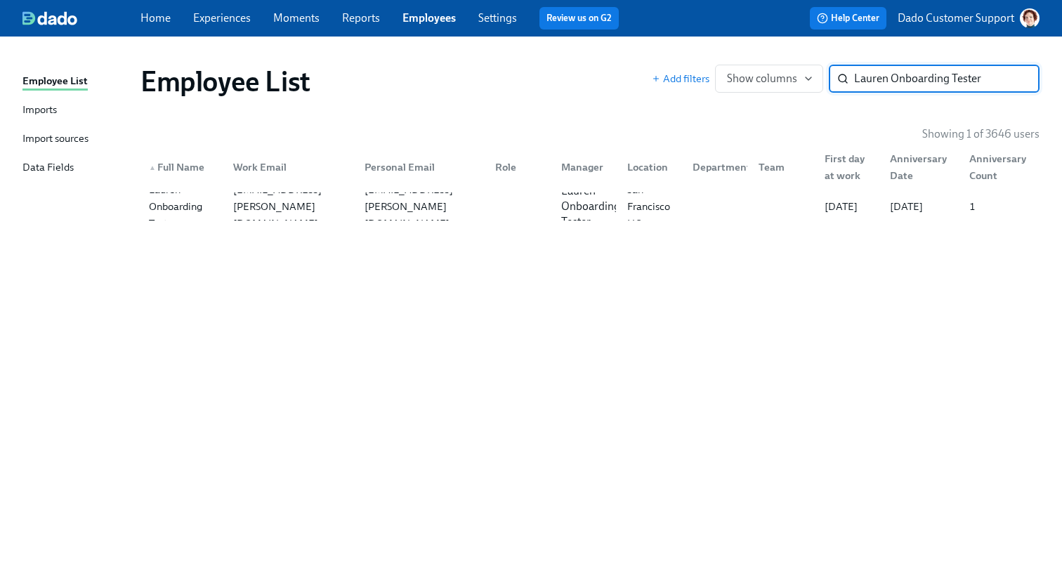
drag, startPoint x: 892, startPoint y: 82, endPoint x: 774, endPoint y: 63, distance: 119.0
click at [774, 63] on div "Employee List Add filters Show columns Lauren Onboarding Tester ​" at bounding box center [590, 81] width 922 height 56
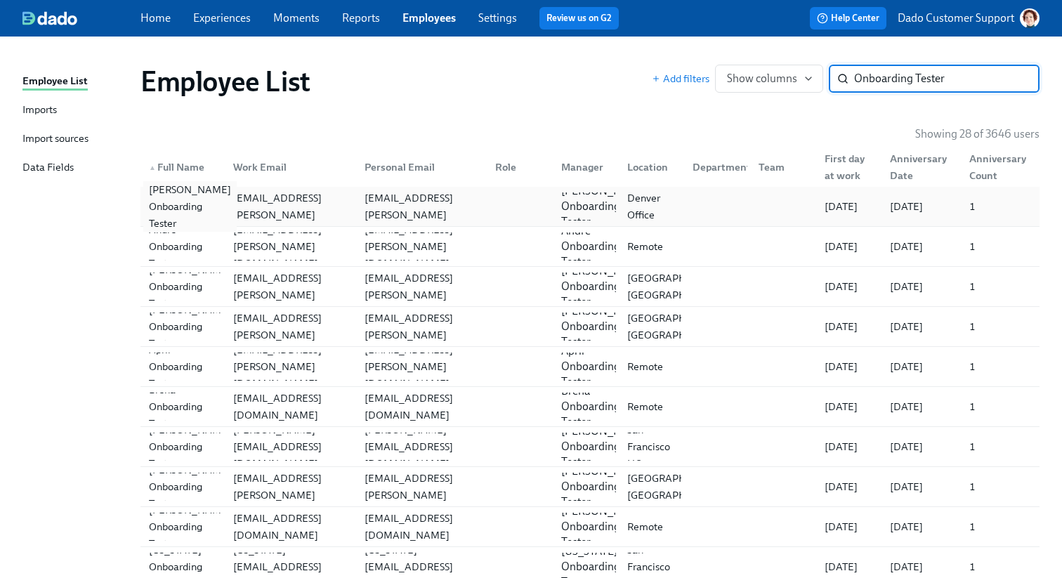
type input "Onboarding Tester"
click at [183, 203] on div "Amanda Onboarding Tester" at bounding box center [189, 206] width 93 height 51
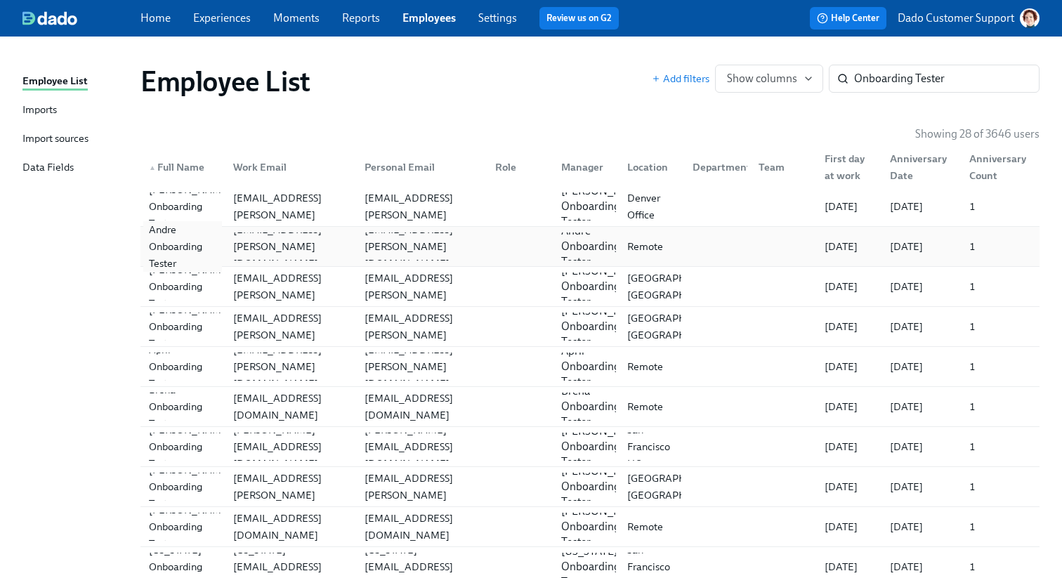
click at [180, 243] on div "Andre Onboarding Tester" at bounding box center [182, 246] width 79 height 51
click at [175, 293] on div "Andrea Onboarding Tester" at bounding box center [189, 286] width 93 height 51
click at [164, 337] on div "Andrea Onboarding Tester" at bounding box center [189, 326] width 93 height 51
click at [164, 372] on div "April Onboarding Tester" at bounding box center [182, 366] width 79 height 51
click at [163, 415] on div "Brena Onboarding Tester" at bounding box center [182, 407] width 79 height 51
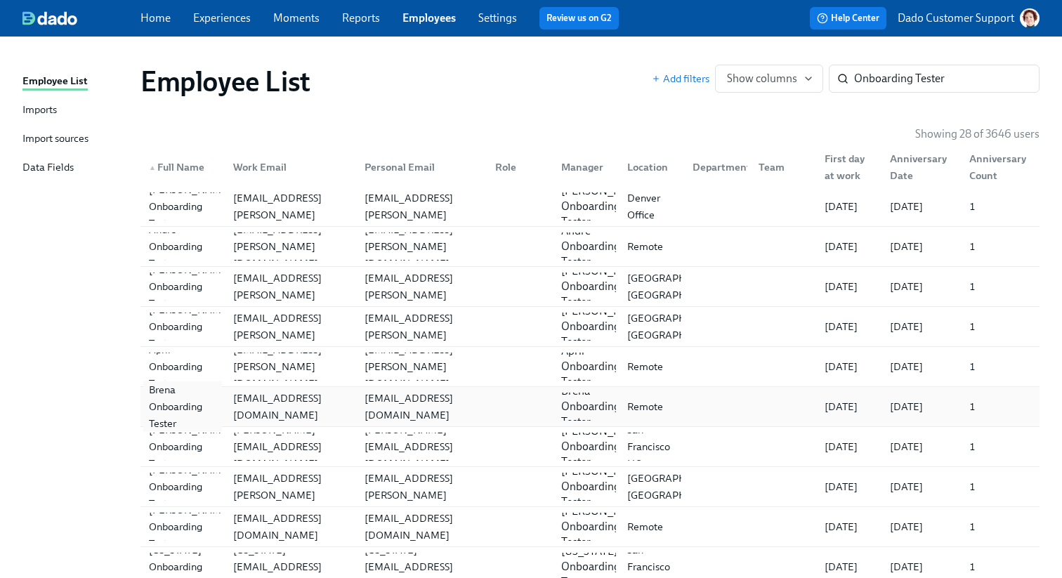
scroll to position [78, 0]
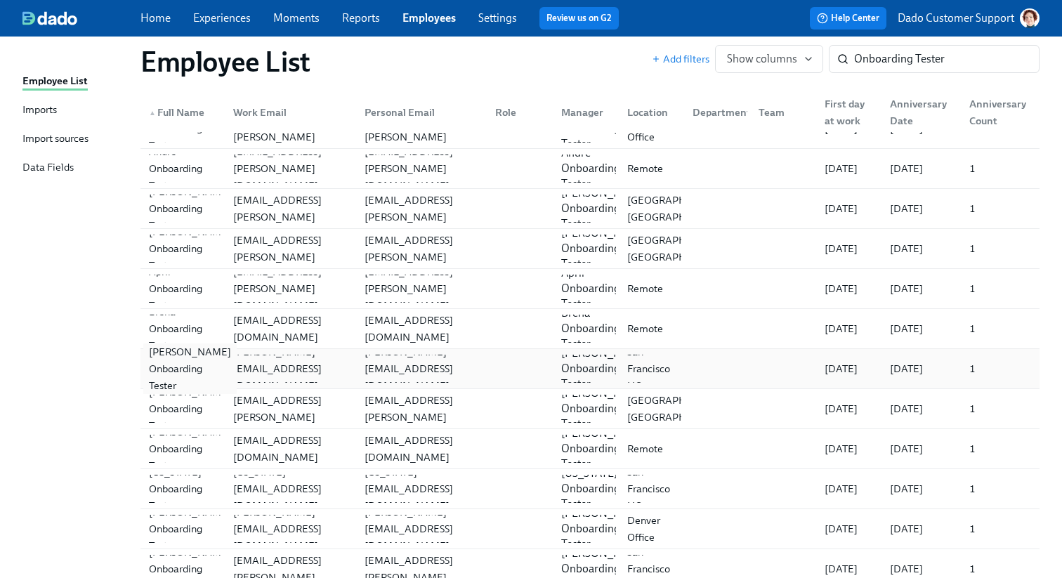
click at [170, 373] on div "Danielle Onboarding Tester" at bounding box center [189, 369] width 93 height 51
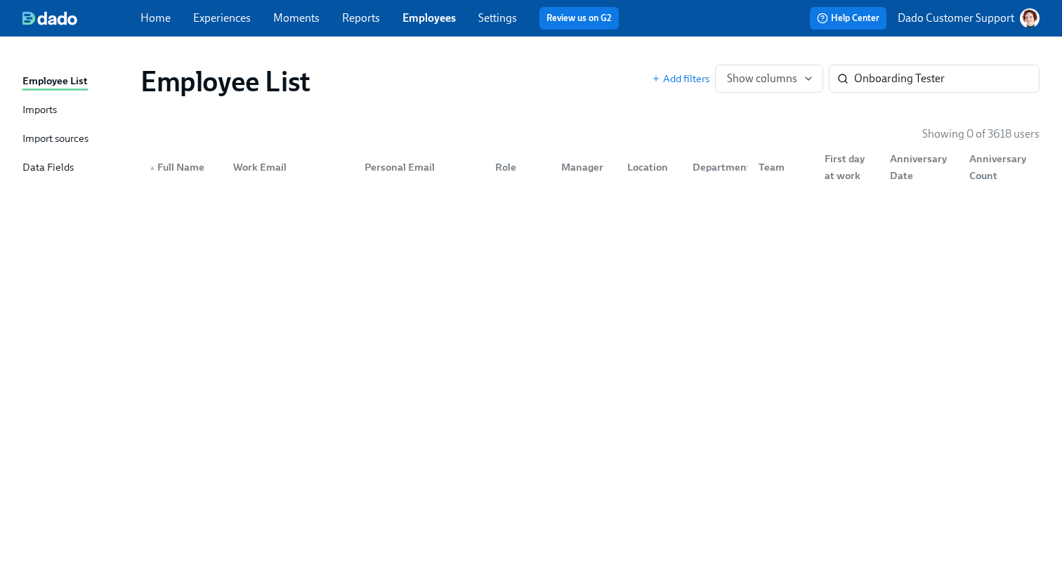
scroll to position [0, 0]
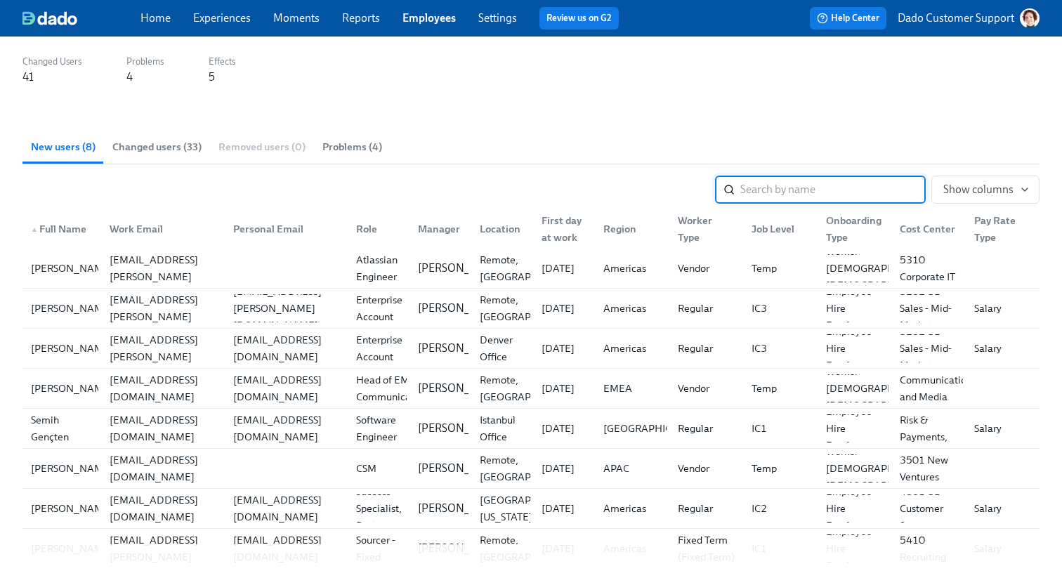
scroll to position [192, 0]
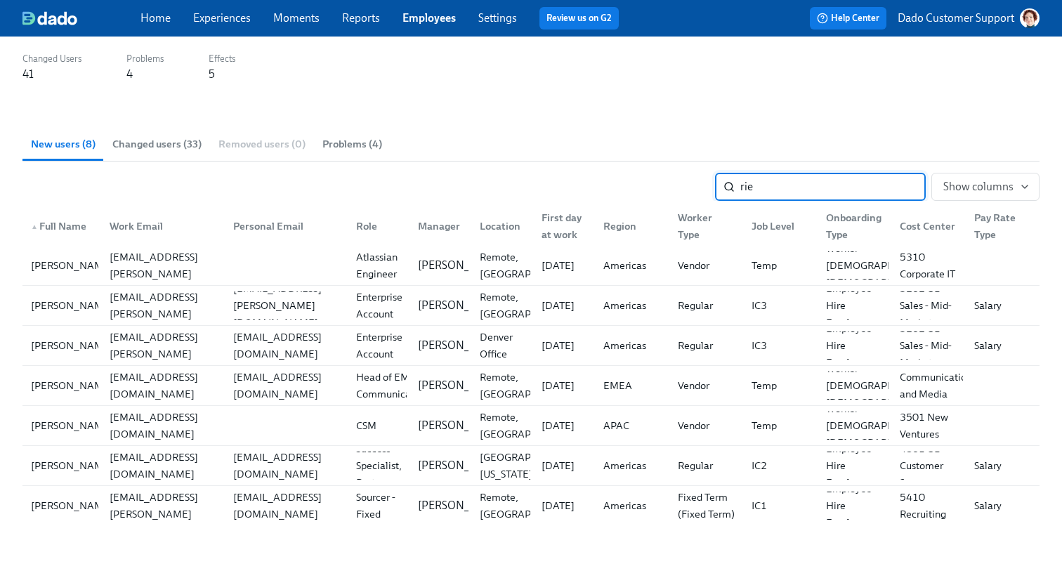
type input "rien"
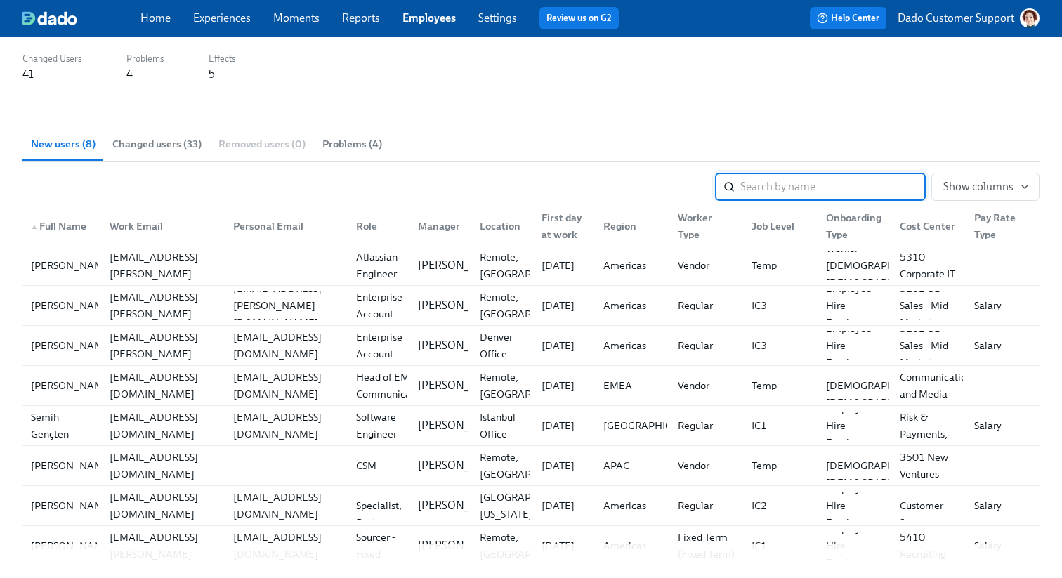
click at [154, 144] on span "Changed users (33)" at bounding box center [156, 144] width 89 height 16
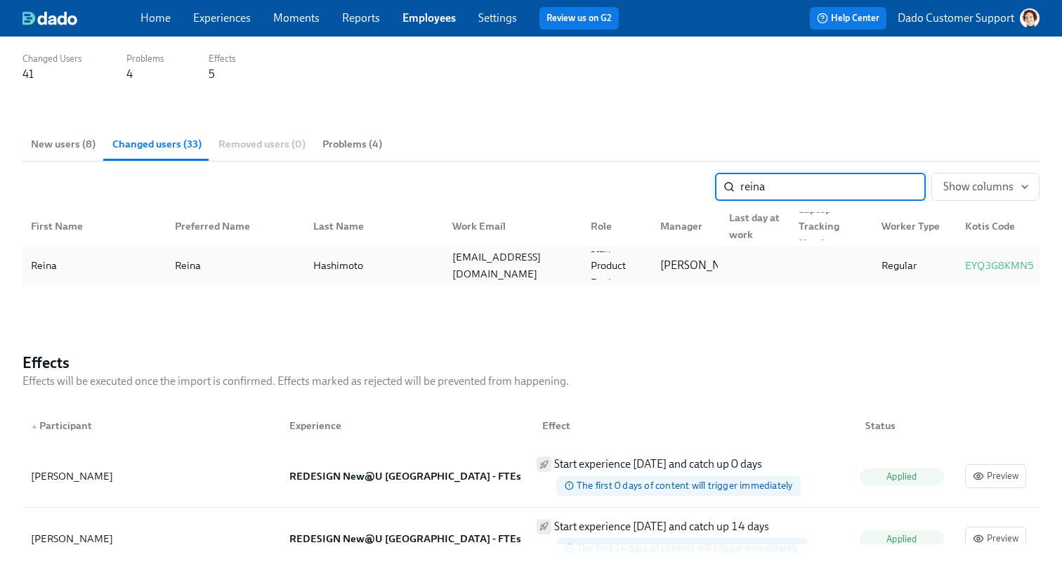
type input "reina"
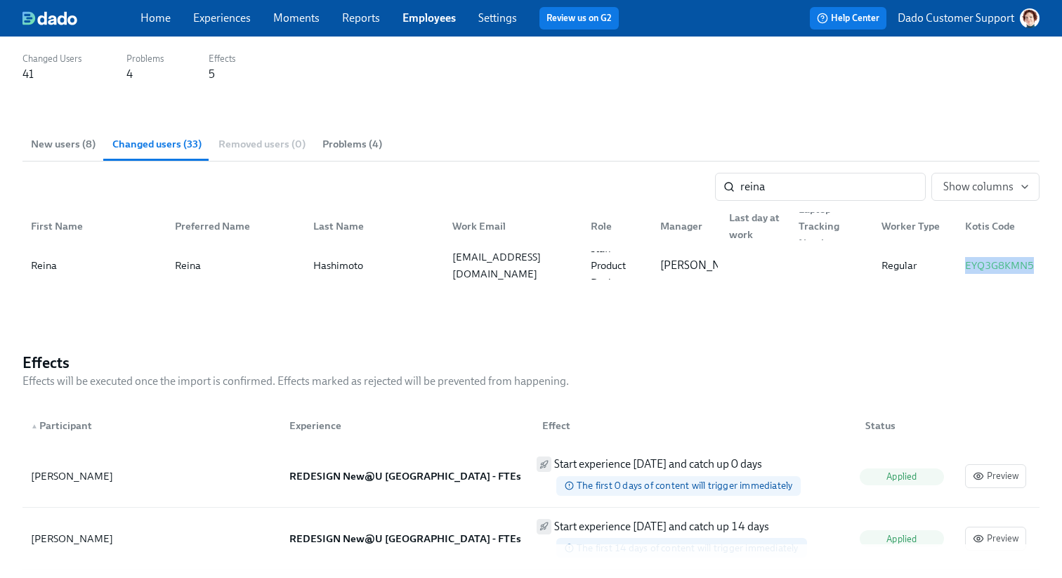
drag, startPoint x: 957, startPoint y: 269, endPoint x: 1061, endPoint y: 269, distance: 104.0
click at [1061, 269] on div "Back to Imports User Import : [DATE] 17:01 Status Applied Sources Google Sheets…" at bounding box center [531, 362] width 1062 height 1035
copy div "EYQ3G8KMN5"
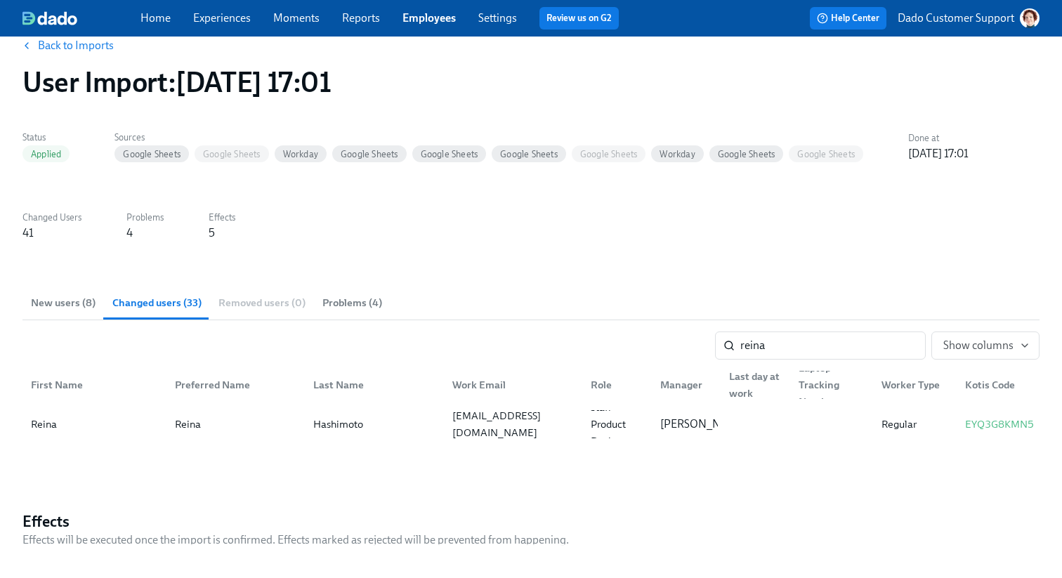
scroll to position [0, 0]
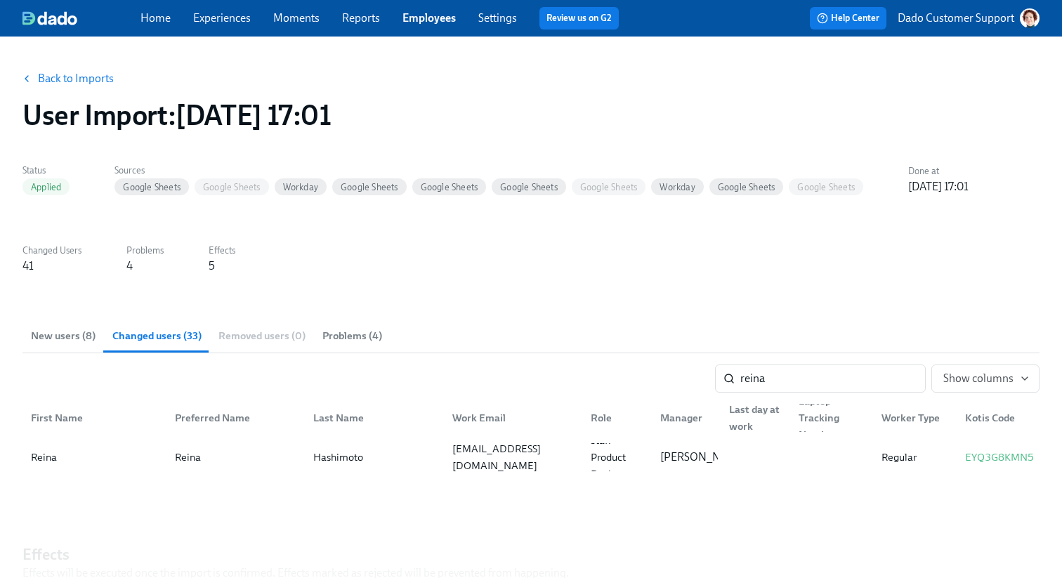
click at [93, 73] on link "Back to Imports" at bounding box center [76, 79] width 76 height 14
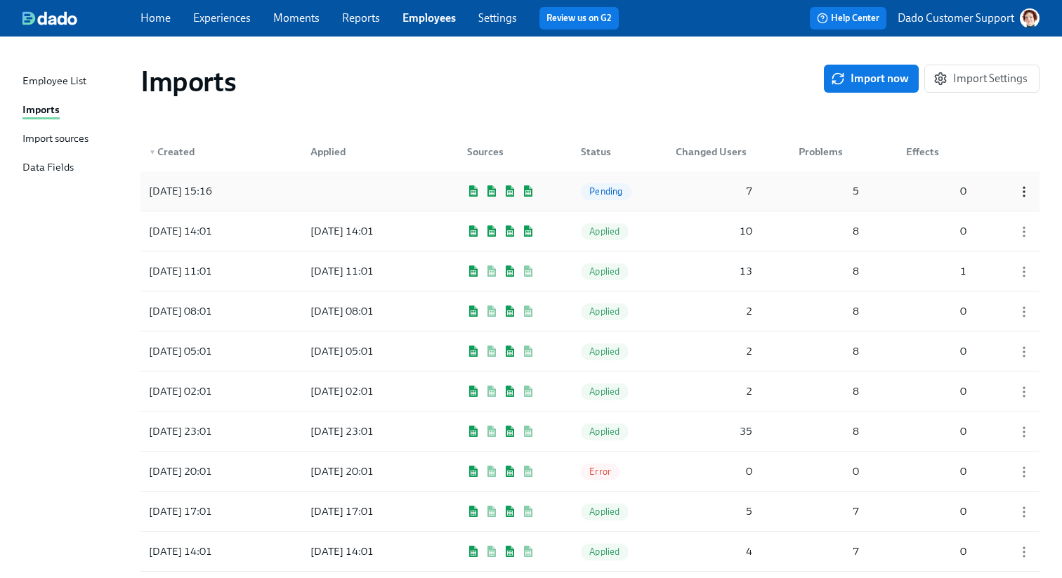
click at [1024, 186] on icon "button" at bounding box center [1024, 192] width 14 height 14
click at [1000, 214] on div "Discard" at bounding box center [988, 215] width 37 height 15
click at [900, 83] on span "Import now" at bounding box center [871, 79] width 75 height 14
click at [373, 195] on div at bounding box center [362, 191] width 126 height 28
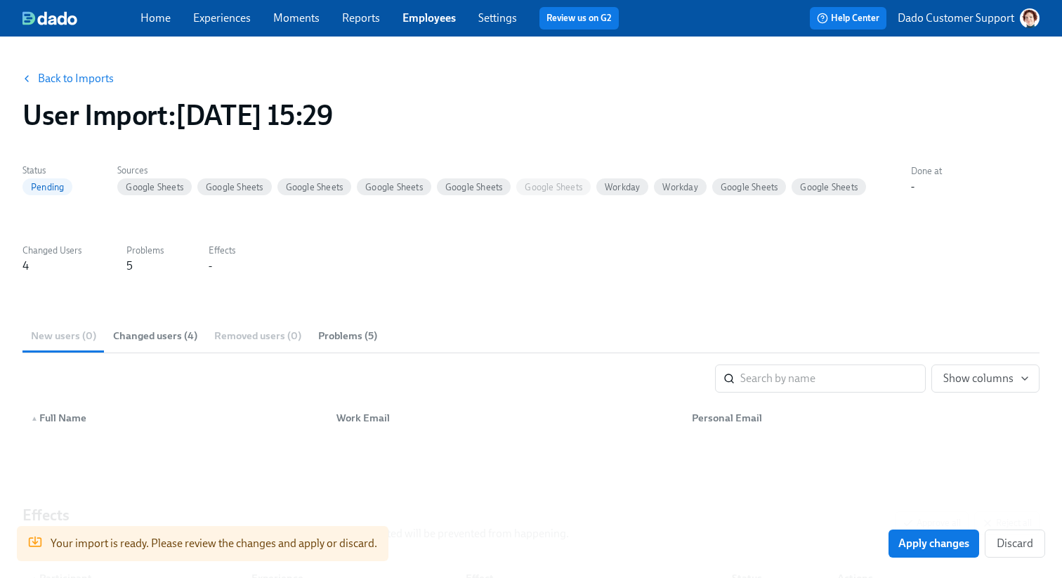
click at [79, 82] on link "Back to Imports" at bounding box center [76, 79] width 76 height 14
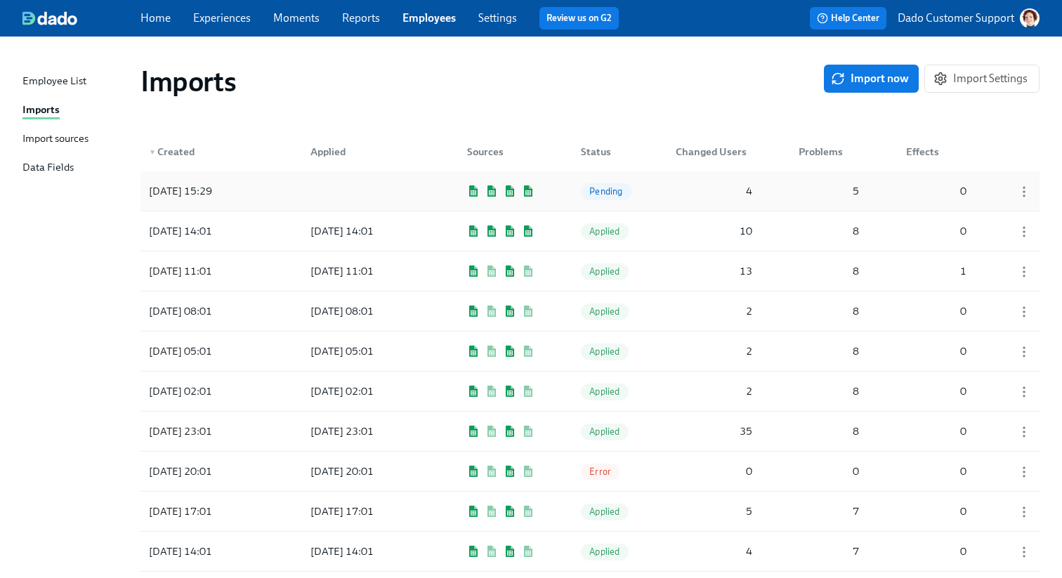
click at [416, 195] on div at bounding box center [362, 191] width 126 height 28
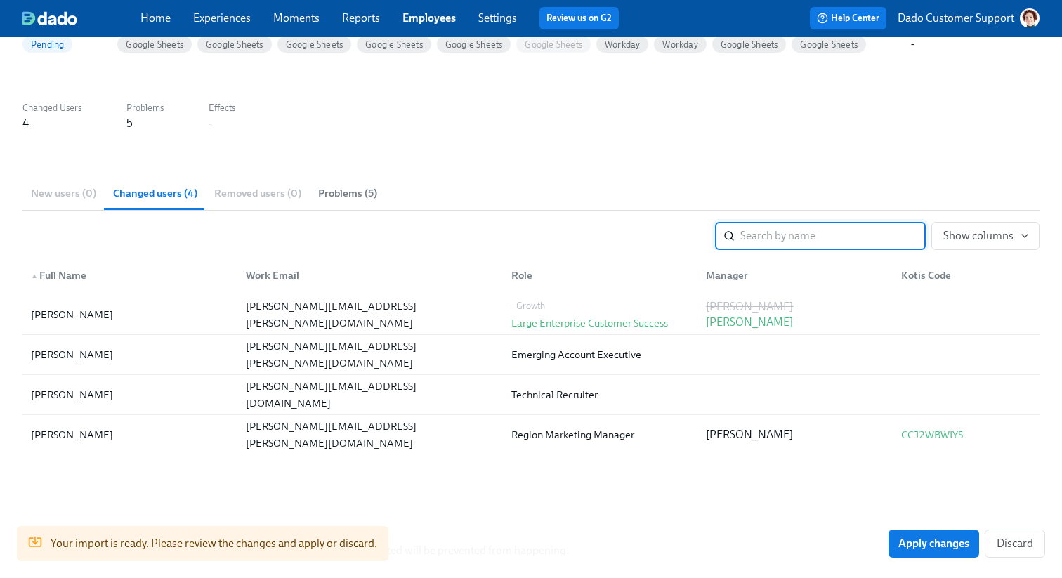
scroll to position [148, 0]
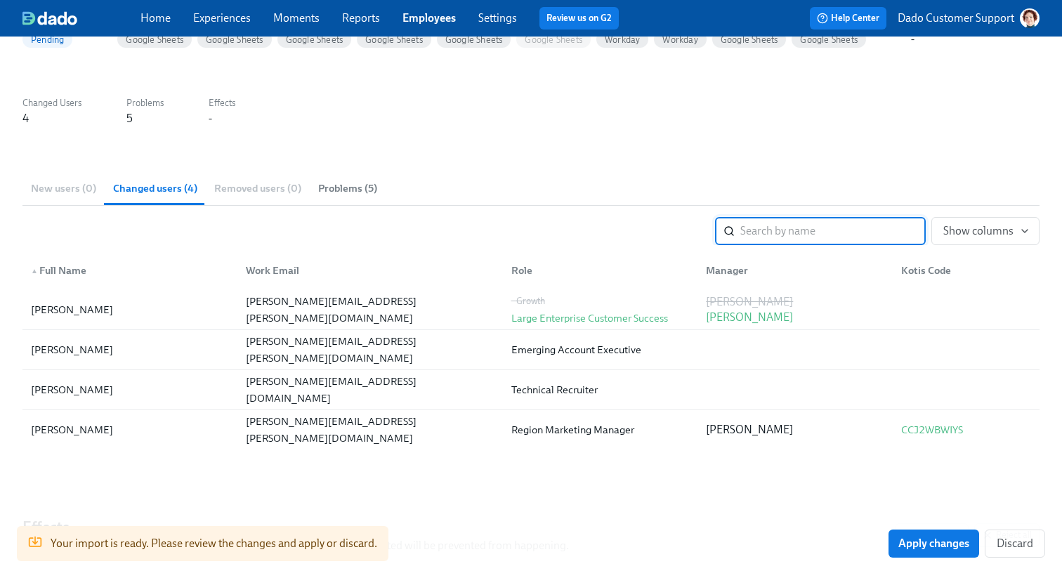
click at [349, 190] on span "Problems (5)" at bounding box center [347, 189] width 59 height 16
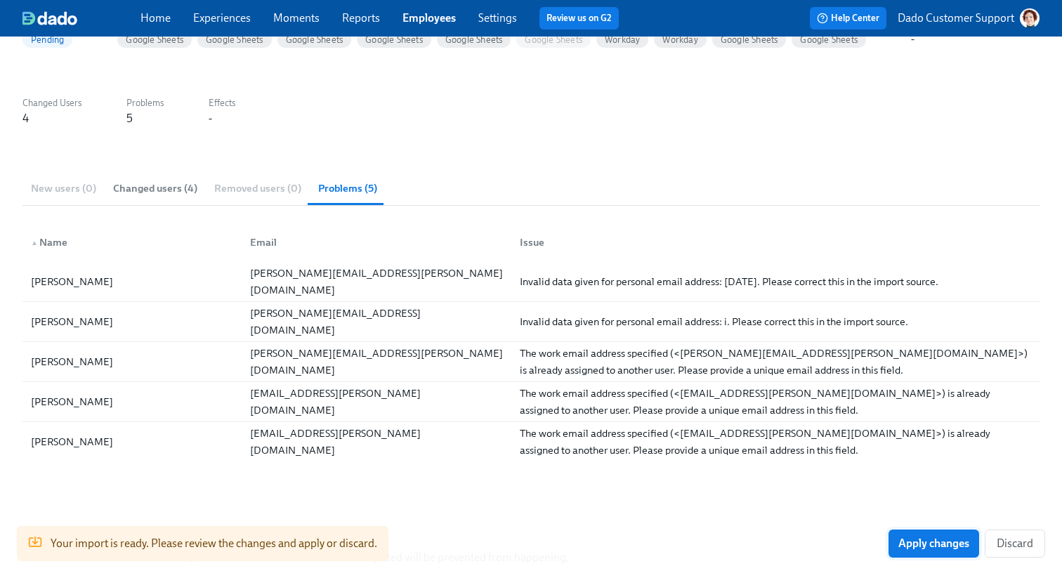
click at [930, 541] on span "Apply changes" at bounding box center [934, 544] width 71 height 14
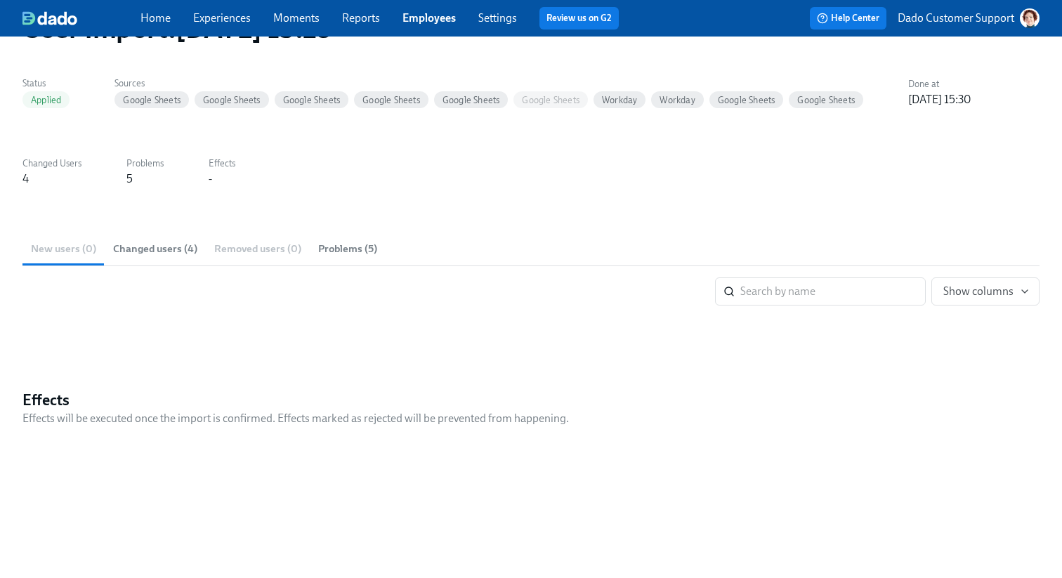
scroll to position [143, 0]
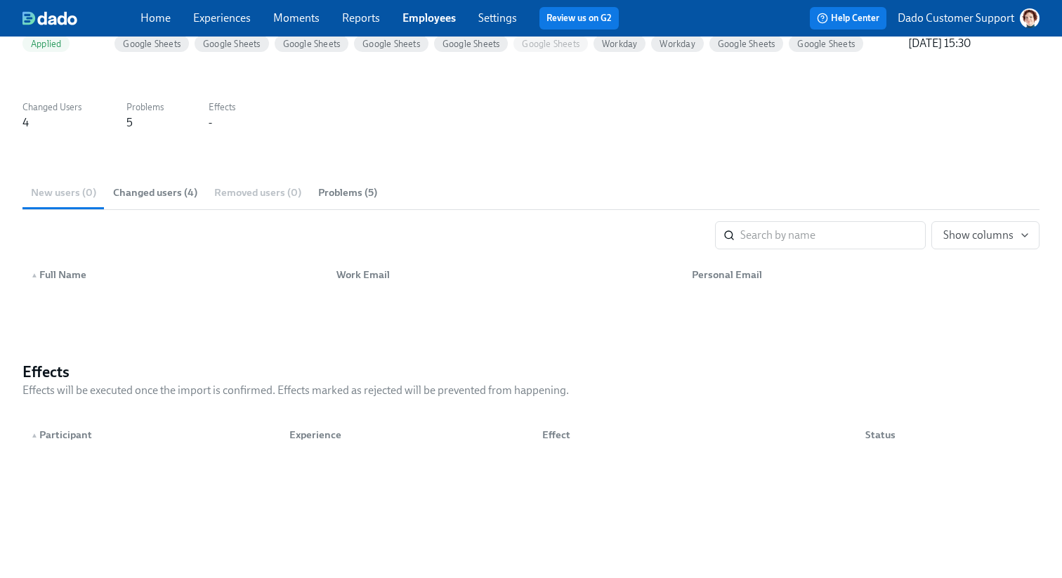
click at [372, 270] on div "Work Email" at bounding box center [363, 274] width 65 height 17
click at [330, 177] on button "Problems (5)" at bounding box center [348, 193] width 76 height 34
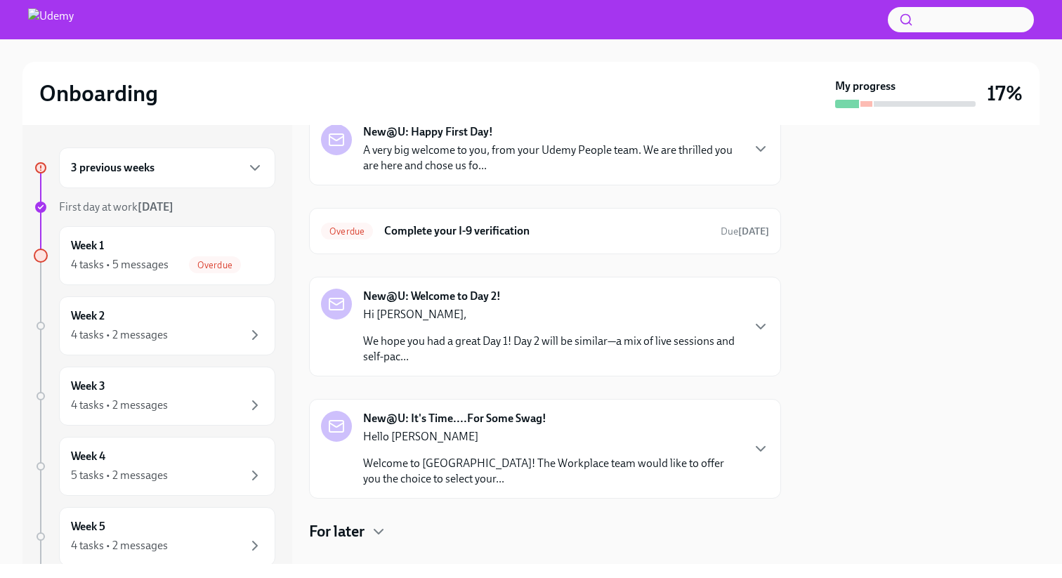
scroll to position [261, 0]
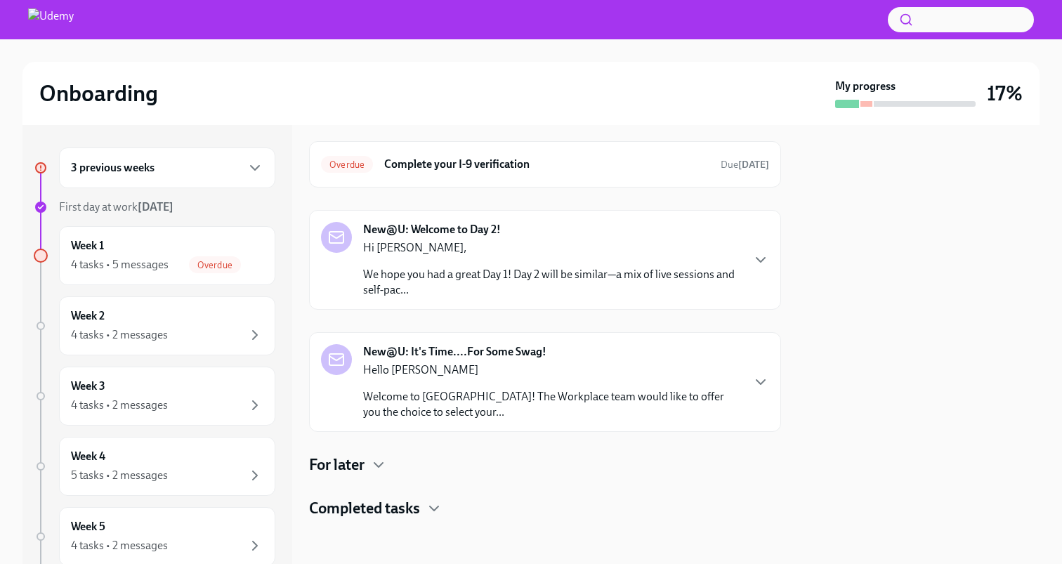
click at [456, 356] on strong "New@U: It's Time....For Some Swag!" at bounding box center [454, 351] width 183 height 15
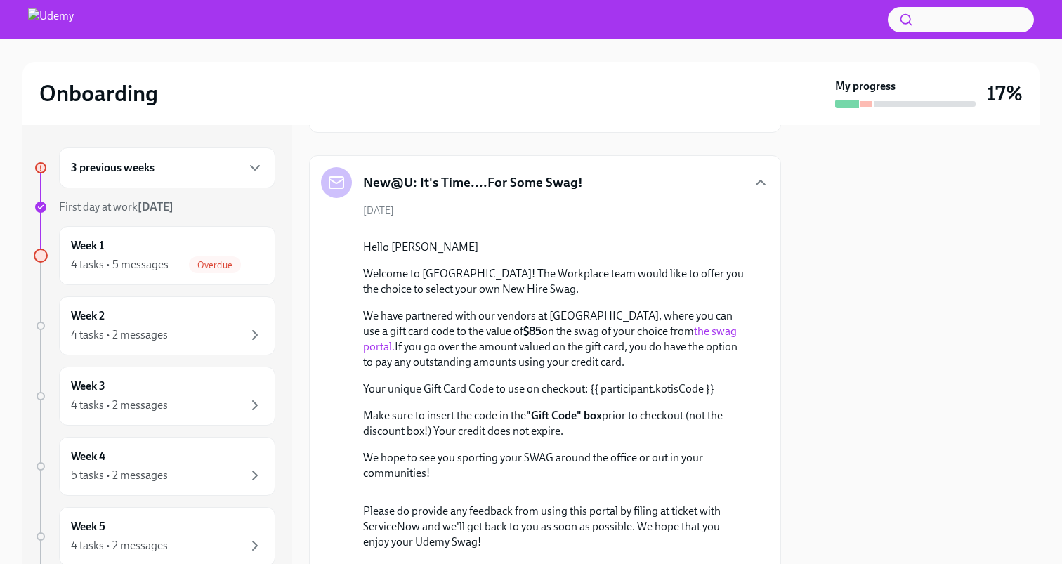
scroll to position [442, 0]
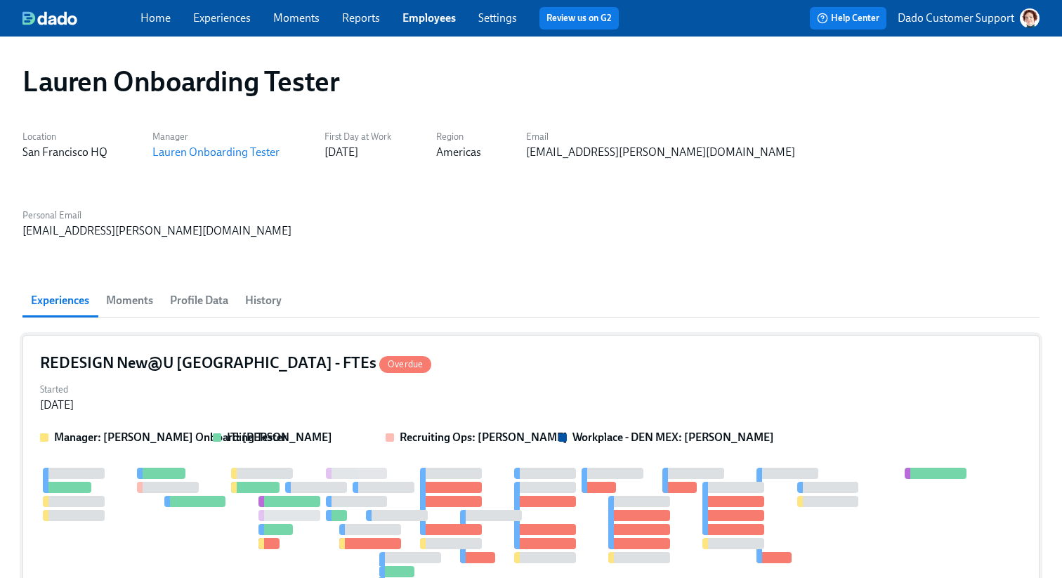
click at [365, 379] on div "Started [DATE]" at bounding box center [531, 396] width 982 height 34
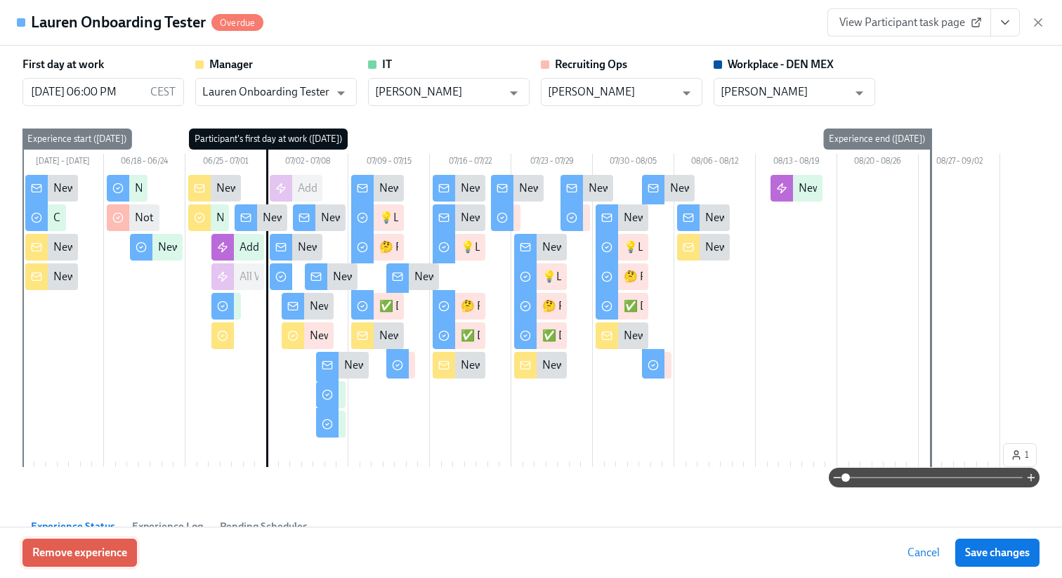
click at [79, 554] on span "Remove experience" at bounding box center [79, 553] width 95 height 14
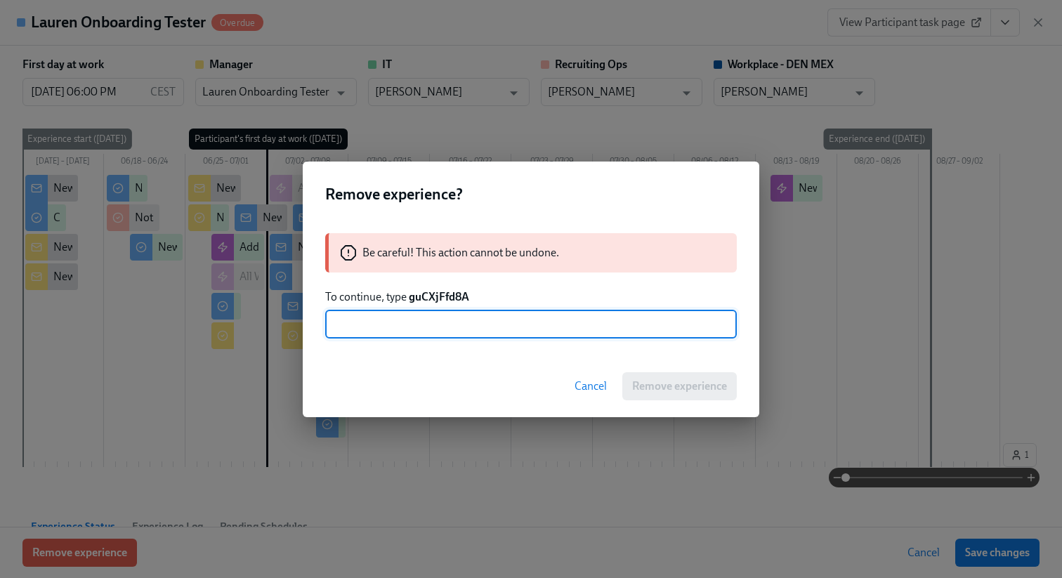
click at [430, 292] on strong "guCXjFfd8A" at bounding box center [439, 296] width 60 height 13
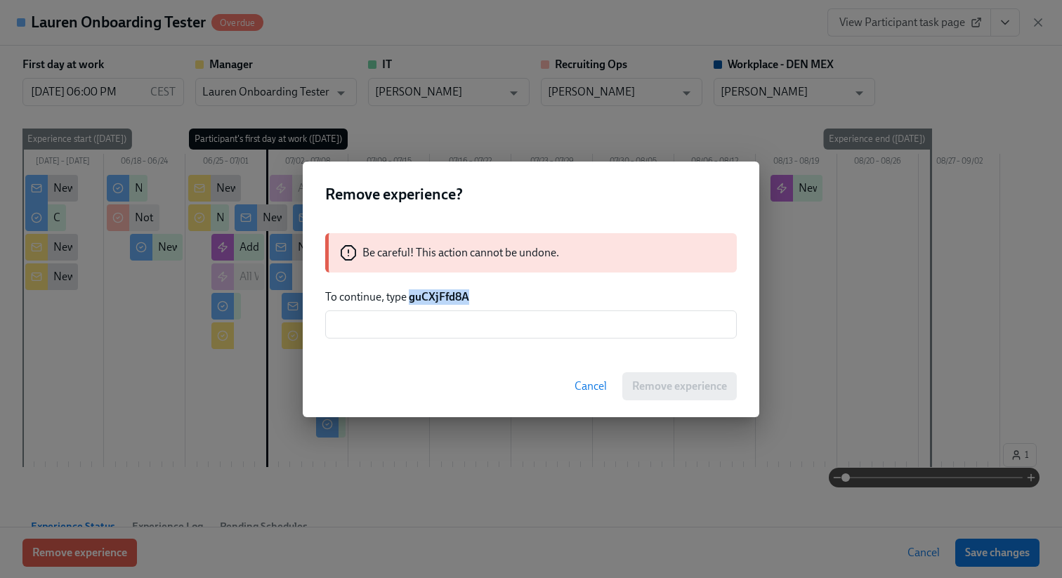
click at [430, 292] on strong "guCXjFfd8A" at bounding box center [439, 296] width 60 height 13
copy strong "guCXjFfd8A"
click at [427, 317] on input "text" at bounding box center [531, 325] width 412 height 28
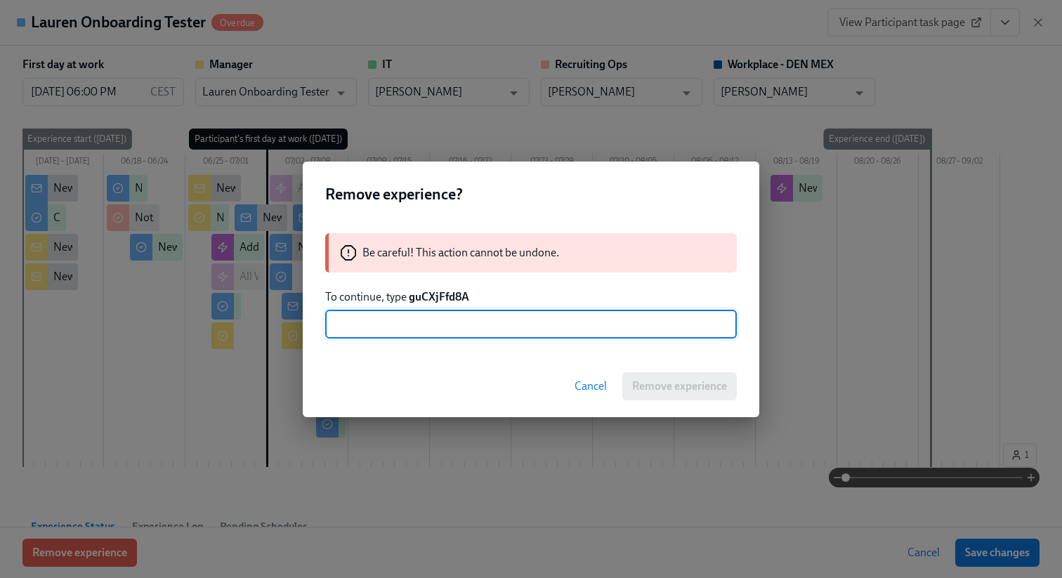
paste input "guCXjFfd8A"
type input "guCXjFfd8A"
click at [717, 366] on div "Cancel Remove experience" at bounding box center [531, 387] width 457 height 62
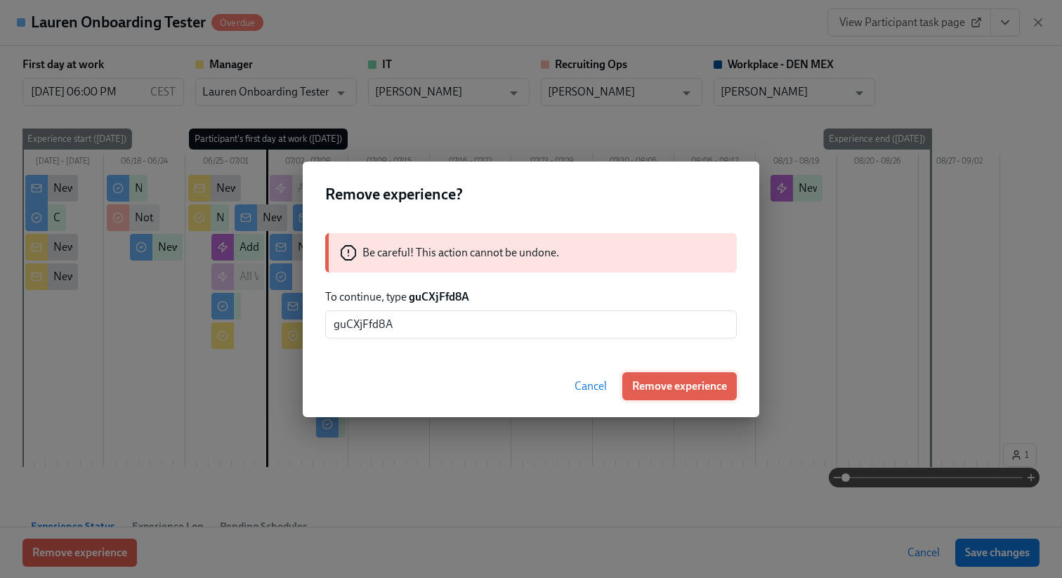
click at [686, 390] on span "Remove experience" at bounding box center [679, 386] width 95 height 14
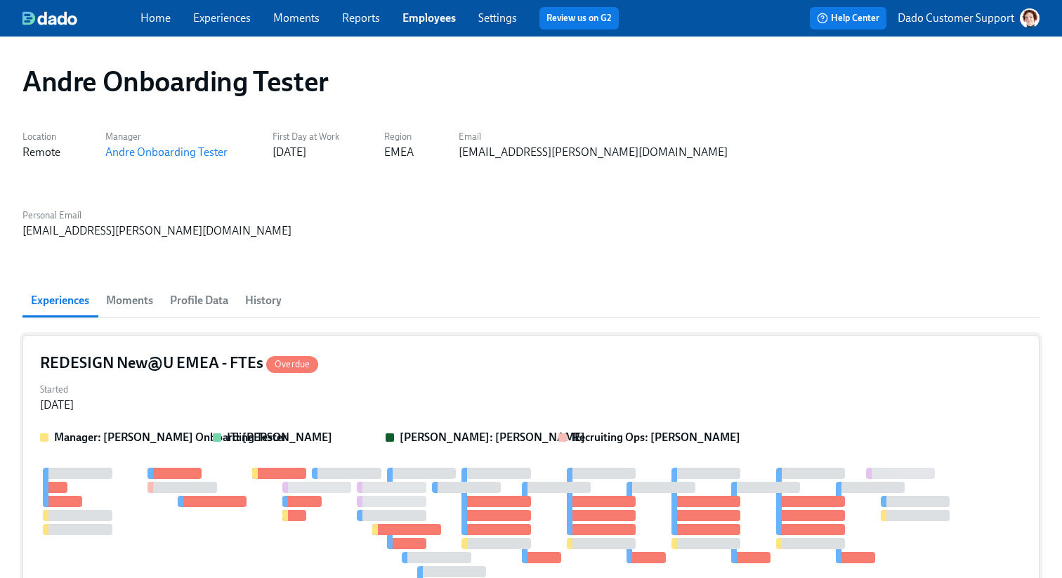
click at [145, 468] on div at bounding box center [511, 530] width 943 height 124
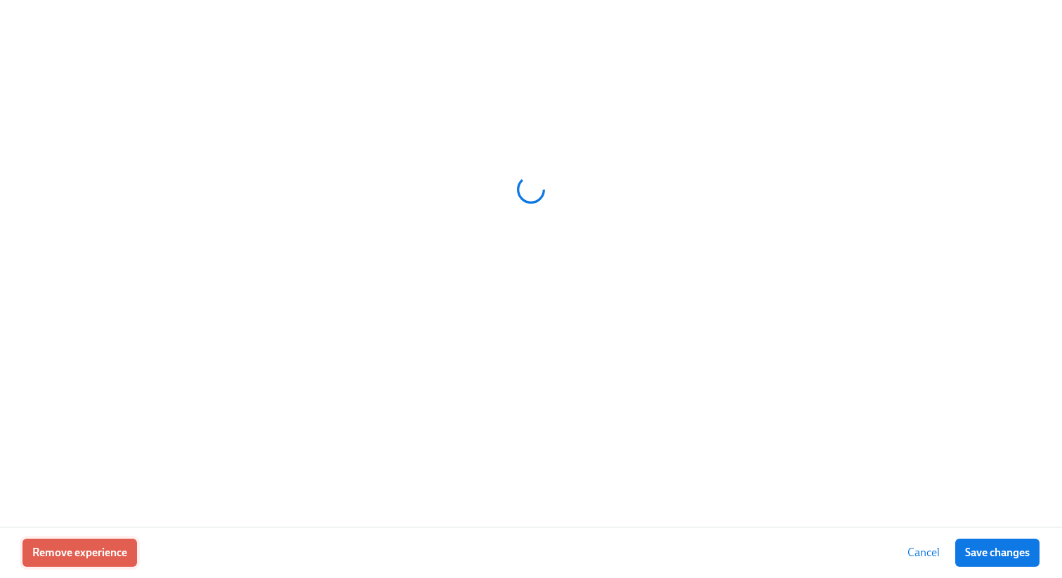
click at [108, 557] on span "Remove experience" at bounding box center [79, 553] width 95 height 14
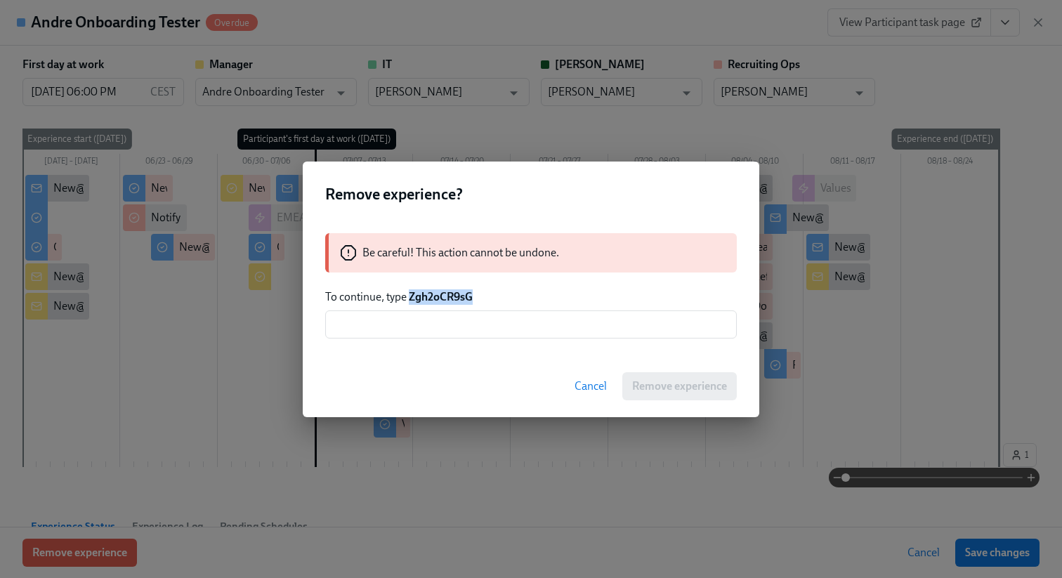
drag, startPoint x: 411, startPoint y: 295, endPoint x: 502, endPoint y: 295, distance: 90.6
click at [502, 295] on p "To continue, type Zgh2oCR9sG" at bounding box center [531, 296] width 412 height 15
copy strong "Zgh2oCR9sG"
click at [487, 342] on div "Be careful! This action cannot be undone. To continue, type Zgh2oCR9sG ​" at bounding box center [531, 285] width 457 height 139
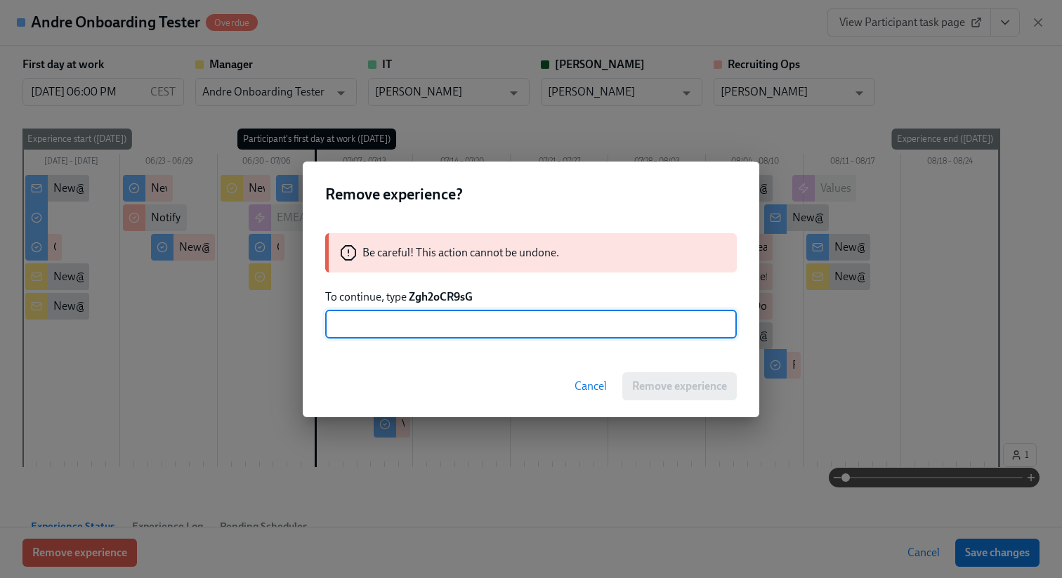
click at [491, 324] on input "text" at bounding box center [531, 325] width 412 height 28
paste input "Zgh2oCR9sG"
type input "Zgh2oCR9sG"
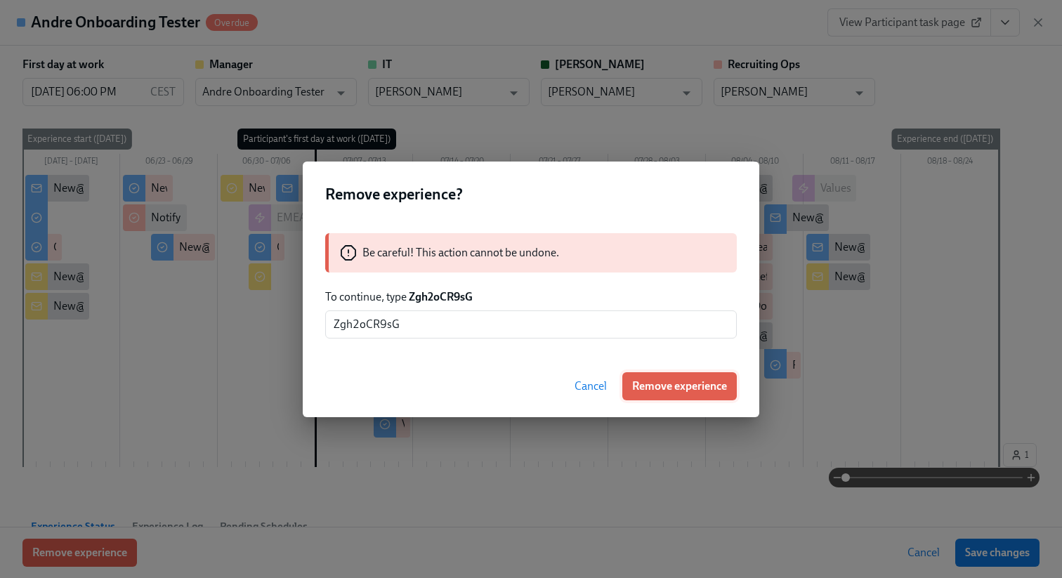
click at [635, 375] on button "Remove experience" at bounding box center [680, 386] width 115 height 28
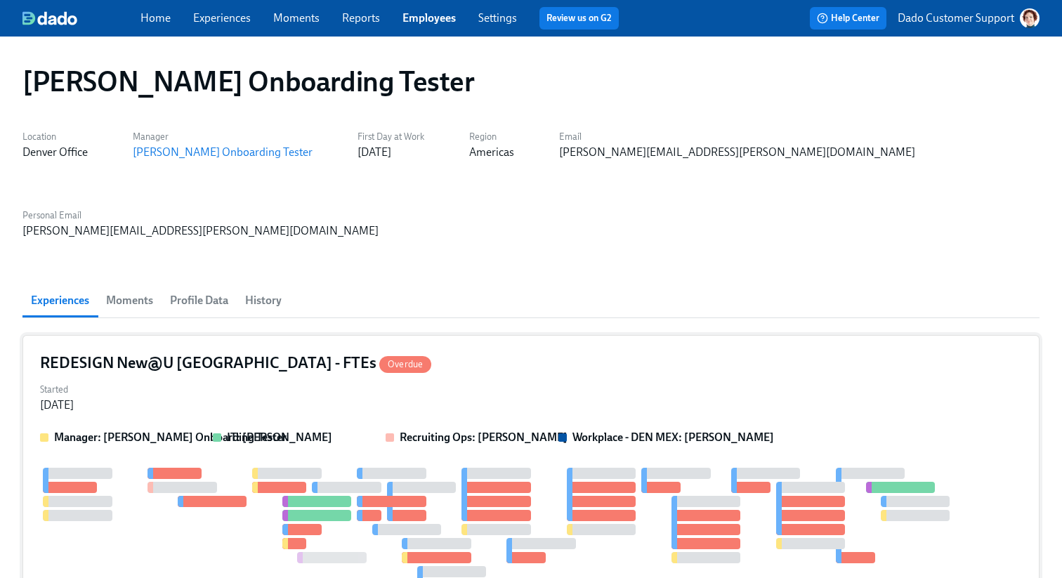
click at [190, 468] on div at bounding box center [175, 473] width 54 height 11
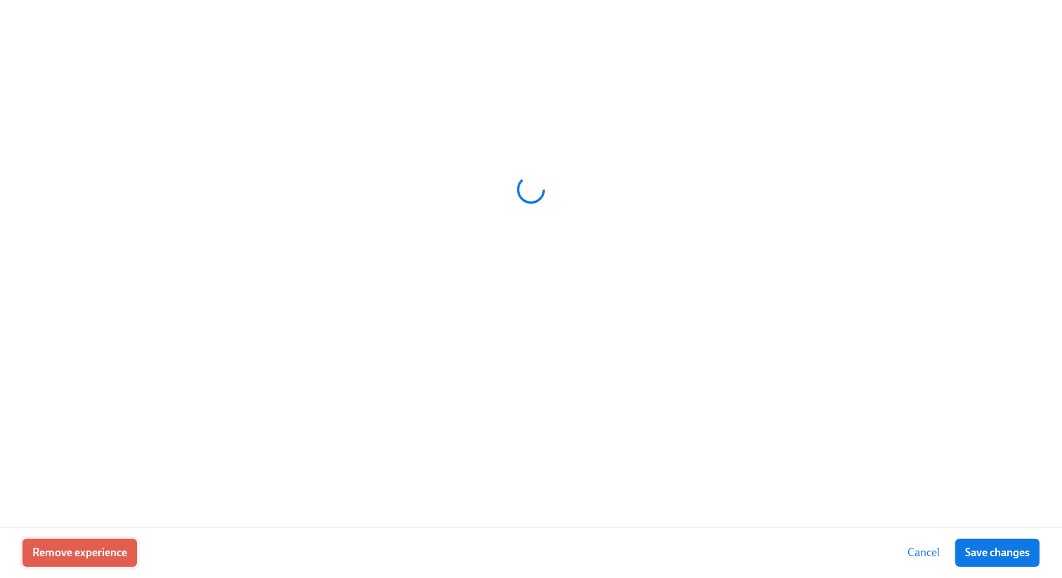
click at [100, 553] on span "Remove experience" at bounding box center [79, 553] width 95 height 14
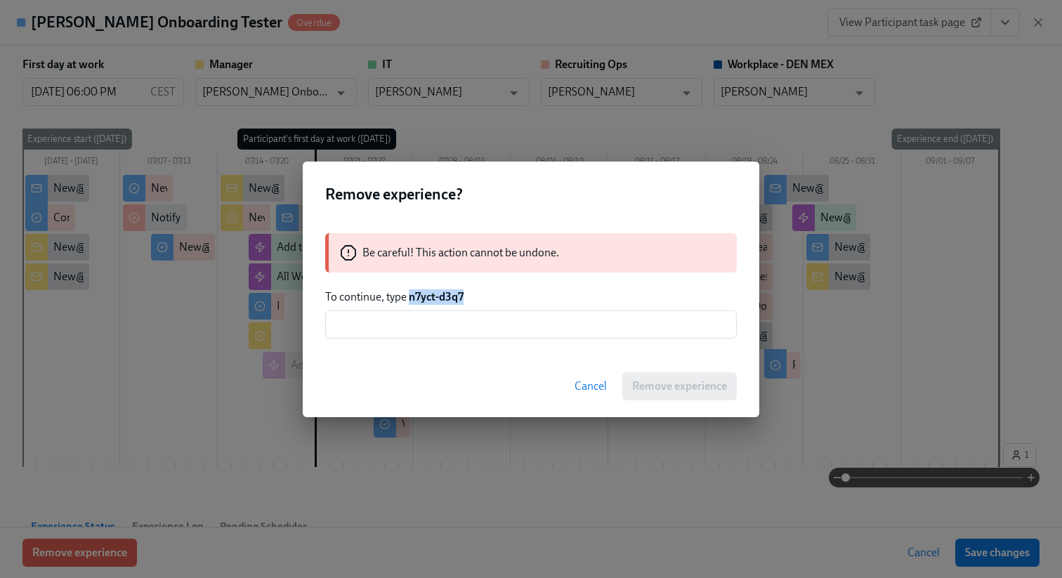
drag, startPoint x: 410, startPoint y: 296, endPoint x: 519, endPoint y: 296, distance: 109.6
click at [519, 296] on p "To continue, type n7yct-d3q7" at bounding box center [531, 296] width 412 height 15
copy strong "n7yct-d3q7"
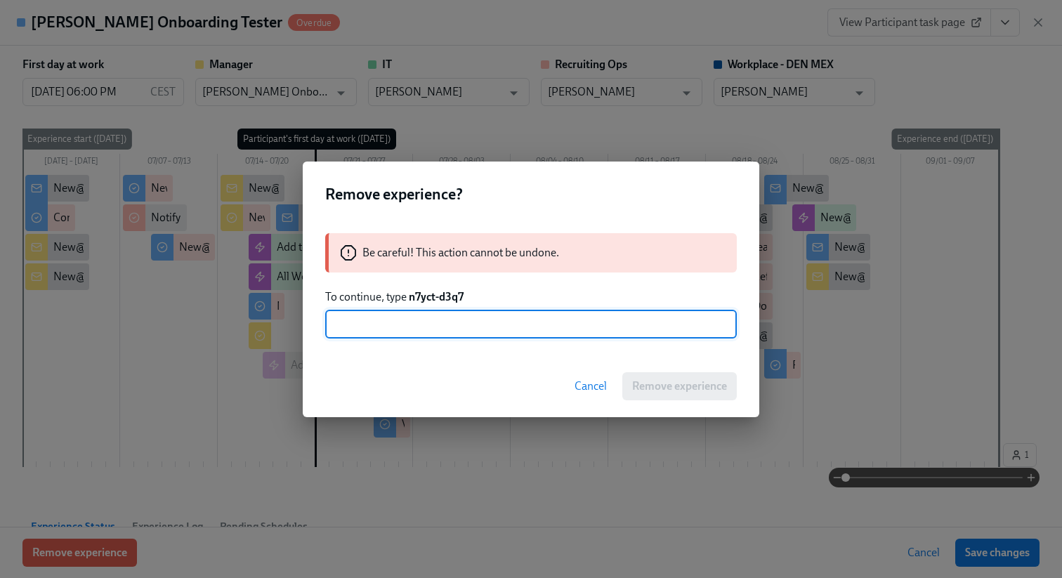
click at [512, 313] on input "text" at bounding box center [531, 325] width 412 height 28
paste input "n7yct-d3q7"
type input "n7yct-d3q7"
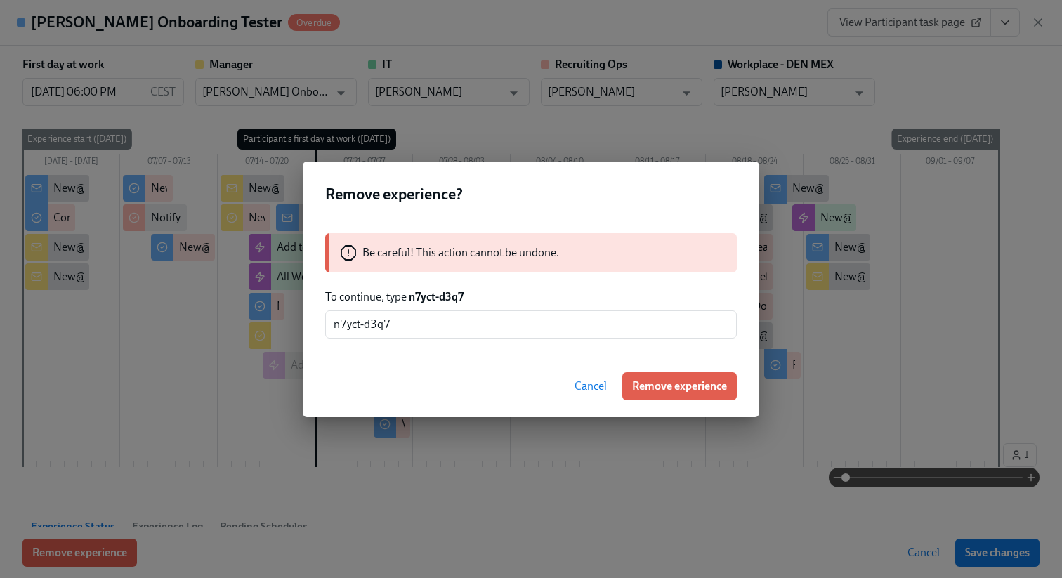
click at [672, 367] on div "Cancel Remove experience" at bounding box center [531, 387] width 457 height 62
click at [659, 385] on span "Remove experience" at bounding box center [679, 386] width 95 height 14
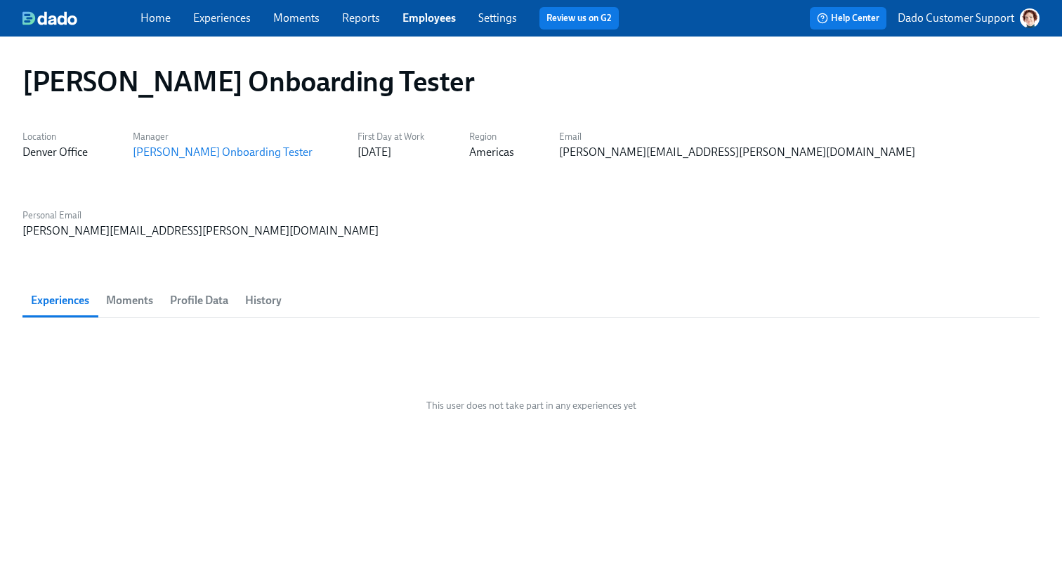
click at [426, 16] on link "Employees" at bounding box center [429, 17] width 53 height 13
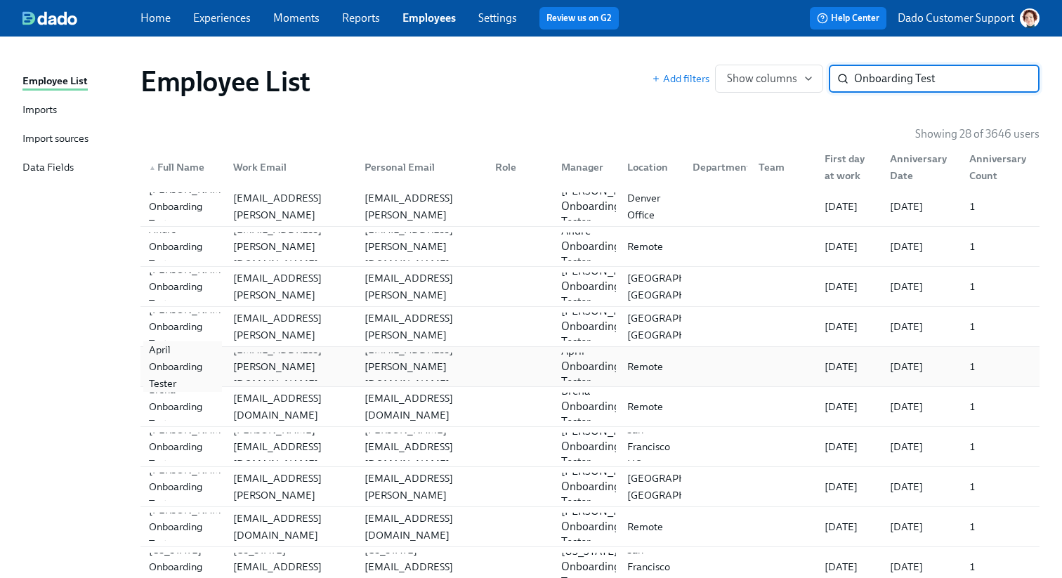
type input "Onboarding Test"
click at [168, 372] on div "April Onboarding Tester" at bounding box center [182, 366] width 79 height 51
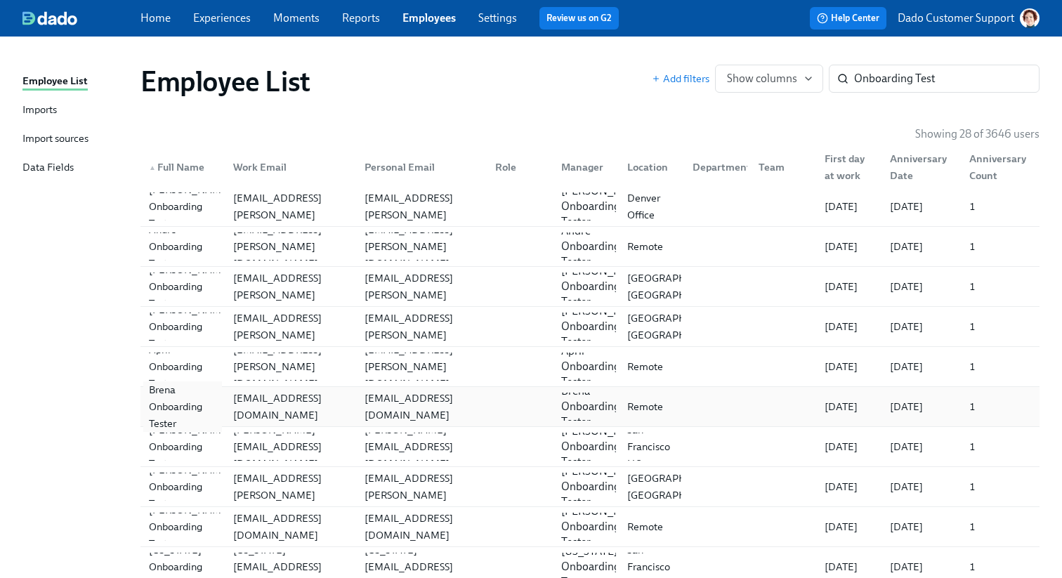
click at [168, 402] on div "Brena Onboarding Tester" at bounding box center [182, 407] width 79 height 51
click at [164, 451] on div "[PERSON_NAME] Onboarding Tester" at bounding box center [189, 447] width 93 height 51
click at [167, 481] on div "[PERSON_NAME] Onboarding Tester" at bounding box center [189, 487] width 93 height 51
click at [173, 533] on div "[PERSON_NAME] Onboarding Tester" at bounding box center [189, 527] width 93 height 51
click at [166, 563] on div "[US_STATE] Onboarding Tester" at bounding box center [182, 567] width 79 height 51
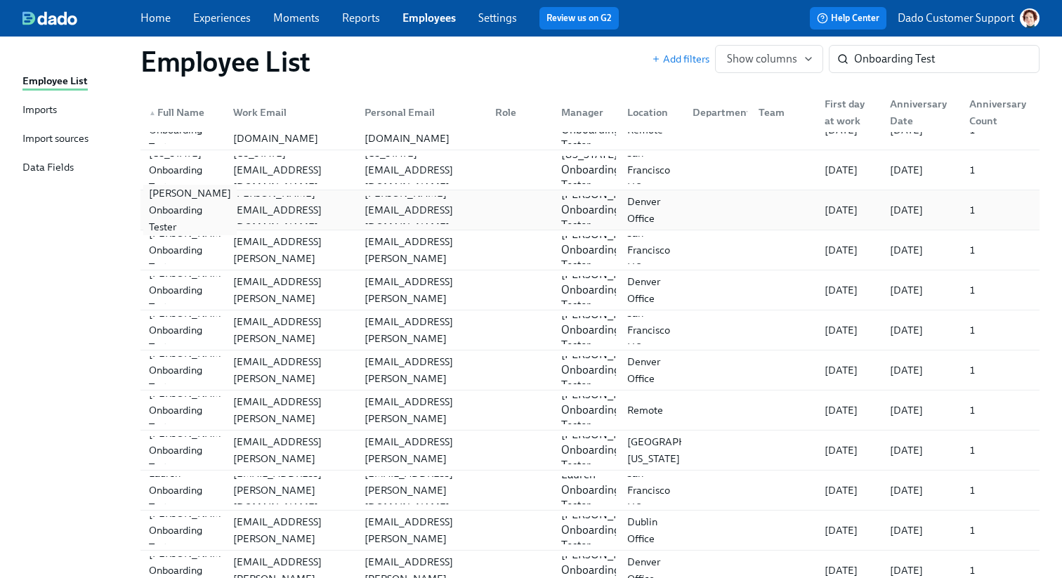
scroll to position [392, 0]
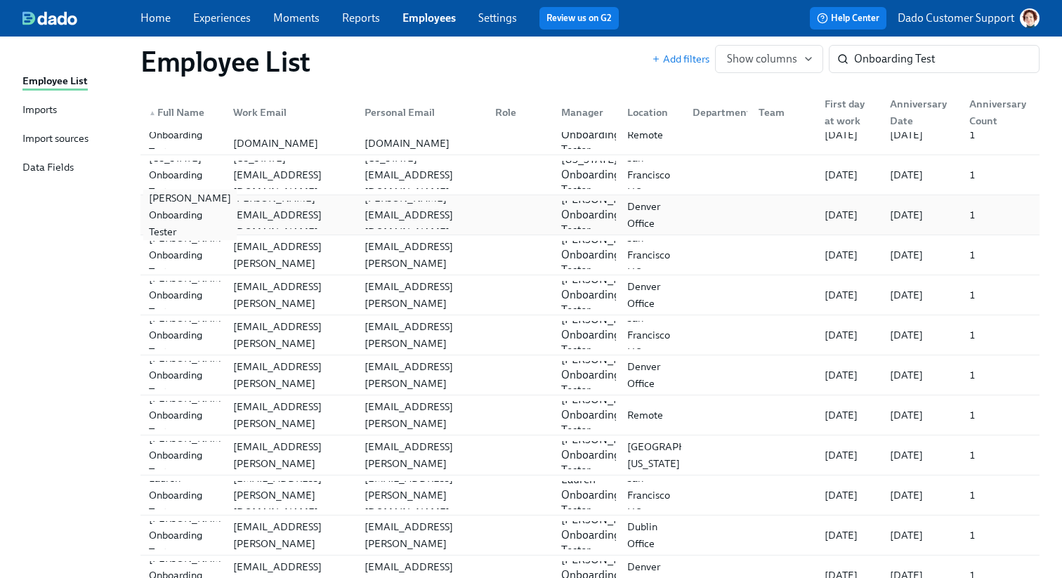
click at [159, 216] on div "[PERSON_NAME] Onboarding Tester" at bounding box center [189, 215] width 93 height 51
click at [163, 254] on div "[PERSON_NAME] Onboarding Tester" at bounding box center [189, 255] width 93 height 51
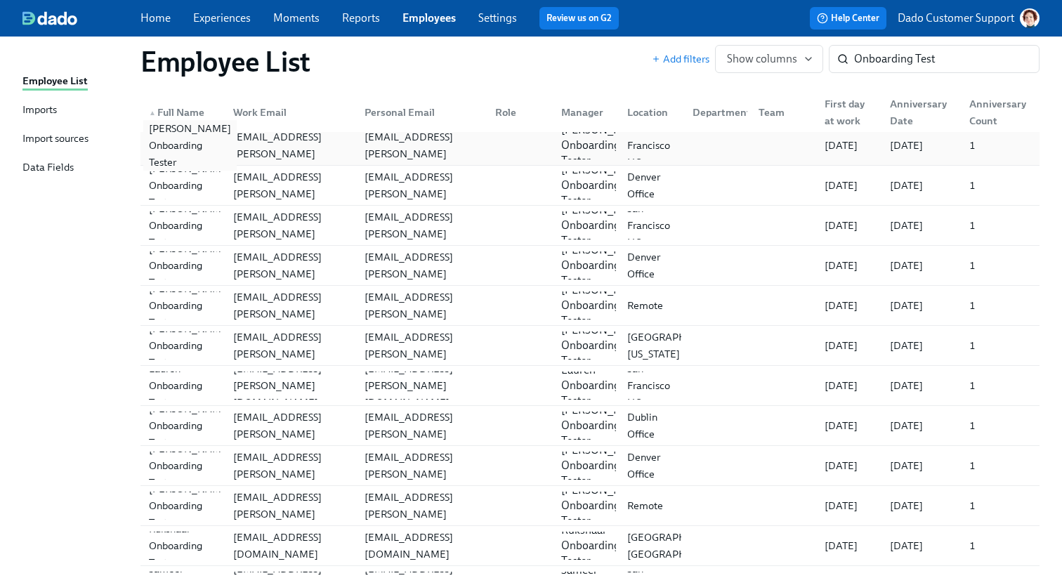
scroll to position [530, 0]
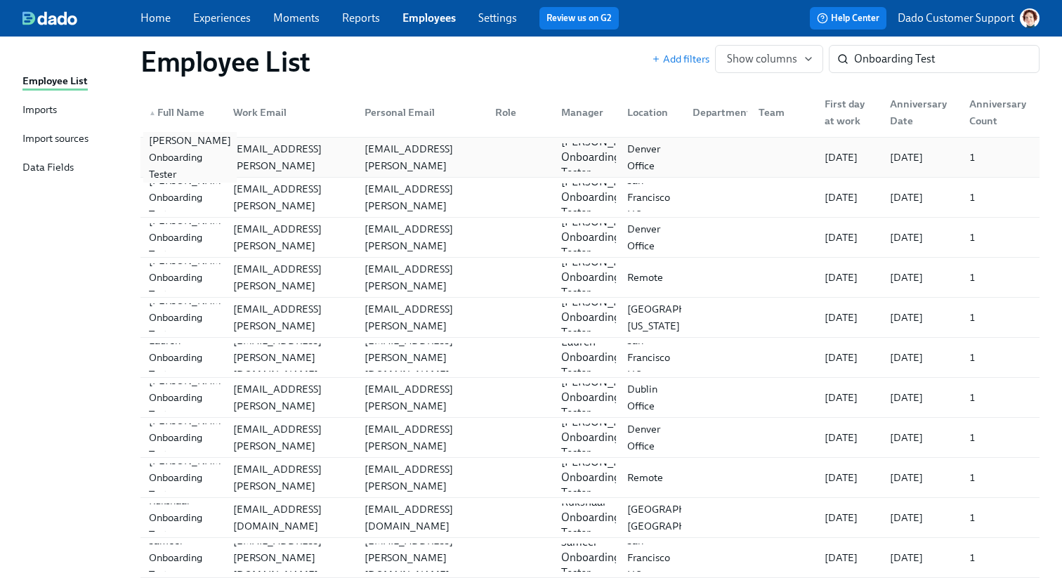
click at [177, 146] on div "[PERSON_NAME] Onboarding Tester" at bounding box center [189, 157] width 93 height 51
click at [173, 195] on div "[PERSON_NAME] Onboarding Tester" at bounding box center [189, 197] width 93 height 51
click at [170, 237] on div "[PERSON_NAME] Onboarding Tester" at bounding box center [189, 237] width 93 height 51
click at [174, 288] on div "[PERSON_NAME] Onboarding Tester" at bounding box center [189, 277] width 93 height 51
click at [168, 327] on div "[PERSON_NAME] Onboarding Tester" at bounding box center [189, 317] width 93 height 51
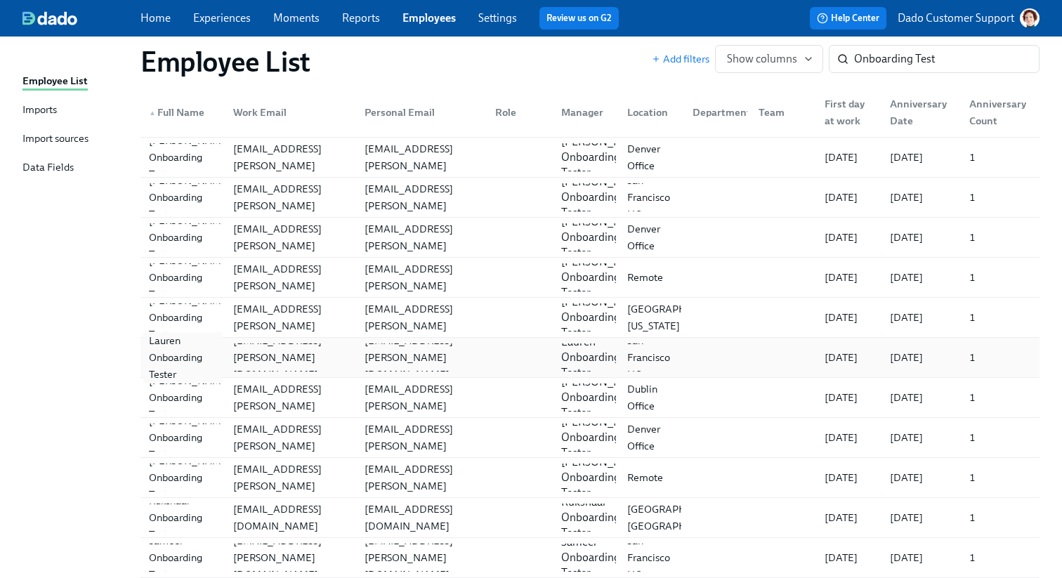
click at [167, 363] on div "Lauren Onboarding Tester" at bounding box center [182, 357] width 79 height 51
click at [168, 394] on div "[PERSON_NAME] Onboarding Tester" at bounding box center [189, 397] width 93 height 51
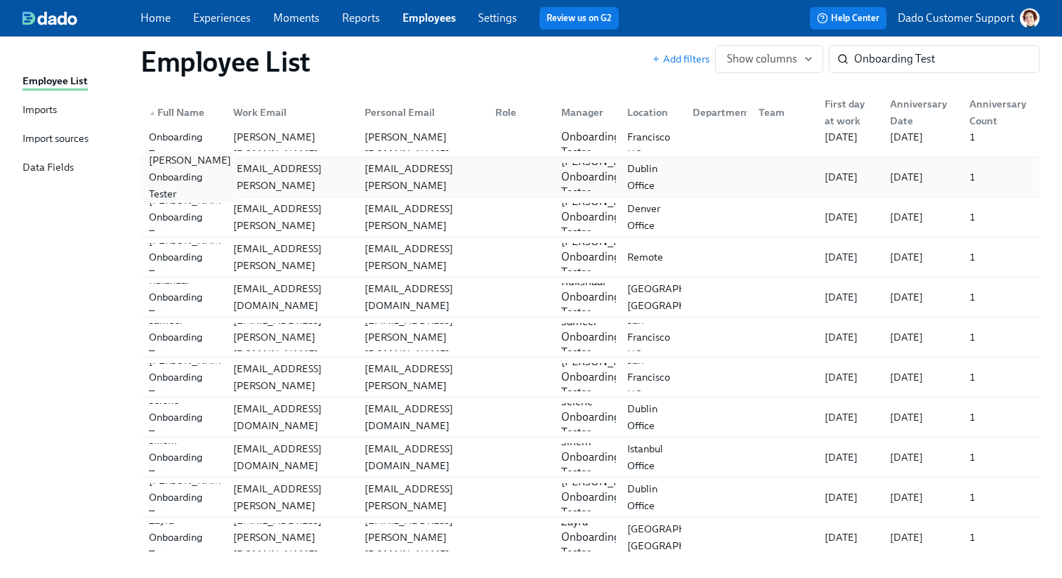
scroll to position [763, 0]
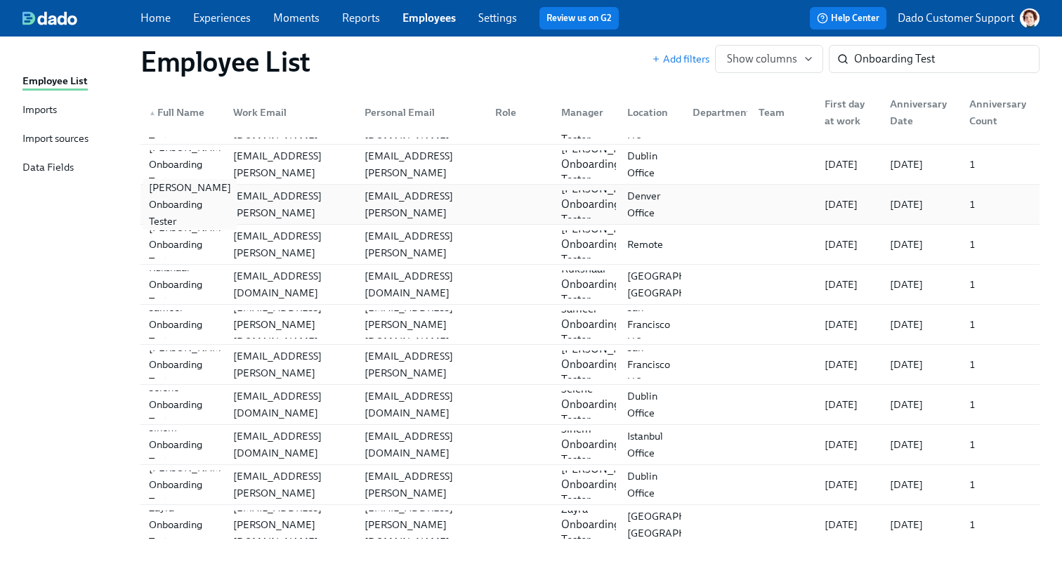
click at [179, 207] on div "[PERSON_NAME] Onboarding Tester" at bounding box center [189, 204] width 93 height 51
click at [165, 242] on div "[PERSON_NAME] Onboarding Tester" at bounding box center [189, 244] width 93 height 51
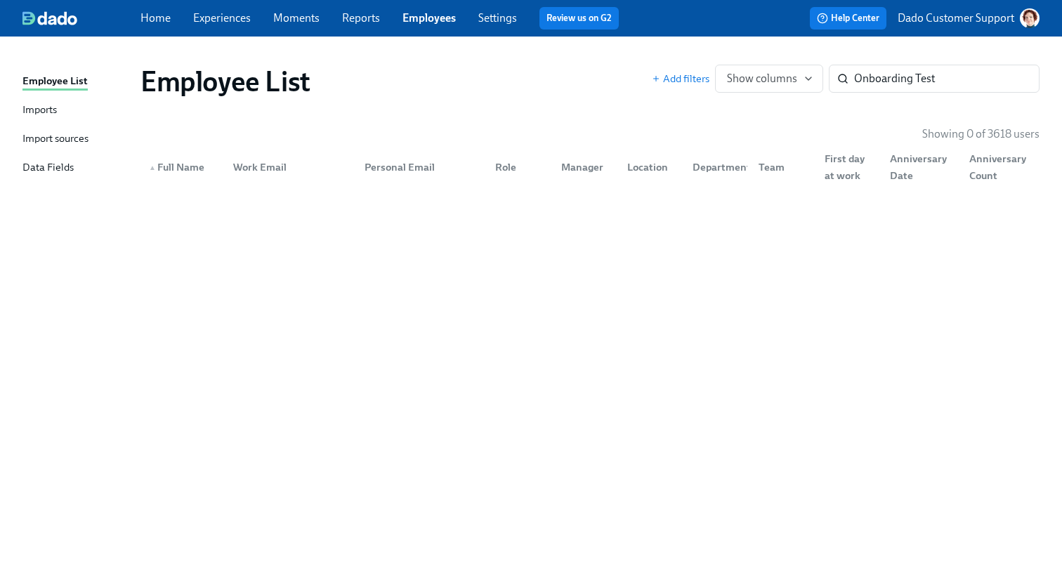
scroll to position [0, 0]
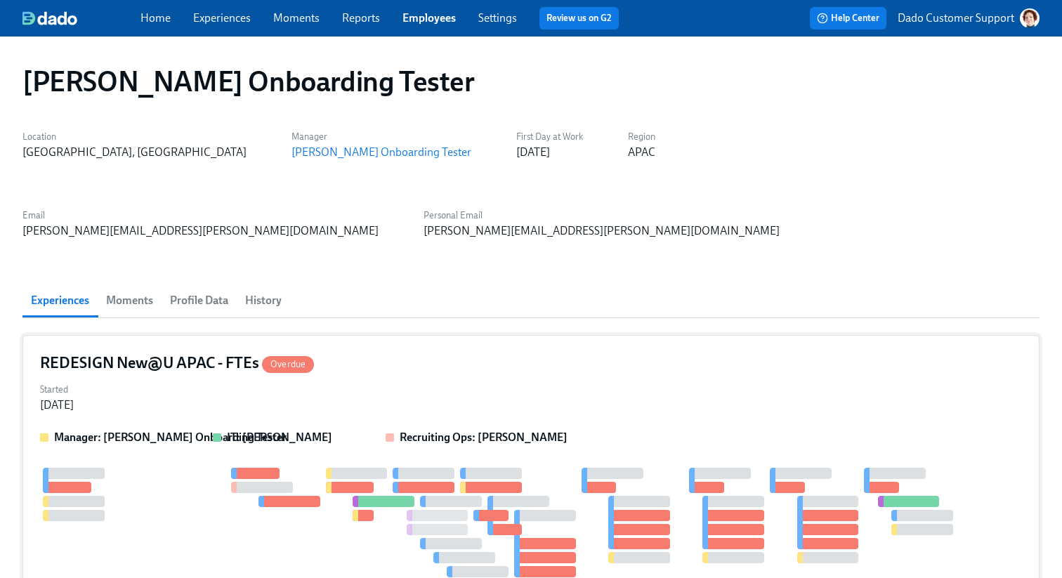
click at [223, 468] on div at bounding box center [511, 530] width 943 height 124
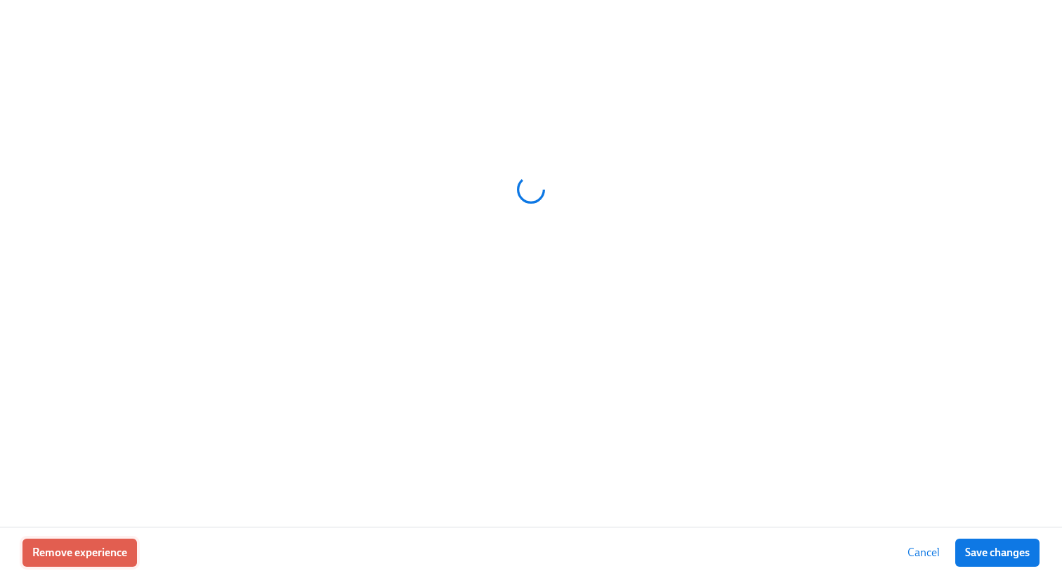
click at [89, 549] on span "Remove experience" at bounding box center [79, 553] width 95 height 14
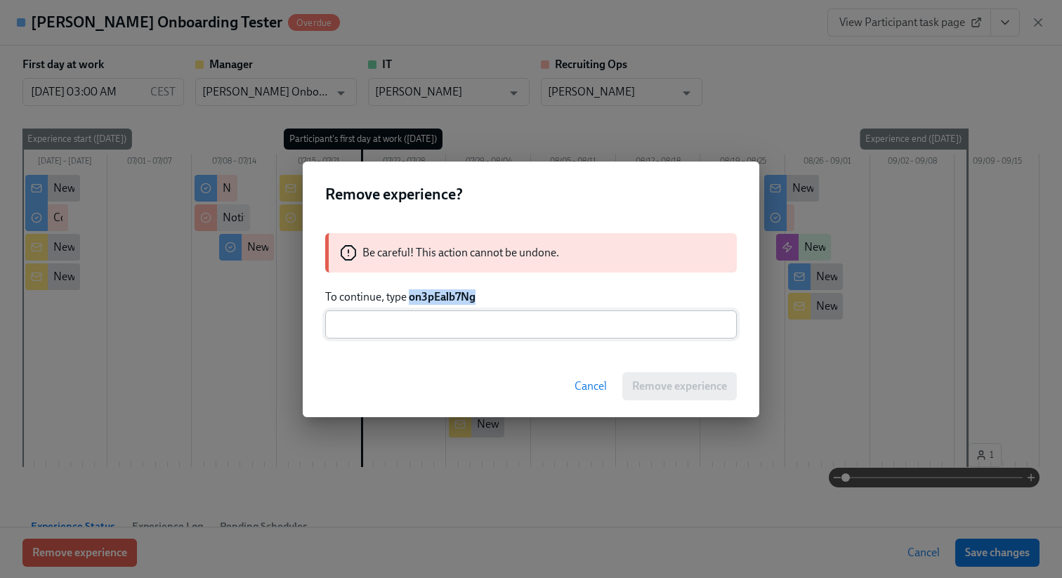
drag, startPoint x: 410, startPoint y: 294, endPoint x: 522, endPoint y: 311, distance: 112.9
click at [529, 295] on p "To continue, type on3pEalb7Ng" at bounding box center [531, 296] width 412 height 15
click at [518, 320] on input "text" at bounding box center [531, 325] width 412 height 28
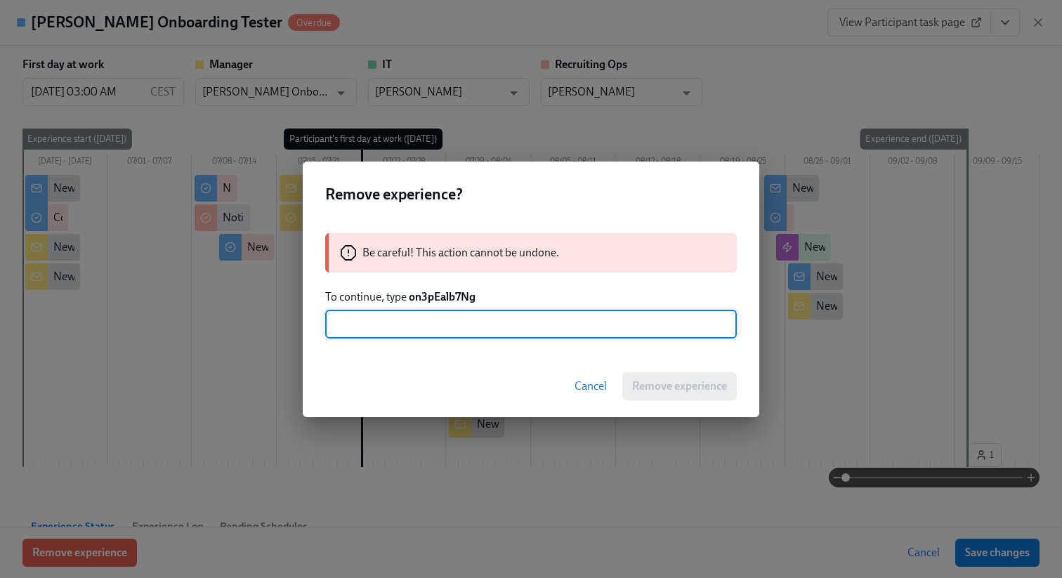
paste input "on3pEalb7Ng"
type input "on3pEalb7Ng"
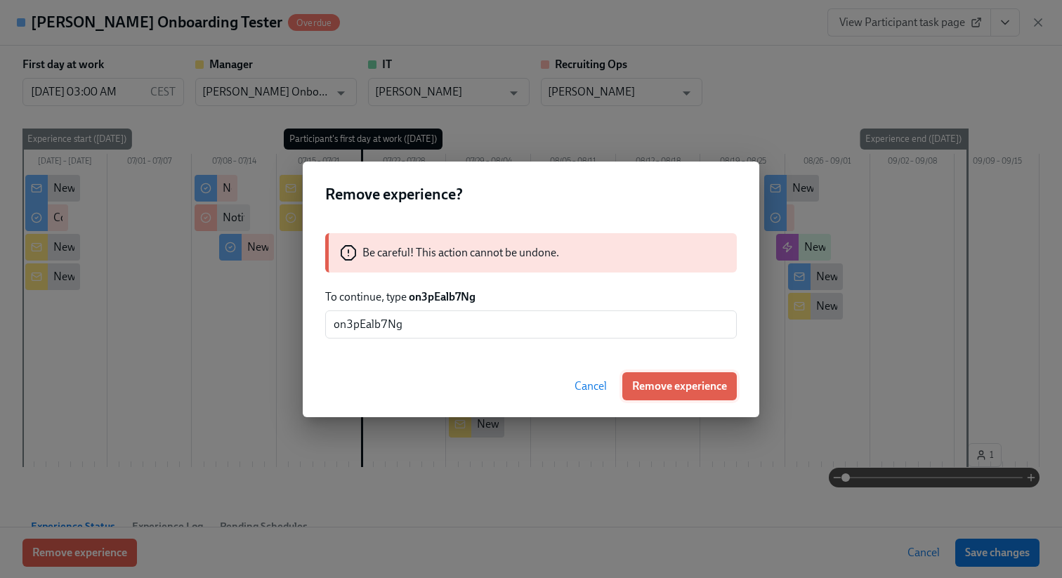
click at [686, 377] on button "Remove experience" at bounding box center [680, 386] width 115 height 28
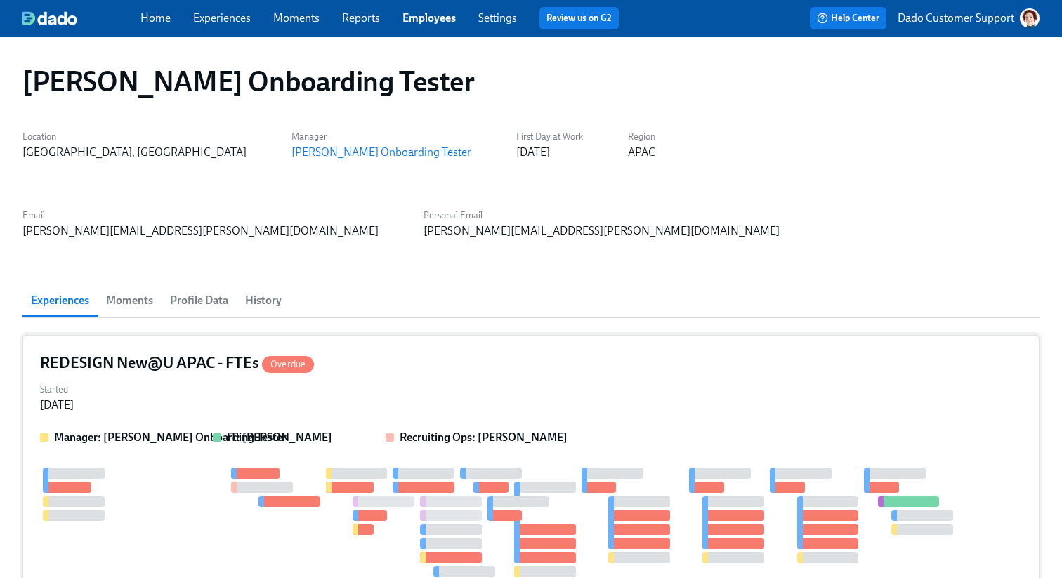
click at [294, 430] on div "Manager: [PERSON_NAME] Onboarding Tester IT: [PERSON_NAME] Recruiting Ops: [PER…" at bounding box center [531, 528] width 982 height 197
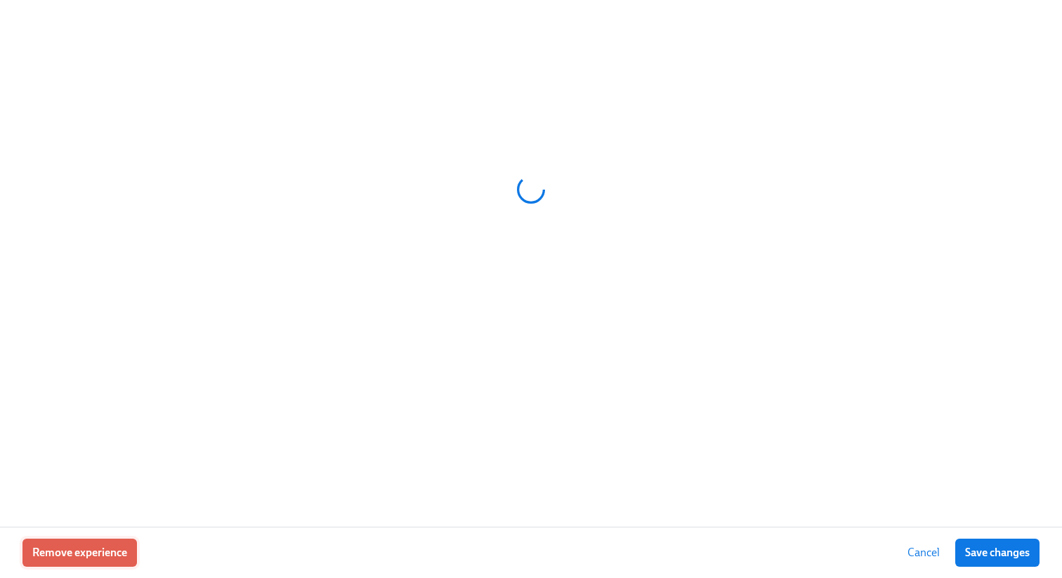
click at [53, 552] on span "Remove experience" at bounding box center [79, 553] width 95 height 14
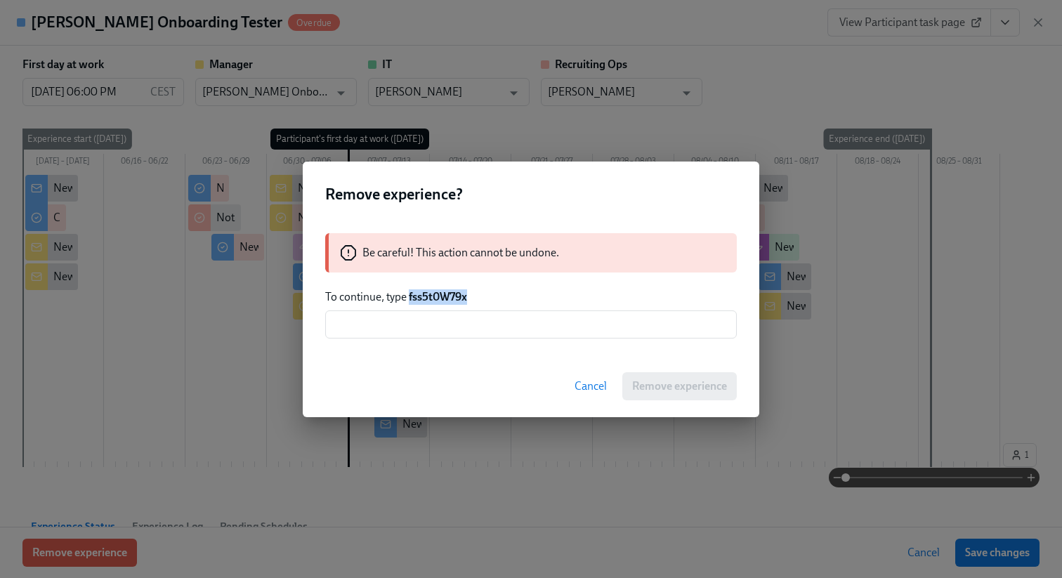
drag, startPoint x: 411, startPoint y: 294, endPoint x: 582, endPoint y: 297, distance: 170.8
click at [578, 295] on p "To continue, type fss5t0W79x" at bounding box center [531, 296] width 412 height 15
copy strong "fss5t0W79x"
click at [560, 329] on input "text" at bounding box center [531, 325] width 412 height 28
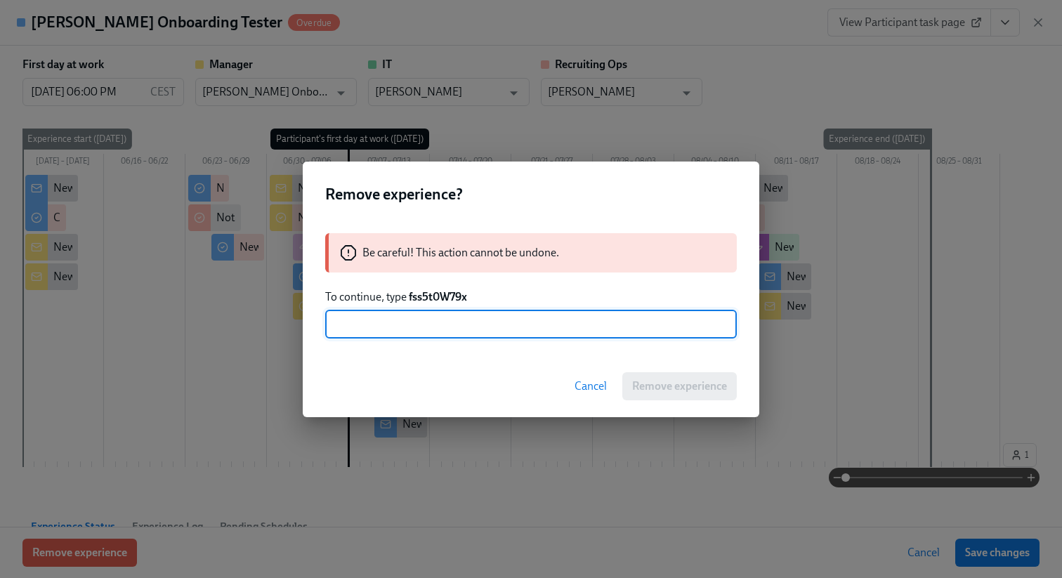
paste input "fss5t0W79x"
type input "fss5t0W79x"
click at [679, 389] on span "Remove experience" at bounding box center [679, 386] width 95 height 14
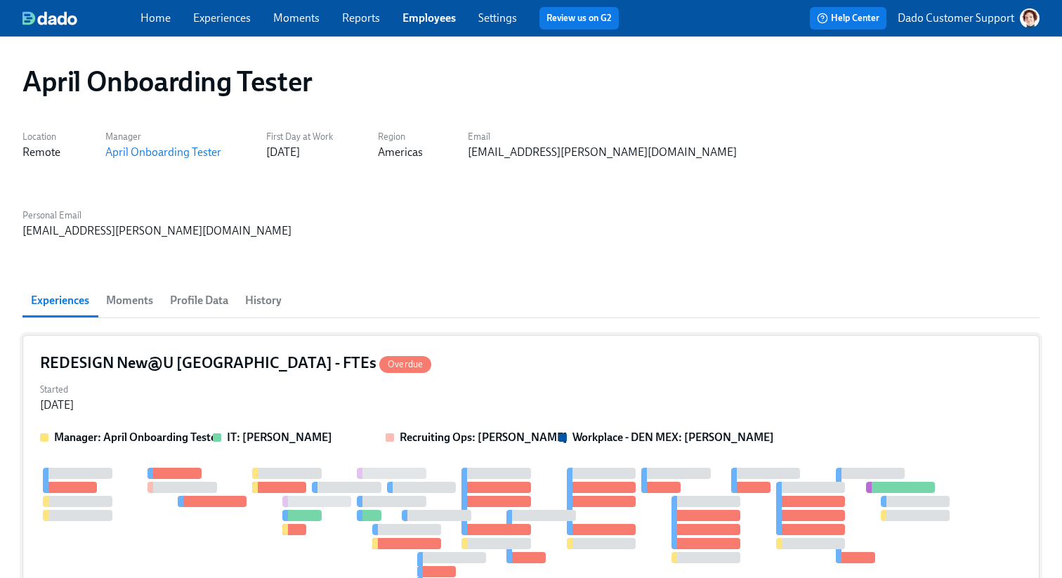
click at [158, 430] on div "Manager: April Onboarding Tester IT: [PERSON_NAME] Recruiting Ops: [PERSON_NAME…" at bounding box center [531, 528] width 982 height 197
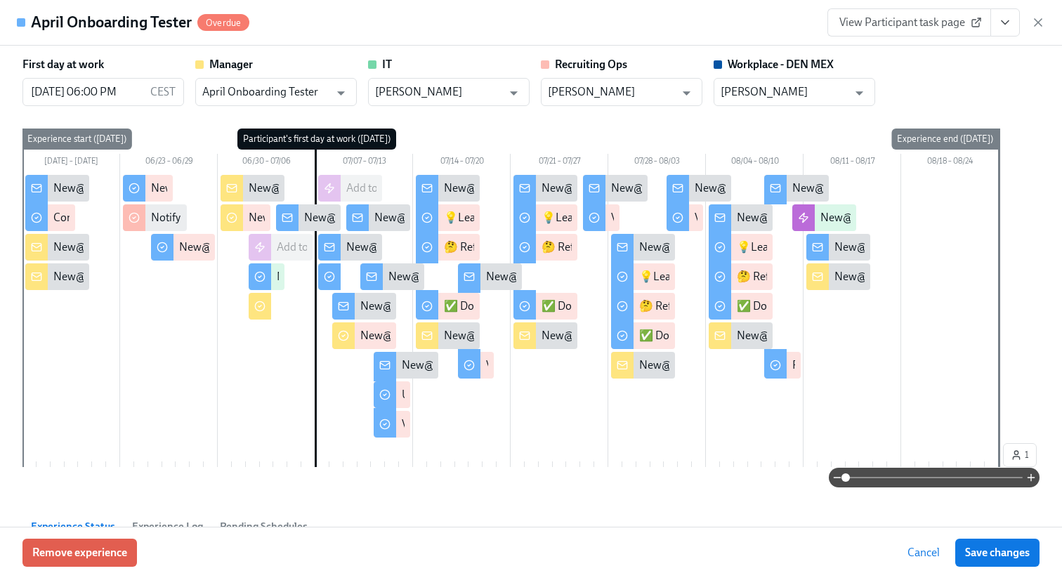
click at [94, 527] on div "Remove experience Cancel Save changes" at bounding box center [531, 552] width 1062 height 51
click at [94, 543] on button "Remove experience" at bounding box center [79, 553] width 115 height 28
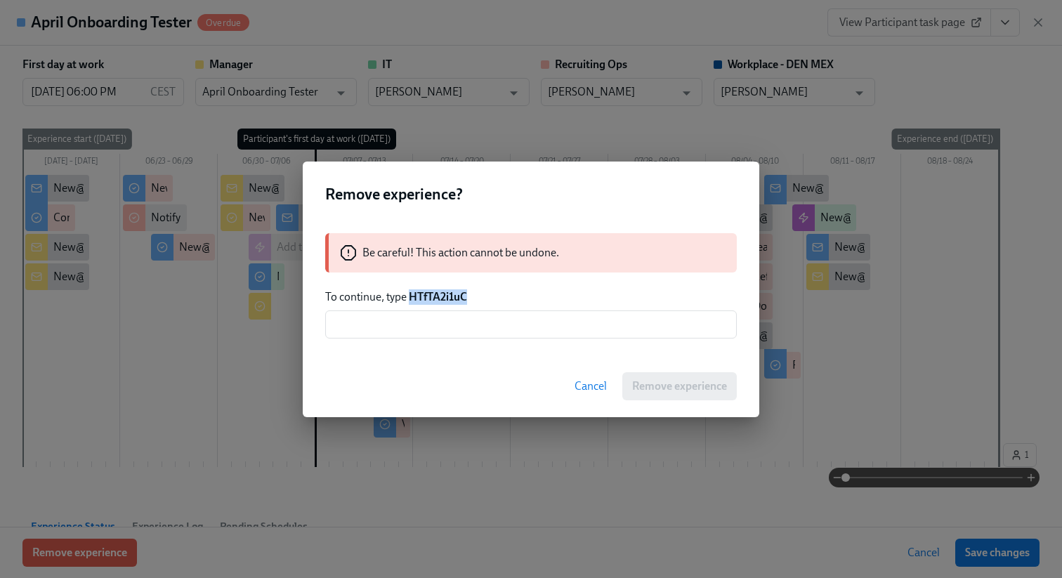
drag, startPoint x: 410, startPoint y: 296, endPoint x: 534, endPoint y: 299, distance: 124.4
click at [533, 299] on p "To continue, type HTfTA2i1uC" at bounding box center [531, 296] width 412 height 15
copy strong "HTfTA2i1uC"
click at [512, 318] on input "text" at bounding box center [531, 325] width 412 height 28
paste input "HTfTA2i1uC"
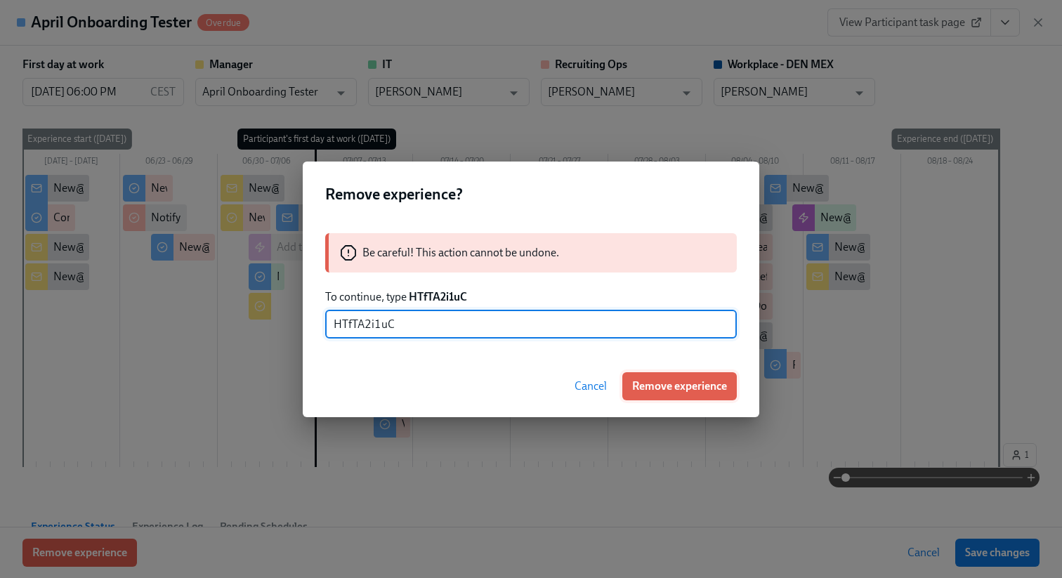
type input "HTfTA2i1uC"
click at [674, 393] on button "Remove experience" at bounding box center [680, 386] width 115 height 28
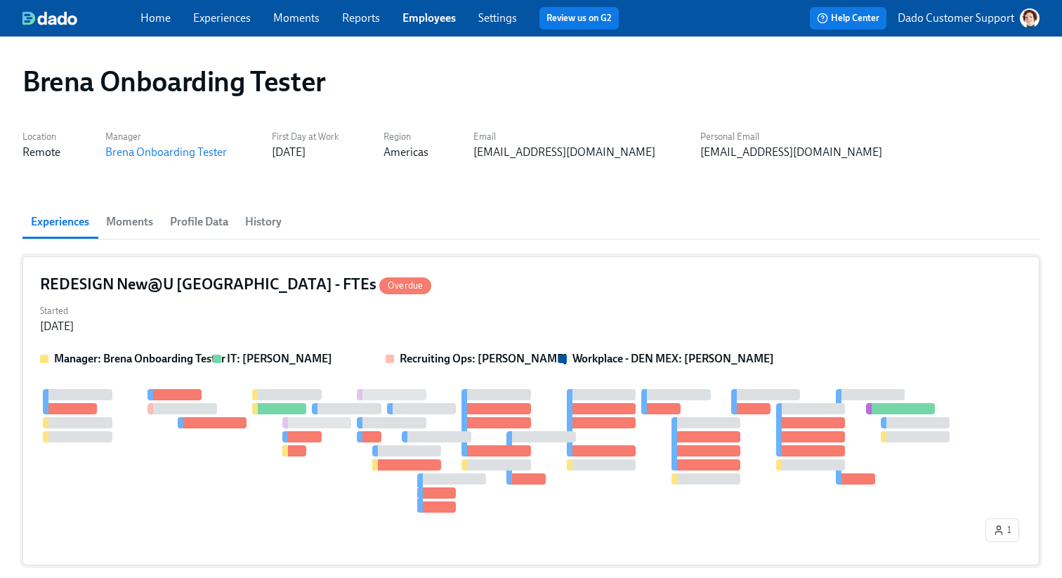
click at [256, 474] on div at bounding box center [511, 451] width 943 height 124
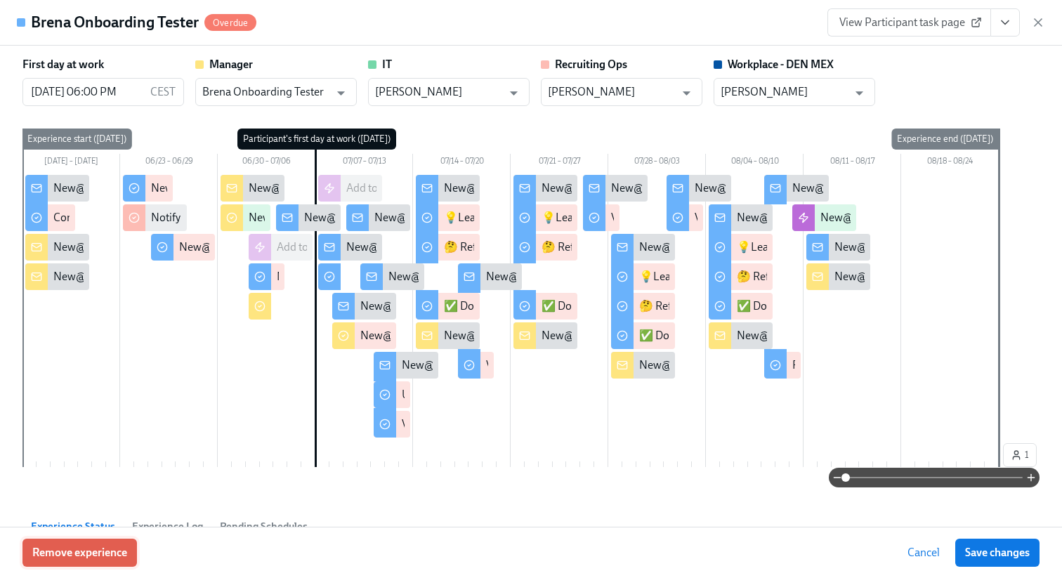
click at [126, 557] on span "Remove experience" at bounding box center [79, 553] width 95 height 14
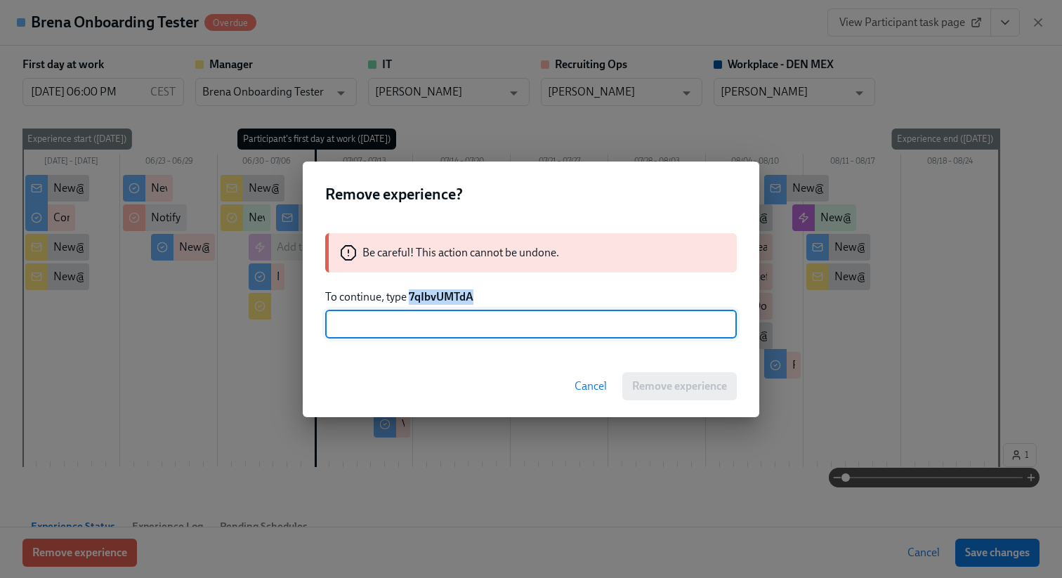
drag, startPoint x: 409, startPoint y: 294, endPoint x: 531, endPoint y: 294, distance: 121.6
click at [530, 294] on p "To continue, type 7qIbvUMTdA" at bounding box center [531, 296] width 412 height 15
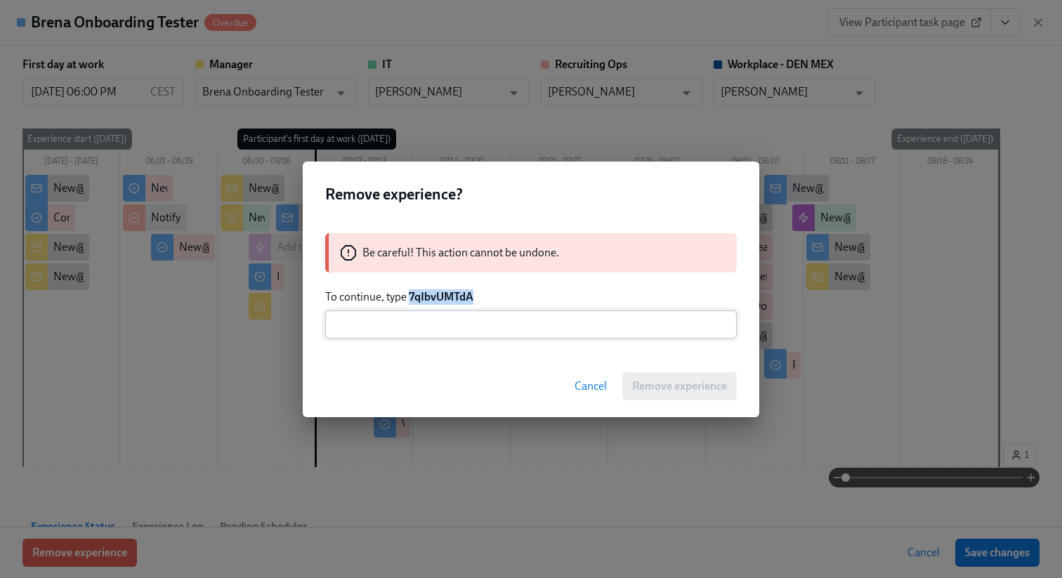
copy strong "7qIbvUMTdA"
click at [526, 318] on input "text" at bounding box center [531, 325] width 412 height 28
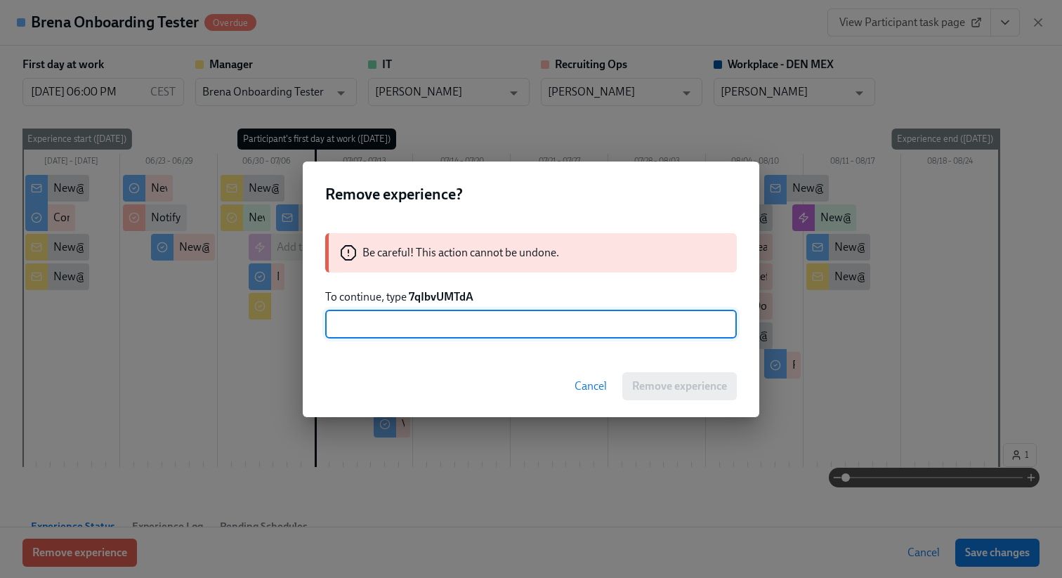
paste input "7qIbvUMTdA"
type input "7qIbvUMTdA"
click at [696, 396] on button "Remove experience" at bounding box center [680, 386] width 115 height 28
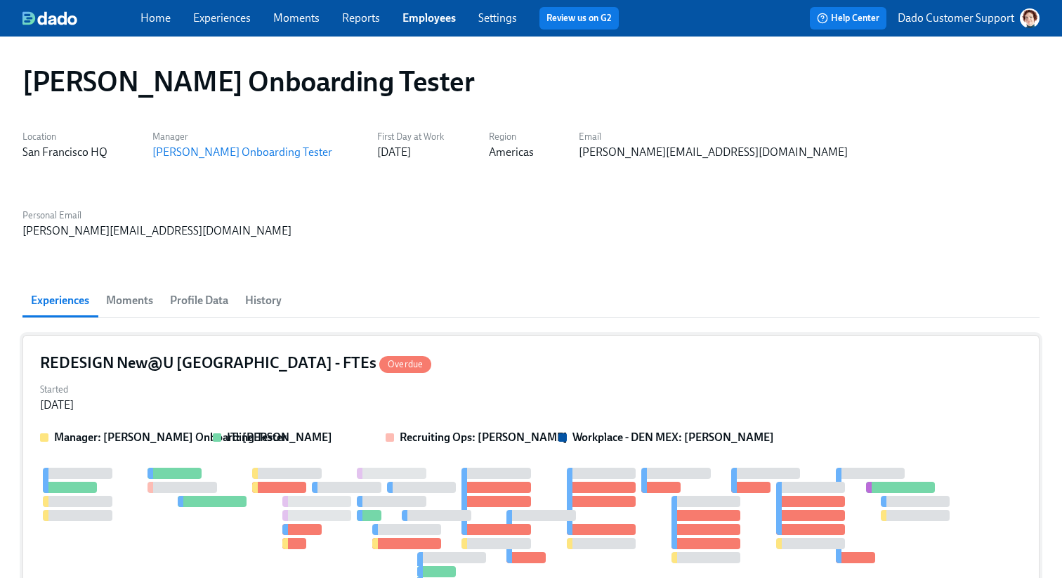
click at [320, 379] on div "Started [DATE]" at bounding box center [531, 396] width 982 height 34
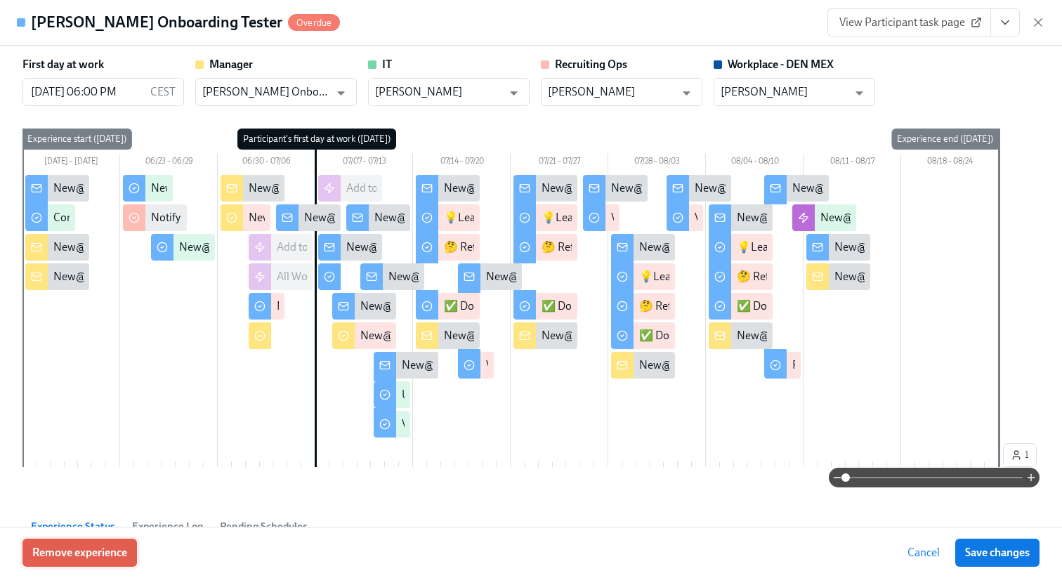
click at [39, 550] on span "Remove experience" at bounding box center [79, 553] width 95 height 14
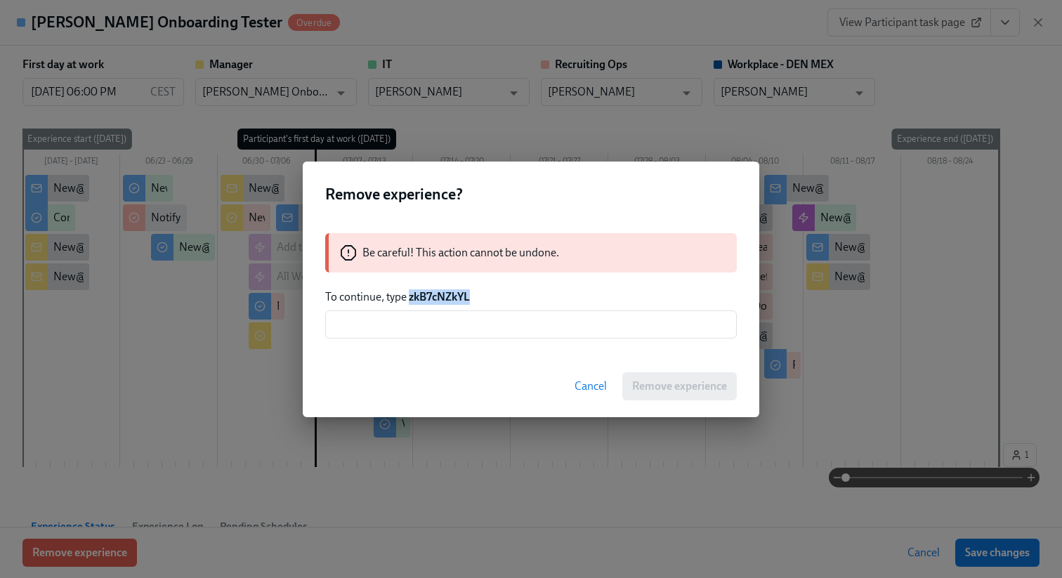
drag, startPoint x: 409, startPoint y: 298, endPoint x: 497, endPoint y: 301, distance: 87.9
click at [494, 299] on p "To continue, type zkB7cNZkYL" at bounding box center [531, 296] width 412 height 15
copy strong "zkB7cNZkYL"
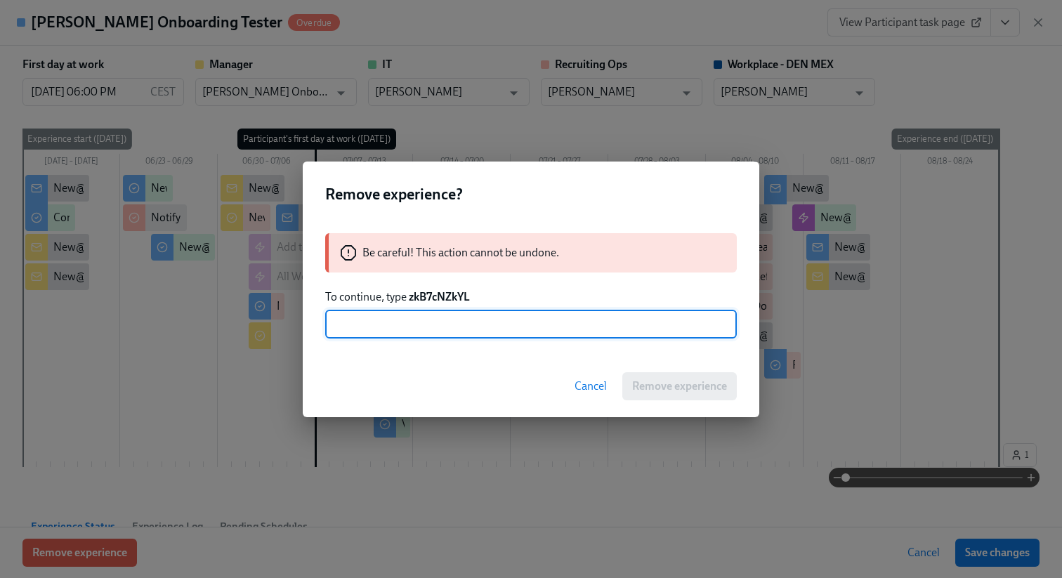
click at [495, 335] on input "text" at bounding box center [531, 325] width 412 height 28
paste input "zkB7cNZkYL"
type input "zkB7cNZkYL"
click at [699, 392] on span "Remove experience" at bounding box center [679, 386] width 95 height 14
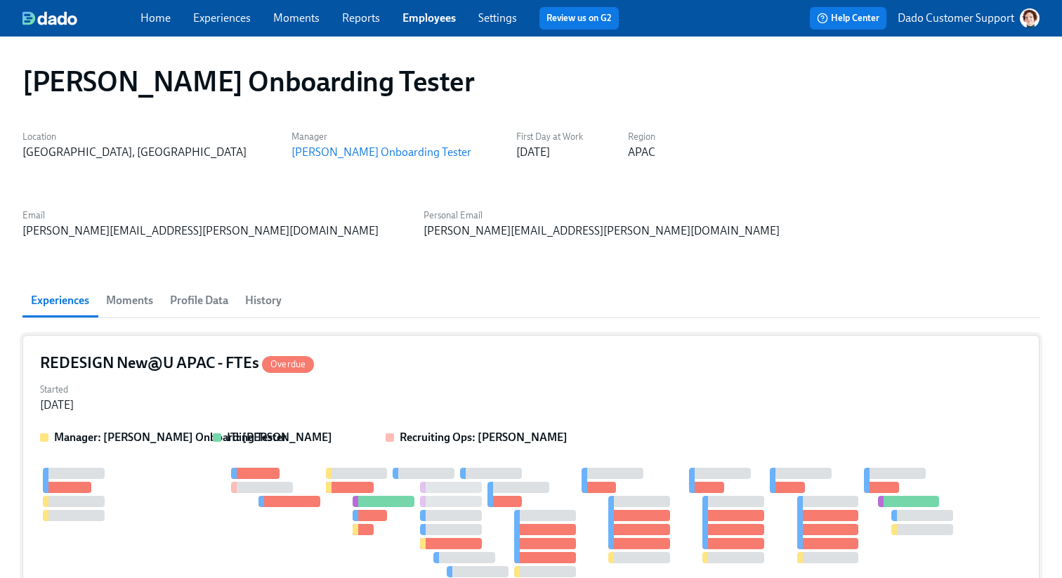
click at [391, 430] on div "Manager: [PERSON_NAME] Onboarding Tester IT: [PERSON_NAME] Recruiting Ops: [PER…" at bounding box center [531, 528] width 982 height 197
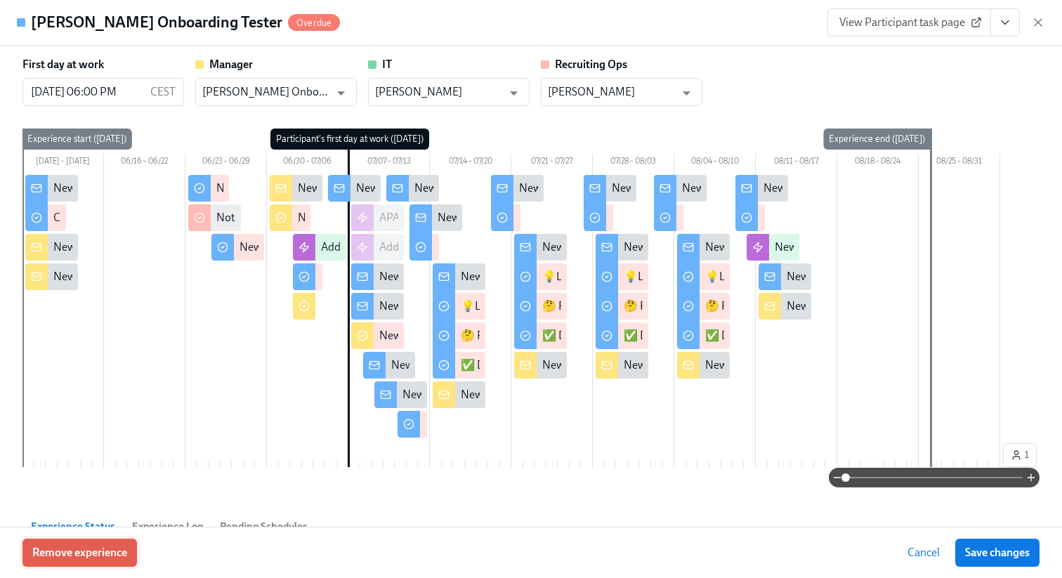
click at [105, 555] on span "Remove experience" at bounding box center [79, 553] width 95 height 14
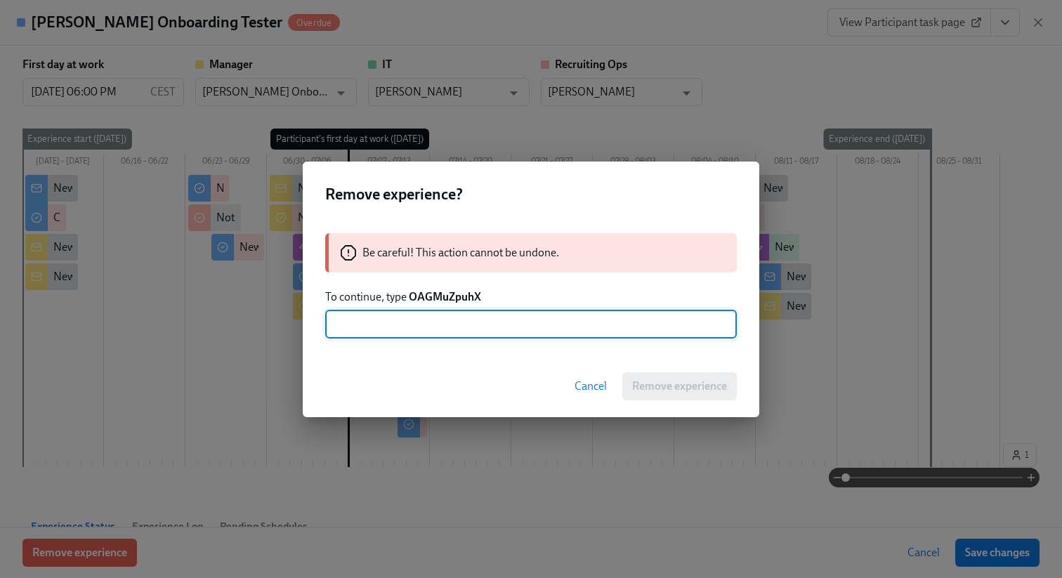
click at [444, 295] on strong "OAGMuZpuhX" at bounding box center [445, 296] width 72 height 13
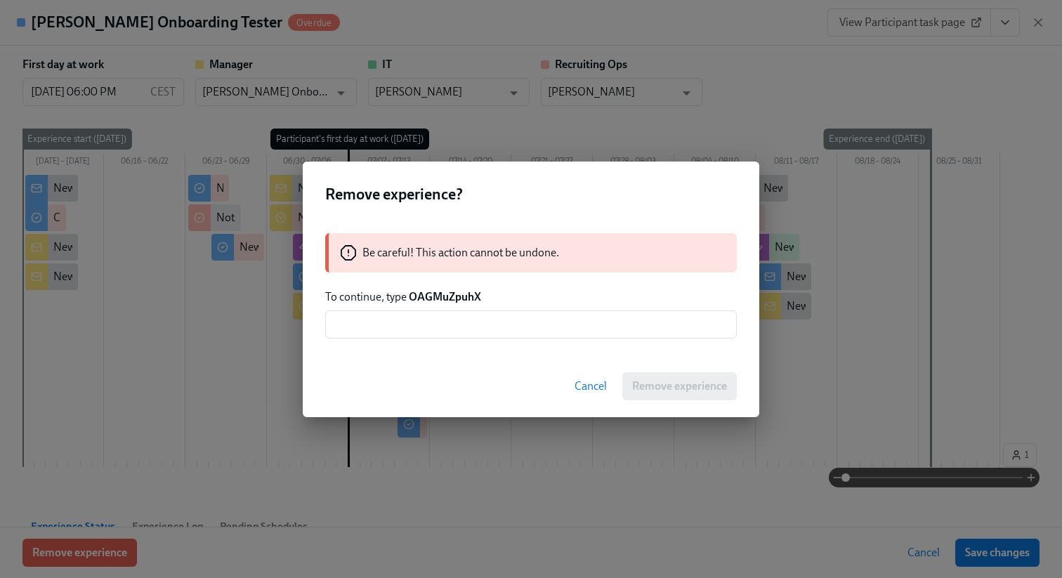
click at [446, 299] on strong "OAGMuZpuhX" at bounding box center [445, 296] width 72 height 13
copy strong "OAGMuZpuhX"
click at [441, 324] on input "text" at bounding box center [531, 325] width 412 height 28
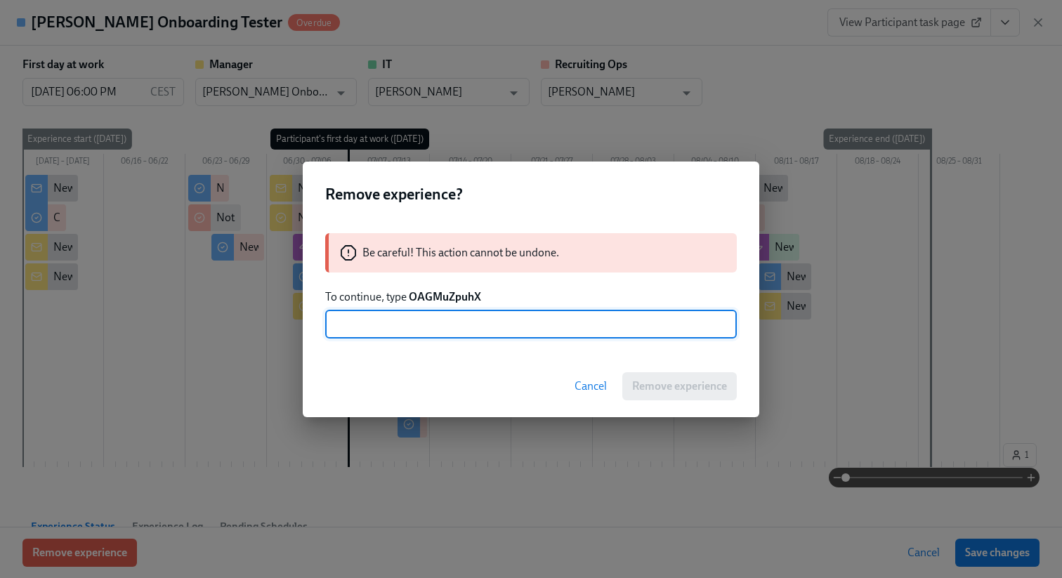
paste input "OAGMuZpuhX"
type input "OAGMuZpuhX"
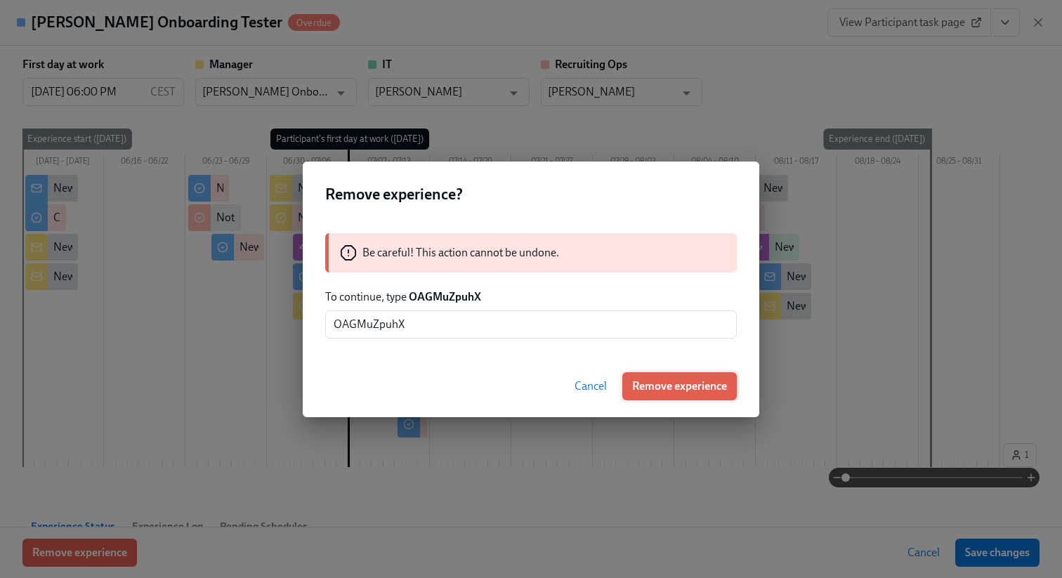
click at [674, 381] on span "Remove experience" at bounding box center [679, 386] width 95 height 14
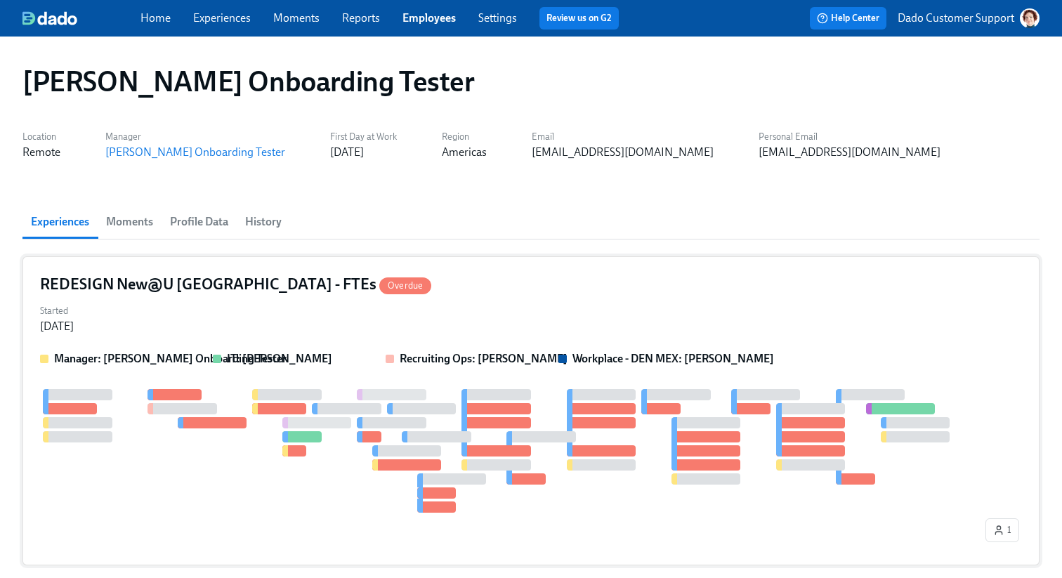
click at [538, 397] on div at bounding box center [511, 451] width 943 height 124
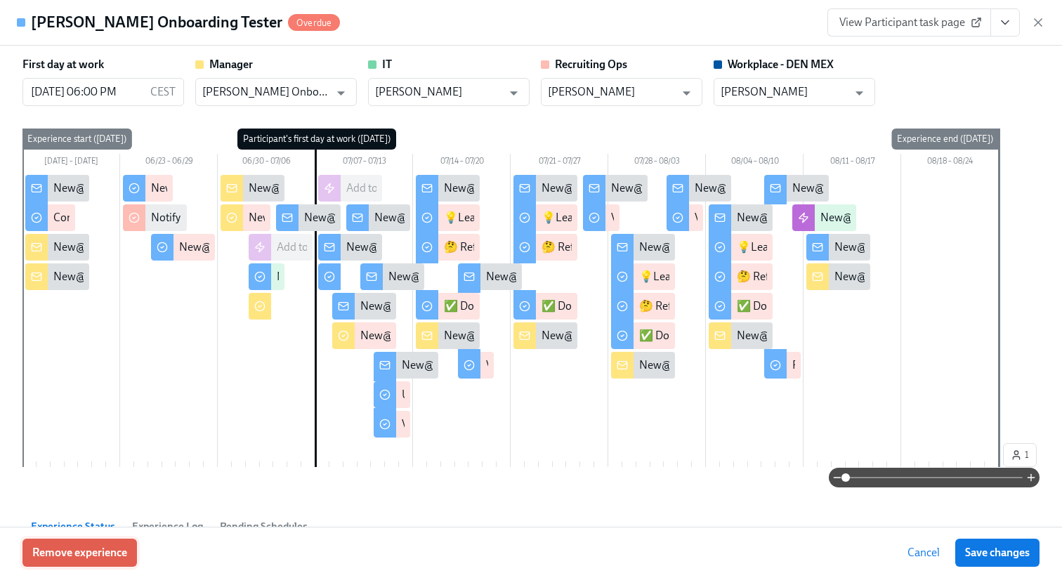
click at [89, 554] on span "Remove experience" at bounding box center [79, 553] width 95 height 14
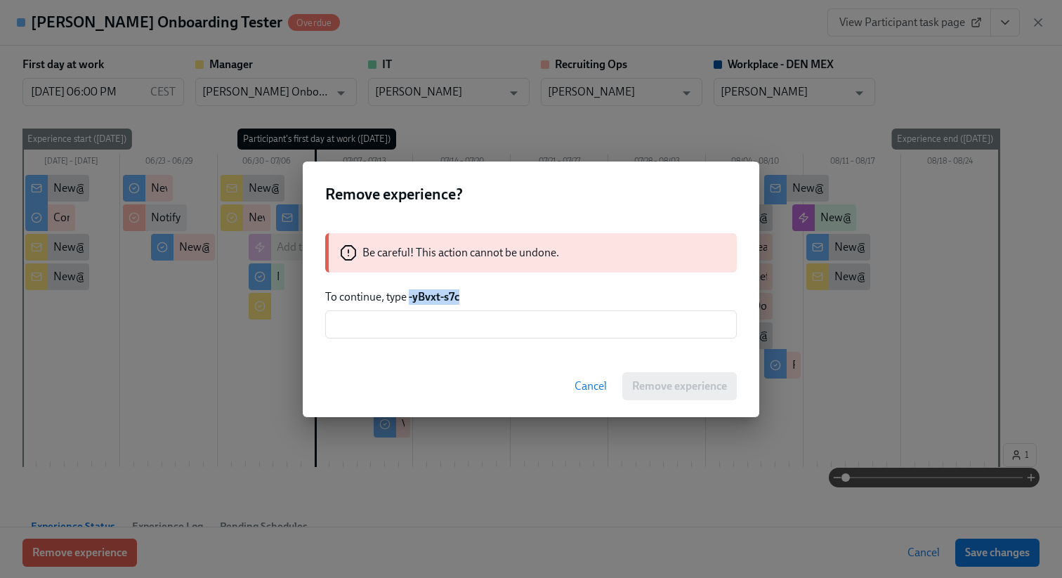
drag, startPoint x: 408, startPoint y: 297, endPoint x: 576, endPoint y: 294, distance: 168.0
click at [576, 294] on p "To continue, type -yBvxt-s7c" at bounding box center [531, 296] width 412 height 15
copy strong "-yBvxt-s7c"
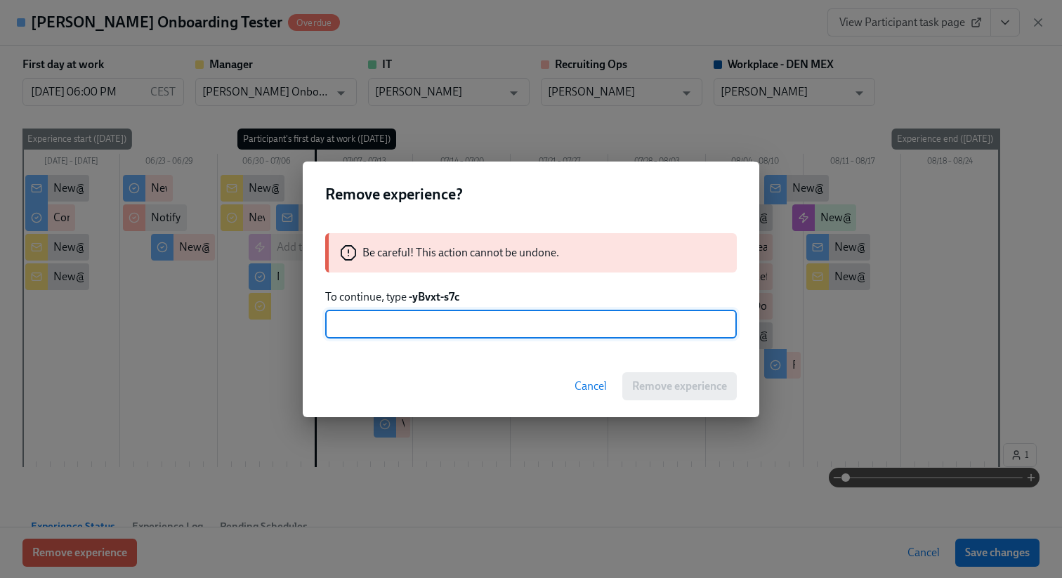
click at [547, 337] on input "text" at bounding box center [531, 325] width 412 height 28
paste input "-yBvxt-s7c"
type input "-yBvxt-s7c"
click at [698, 391] on span "Remove experience" at bounding box center [679, 386] width 95 height 14
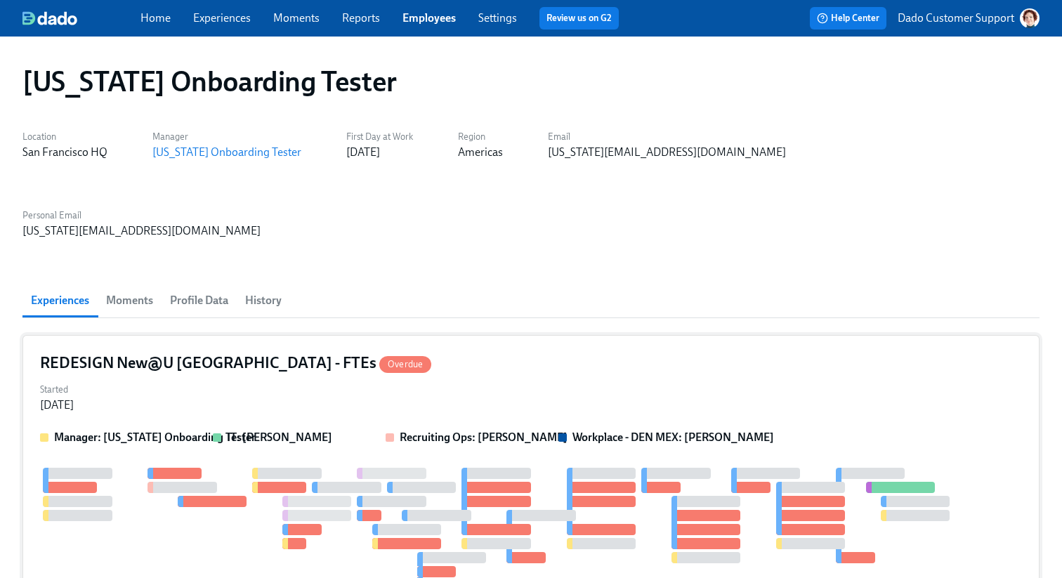
click at [193, 468] on div at bounding box center [511, 530] width 943 height 124
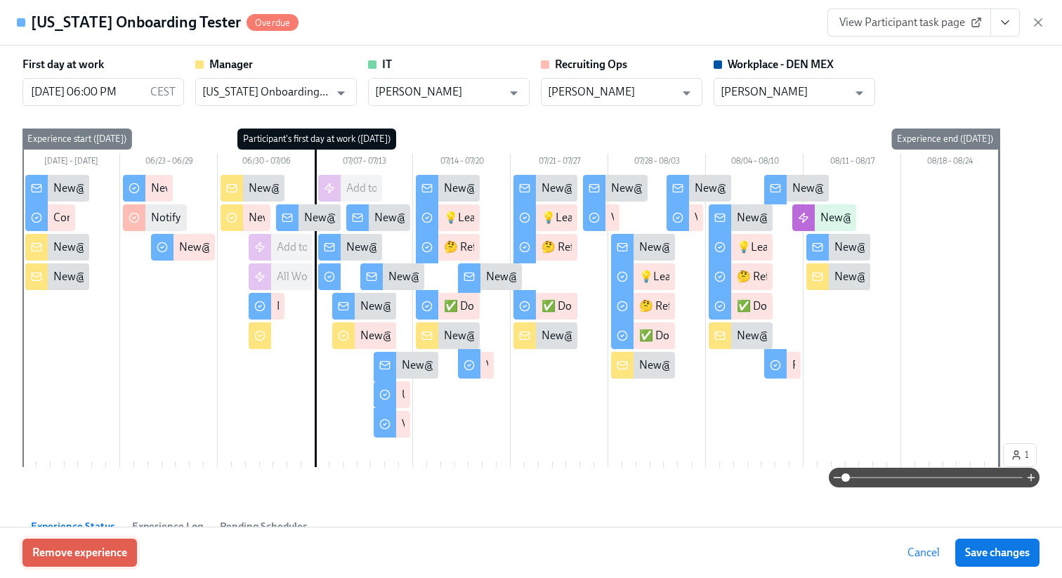
click at [74, 562] on button "Remove experience" at bounding box center [79, 553] width 115 height 28
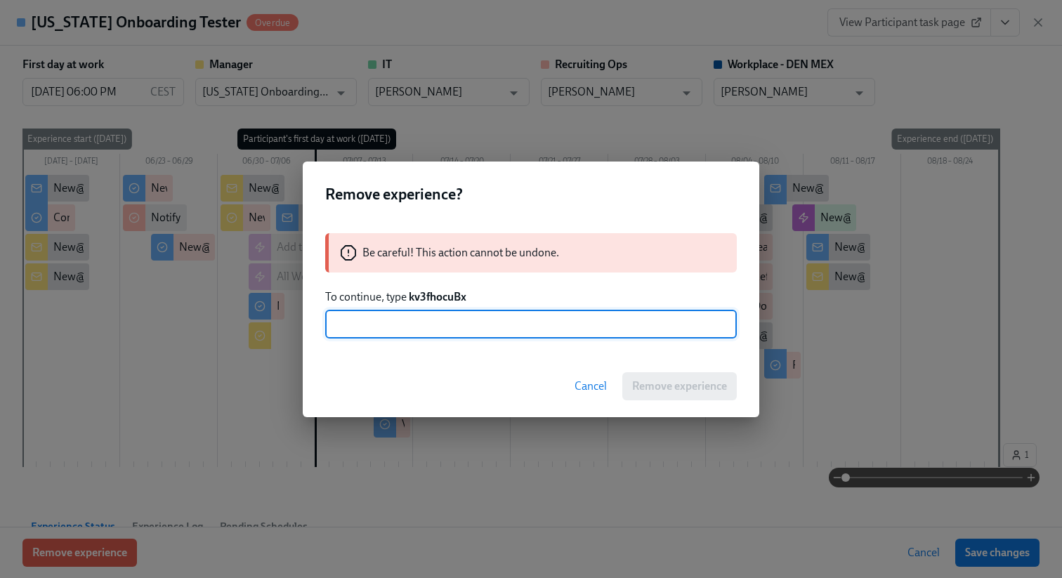
click at [420, 297] on strong "kv3fhocuBx" at bounding box center [438, 296] width 58 height 13
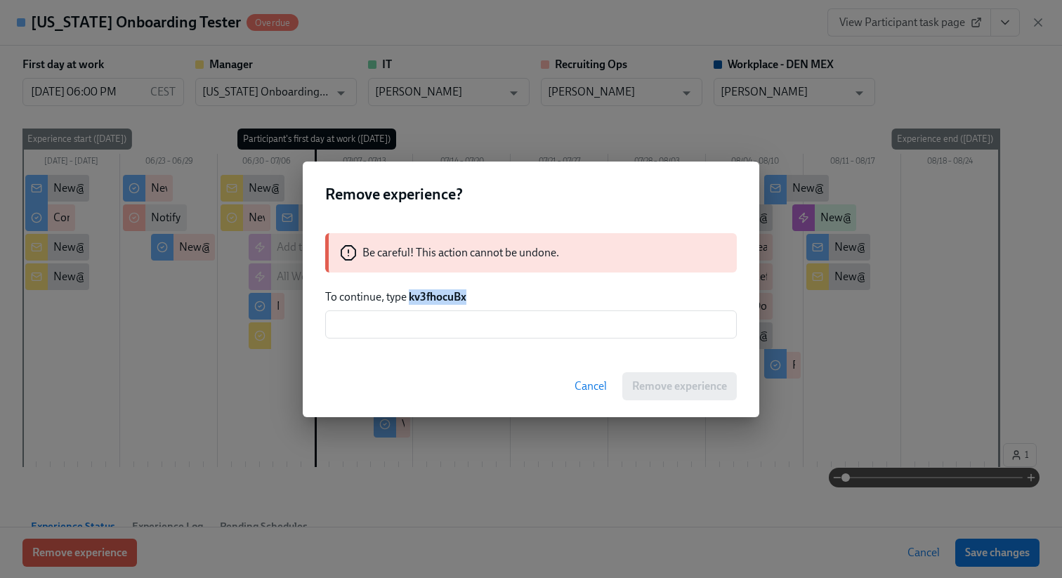
click at [420, 297] on strong "kv3fhocuBx" at bounding box center [438, 296] width 58 height 13
copy strong "kv3fhocuBx"
click at [419, 330] on input "text" at bounding box center [531, 325] width 412 height 28
paste input "kv3fhocuBx"
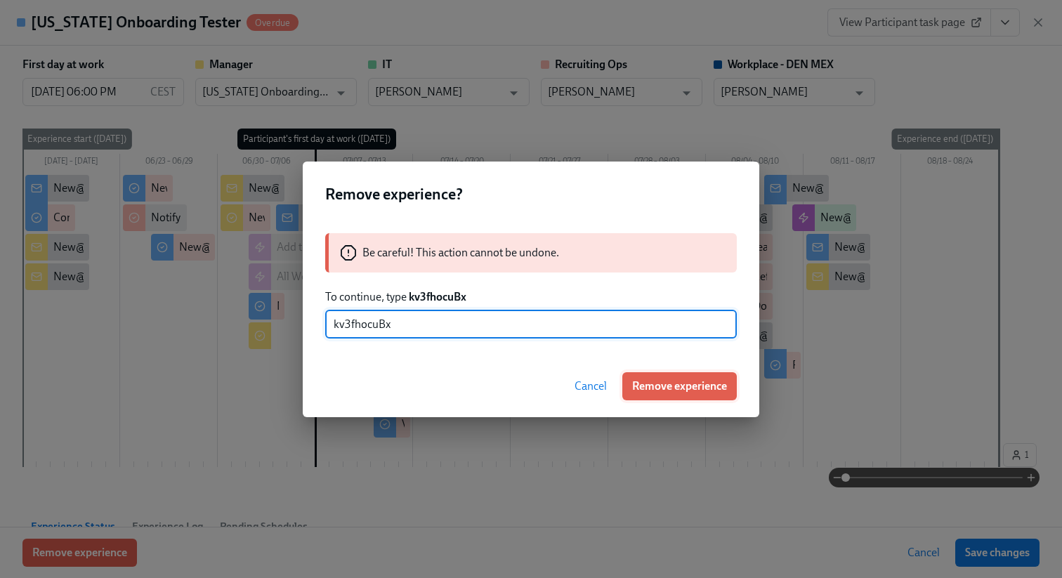
type input "kv3fhocuBx"
click at [714, 392] on span "Remove experience" at bounding box center [679, 386] width 95 height 14
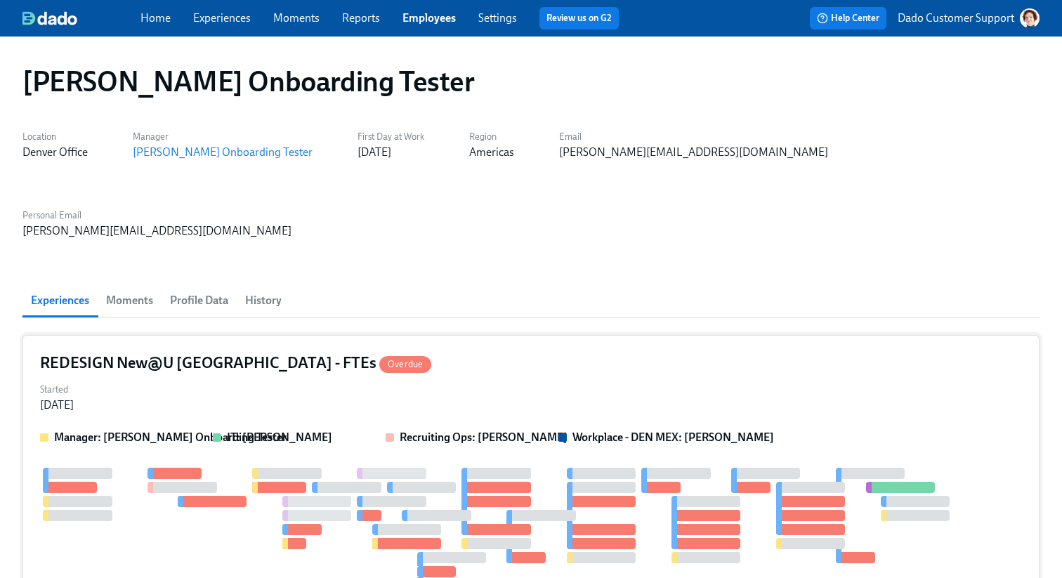
click at [77, 507] on div at bounding box center [511, 530] width 943 height 124
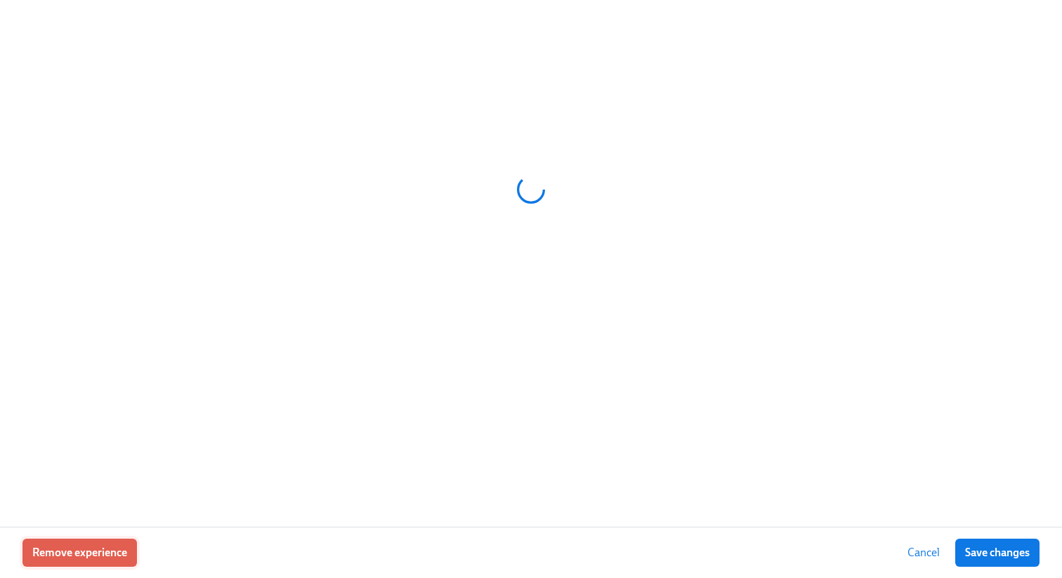
click at [59, 557] on span "Remove experience" at bounding box center [79, 553] width 95 height 14
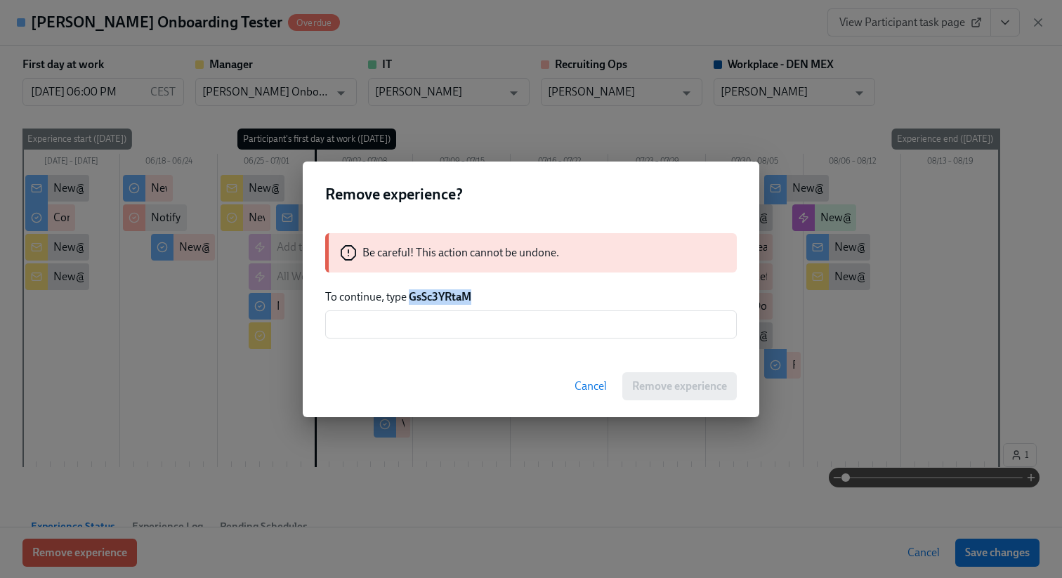
drag, startPoint x: 410, startPoint y: 295, endPoint x: 491, endPoint y: 295, distance: 80.8
click at [489, 295] on p "To continue, type GsSc3YRtaM" at bounding box center [531, 296] width 412 height 15
copy strong "GsSc3YRtaM"
click at [483, 318] on input "text" at bounding box center [531, 325] width 412 height 28
paste input "GsSc3YRtaM"
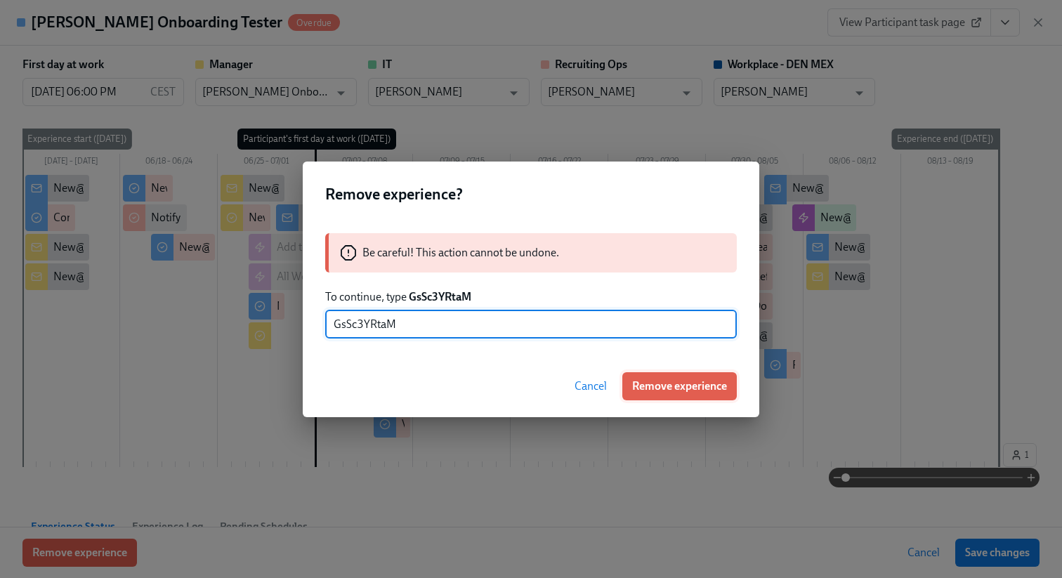
type input "GsSc3YRtaM"
click at [675, 387] on span "Remove experience" at bounding box center [679, 386] width 95 height 14
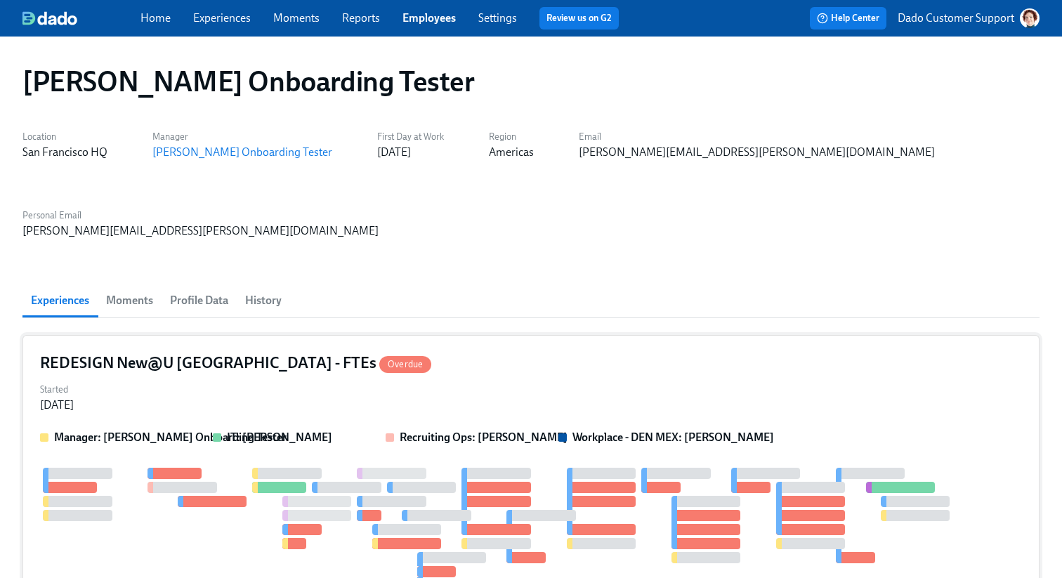
click at [34, 432] on div "REDESIGN New@U [GEOGRAPHIC_DATA] - FTEs Overdue Started [DATE] Manager: [PERSON…" at bounding box center [530, 489] width 1017 height 309
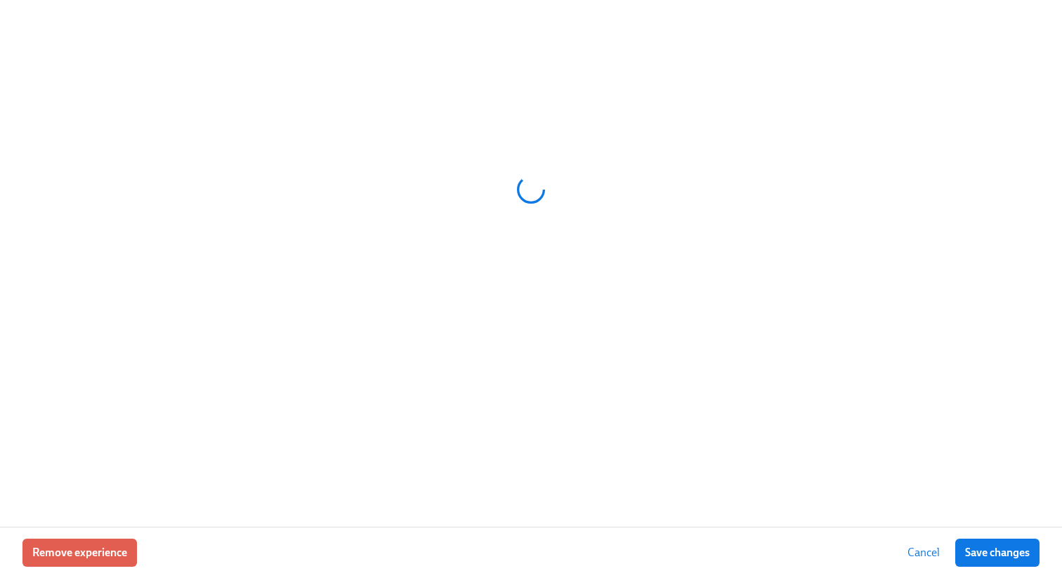
click at [62, 460] on div at bounding box center [531, 263] width 1062 height 527
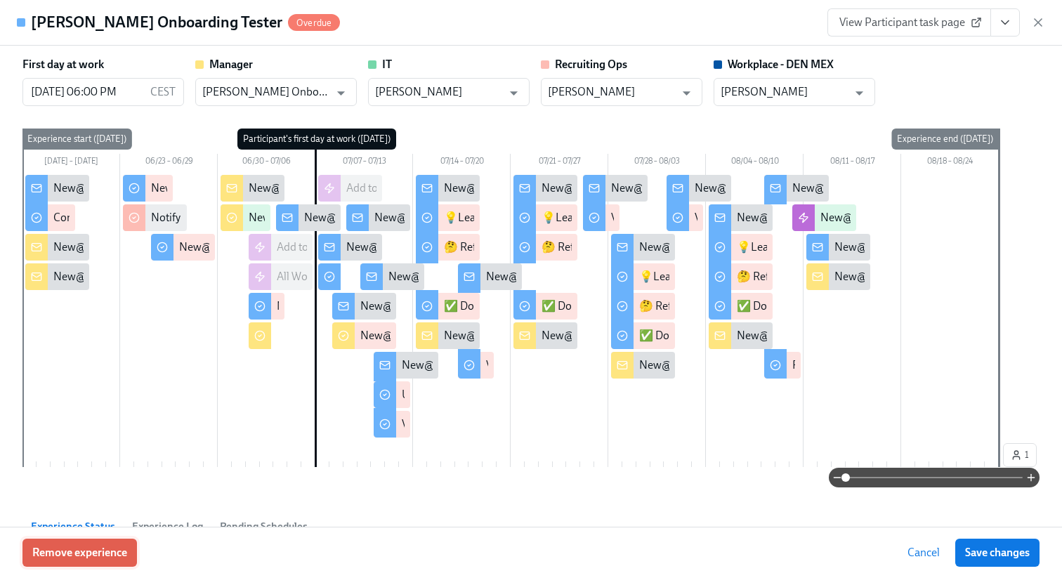
click at [59, 558] on span "Remove experience" at bounding box center [79, 553] width 95 height 14
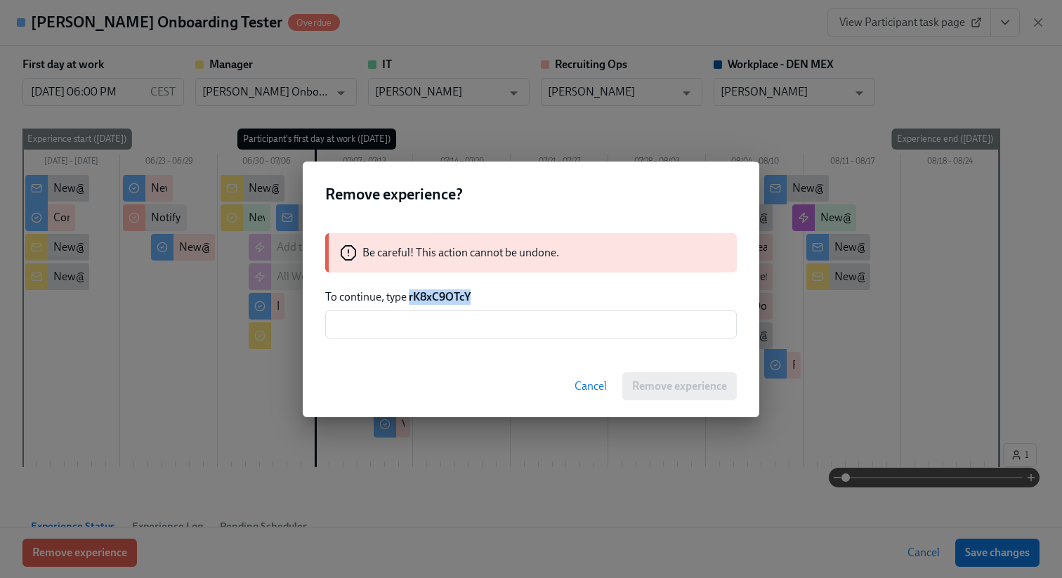
drag, startPoint x: 410, startPoint y: 299, endPoint x: 491, endPoint y: 301, distance: 80.8
click at [493, 301] on p "To continue, type rK8xC9OTcY" at bounding box center [531, 296] width 412 height 15
copy strong "rK8xC9OTcY"
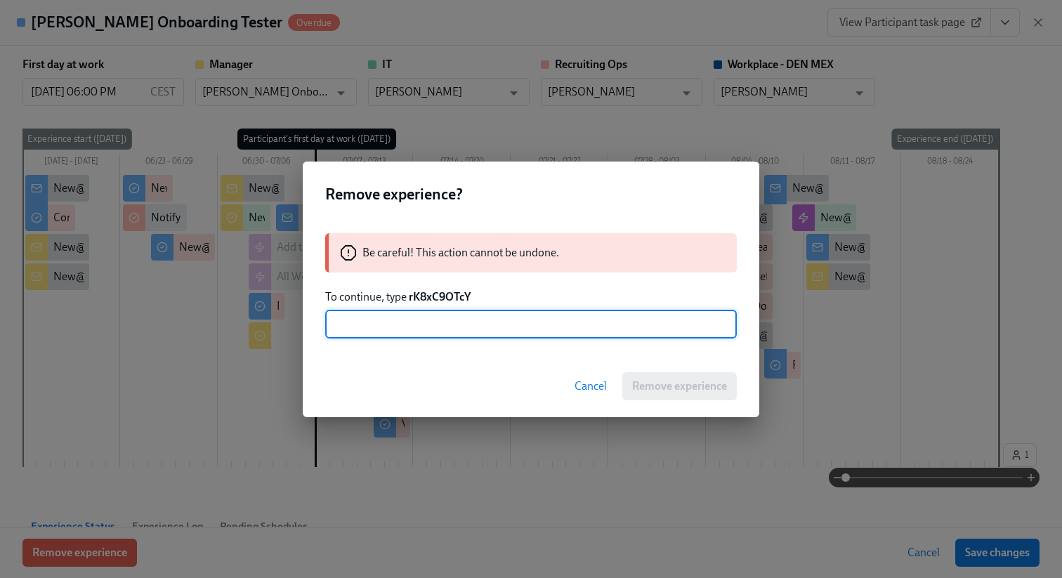
click at [479, 323] on input "text" at bounding box center [531, 325] width 412 height 28
paste input "rK8xC9OTcY"
type input "rK8xC9OTcY"
click at [672, 386] on span "Remove experience" at bounding box center [679, 386] width 95 height 14
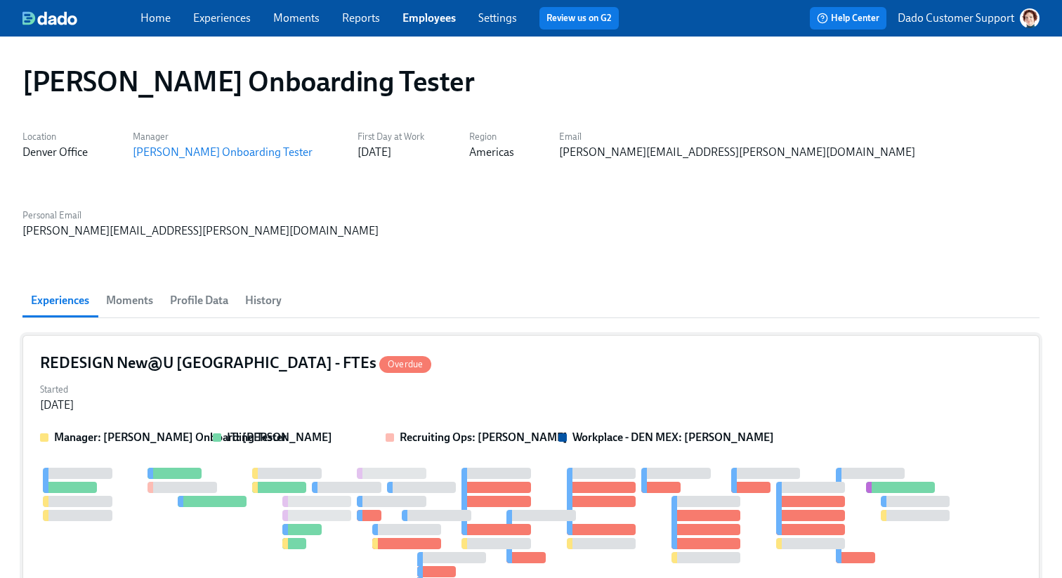
click at [223, 520] on div "1" at bounding box center [531, 547] width 982 height 159
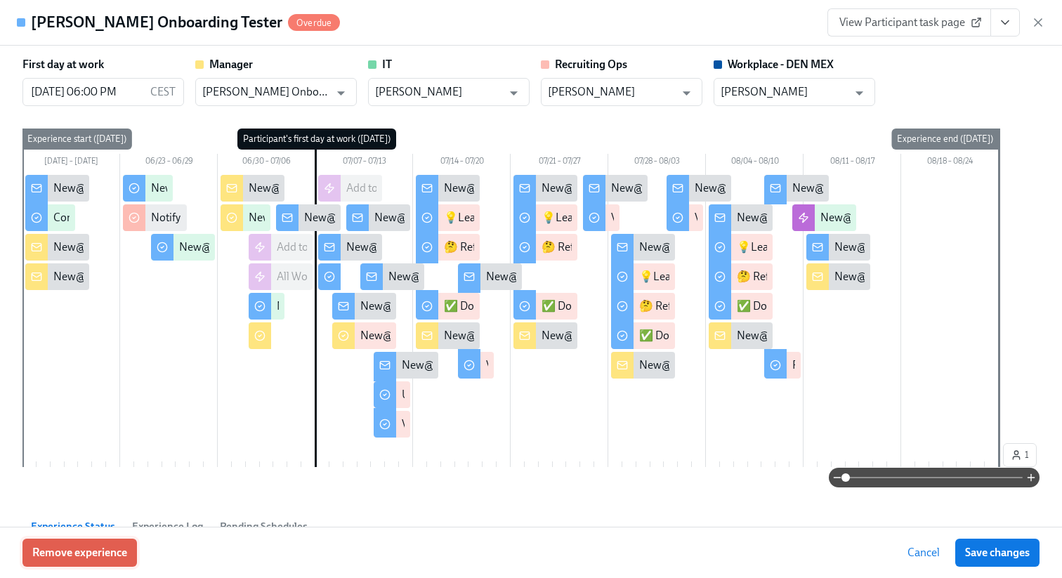
click at [73, 554] on span "Remove experience" at bounding box center [79, 553] width 95 height 14
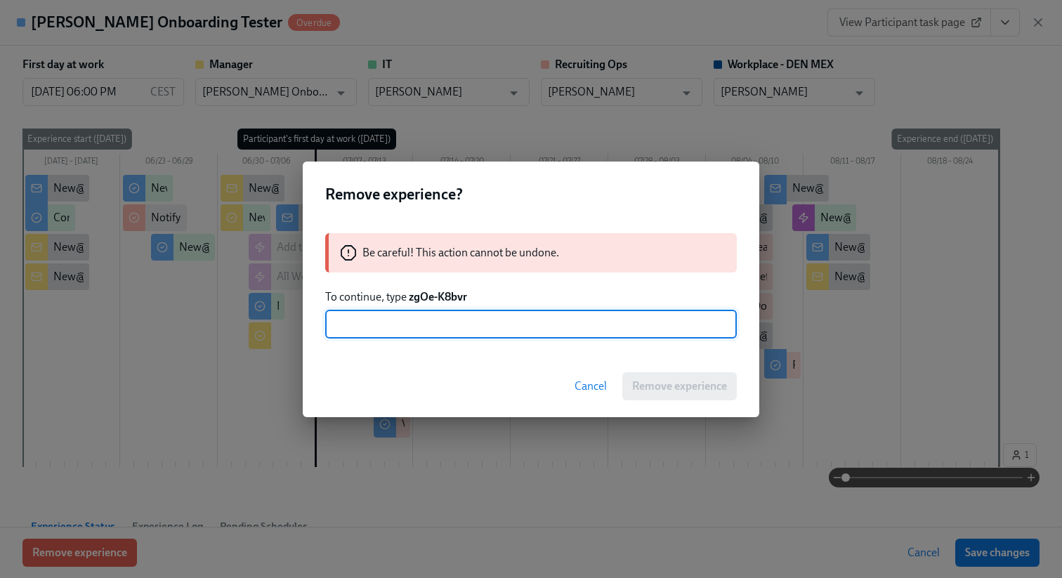
click at [423, 294] on strong "zgOe-K8bvr" at bounding box center [438, 296] width 58 height 13
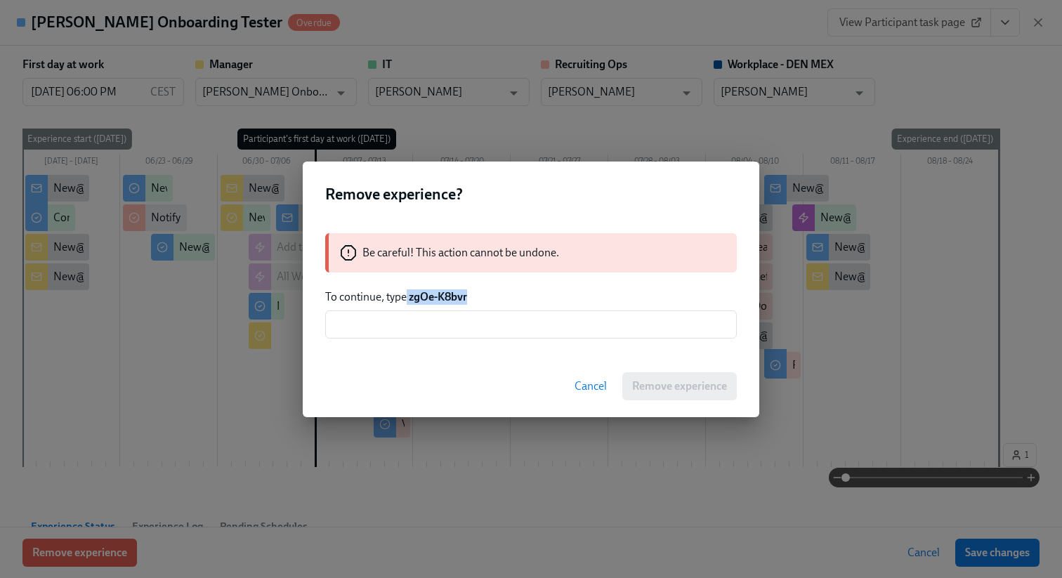
drag, startPoint x: 408, startPoint y: 298, endPoint x: 516, endPoint y: 299, distance: 108.9
click at [516, 299] on p "To continue, type zgOe-K8bvr" at bounding box center [531, 296] width 412 height 15
copy p "zgOe-K8bvr"
click at [497, 322] on input "text" at bounding box center [531, 325] width 412 height 28
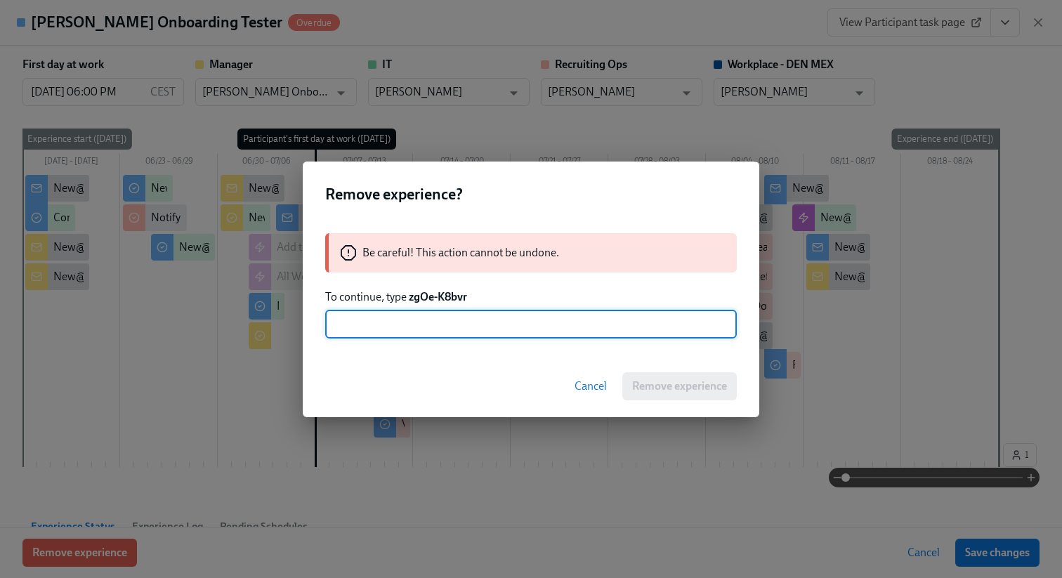
paste input "zgOe-K8bvr"
type input "zgOe-K8bvr"
click at [673, 378] on button "Remove experience" at bounding box center [680, 386] width 115 height 28
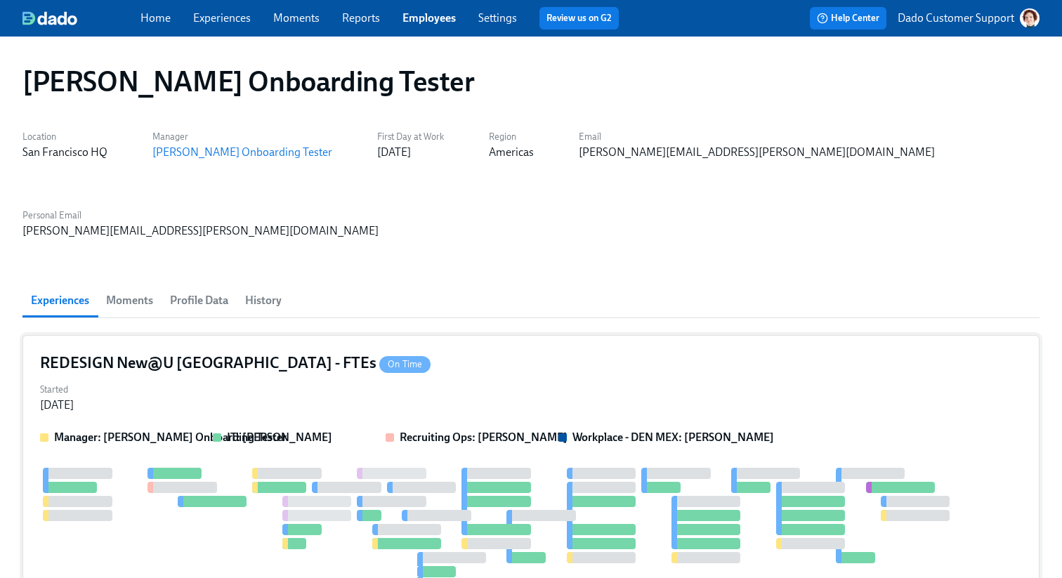
click at [400, 431] on strong "Recruiting Ops: [PERSON_NAME]" at bounding box center [484, 437] width 168 height 13
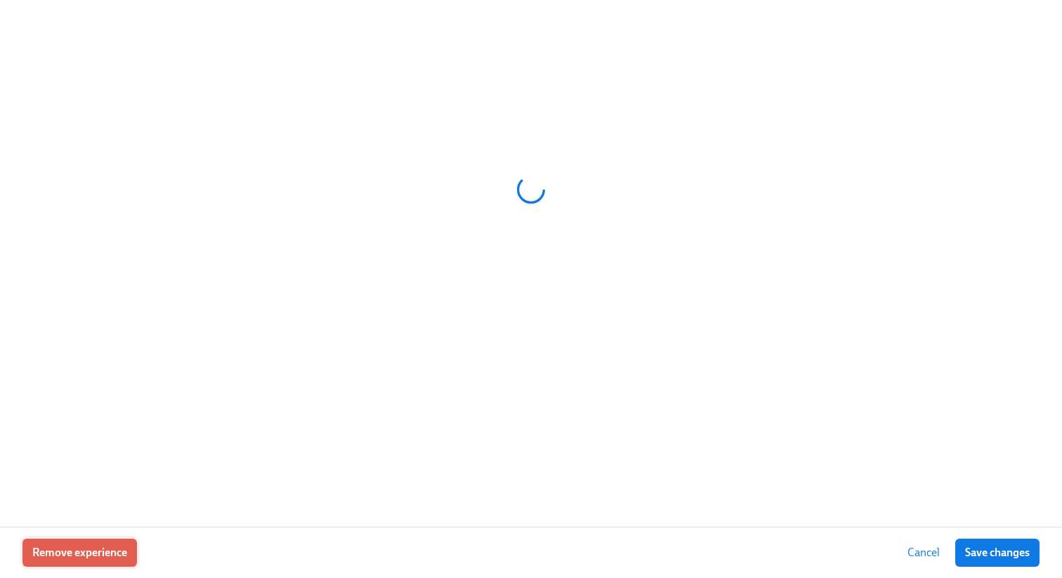
click at [49, 552] on span "Remove experience" at bounding box center [79, 553] width 95 height 14
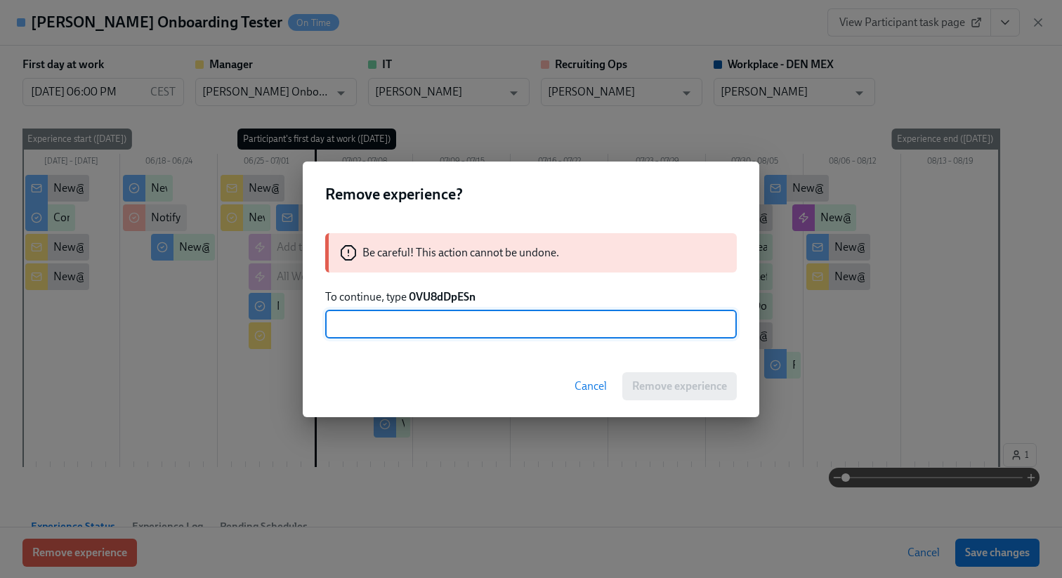
click at [441, 298] on strong "0VU8dDpESn" at bounding box center [442, 296] width 67 height 13
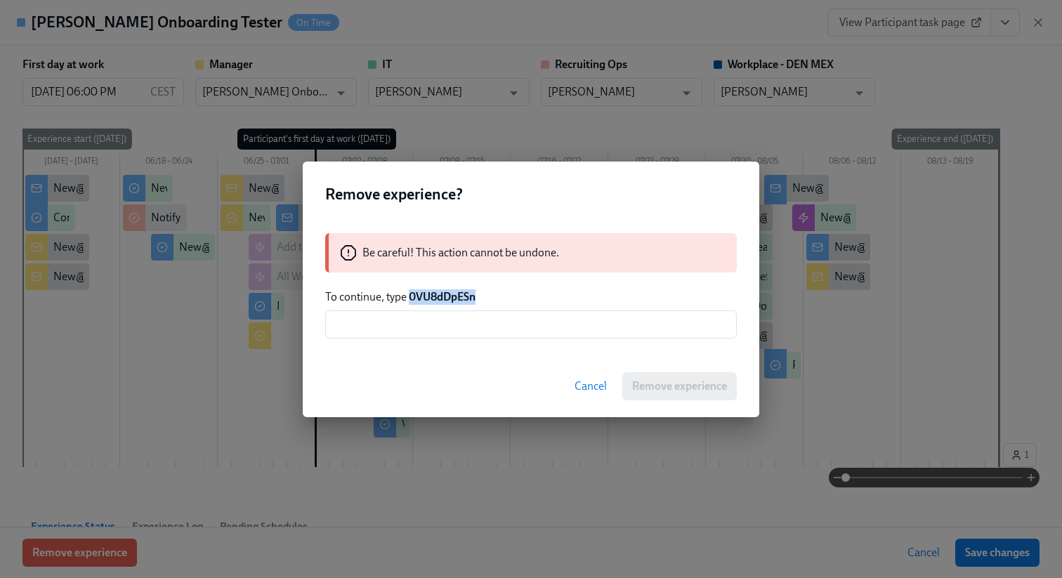
click at [441, 298] on strong "0VU8dDpESn" at bounding box center [442, 296] width 67 height 13
copy strong "0VU8dDpESn"
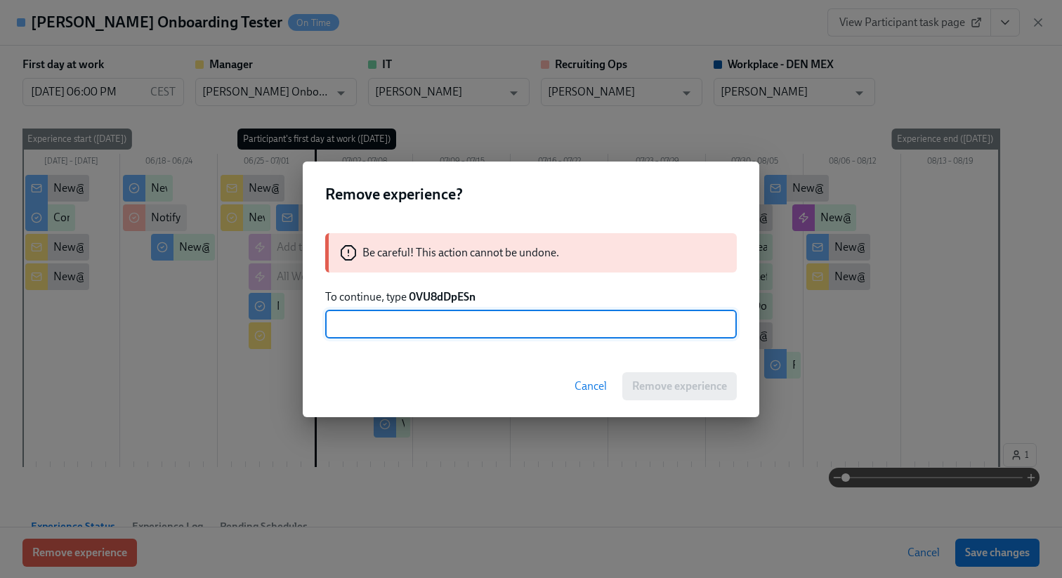
click at [434, 316] on input "text" at bounding box center [531, 325] width 412 height 28
paste input "0VU8dDpESn"
type input "0VU8dDpESn"
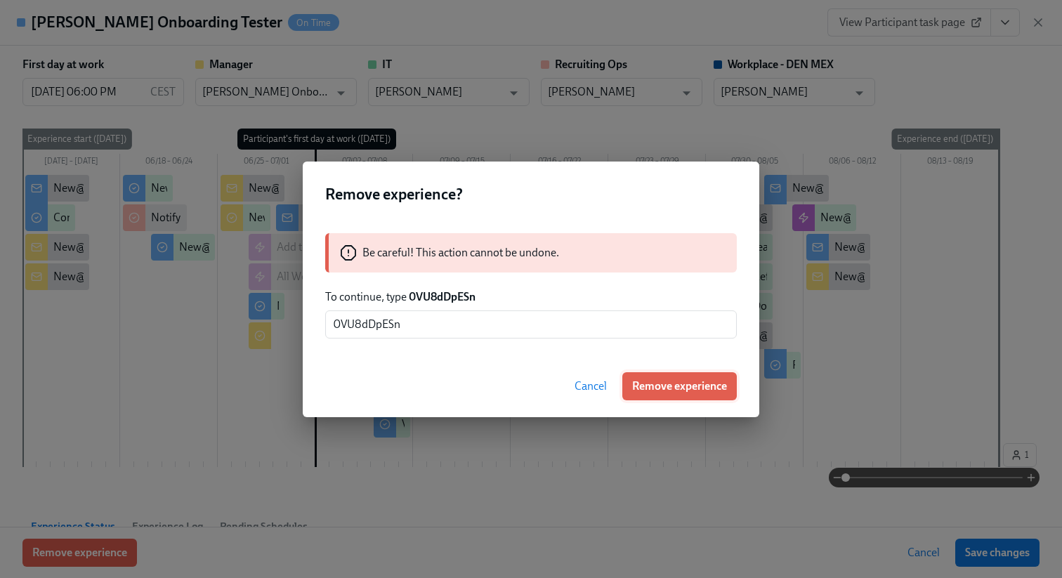
click at [638, 381] on span "Remove experience" at bounding box center [679, 386] width 95 height 14
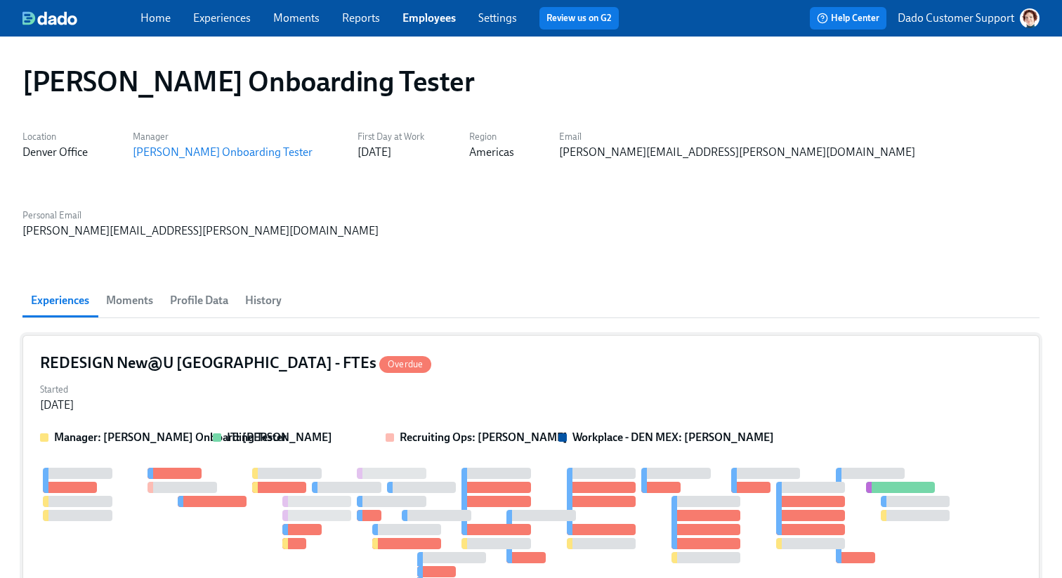
click at [224, 430] on div "IT: [PERSON_NAME]" at bounding box center [294, 437] width 162 height 15
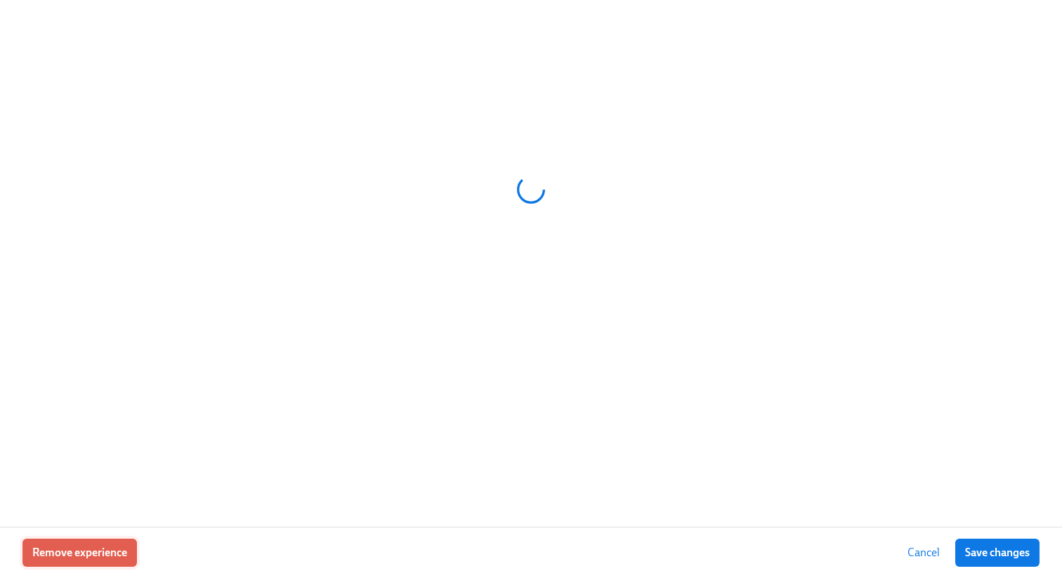
click at [59, 553] on span "Remove experience" at bounding box center [79, 553] width 95 height 14
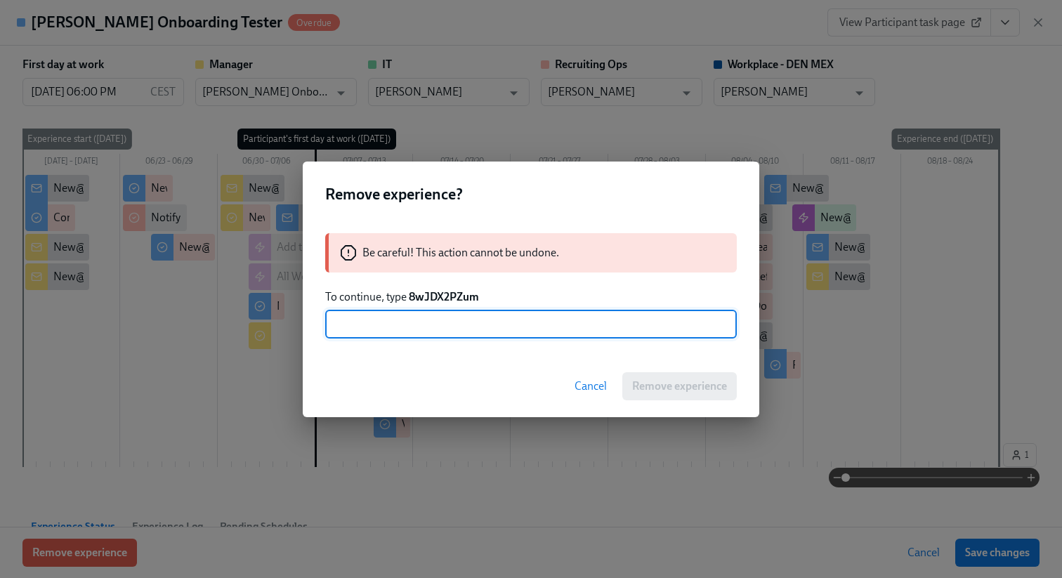
click at [427, 294] on strong "8wJDX2PZum" at bounding box center [444, 296] width 70 height 13
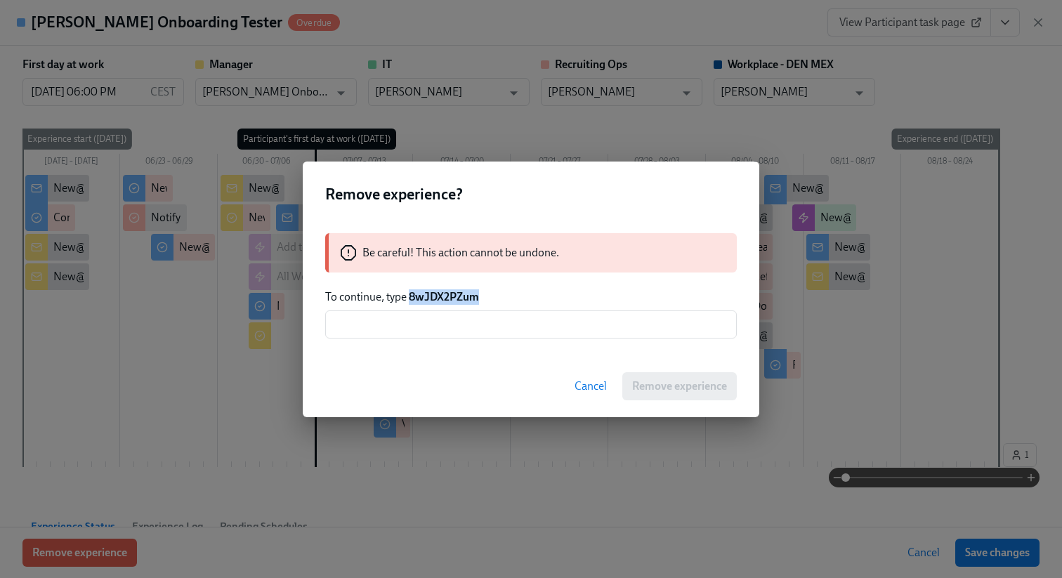
click at [427, 294] on strong "8wJDX2PZum" at bounding box center [444, 296] width 70 height 13
copy strong "8wJDX2PZum"
click at [419, 332] on input "text" at bounding box center [531, 325] width 412 height 28
paste input "8wJDX2PZum"
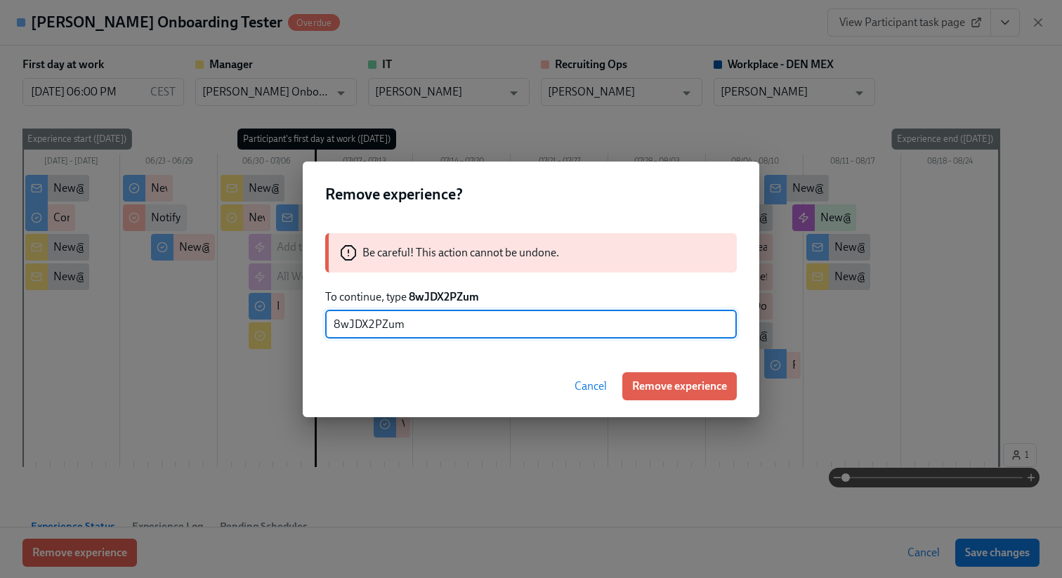
type input "8wJDX2PZum"
click at [708, 370] on div "Cancel Remove experience" at bounding box center [531, 387] width 457 height 62
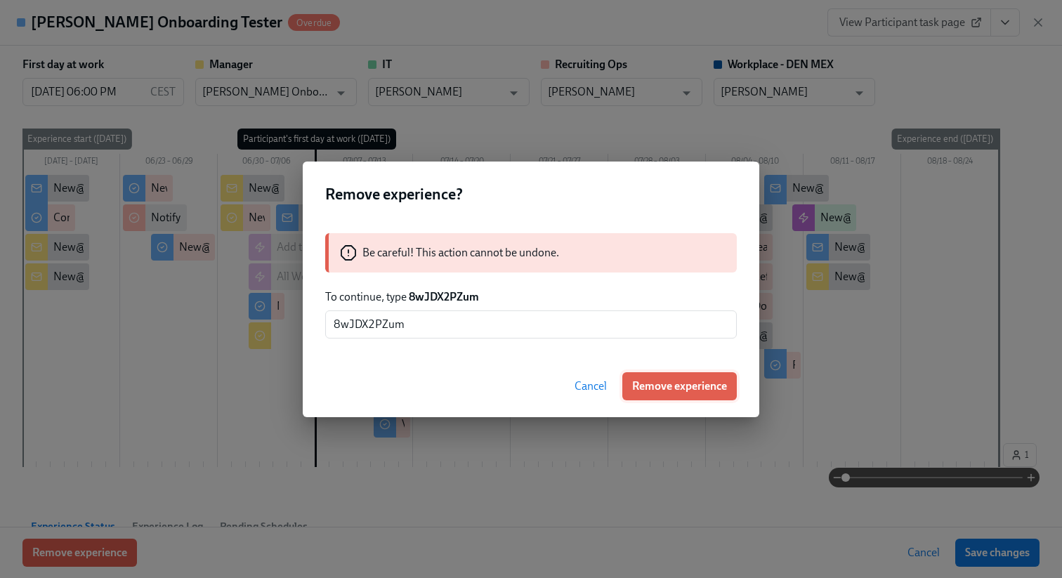
click at [694, 392] on span "Remove experience" at bounding box center [679, 386] width 95 height 14
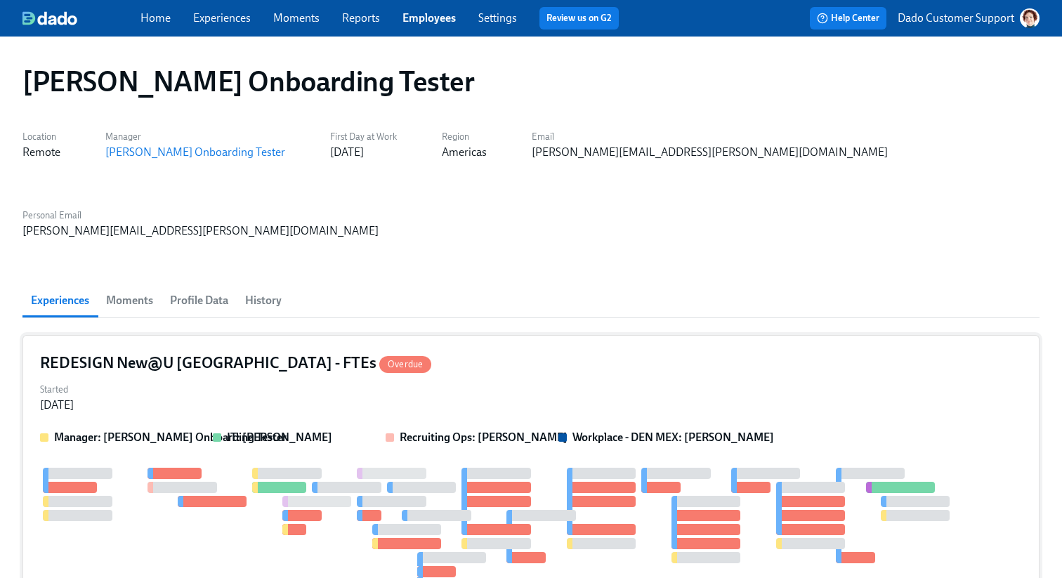
click at [218, 379] on div "Started [DATE]" at bounding box center [531, 396] width 982 height 34
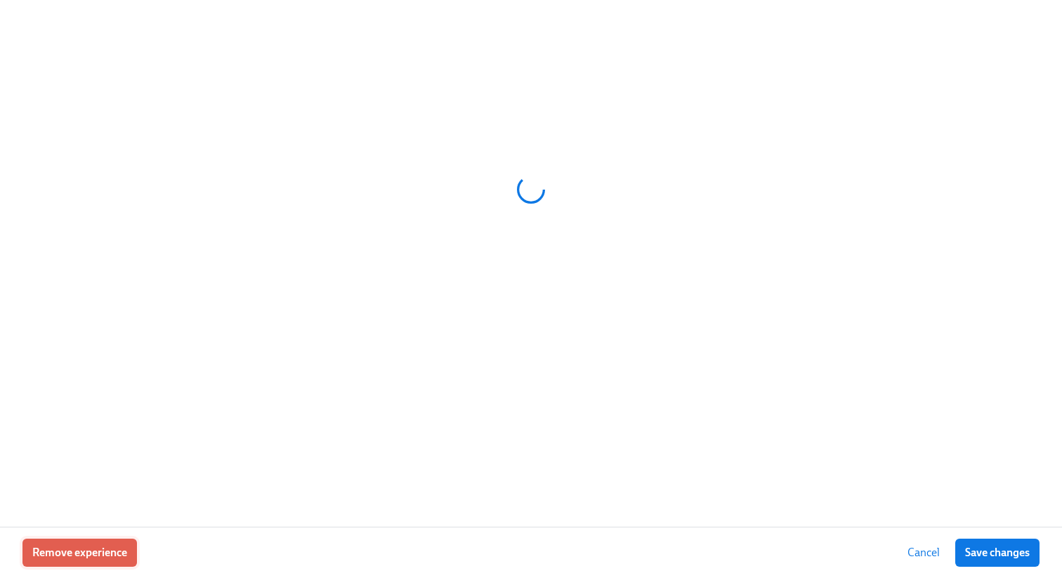
click at [52, 547] on span "Remove experience" at bounding box center [79, 553] width 95 height 14
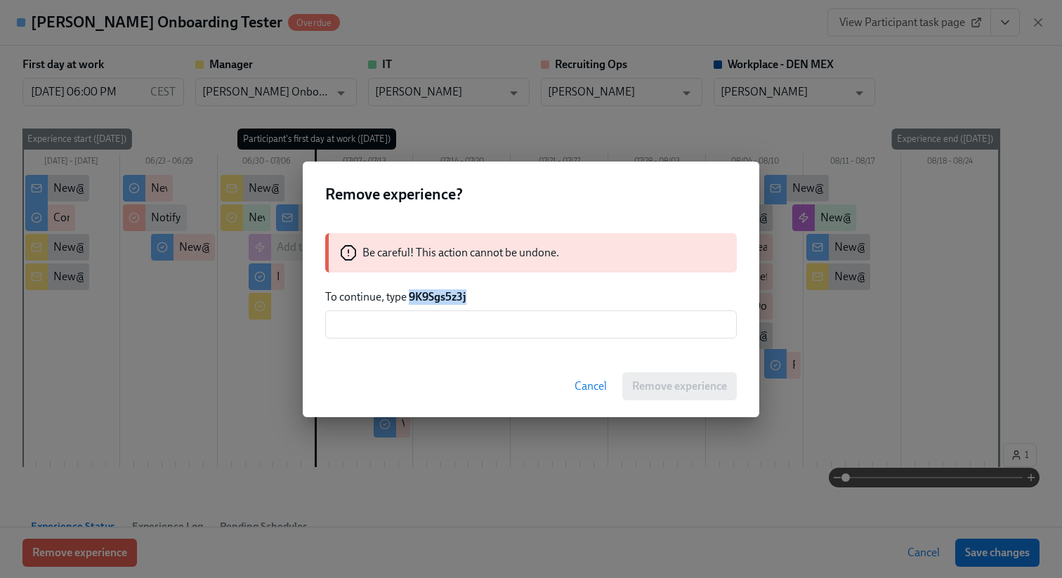
drag, startPoint x: 408, startPoint y: 296, endPoint x: 531, endPoint y: 299, distance: 122.3
click at [530, 299] on p "To continue, type 9K9Sgs5z3j" at bounding box center [531, 296] width 412 height 15
copy strong "9K9Sgs5z3j"
click at [519, 314] on input "text" at bounding box center [531, 325] width 412 height 28
paste input "9K9Sgs5z3j"
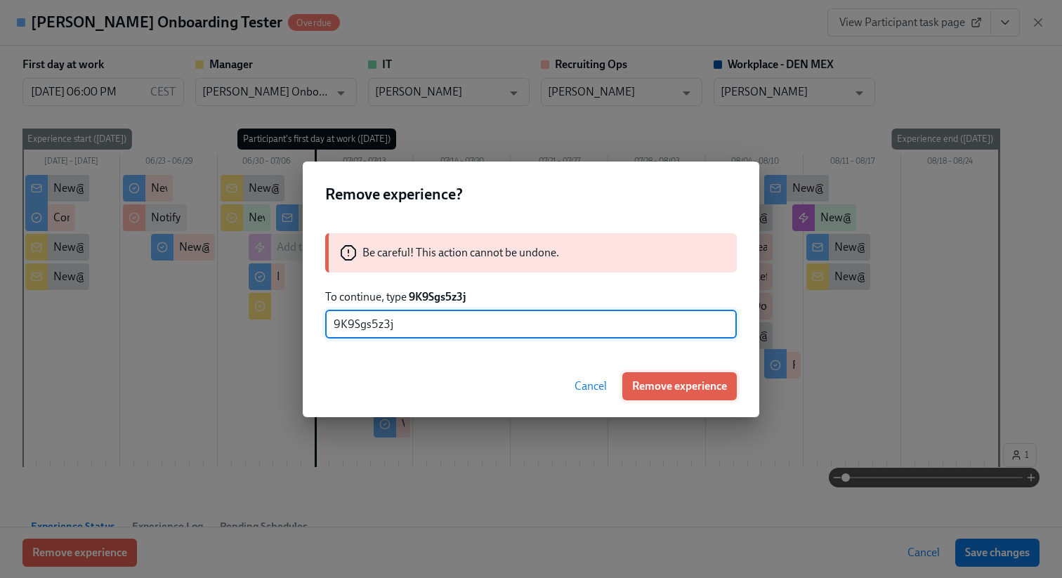
type input "9K9Sgs5z3j"
click at [685, 388] on span "Remove experience" at bounding box center [679, 386] width 95 height 14
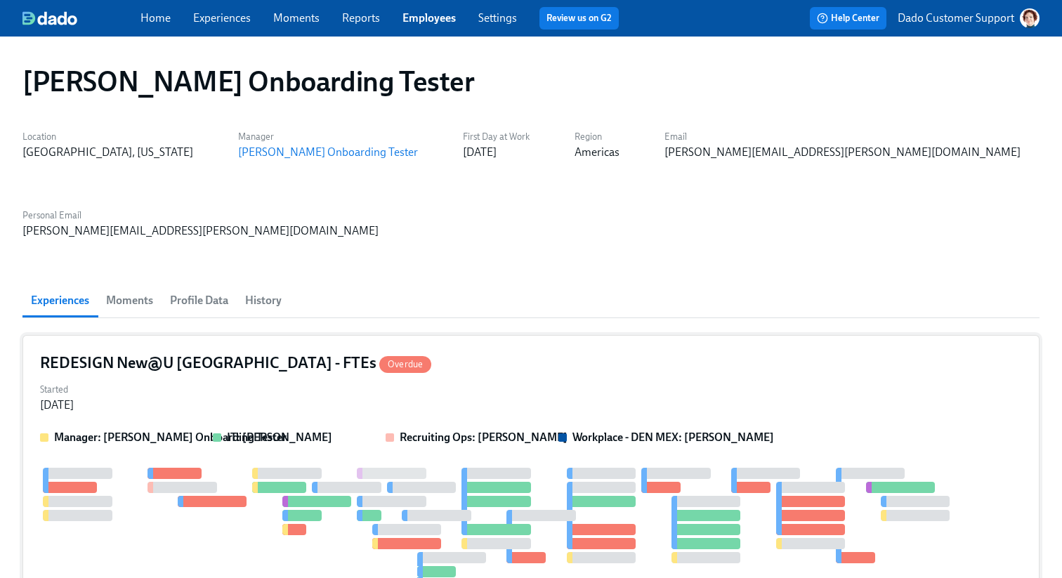
click at [245, 430] on div "Manager: [PERSON_NAME] Onboarding Tester IT: [PERSON_NAME] Recruiting Ops: [PER…" at bounding box center [531, 528] width 982 height 197
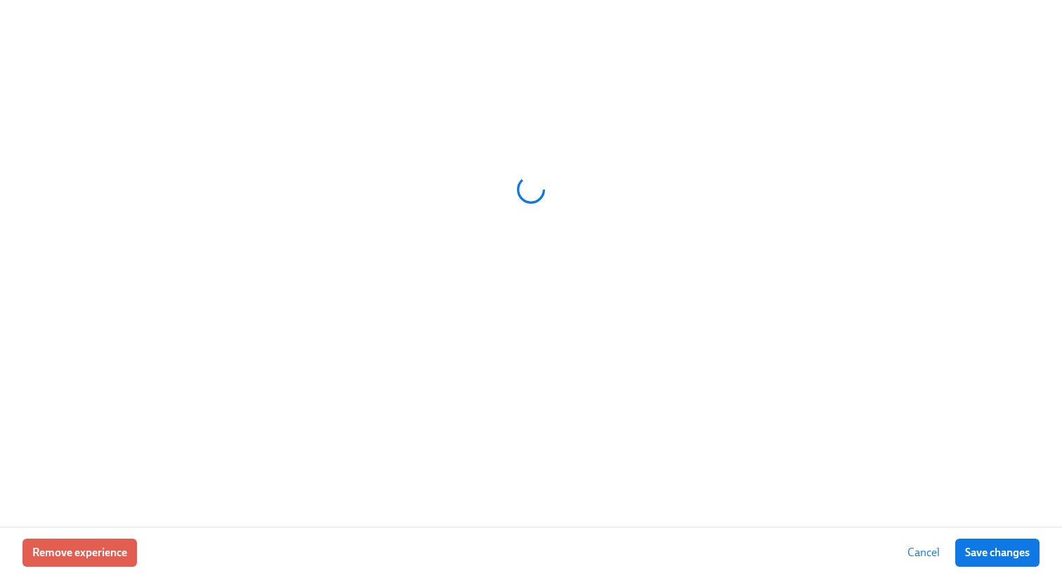
drag, startPoint x: 70, startPoint y: 522, endPoint x: 65, endPoint y: 531, distance: 10.1
click at [70, 522] on div at bounding box center [531, 263] width 1062 height 527
click at [57, 563] on button "Remove experience" at bounding box center [79, 553] width 115 height 28
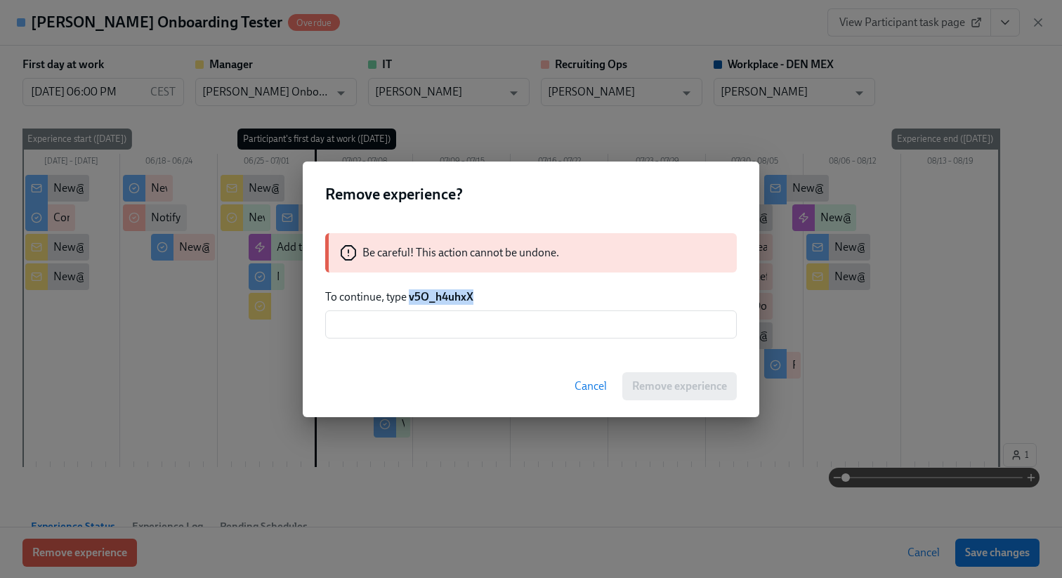
drag, startPoint x: 410, startPoint y: 299, endPoint x: 545, endPoint y: 299, distance: 134.2
click at [542, 299] on p "To continue, type v5O_h4uhxX" at bounding box center [531, 296] width 412 height 15
copy strong "v5O_h4uhxX"
click at [514, 338] on input "text" at bounding box center [531, 325] width 412 height 28
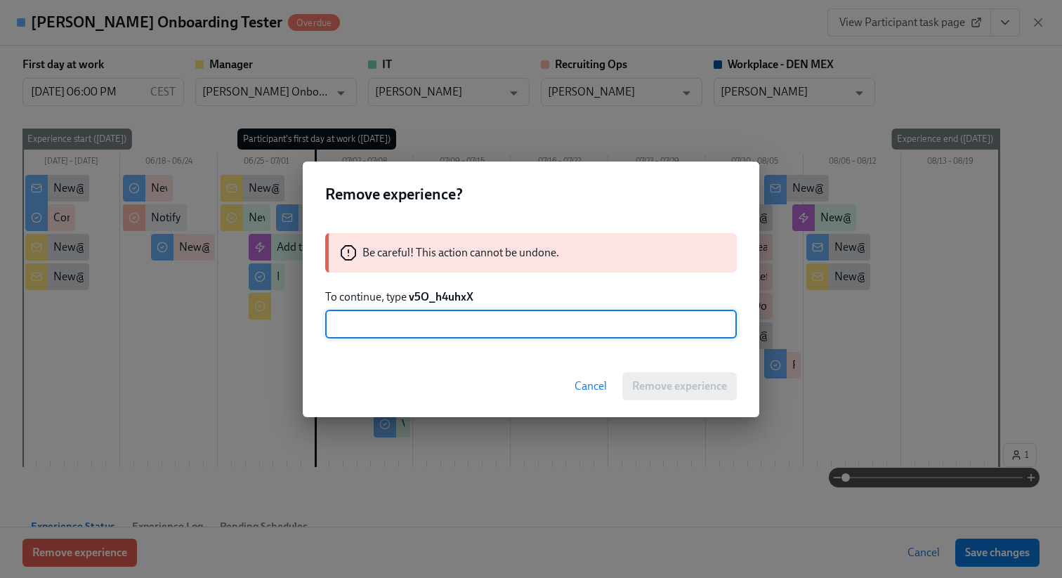
paste input "v5O_h4uhxX"
type input "v5O_h4uhxX"
click at [675, 386] on span "Remove experience" at bounding box center [679, 386] width 95 height 14
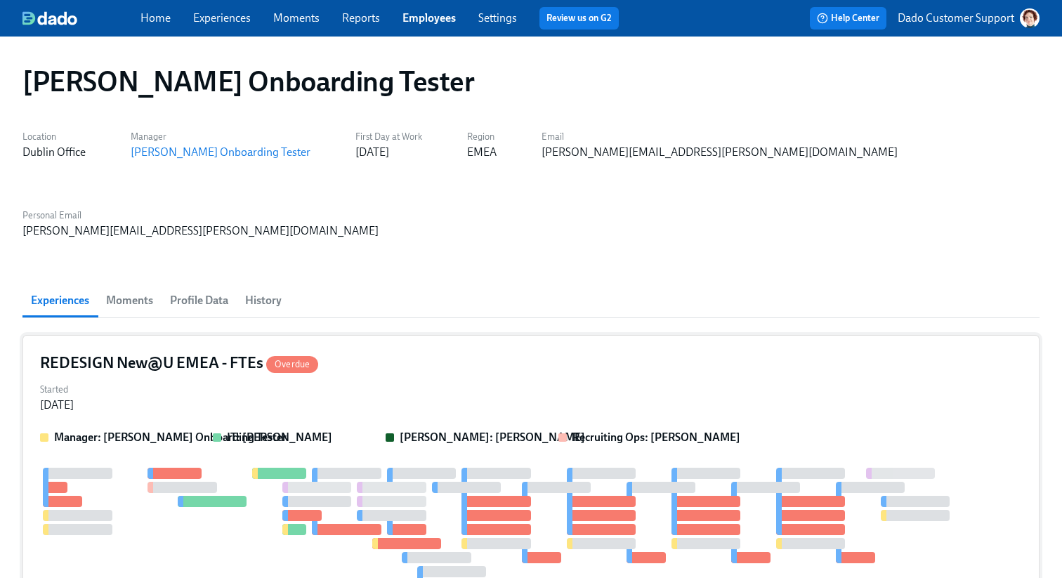
click at [250, 468] on div at bounding box center [511, 530] width 943 height 124
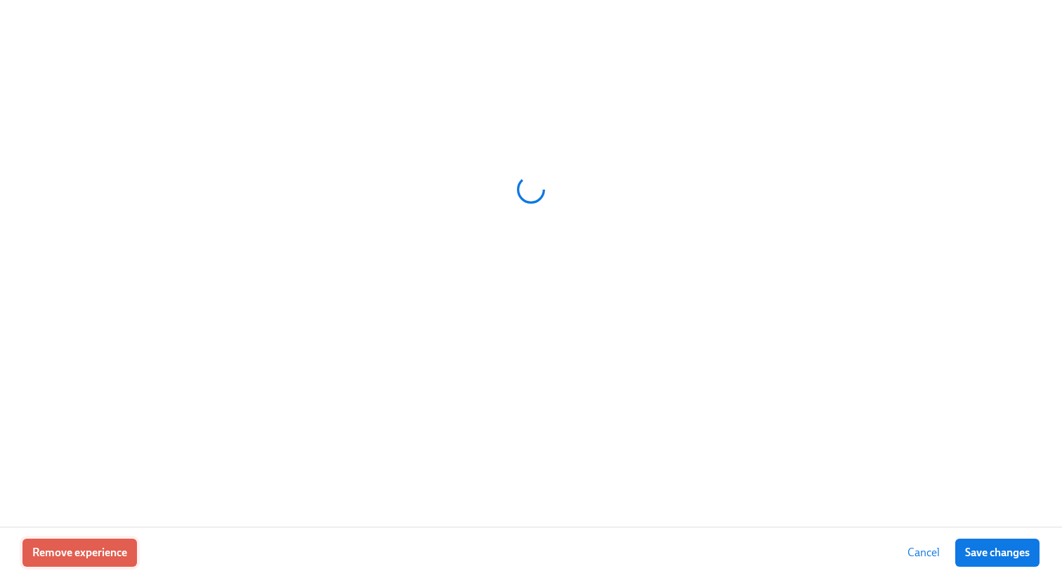
click at [58, 558] on span "Remove experience" at bounding box center [79, 553] width 95 height 14
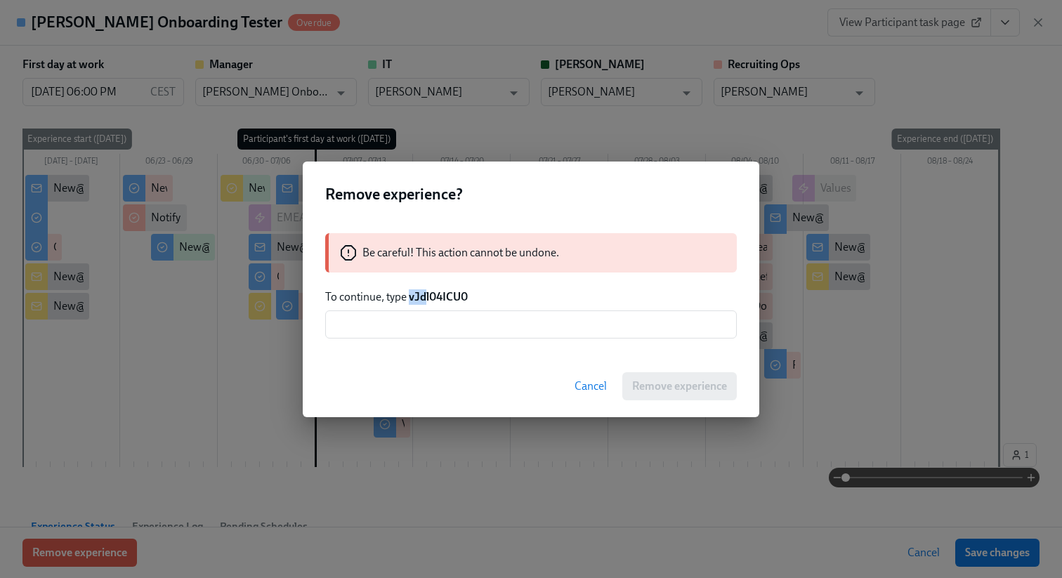
drag, startPoint x: 411, startPoint y: 299, endPoint x: 475, endPoint y: 299, distance: 63.9
click at [441, 299] on strong "vJdl04ICU0" at bounding box center [438, 296] width 59 height 13
copy strong "vJdl04"
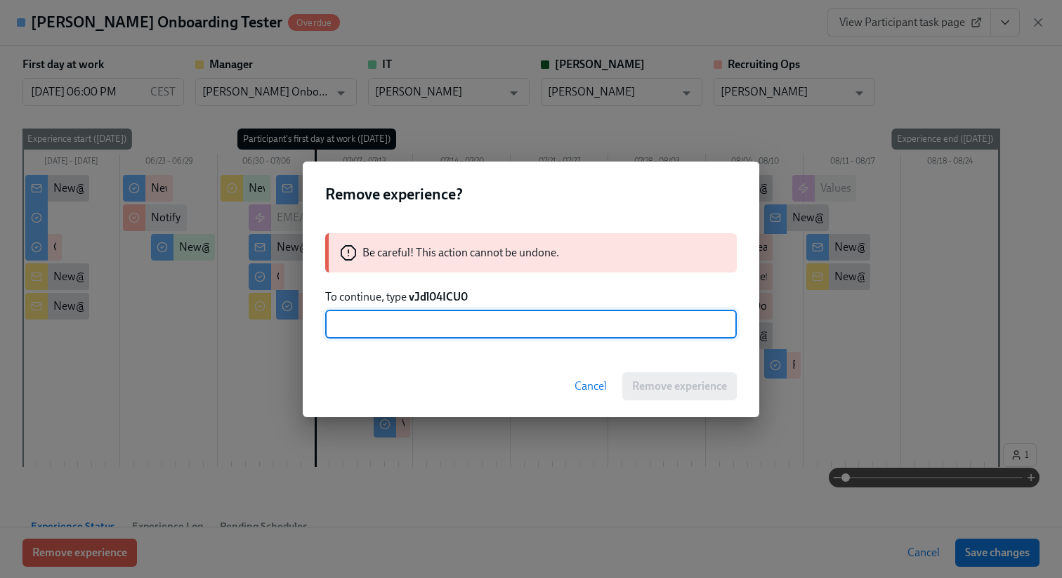
click at [459, 328] on input "text" at bounding box center [531, 325] width 412 height 28
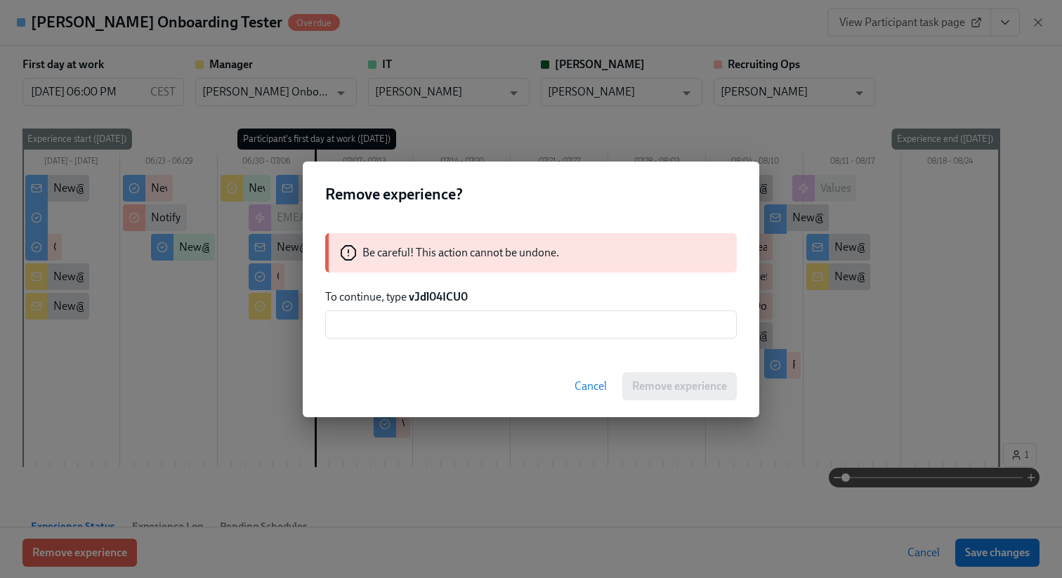
click at [427, 293] on strong "vJdl04ICU0" at bounding box center [438, 296] width 59 height 13
copy strong "vJdl04ICU0"
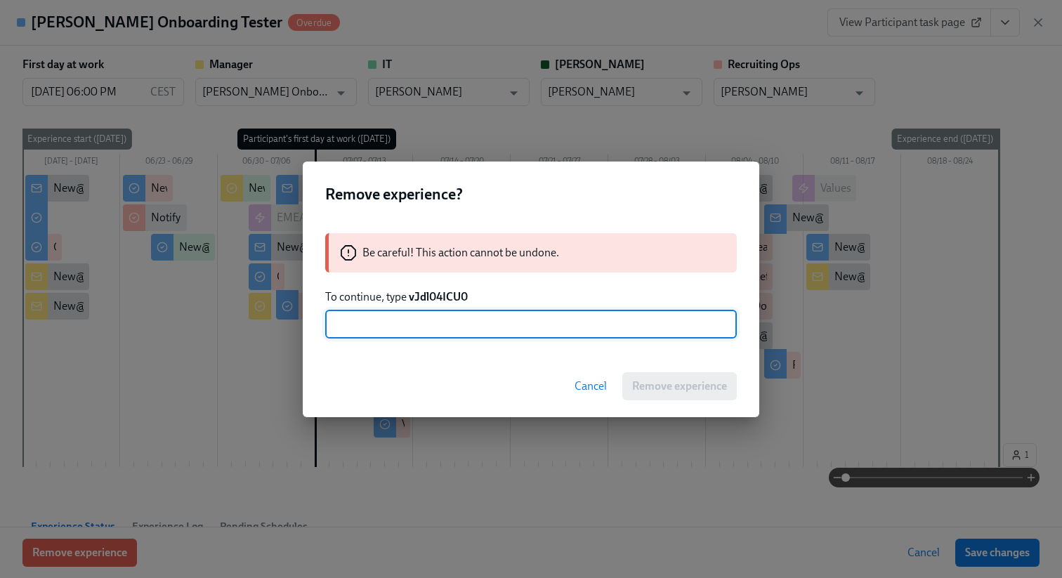
click at [422, 312] on input "text" at bounding box center [531, 325] width 412 height 28
paste input "vJdl04ICU0"
type input "vJdl04ICU0"
click at [710, 394] on button "Remove experience" at bounding box center [680, 386] width 115 height 28
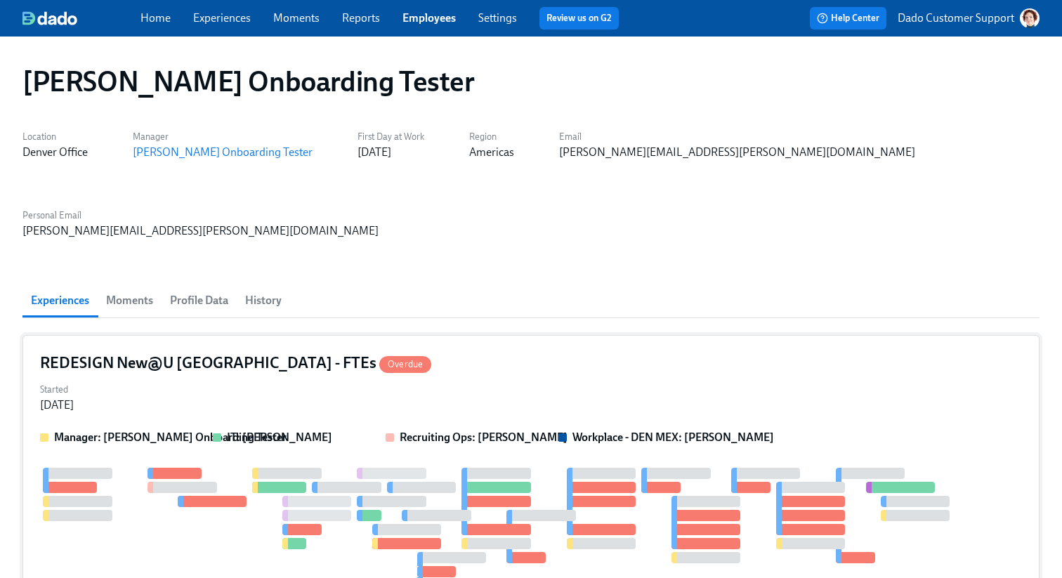
click at [318, 430] on div "Manager: [PERSON_NAME] Onboarding Tester IT: [PERSON_NAME] Recruiting Ops: [PER…" at bounding box center [531, 528] width 982 height 197
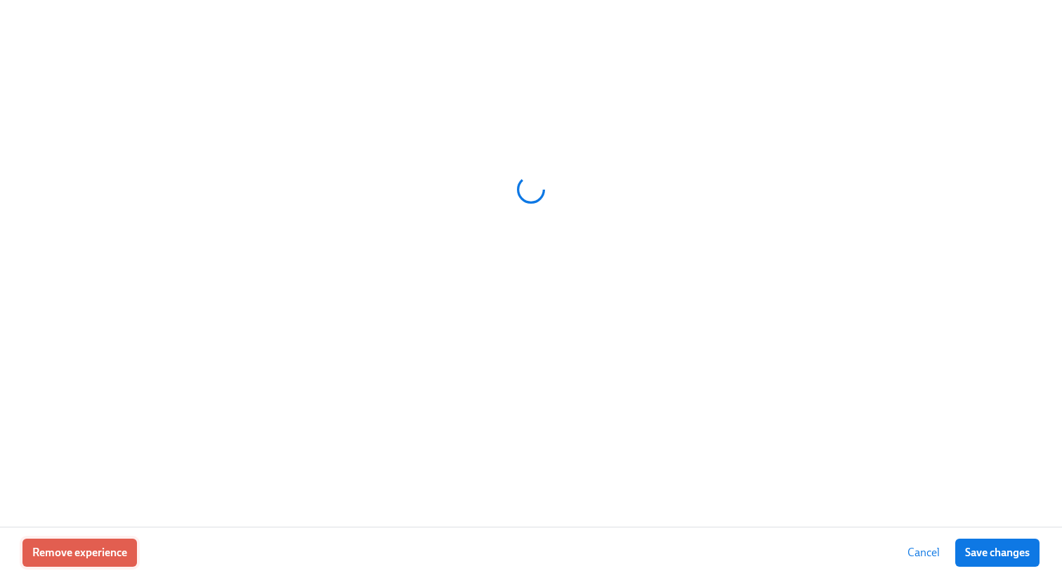
click at [85, 550] on span "Remove experience" at bounding box center [79, 553] width 95 height 14
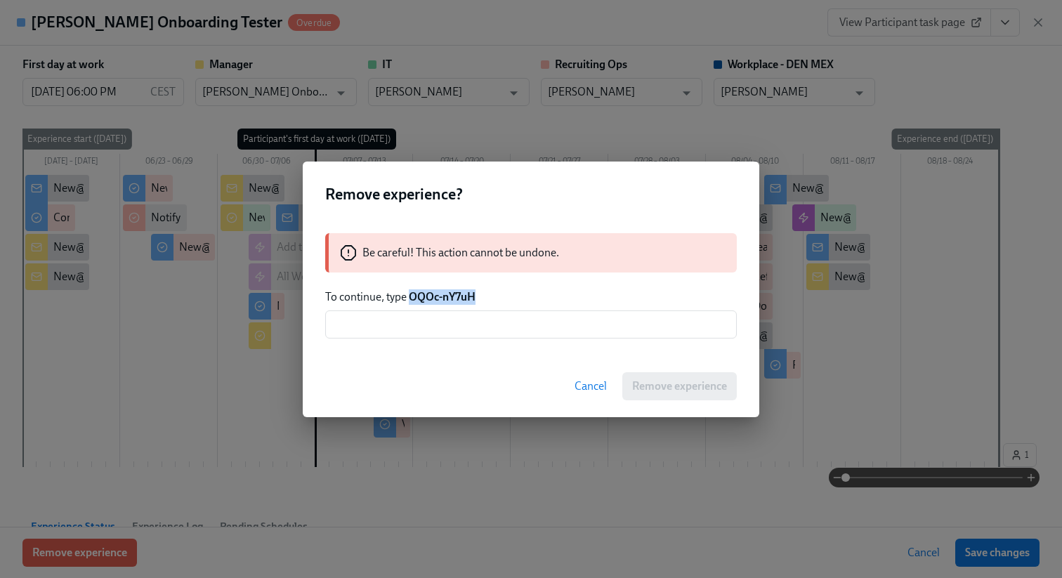
drag, startPoint x: 411, startPoint y: 300, endPoint x: 514, endPoint y: 300, distance: 103.3
click at [514, 300] on p "To continue, type OQOc-nY7uH" at bounding box center [531, 296] width 412 height 15
copy strong "OQOc-nY7uH"
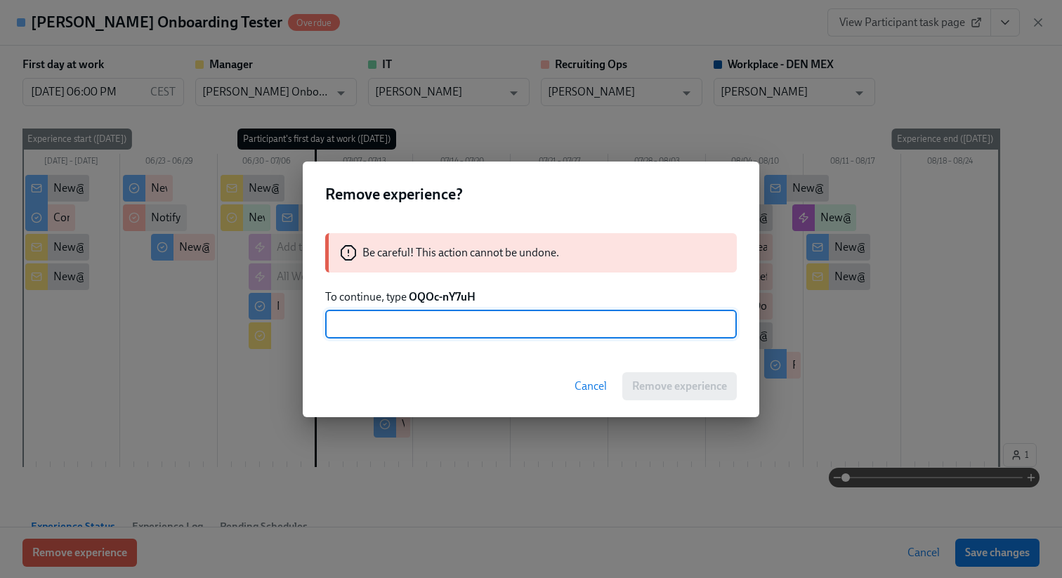
click at [503, 327] on input "text" at bounding box center [531, 325] width 412 height 28
paste input "OQOc-nY7uH"
type input "OQOc-nY7uH"
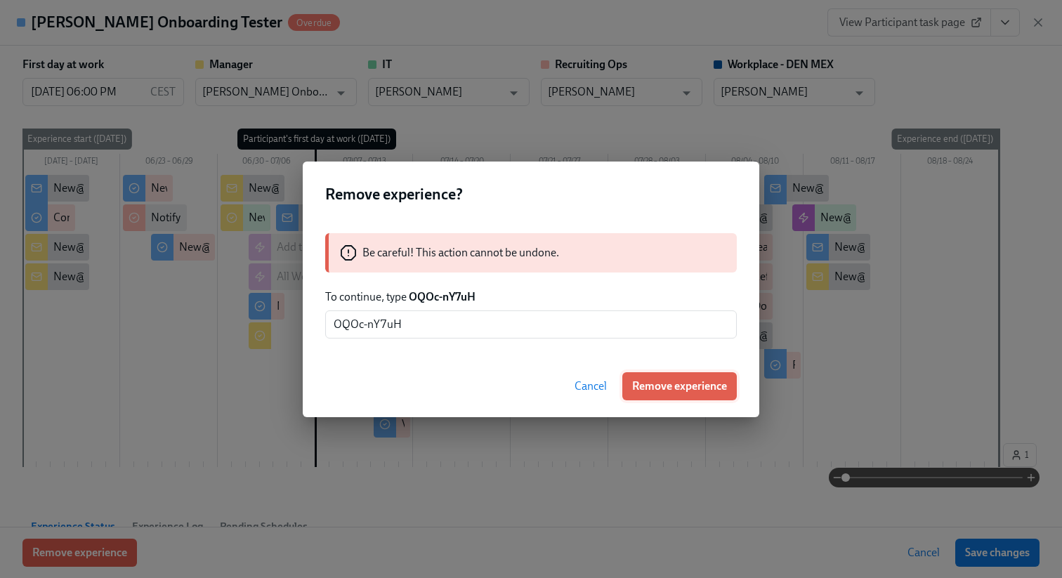
click at [663, 387] on span "Remove experience" at bounding box center [679, 386] width 95 height 14
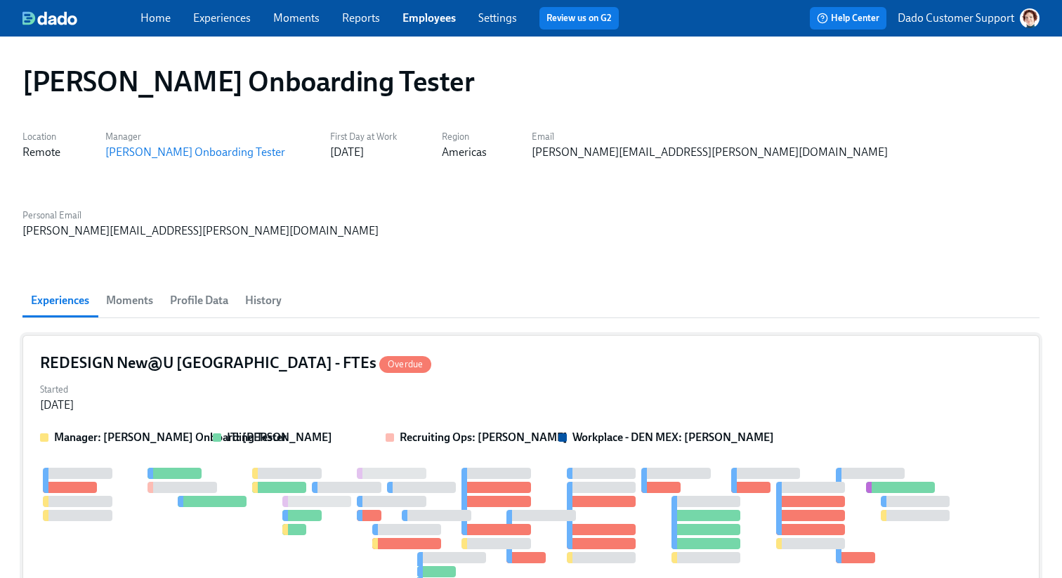
click at [219, 430] on div "Manager: [PERSON_NAME] Onboarding Tester IT: [PERSON_NAME] Recruiting Ops: [PER…" at bounding box center [531, 528] width 982 height 197
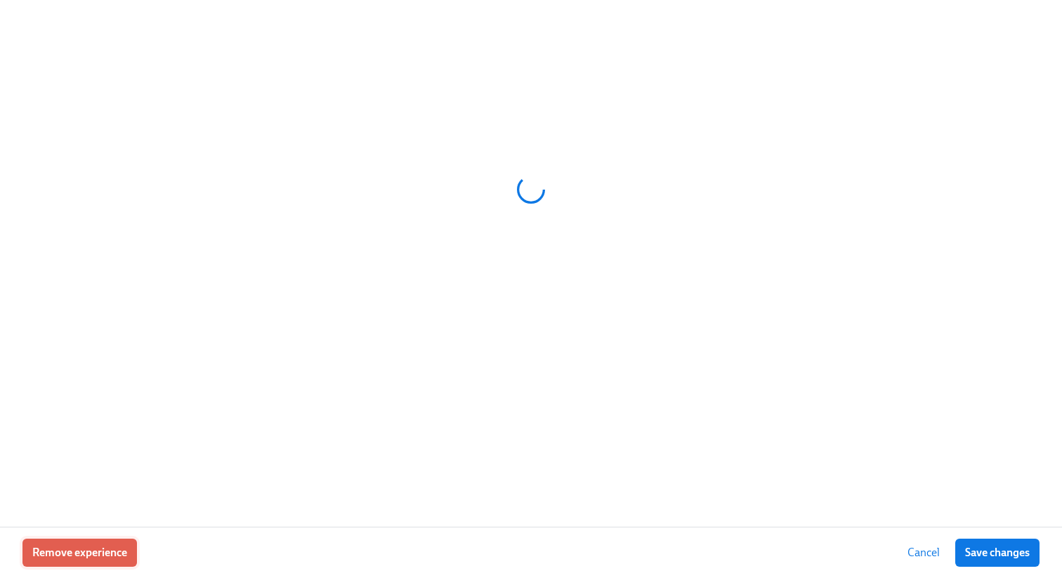
click at [74, 548] on span "Remove experience" at bounding box center [79, 553] width 95 height 14
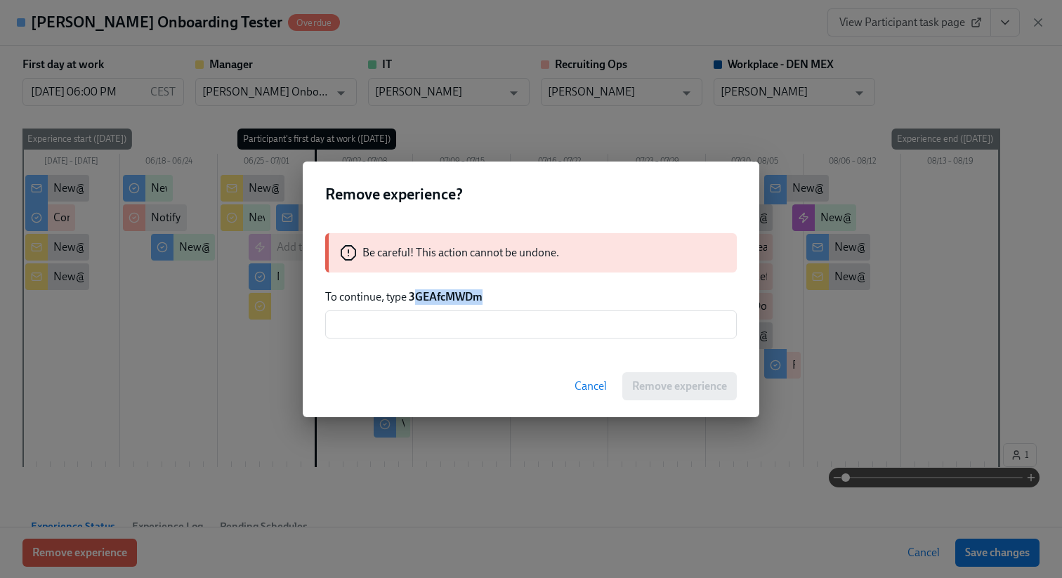
drag, startPoint x: 414, startPoint y: 298, endPoint x: 535, endPoint y: 298, distance: 120.9
click at [535, 298] on p "To continue, type 3GEAfcMWDm" at bounding box center [531, 296] width 412 height 15
copy strong "GEAfcMWDm"
click at [430, 292] on strong "3GEAfcMWDm" at bounding box center [446, 296] width 74 height 13
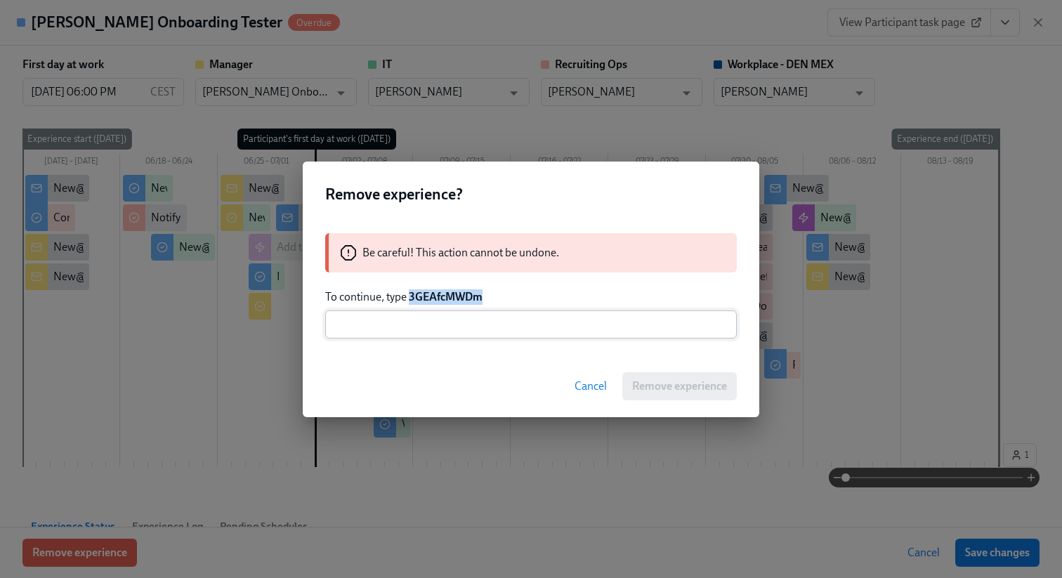
copy strong "3GEAfcMWDm"
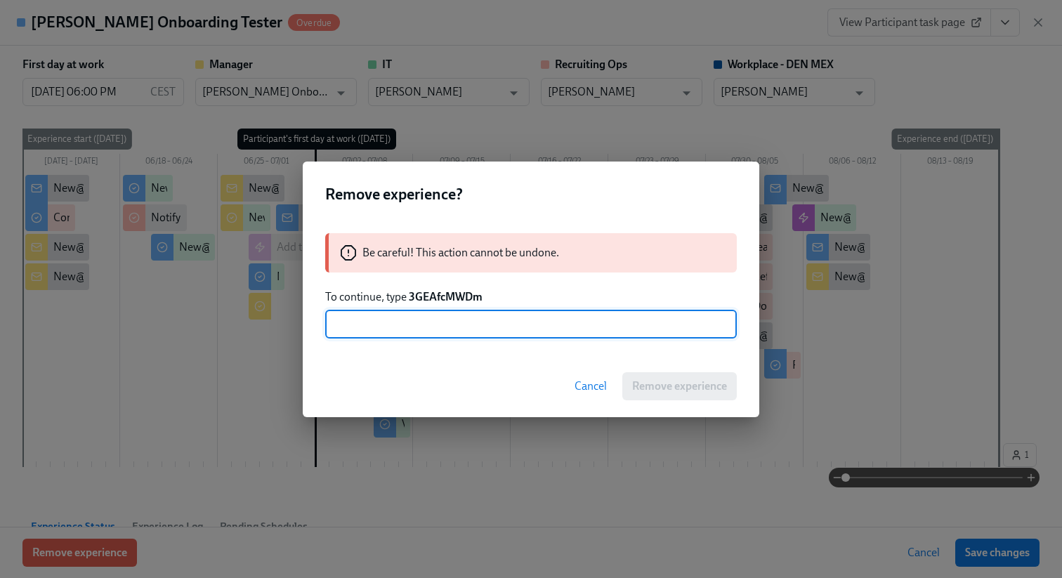
click at [424, 330] on input "text" at bounding box center [531, 325] width 412 height 28
paste input "3GEAfcMWDm"
type input "3GEAfcMWDm"
click at [657, 401] on div "Cancel Remove experience" at bounding box center [531, 387] width 457 height 62
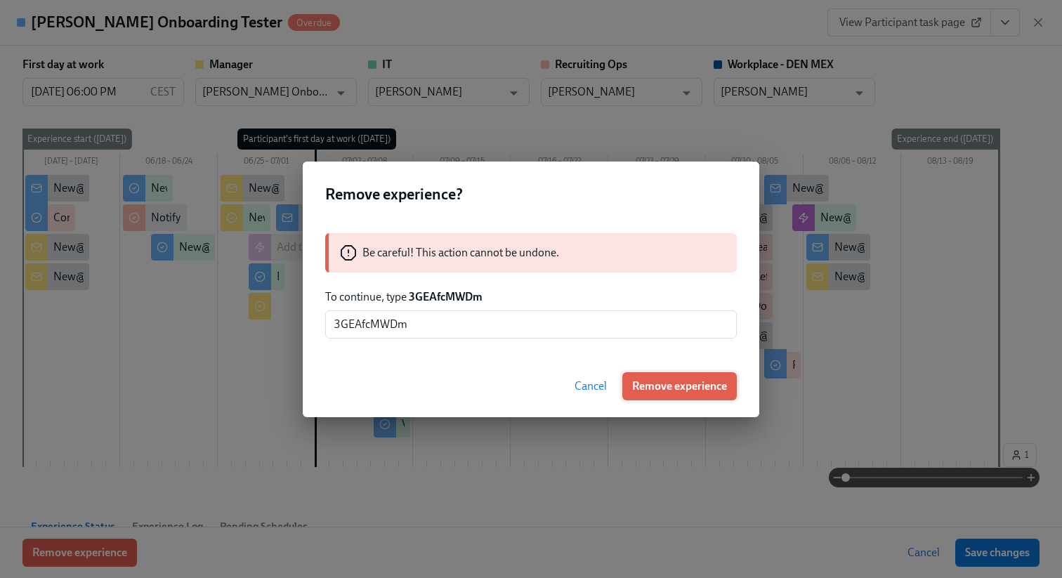
click at [656, 377] on button "Remove experience" at bounding box center [680, 386] width 115 height 28
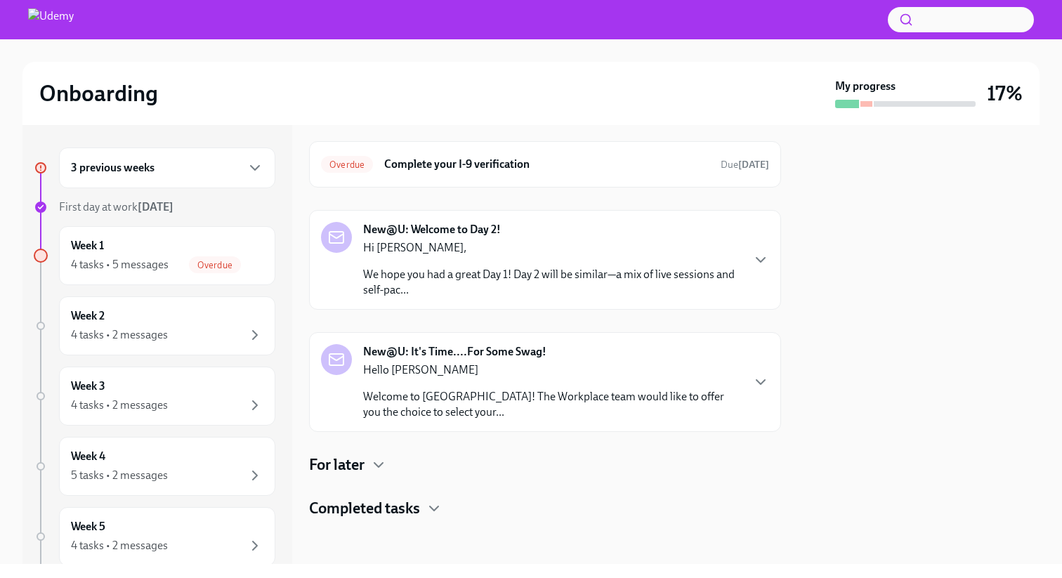
click at [617, 367] on p "Hello [PERSON_NAME]" at bounding box center [552, 370] width 378 height 15
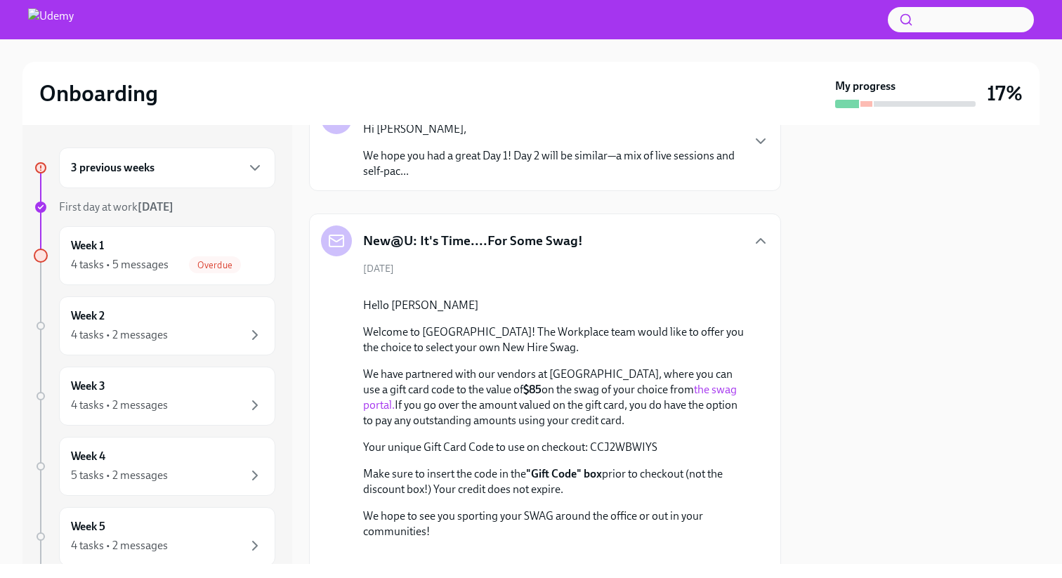
scroll to position [382, 0]
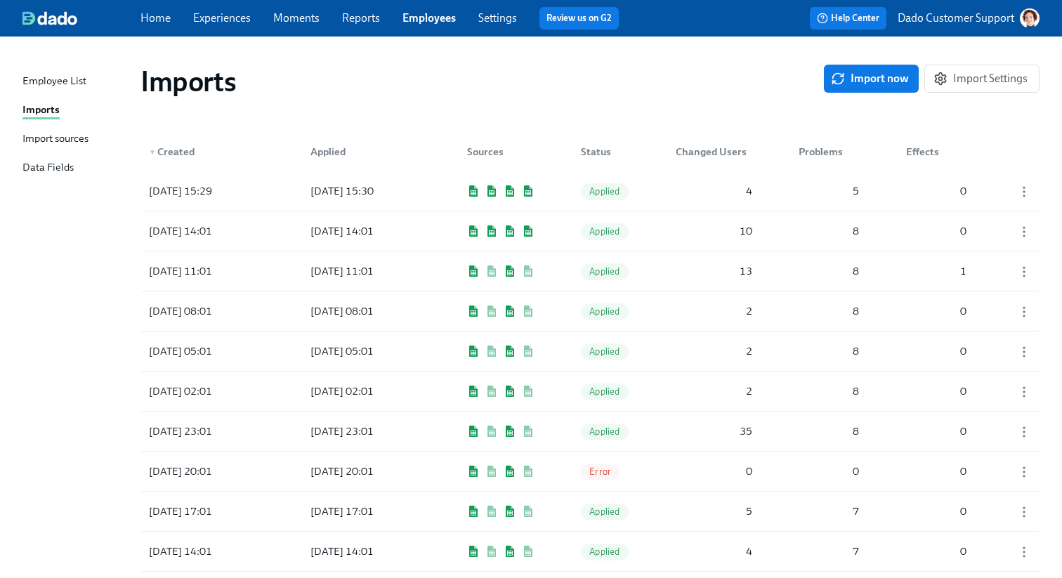
click at [230, 12] on link "Experiences" at bounding box center [222, 17] width 58 height 13
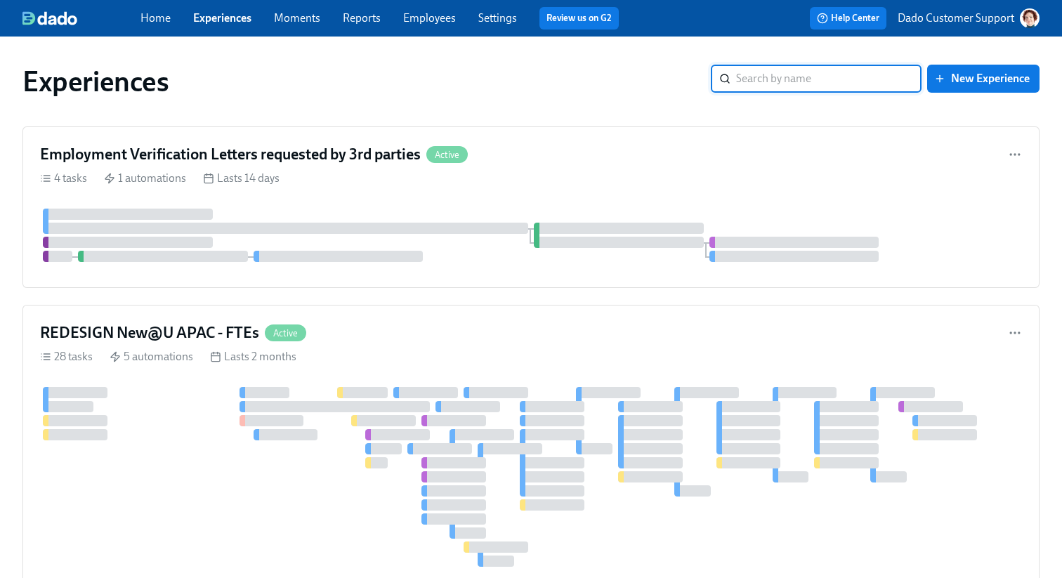
click at [426, 14] on link "Employees" at bounding box center [429, 17] width 53 height 13
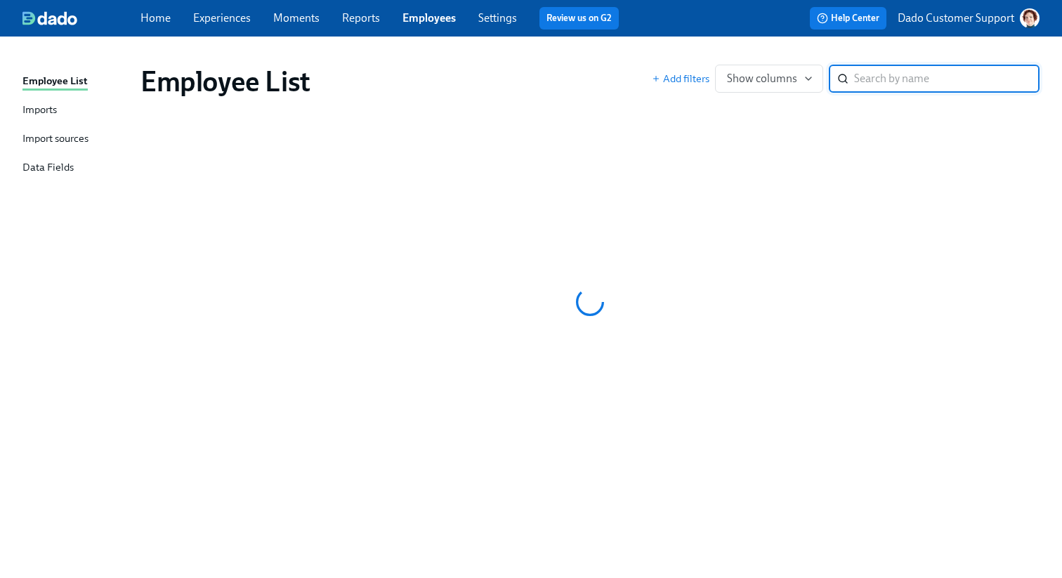
click at [55, 108] on div "Imports" at bounding box center [39, 111] width 34 height 18
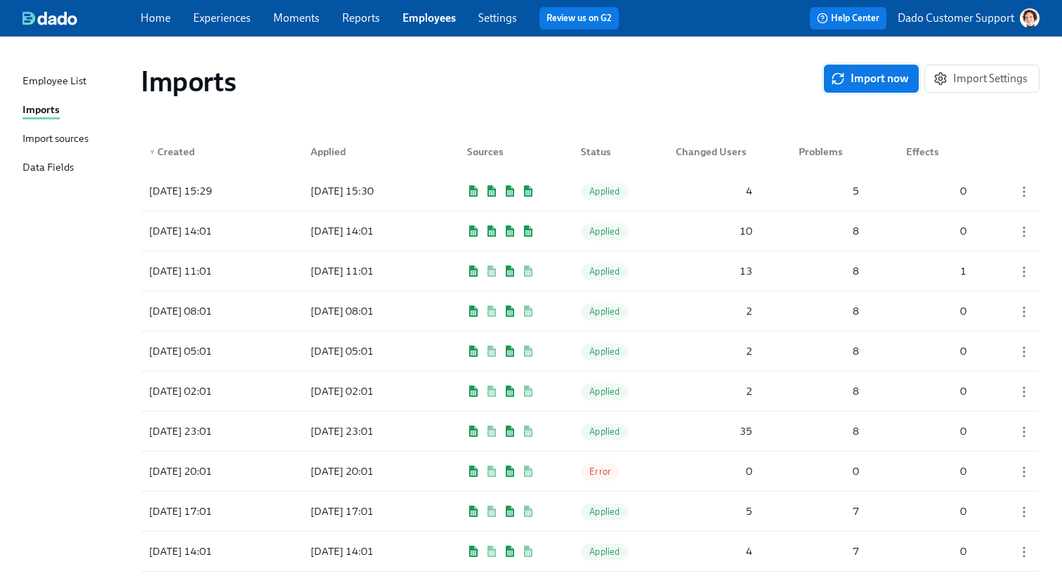
click at [903, 70] on button "Import now" at bounding box center [871, 79] width 95 height 28
click at [318, 206] on div "2025/09/11 15:44 Pending 10 3 0" at bounding box center [590, 190] width 899 height 39
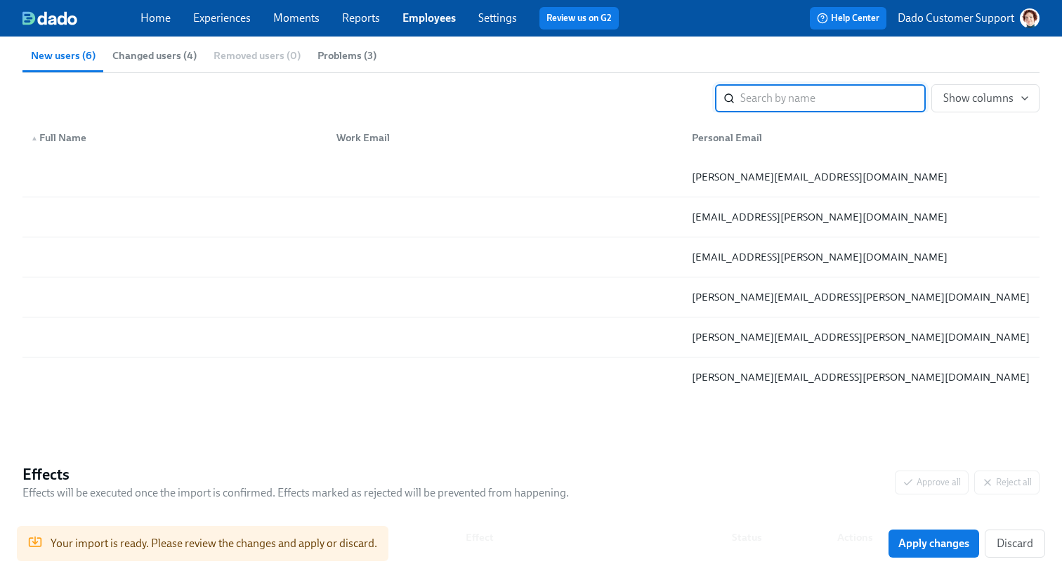
scroll to position [282, 0]
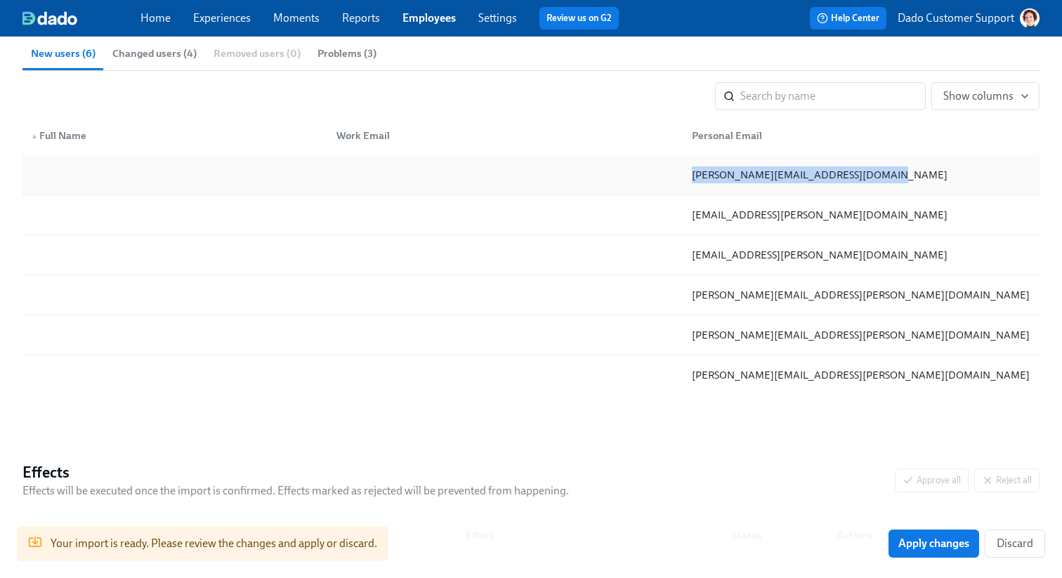
drag, startPoint x: 695, startPoint y: 174, endPoint x: 932, endPoint y: 174, distance: 236.8
click at [931, 174] on div "danielle.white+testnewatu@udemy.com" at bounding box center [859, 175] width 356 height 28
copy div "danielle.white+testnewatu@udemy.com"
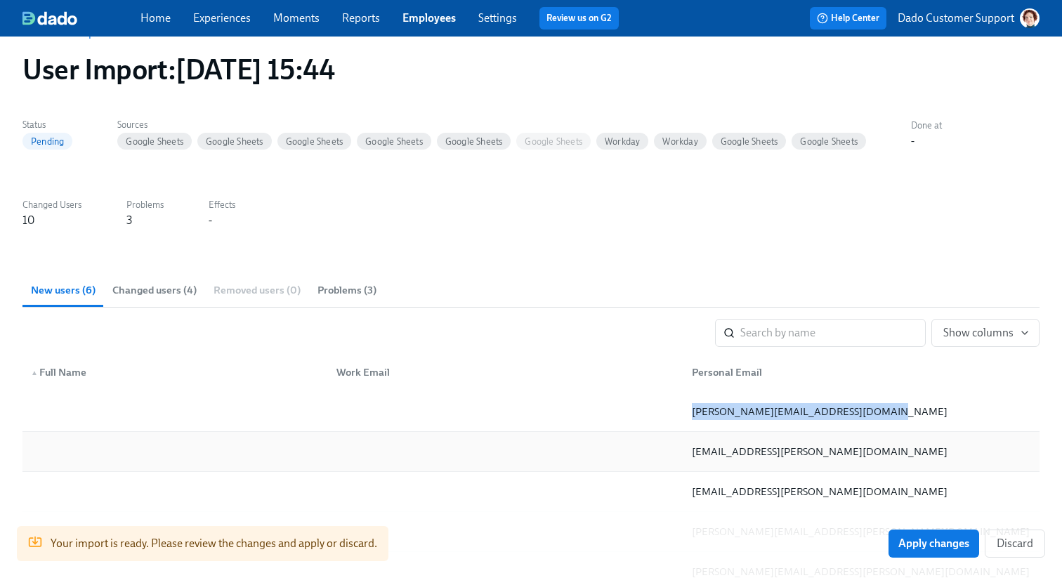
scroll to position [0, 0]
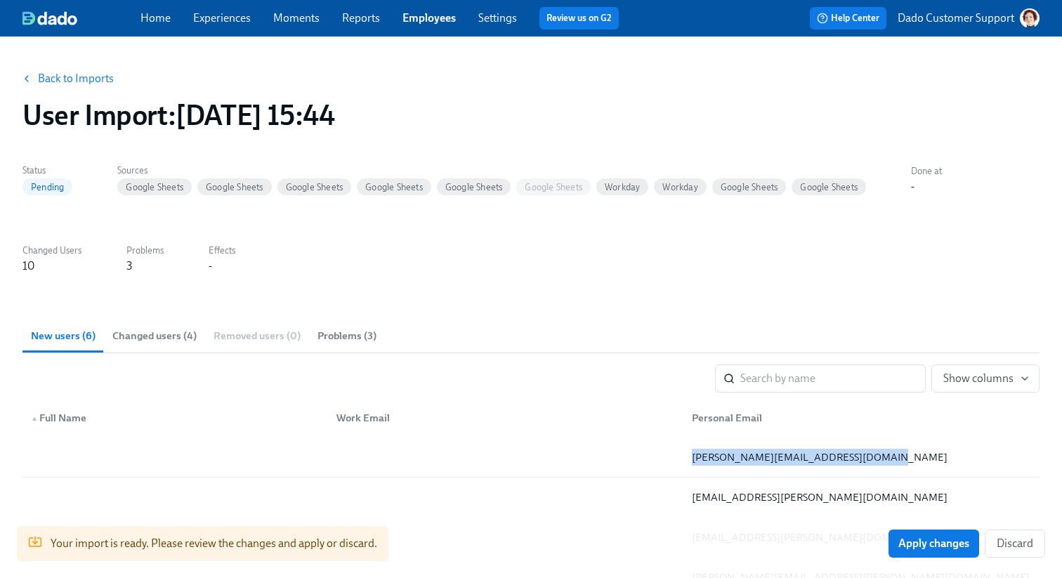
click at [81, 77] on link "Back to Imports" at bounding box center [76, 79] width 76 height 14
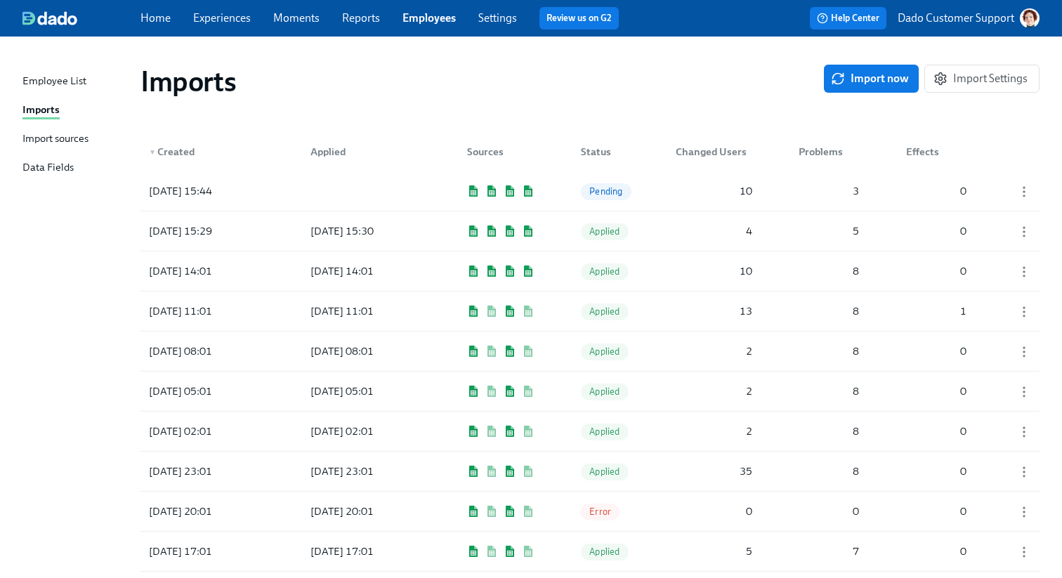
click at [38, 134] on div "Import sources" at bounding box center [55, 140] width 66 height 18
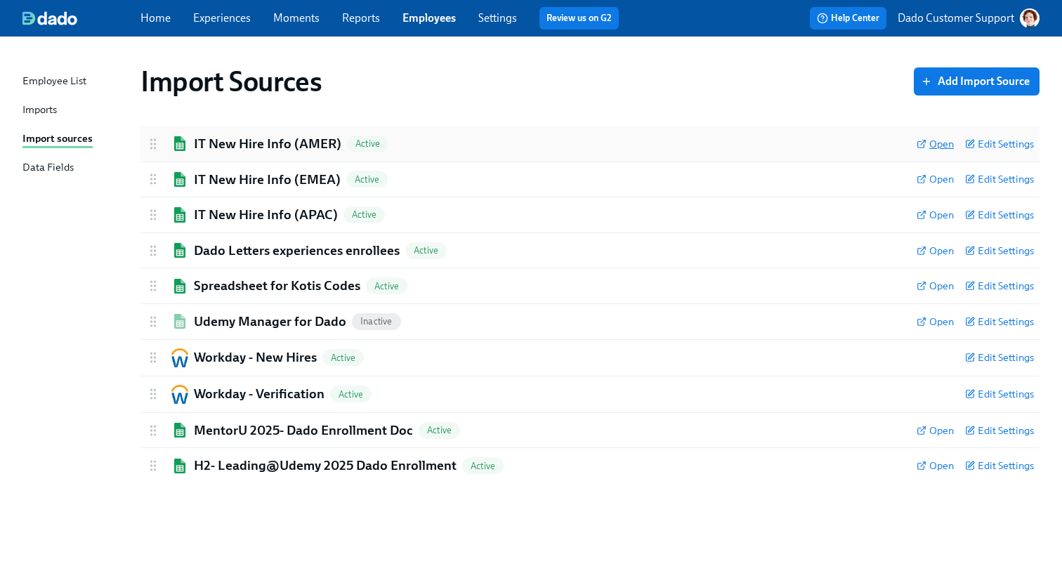
click at [933, 143] on span "Open" at bounding box center [935, 144] width 37 height 14
click at [939, 173] on span "Open" at bounding box center [935, 179] width 37 height 14
click at [938, 208] on span "Open" at bounding box center [935, 215] width 37 height 14
click at [936, 285] on span "Open" at bounding box center [935, 286] width 37 height 14
click at [33, 115] on div "Imports" at bounding box center [39, 111] width 34 height 18
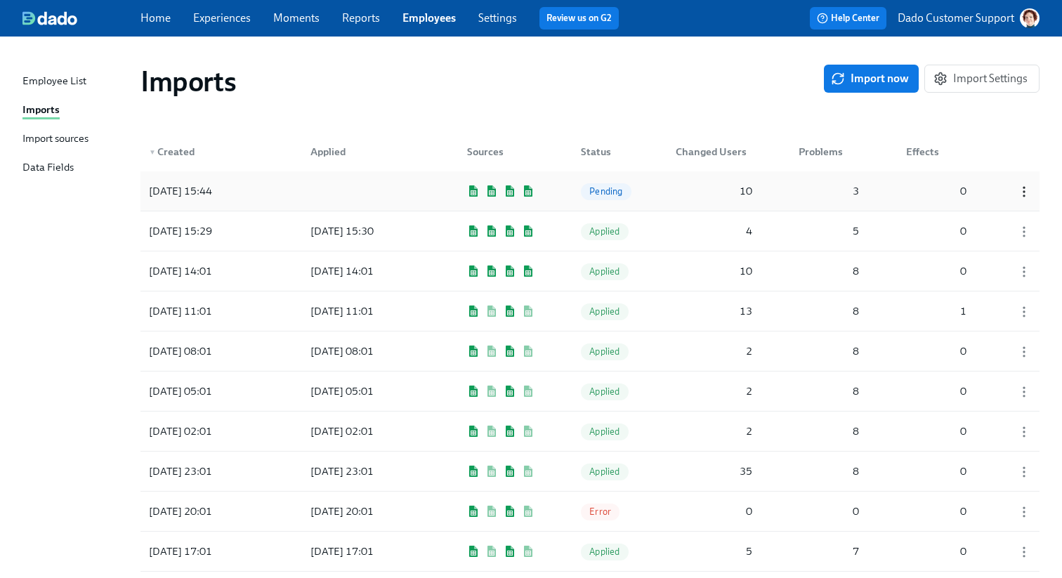
click at [1028, 191] on icon "button" at bounding box center [1024, 192] width 14 height 14
click at [996, 217] on div "Discard" at bounding box center [988, 215] width 37 height 15
click at [880, 90] on button "Import now" at bounding box center [871, 79] width 95 height 28
click at [228, 174] on div "2025/09/11 15:53 In progress 0 0 0" at bounding box center [590, 190] width 899 height 39
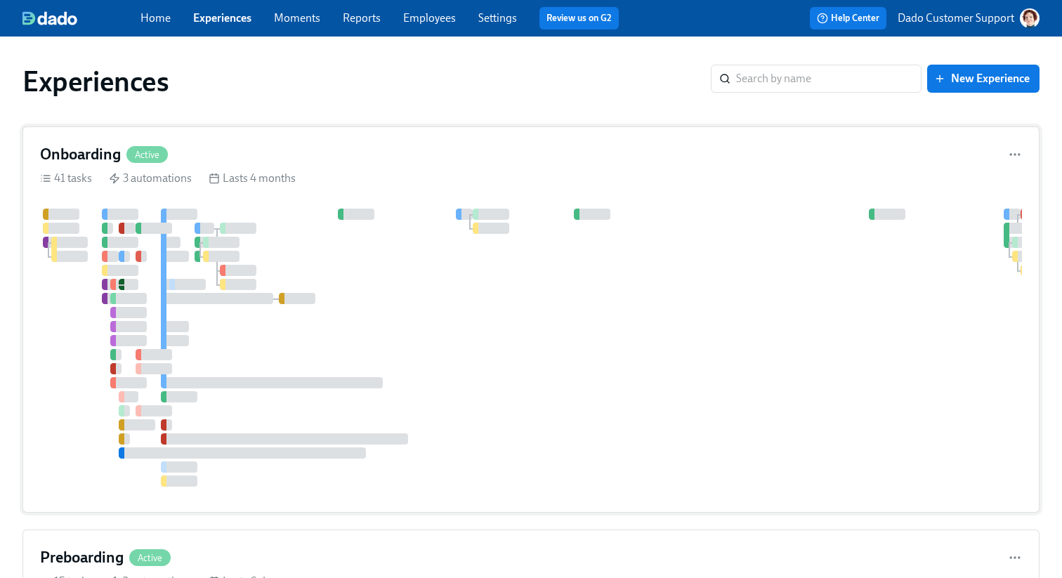
click at [210, 145] on div "Onboarding Active" at bounding box center [531, 154] width 982 height 21
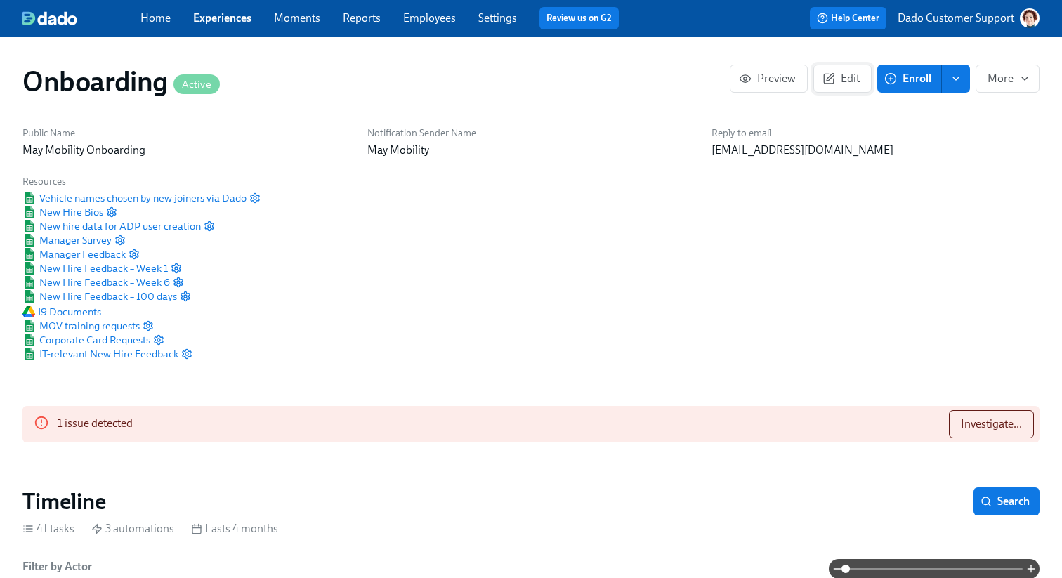
scroll to position [0, 7498]
click at [836, 77] on span "Edit" at bounding box center [843, 79] width 34 height 14
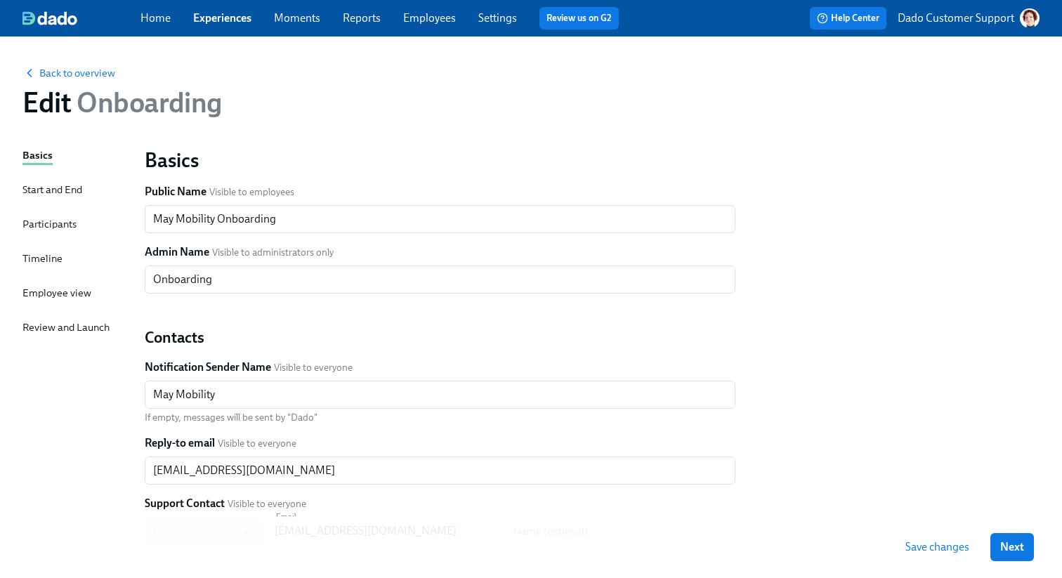
click at [232, 20] on link "Experiences" at bounding box center [222, 17] width 58 height 13
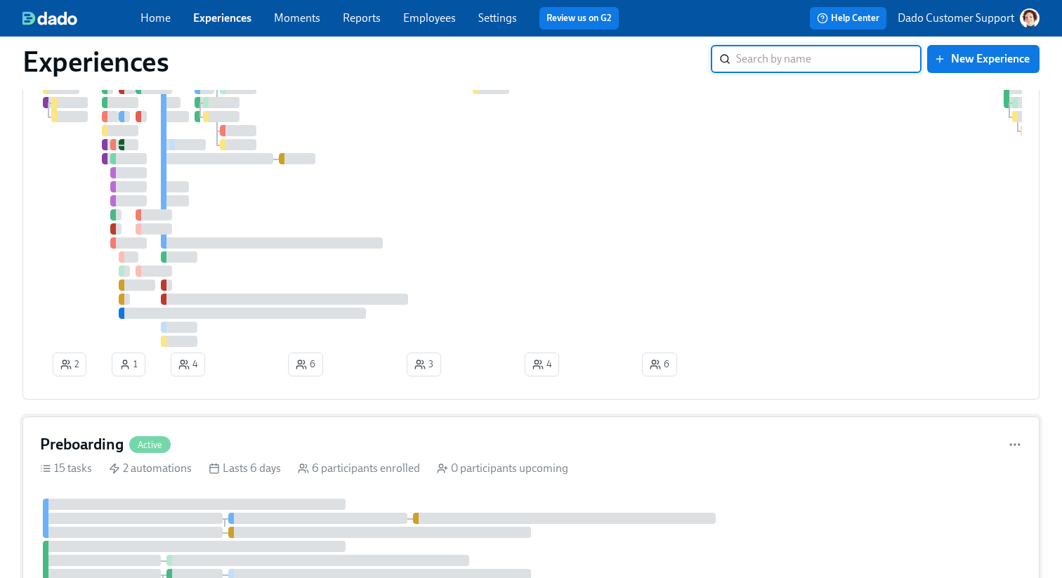
scroll to position [410, 0]
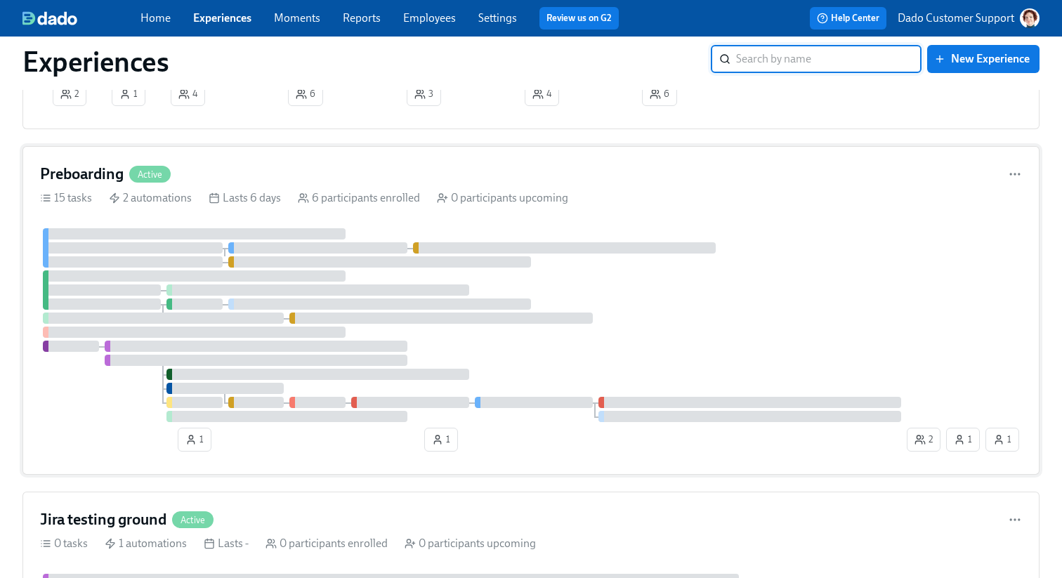
click at [243, 434] on div "1 1 2 1 1" at bounding box center [531, 342] width 982 height 229
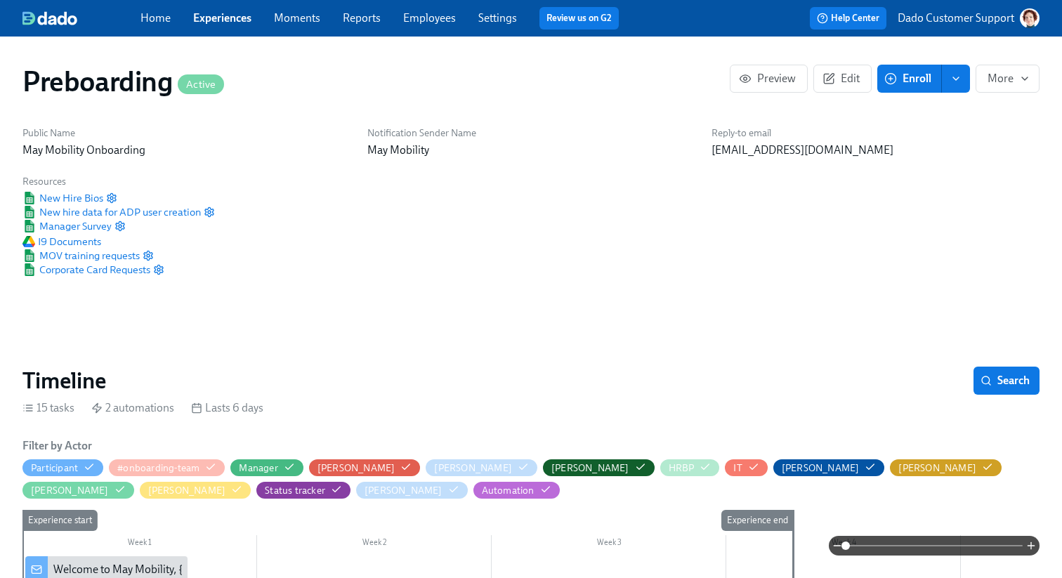
click at [833, 93] on div "Preboarding Active Preview Edit Enroll More" at bounding box center [530, 82] width 1017 height 34
click at [840, 69] on button "Edit" at bounding box center [843, 79] width 58 height 28
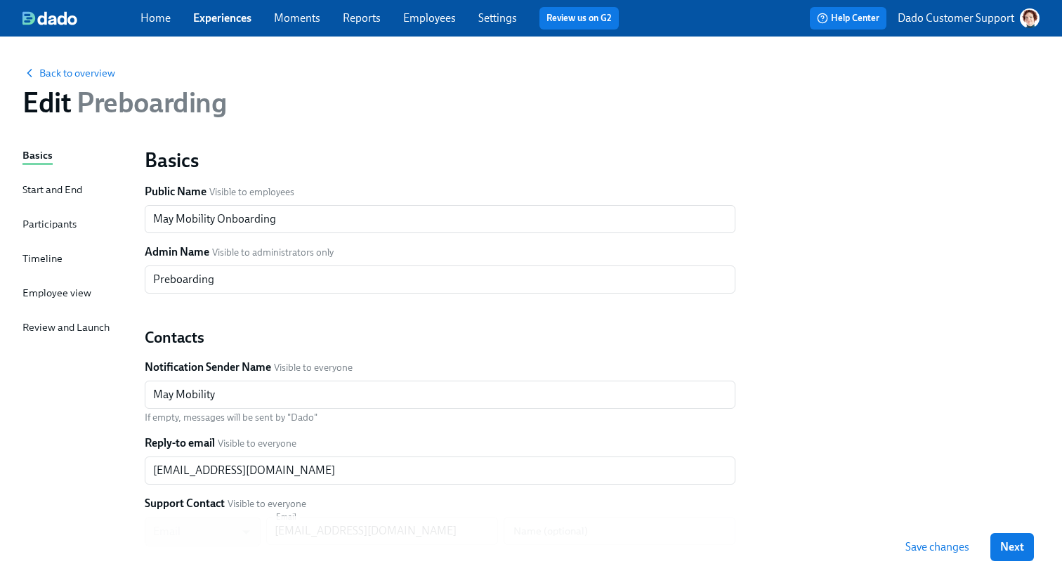
click at [51, 254] on div "Timeline" at bounding box center [42, 258] width 40 height 15
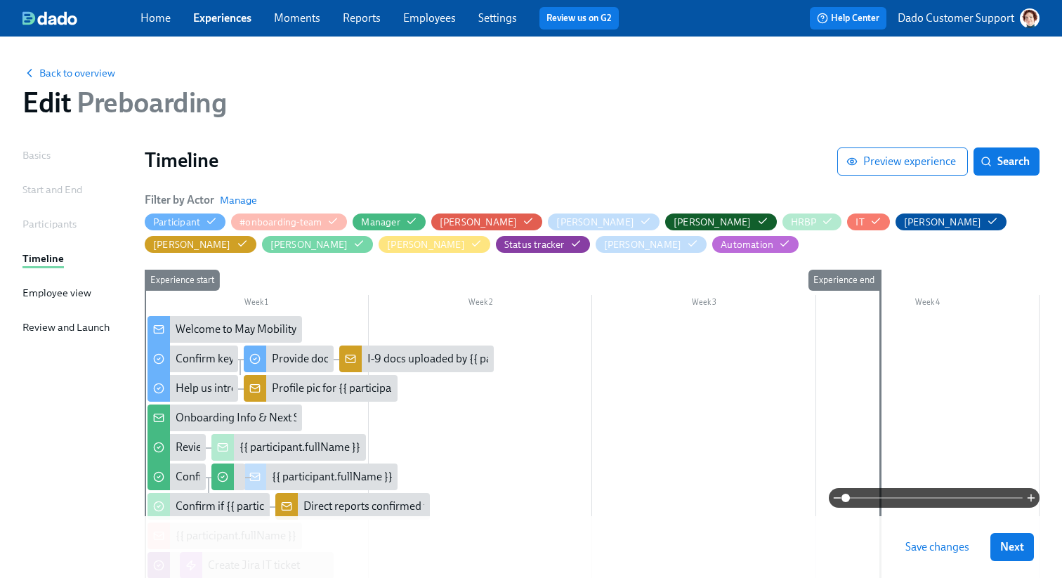
scroll to position [107, 0]
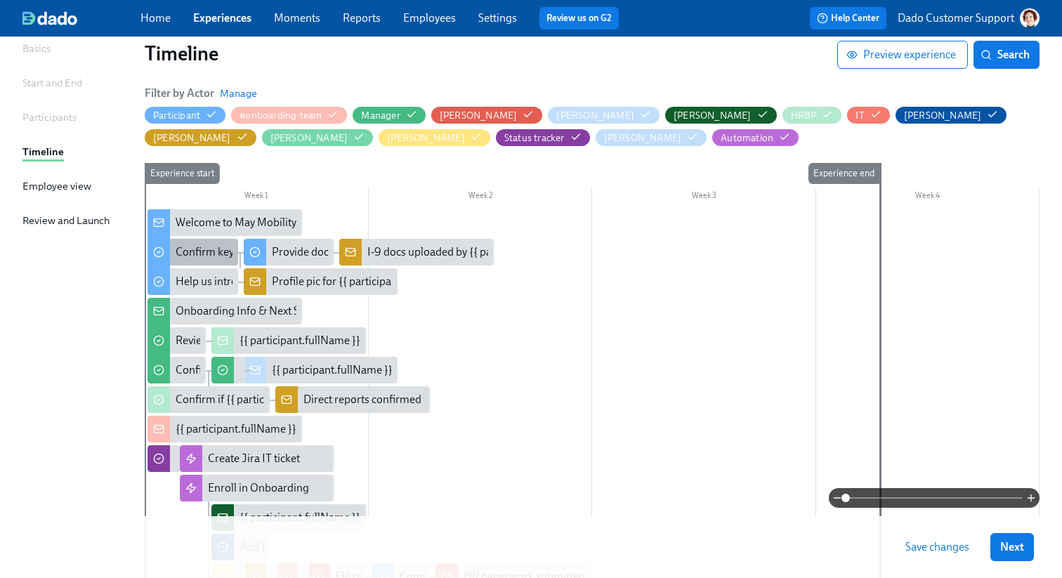
click at [188, 251] on div "Confirm key details about yourself" at bounding box center [257, 252] width 163 height 15
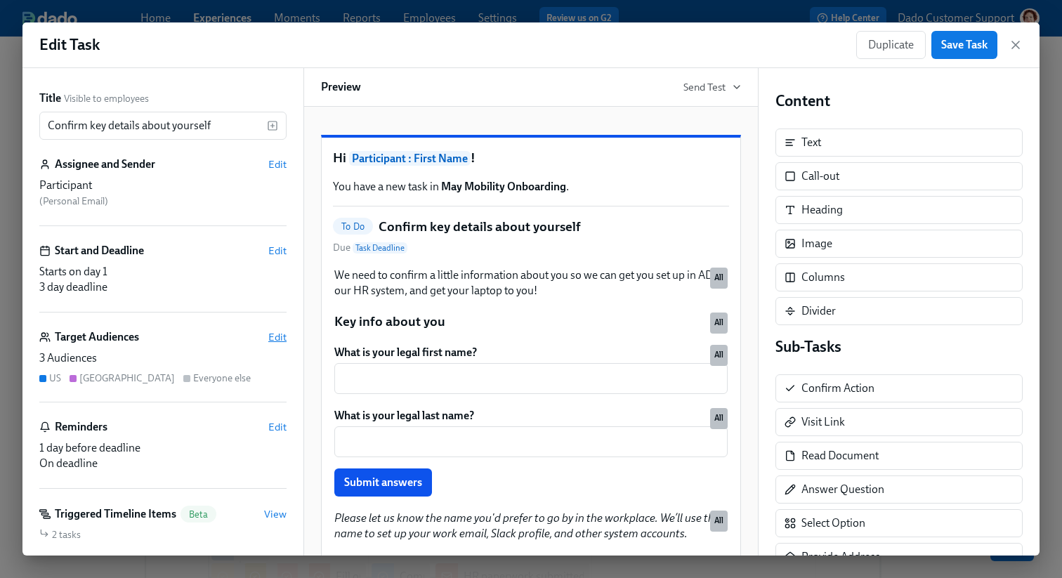
click at [275, 332] on span "Edit" at bounding box center [277, 337] width 18 height 14
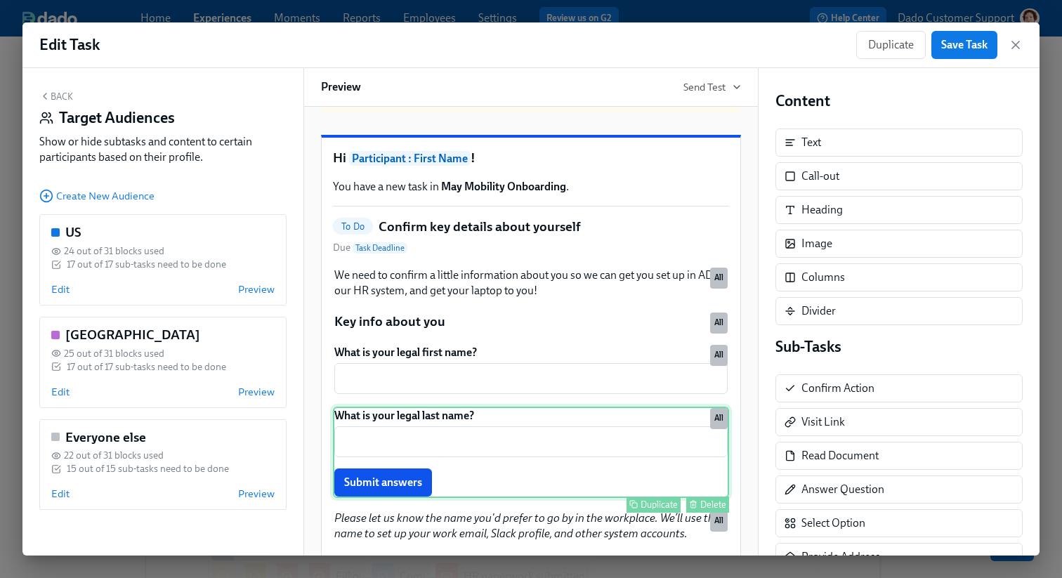
scroll to position [52, 0]
